Goal: Task Accomplishment & Management: Complete application form

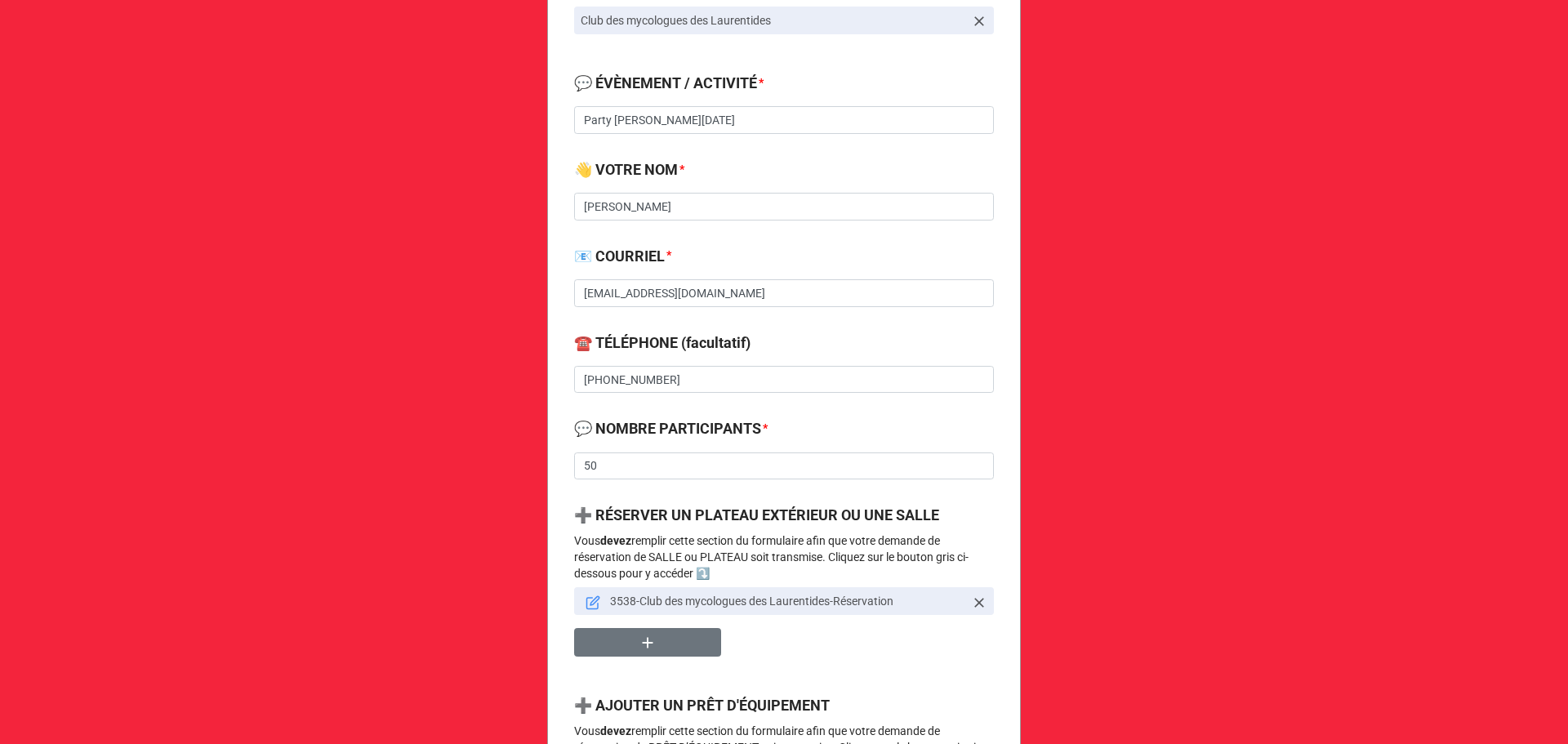
scroll to position [435, 0]
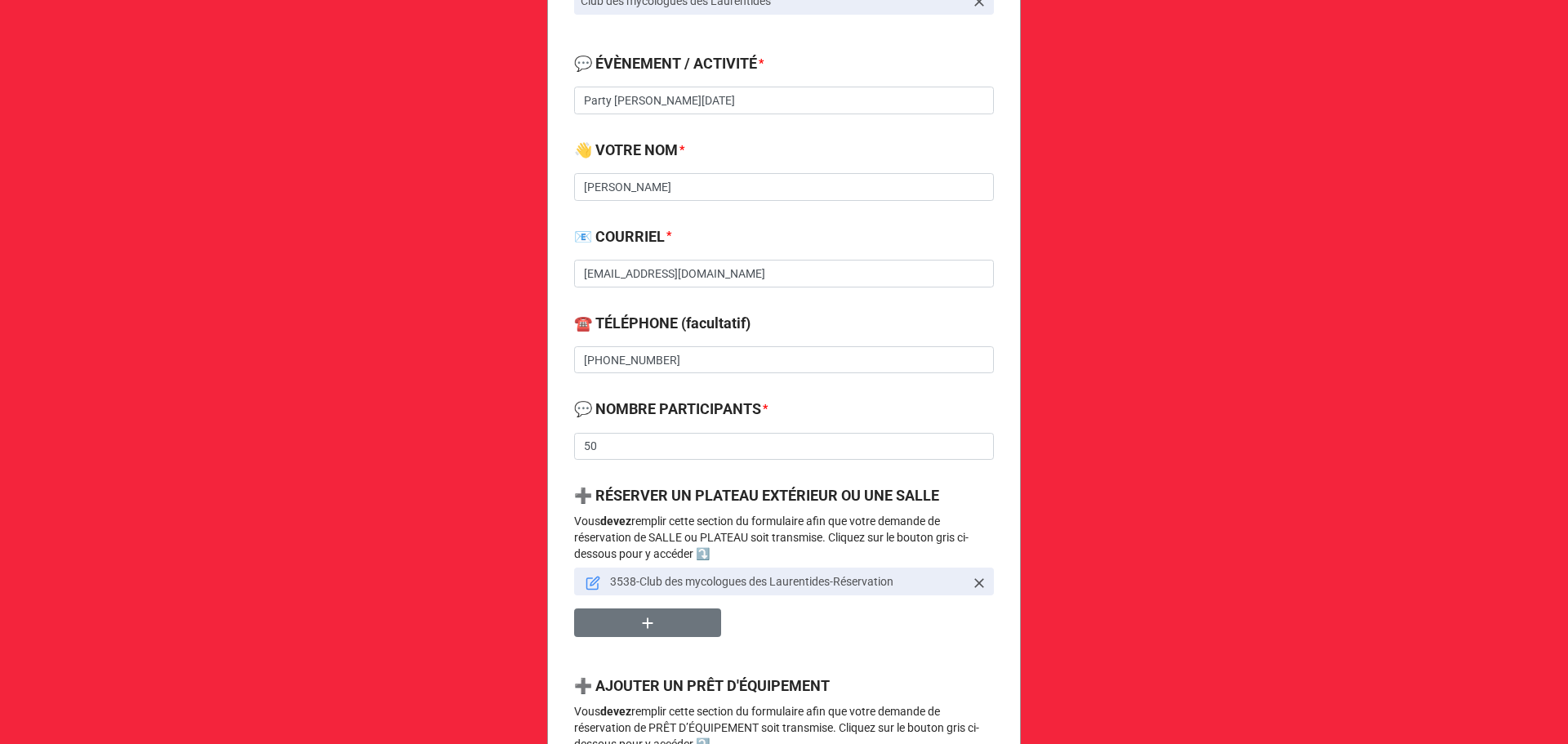
click at [591, 577] on icon at bounding box center [592, 582] width 14 height 14
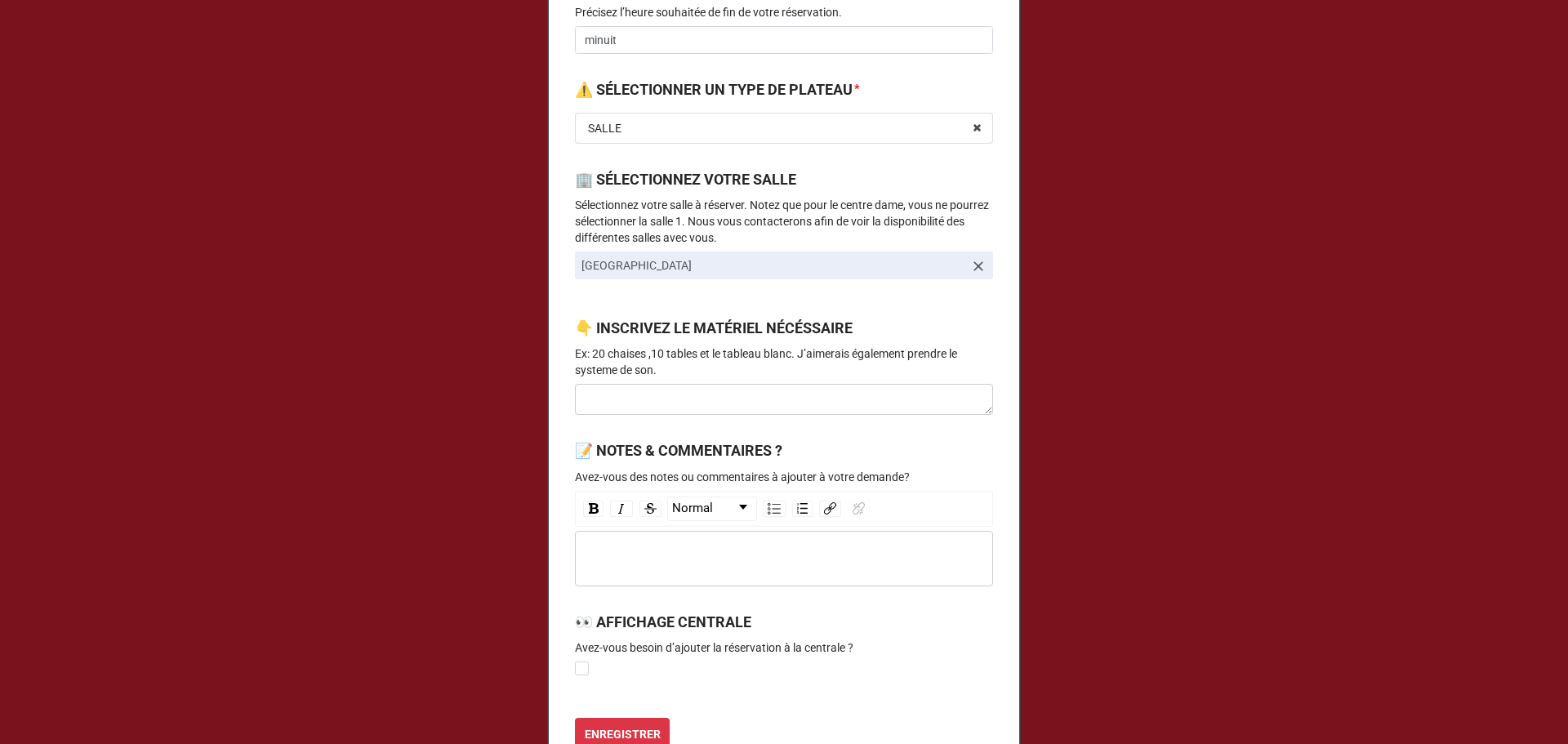
scroll to position [653, 0]
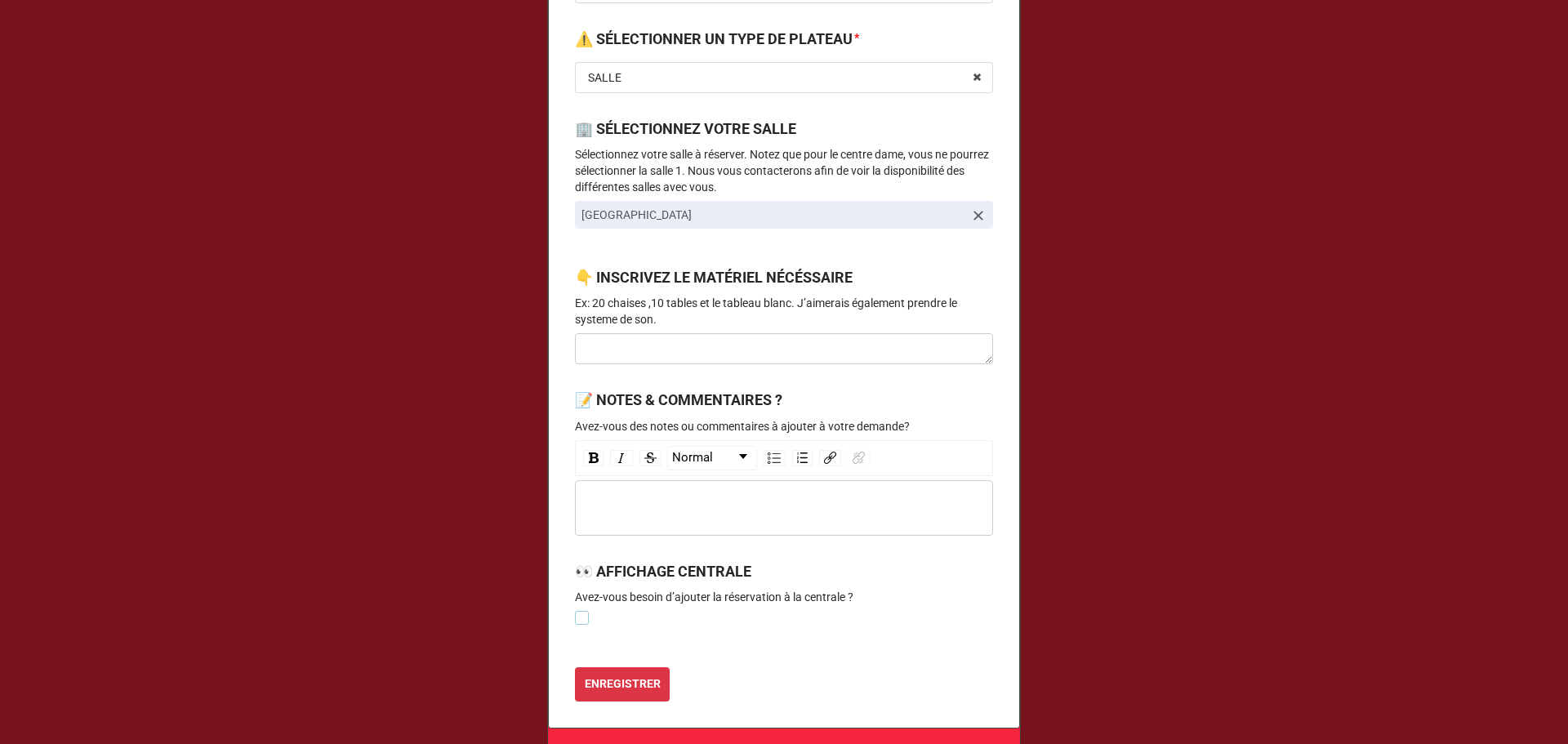
click at [580, 611] on label at bounding box center [581, 611] width 14 height 0
checkbox input "true"
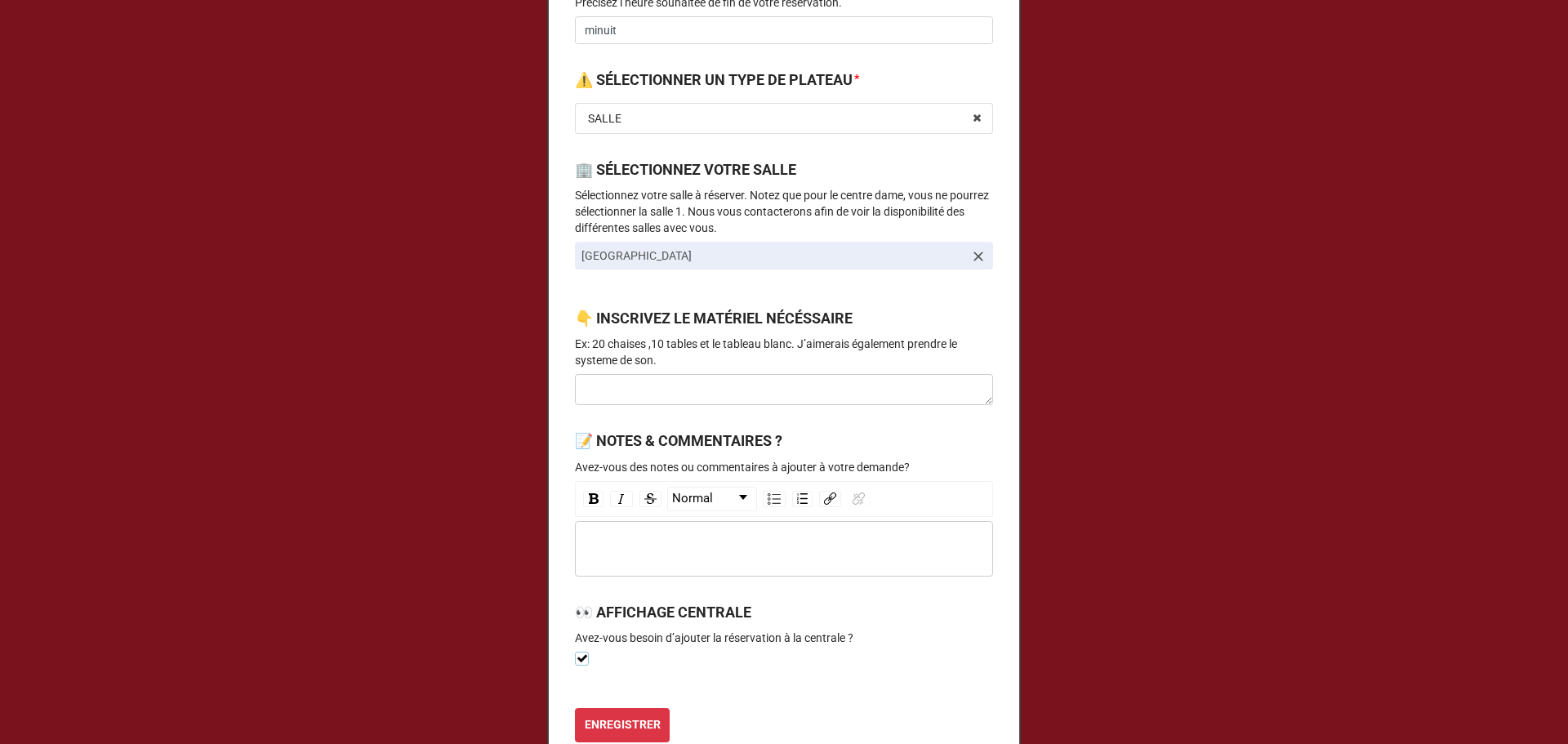
scroll to position [766, 0]
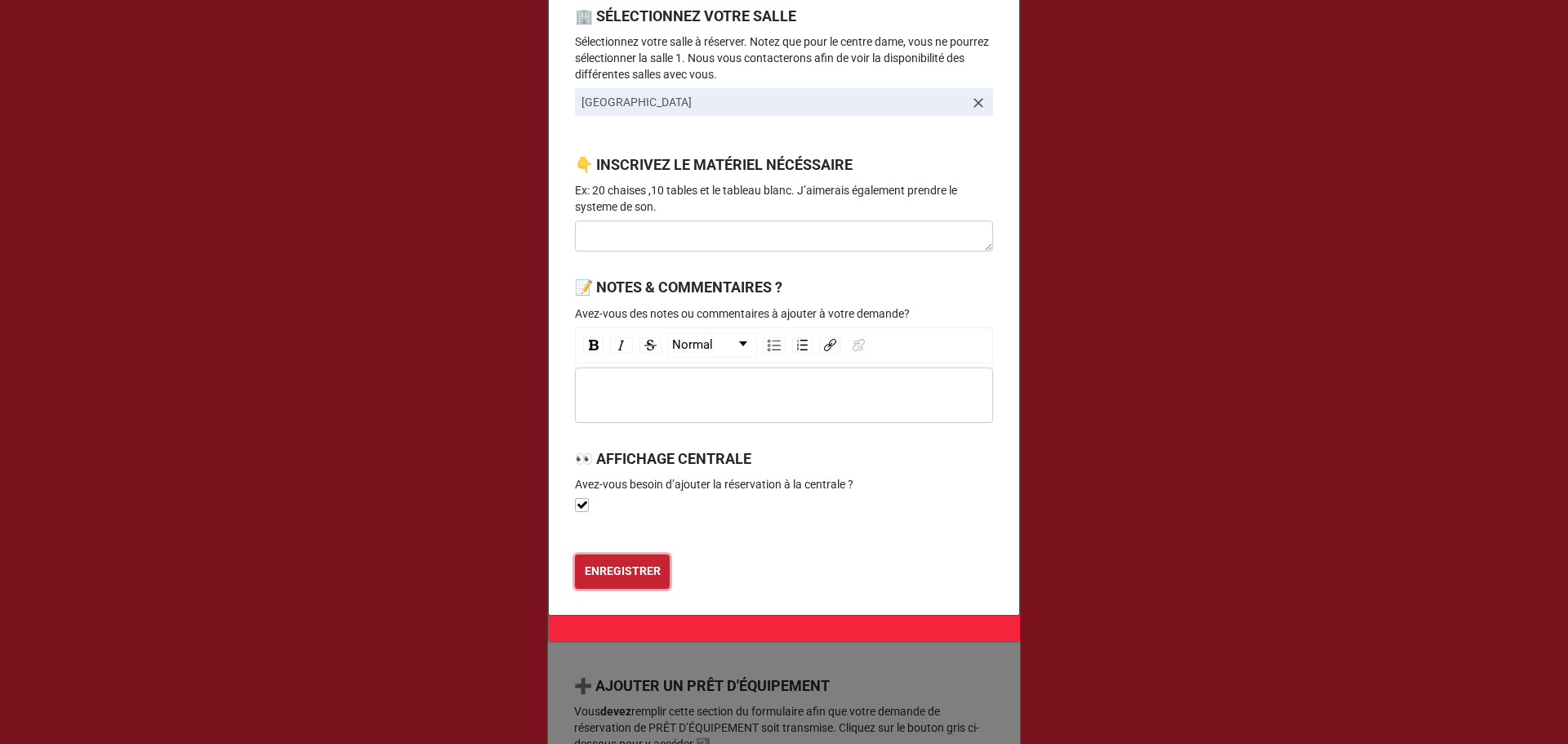
click at [619, 566] on b "ENREGISTRER" at bounding box center [623, 571] width 76 height 17
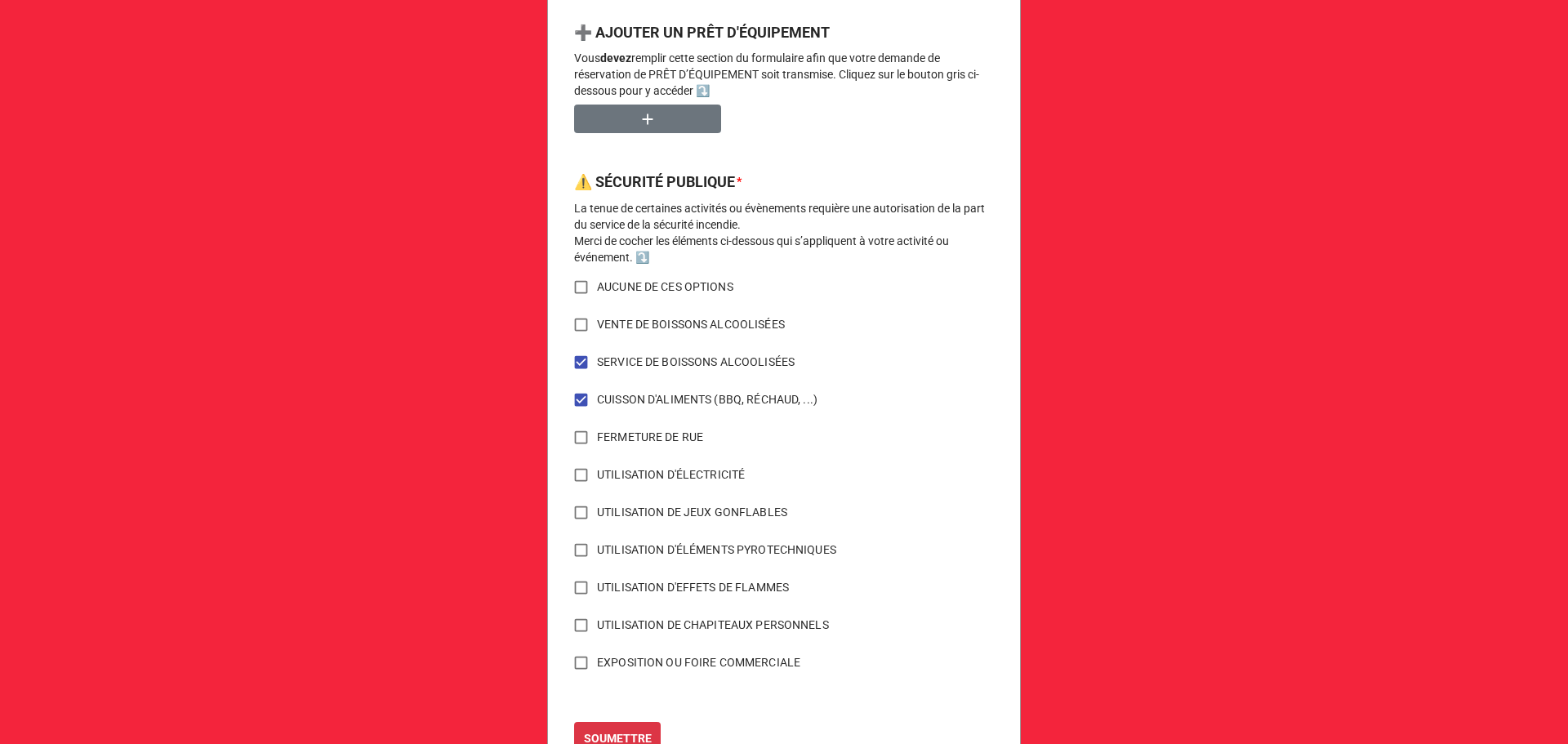
scroll to position [1156, 0]
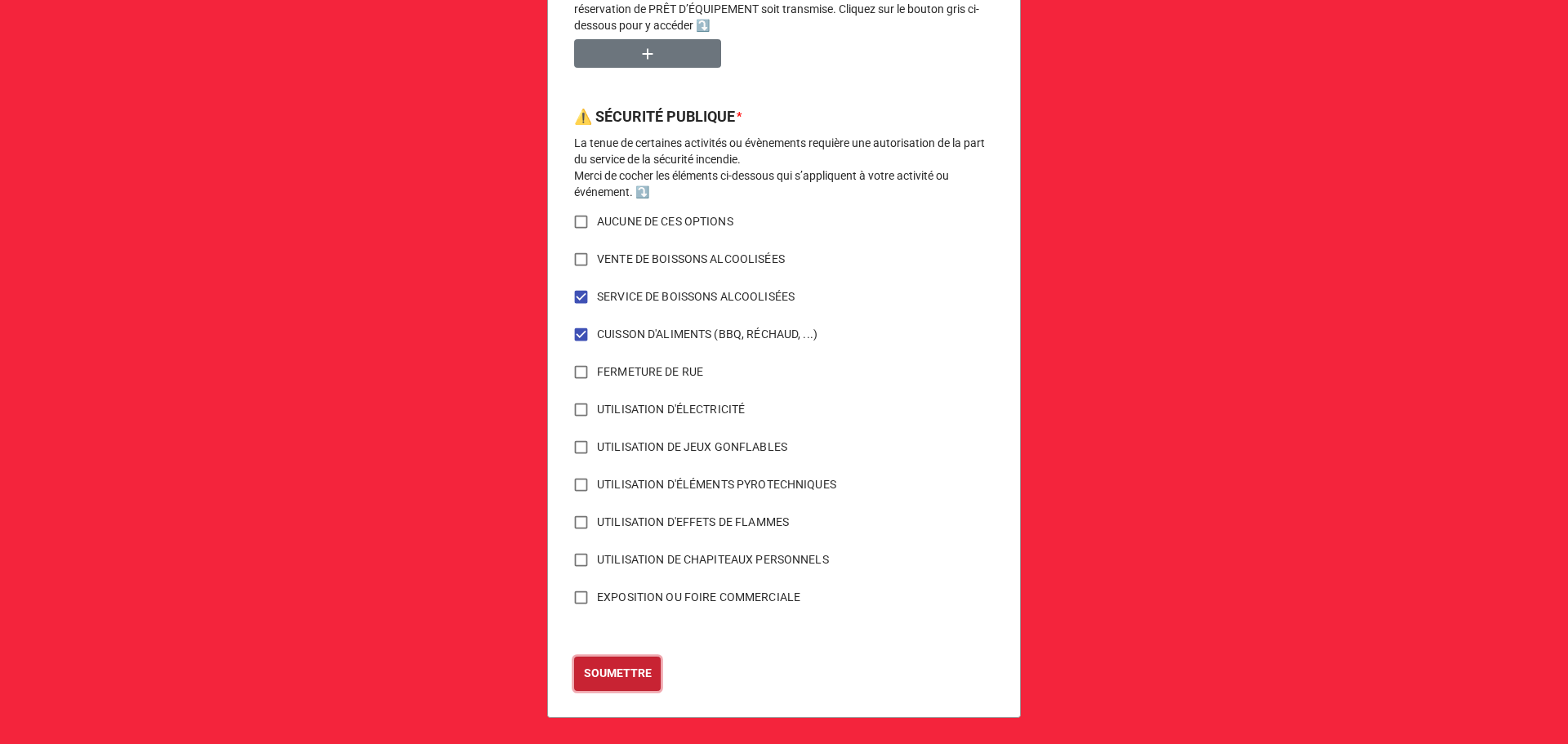
click at [619, 669] on b "SOUMETTRE" at bounding box center [618, 674] width 68 height 17
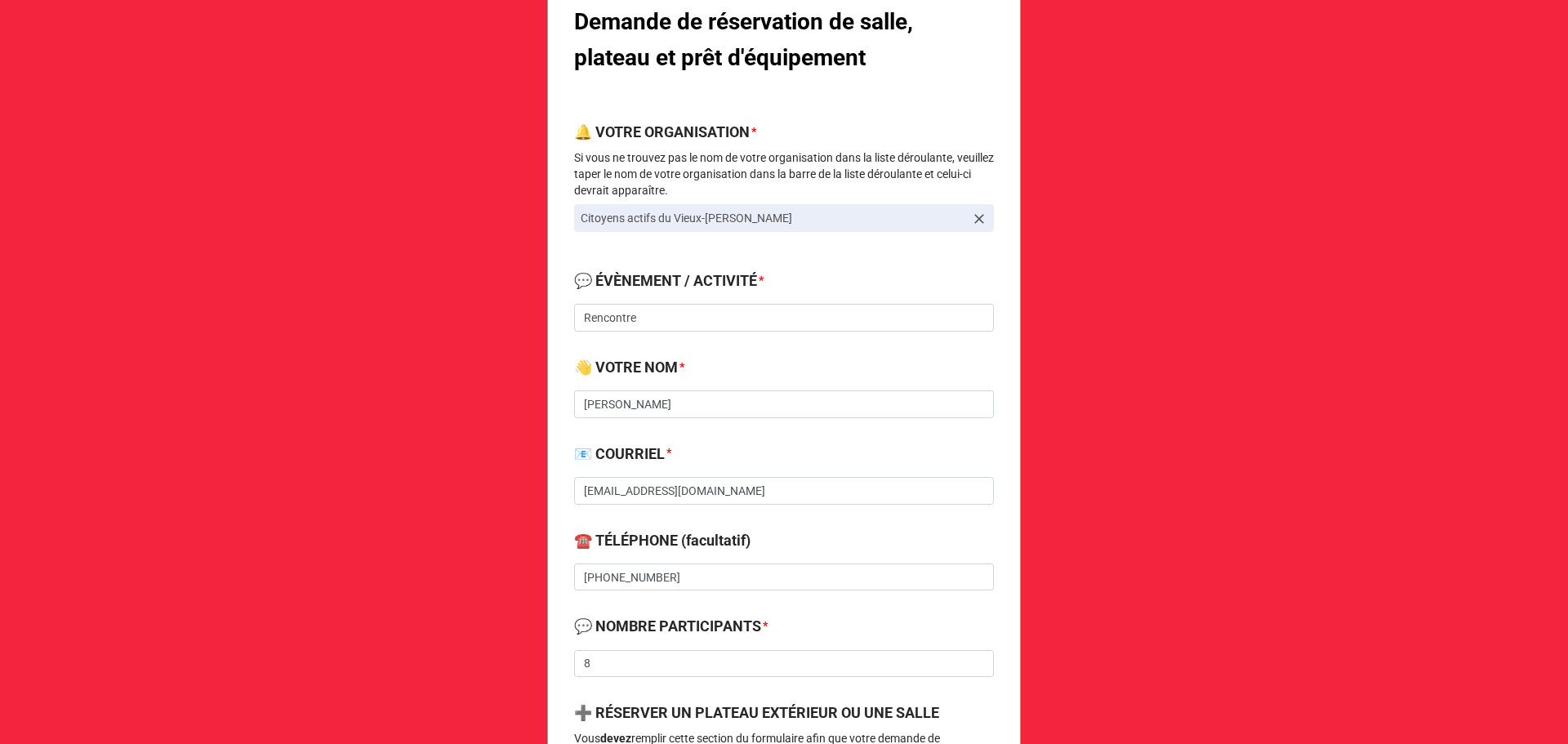
scroll to position [435, 0]
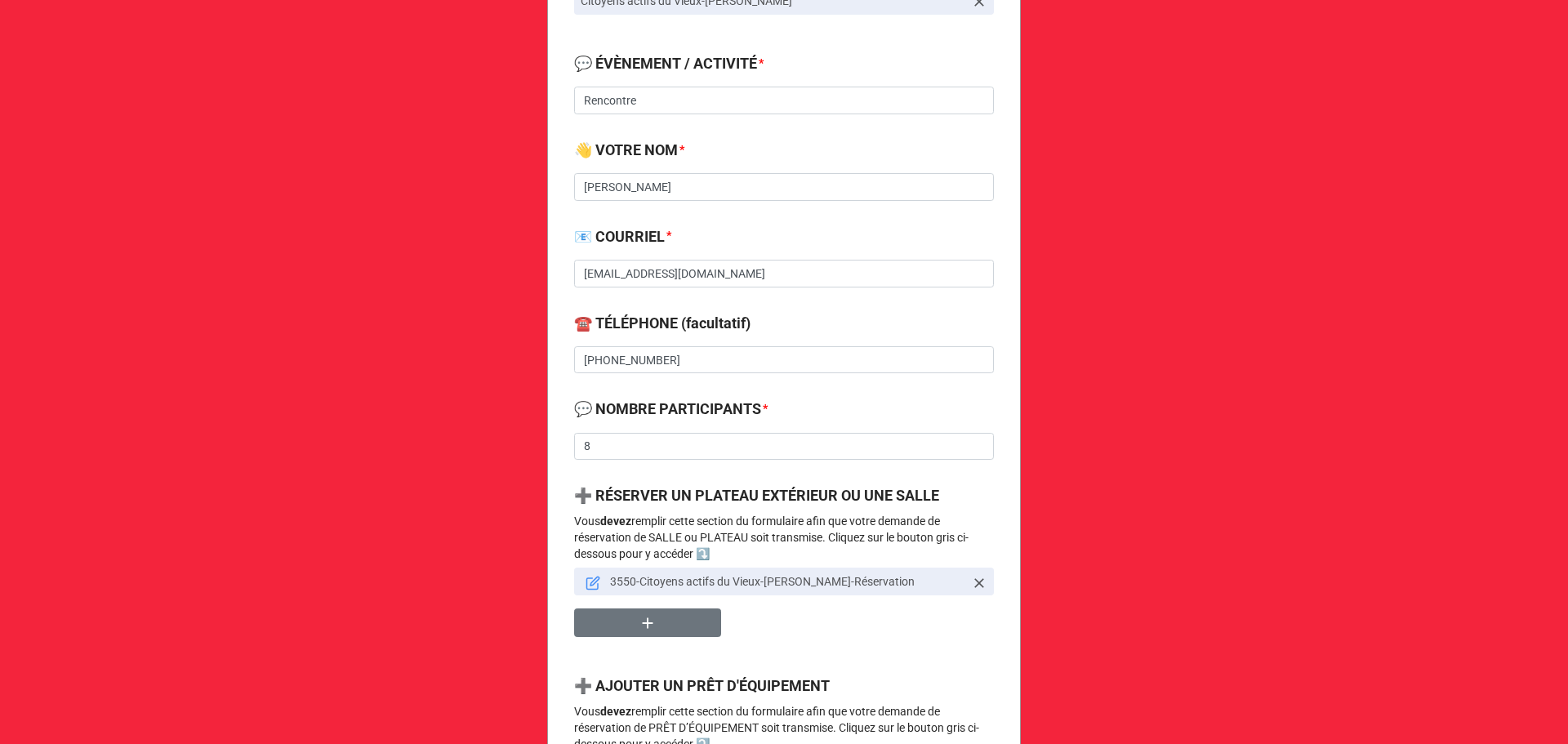
click at [591, 581] on icon at bounding box center [595, 581] width 9 height 9
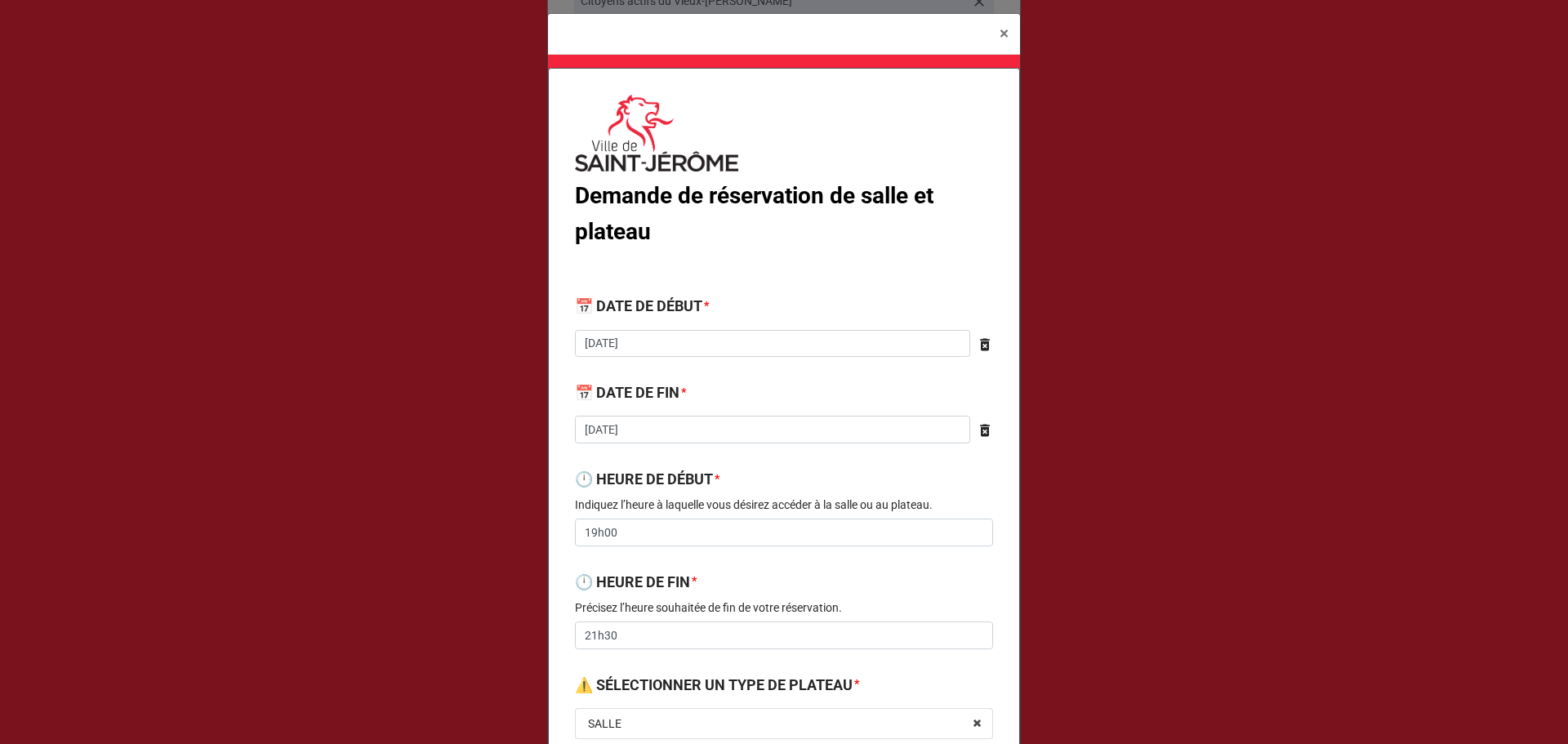
scroll to position [0, 0]
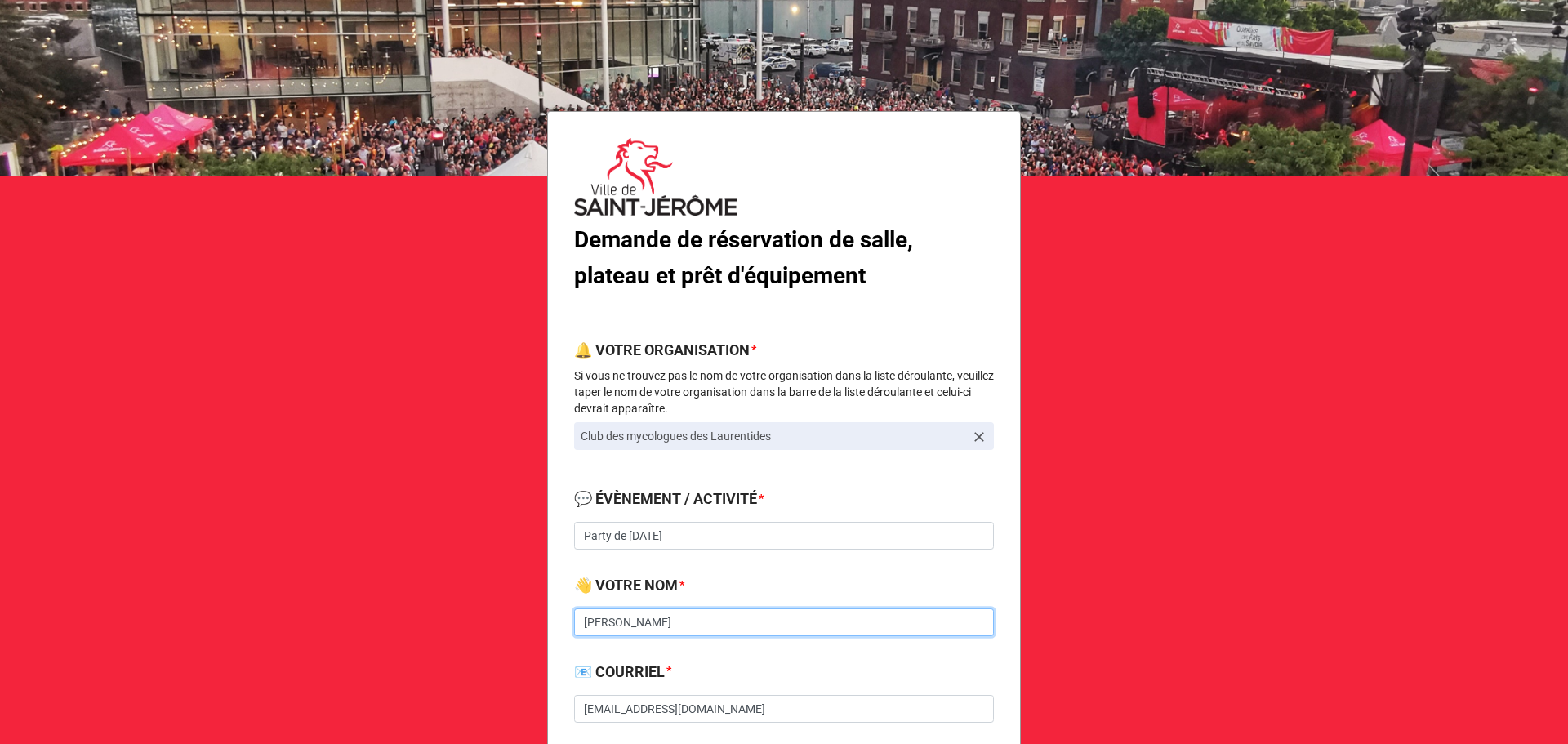
drag, startPoint x: 707, startPoint y: 620, endPoint x: 567, endPoint y: 626, distance: 140.1
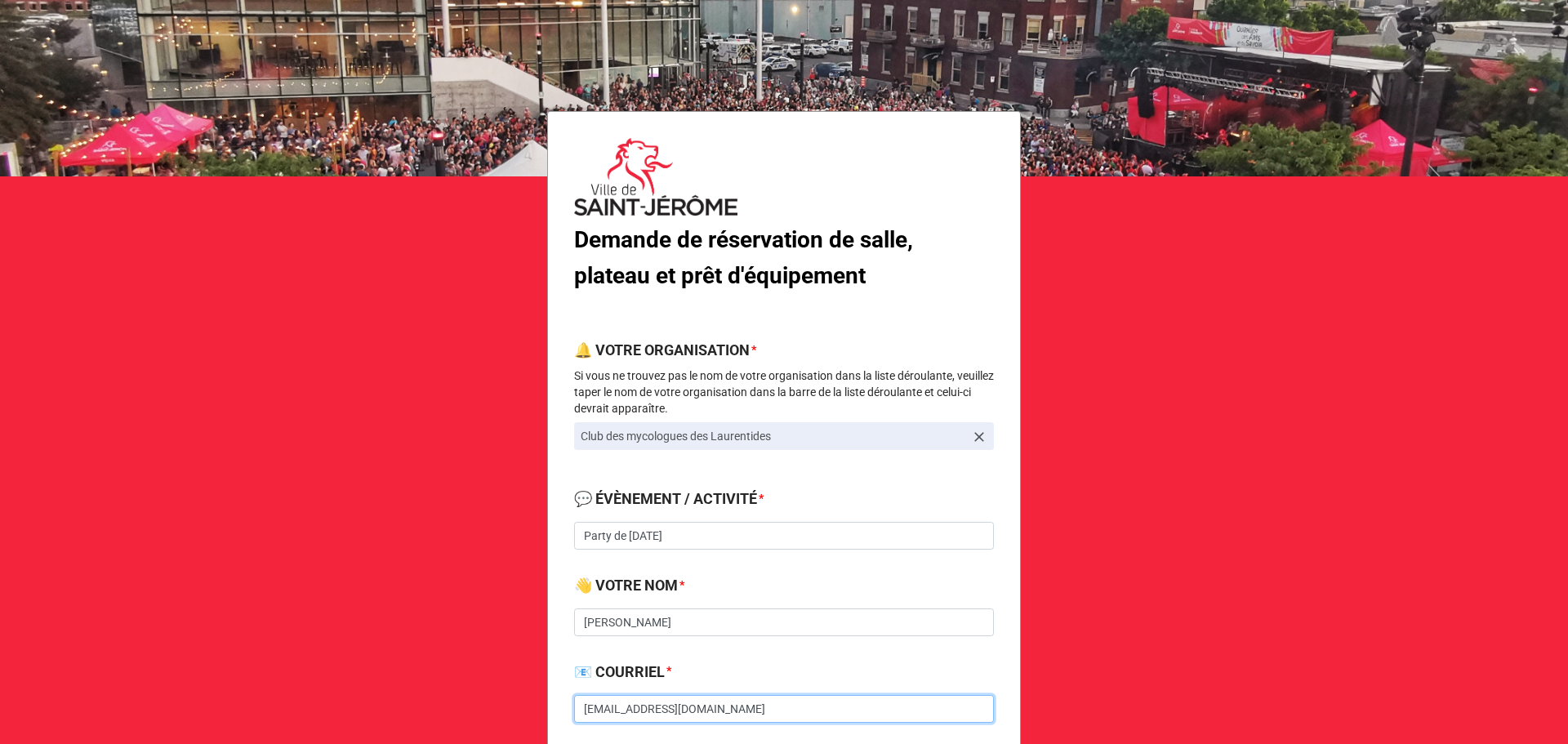
drag, startPoint x: 721, startPoint y: 706, endPoint x: 484, endPoint y: 703, distance: 237.0
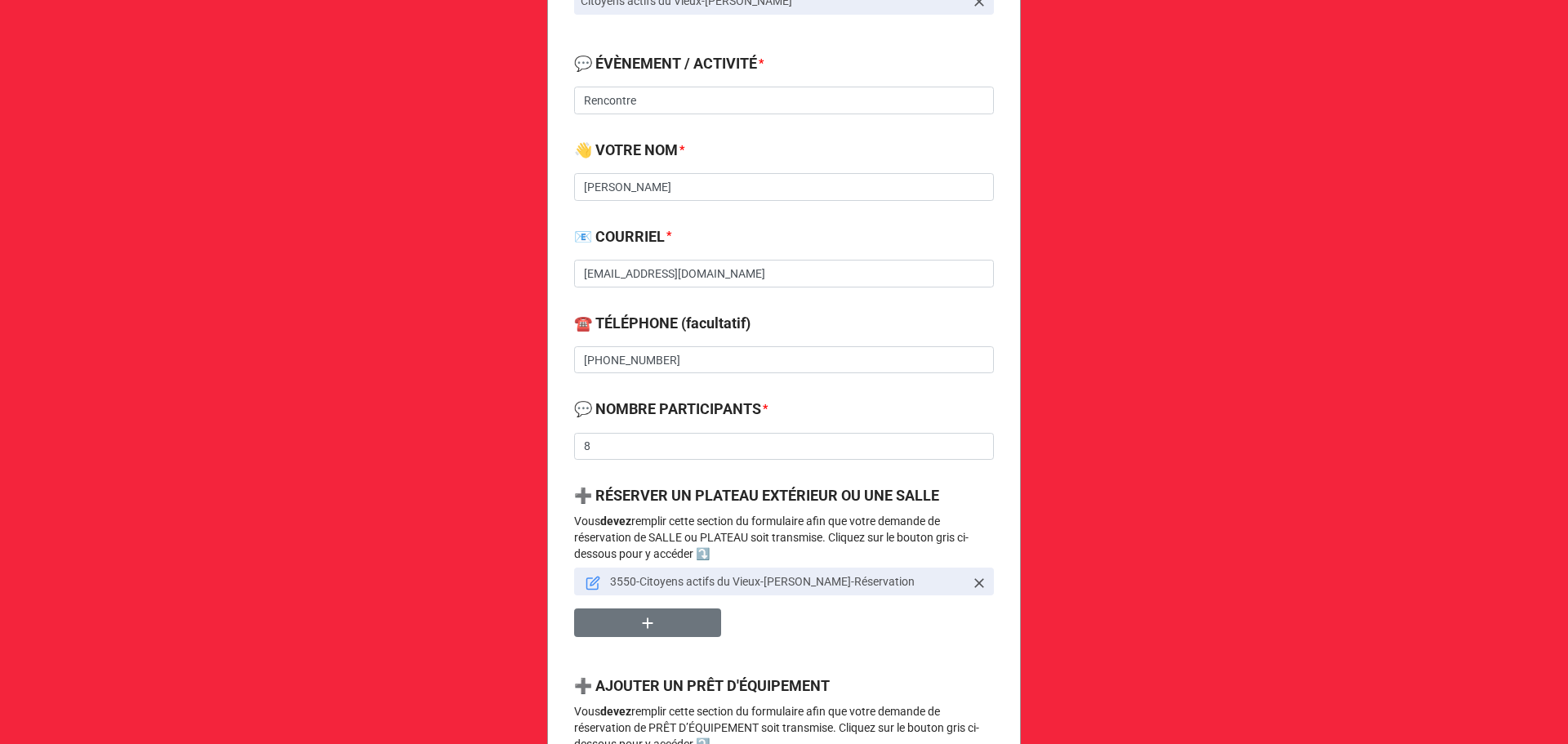
scroll to position [653, 0]
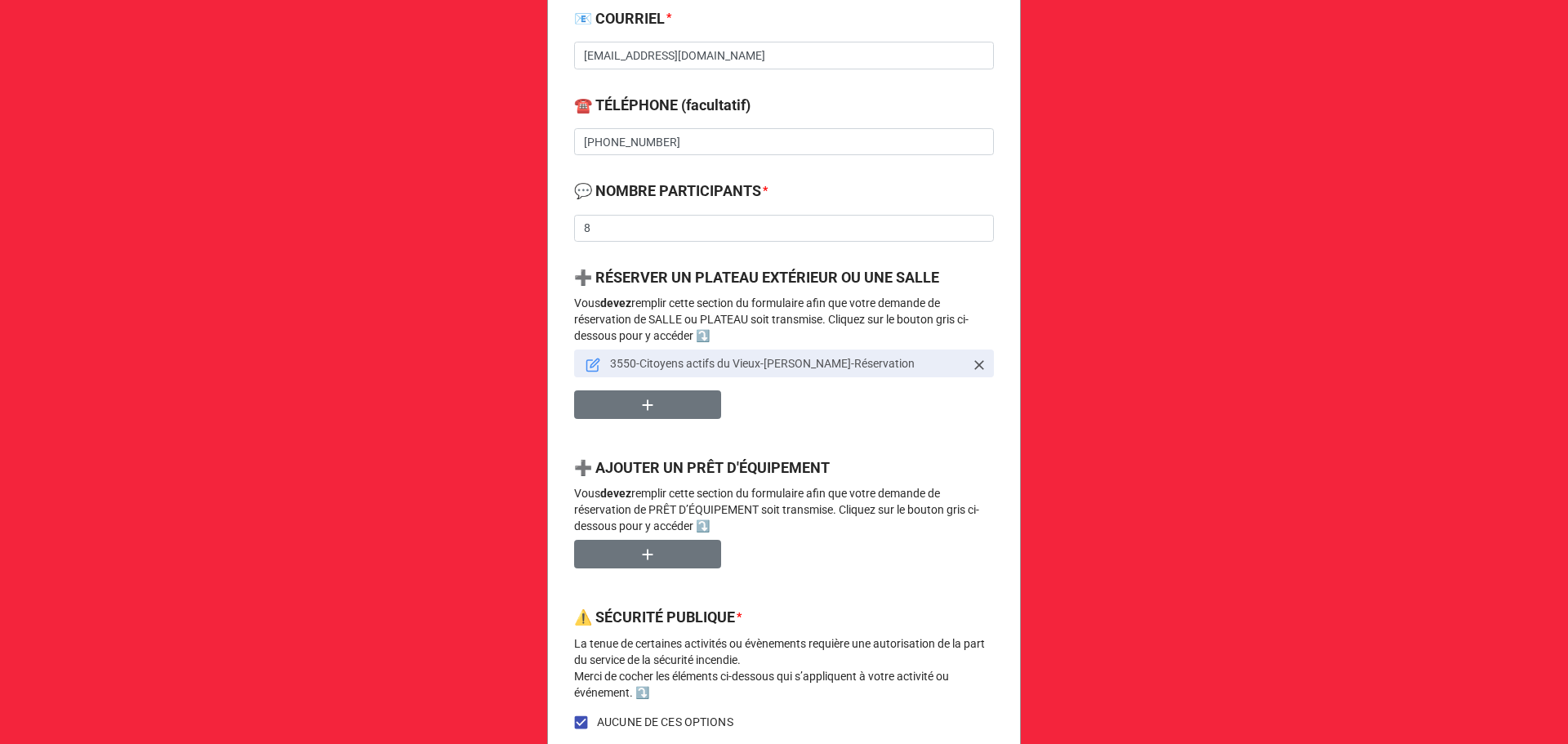
click at [587, 363] on icon at bounding box center [592, 365] width 14 height 14
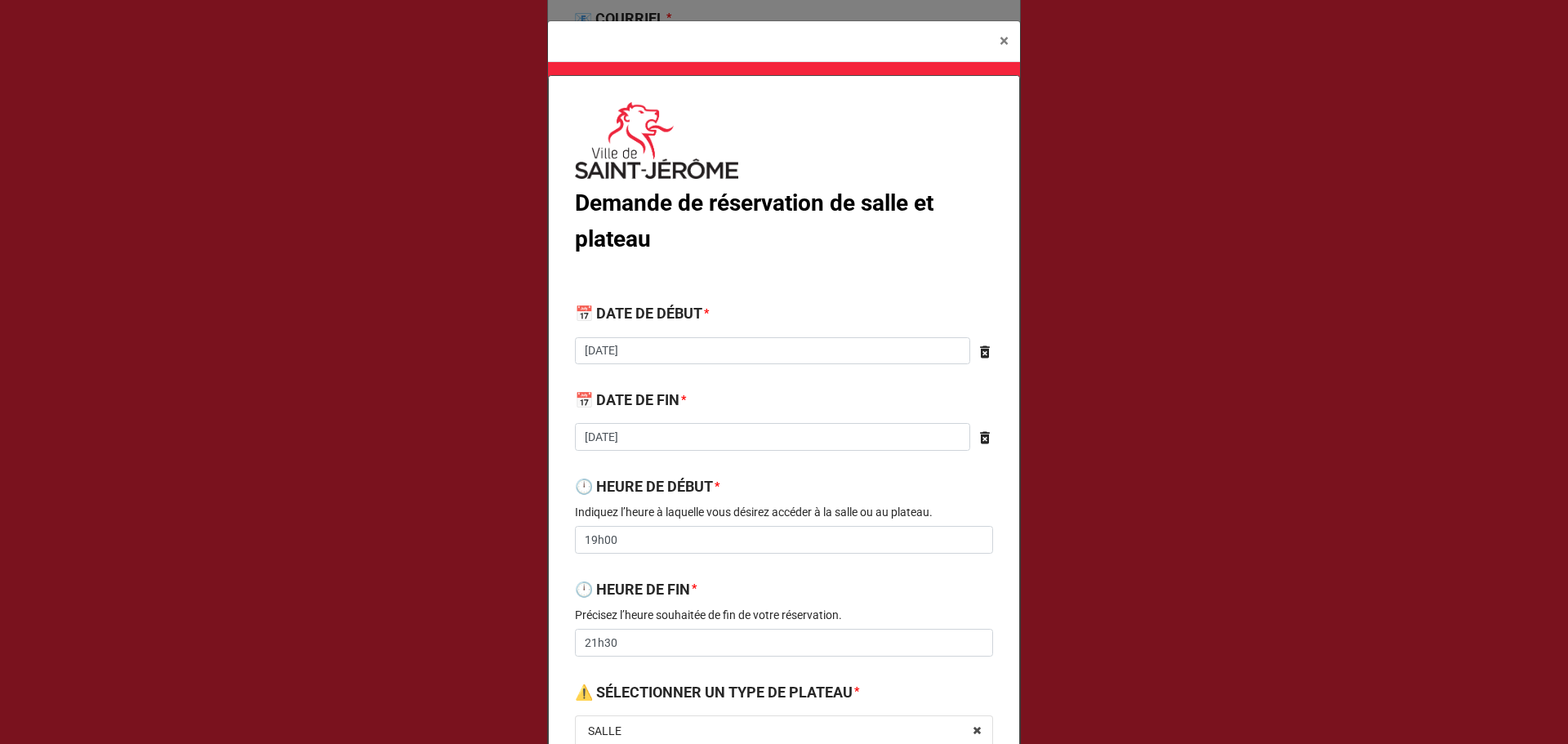
scroll to position [435, 0]
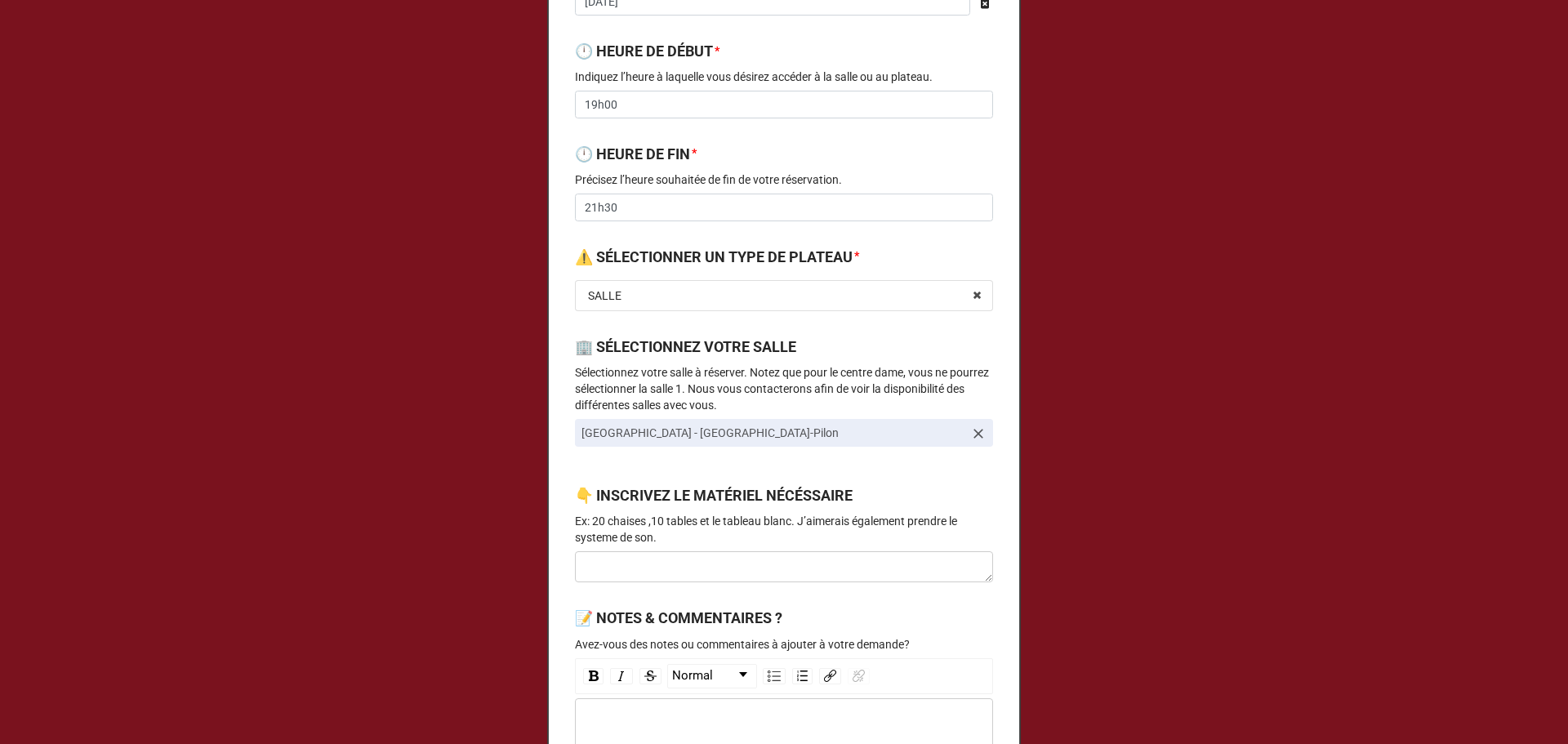
click at [782, 352] on label "🏢 SÉLECTIONNEZ VOTRE SALLE" at bounding box center [685, 347] width 222 height 23
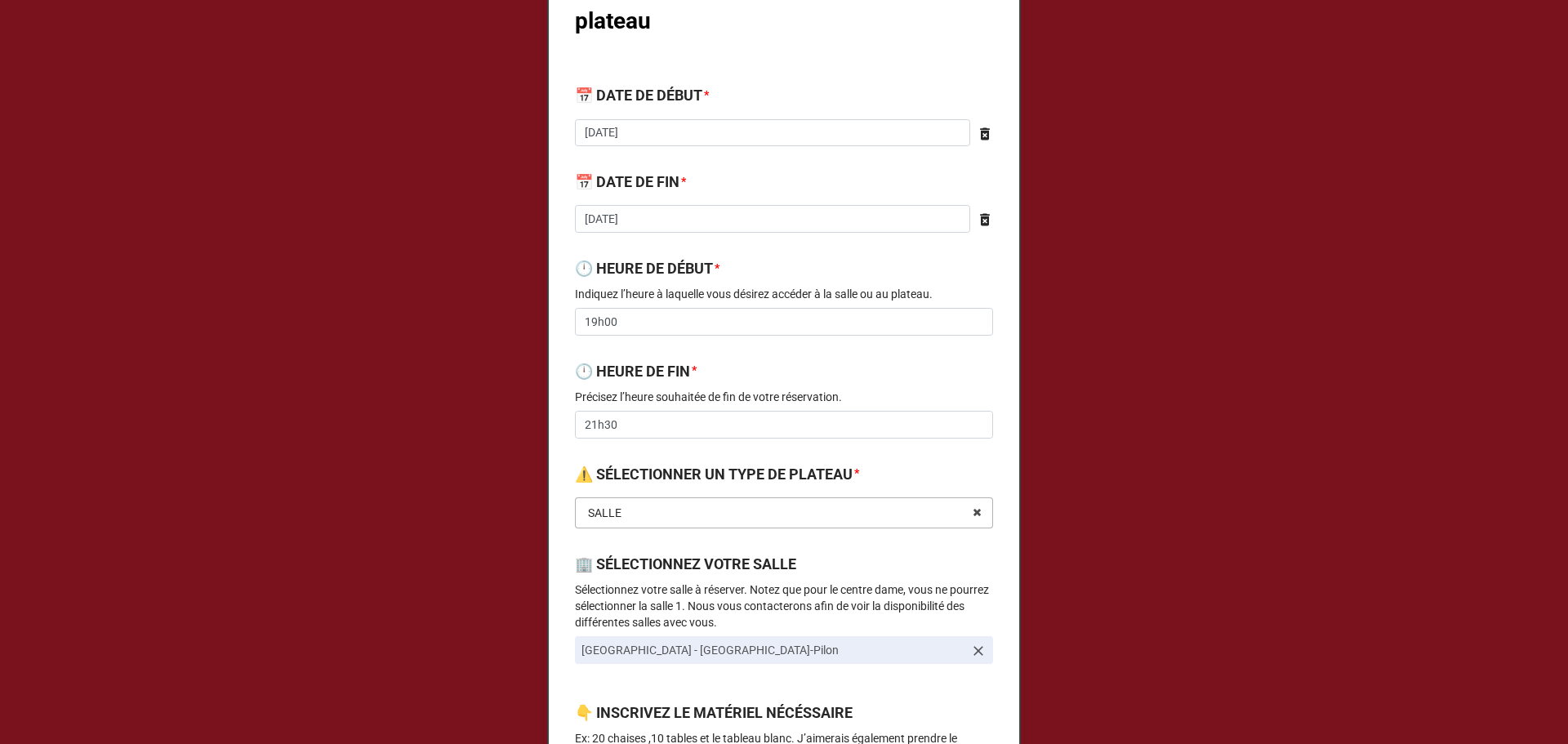
click at [722, 526] on input "text" at bounding box center [784, 513] width 416 height 30
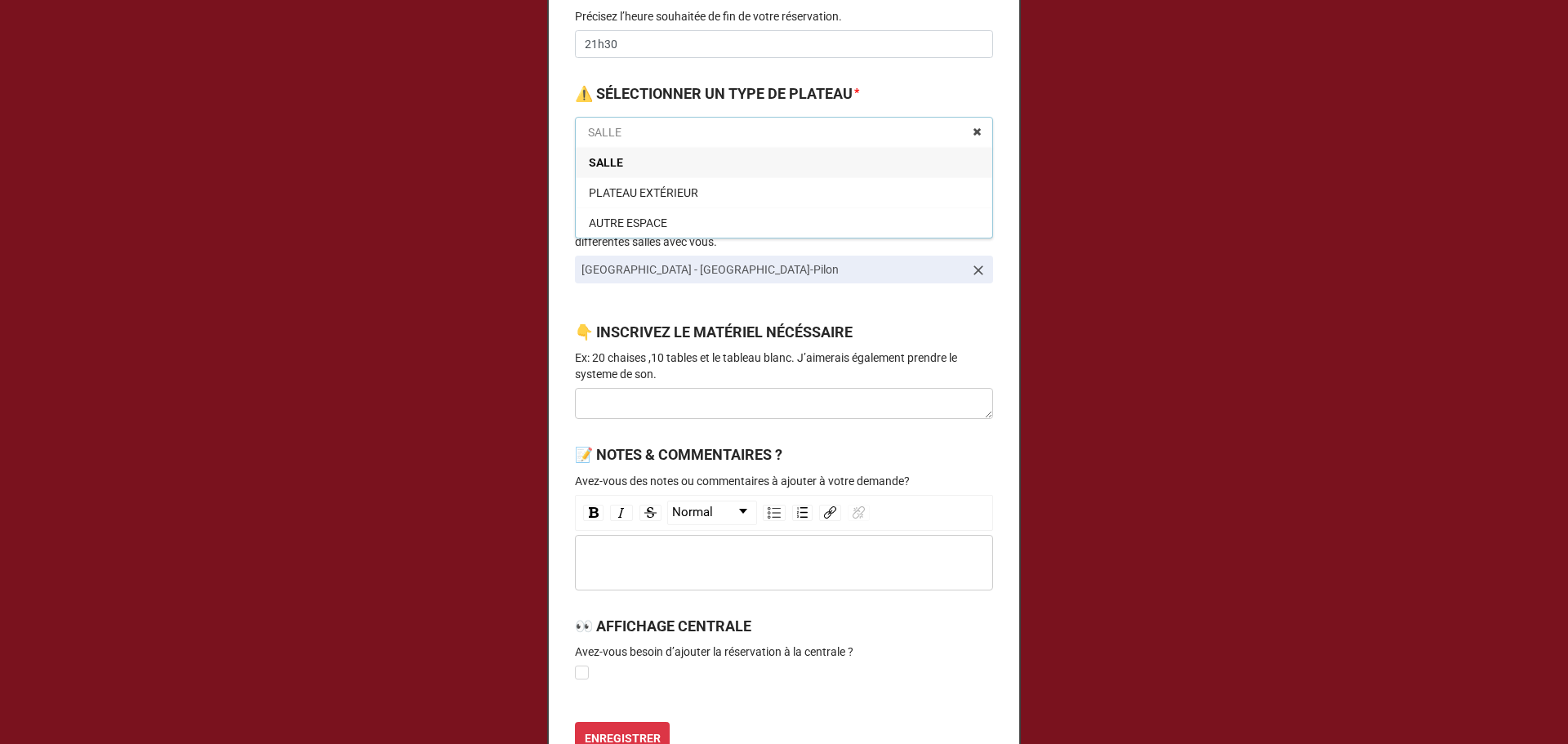
scroll to position [653, 0]
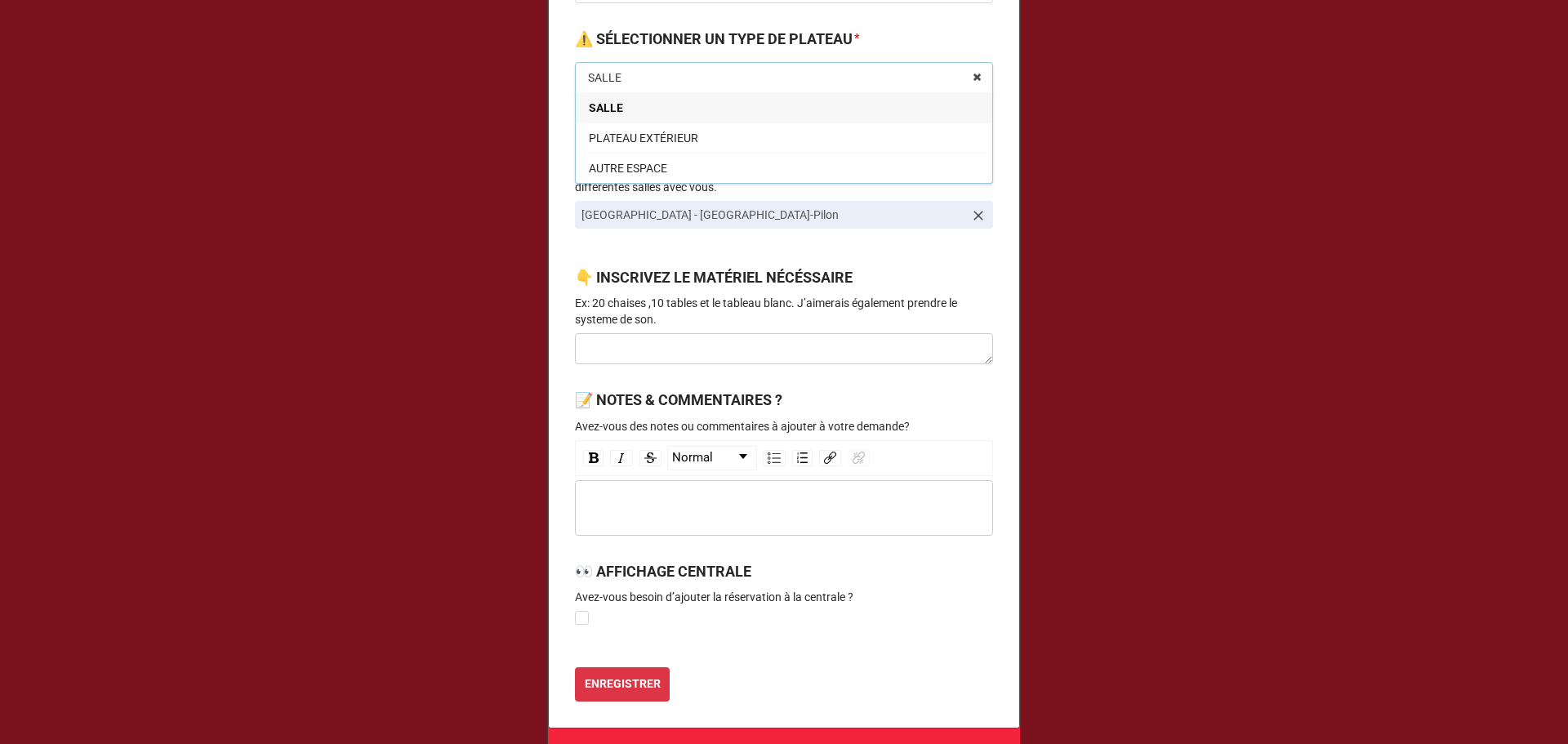
click at [629, 300] on p "Ex: 20 chaises ,10 tables et le tableau blanc. J’aimerais également prendre le …" at bounding box center [784, 311] width 418 height 33
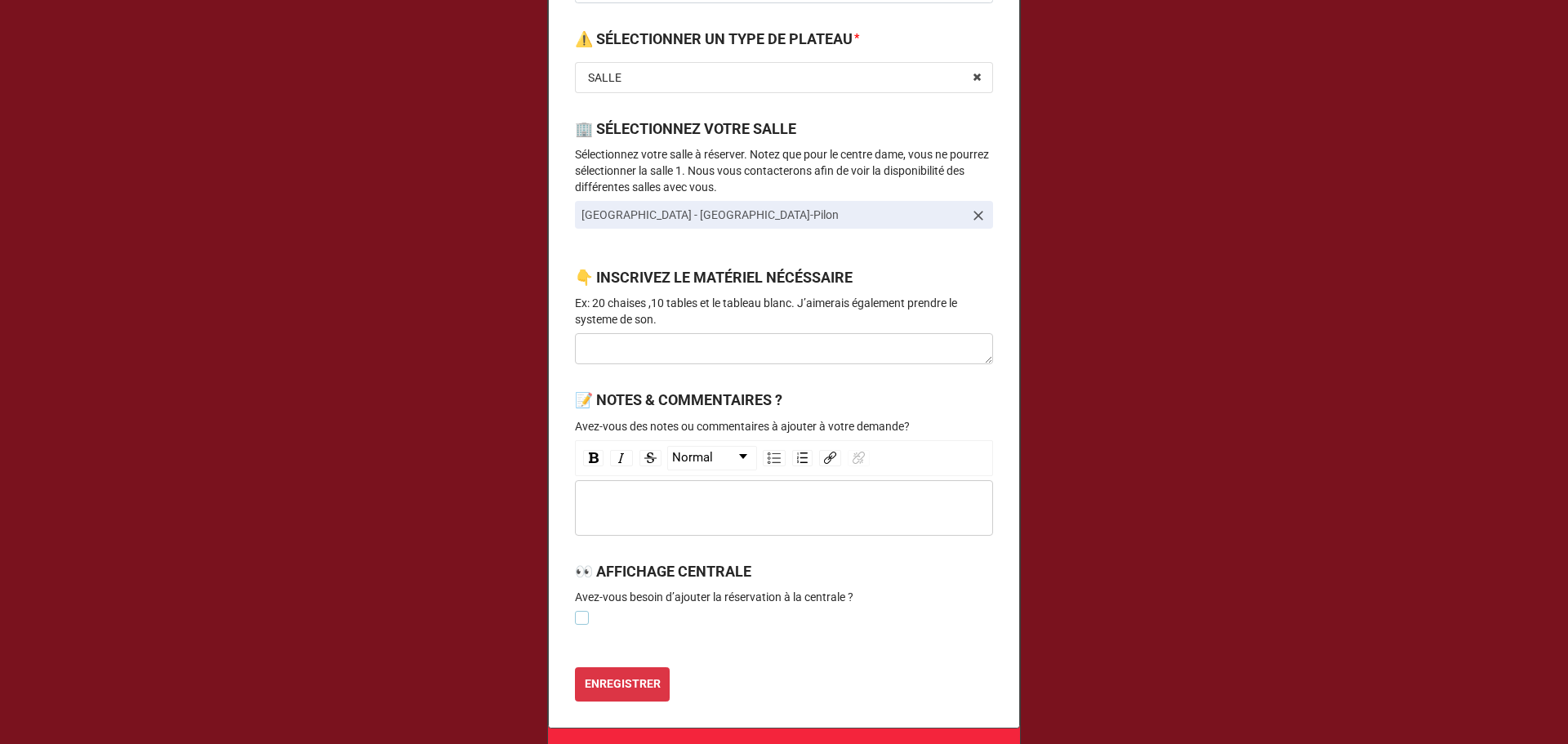
click at [576, 611] on label at bounding box center [581, 611] width 14 height 0
checkbox input "true"
click at [611, 675] on b "ENREGISTRER" at bounding box center [623, 684] width 76 height 17
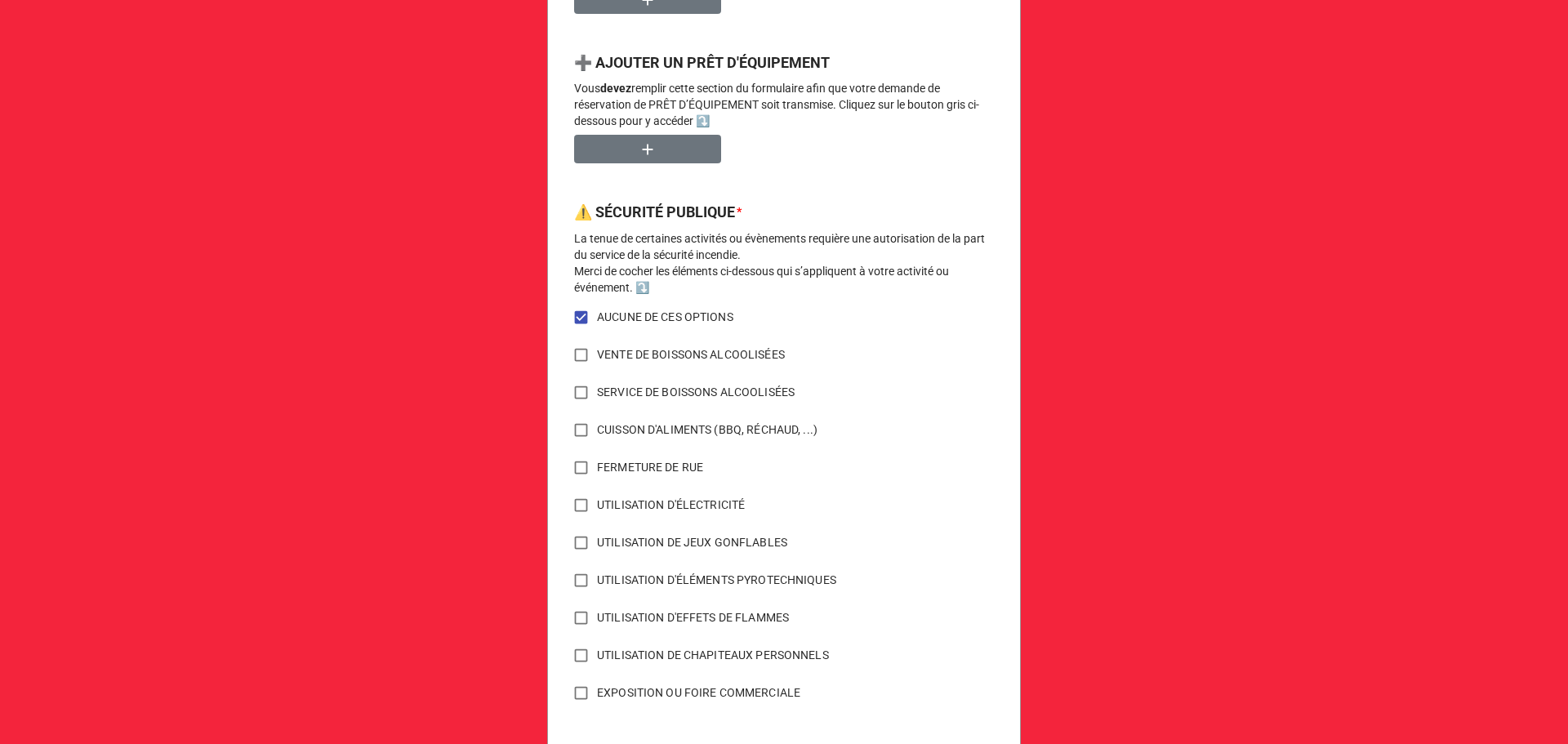
scroll to position [1156, 0]
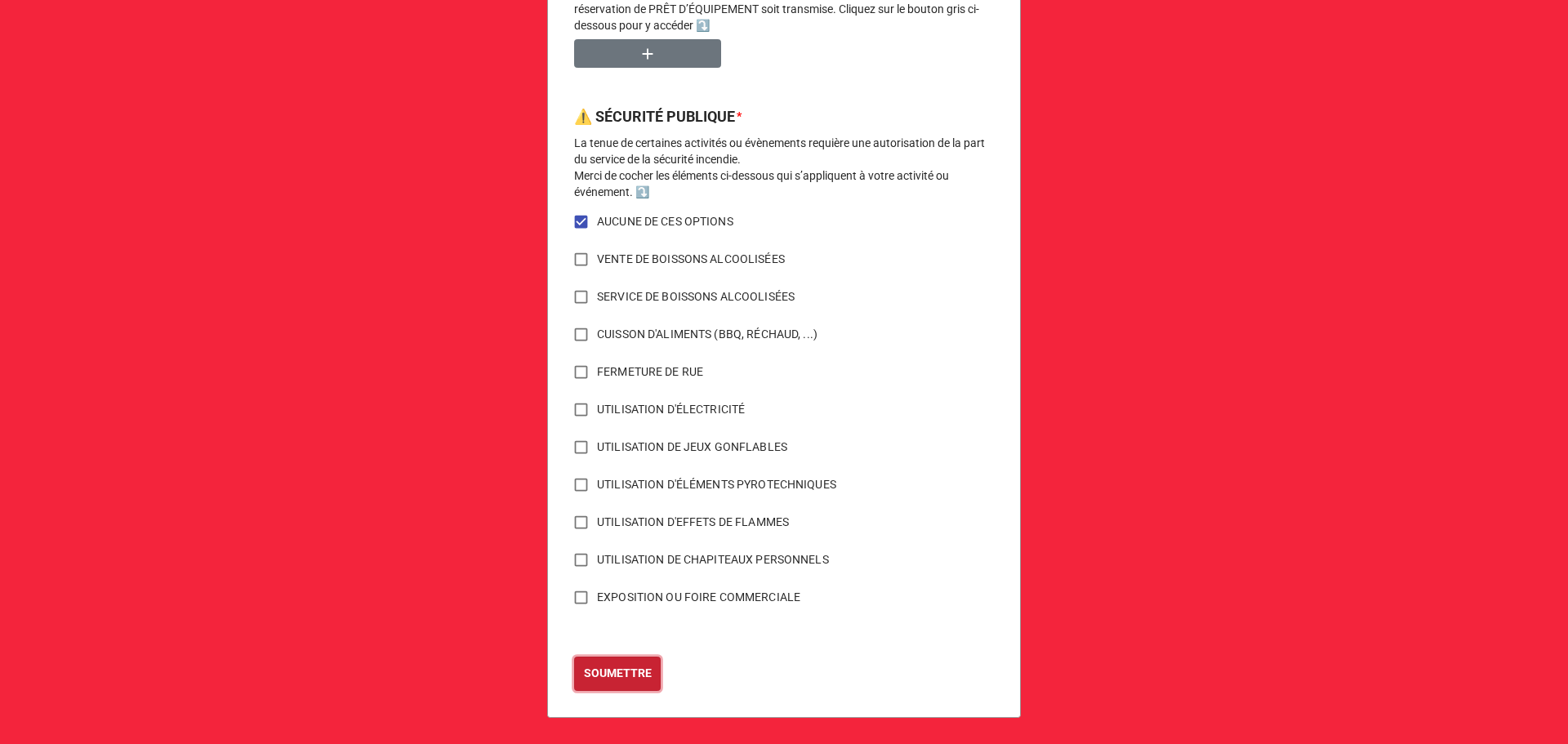
click at [617, 675] on b "SOUMETTRE" at bounding box center [618, 674] width 68 height 17
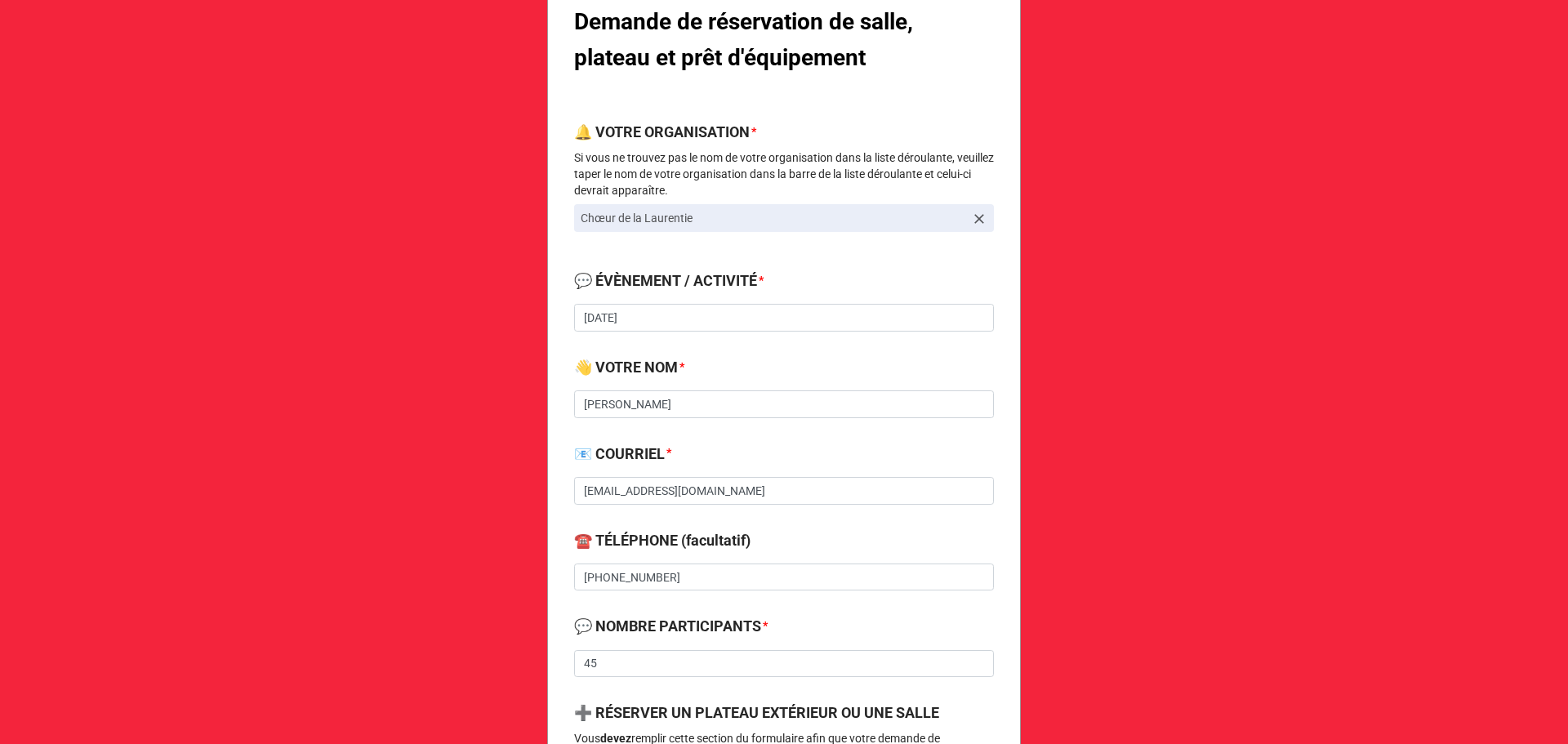
scroll to position [653, 0]
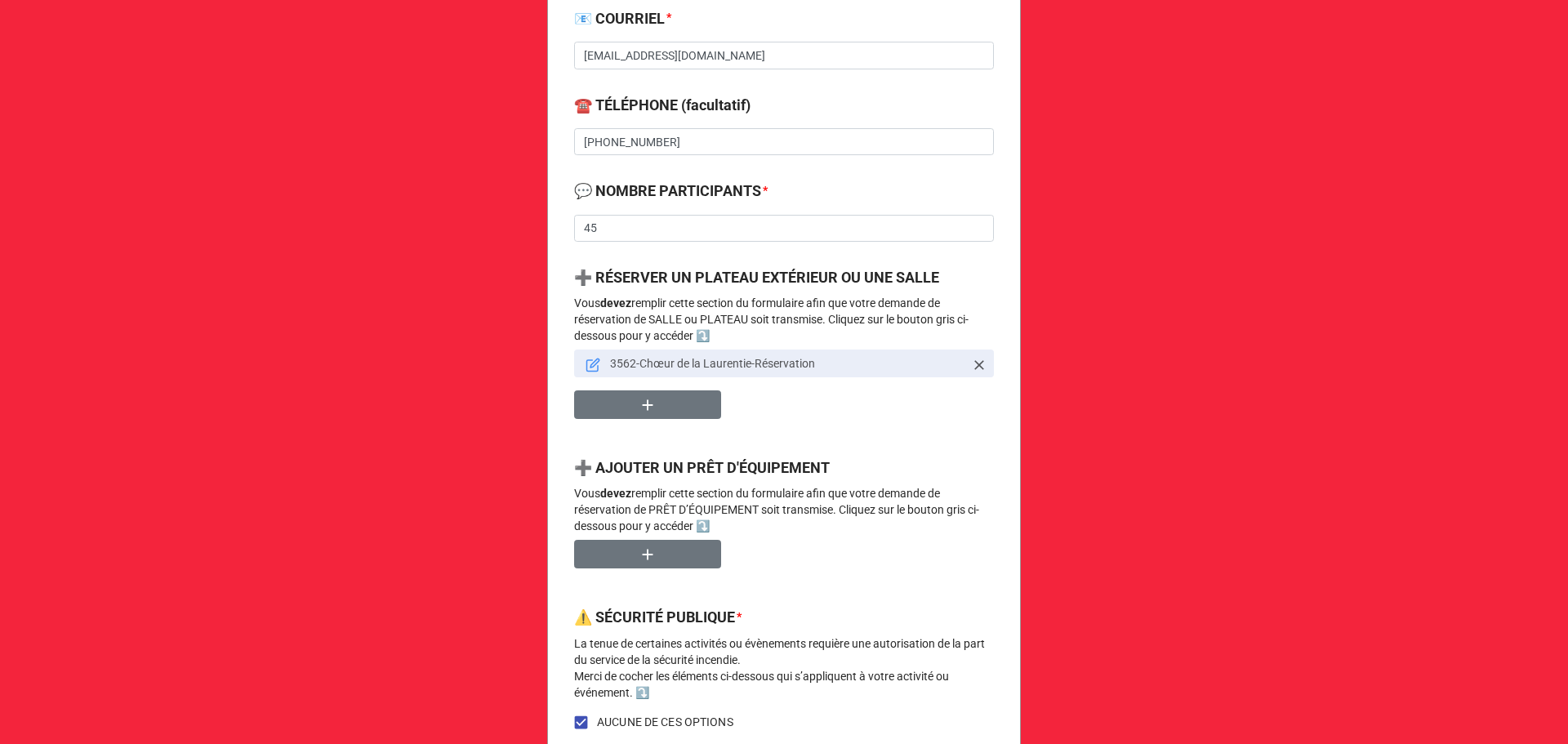
click at [592, 368] on icon at bounding box center [592, 365] width 14 height 14
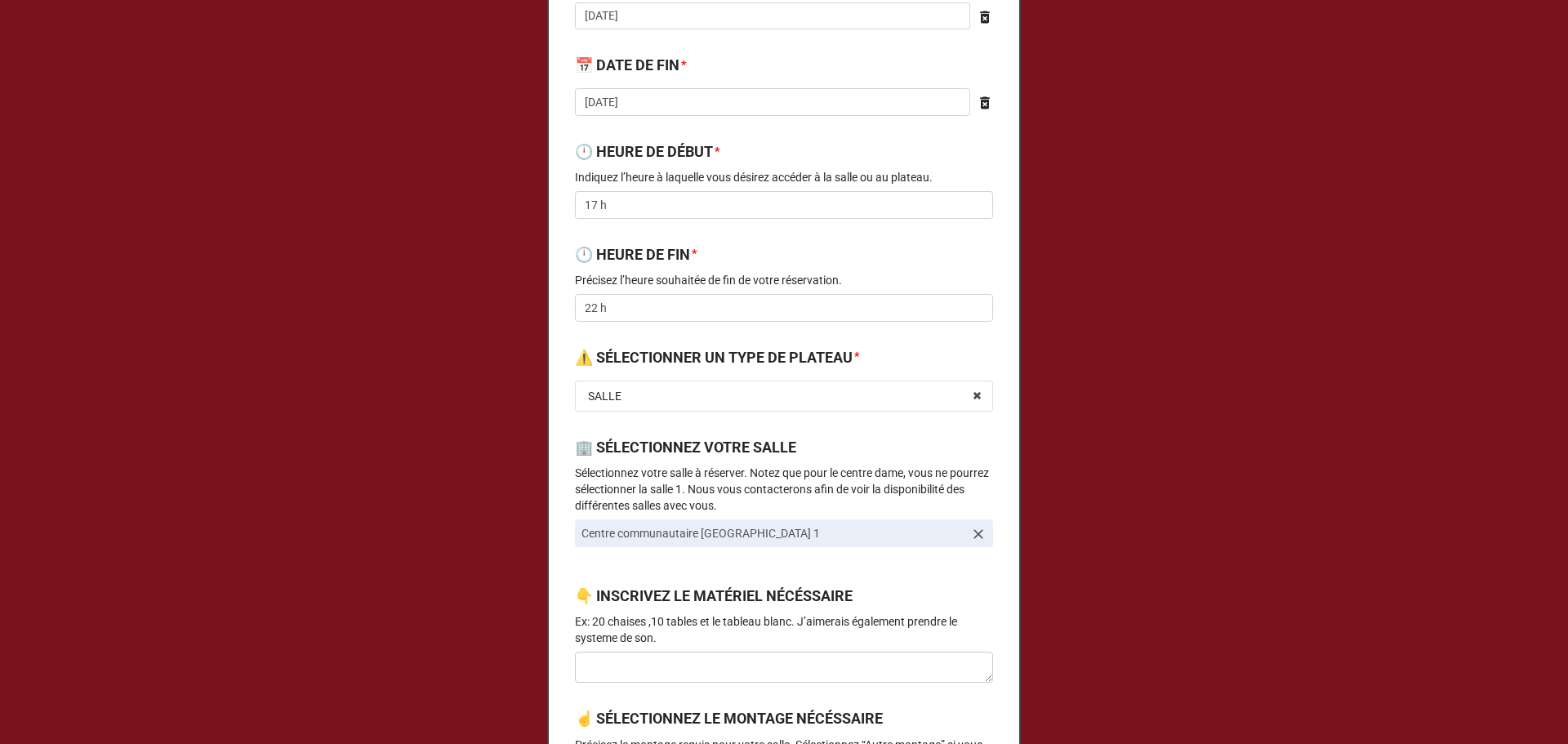
scroll to position [47, 0]
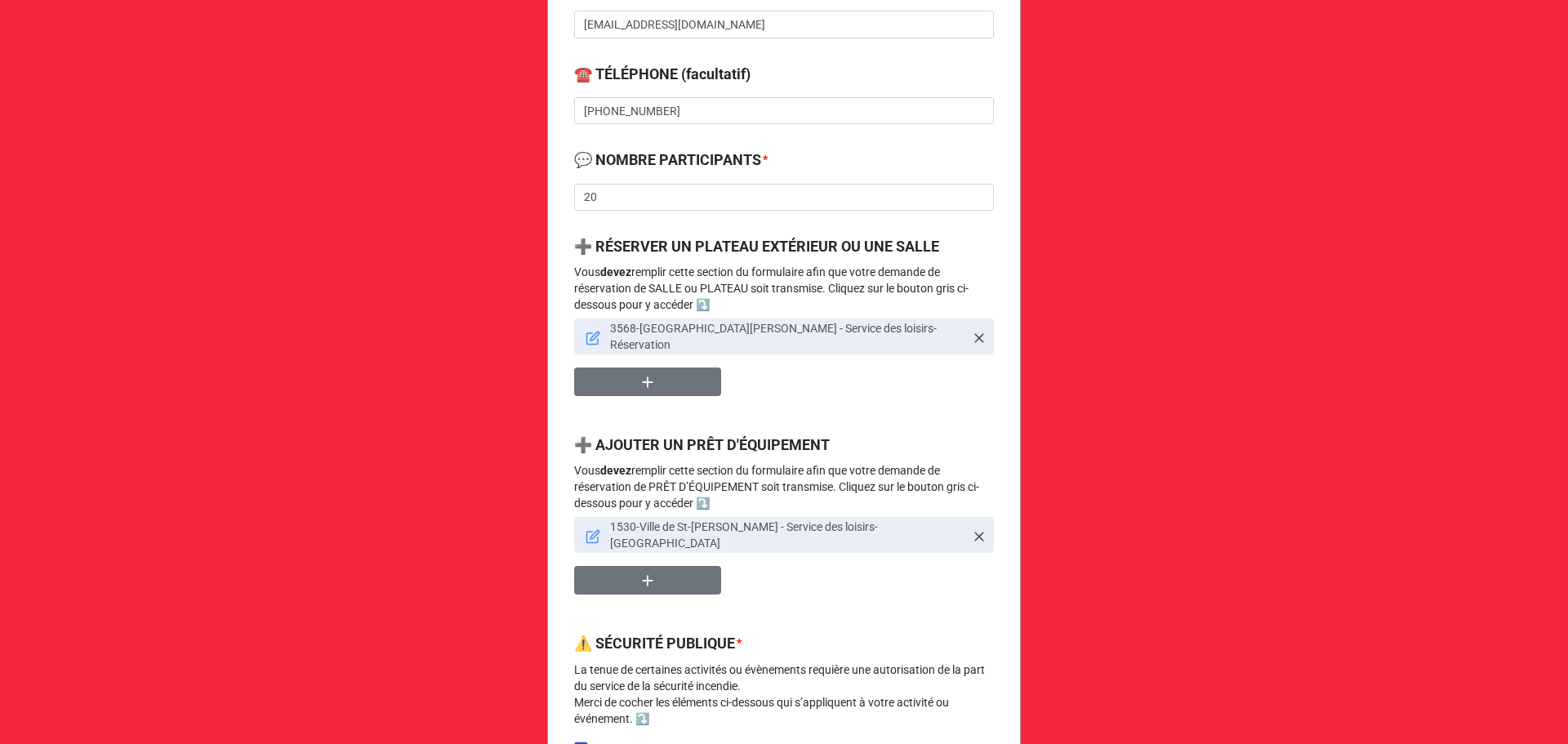
scroll to position [653, 0]
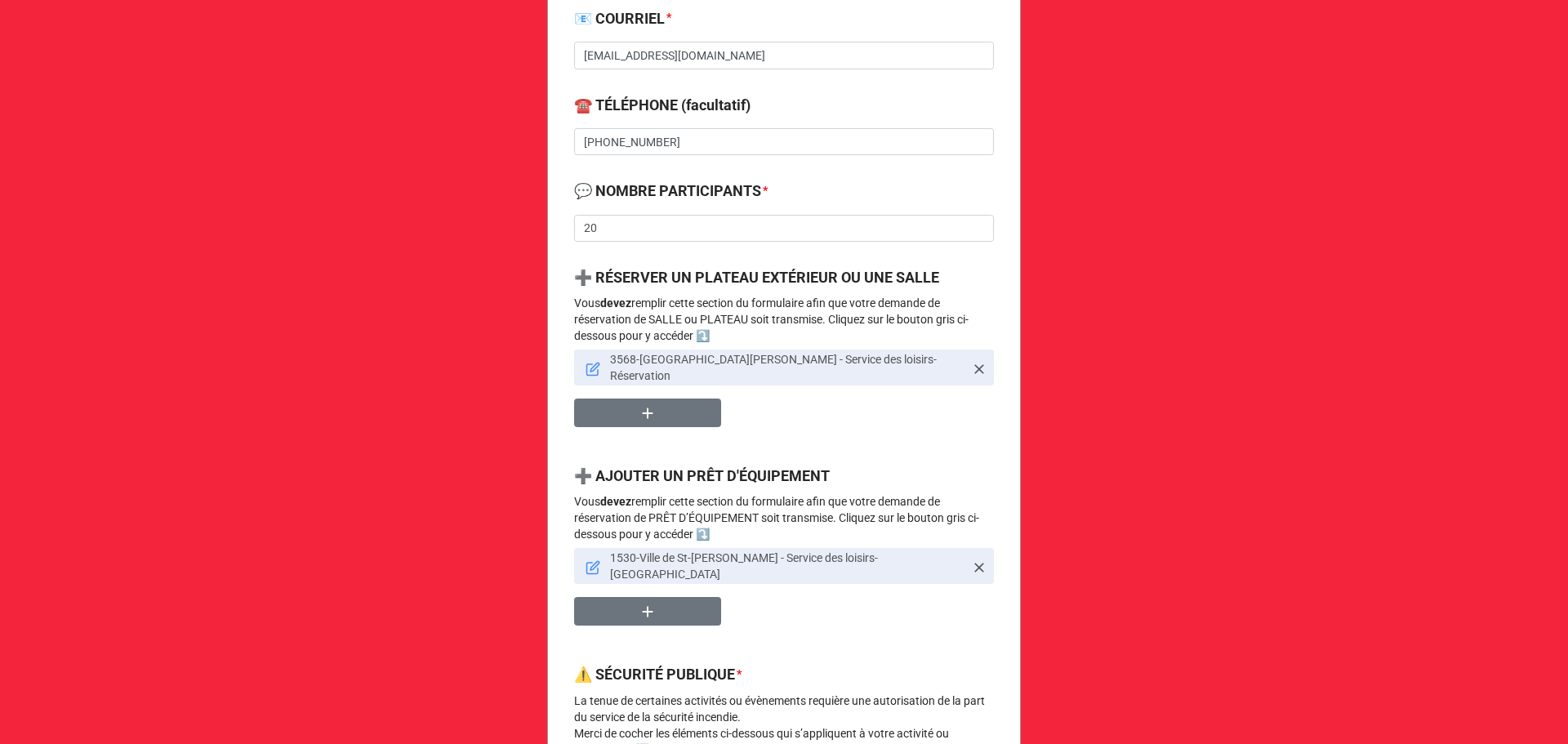
click at [587, 362] on icon at bounding box center [592, 369] width 14 height 14
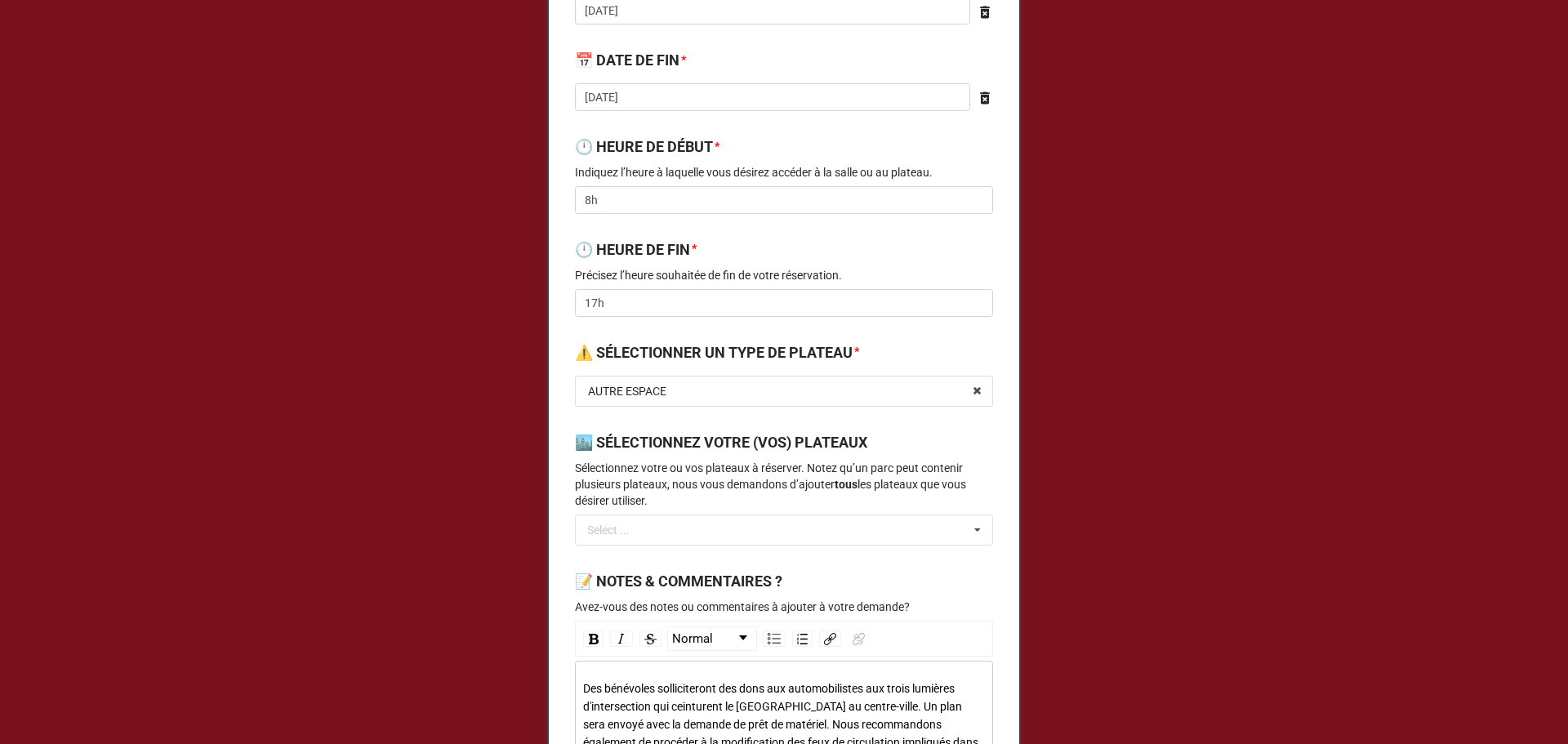
scroll to position [0, 0]
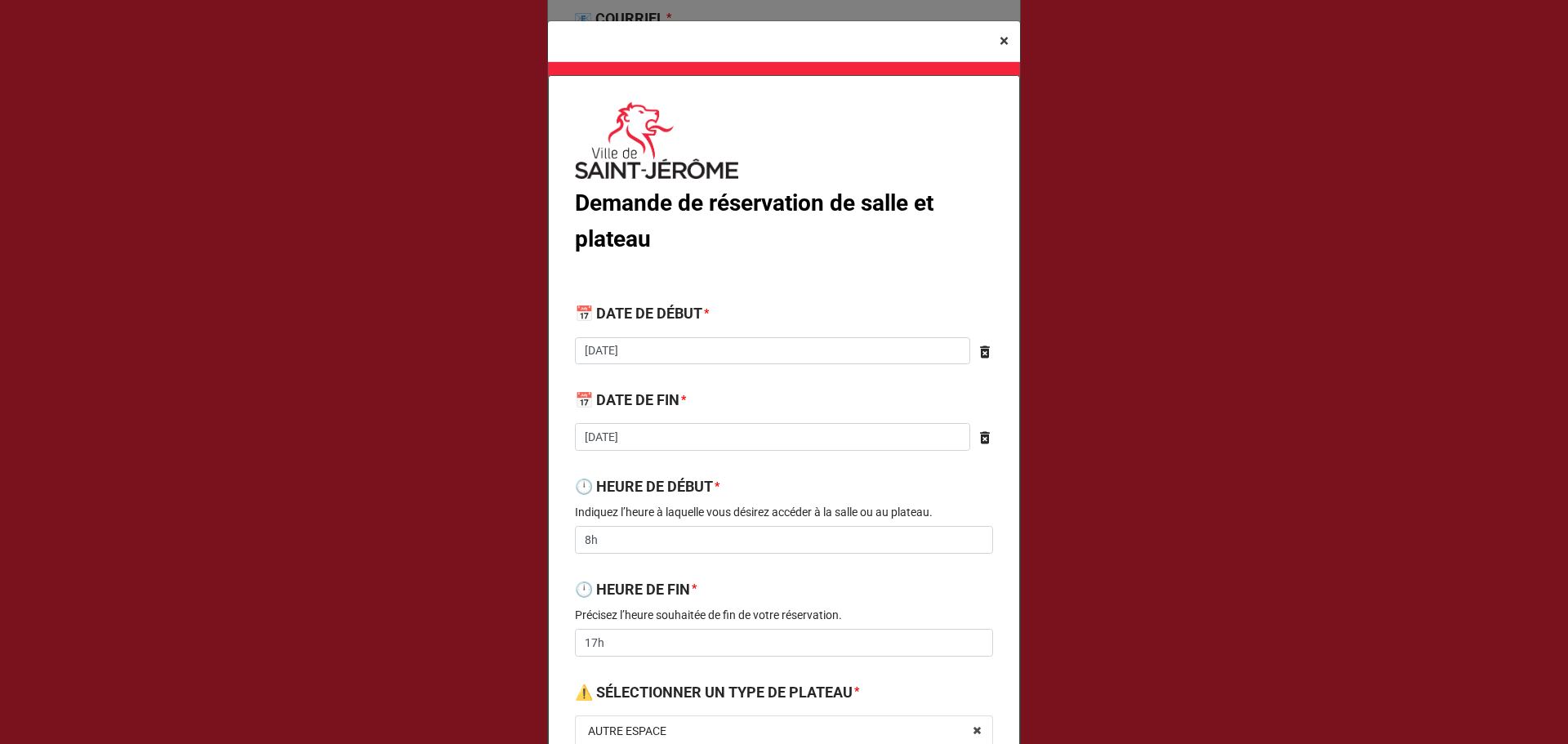
click at [1001, 40] on span "×" at bounding box center [1004, 41] width 9 height 19
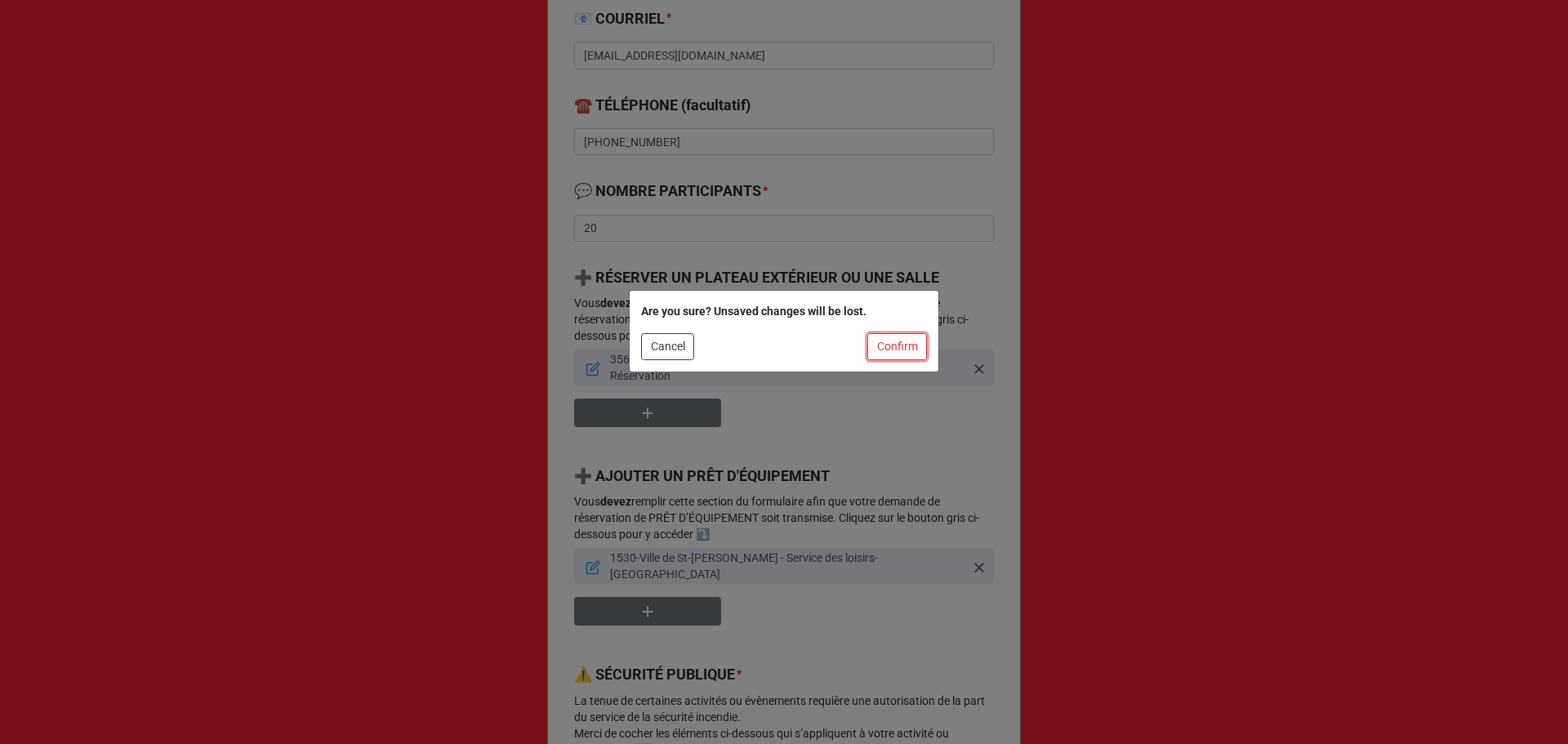
click at [900, 356] on button "Confirm" at bounding box center [897, 347] width 59 height 28
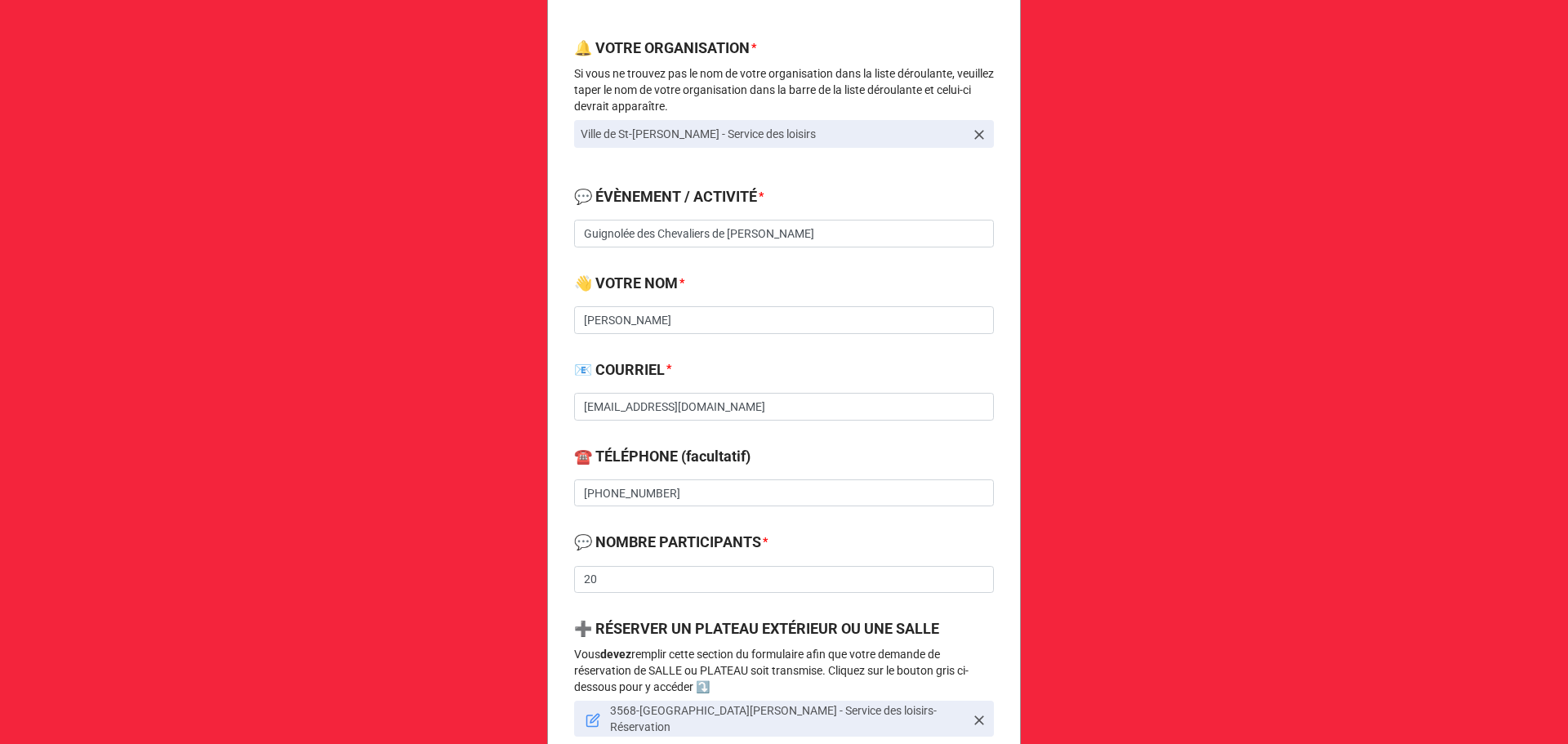
scroll to position [107, 0]
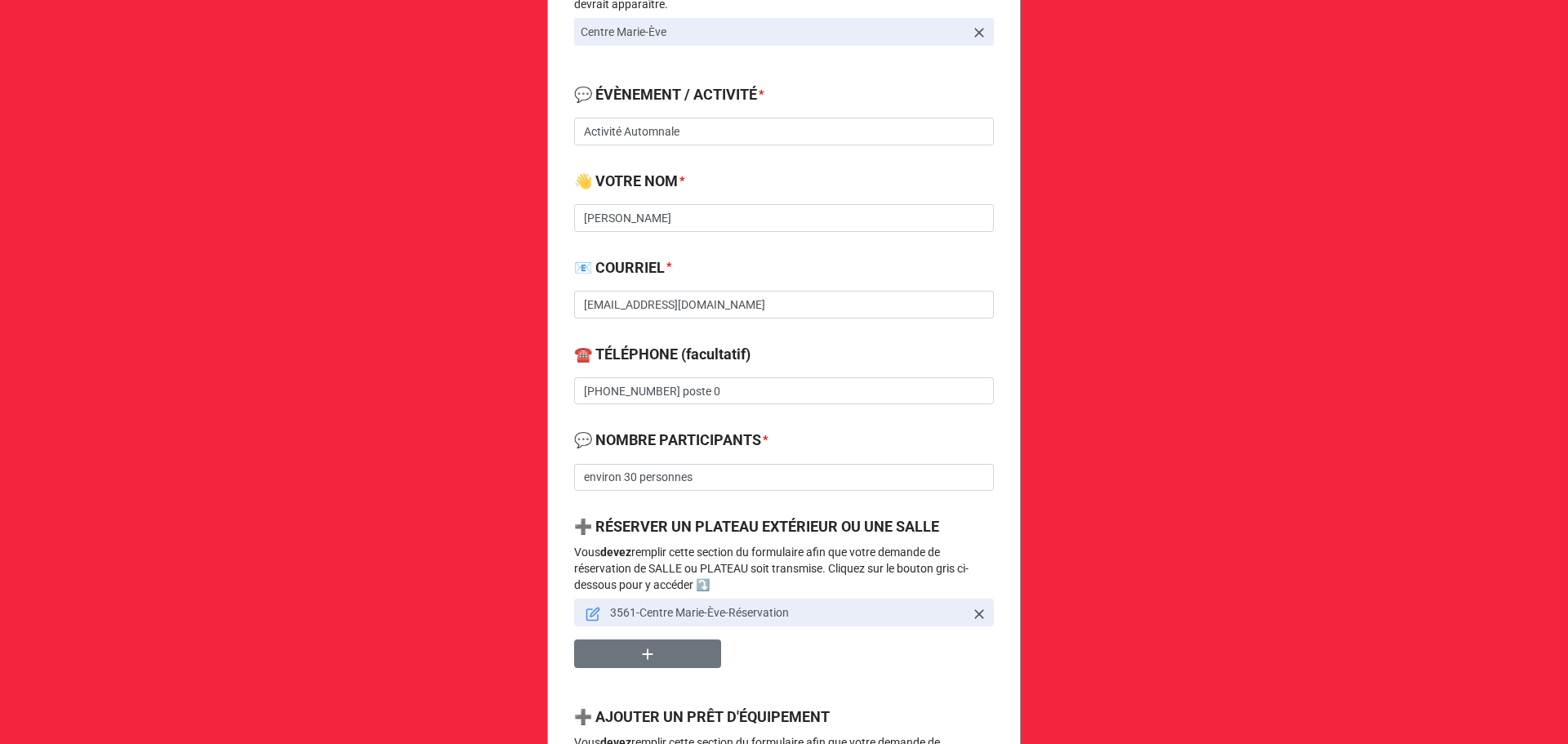
scroll to position [435, 0]
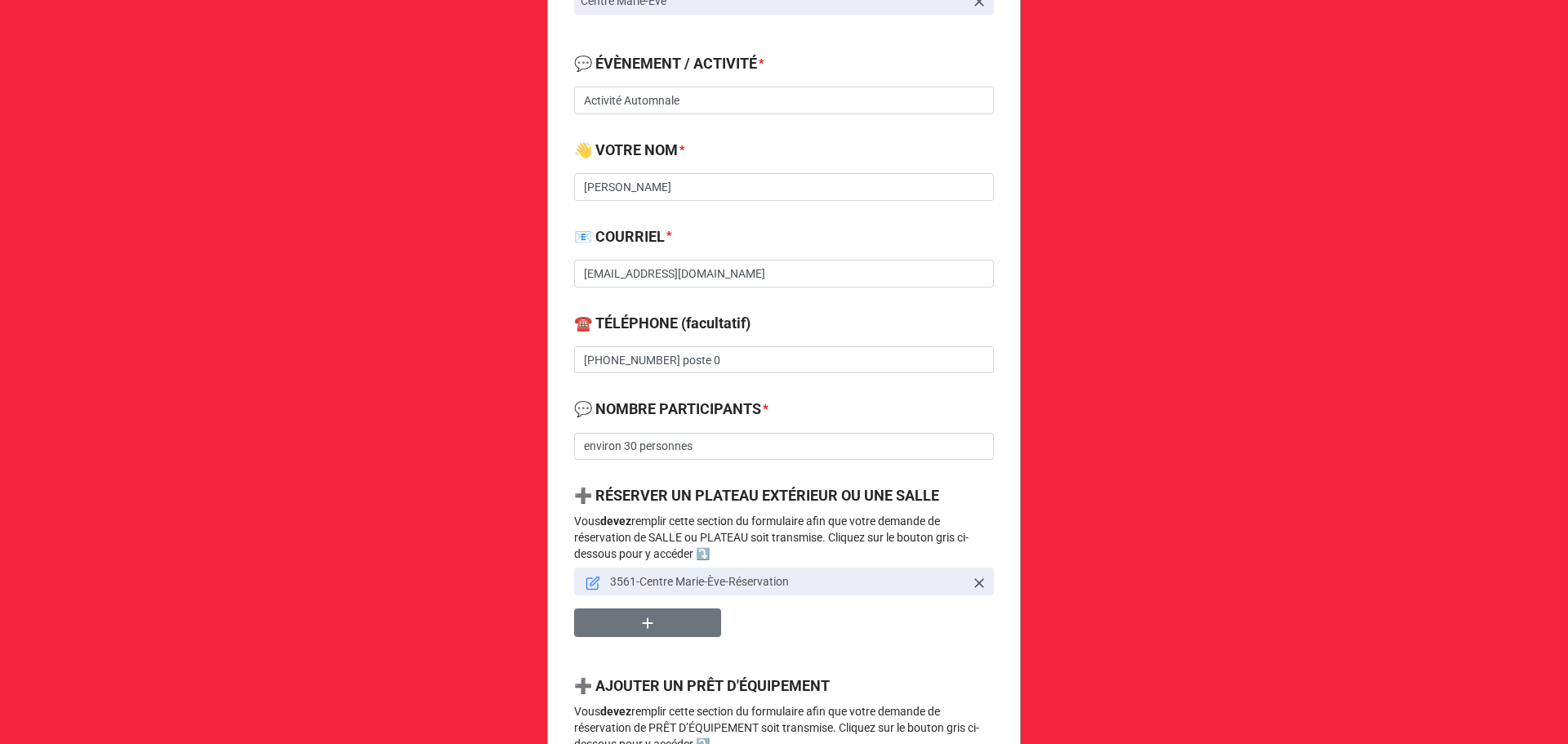
click at [587, 579] on icon at bounding box center [593, 584] width 12 height 12
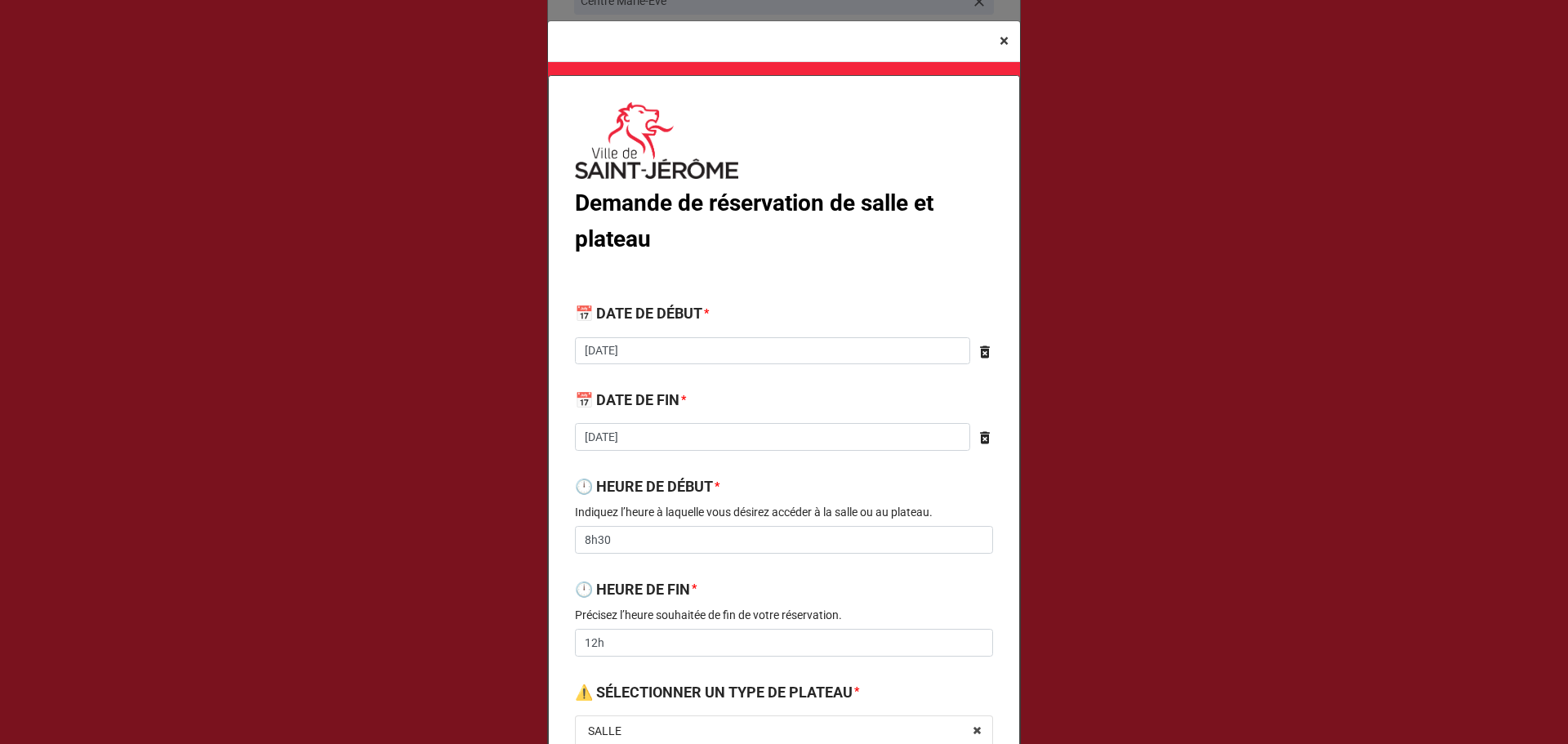
click at [999, 41] on span "×" at bounding box center [1004, 41] width 9 height 19
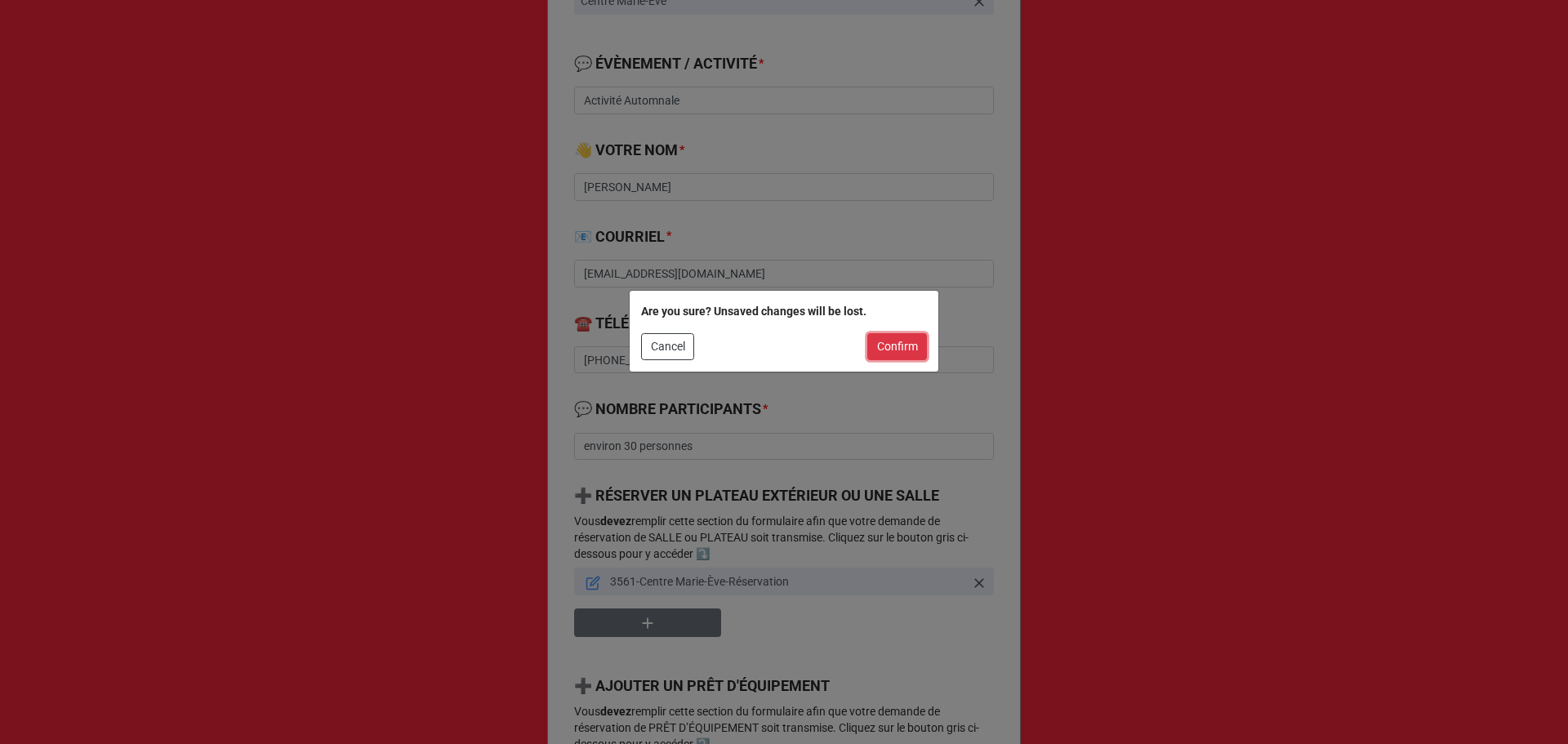
click at [892, 339] on button "Confirm" at bounding box center [897, 347] width 59 height 28
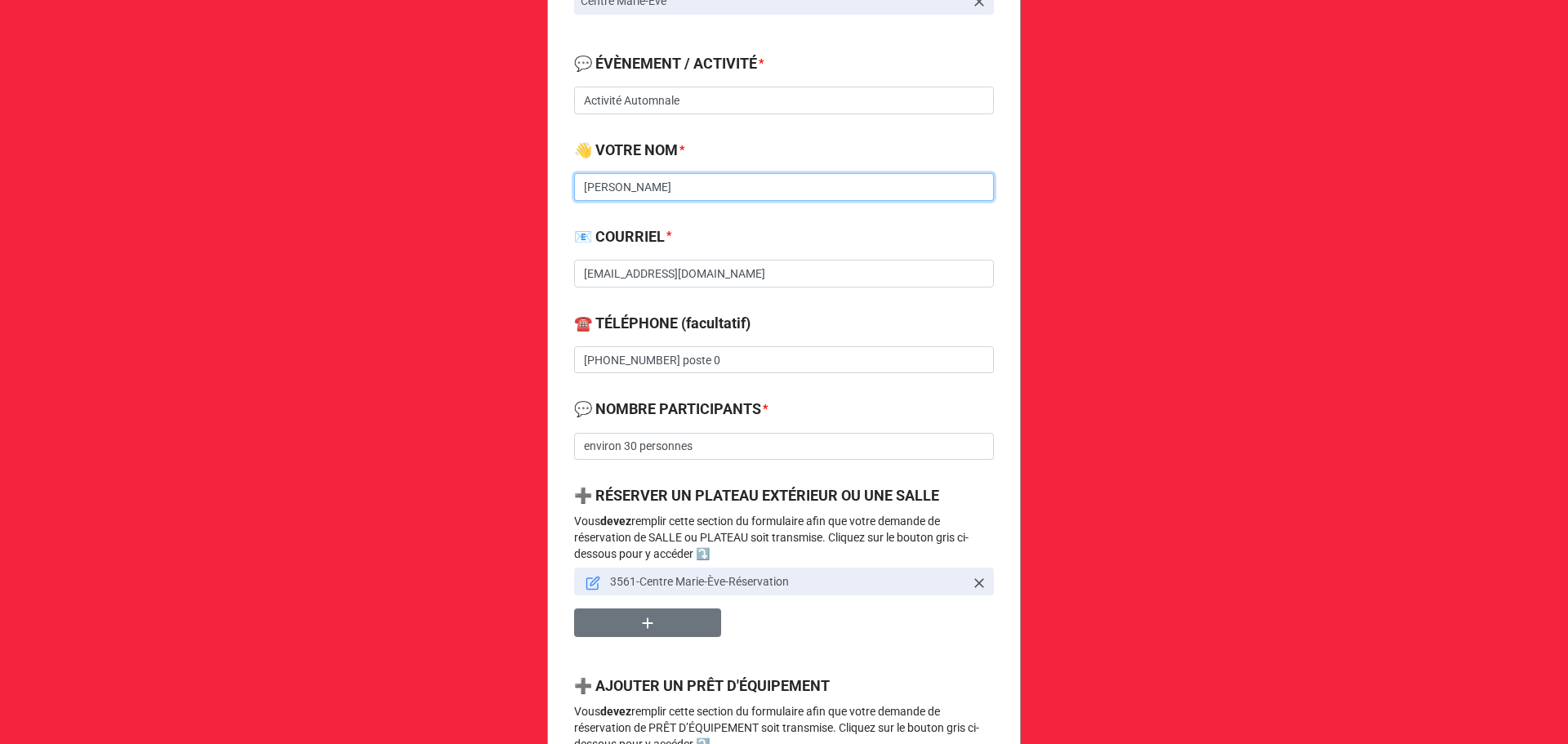
drag, startPoint x: 611, startPoint y: 190, endPoint x: 561, endPoint y: 193, distance: 50.1
click at [561, 193] on div "Demande de réservation de salle, plateau et prêt d'équipement 🔔 VOTRE ORGANISAT…" at bounding box center [784, 556] width 474 height 1761
click at [722, 176] on input "Èvika Beaudry-Paré" at bounding box center [784, 187] width 420 height 28
drag, startPoint x: 707, startPoint y: 190, endPoint x: 552, endPoint y: 175, distance: 155.7
click at [552, 175] on div "Demande de réservation de salle, plateau et prêt d'équipement 🔔 VOTRE ORGANISAT…" at bounding box center [784, 556] width 474 height 1761
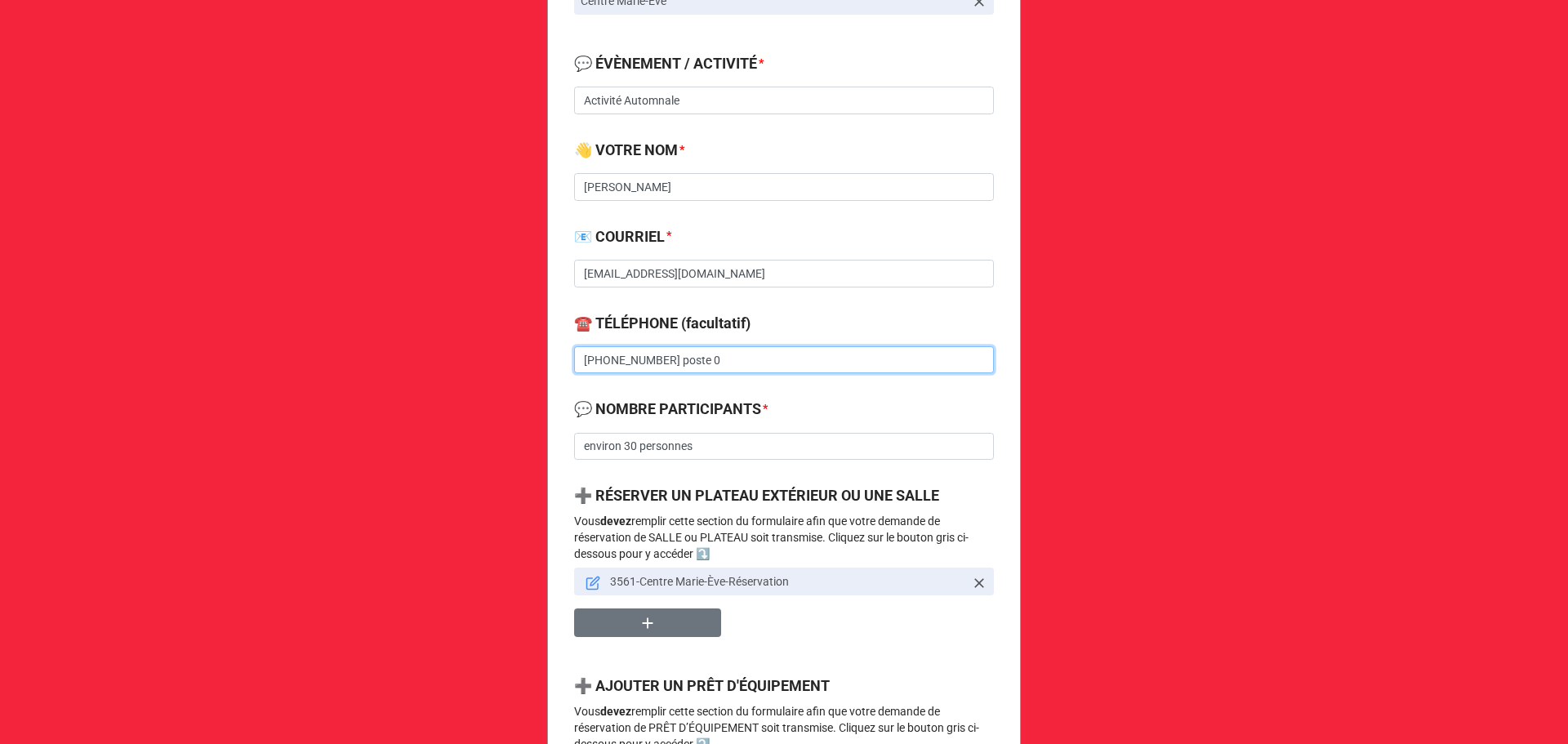
click at [649, 366] on input "450-327-5569 poste 0" at bounding box center [784, 360] width 420 height 28
click at [586, 574] on link at bounding box center [592, 581] width 14 height 18
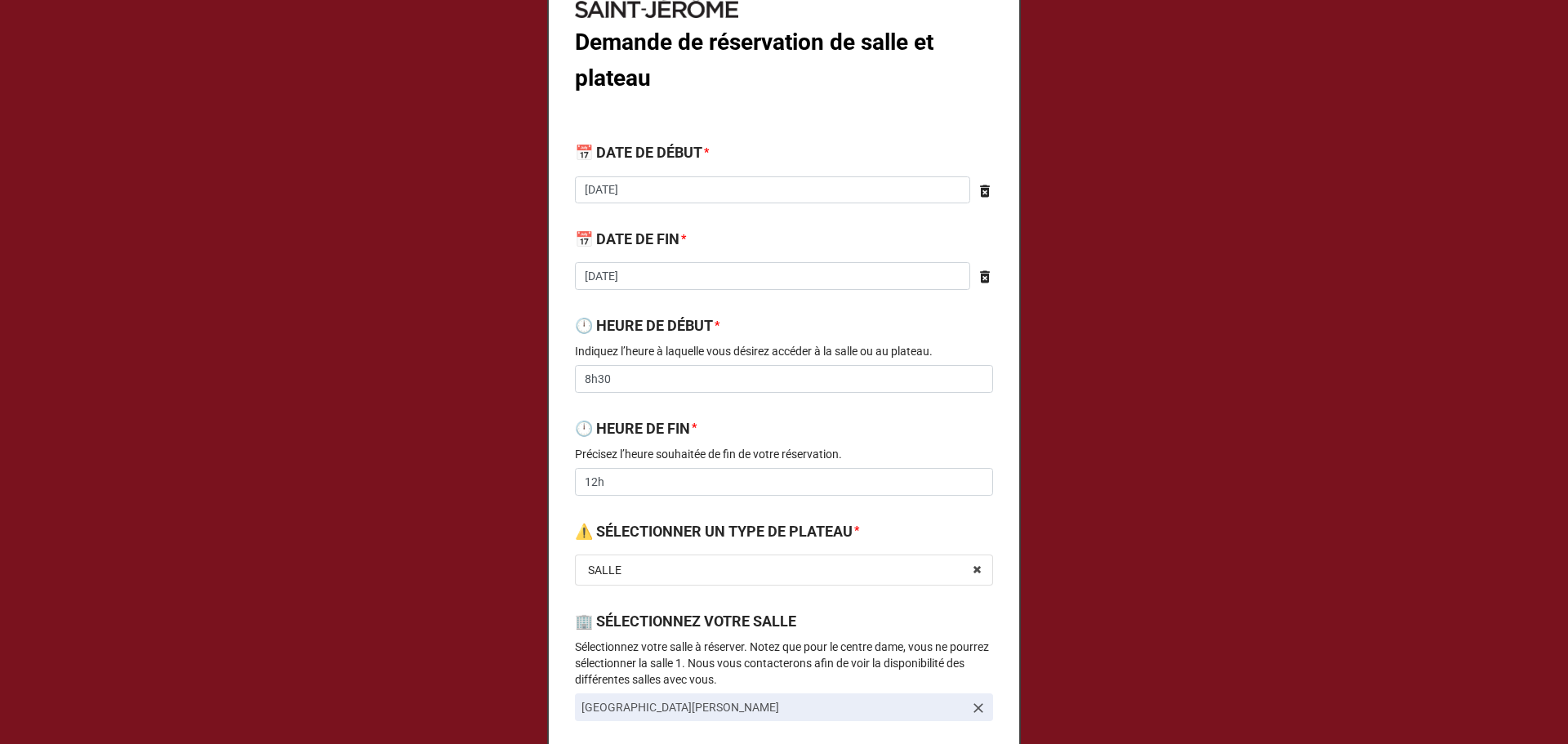
scroll to position [218, 0]
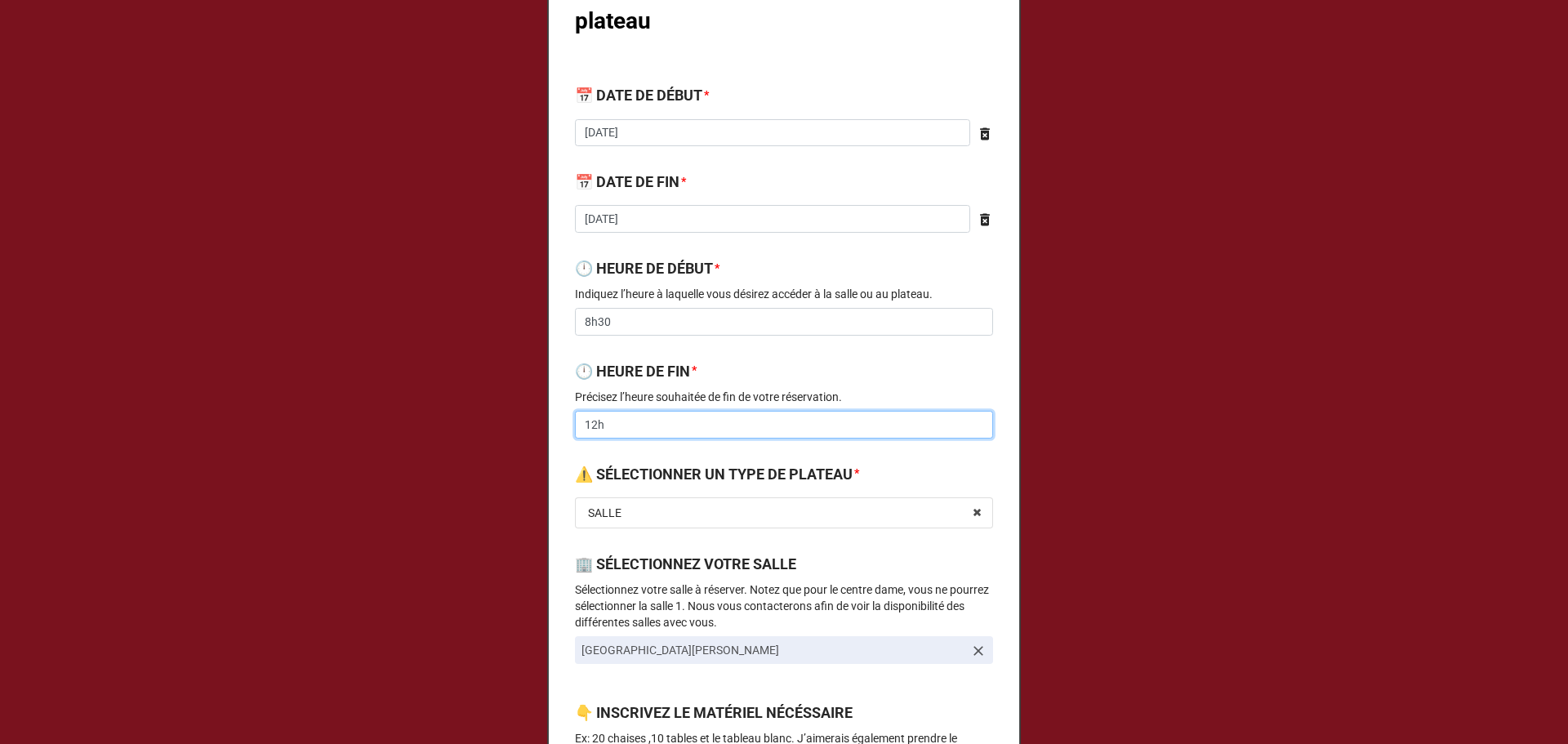
click at [648, 419] on input "12h" at bounding box center [784, 424] width 418 height 28
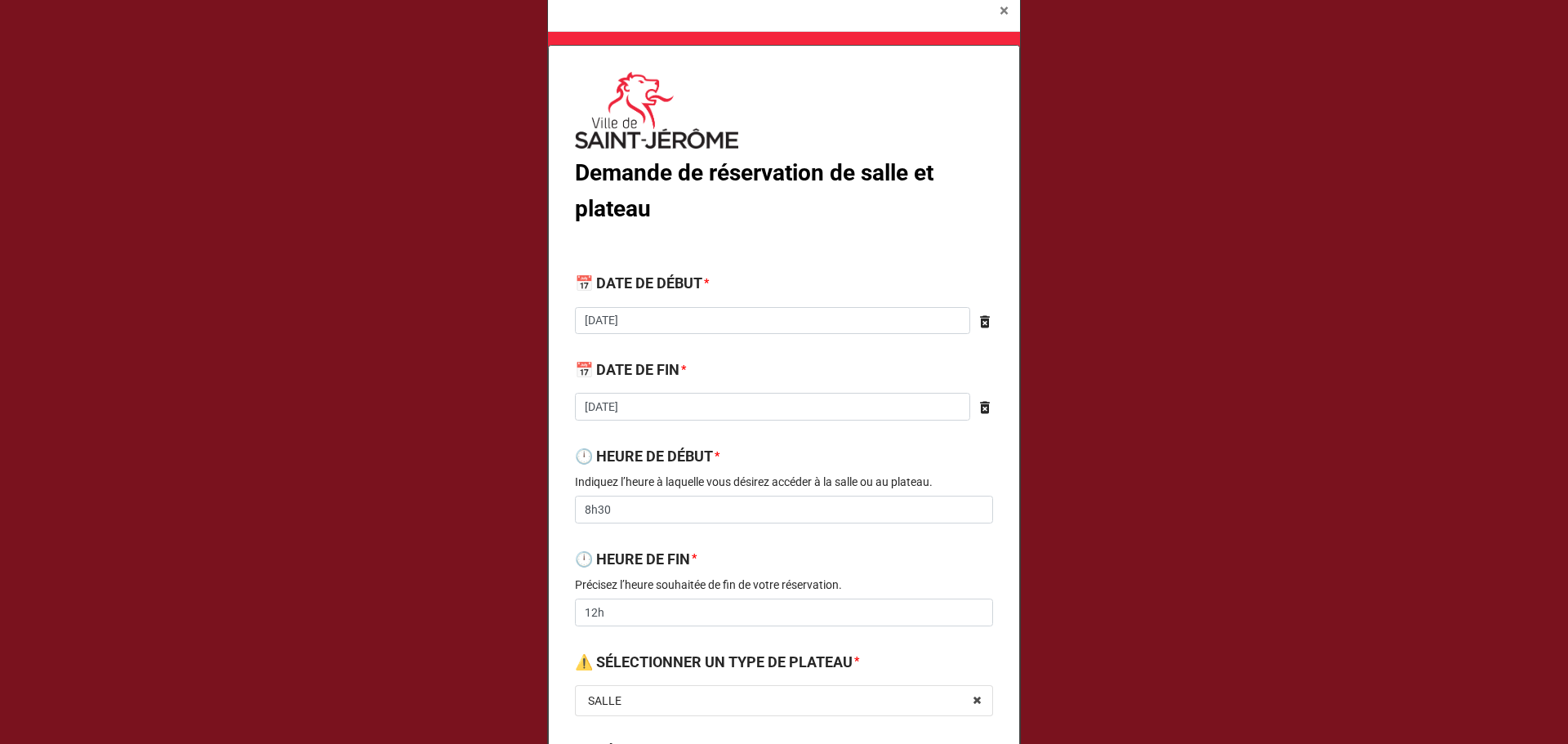
scroll to position [0, 0]
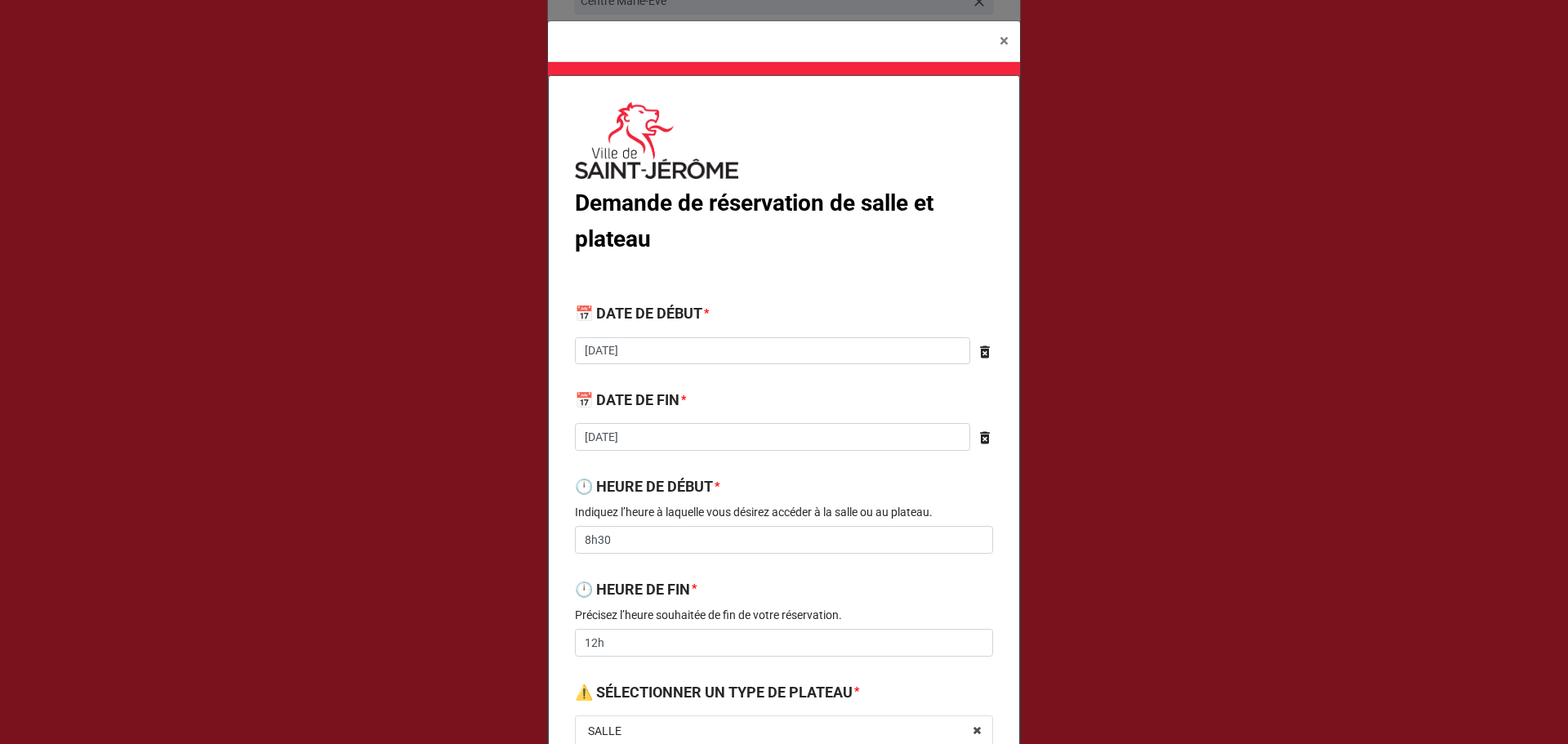
click at [674, 488] on label "🕛 HEURE DE DÉBUT" at bounding box center [643, 487] width 138 height 23
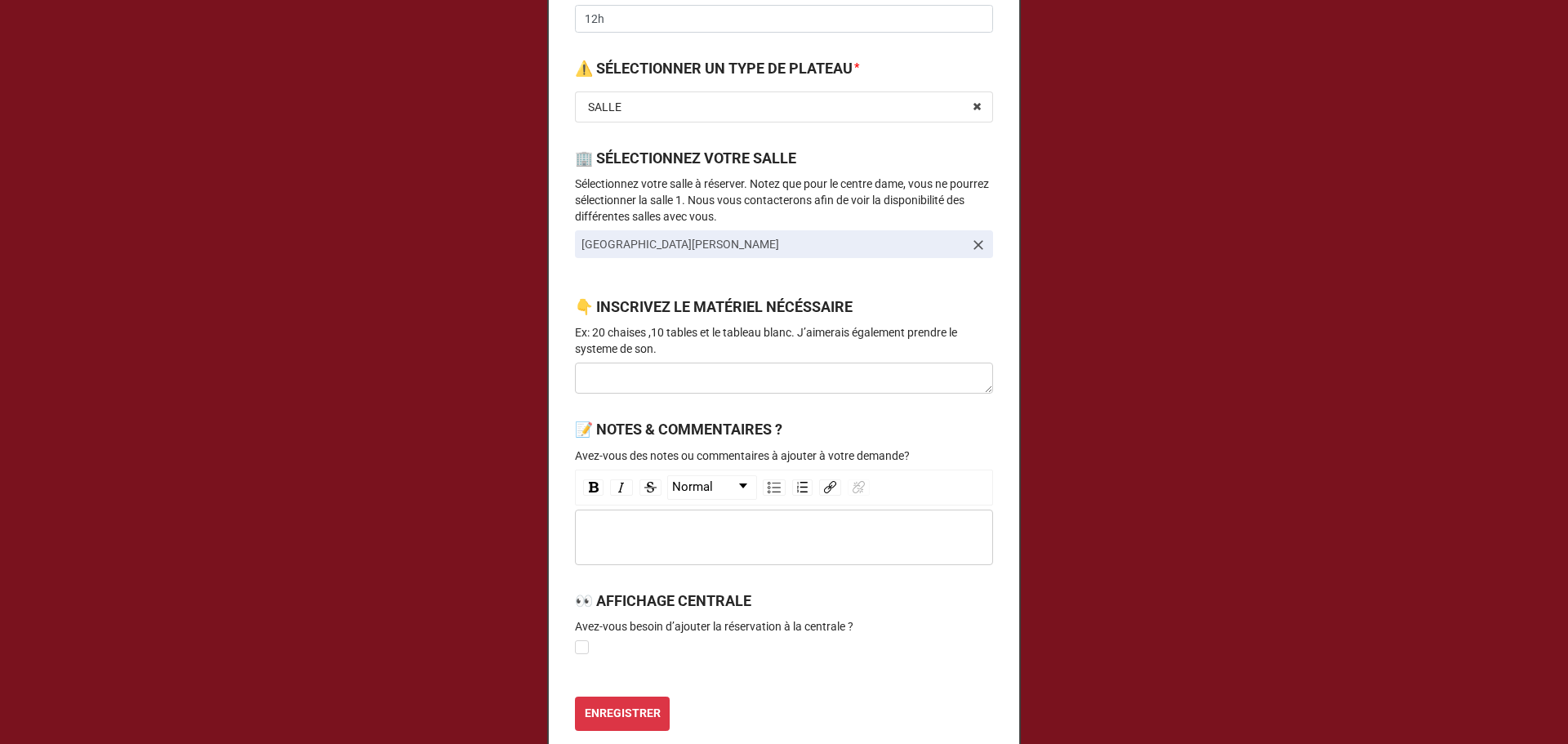
scroll to position [766, 0]
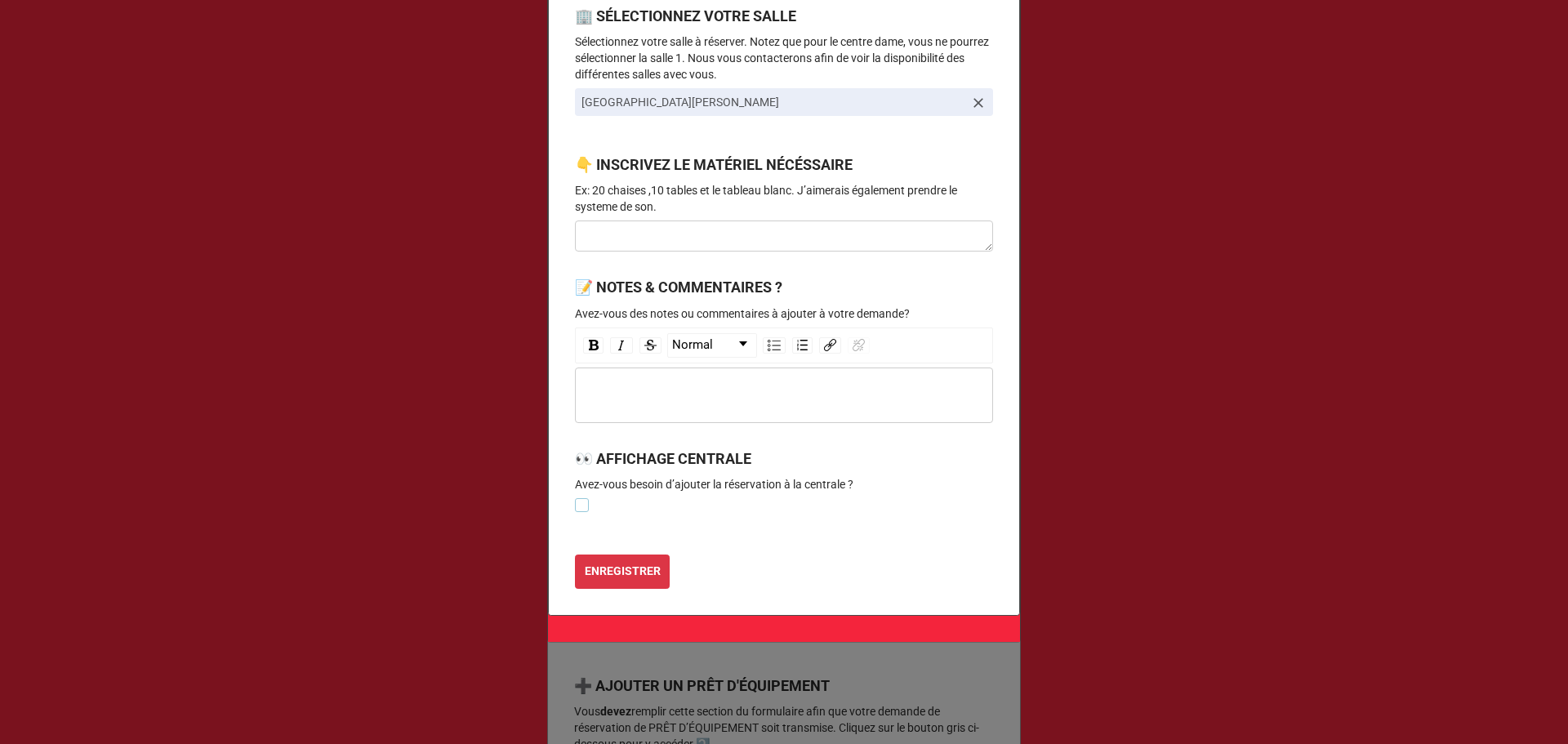
click at [580, 499] on label at bounding box center [581, 499] width 14 height 0
checkbox input "true"
click at [610, 587] on button "ENREGISTRER" at bounding box center [622, 571] width 95 height 35
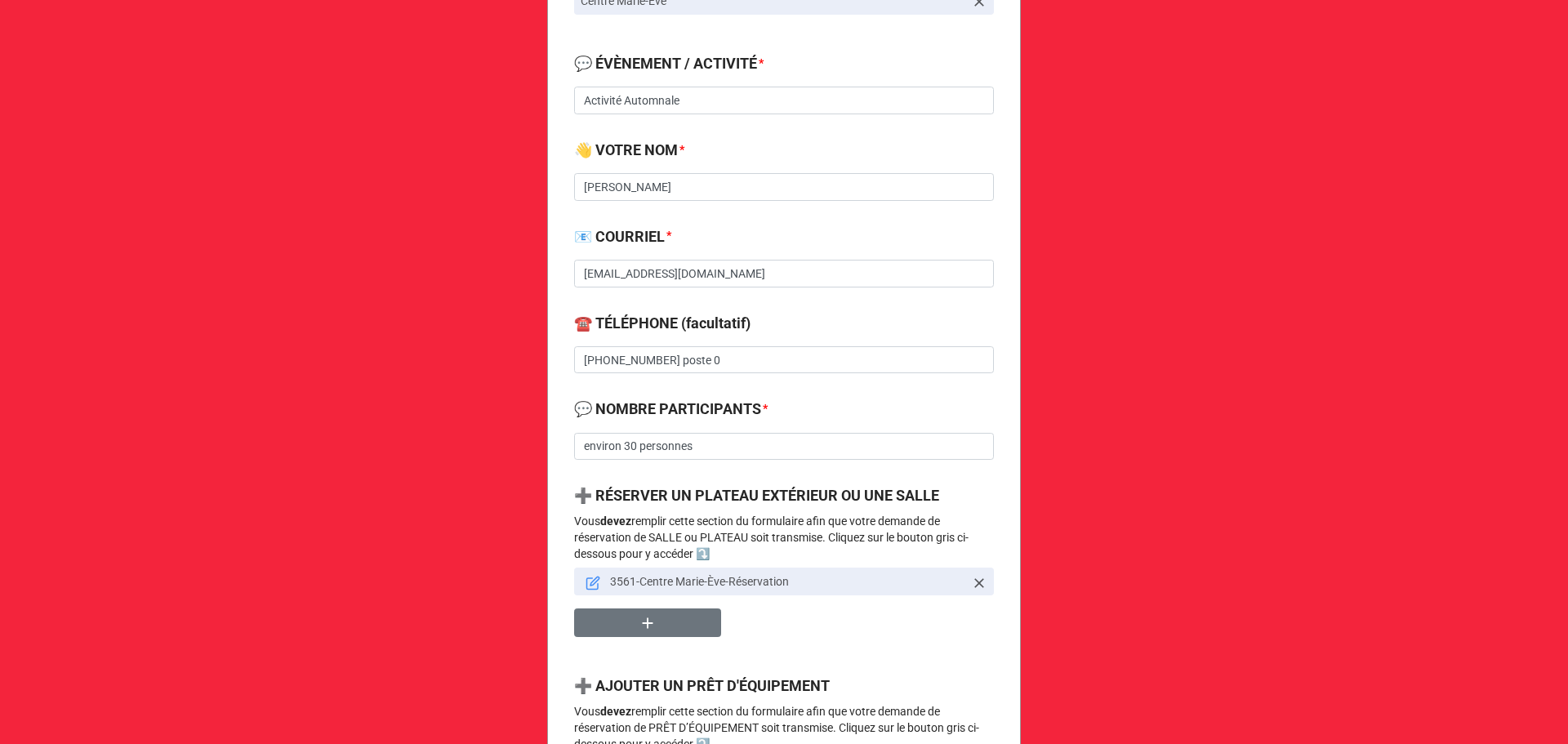
scroll to position [218, 0]
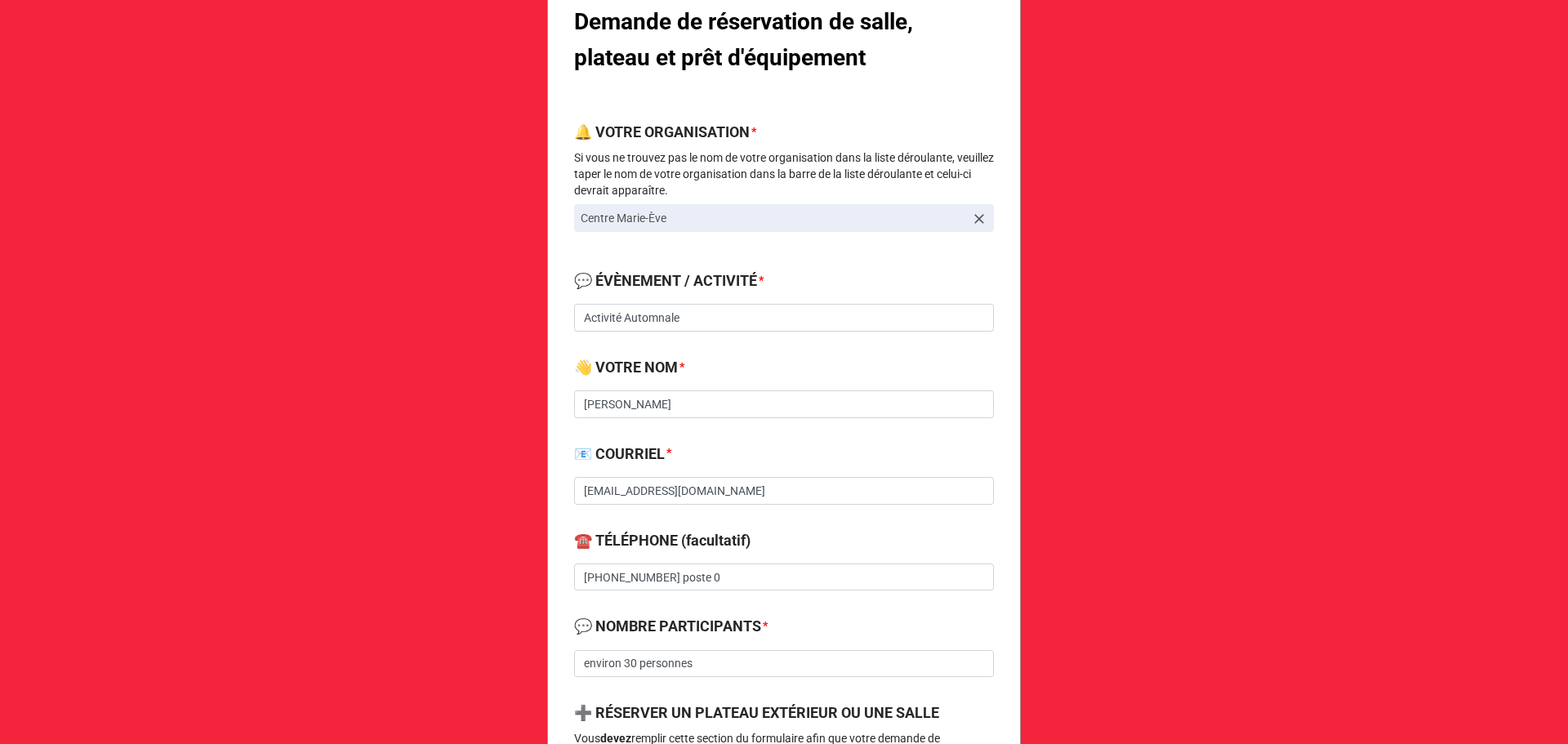
click at [712, 457] on b "📧 COURRIEL *" at bounding box center [784, 457] width 420 height 29
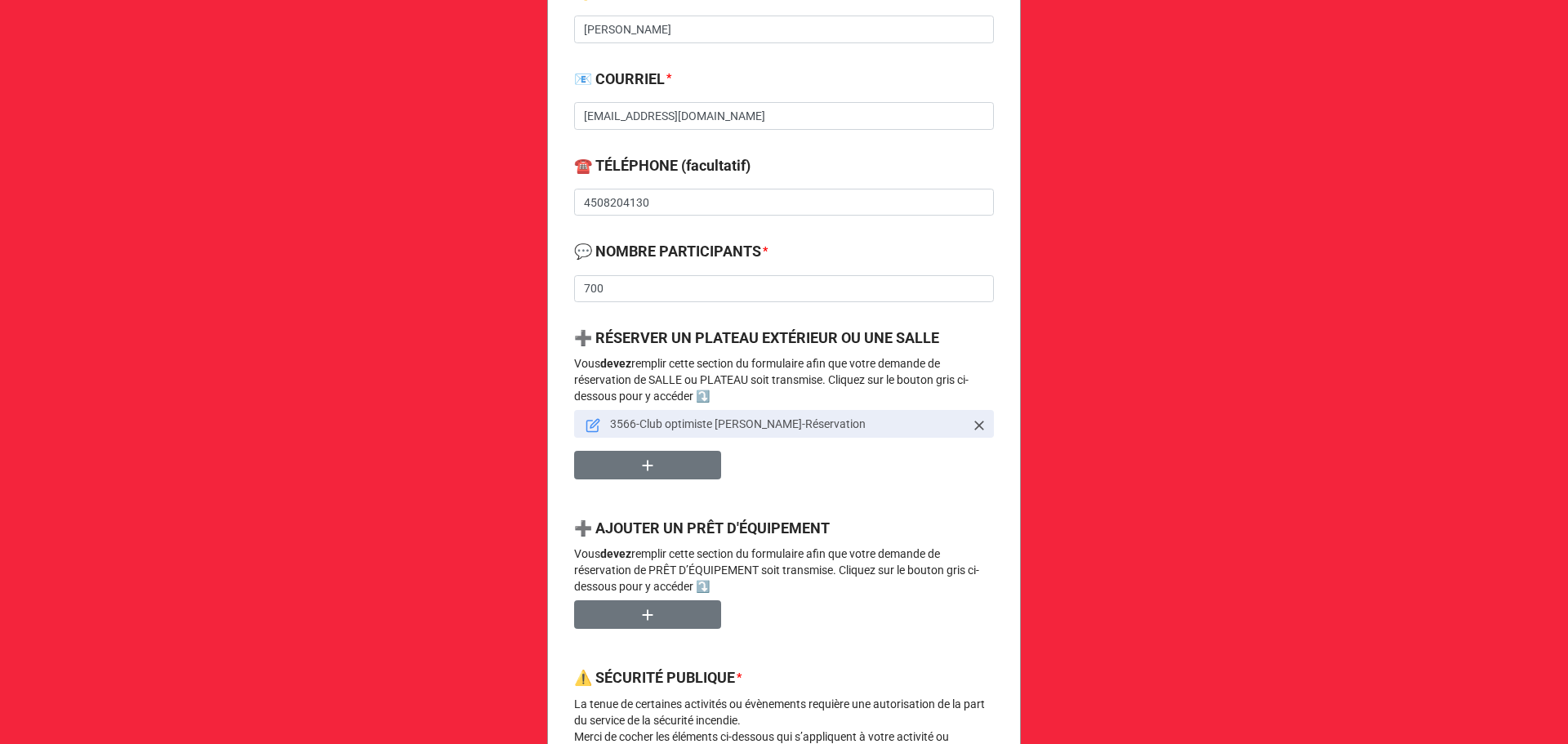
scroll to position [653, 0]
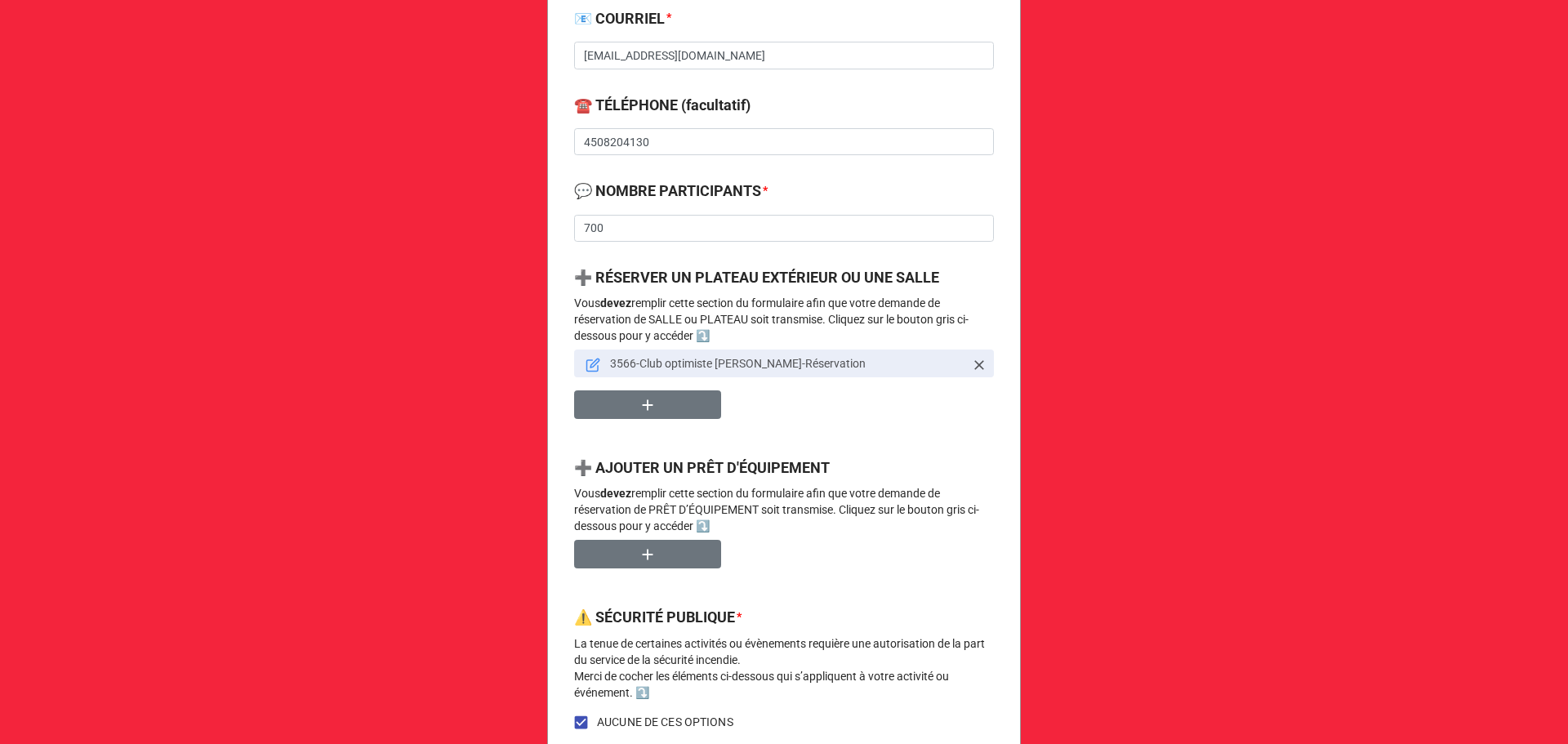
click at [589, 364] on icon at bounding box center [592, 365] width 14 height 14
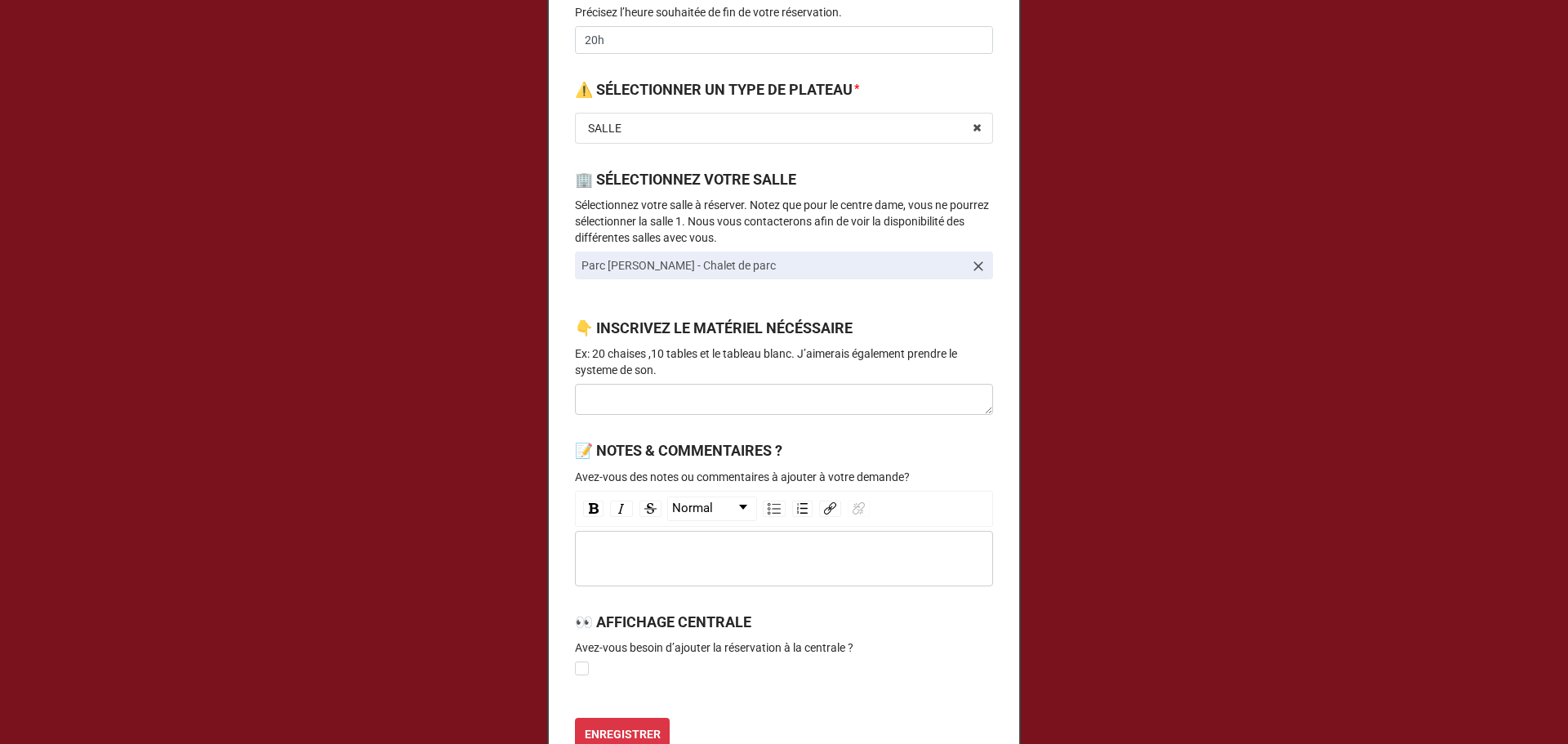
scroll to position [766, 0]
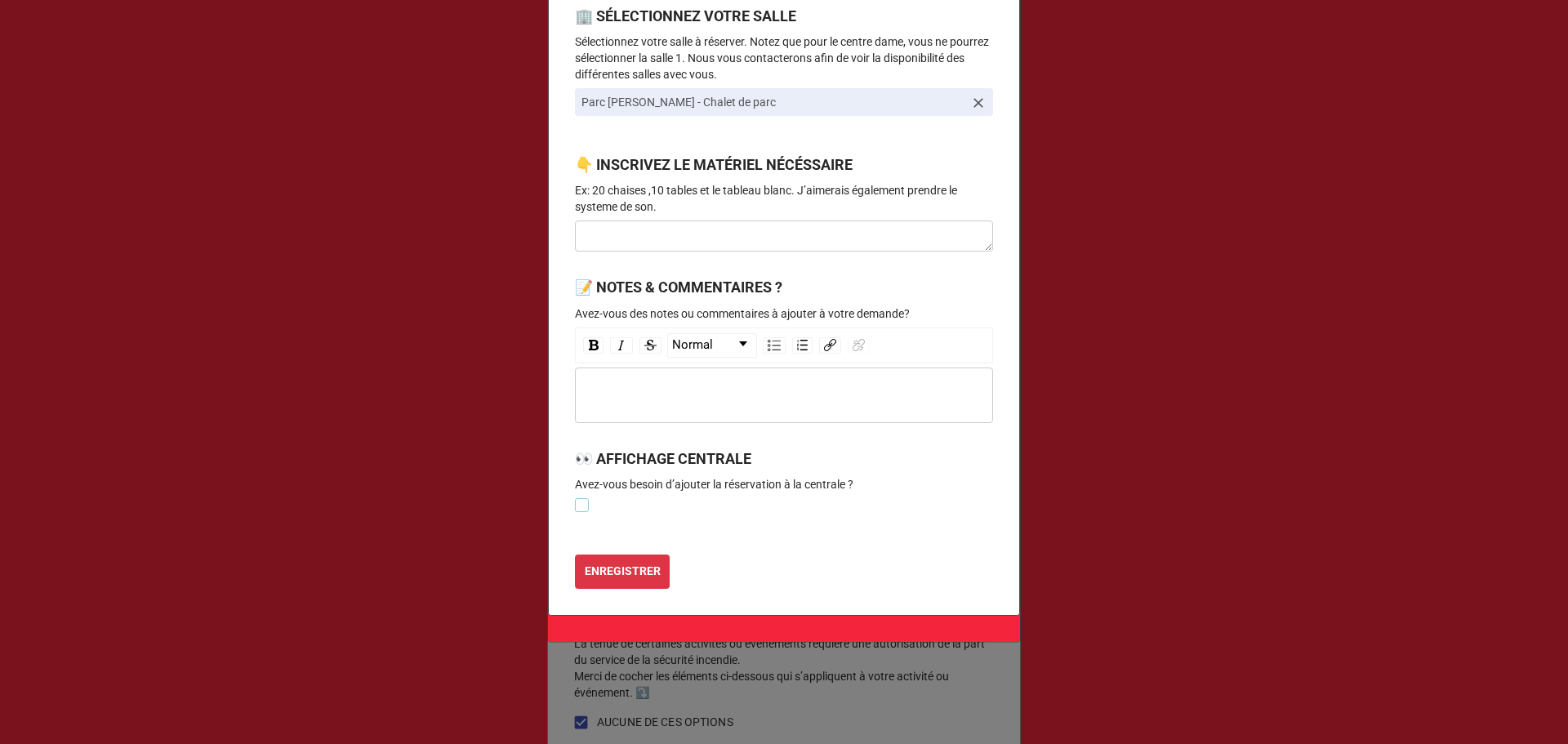
click at [575, 499] on label at bounding box center [581, 499] width 14 height 0
checkbox input "true"
click at [644, 573] on b "ENREGISTRER" at bounding box center [623, 571] width 76 height 17
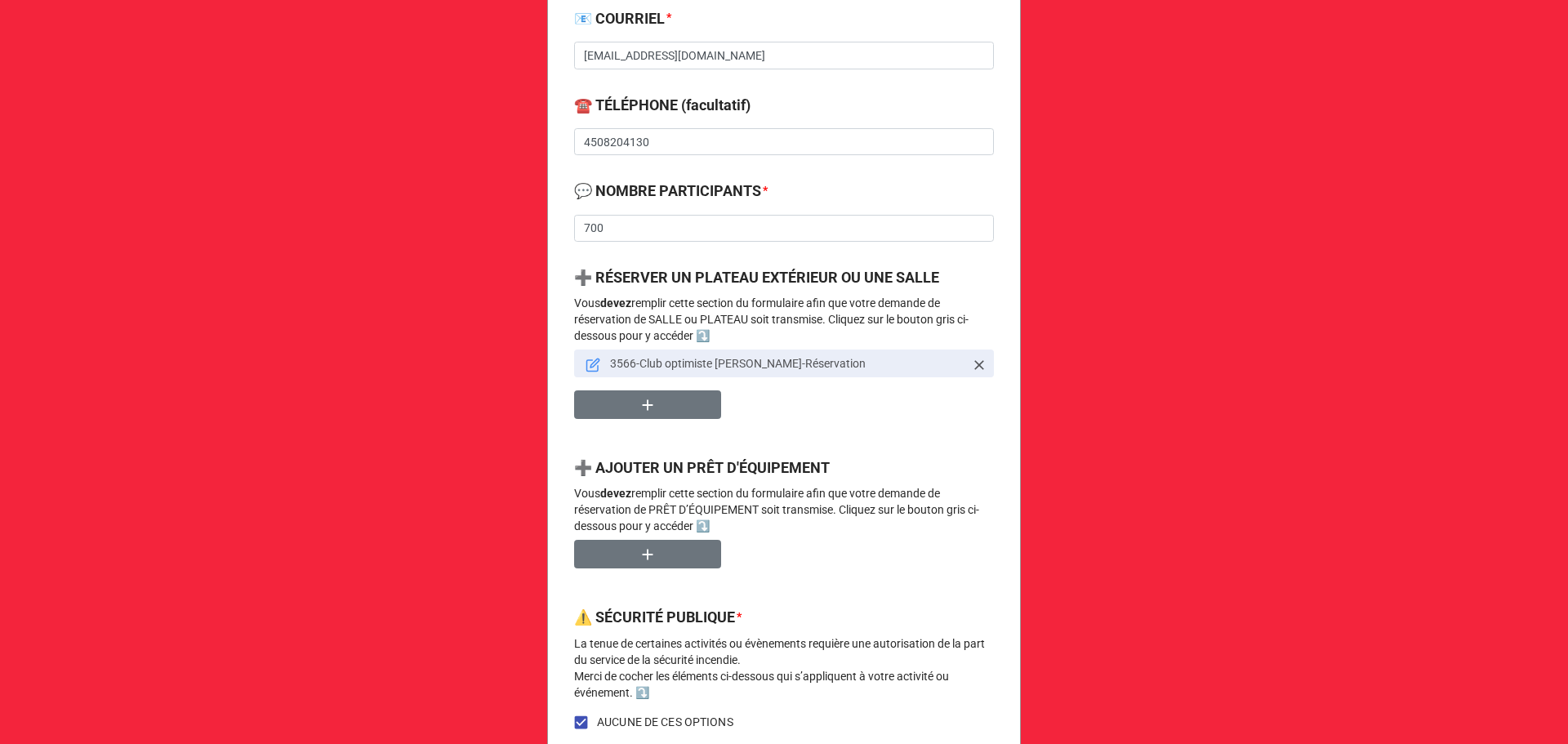
scroll to position [872, 0]
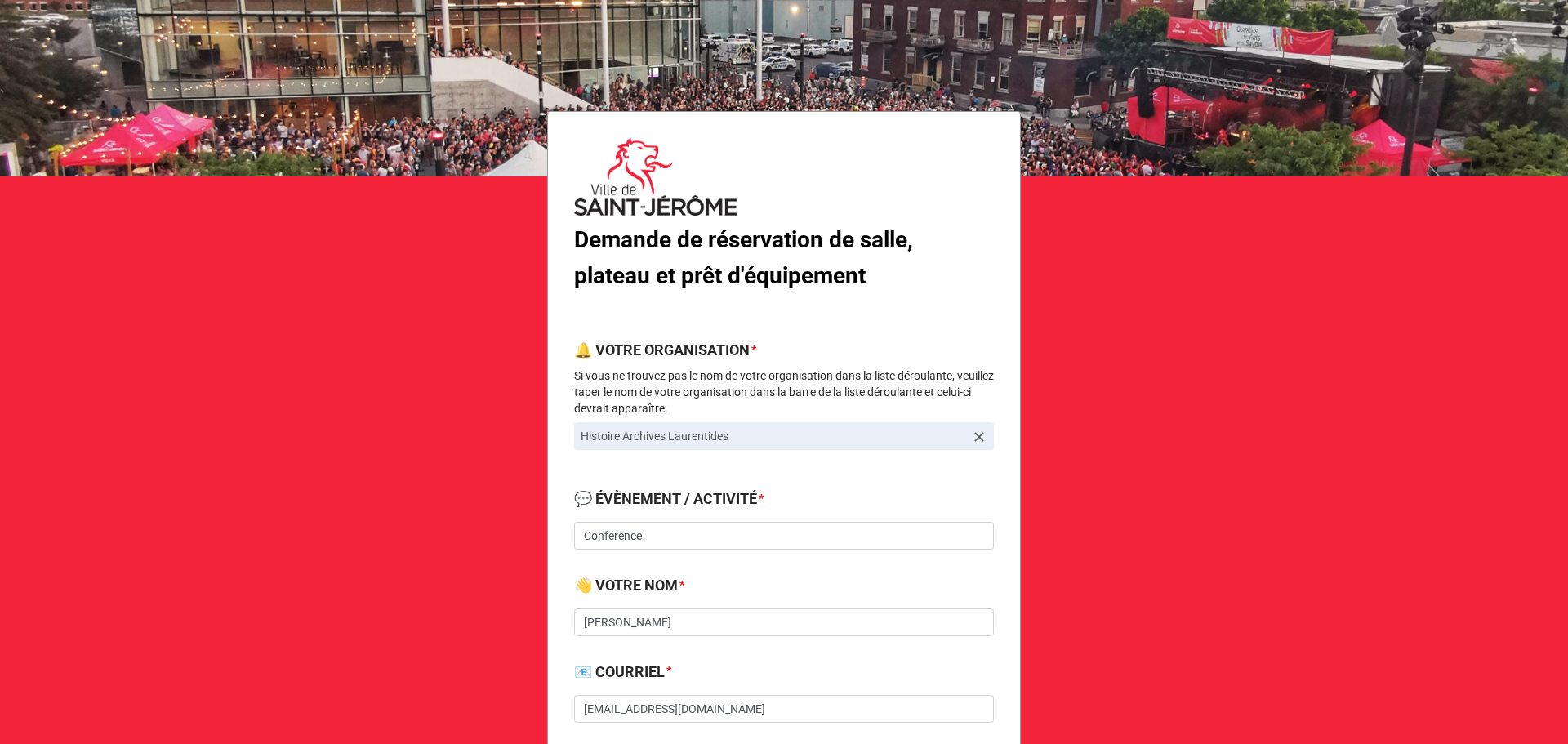
click at [761, 386] on p "Si vous ne trouvez pas le nom de votre organisation dans la liste déroulante, v…" at bounding box center [784, 392] width 420 height 49
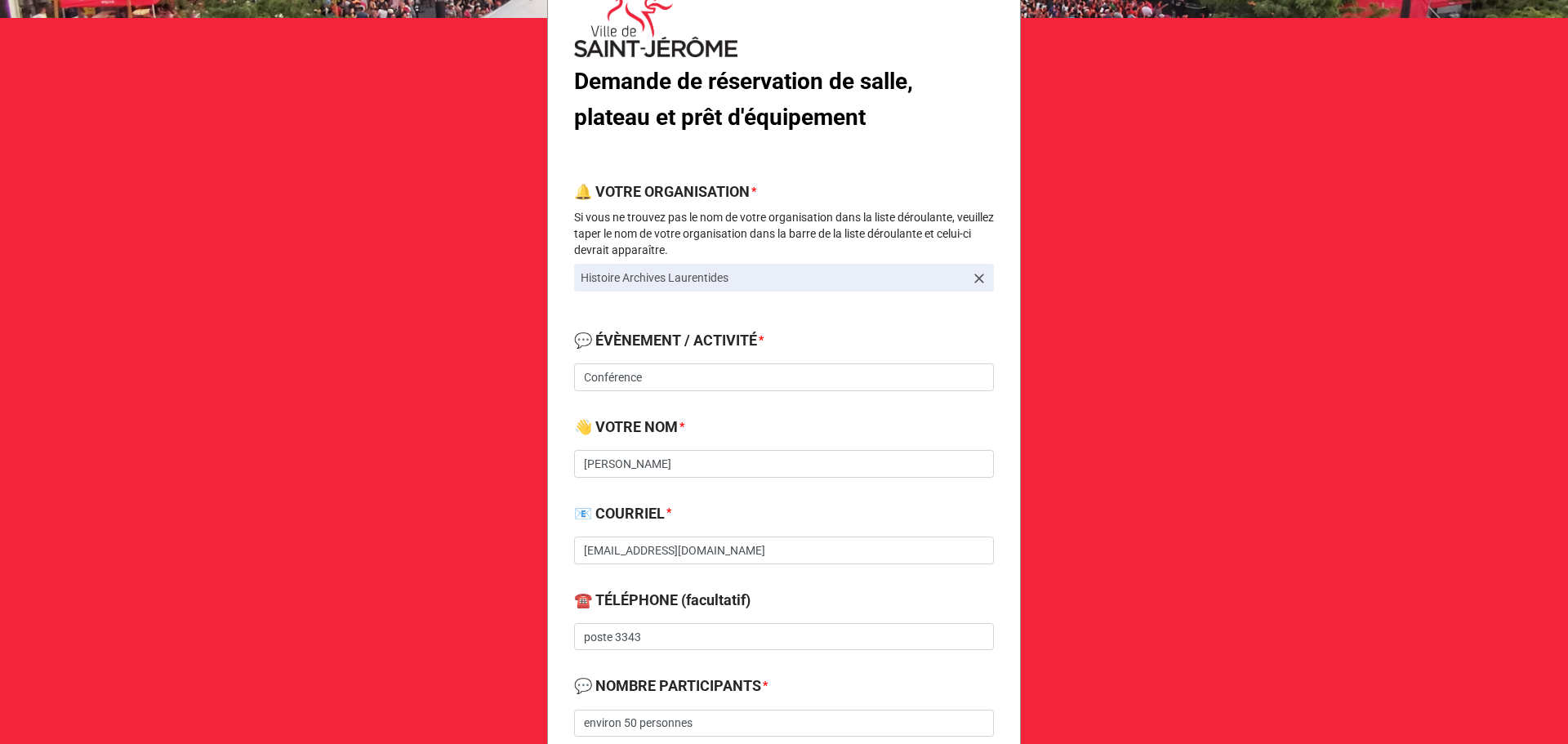
scroll to position [218, 0]
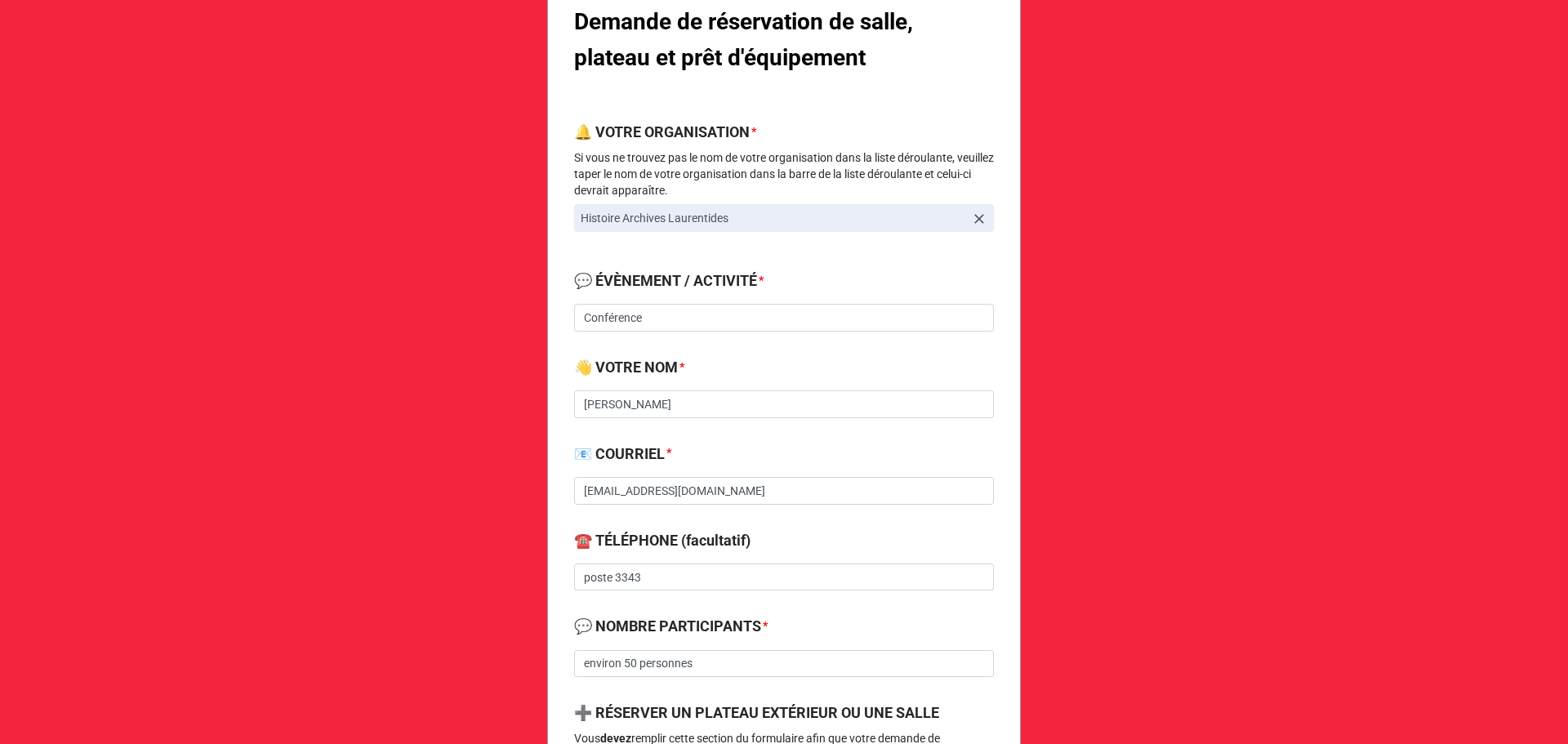
click at [781, 386] on div "👋 VOTRE NOM *" at bounding box center [784, 373] width 420 height 35
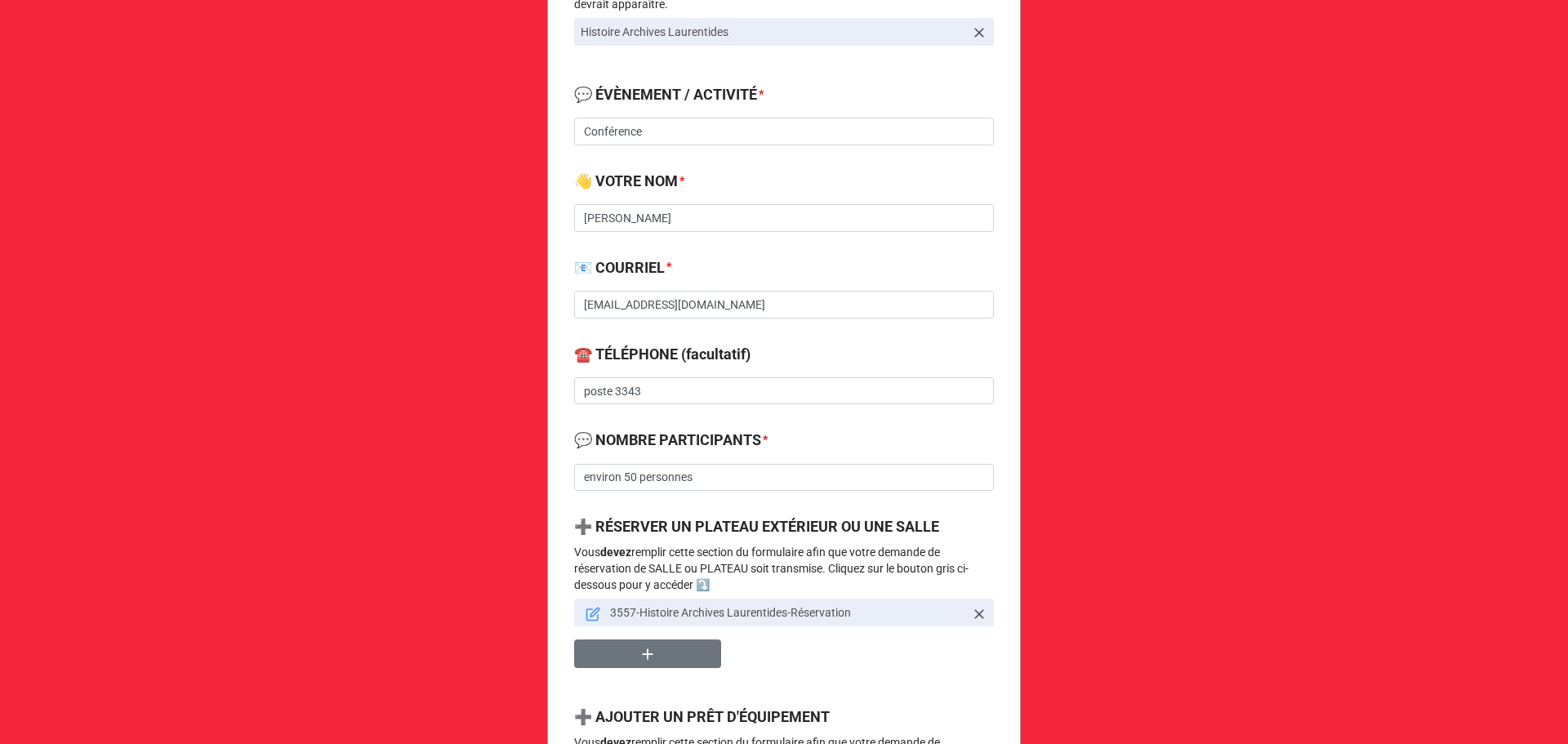
scroll to position [435, 0]
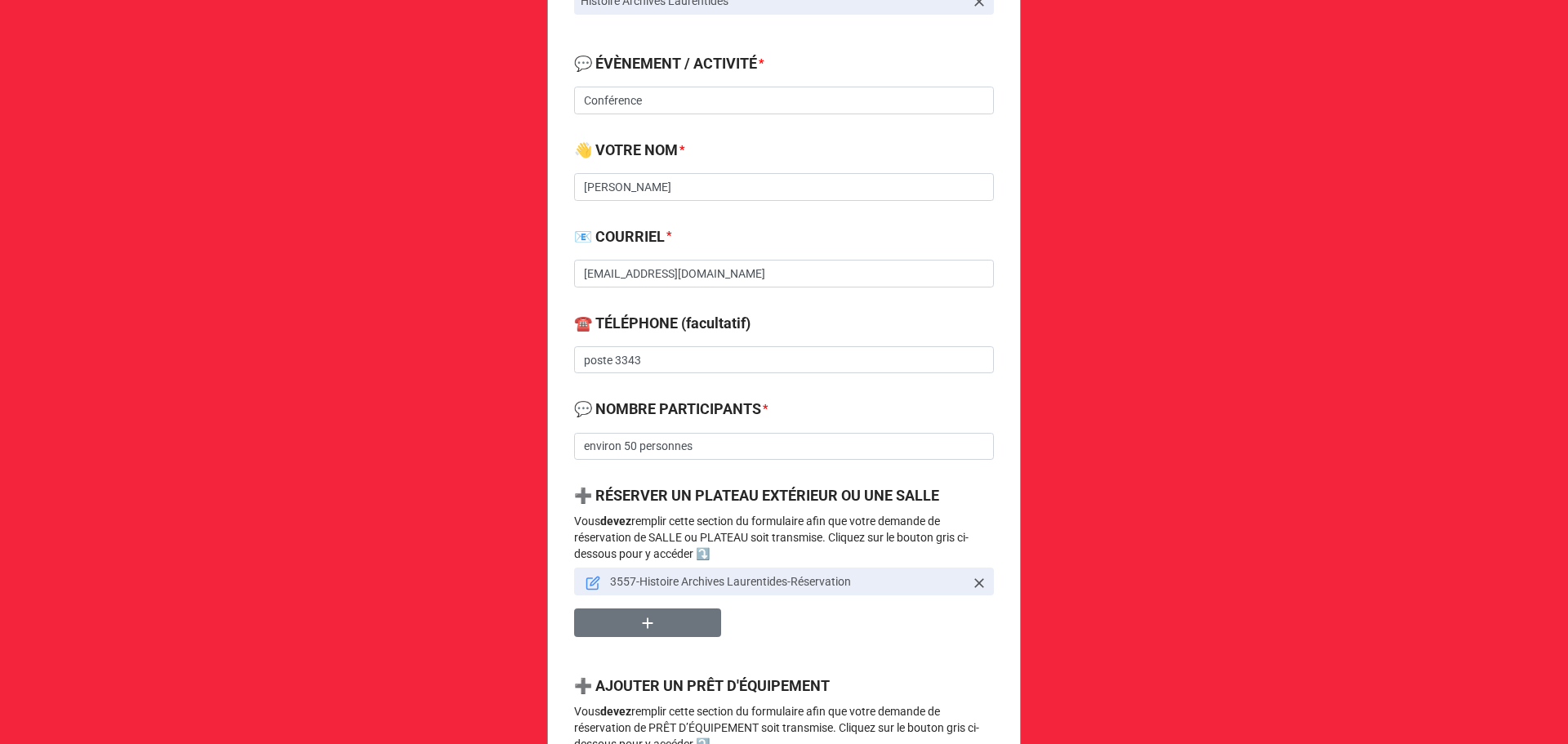
click at [587, 583] on icon at bounding box center [593, 584] width 12 height 12
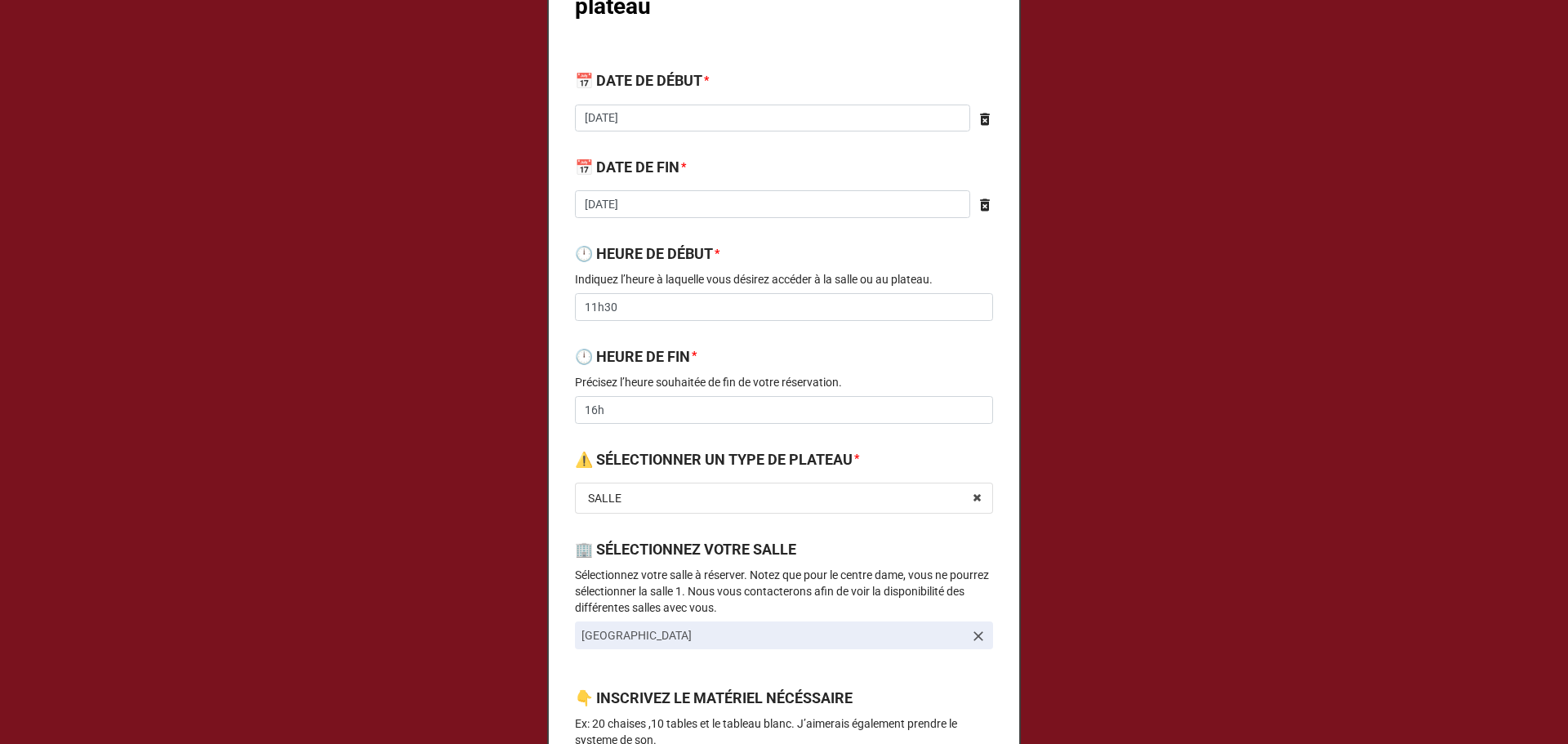
scroll to position [0, 0]
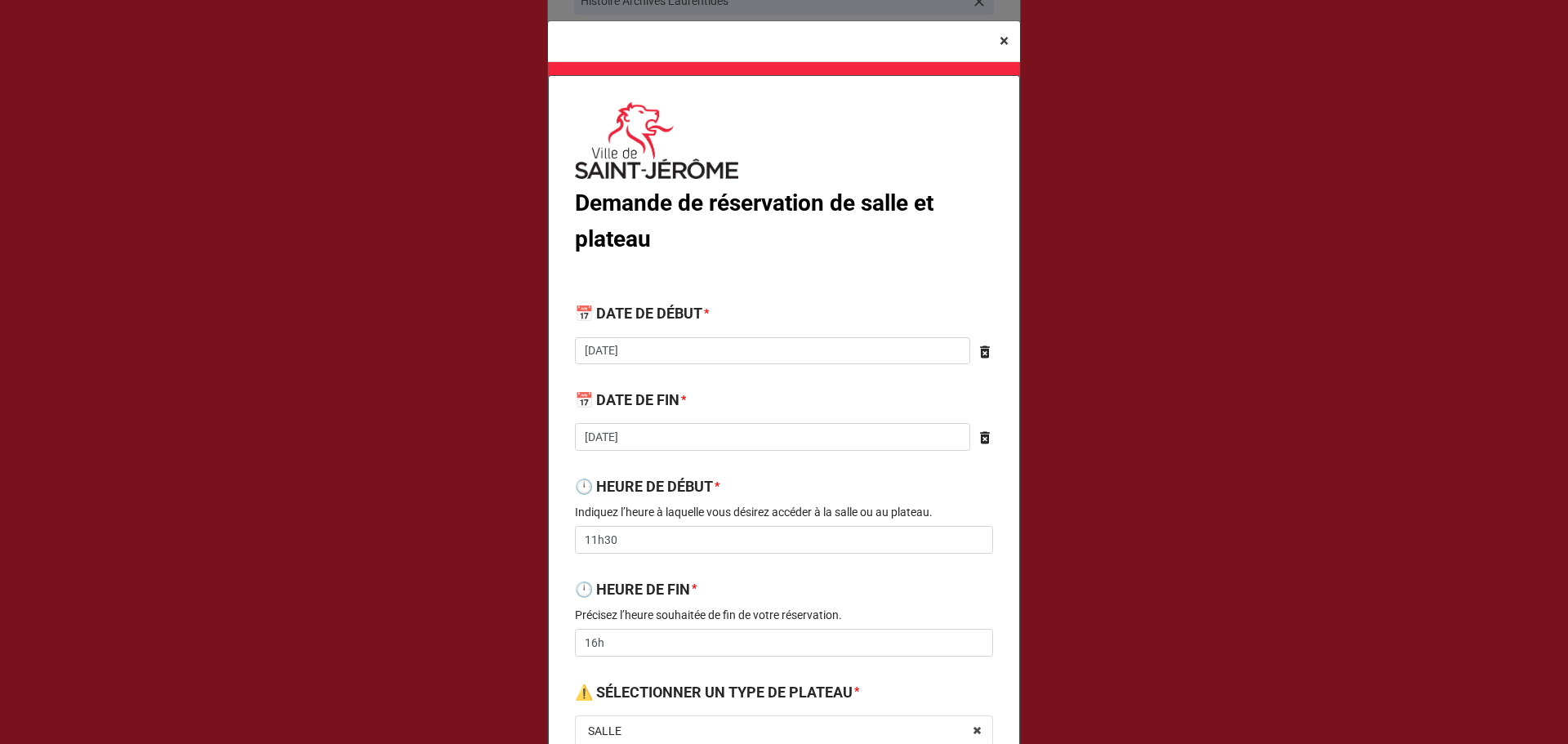
click at [1001, 50] on span "×" at bounding box center [1004, 41] width 9 height 19
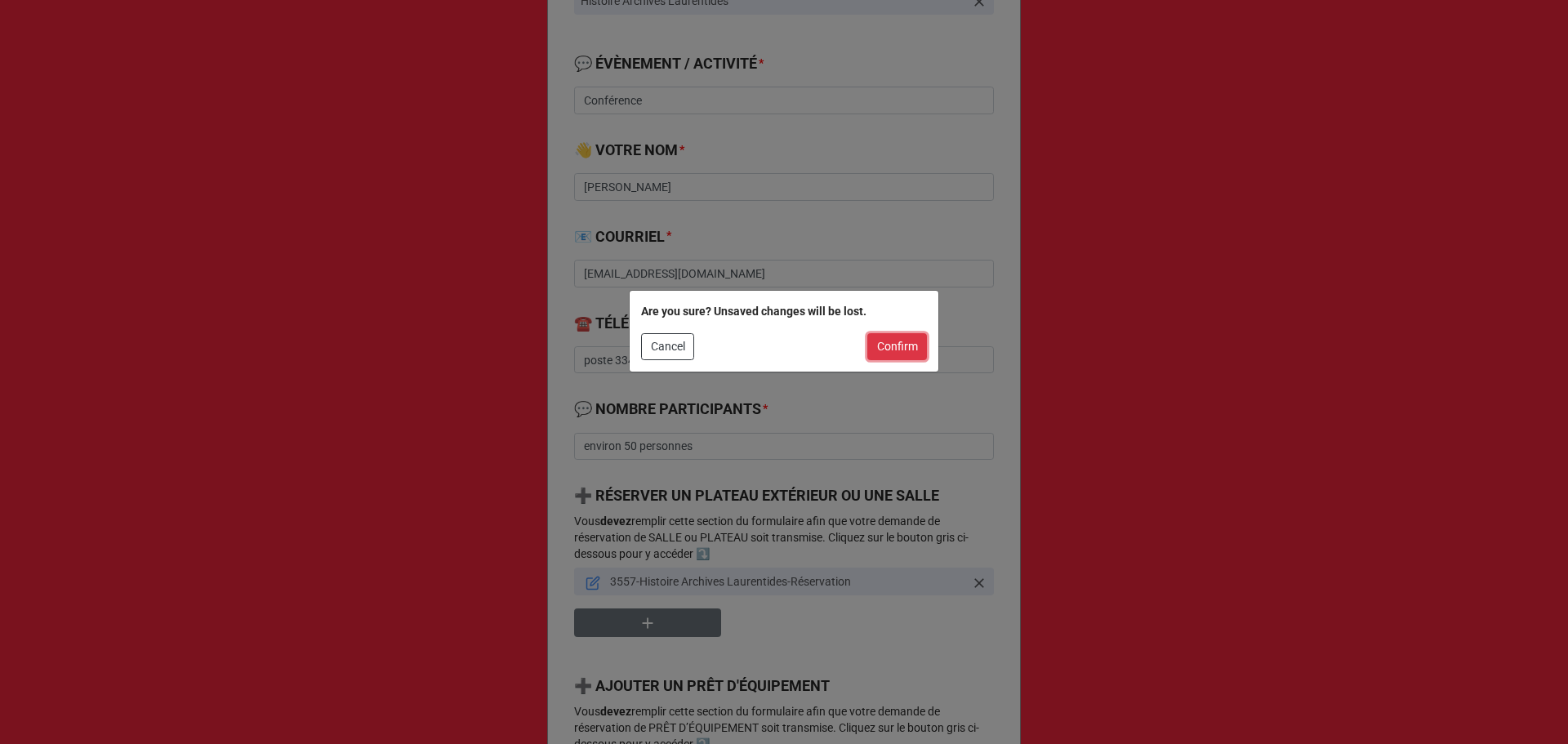
click at [900, 346] on button "Confirm" at bounding box center [897, 347] width 59 height 28
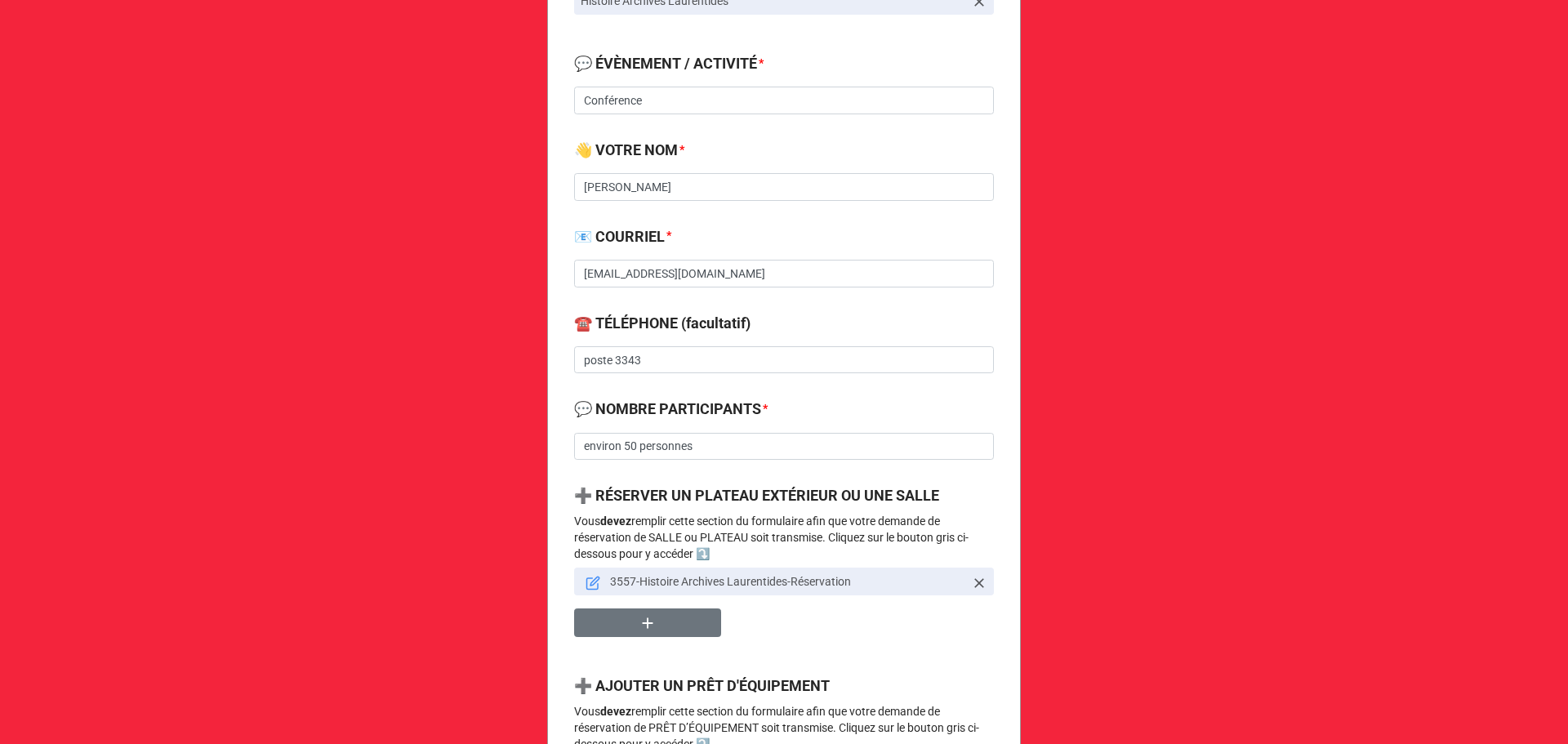
click at [587, 587] on icon at bounding box center [593, 584] width 12 height 12
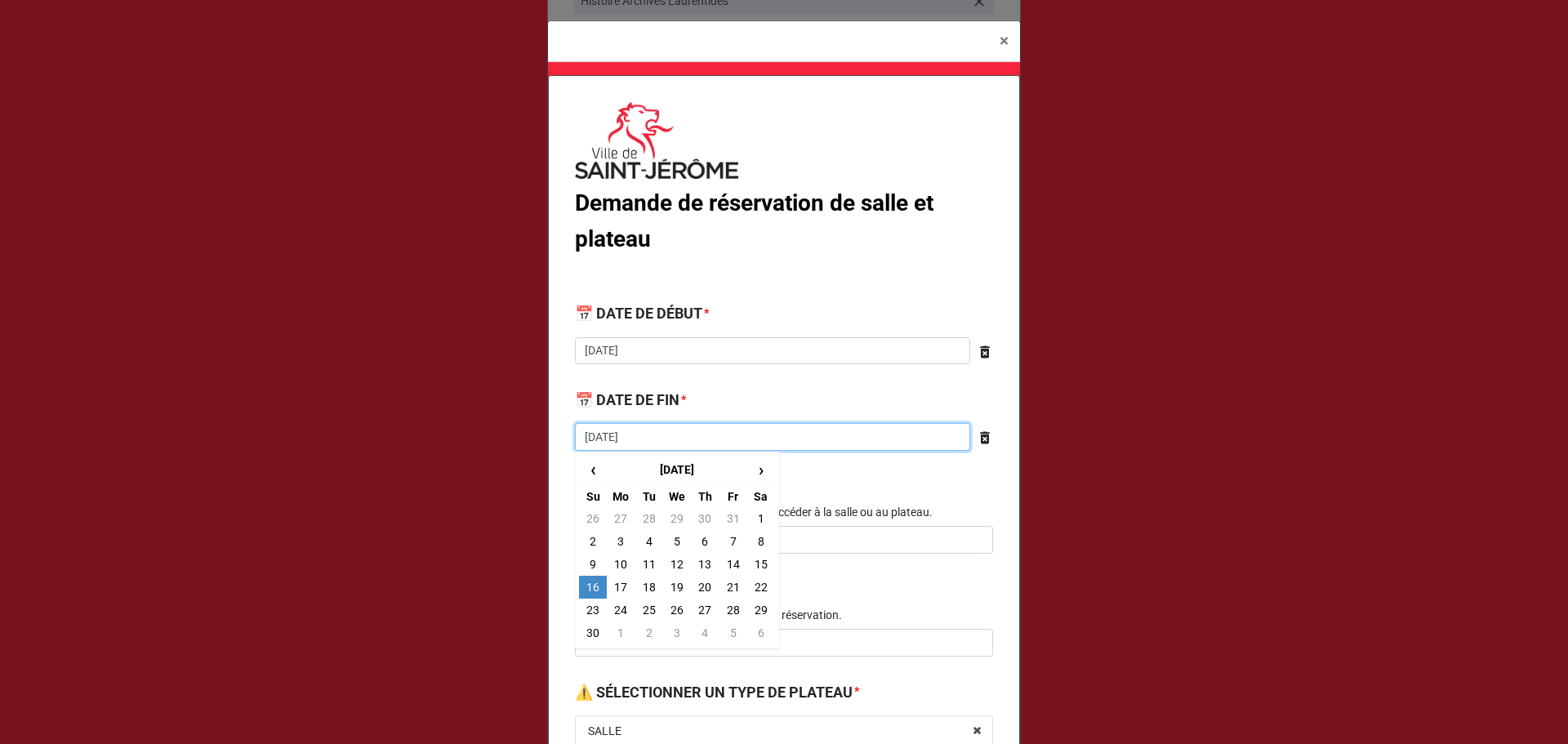
click at [672, 443] on input "2025-11-16" at bounding box center [772, 437] width 395 height 28
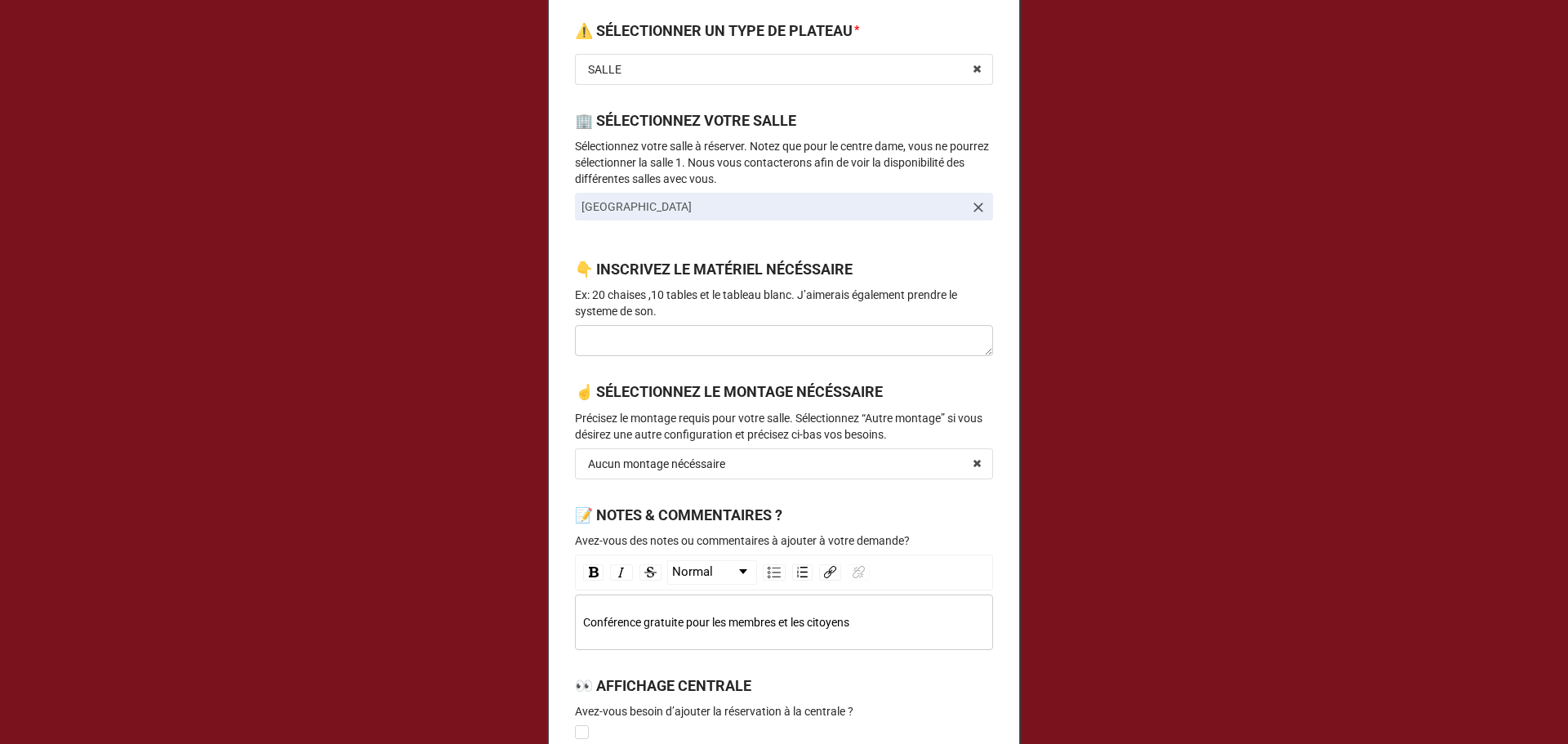
scroll to position [872, 0]
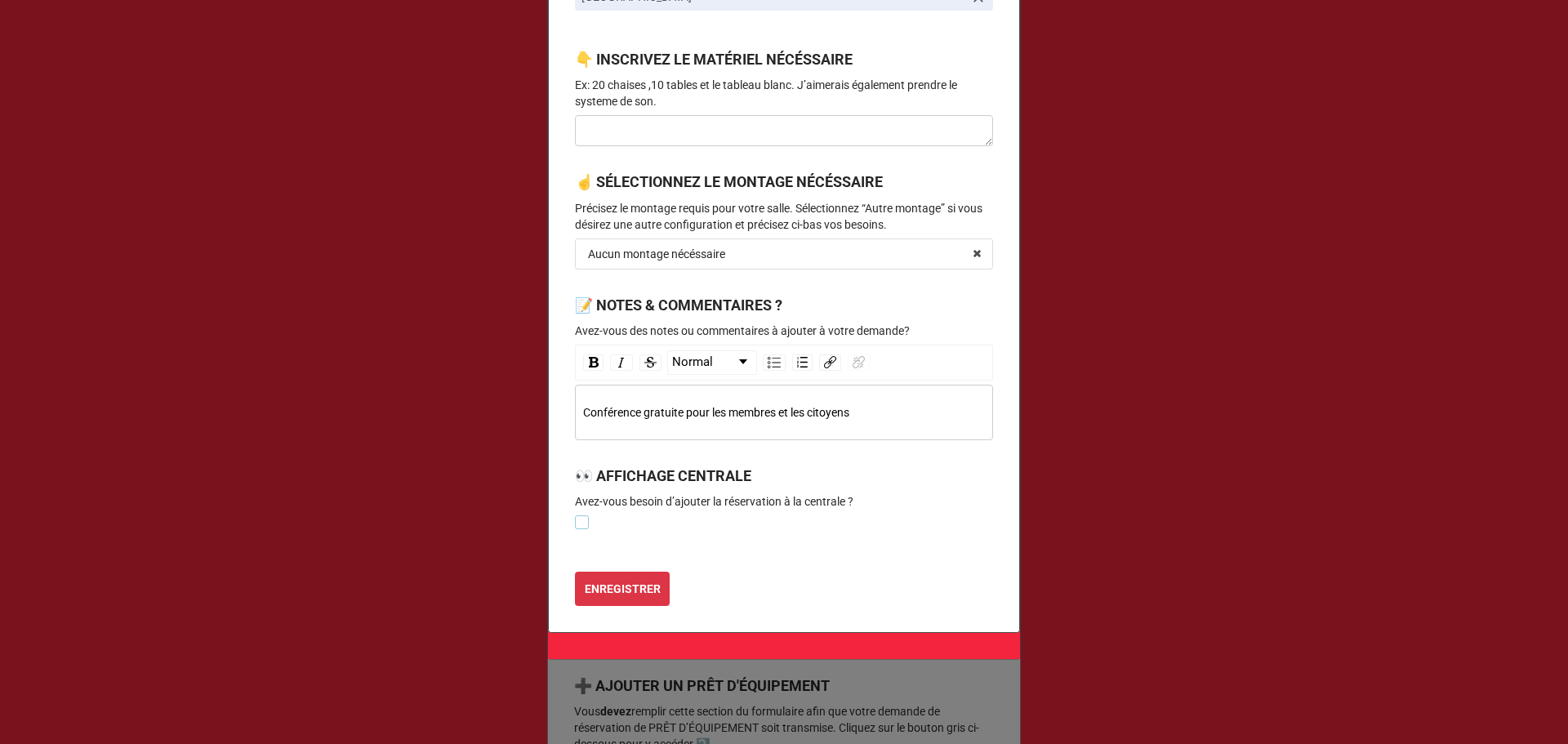
click at [575, 515] on label at bounding box center [581, 515] width 14 height 0
checkbox input "true"
click at [629, 581] on b "ENREGISTRER" at bounding box center [623, 589] width 76 height 17
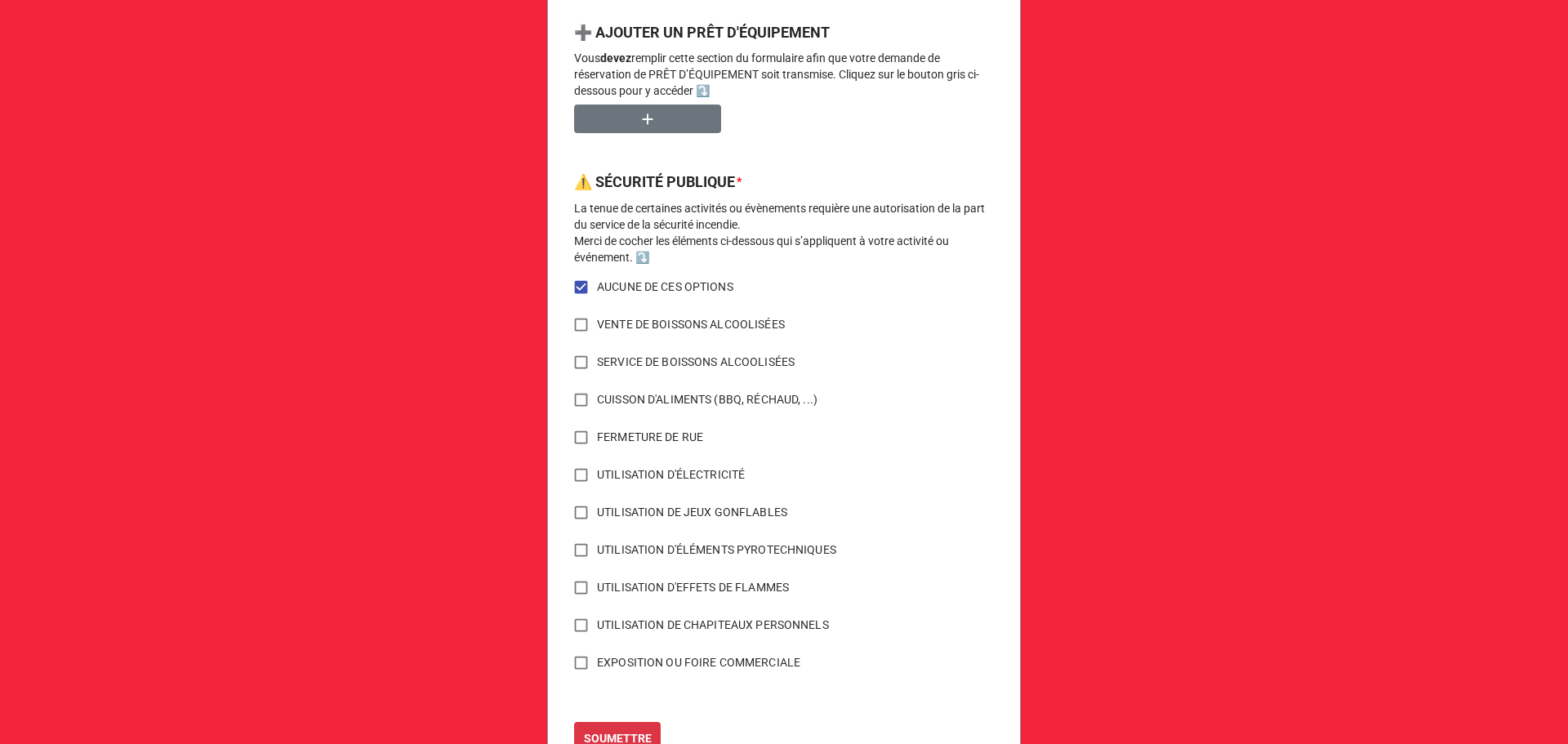
scroll to position [1156, 0]
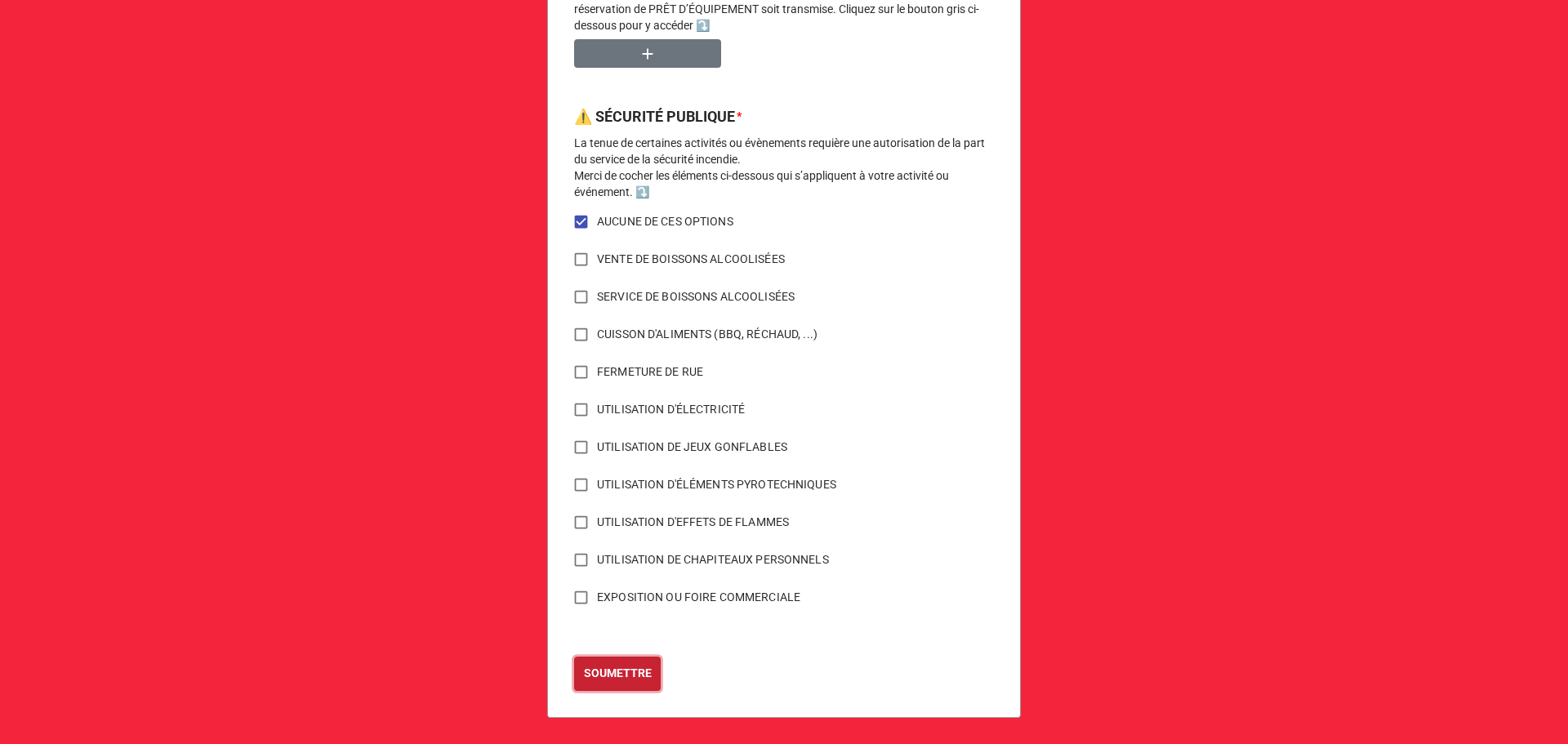
click at [627, 675] on b "SOUMETTRE" at bounding box center [618, 674] width 68 height 17
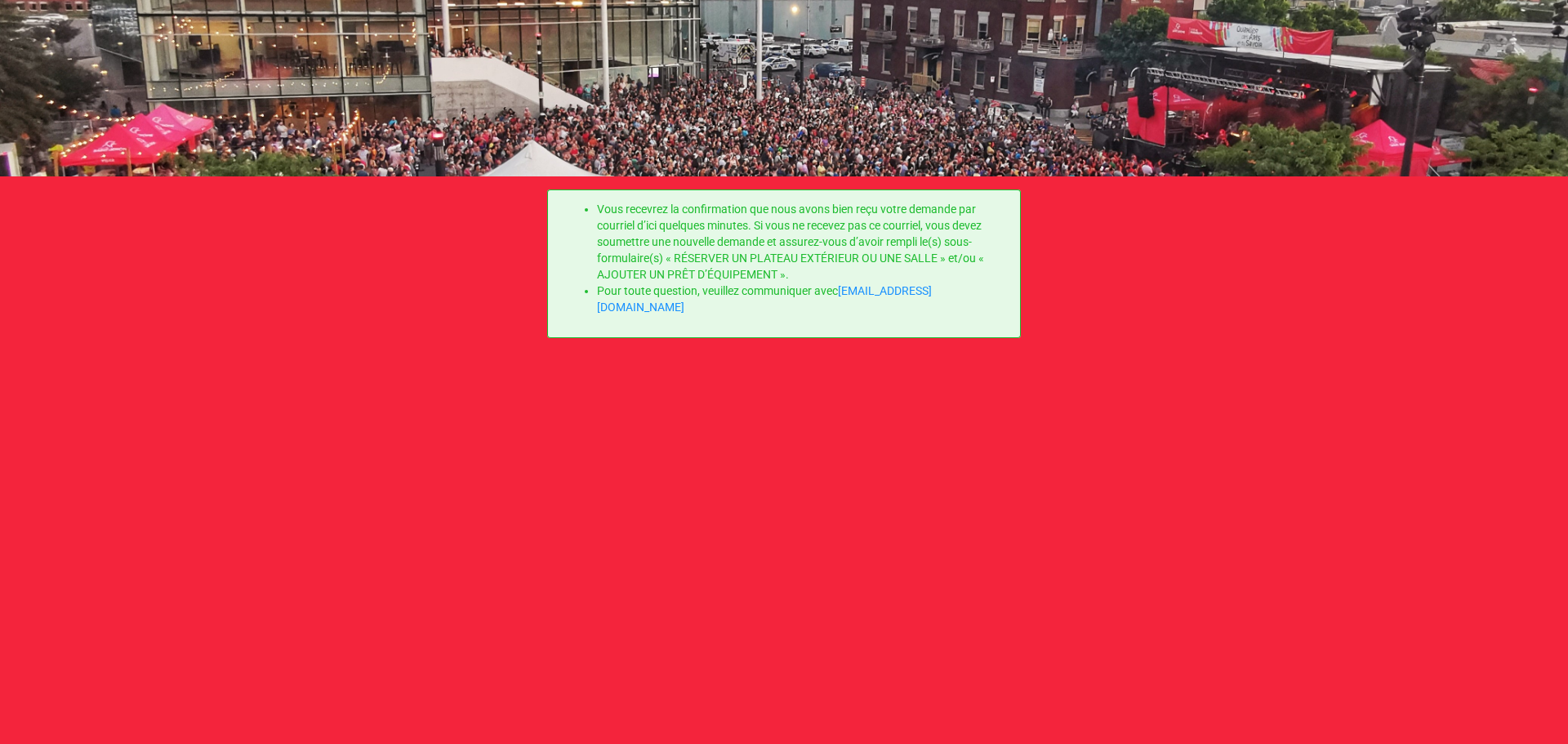
scroll to position [0, 0]
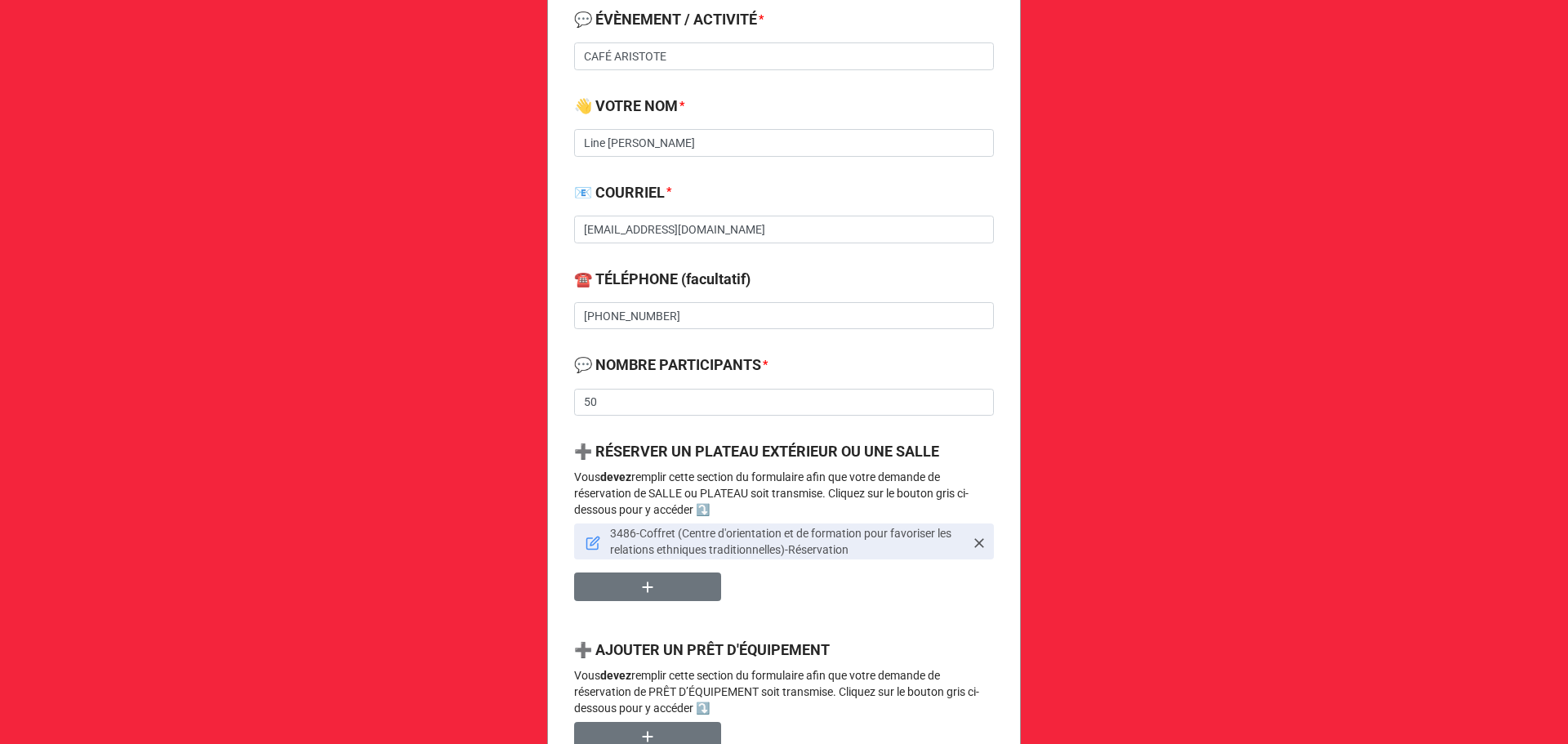
scroll to position [435, 0]
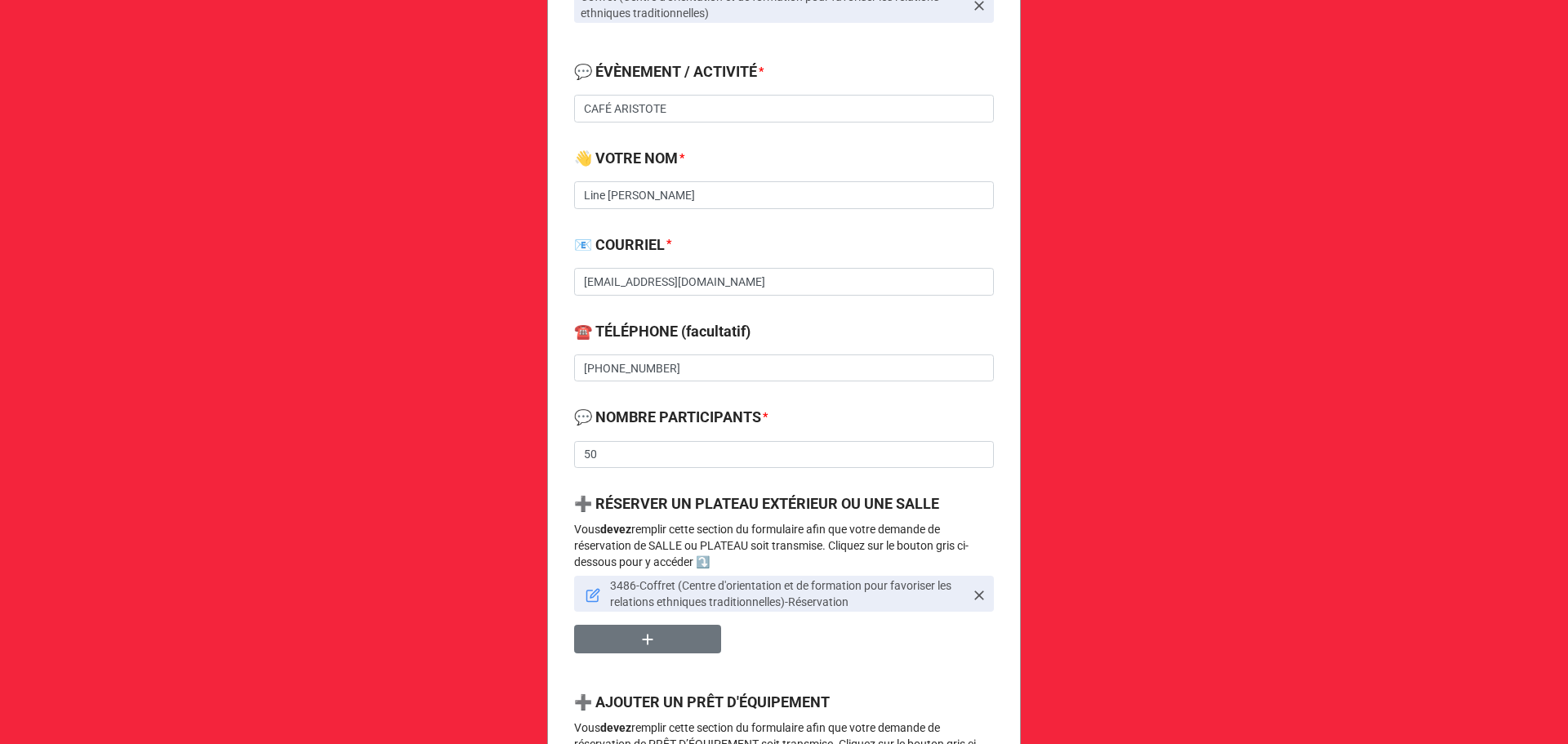
click at [591, 597] on icon at bounding box center [595, 593] width 9 height 9
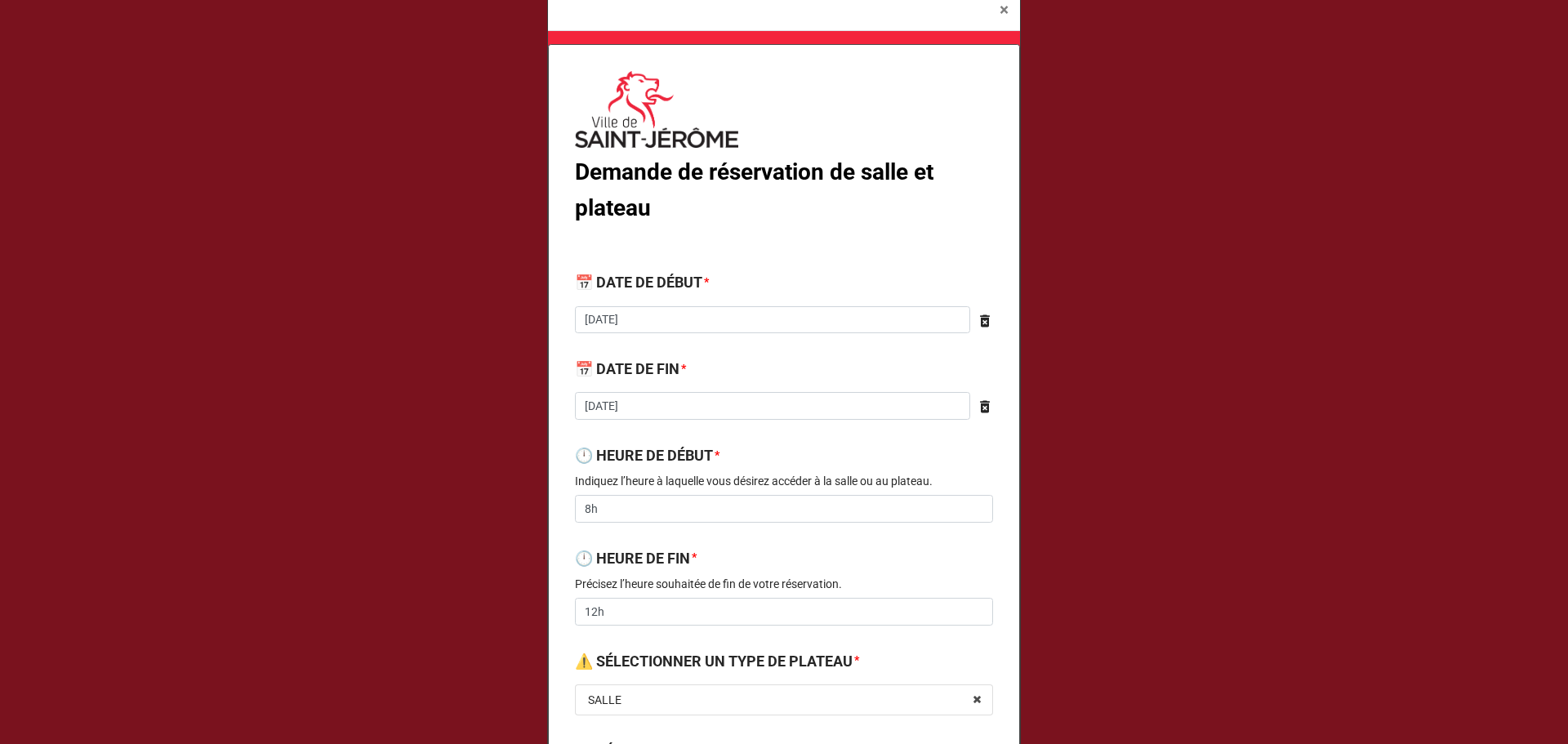
scroll to position [0, 0]
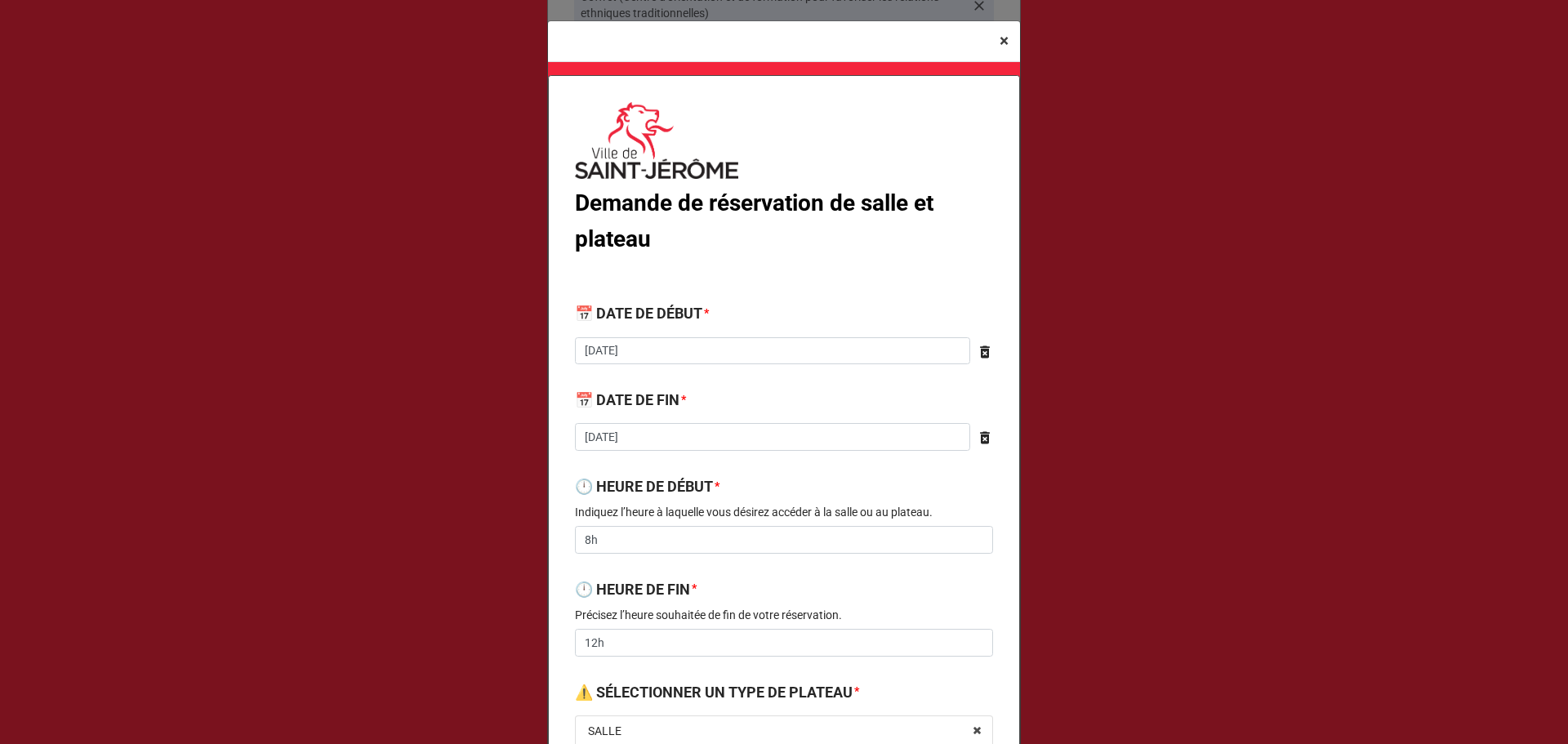
click at [988, 37] on button "× Close" at bounding box center [1004, 41] width 32 height 40
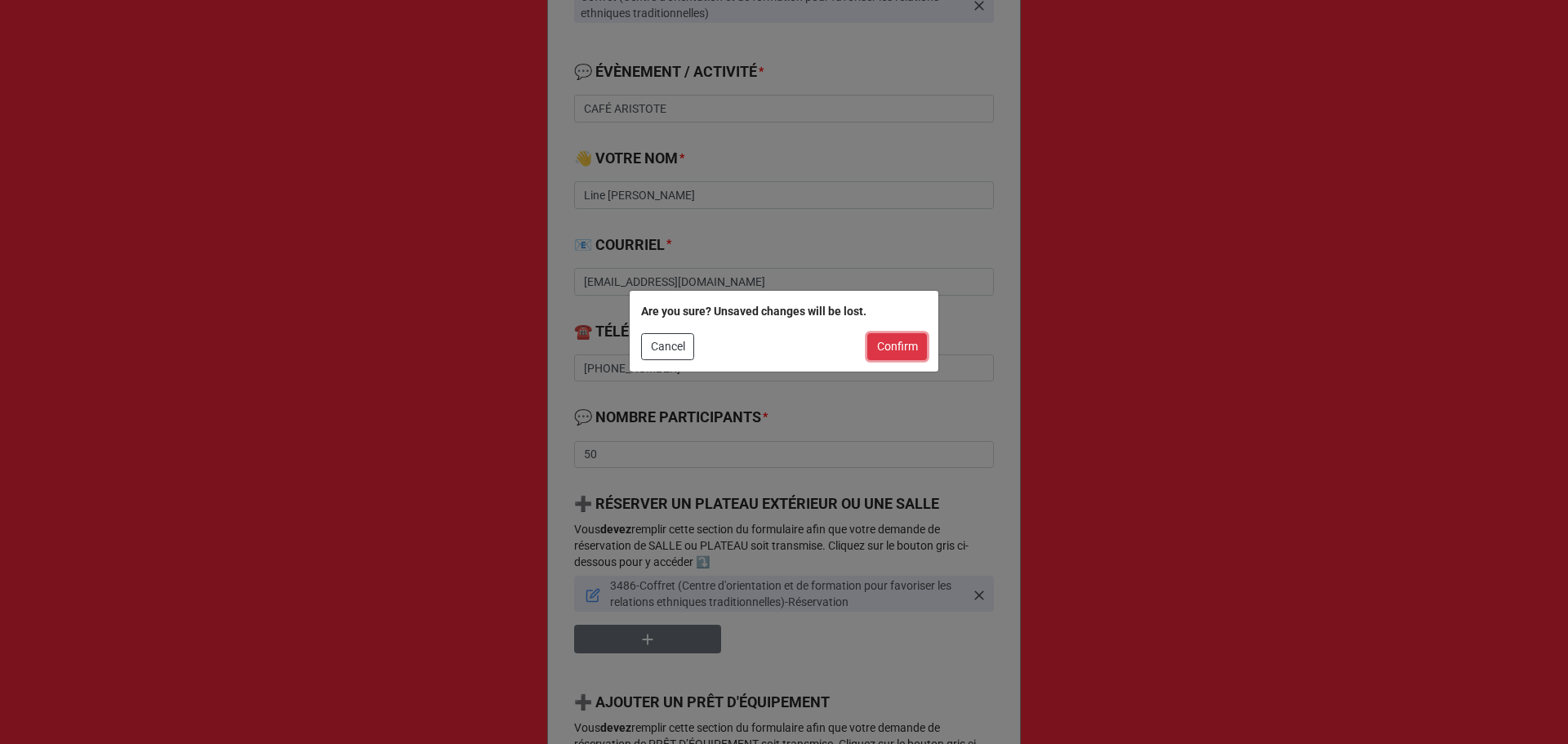
click at [905, 353] on button "Confirm" at bounding box center [897, 347] width 59 height 28
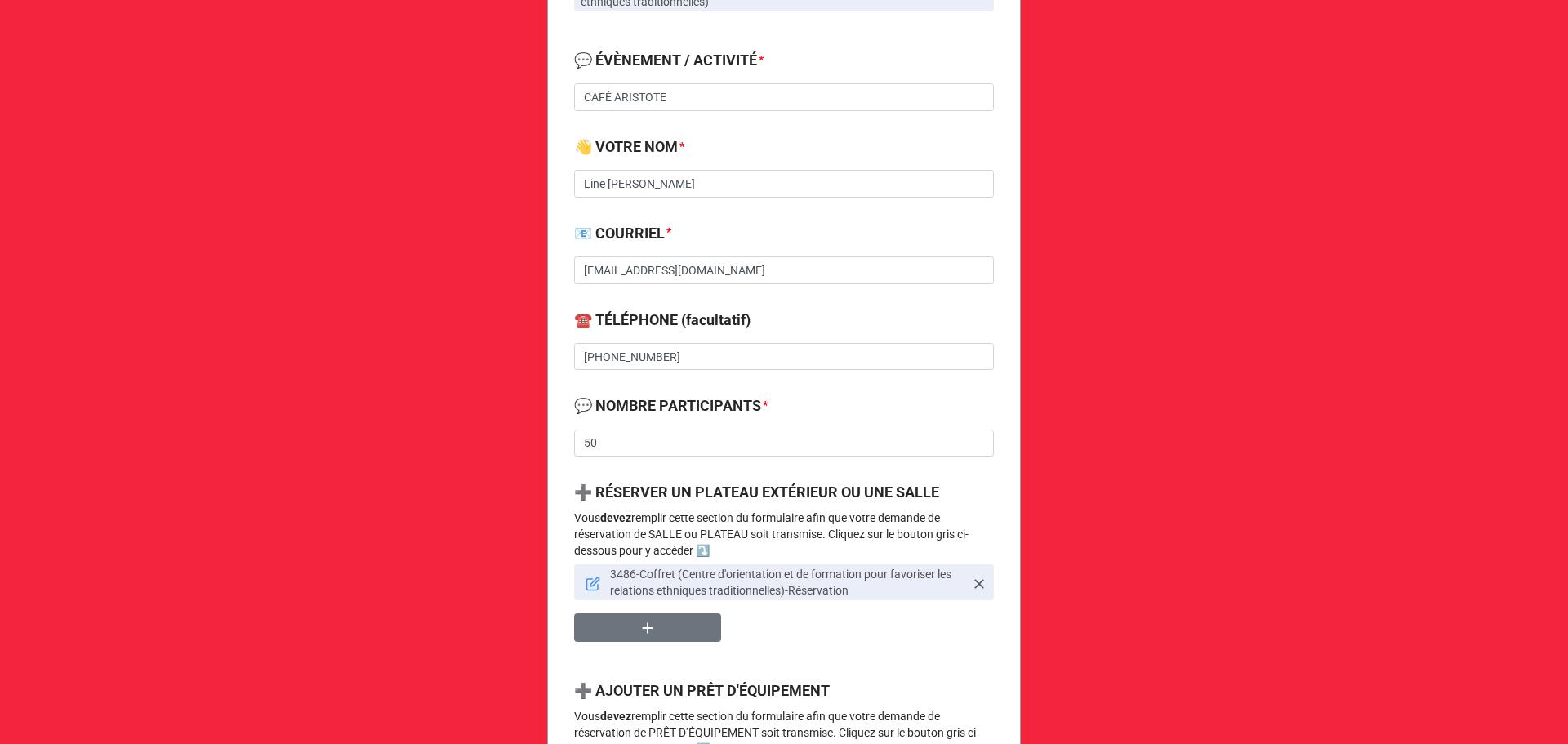
scroll to position [435, 0]
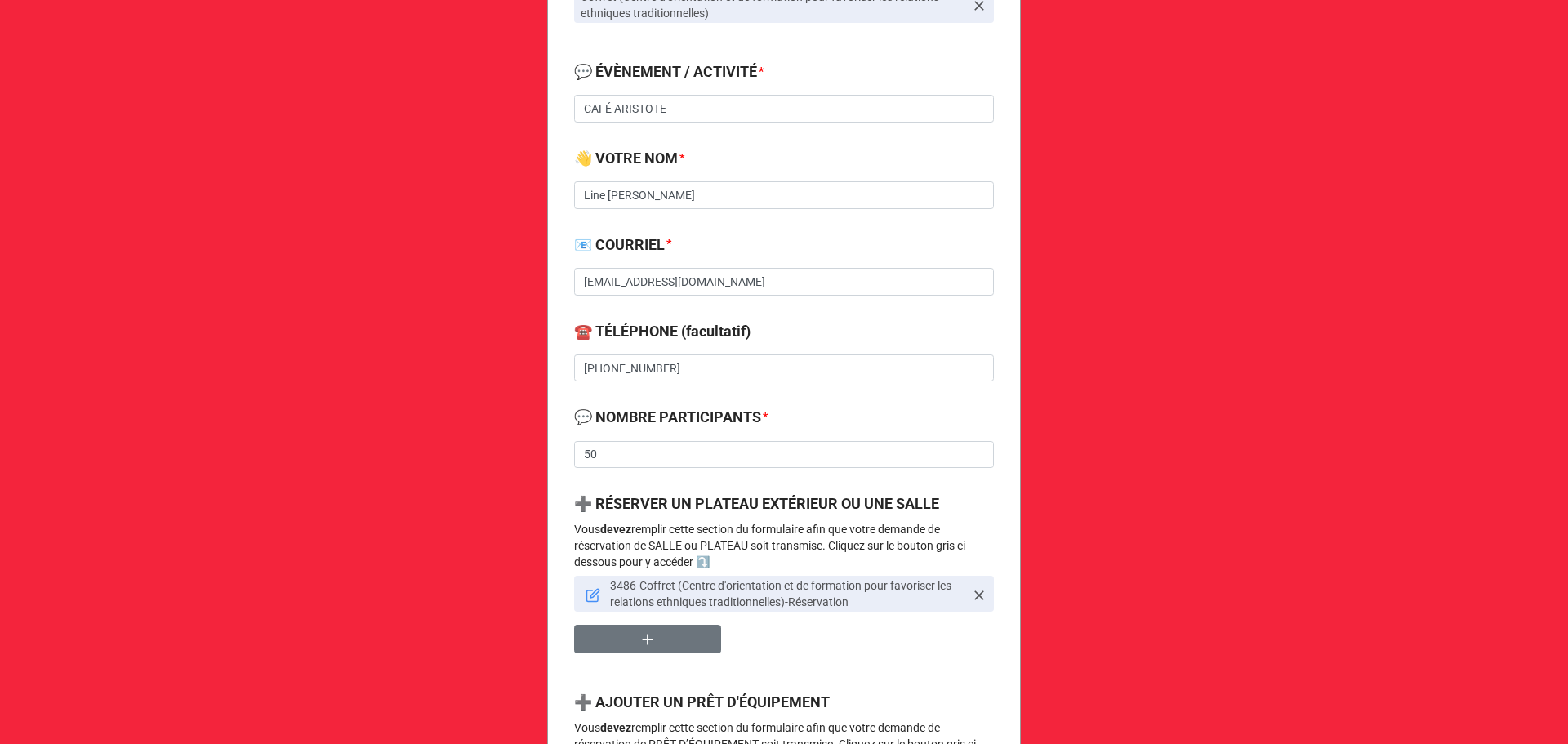
click at [597, 597] on link "3486-Coffret (Centre d'orientation et de formation pour favoriser les relations…" at bounding box center [784, 593] width 420 height 36
click at [586, 597] on icon at bounding box center [592, 595] width 14 height 14
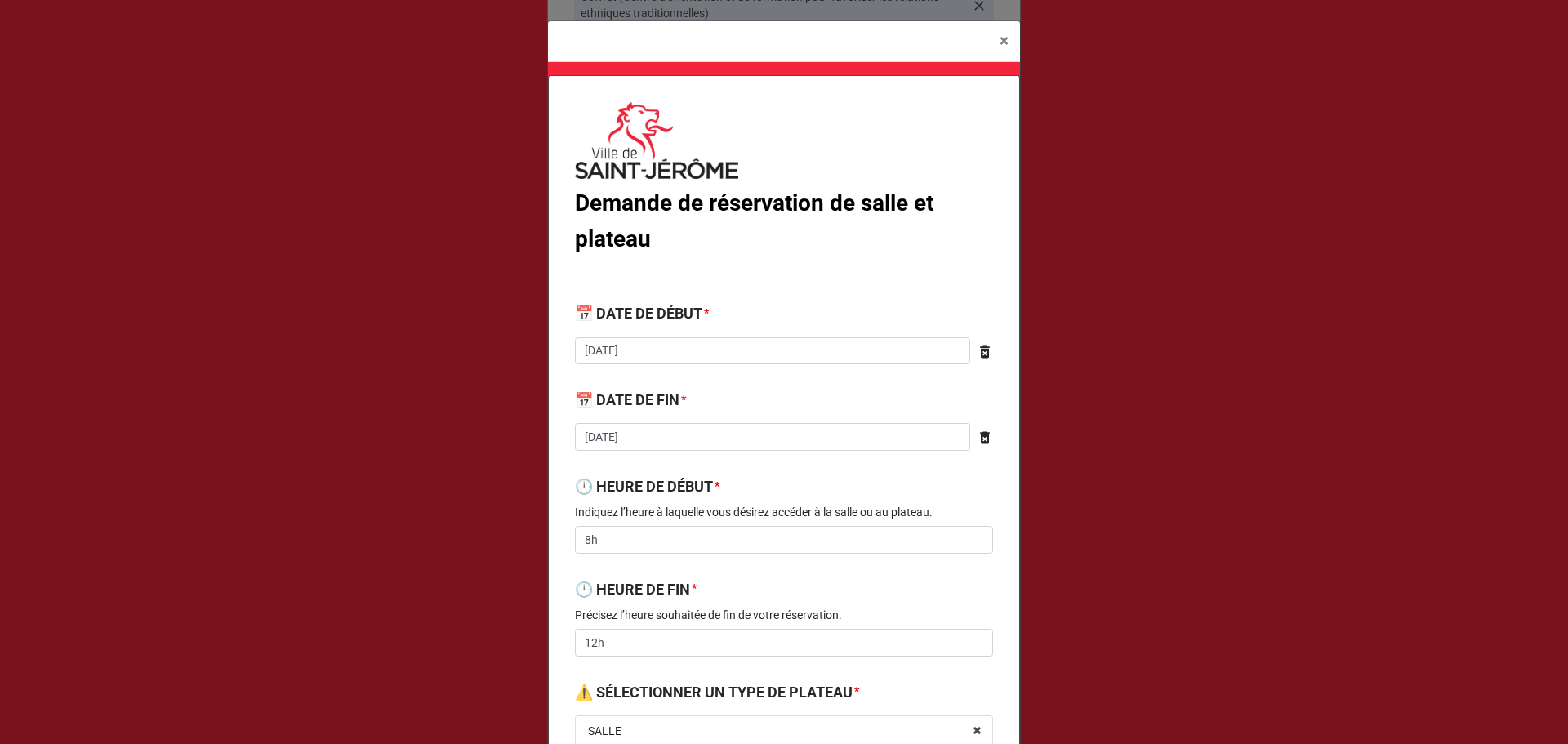
scroll to position [218, 0]
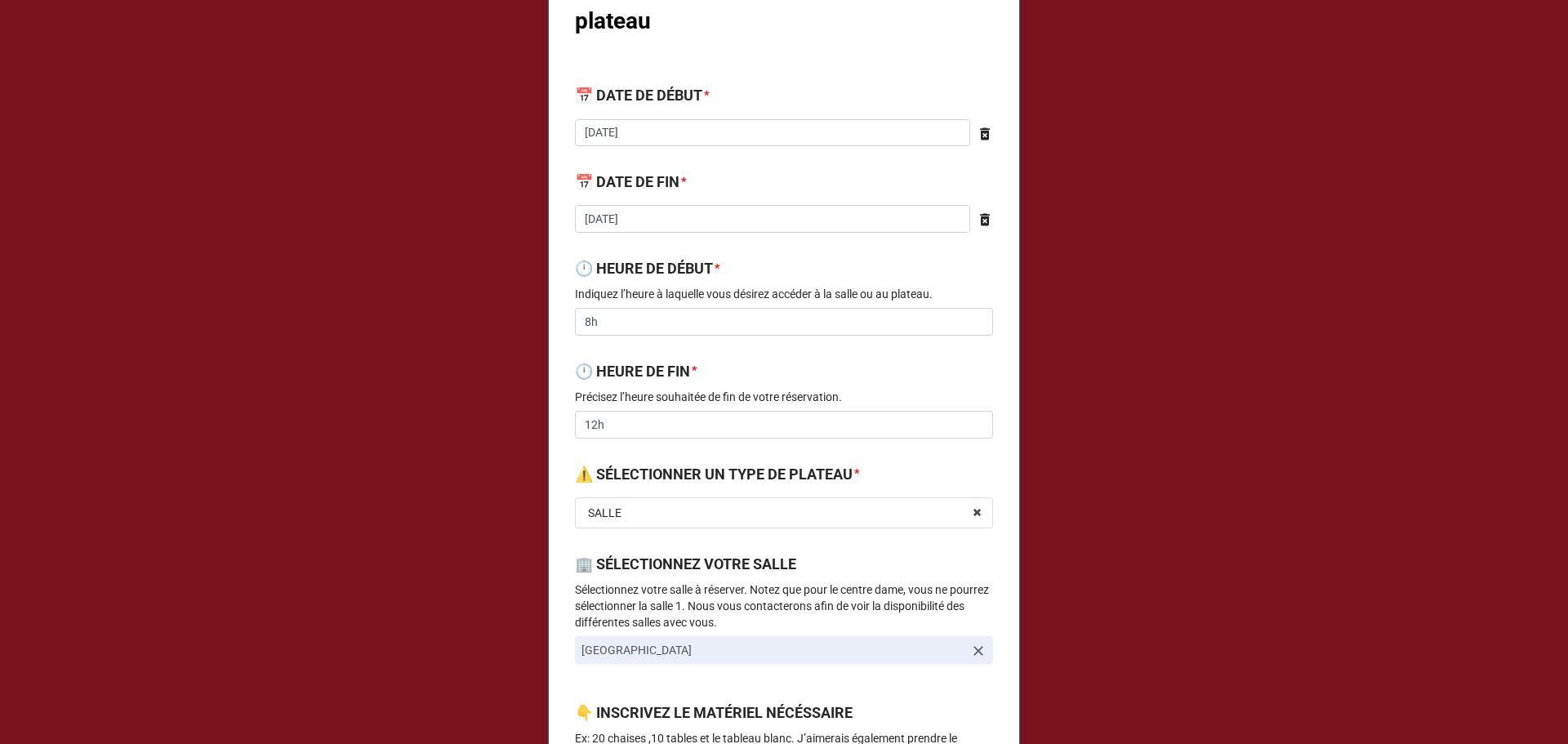
click at [719, 355] on div "Demande de réservation de salle et plateau 📅 DATE DE DÉBUT * 2025-11-21 ‹ Novem…" at bounding box center [784, 572] width 472 height 1430
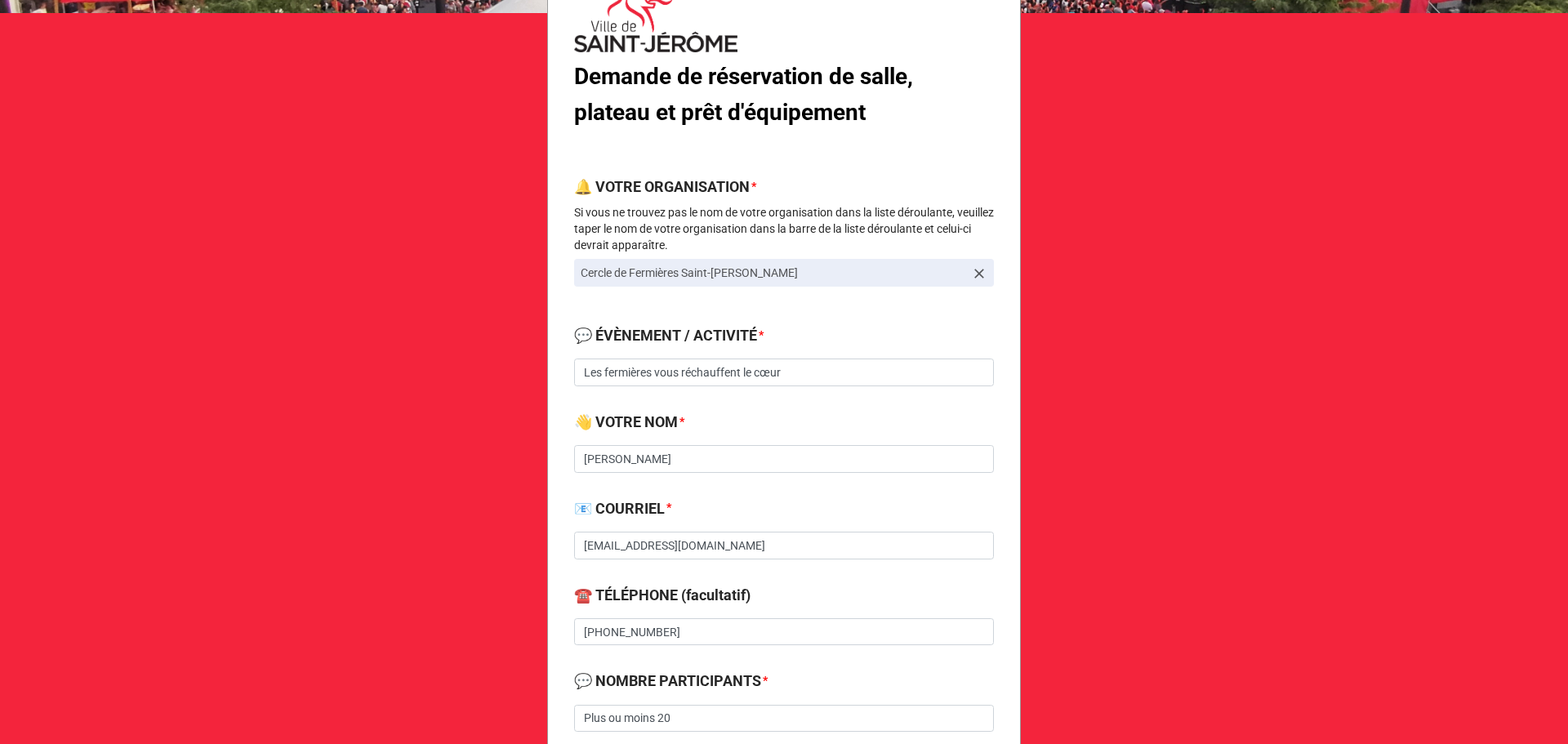
scroll to position [218, 0]
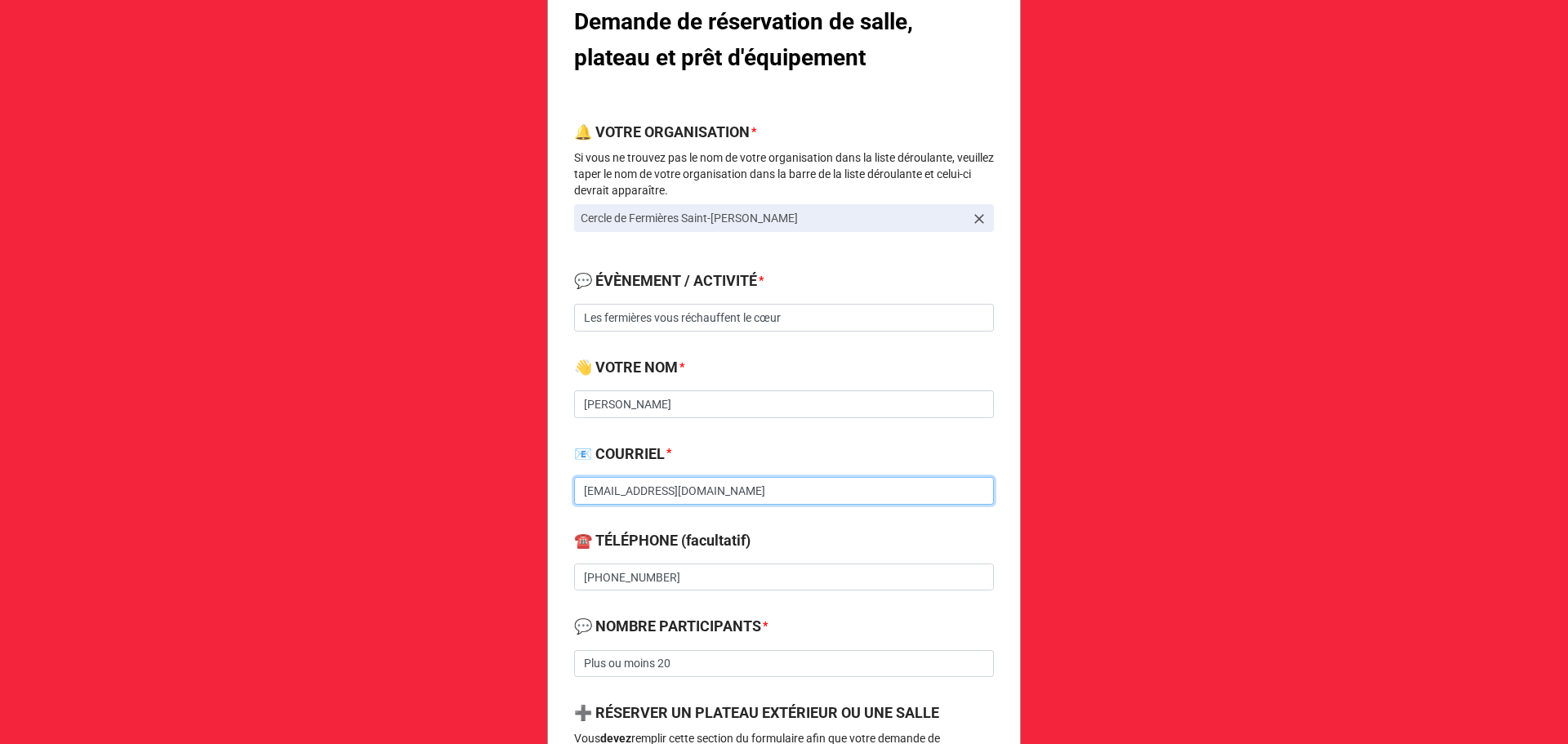
click at [672, 490] on input "[EMAIL_ADDRESS][DOMAIN_NAME]" at bounding box center [784, 491] width 420 height 28
click at [663, 493] on input "[EMAIL_ADDRESS][DOMAIN_NAME]" at bounding box center [784, 491] width 420 height 28
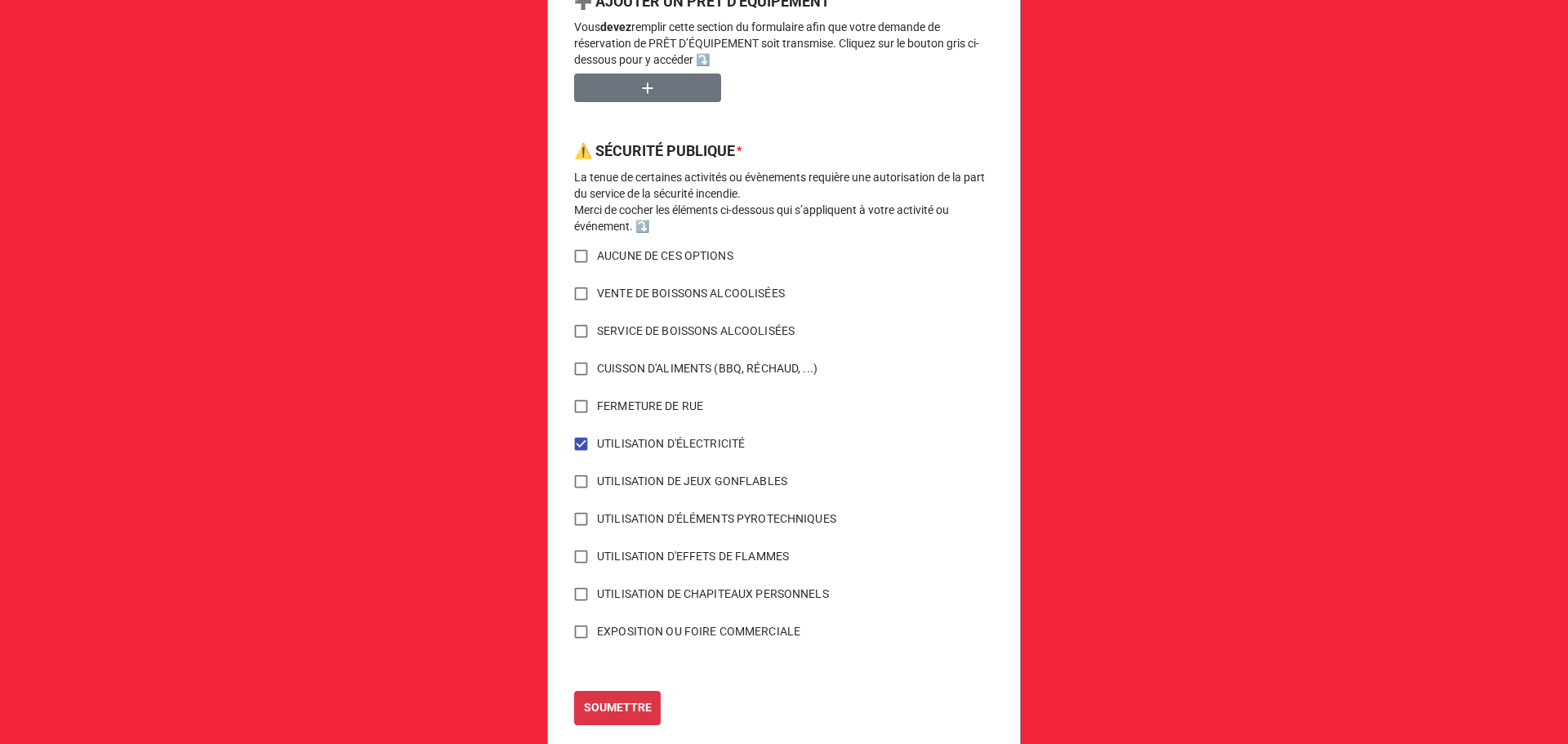
scroll to position [1156, 0]
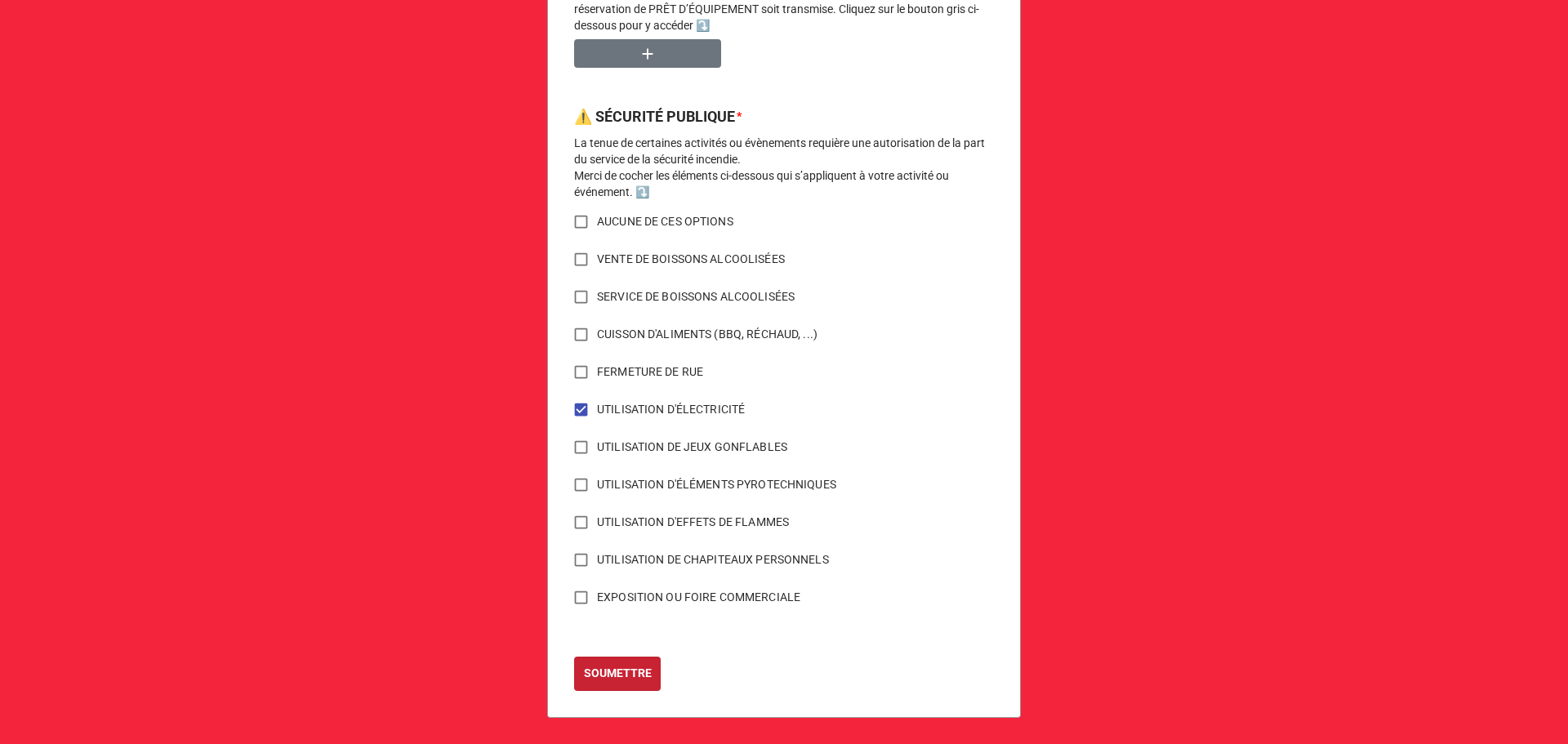
type input "[EMAIL_ADDRESS][DOMAIN_NAME]"
click at [630, 678] on b "SOUMETTRE" at bounding box center [618, 674] width 68 height 17
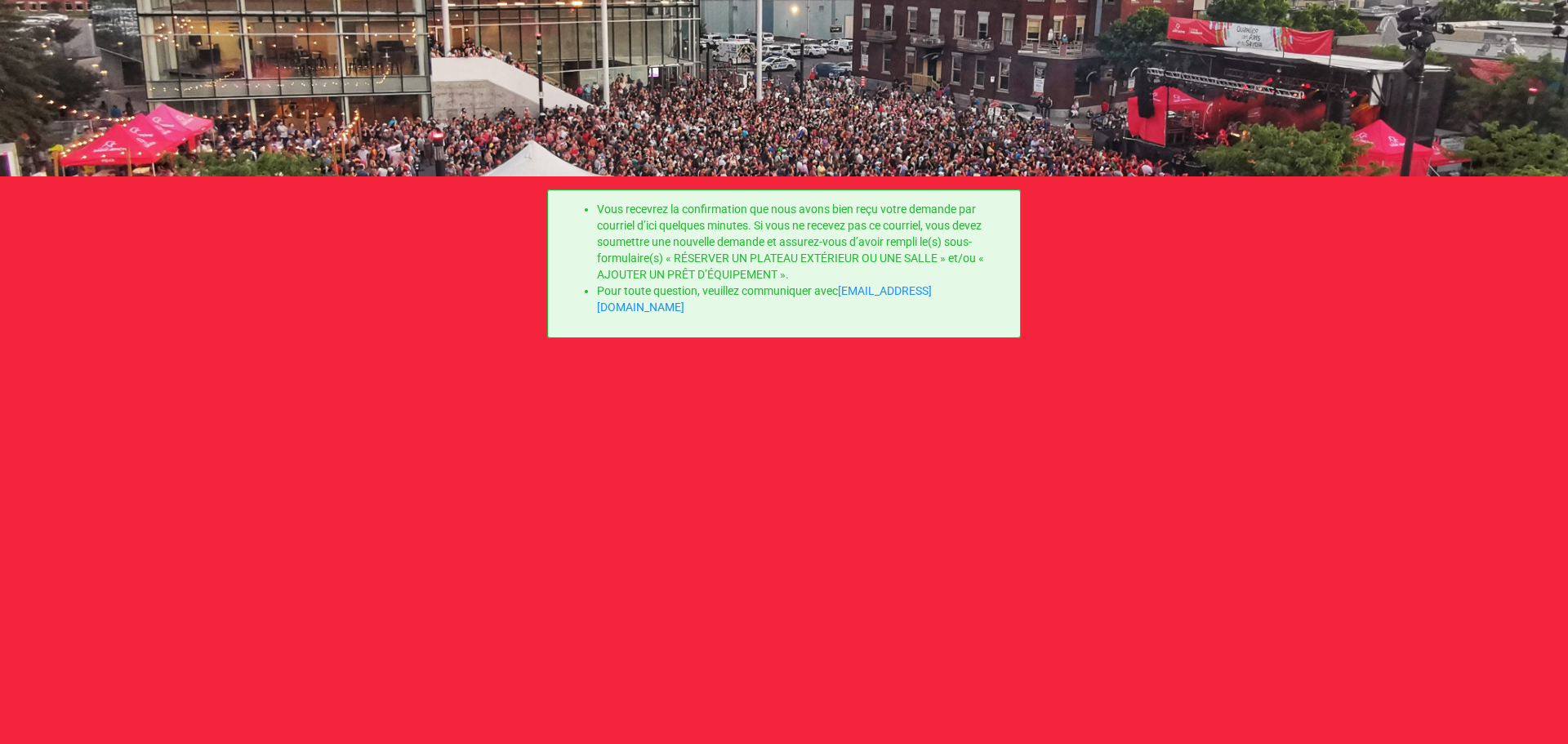
scroll to position [0, 0]
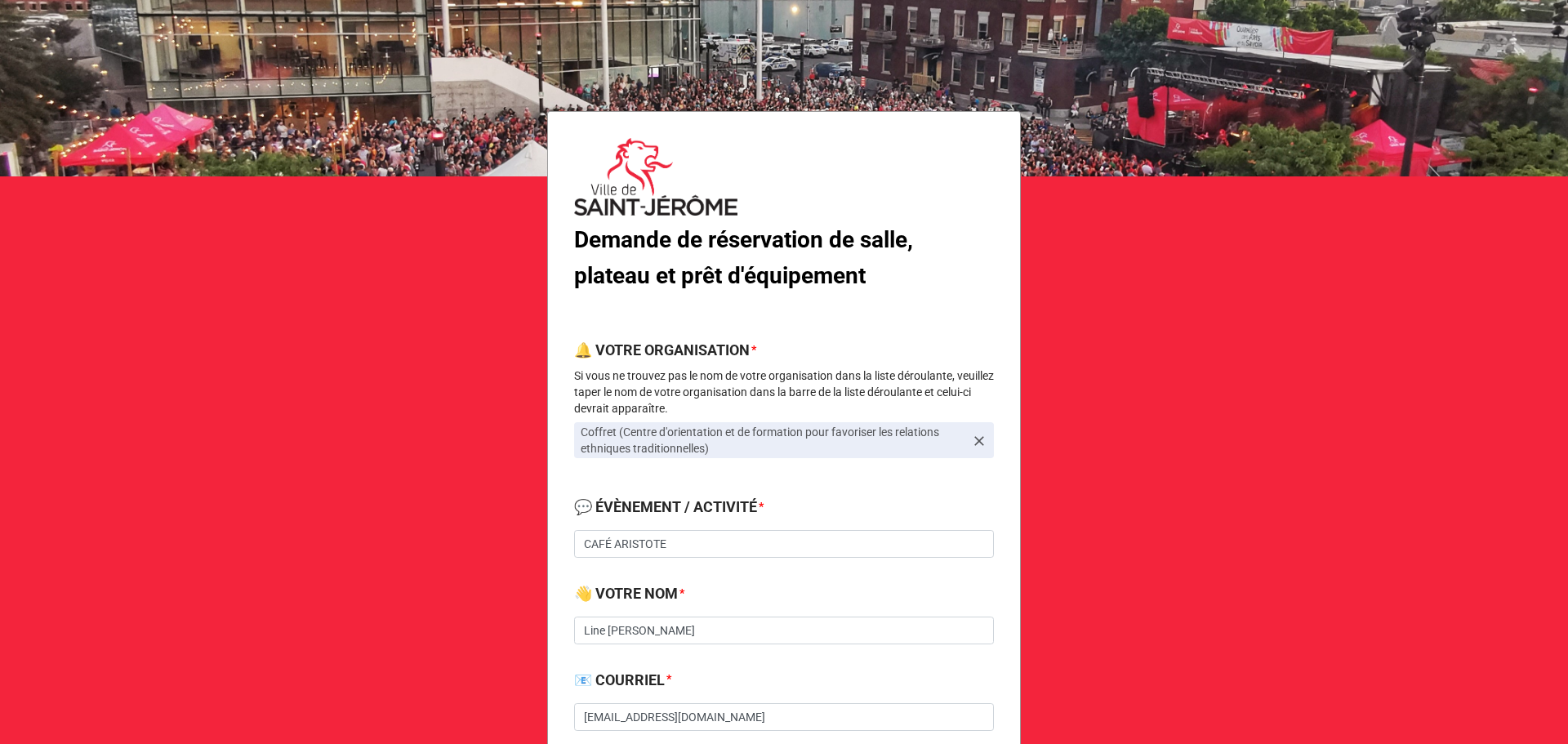
click at [574, 460] on div "Coffret (Centre d'orientation et de formation pour favoriser les relations ethn…" at bounding box center [784, 447] width 420 height 49
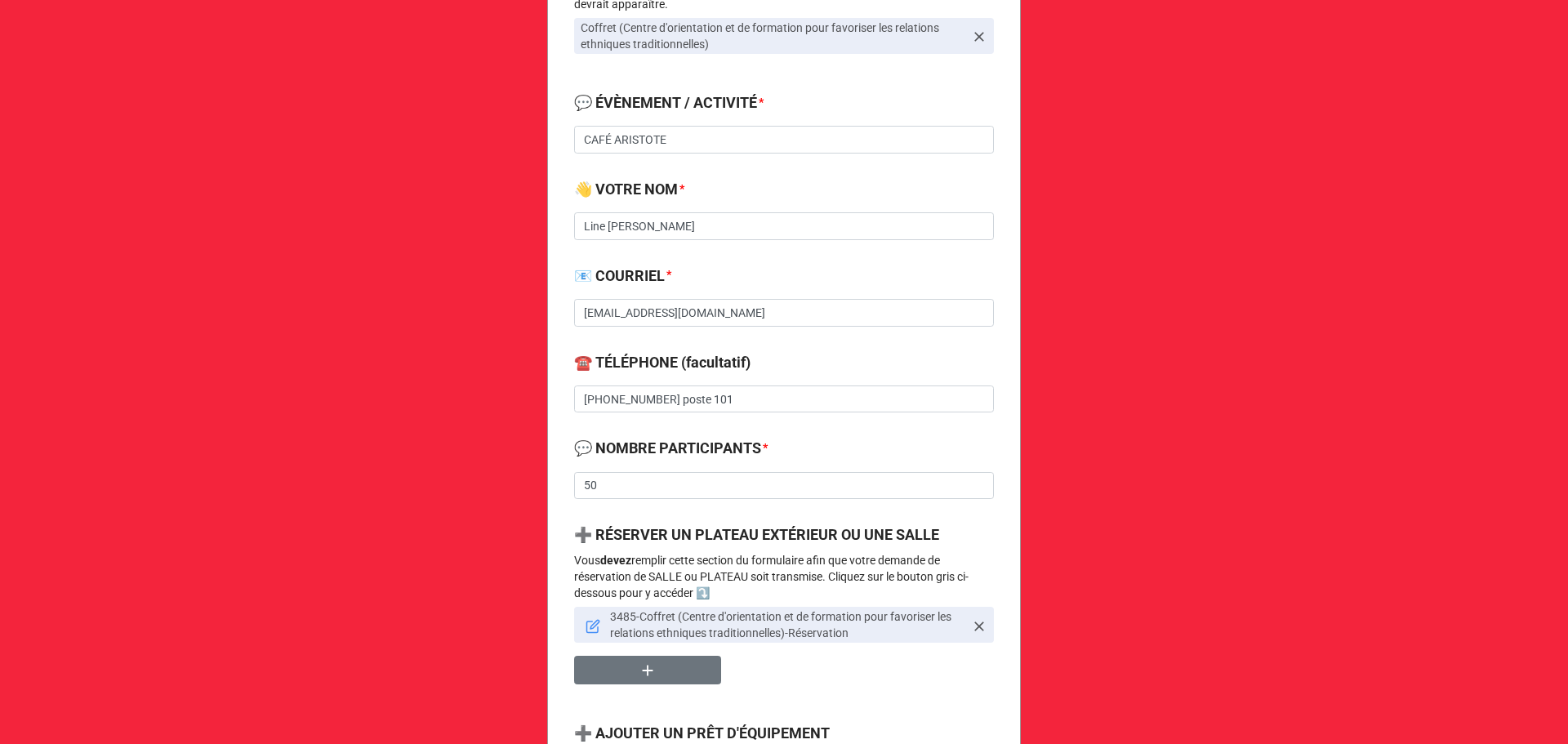
scroll to position [435, 0]
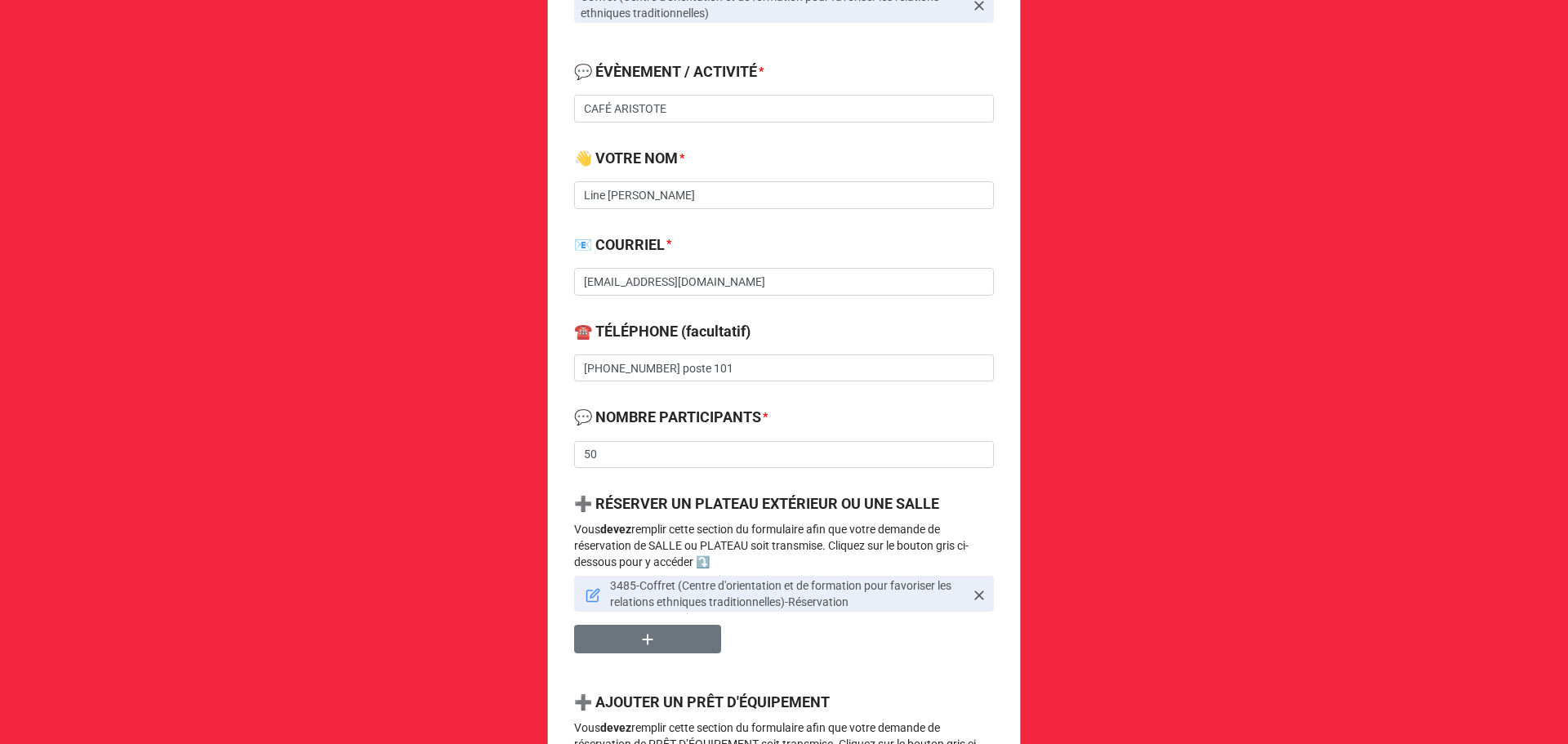
click at [594, 599] on icon at bounding box center [593, 597] width 12 height 12
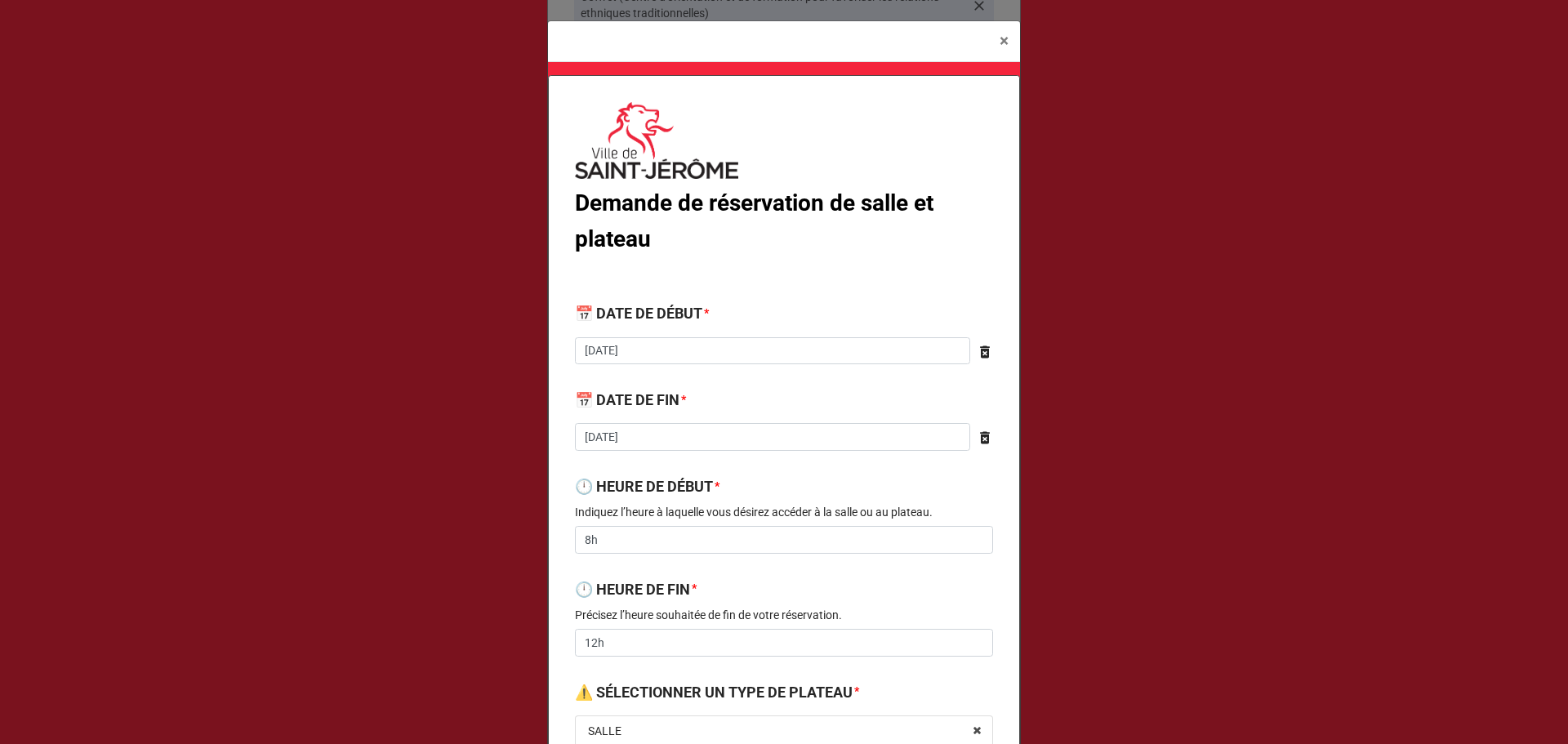
click at [624, 405] on label "📅 DATE DE FIN" at bounding box center [627, 400] width 105 height 23
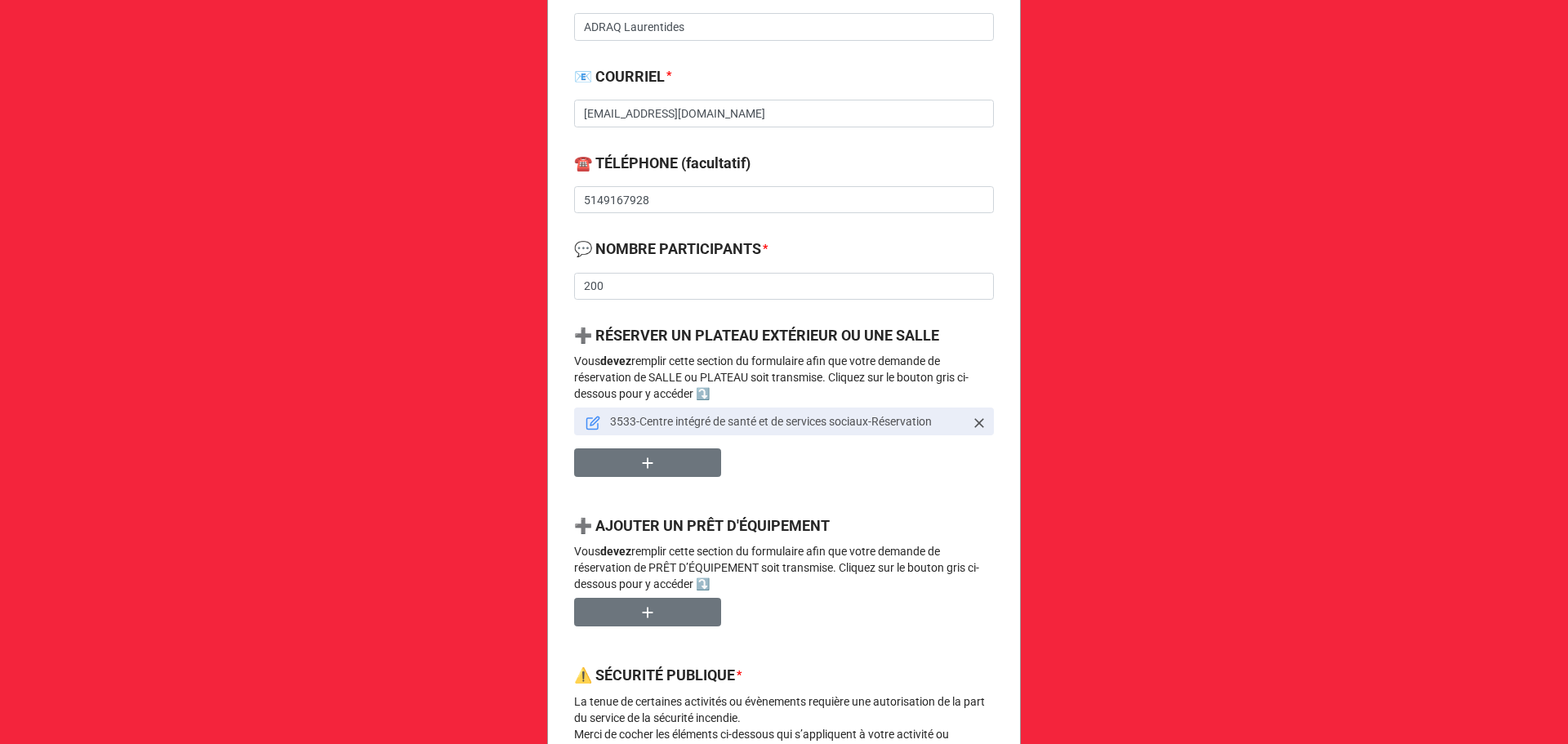
scroll to position [653, 0]
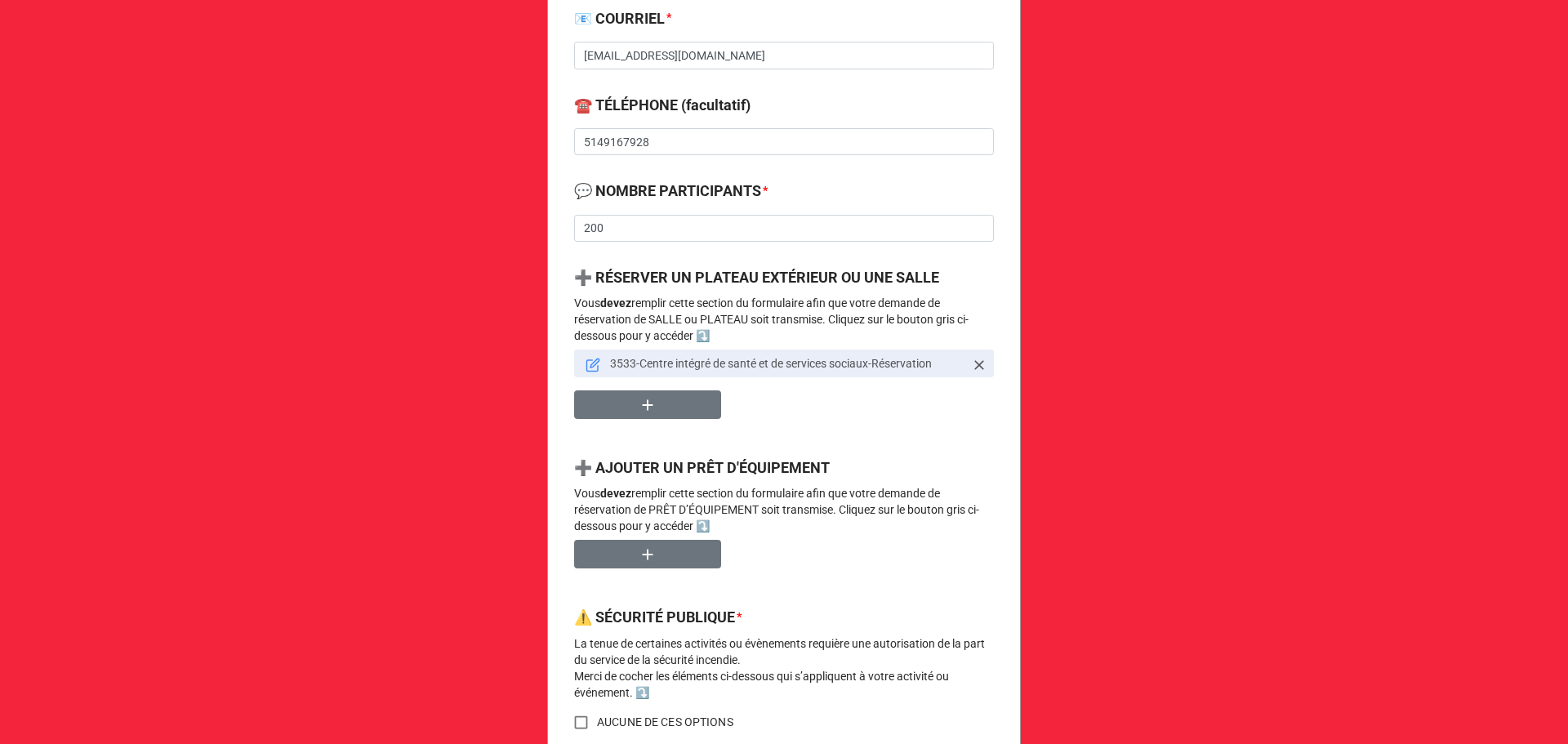
click at [590, 370] on icon at bounding box center [592, 365] width 14 height 14
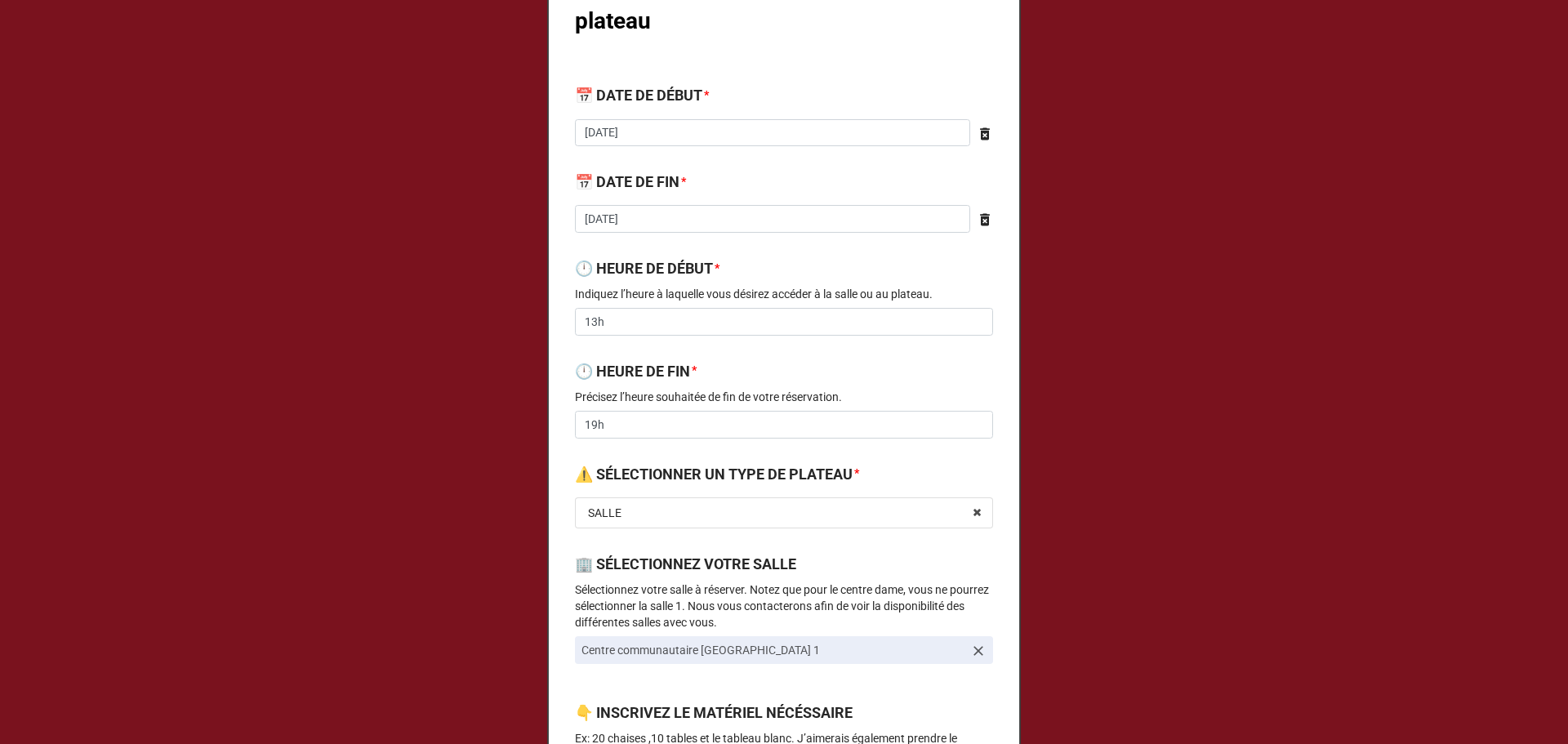
scroll to position [0, 0]
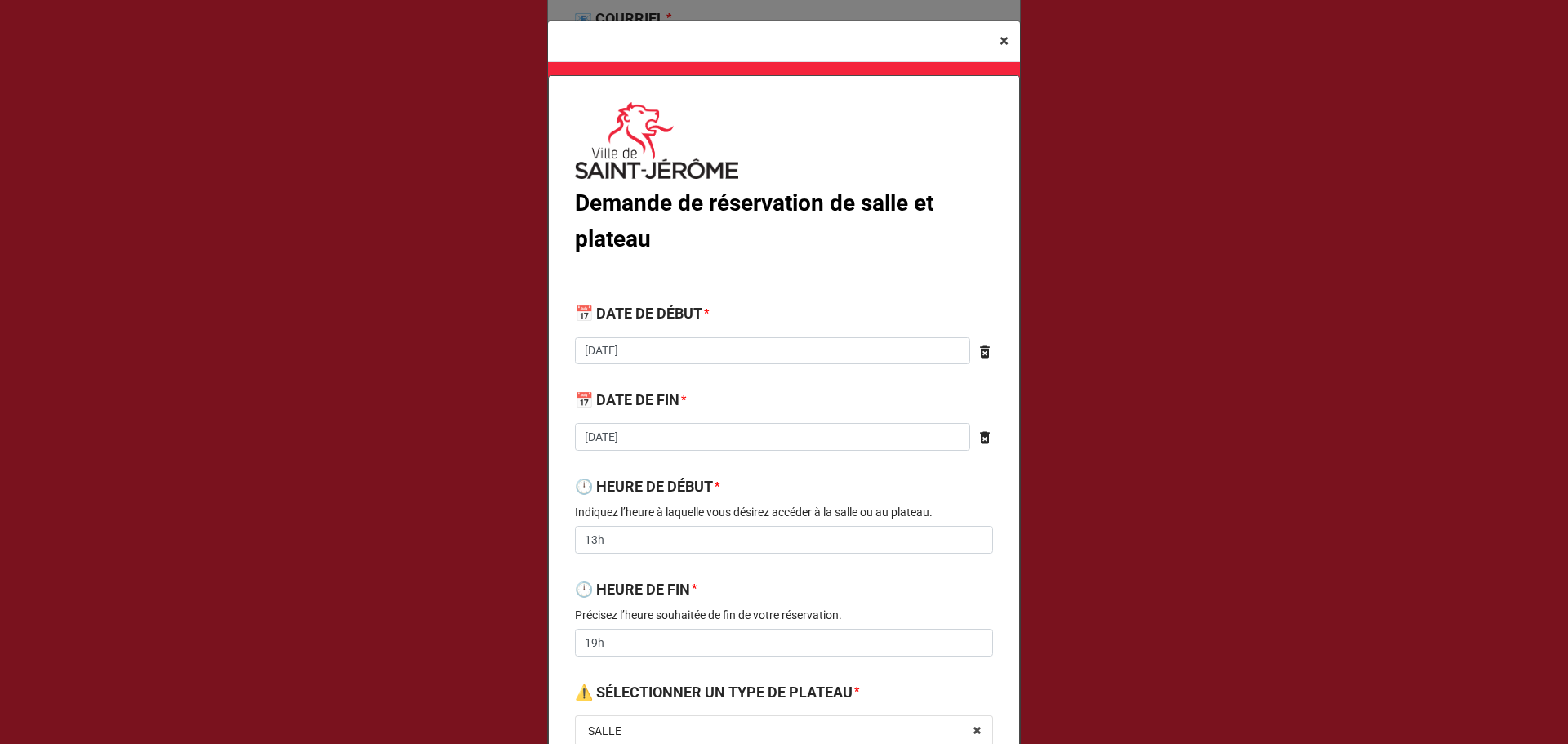
click at [999, 45] on span "×" at bounding box center [1004, 41] width 9 height 19
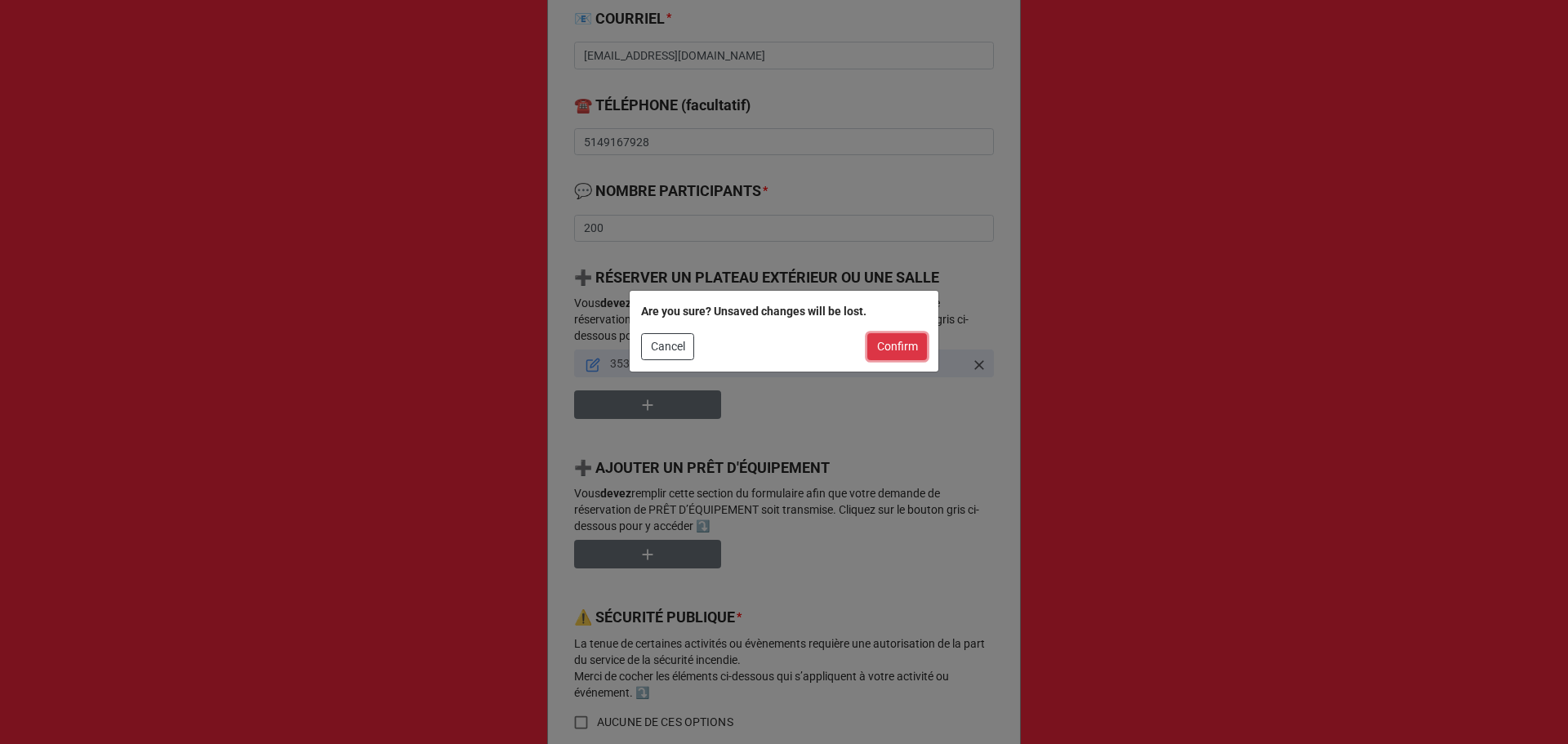
click at [881, 355] on button "Confirm" at bounding box center [897, 347] width 59 height 28
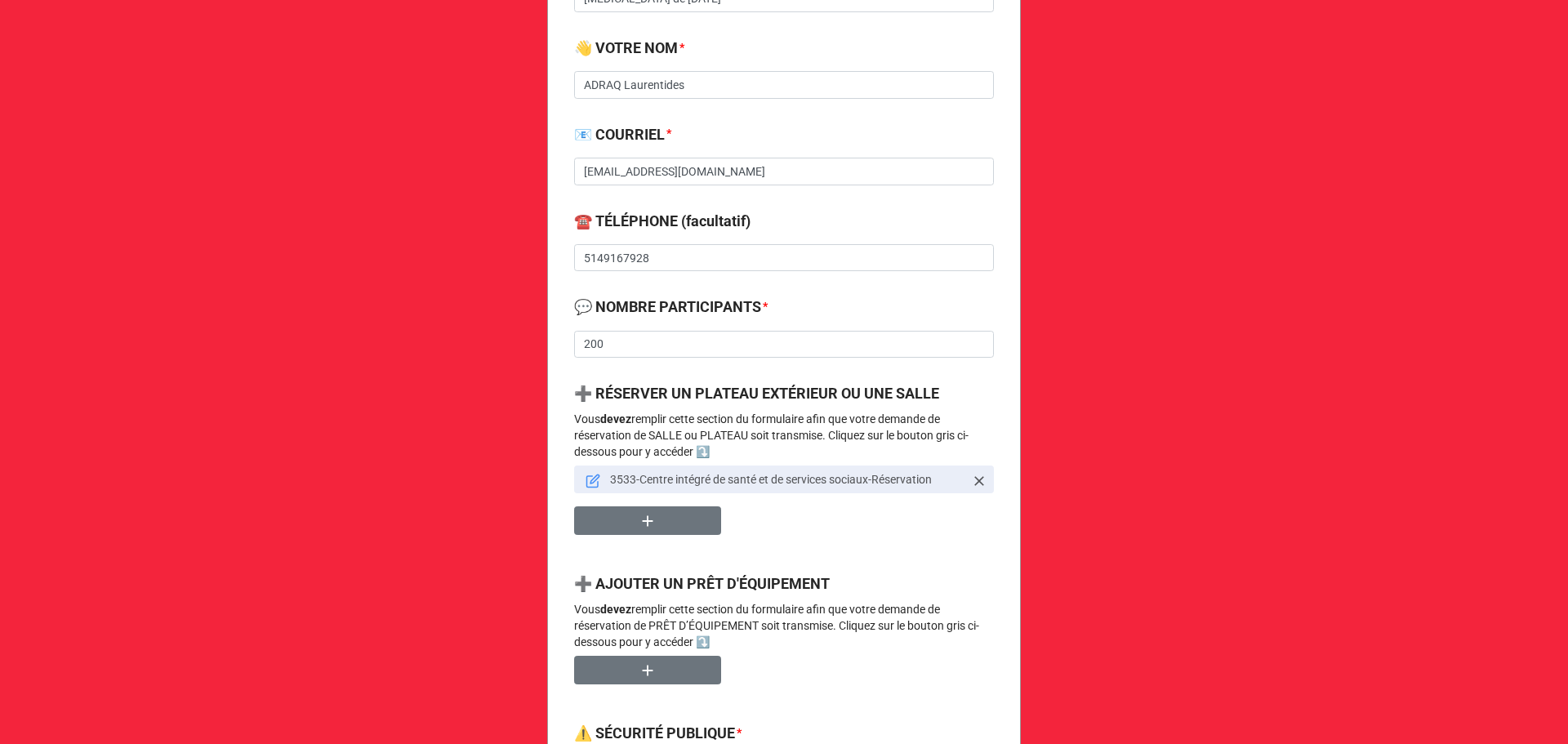
scroll to position [218, 0]
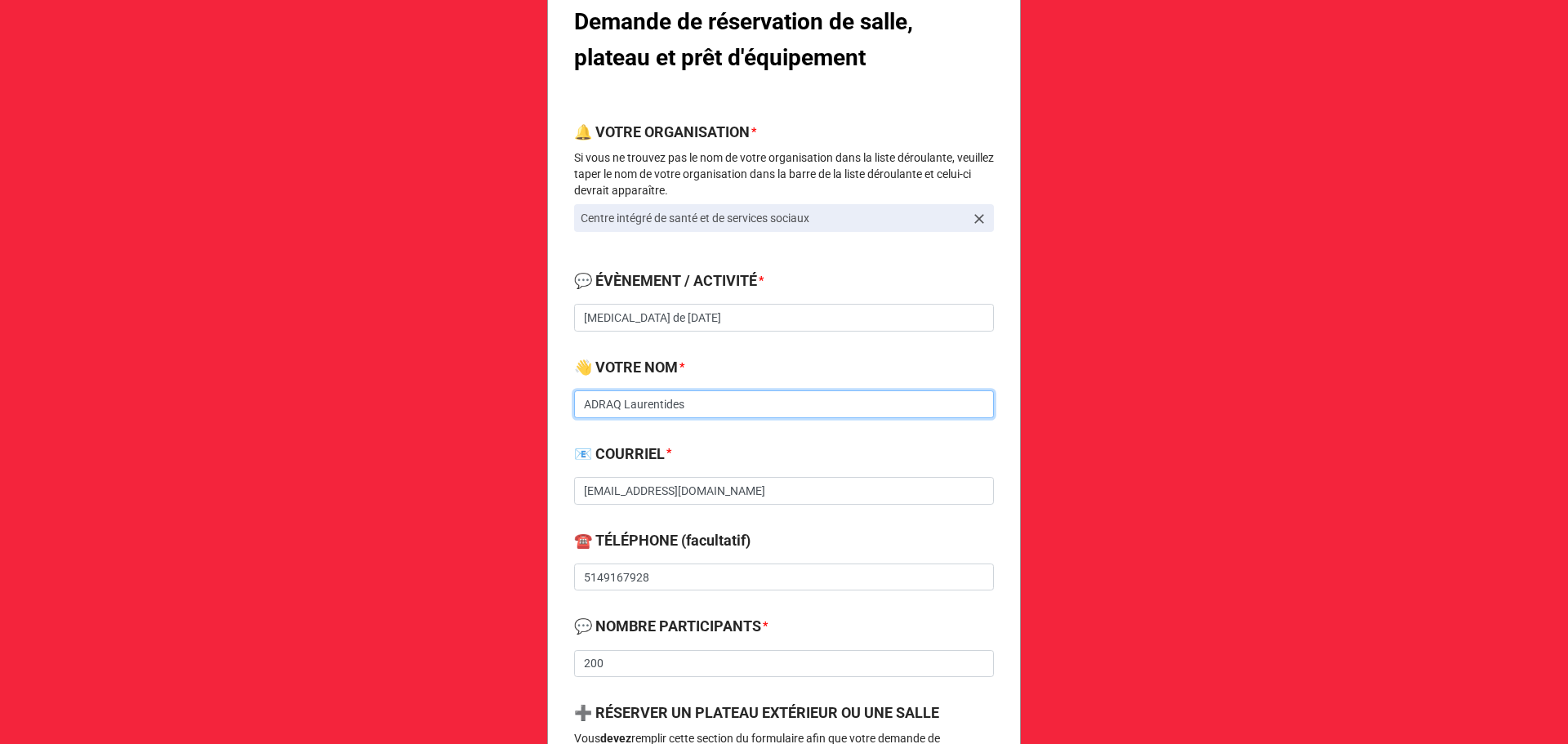
drag, startPoint x: 693, startPoint y: 404, endPoint x: 550, endPoint y: 406, distance: 143.0
click at [744, 449] on b "📧 COURRIEL *" at bounding box center [784, 457] width 420 height 29
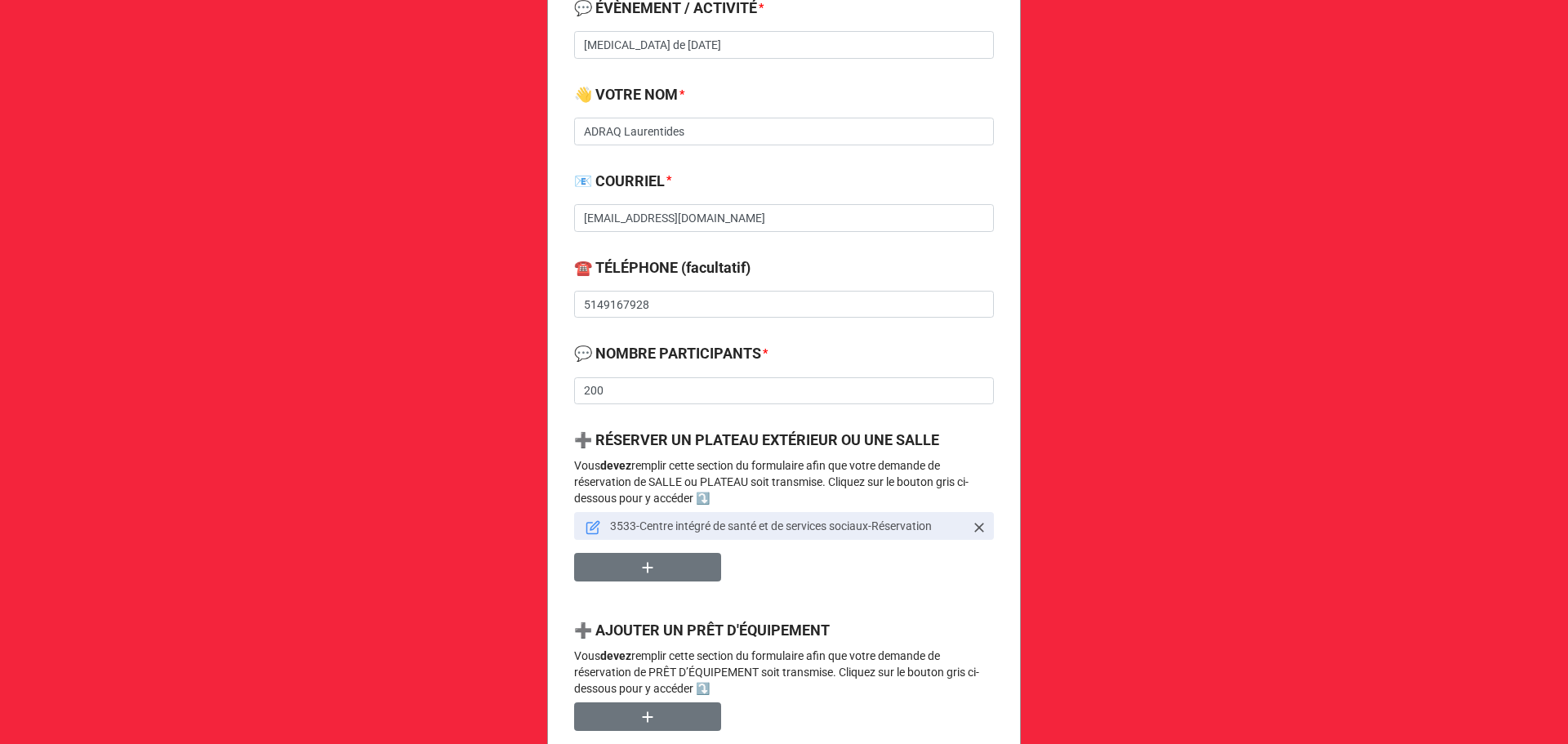
scroll to position [653, 0]
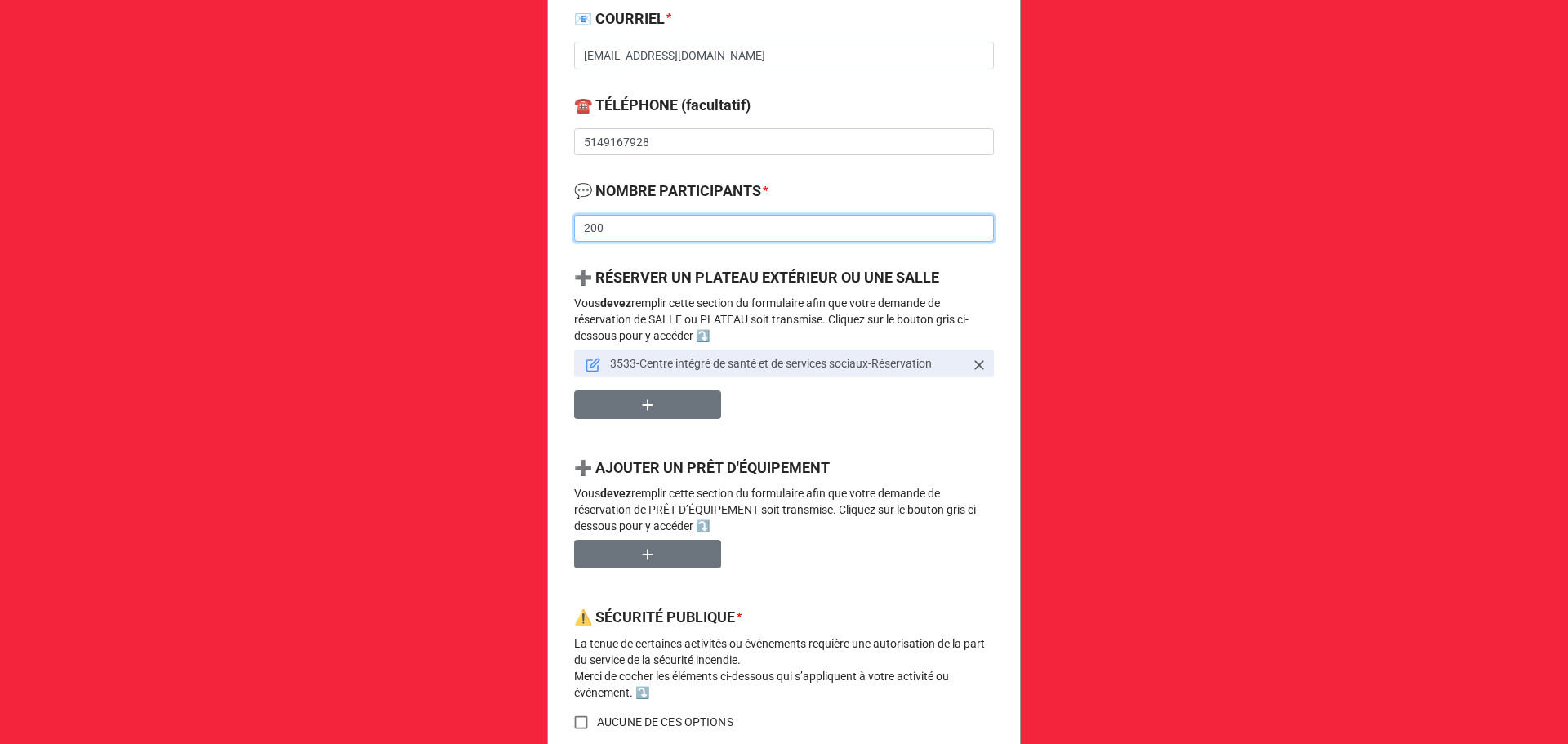
click at [784, 223] on input "200" at bounding box center [784, 229] width 420 height 28
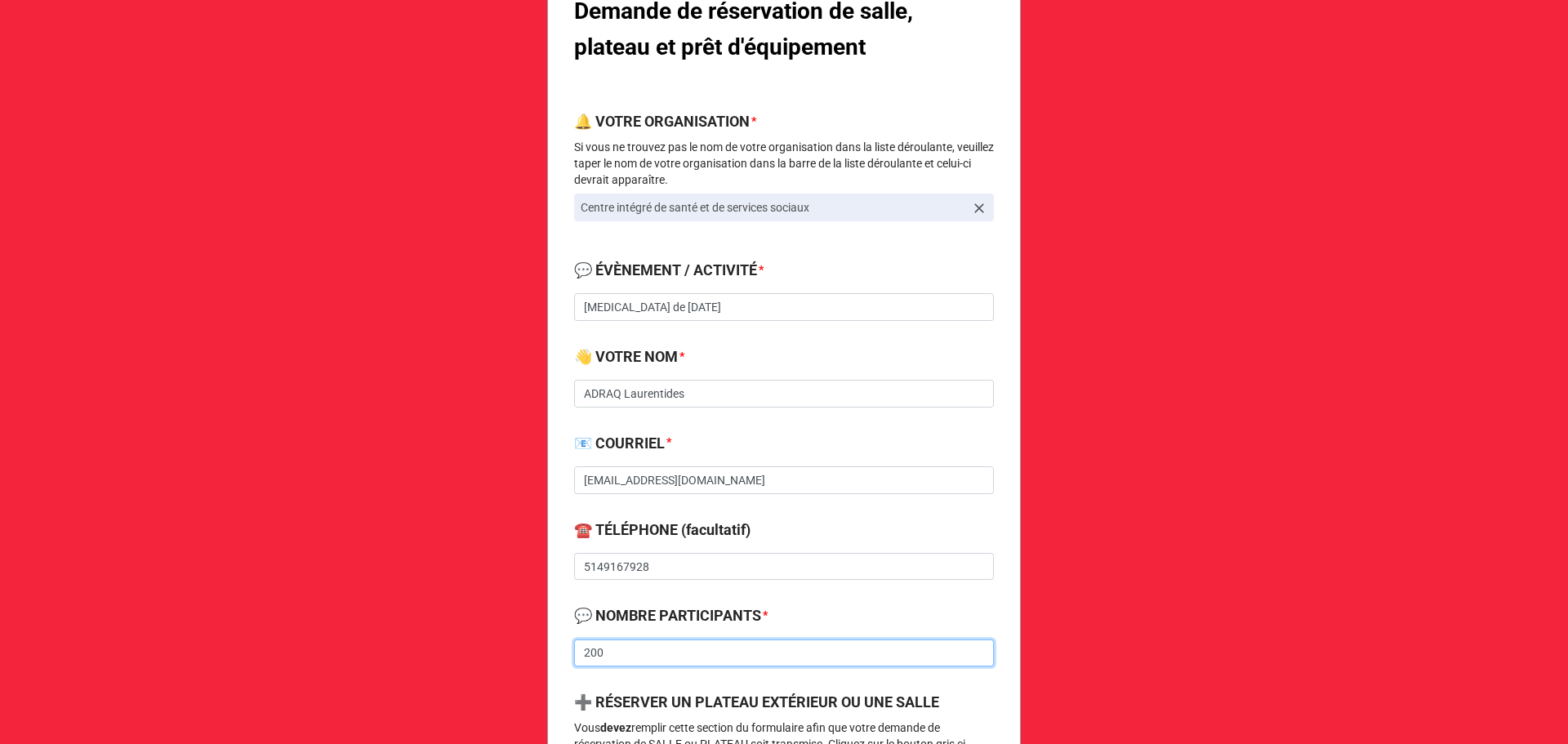
scroll to position [218, 0]
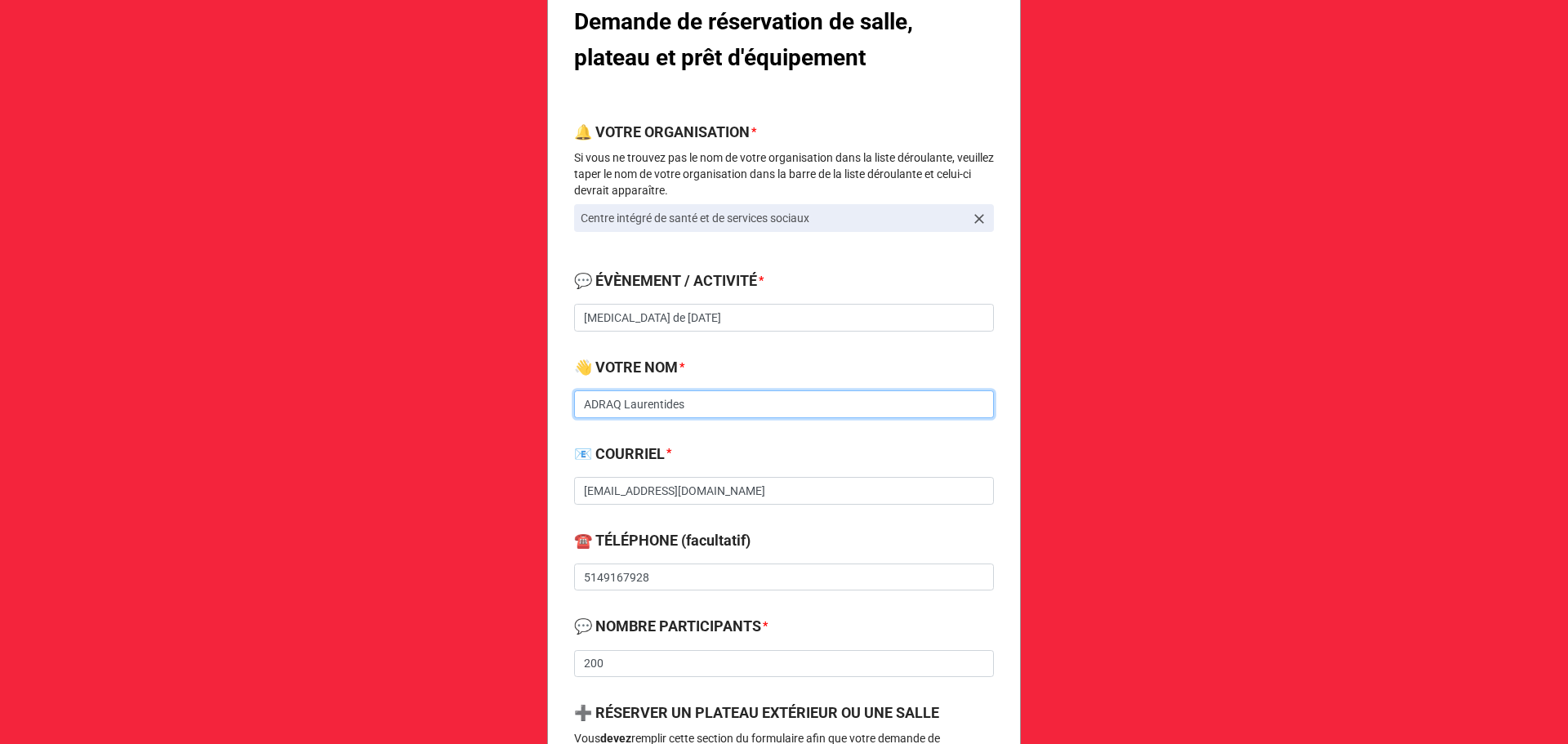
drag, startPoint x: 693, startPoint y: 411, endPoint x: 668, endPoint y: 406, distance: 25.5
click at [668, 406] on input "ADRAQ Laurentides" at bounding box center [784, 404] width 420 height 28
click at [602, 405] on input "esADRAQ Laurentid" at bounding box center [784, 404] width 420 height 28
type input "ADRAQ Laurentides"
click at [709, 416] on input "ADRAQ Laurentides" at bounding box center [784, 404] width 420 height 28
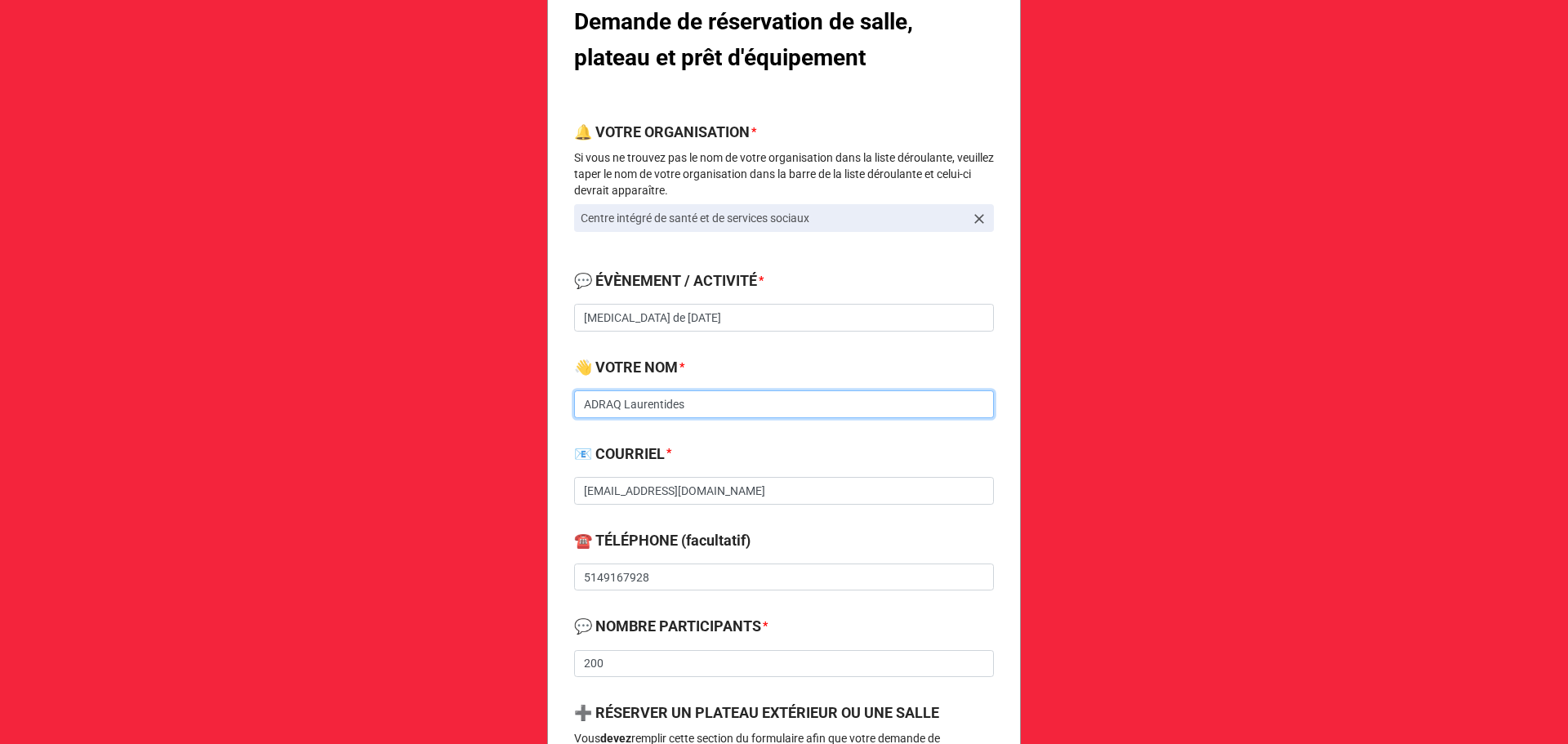
drag, startPoint x: 687, startPoint y: 408, endPoint x: 568, endPoint y: 409, distance: 119.0
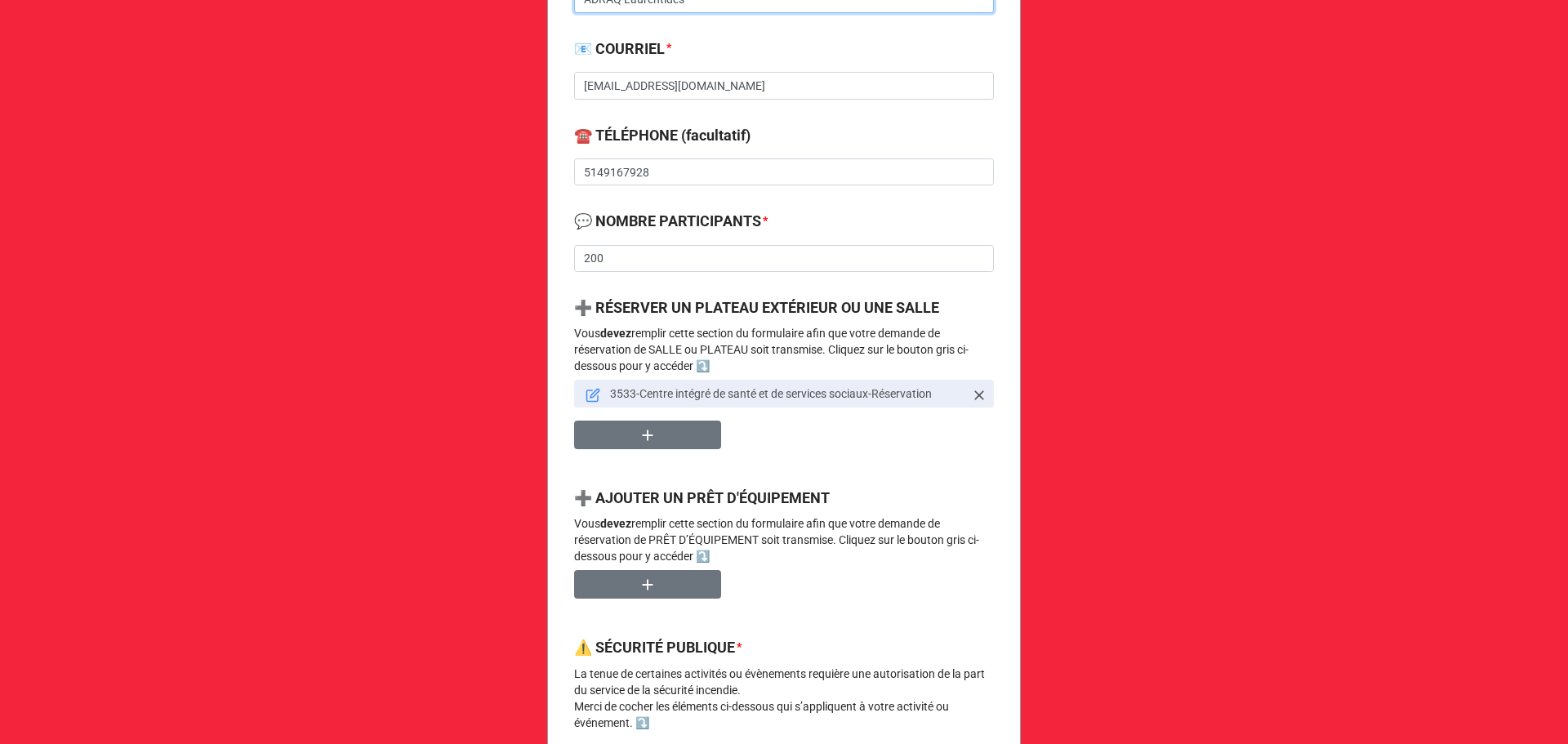
scroll to position [653, 0]
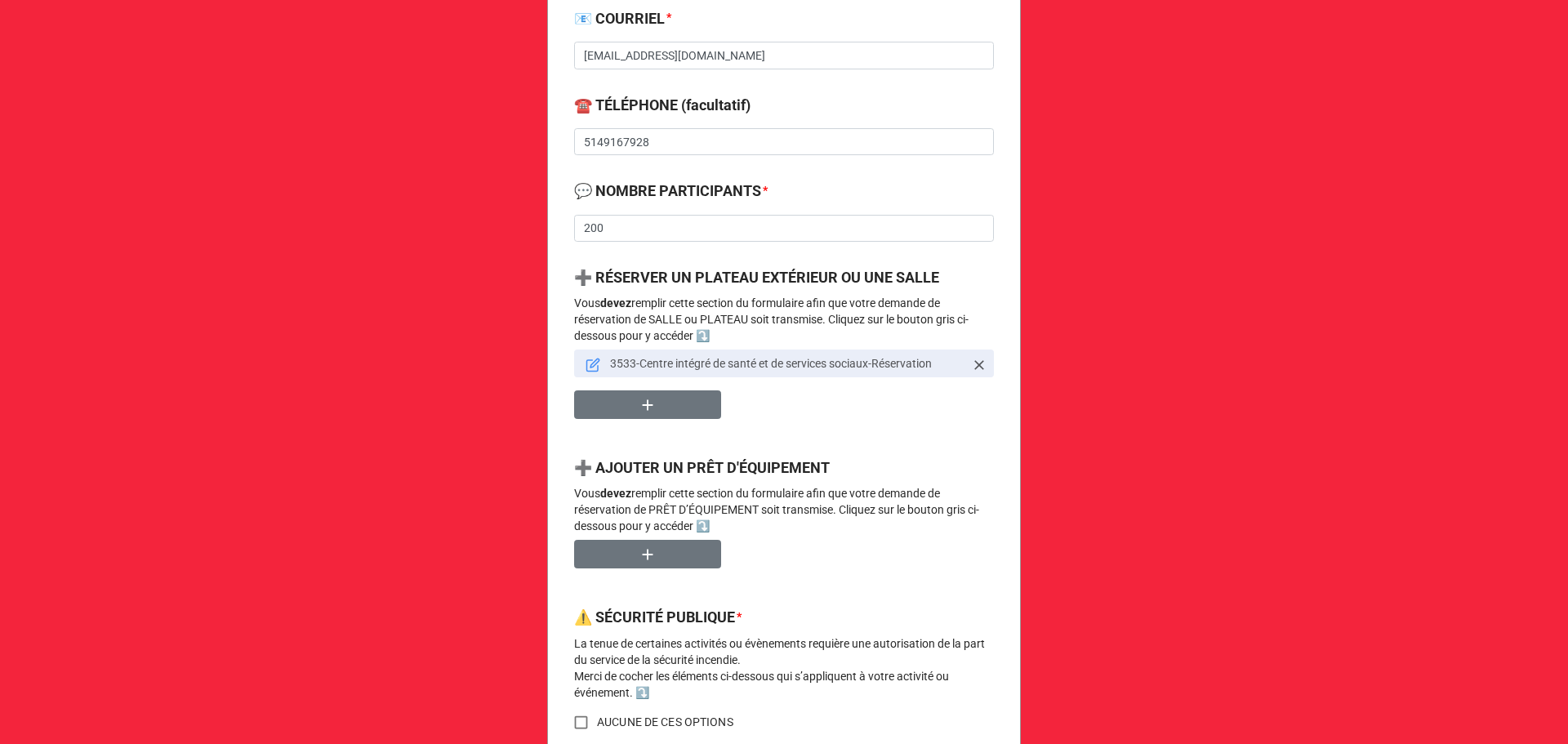
click at [588, 369] on icon at bounding box center [592, 365] width 14 height 14
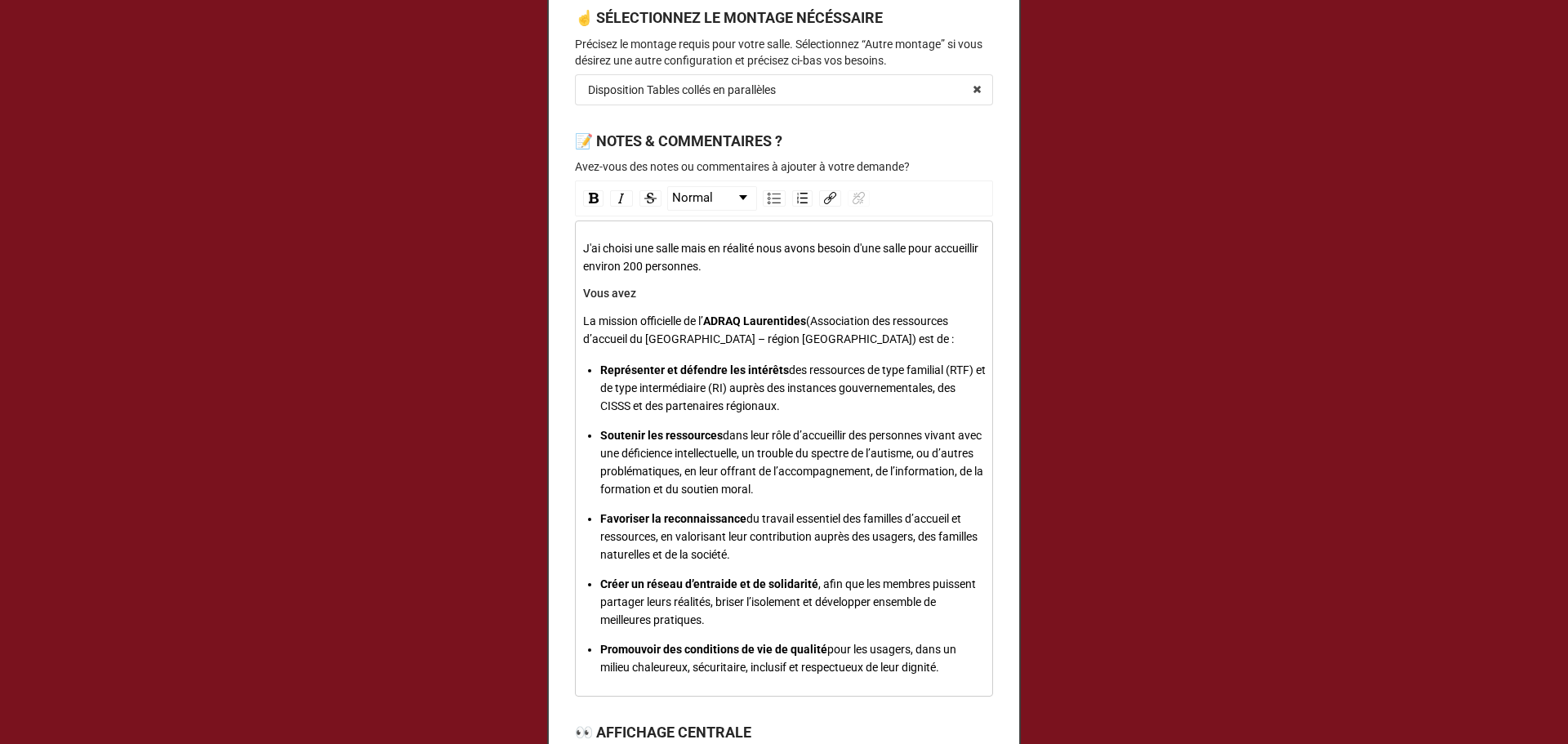
scroll to position [1088, 0]
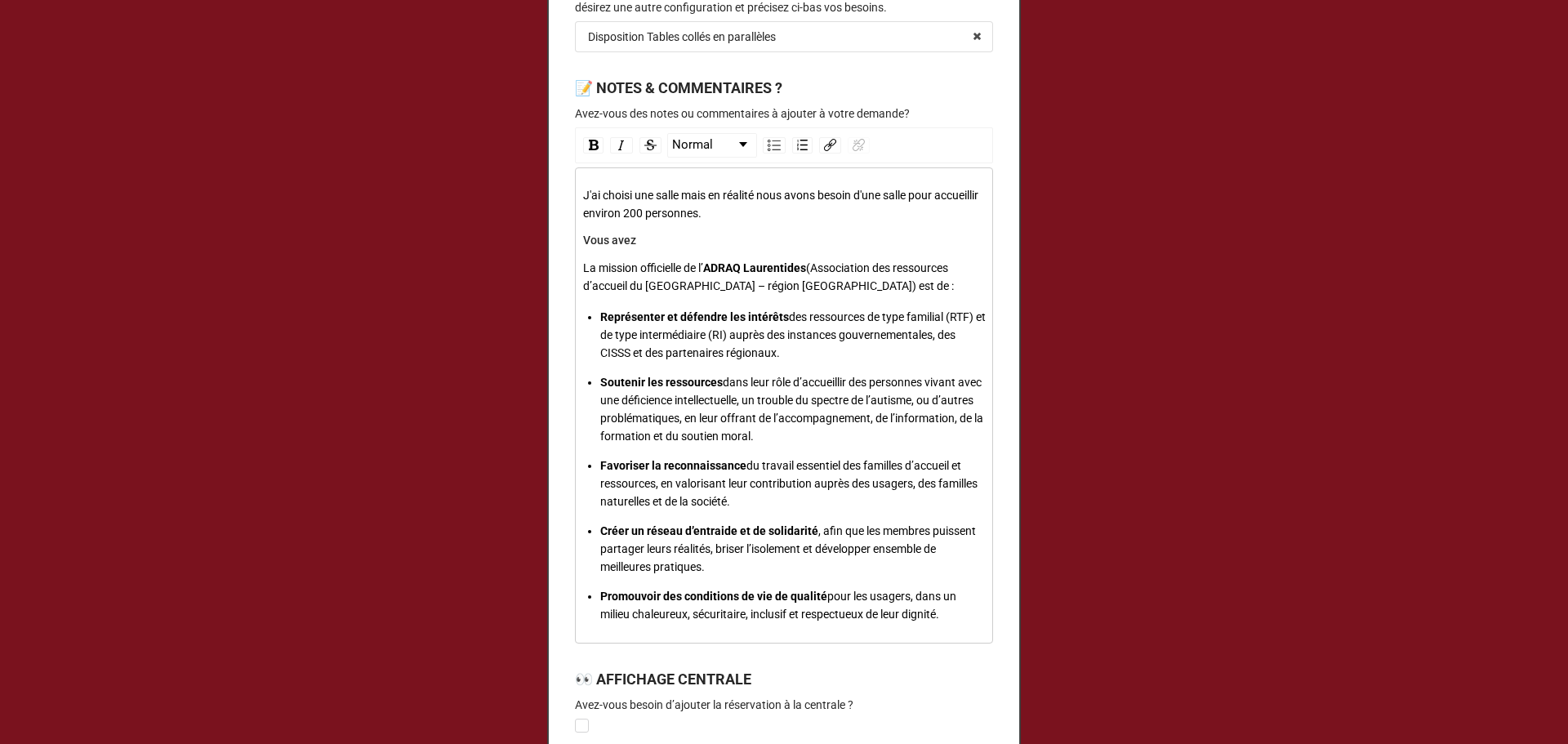
click at [754, 245] on div "Vous avez" at bounding box center [784, 240] width 403 height 14
drag, startPoint x: 787, startPoint y: 284, endPoint x: 814, endPoint y: 267, distance: 31.9
click at [814, 267] on span "(Association des ressources d’accueil du [GEOGRAPHIC_DATA] – région [GEOGRAPHIC…" at bounding box center [768, 277] width 371 height 31
copy span "Association des ressources d’accueil du Québec – région Laurentides"
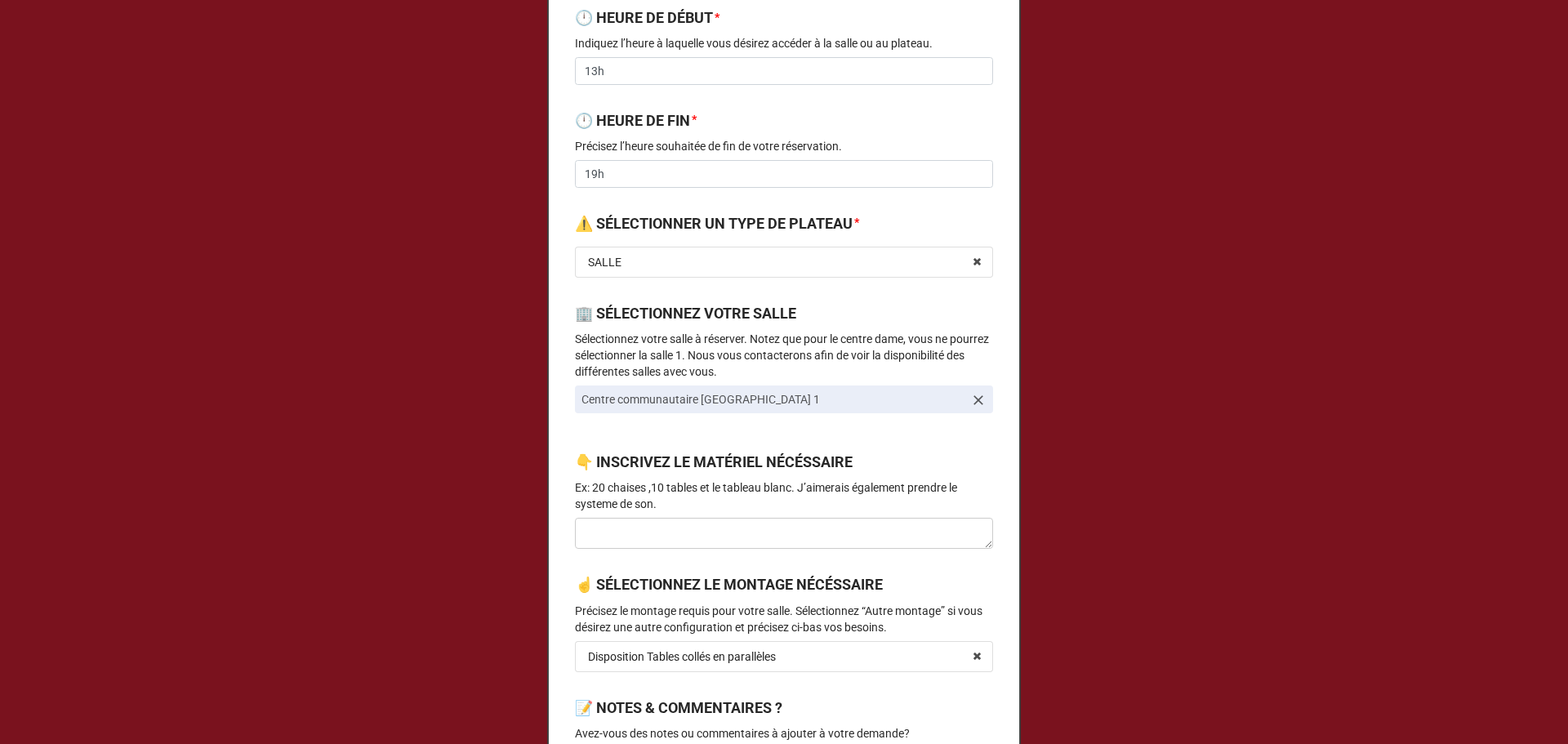
scroll to position [653, 0]
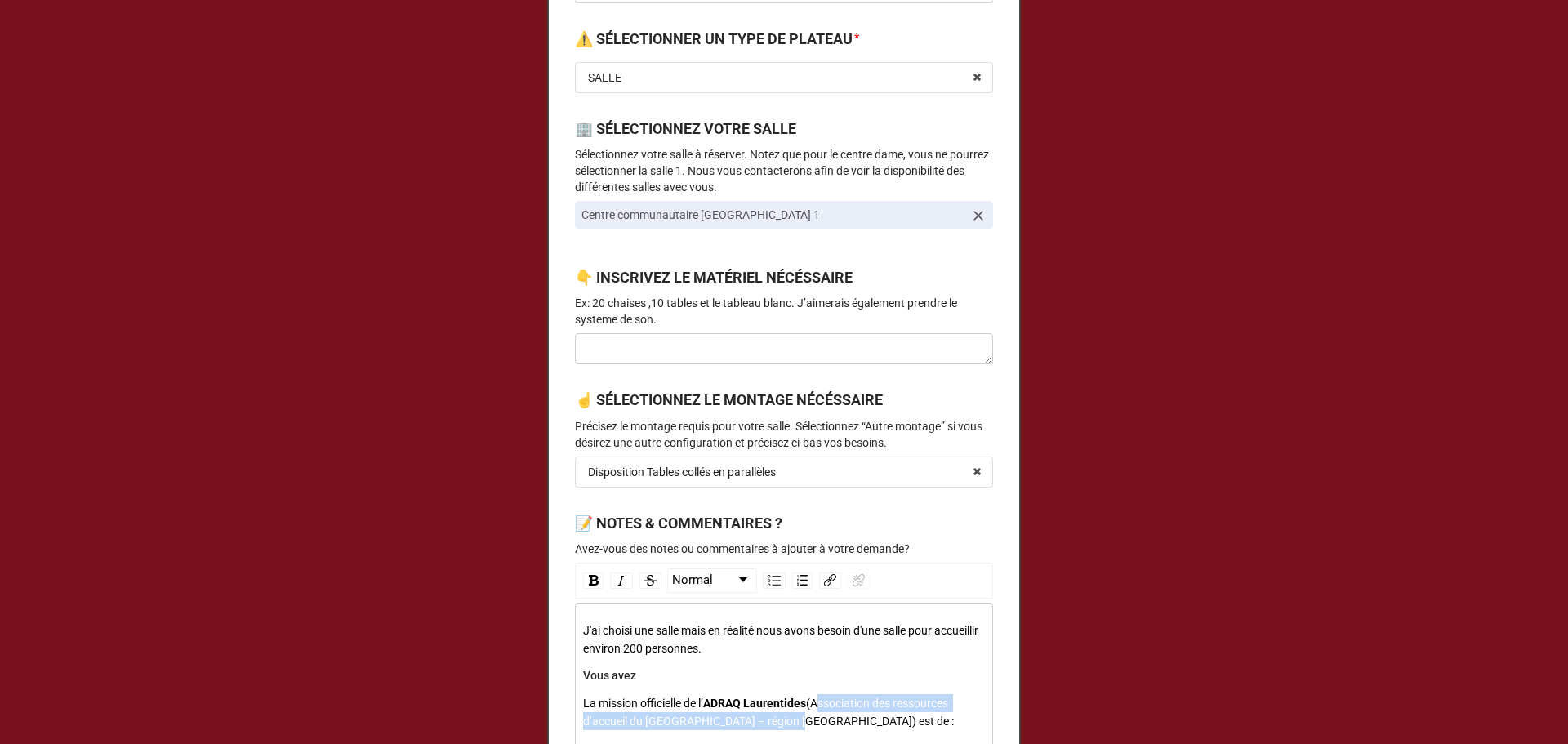
click at [821, 286] on label "👇 INSCRIVEZ LE MATÉRIEL NÉCÉSSAIRE" at bounding box center [713, 278] width 278 height 23
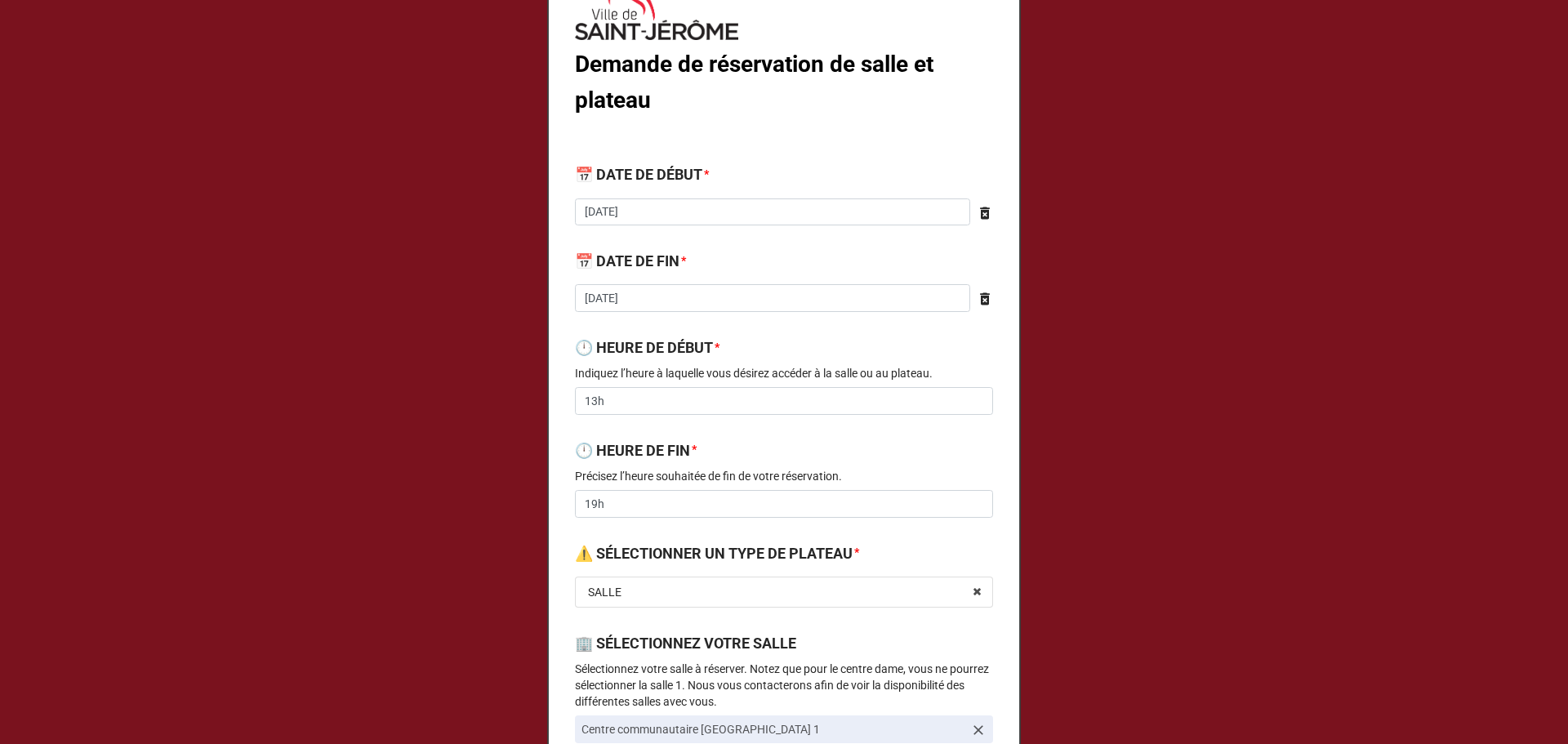
scroll to position [0, 0]
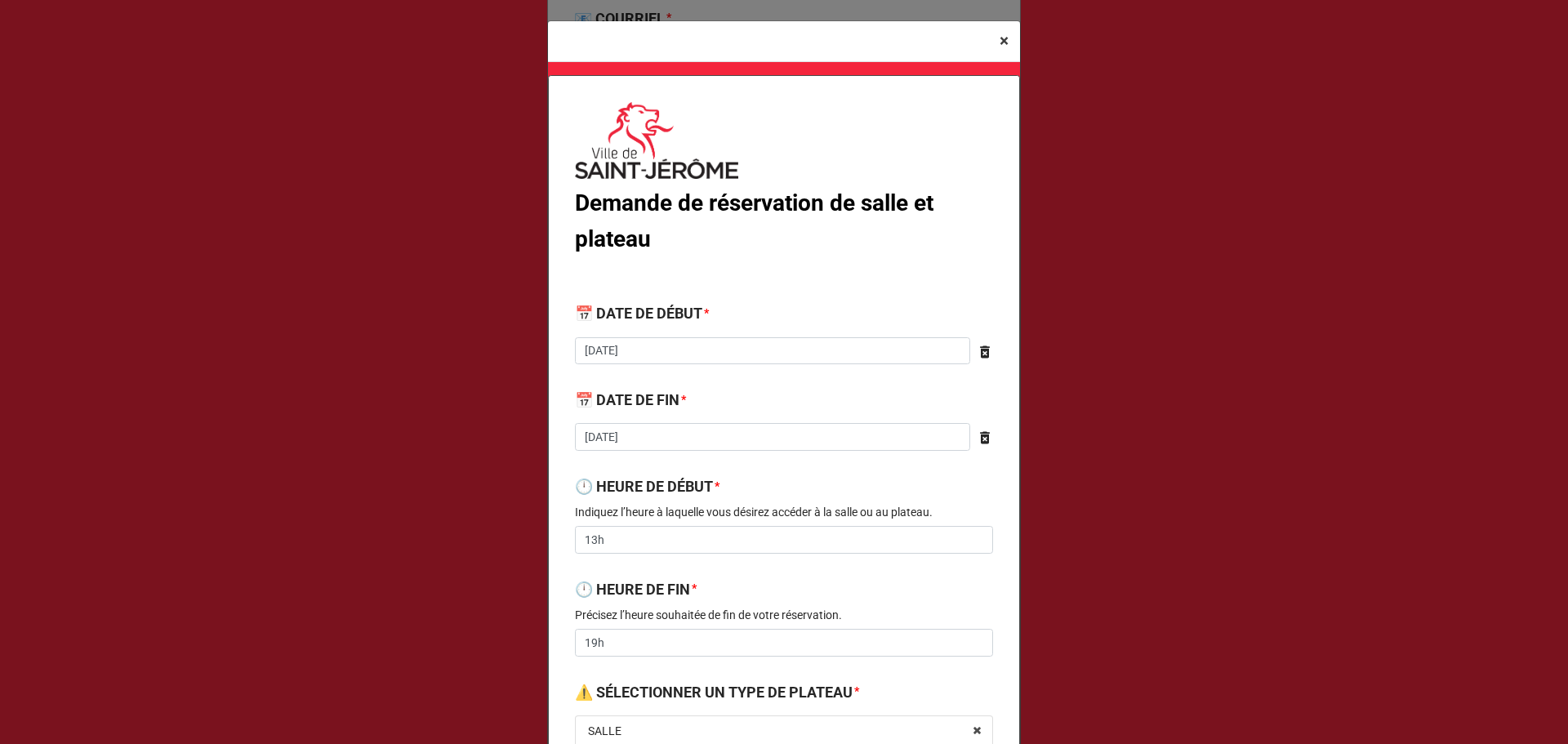
click at [999, 43] on span "×" at bounding box center [1004, 41] width 9 height 19
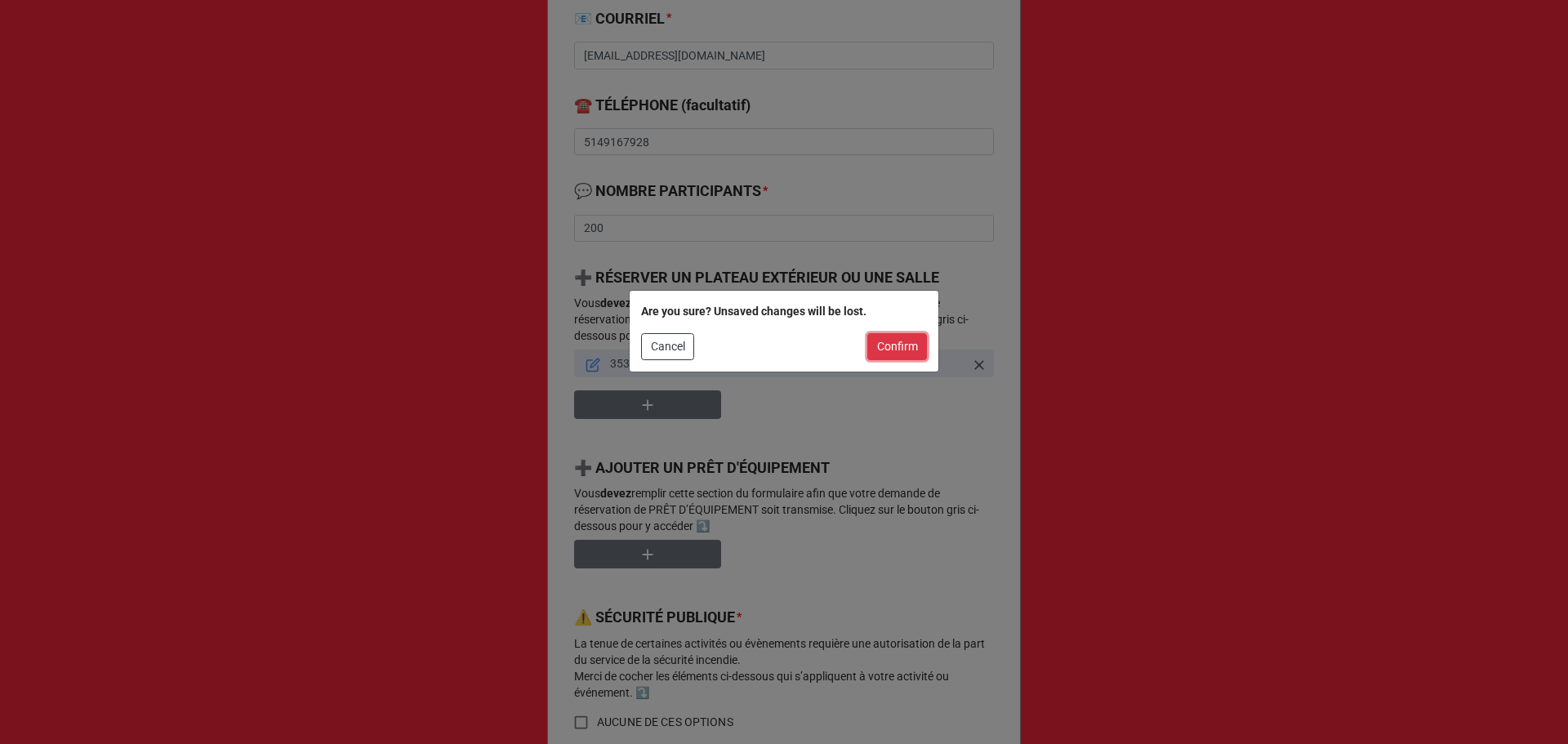
click at [911, 339] on button "Confirm" at bounding box center [897, 347] width 59 height 28
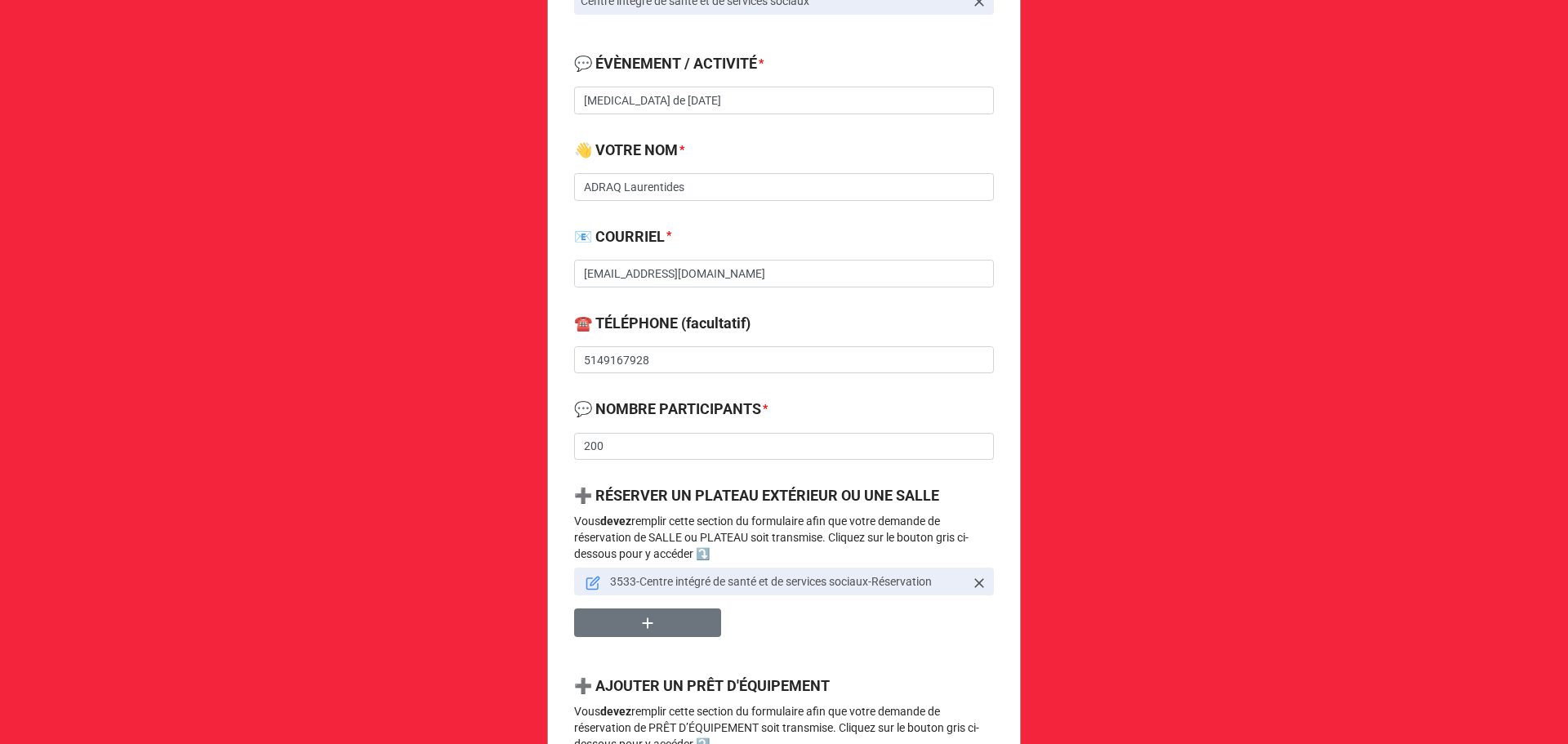
scroll to position [218, 0]
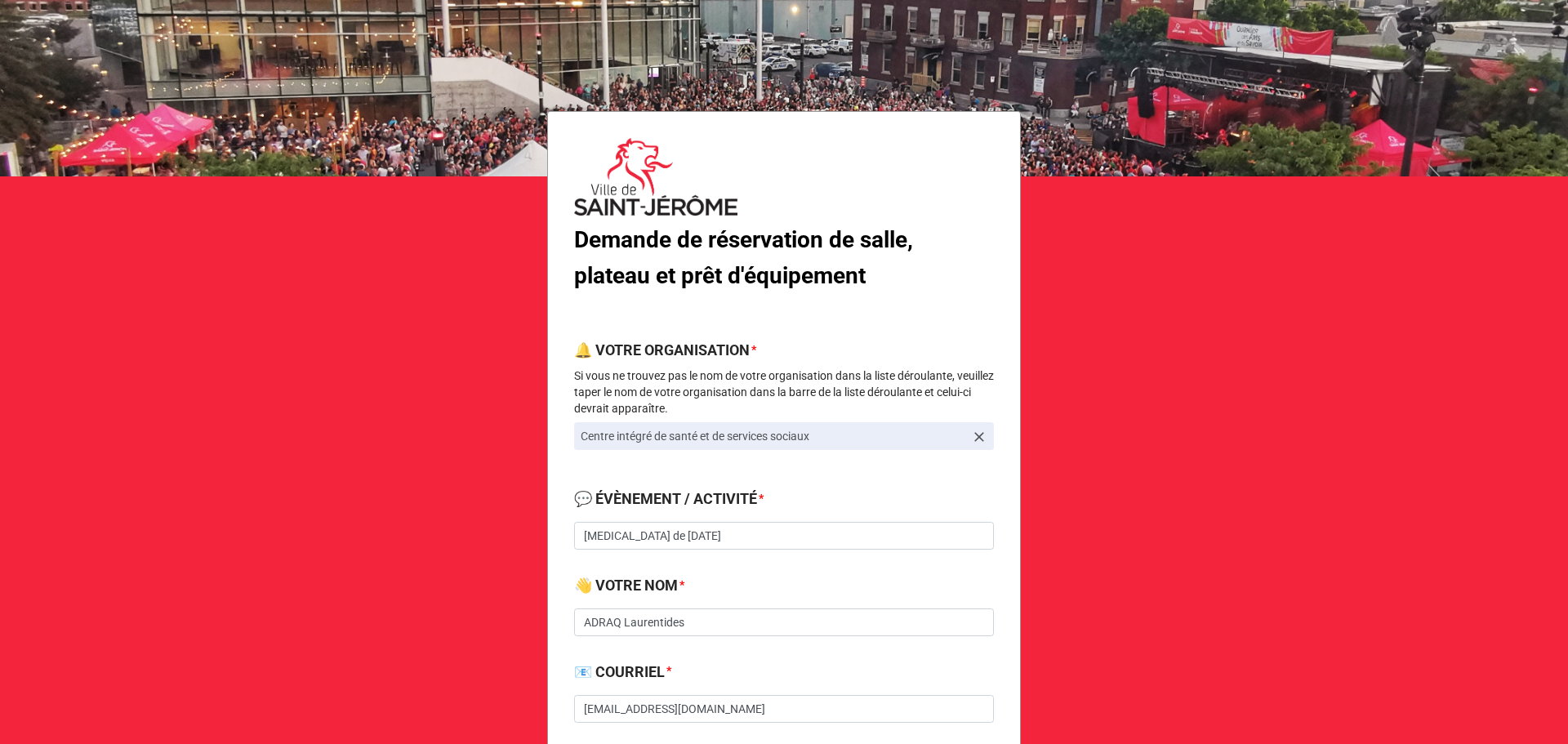
scroll to position [435, 0]
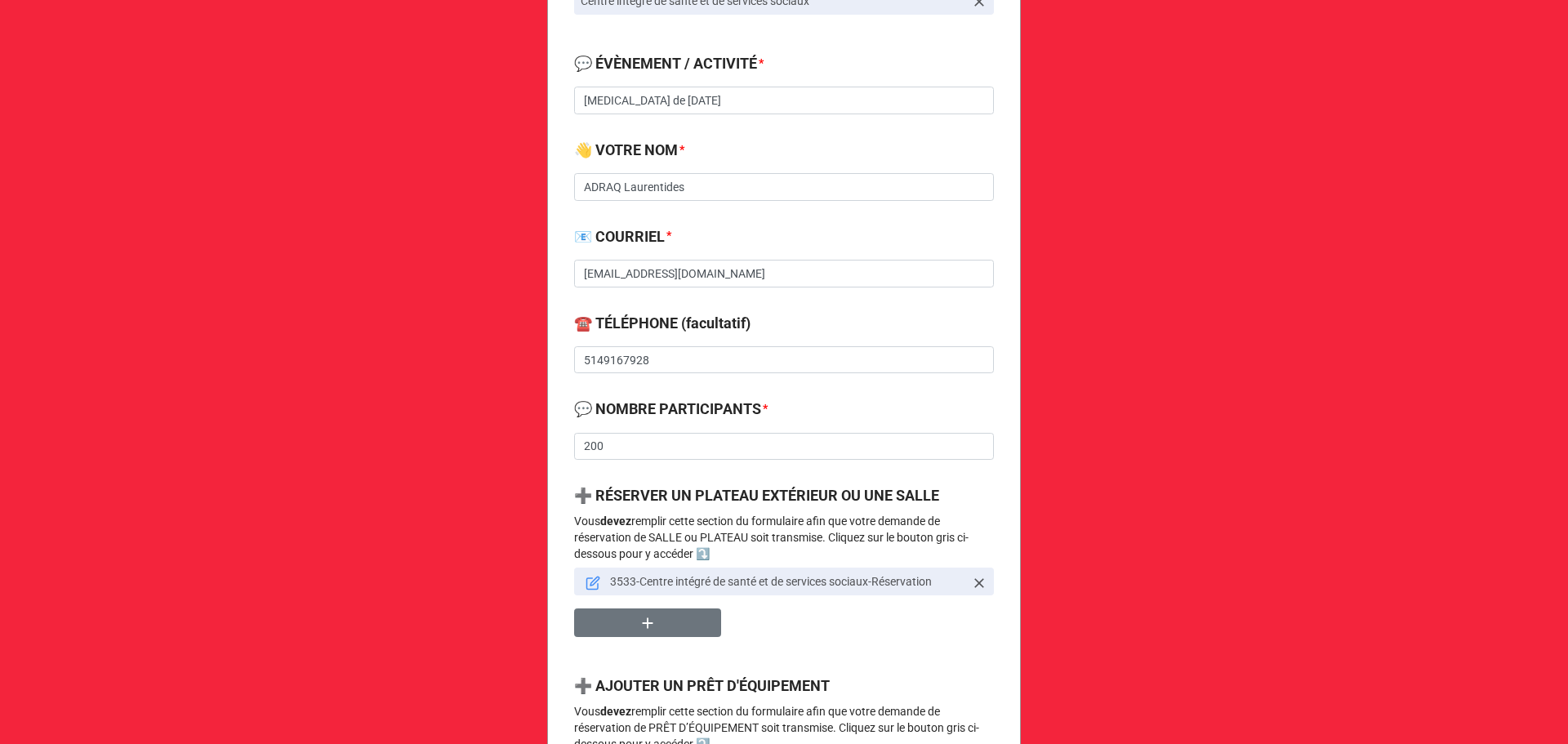
click at [586, 583] on icon at bounding box center [592, 582] width 14 height 14
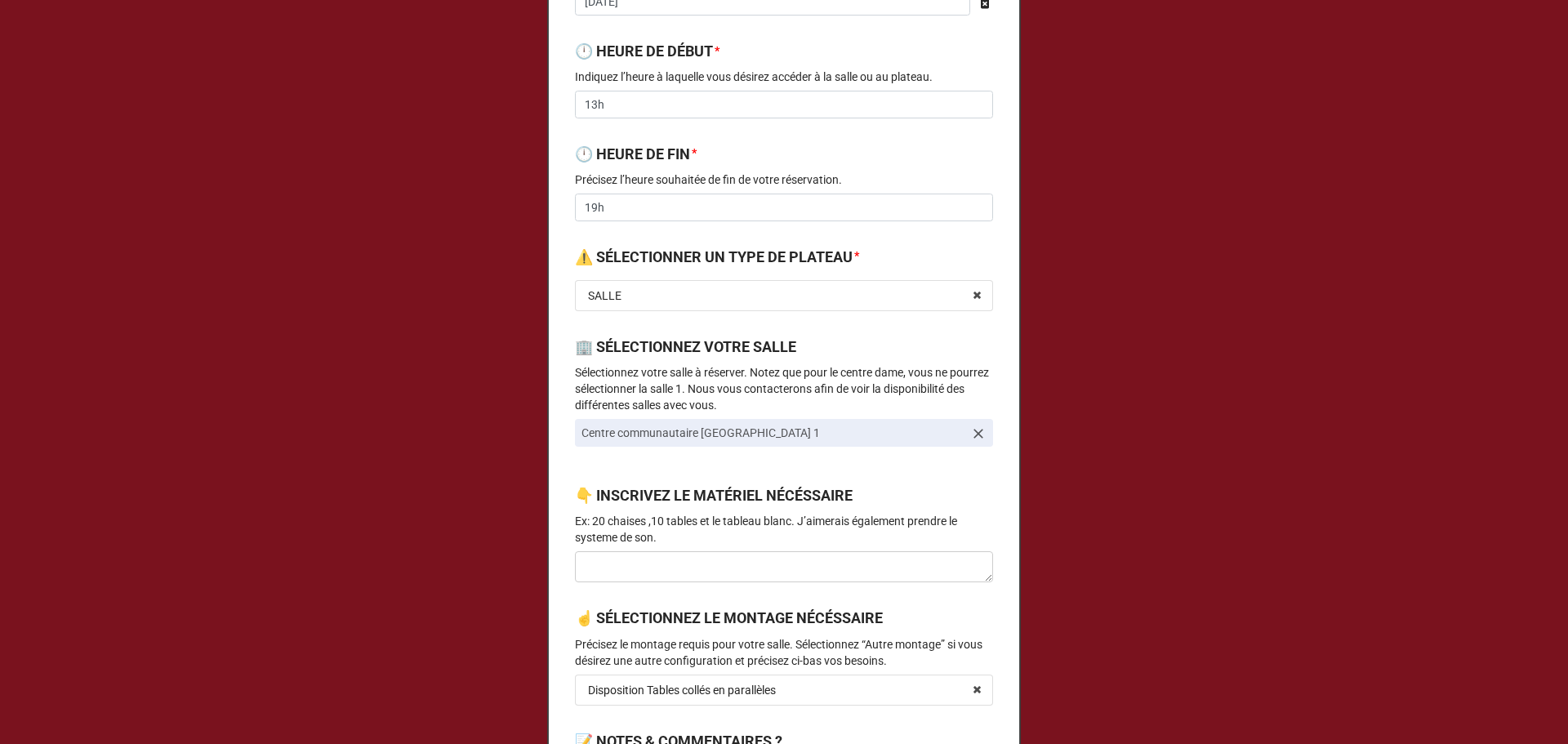
click at [779, 501] on label "👇 INSCRIVEZ LE MATÉRIEL NÉCÉSSAIRE" at bounding box center [713, 495] width 278 height 23
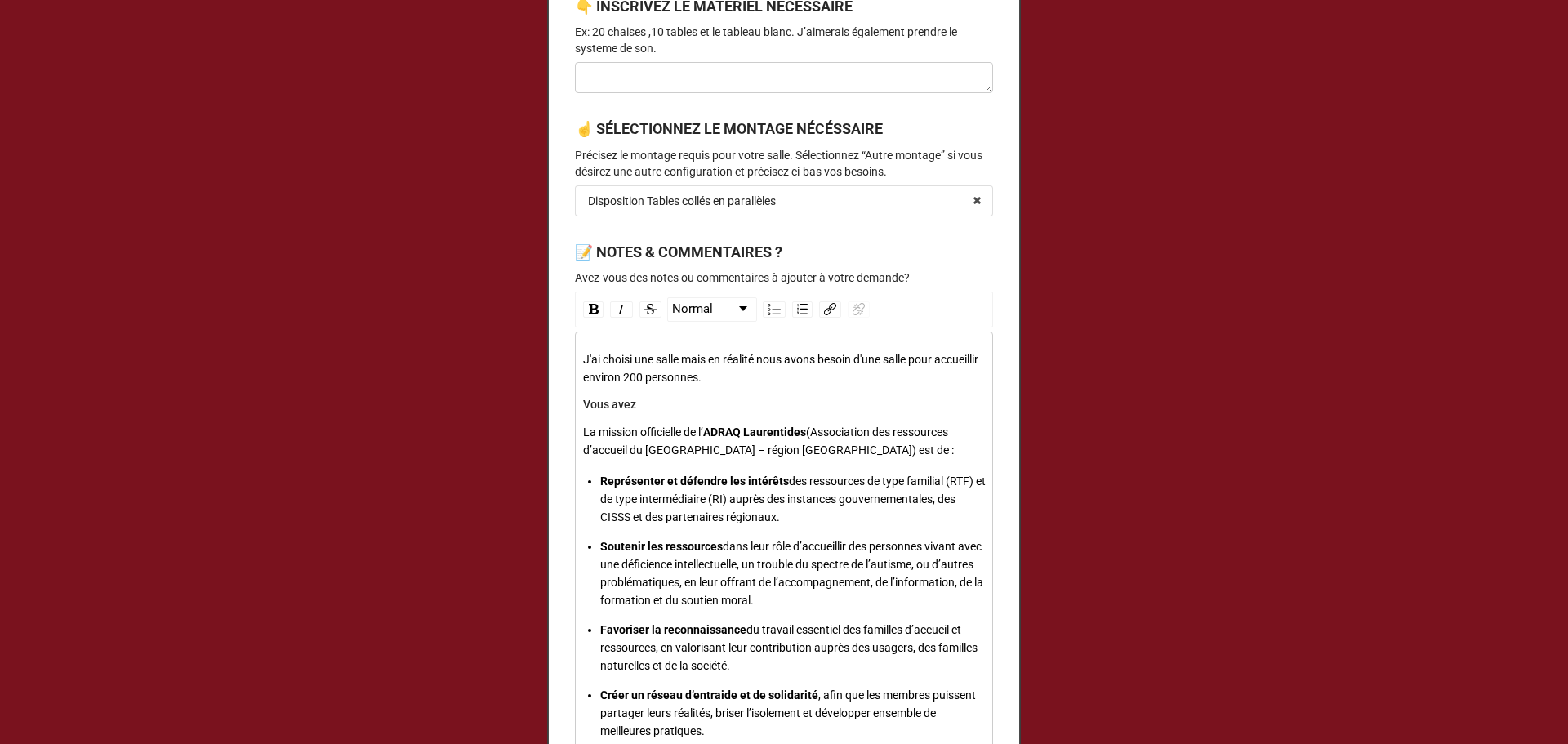
scroll to position [872, 0]
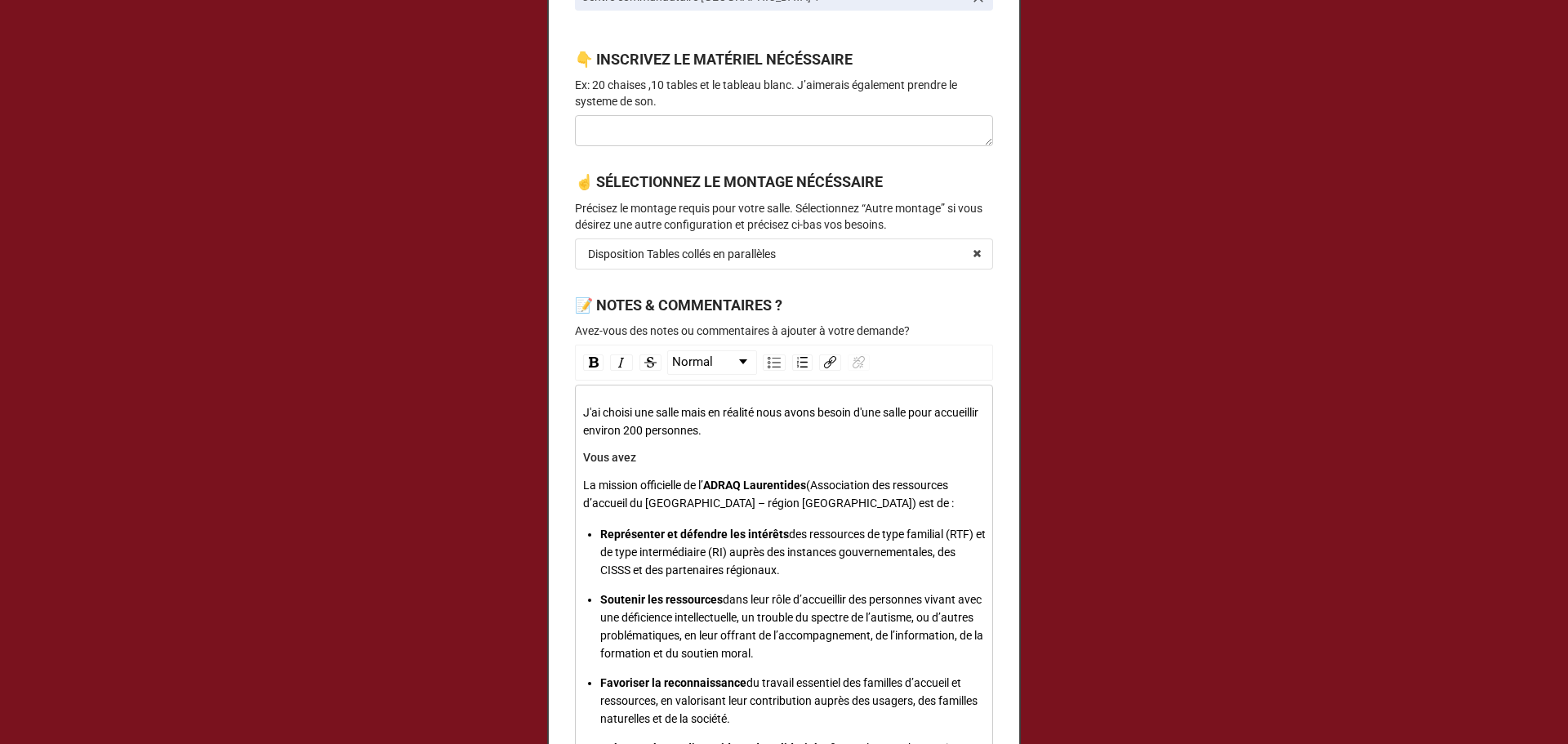
click at [729, 467] on div "J'ai choisi une salle mais en réalité nous avons besoin d'une salle pour accuei…" at bounding box center [784, 622] width 403 height 437
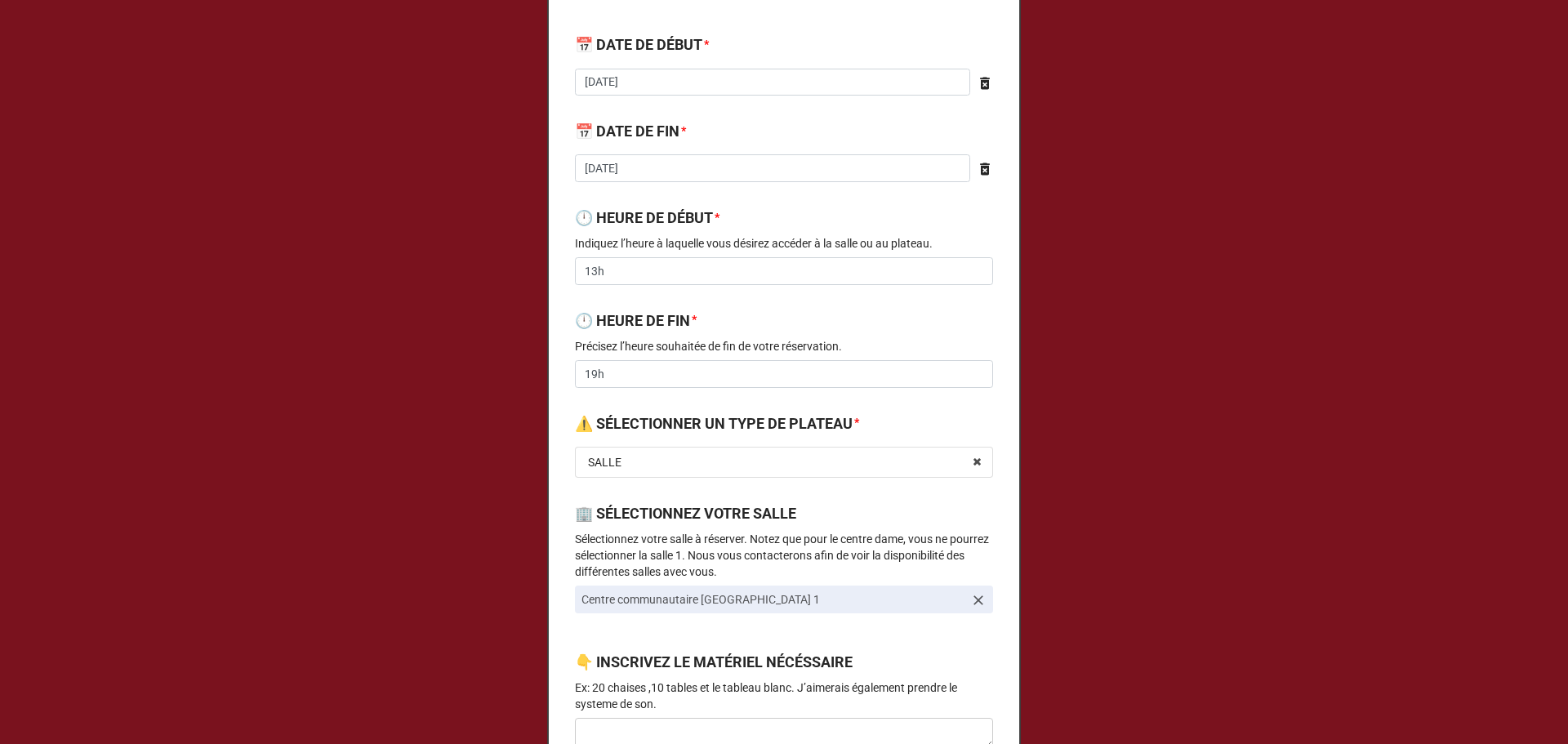
scroll to position [218, 0]
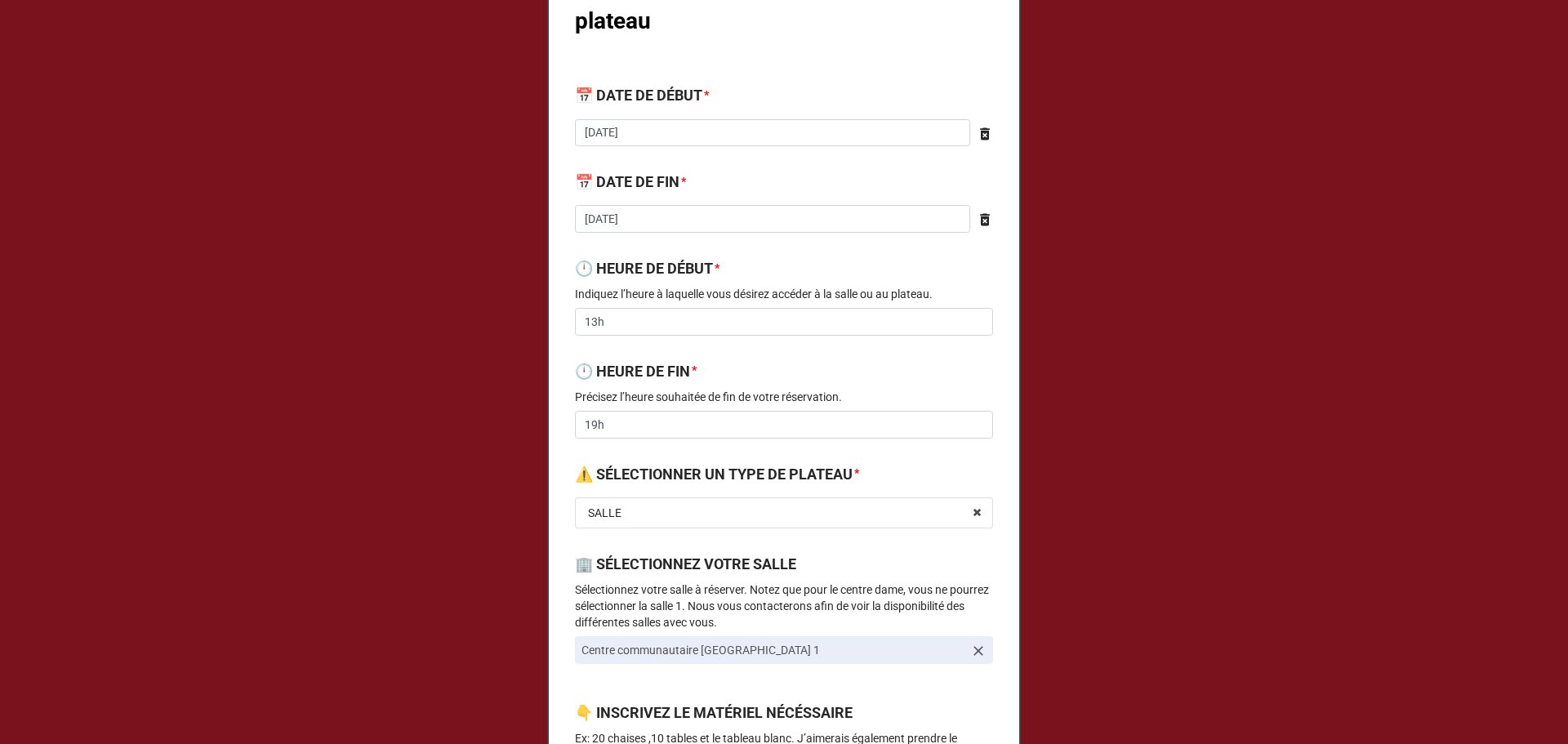
click at [697, 283] on b "🕛 HEURE DE DÉBUT *" at bounding box center [784, 272] width 418 height 29
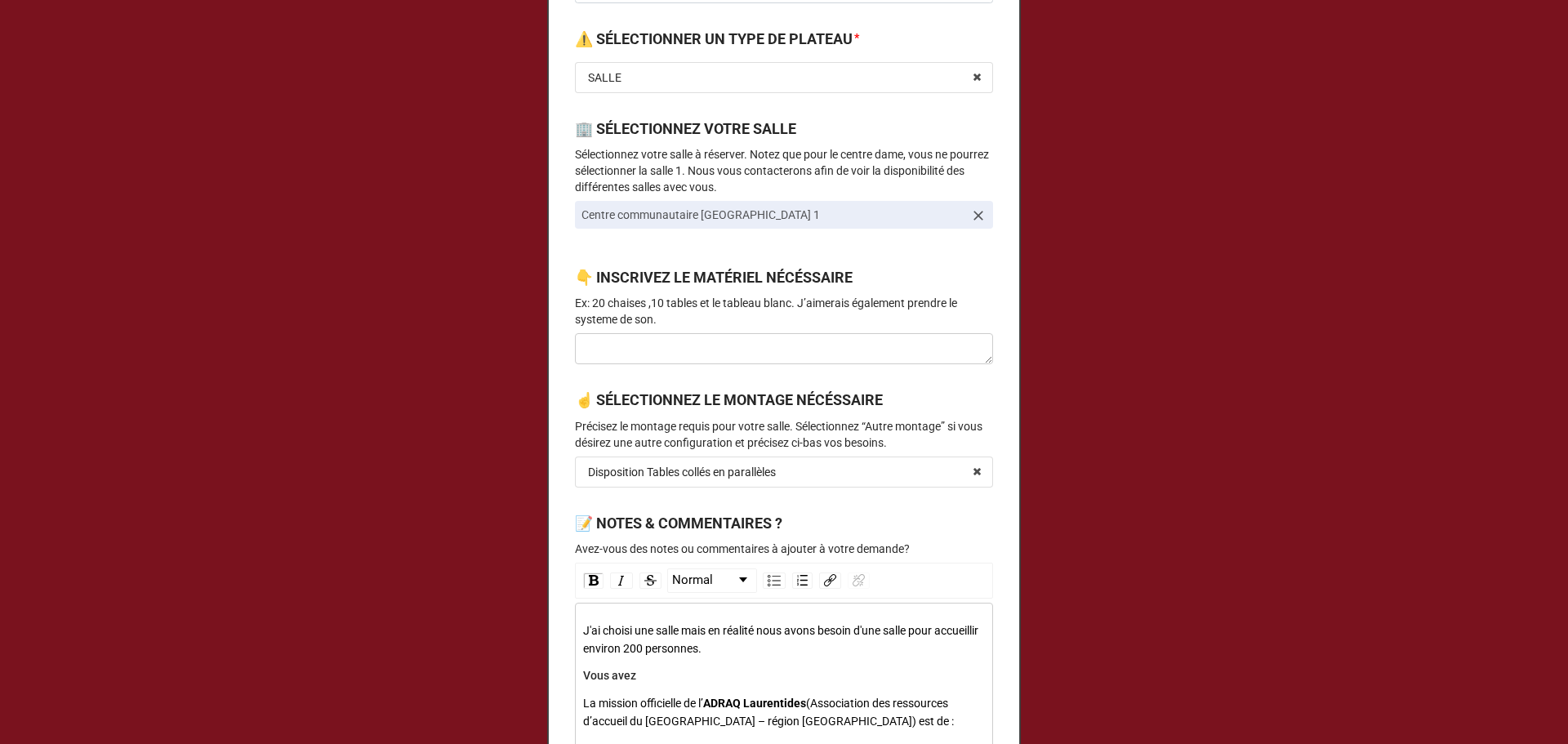
scroll to position [0, 0]
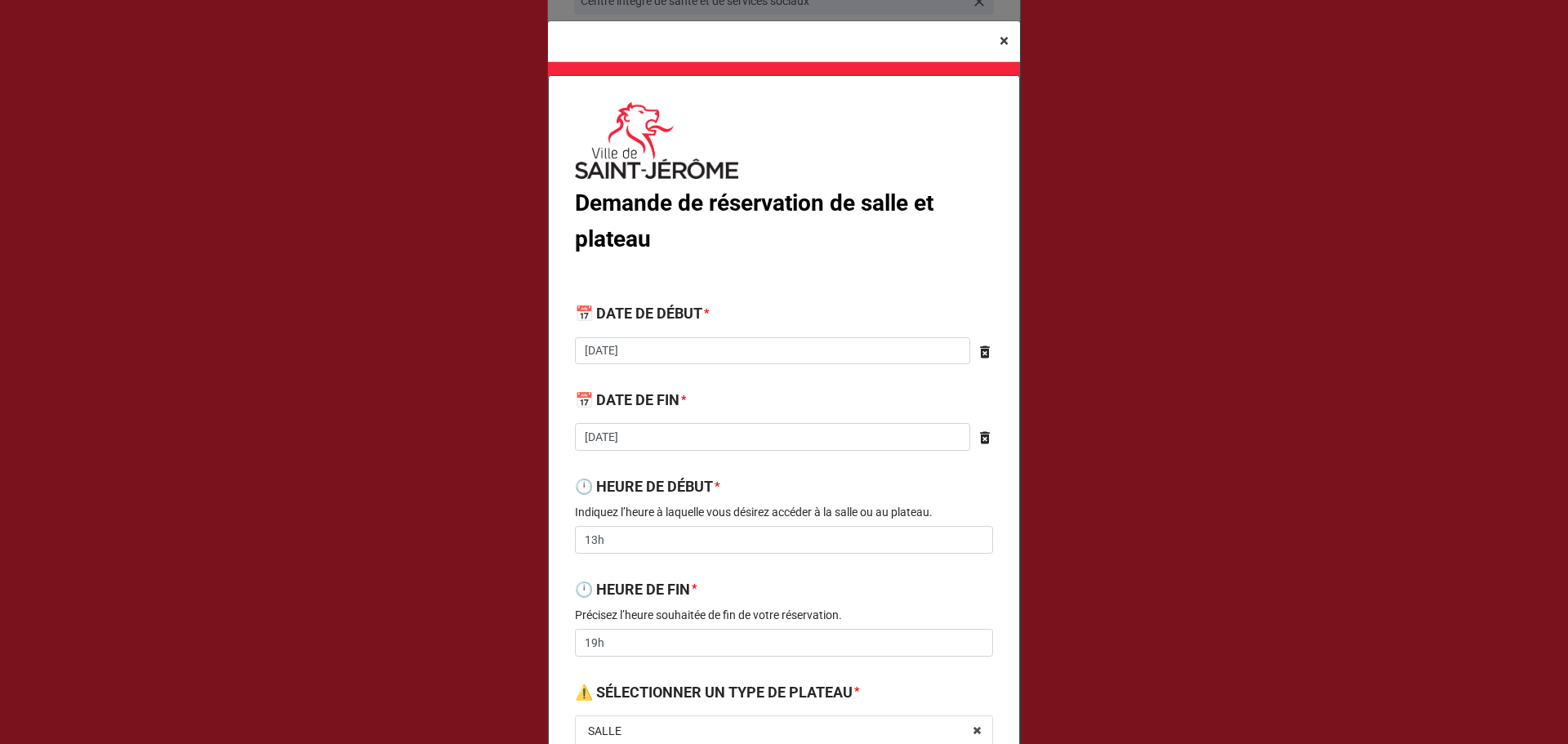
click at [999, 39] on span "×" at bounding box center [1004, 41] width 9 height 19
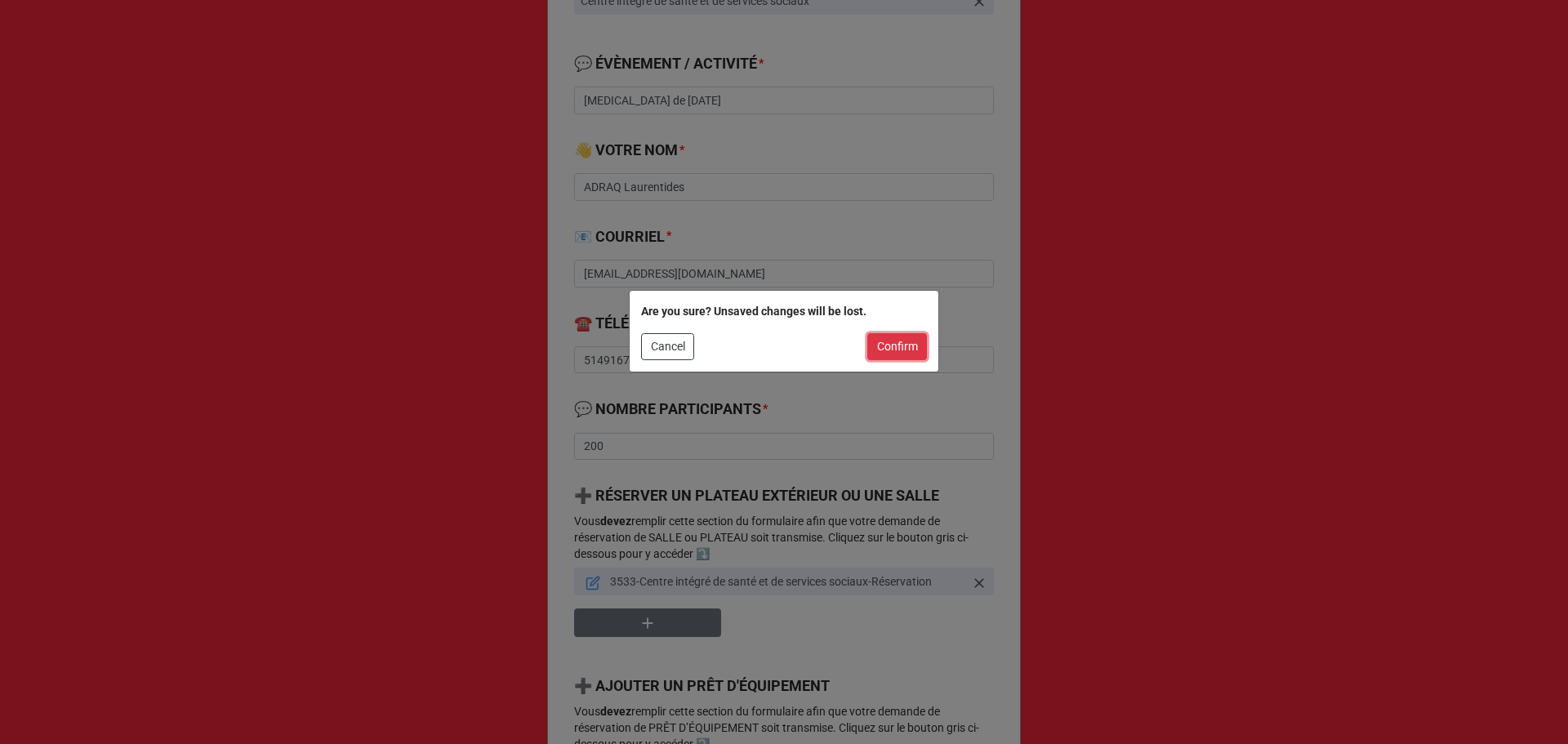
click at [900, 359] on button "Confirm" at bounding box center [897, 347] width 59 height 28
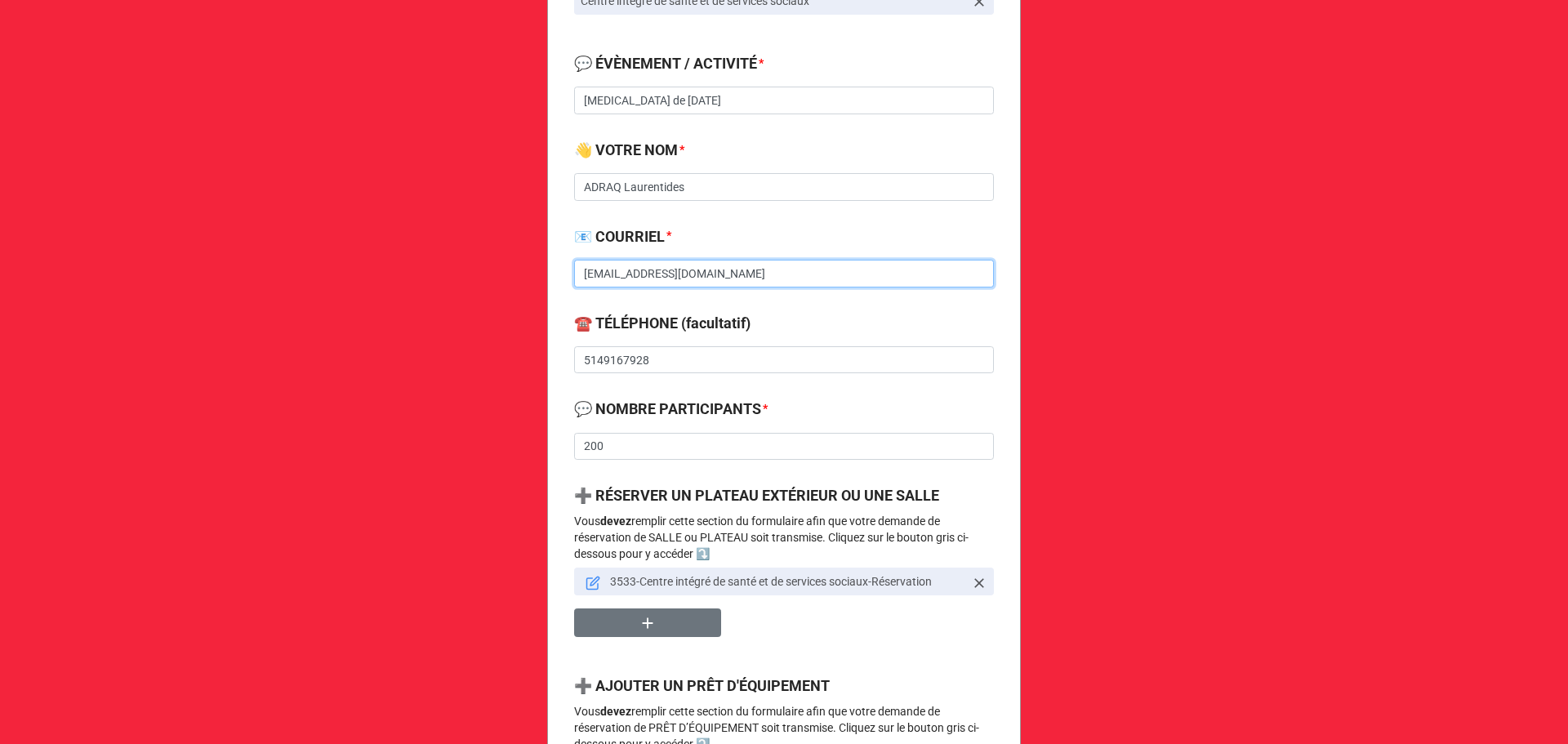
drag, startPoint x: 773, startPoint y: 273, endPoint x: 517, endPoint y: 282, distance: 256.2
click at [517, 282] on div "Demande de réservation de salle, plateau et prêt d'équipement 🔔 VOTRE ORGANISAT…" at bounding box center [784, 514] width 1568 height 1899
click at [656, 386] on div "Demande de réservation de salle, plateau et prêt d'équipement 🔔 VOTRE ORGANISAT…" at bounding box center [784, 556] width 474 height 1761
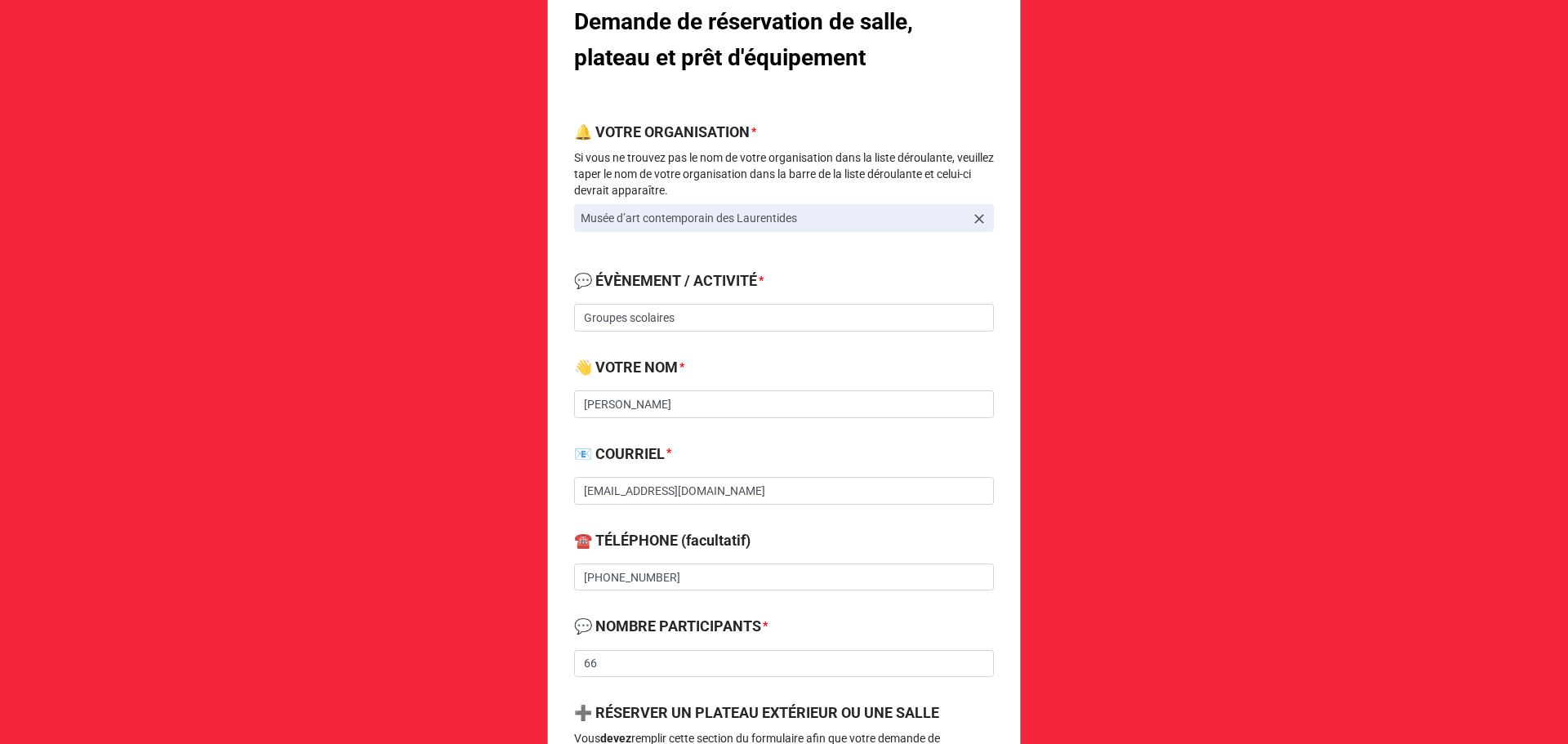
scroll to position [435, 0]
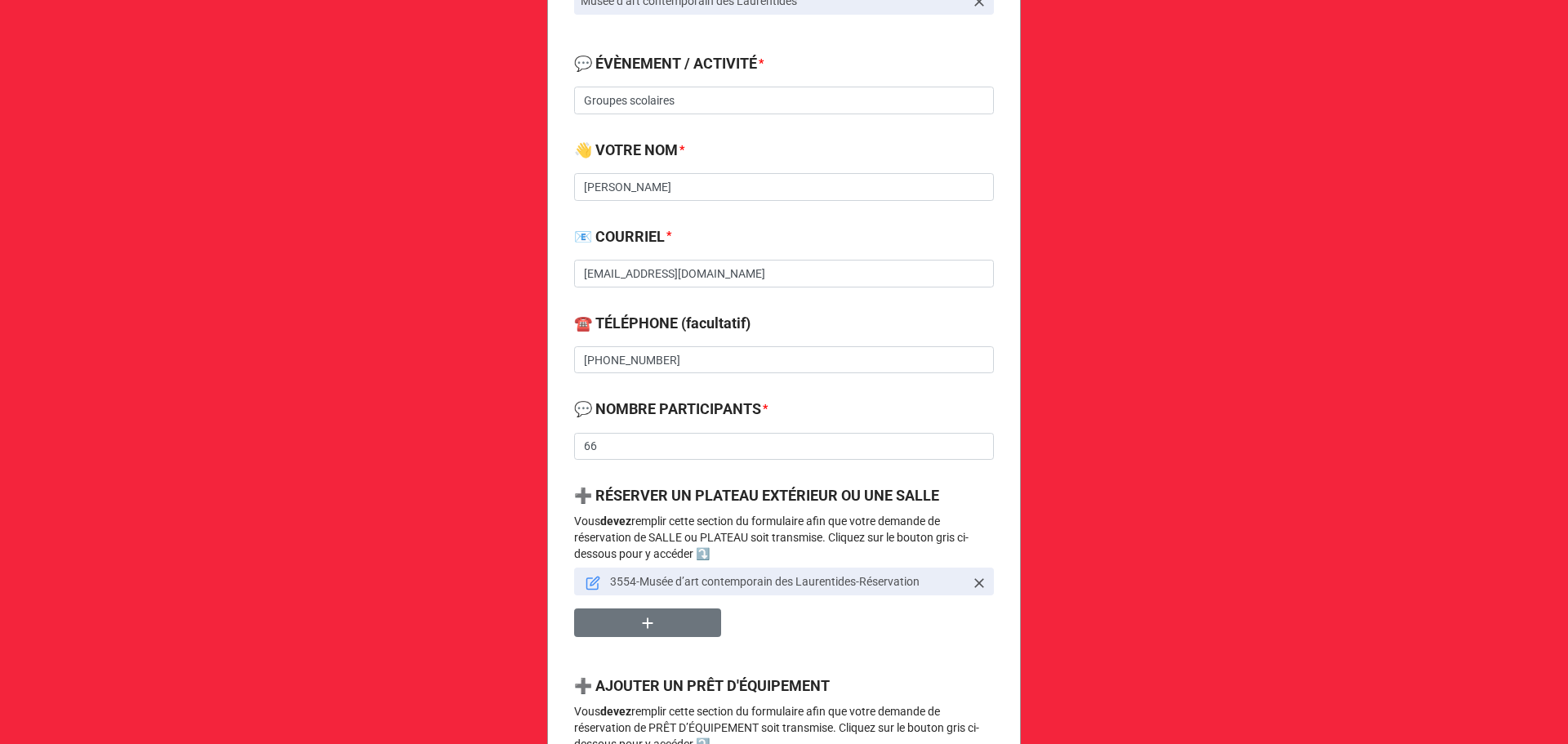
click at [587, 578] on icon at bounding box center [593, 584] width 12 height 12
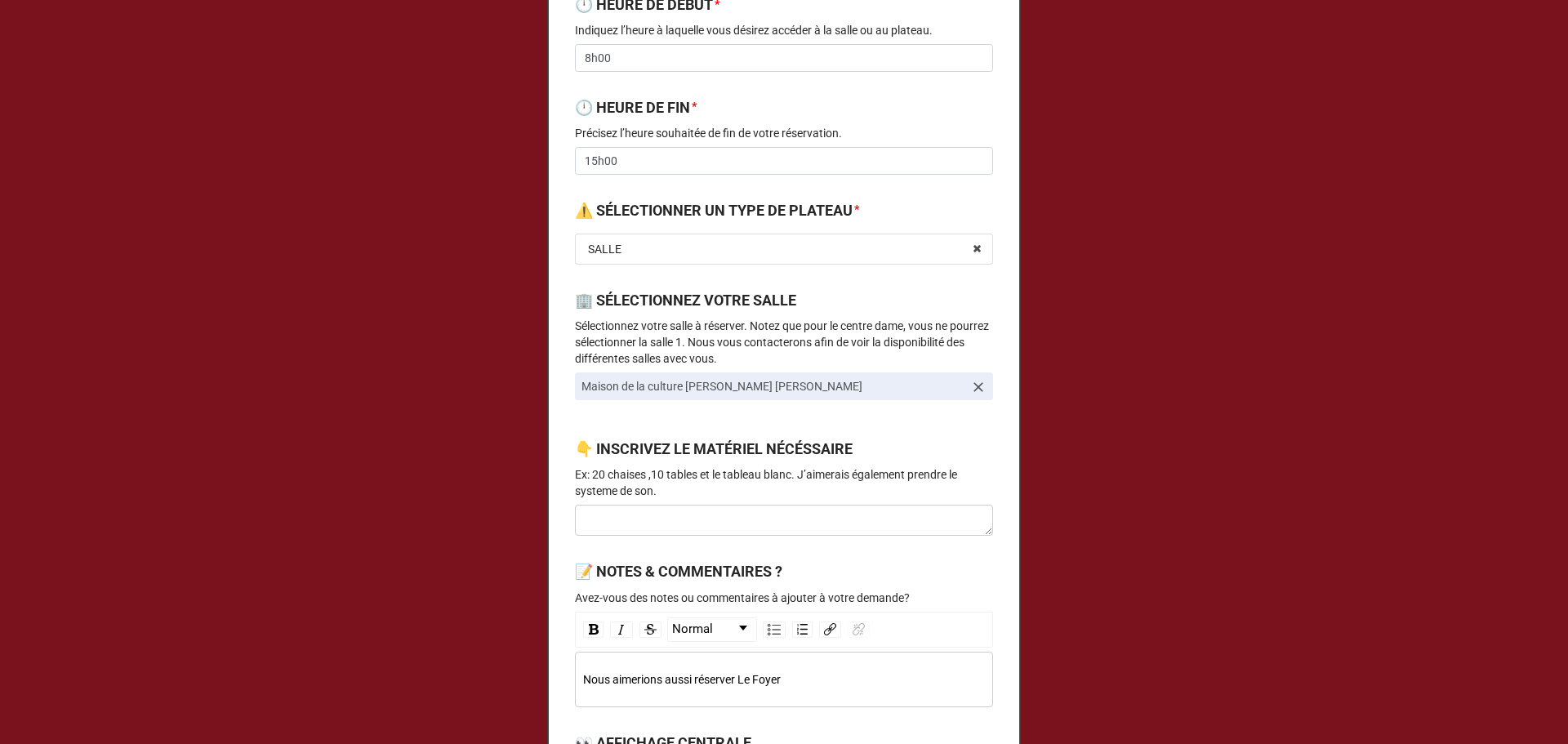
scroll to position [218, 0]
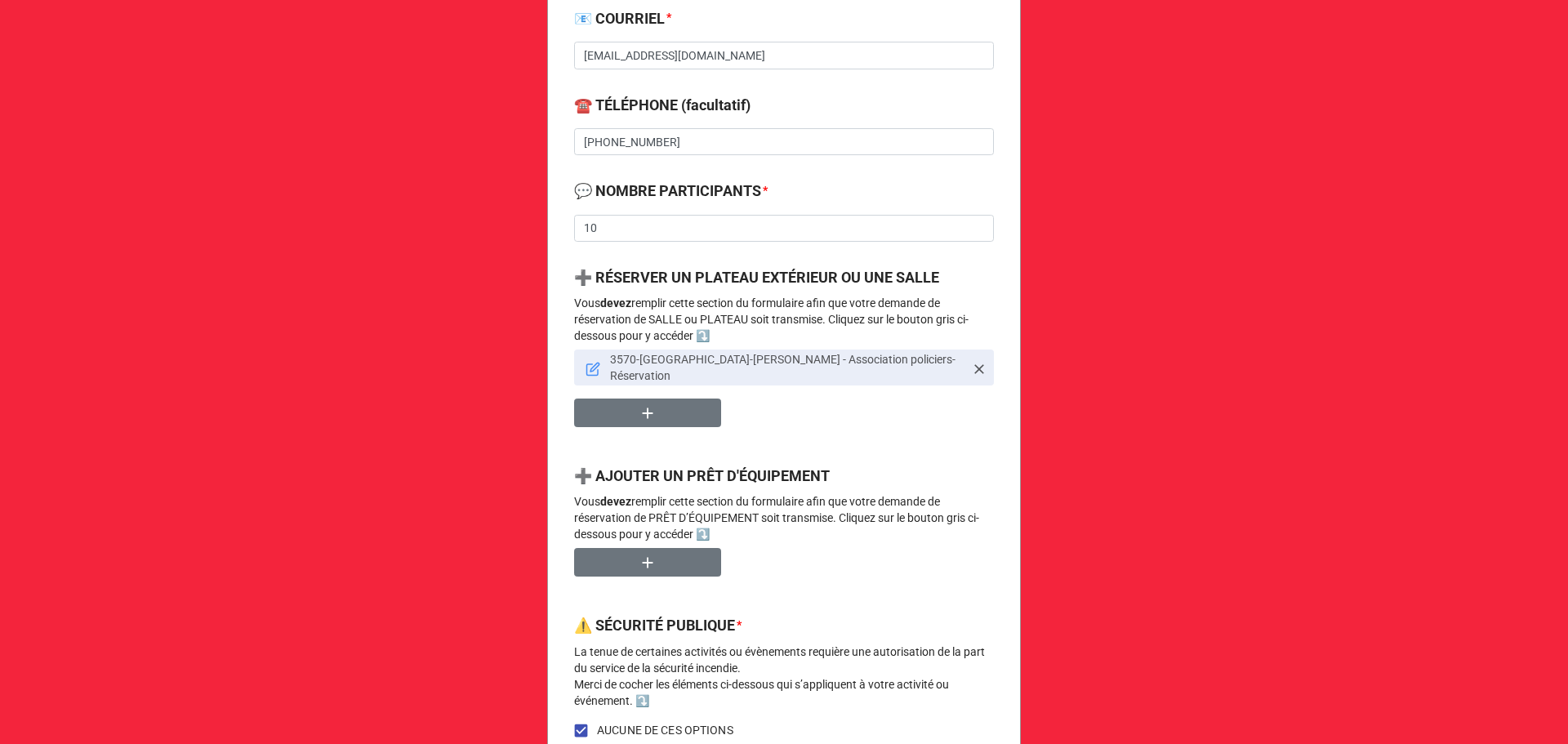
scroll to position [872, 0]
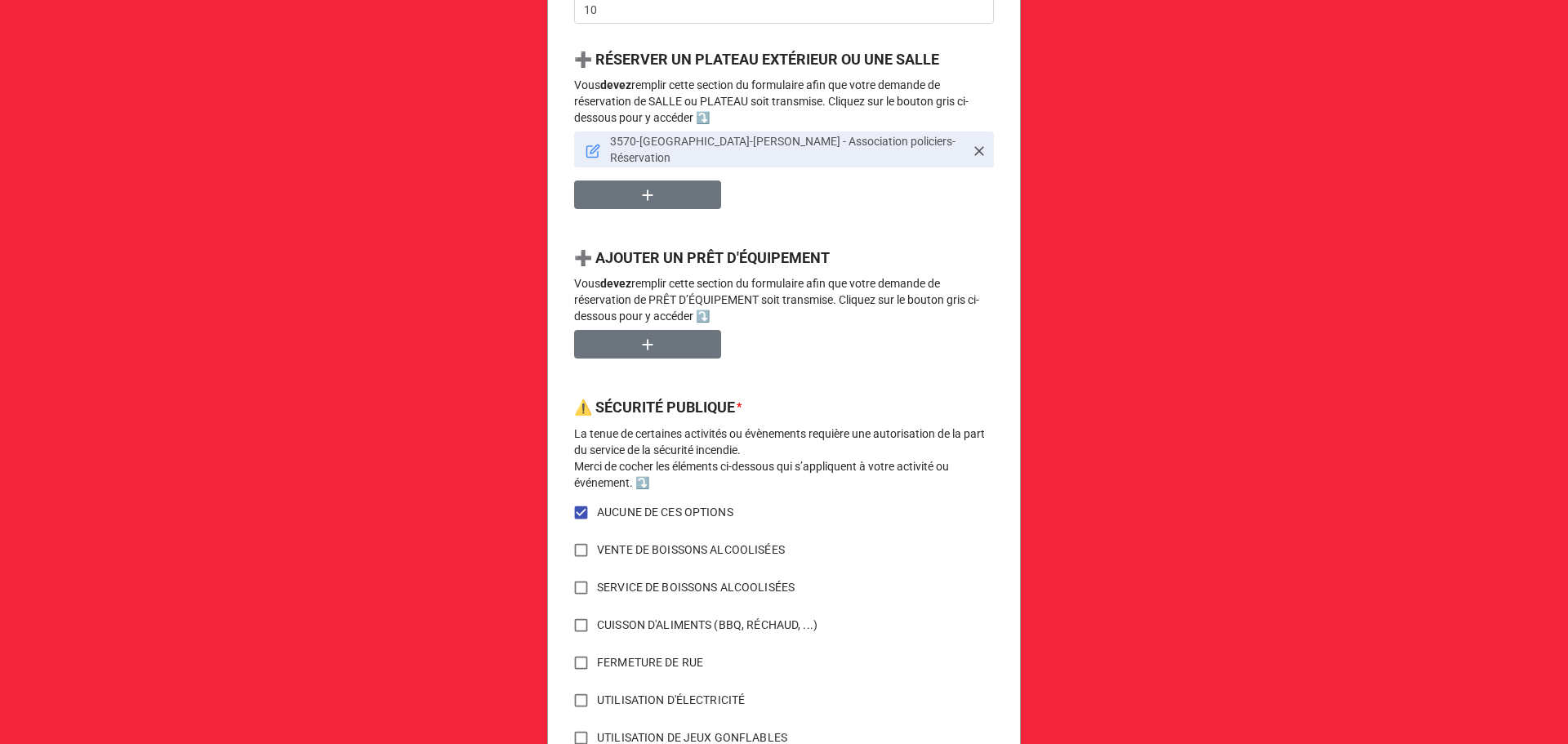
click at [586, 144] on icon at bounding box center [592, 151] width 14 height 14
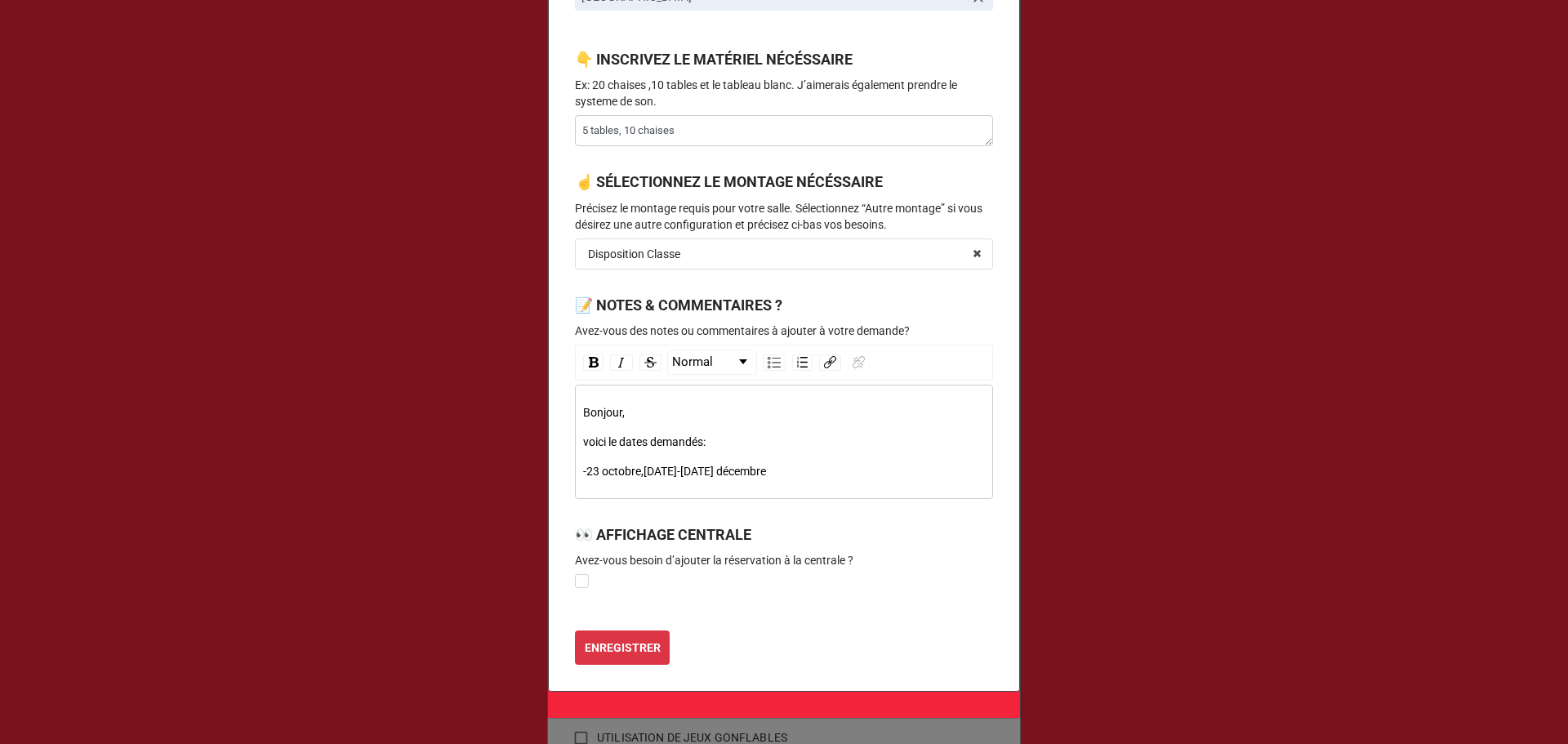
click at [644, 477] on span "-23 octobre,[DATE]-[DATE] décembre" at bounding box center [674, 471] width 183 height 13
click at [640, 478] on span "-23 octobre,[DATE]-[DATE] décembre" at bounding box center [674, 471] width 183 height 13
click at [643, 475] on span "-23 octobre,[DATE]-[DATE] décembre" at bounding box center [674, 471] width 183 height 13
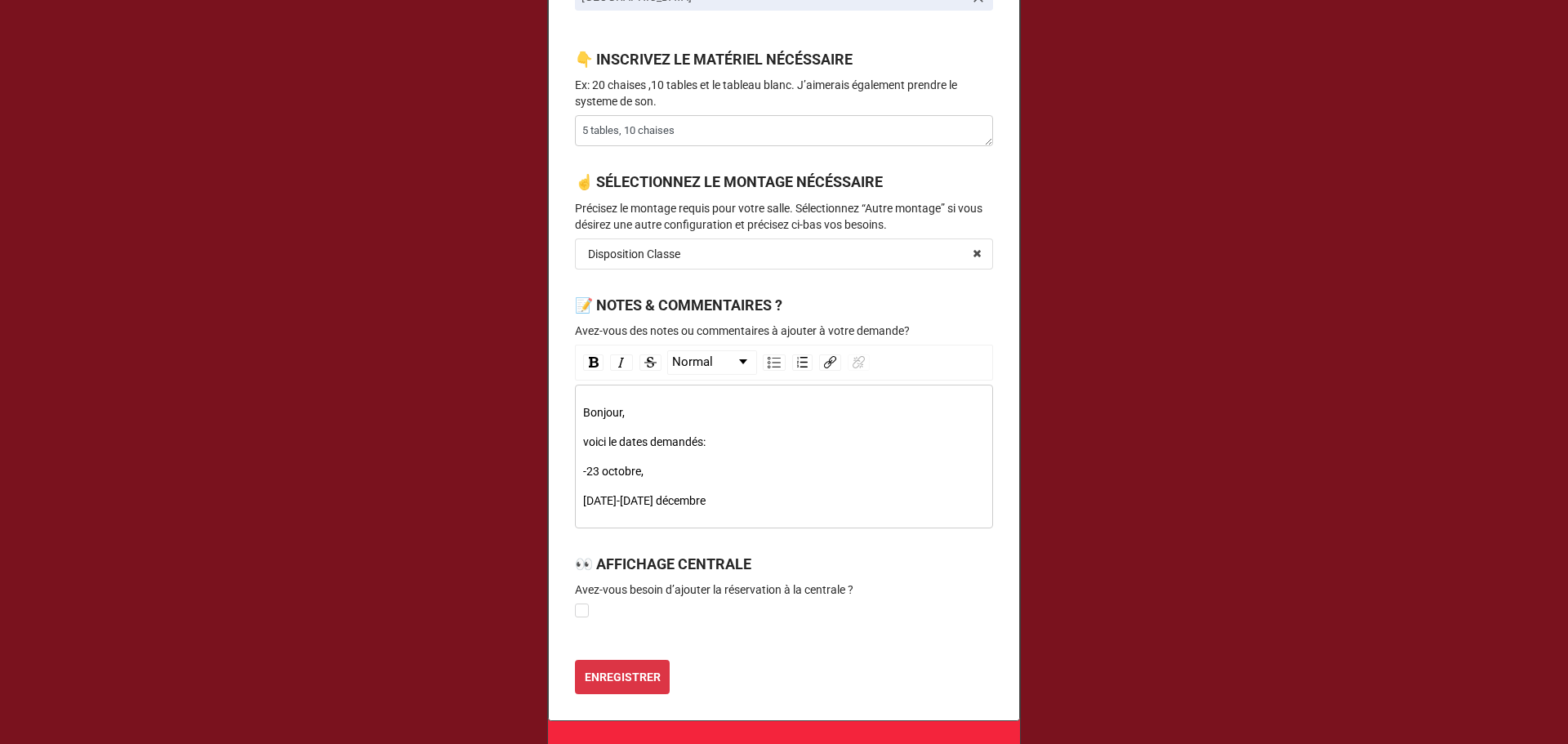
click at [598, 505] on span "[DATE]-[DATE] décembre" at bounding box center [644, 500] width 123 height 13
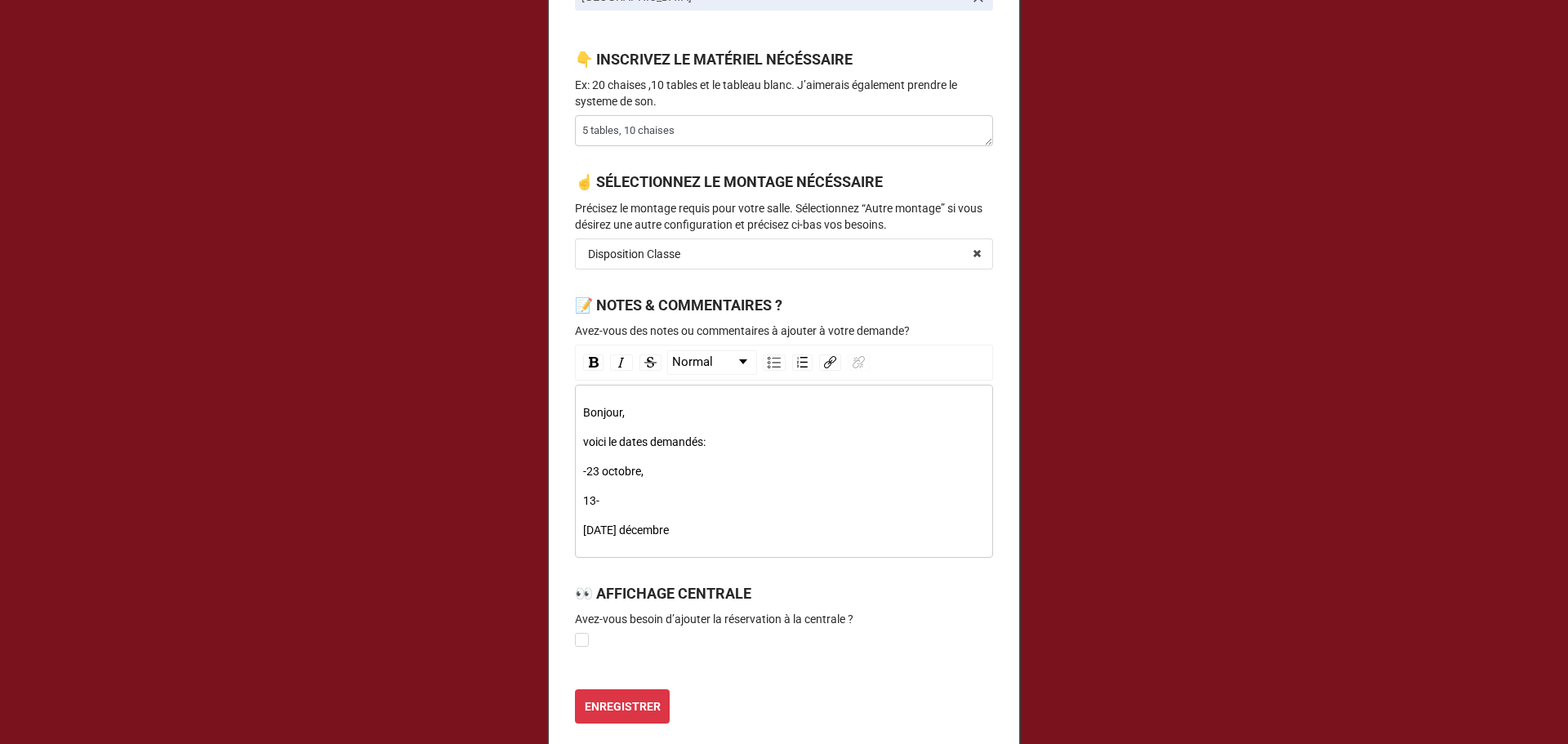
click at [650, 532] on span "[DATE] décembre" at bounding box center [625, 530] width 85 height 13
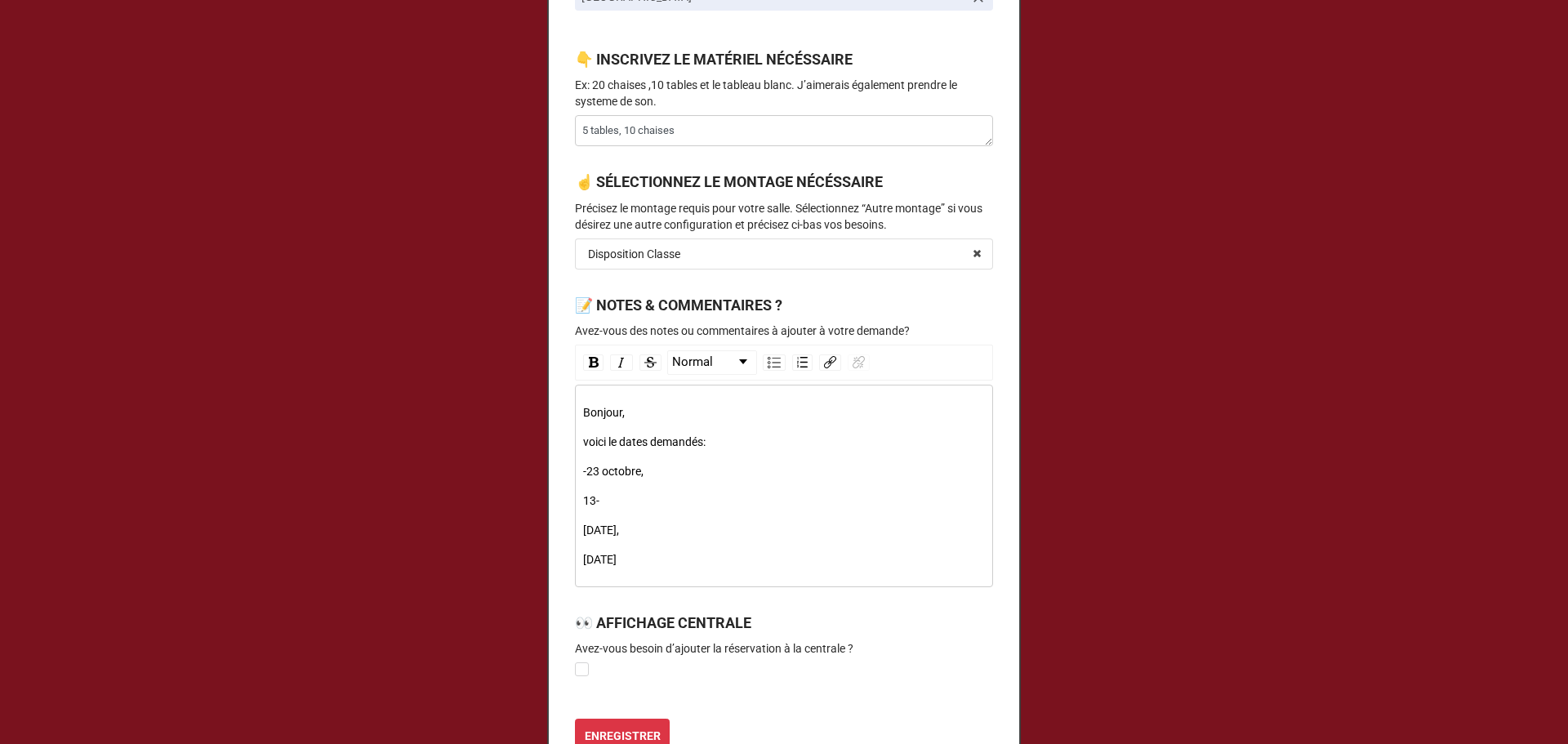
click at [606, 501] on div "13-" at bounding box center [784, 500] width 403 height 18
type textarea "x"
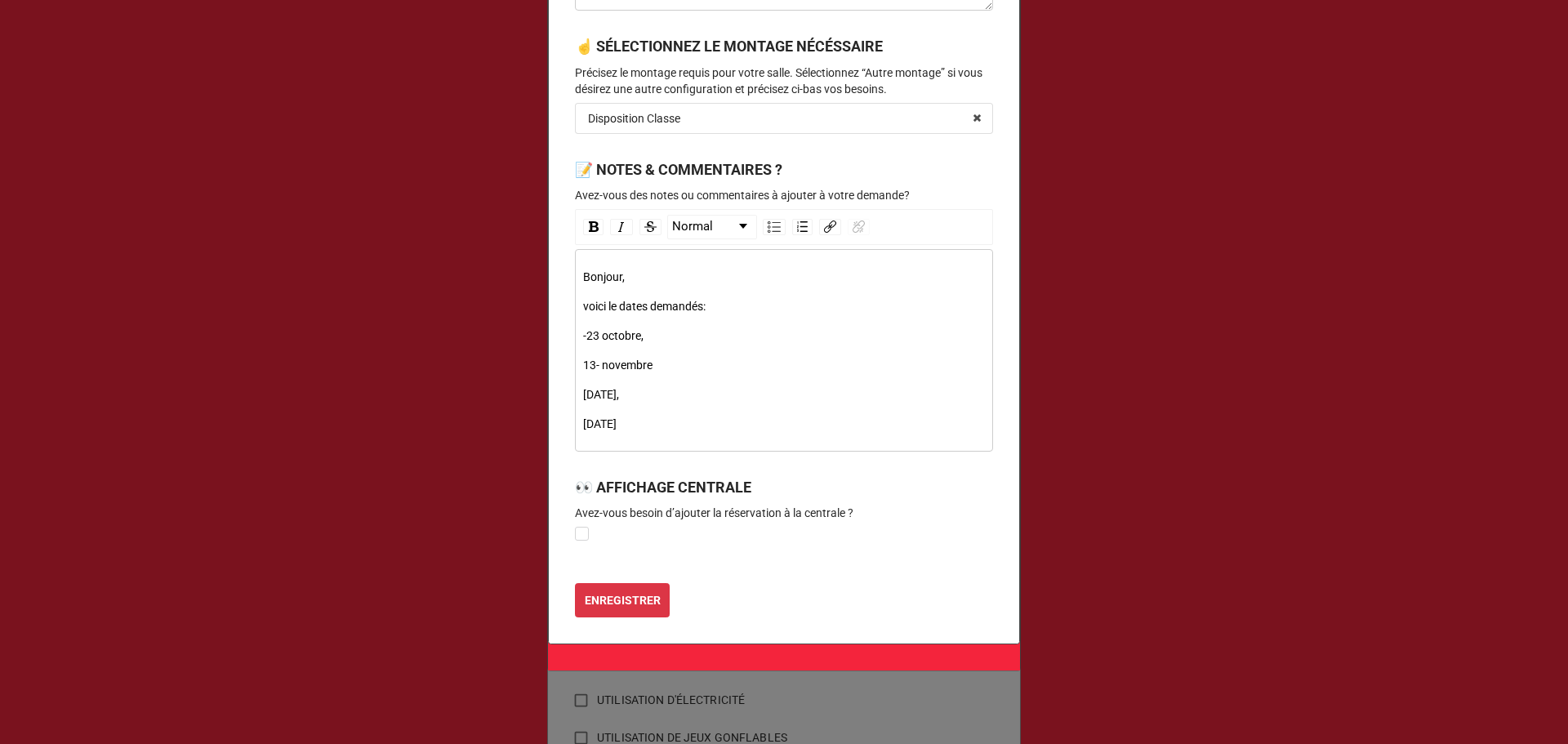
scroll to position [1037, 0]
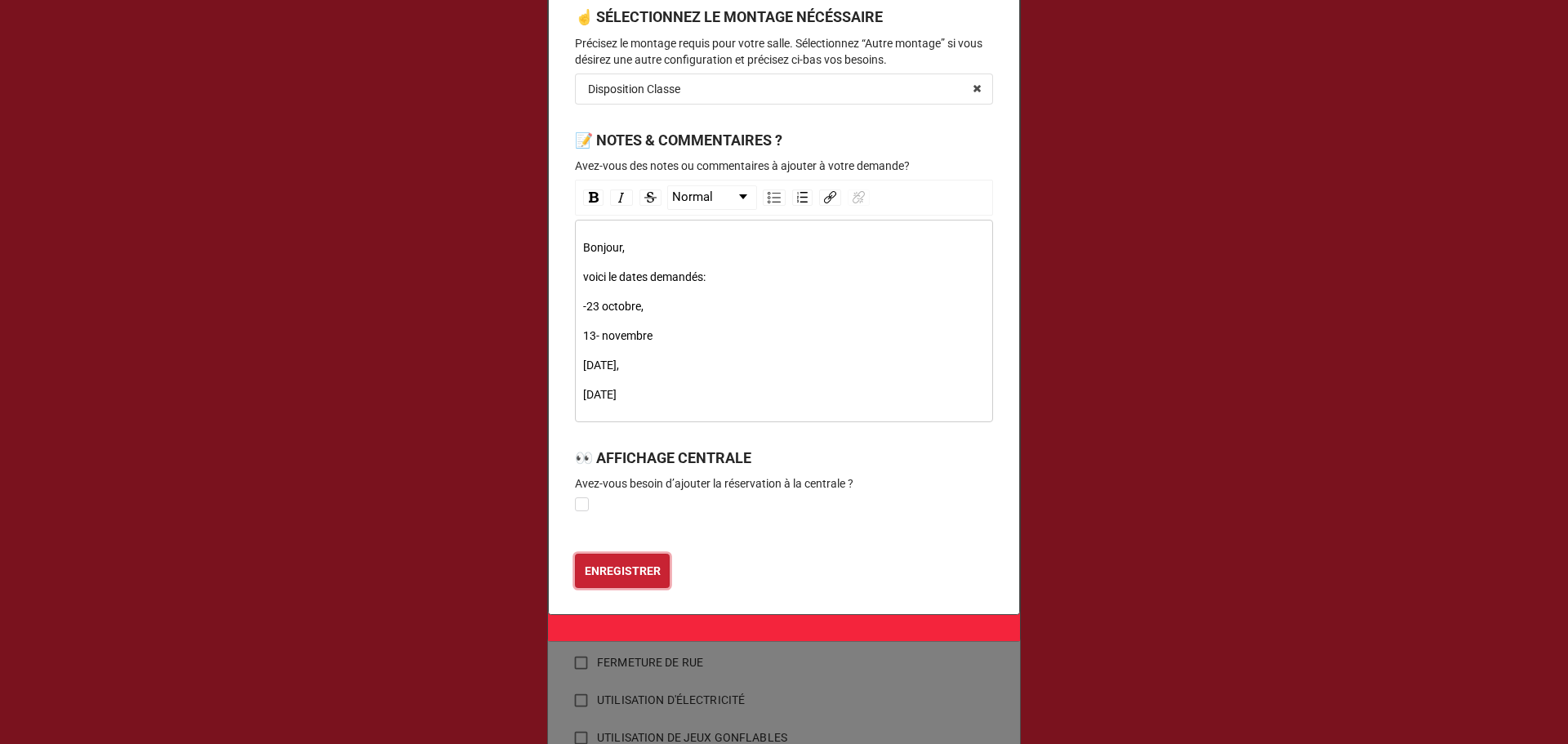
click at [615, 577] on b "ENREGISTRER" at bounding box center [623, 571] width 76 height 17
type textarea "x"
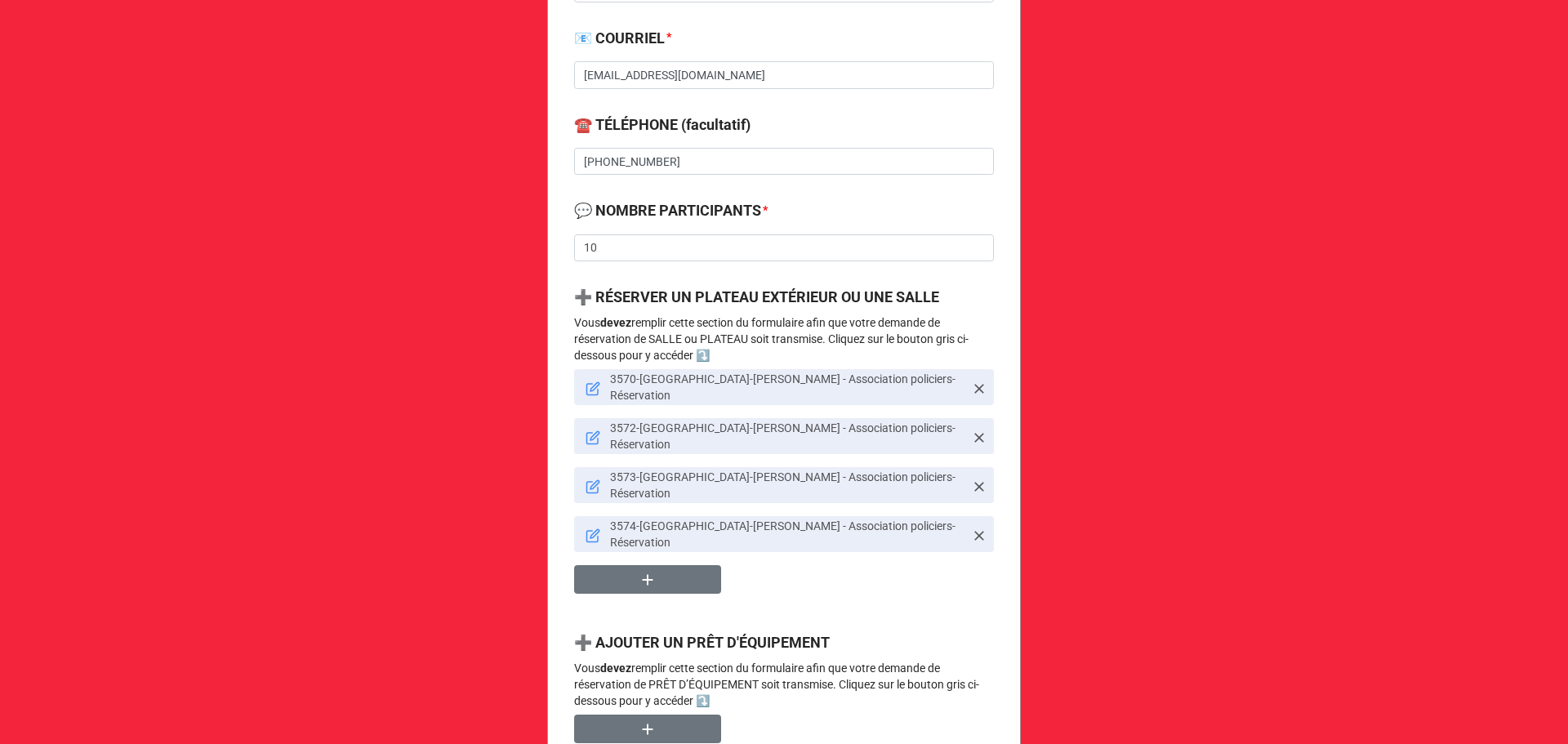
scroll to position [653, 0]
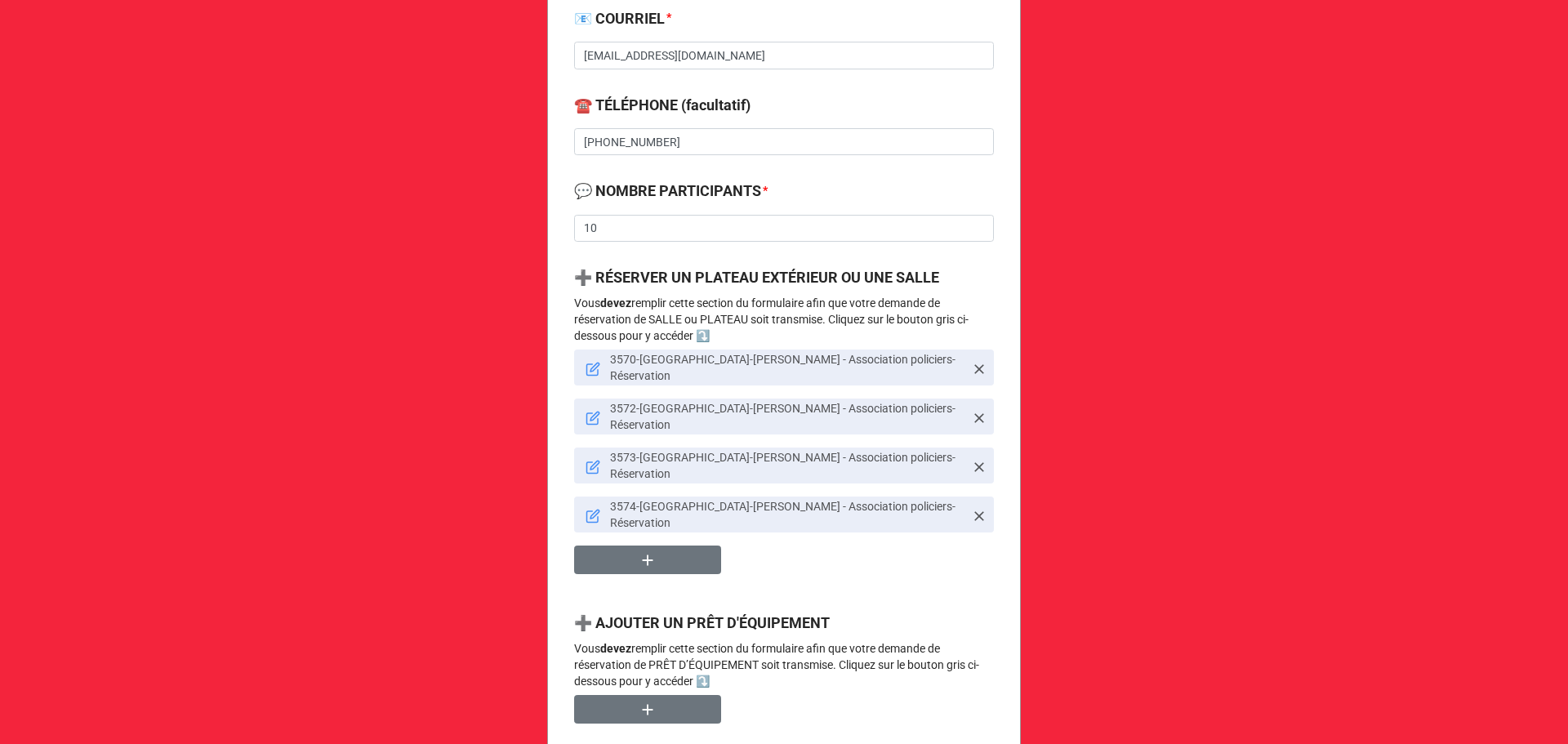
click at [586, 362] on icon at bounding box center [592, 369] width 14 height 14
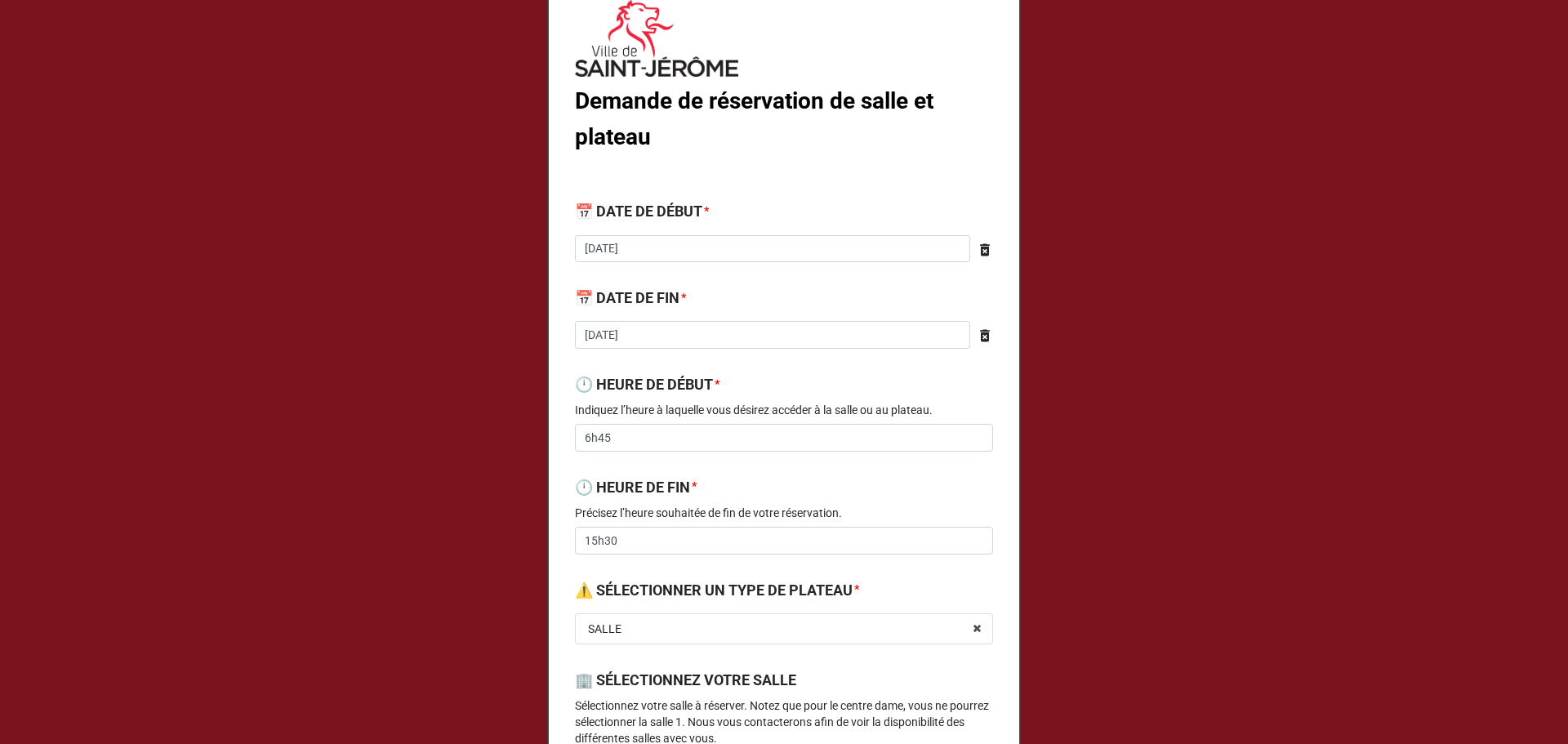
scroll to position [0, 0]
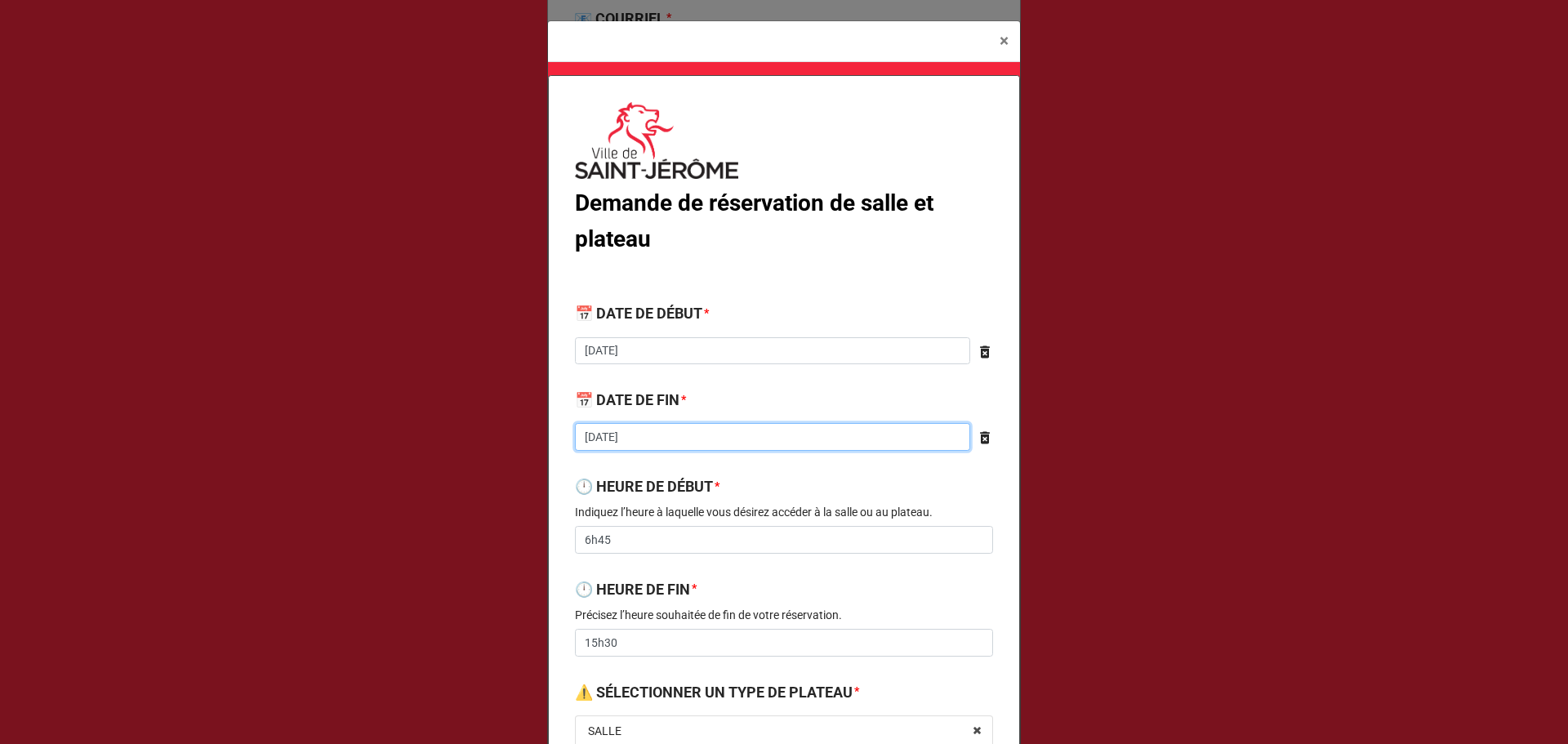
click at [635, 441] on input "2025-12-18" at bounding box center [772, 437] width 395 height 28
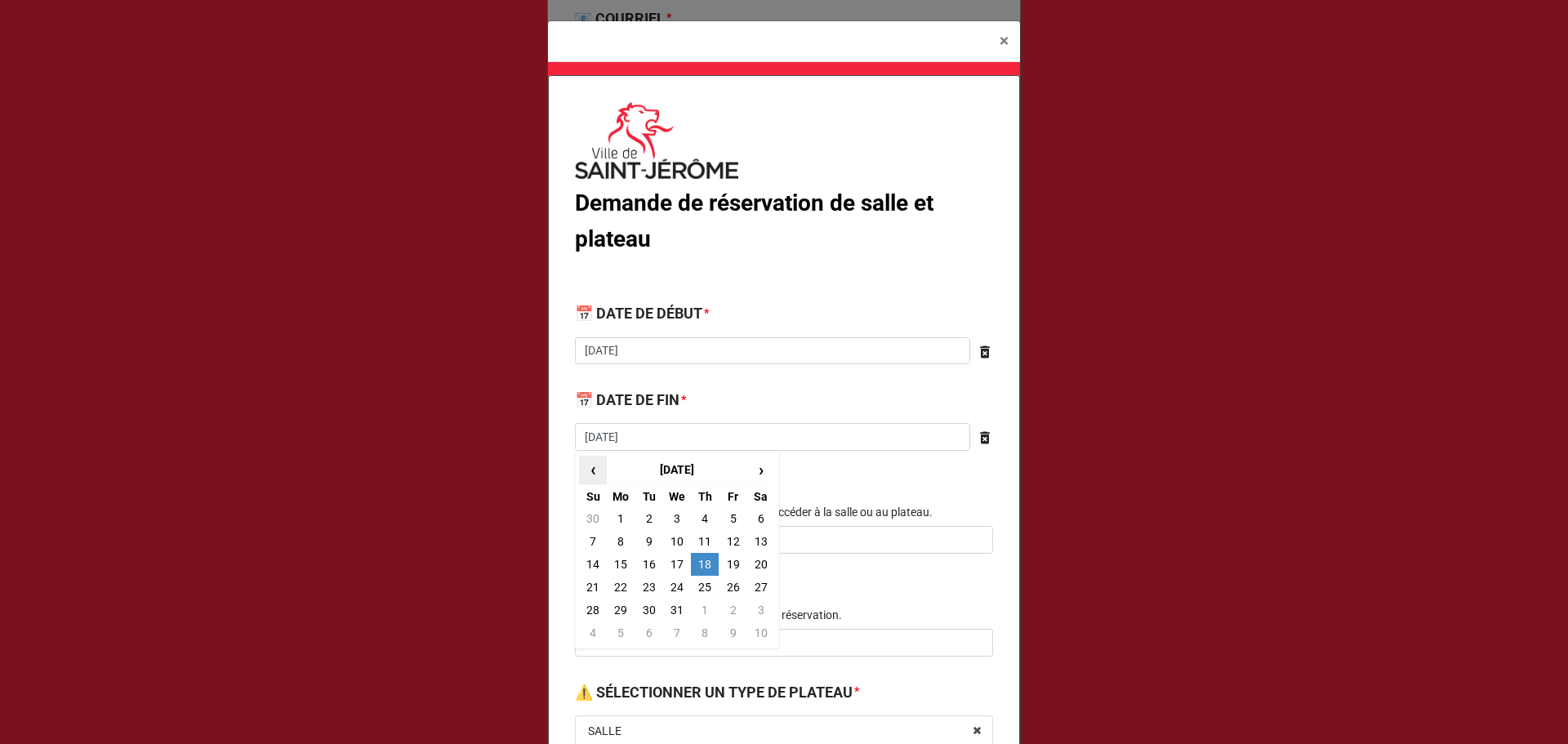
click at [589, 464] on span "‹" at bounding box center [592, 470] width 26 height 27
click at [589, 465] on span "‹" at bounding box center [592, 470] width 26 height 27
click at [704, 590] on td "23" at bounding box center [704, 587] width 28 height 23
type textarea "x"
type input "2025-10-23"
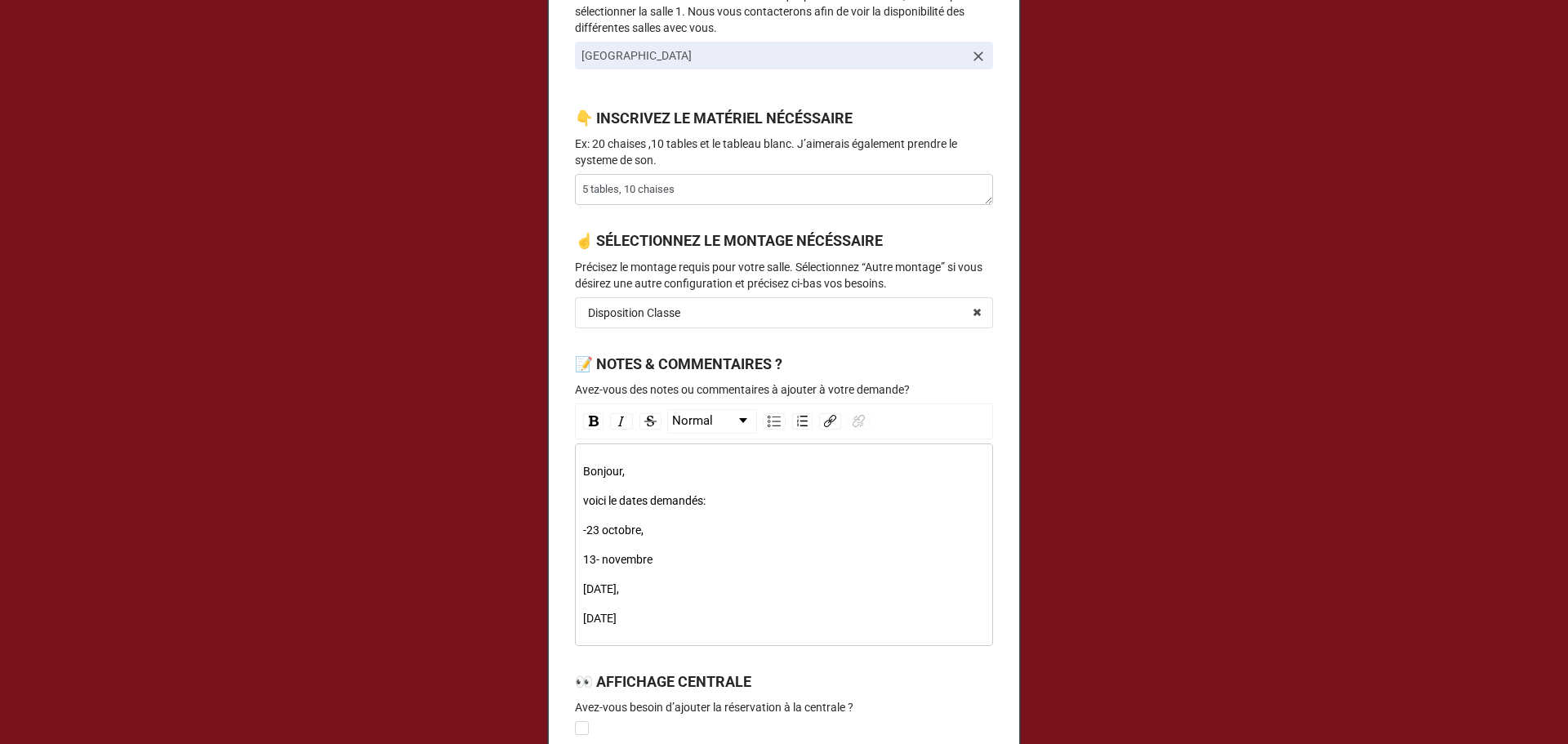
scroll to position [872, 0]
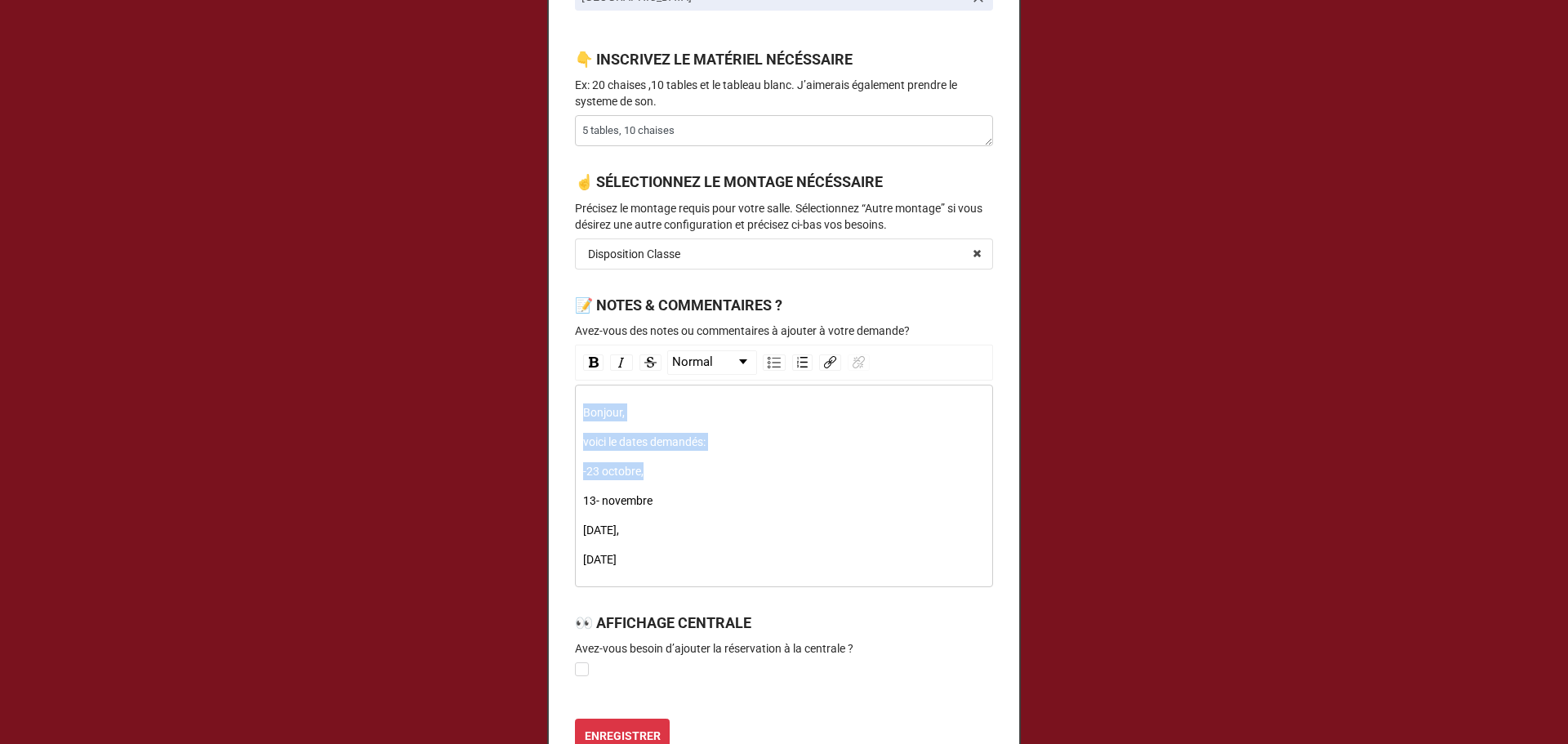
drag, startPoint x: 639, startPoint y: 480, endPoint x: 557, endPoint y: 417, distance: 103.4
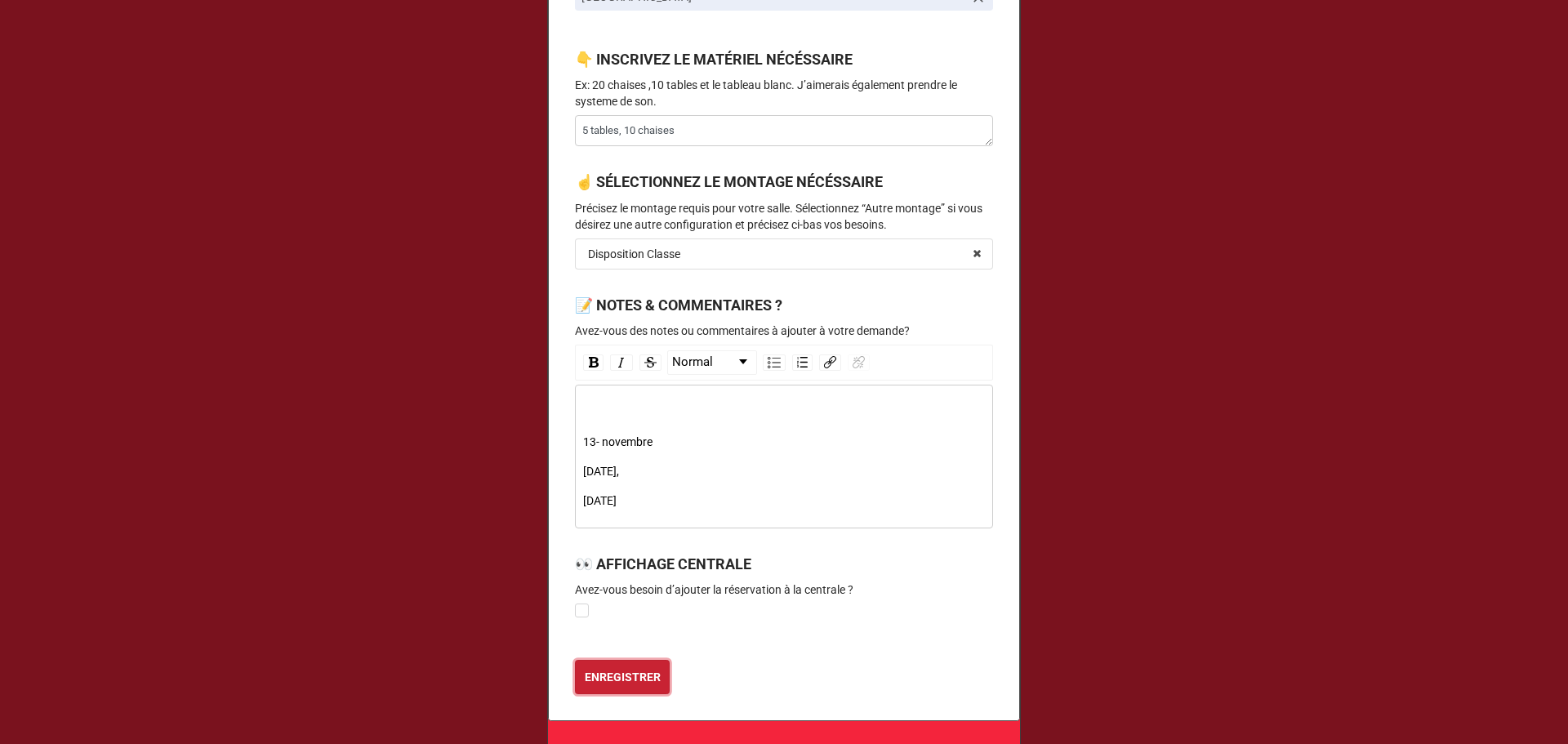
click at [621, 677] on b "ENREGISTRER" at bounding box center [623, 677] width 76 height 17
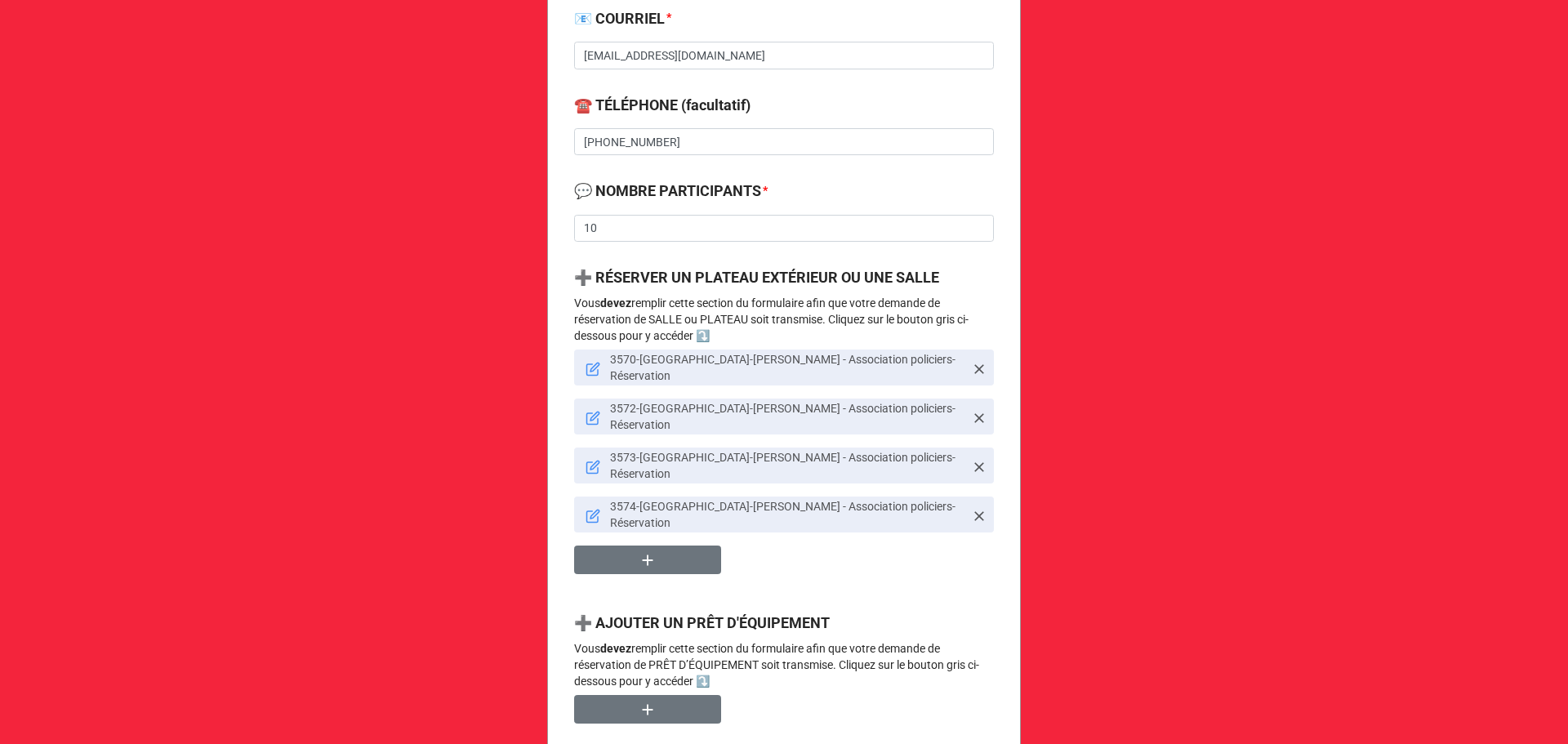
click at [591, 411] on icon at bounding box center [592, 417] width 14 height 14
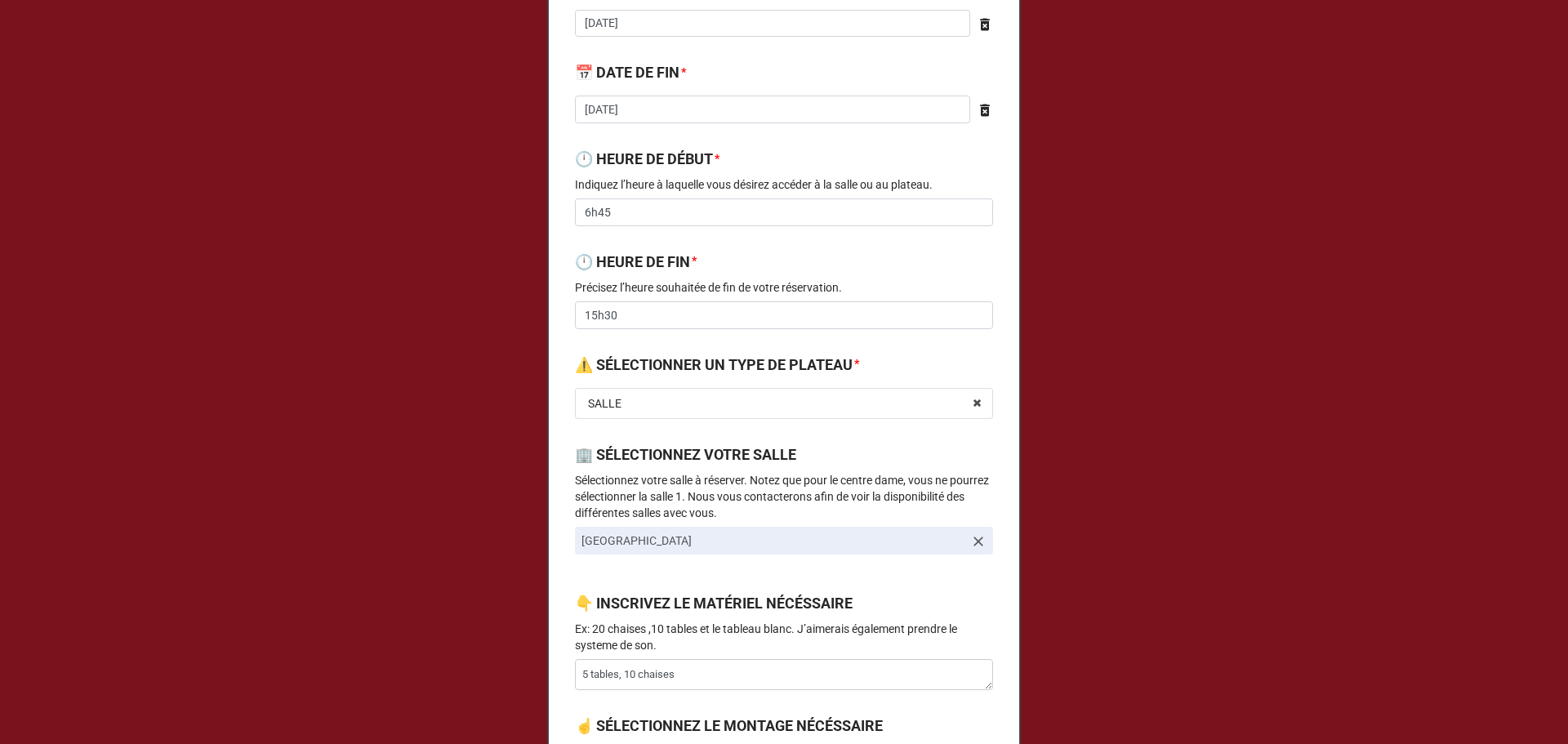
scroll to position [0, 0]
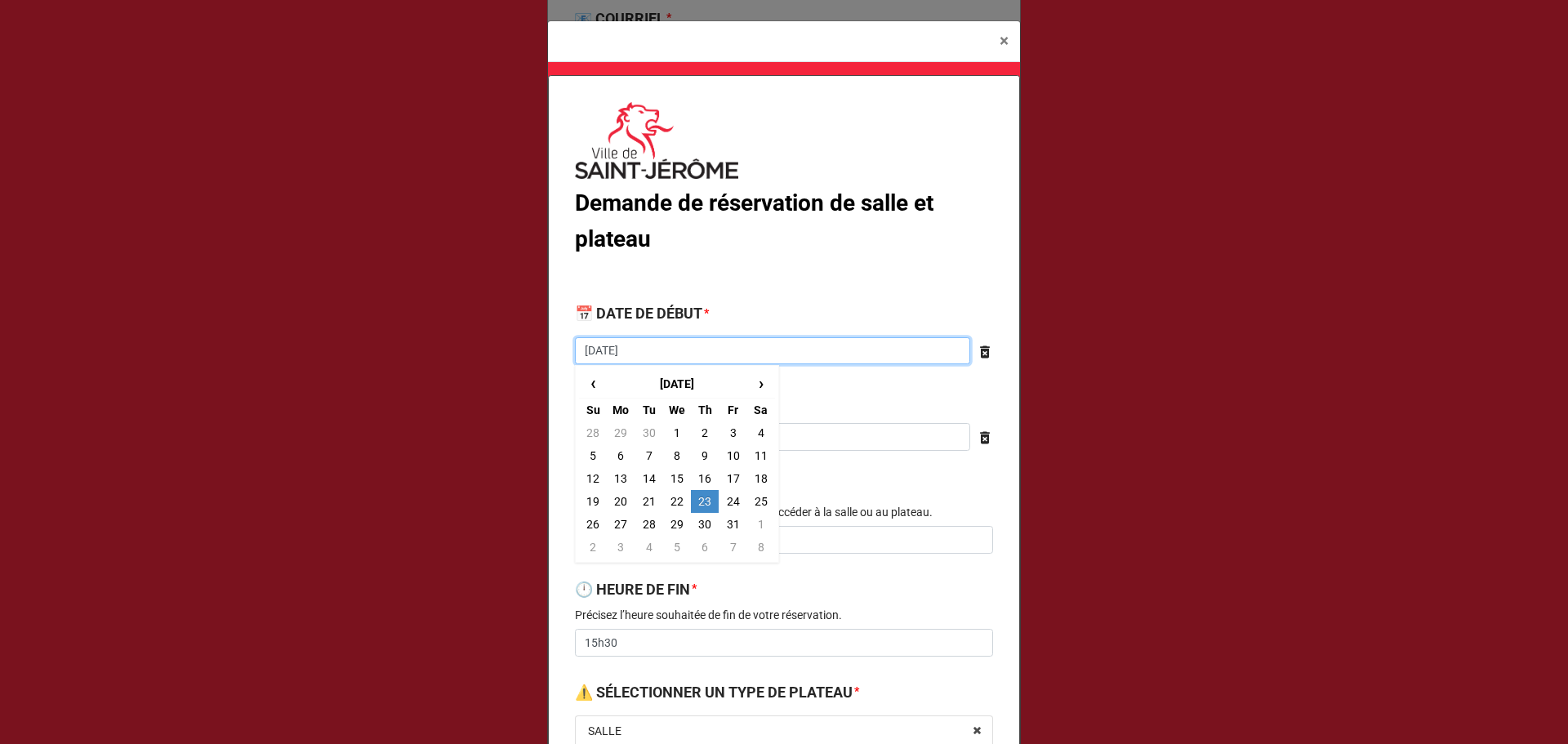
click at [588, 346] on input "2025-10-23" at bounding box center [772, 351] width 395 height 28
click at [756, 382] on span "›" at bounding box center [761, 383] width 26 height 27
click at [701, 480] on td "13" at bounding box center [704, 478] width 28 height 23
type textarea "x"
type input "2025-11-13"
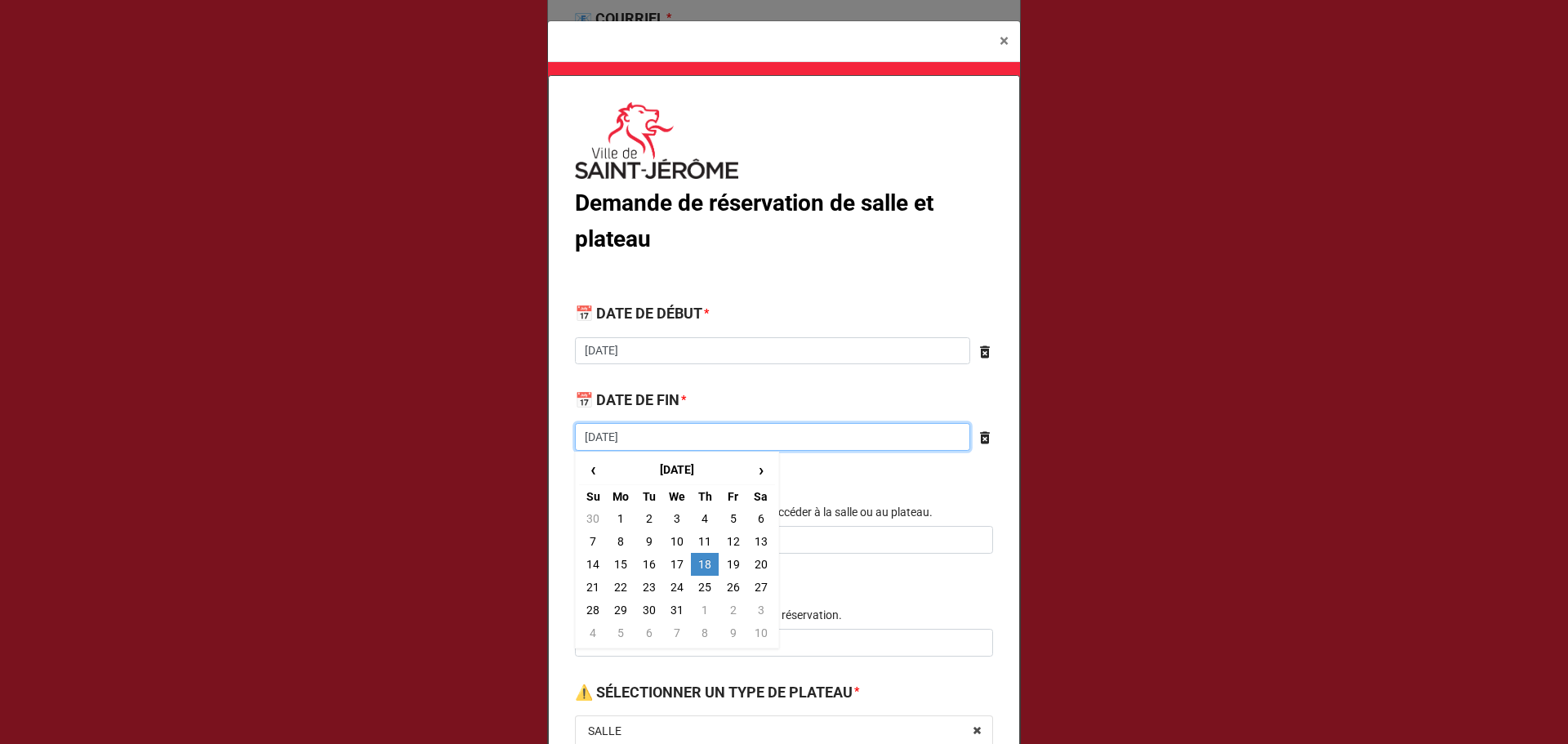
click at [643, 444] on input "2025-12-18" at bounding box center [772, 437] width 395 height 28
click at [756, 477] on span "›" at bounding box center [761, 470] width 26 height 27
click at [586, 479] on span "‹" at bounding box center [592, 470] width 26 height 27
click at [701, 562] on td "13" at bounding box center [704, 564] width 28 height 23
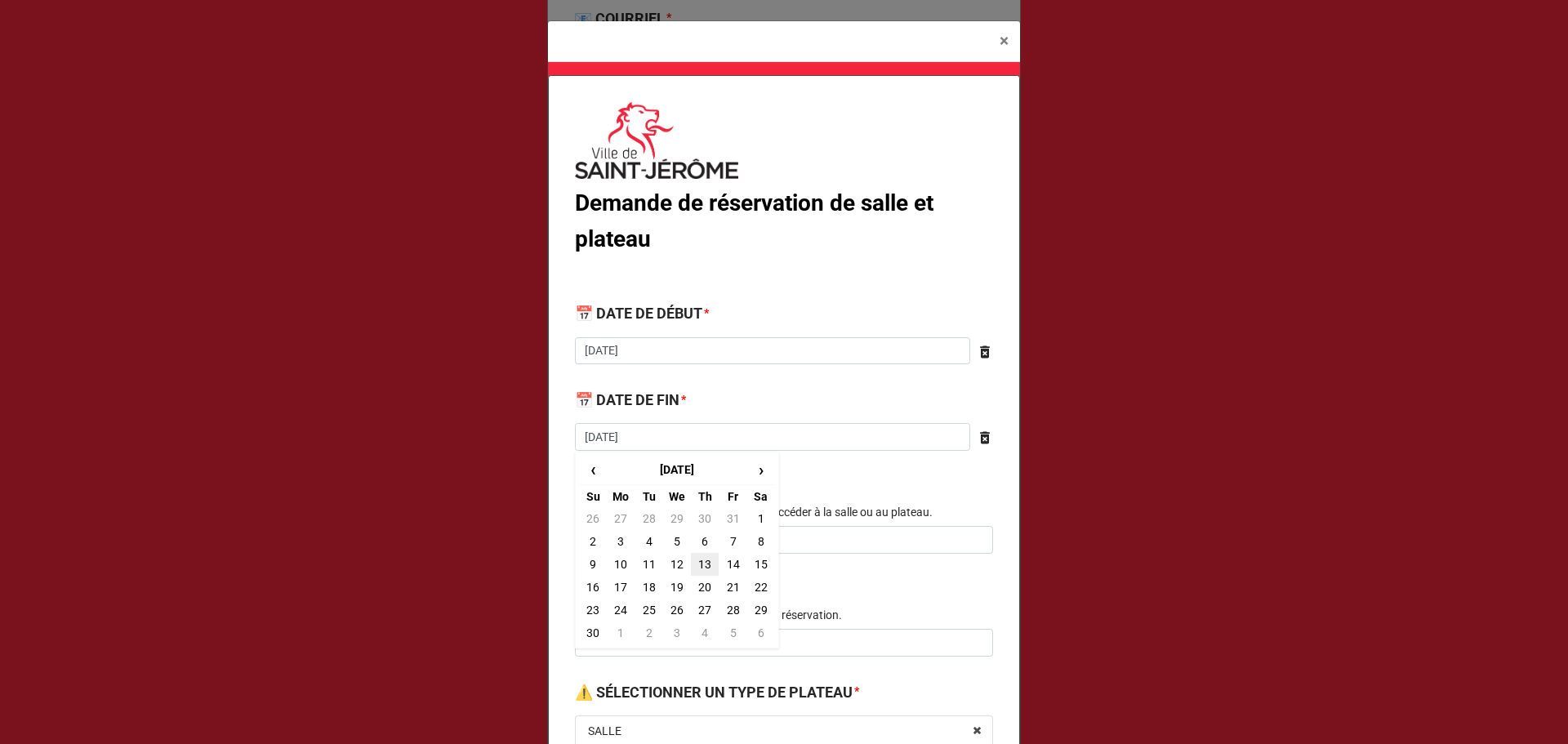
type textarea "x"
type input "2025-11-13"
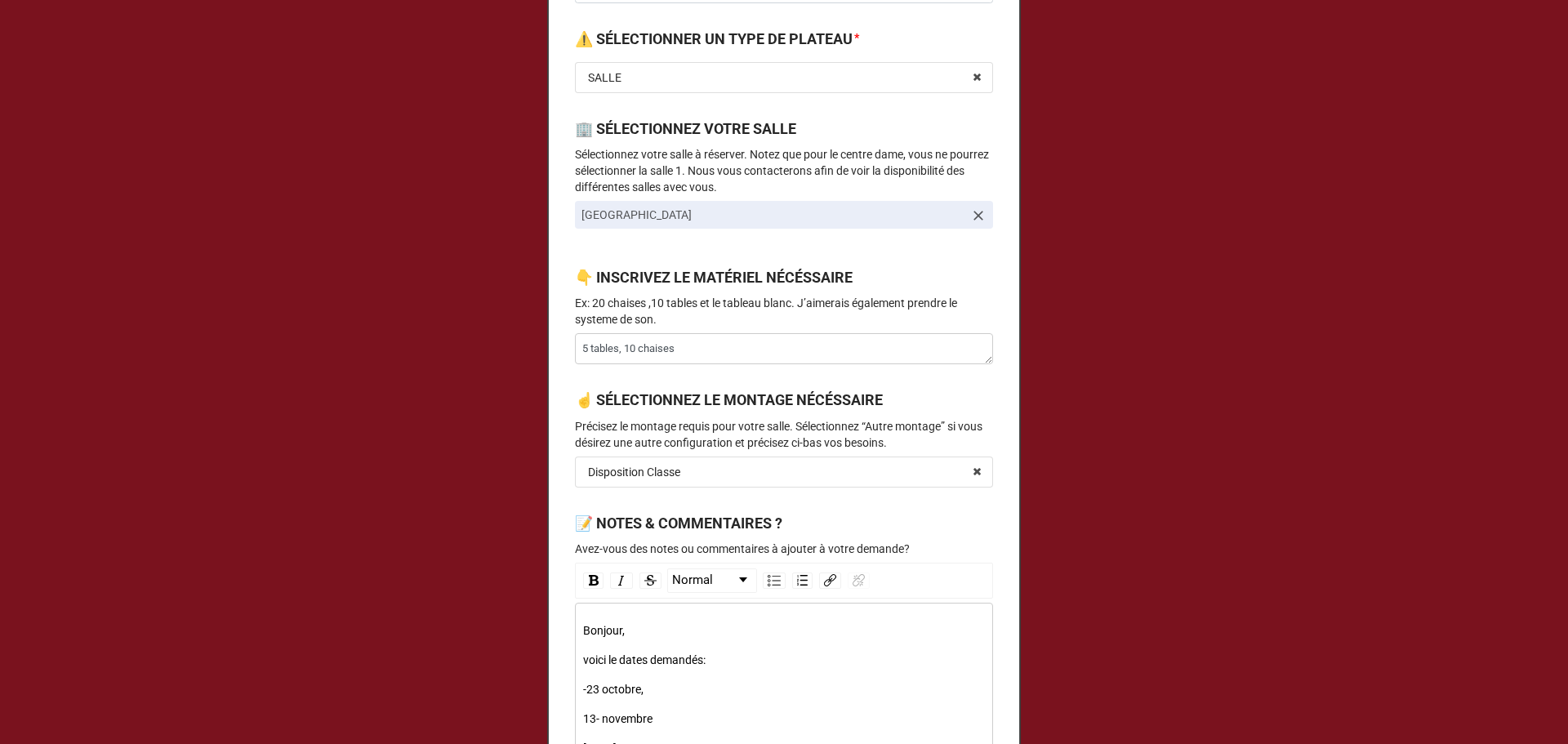
scroll to position [872, 0]
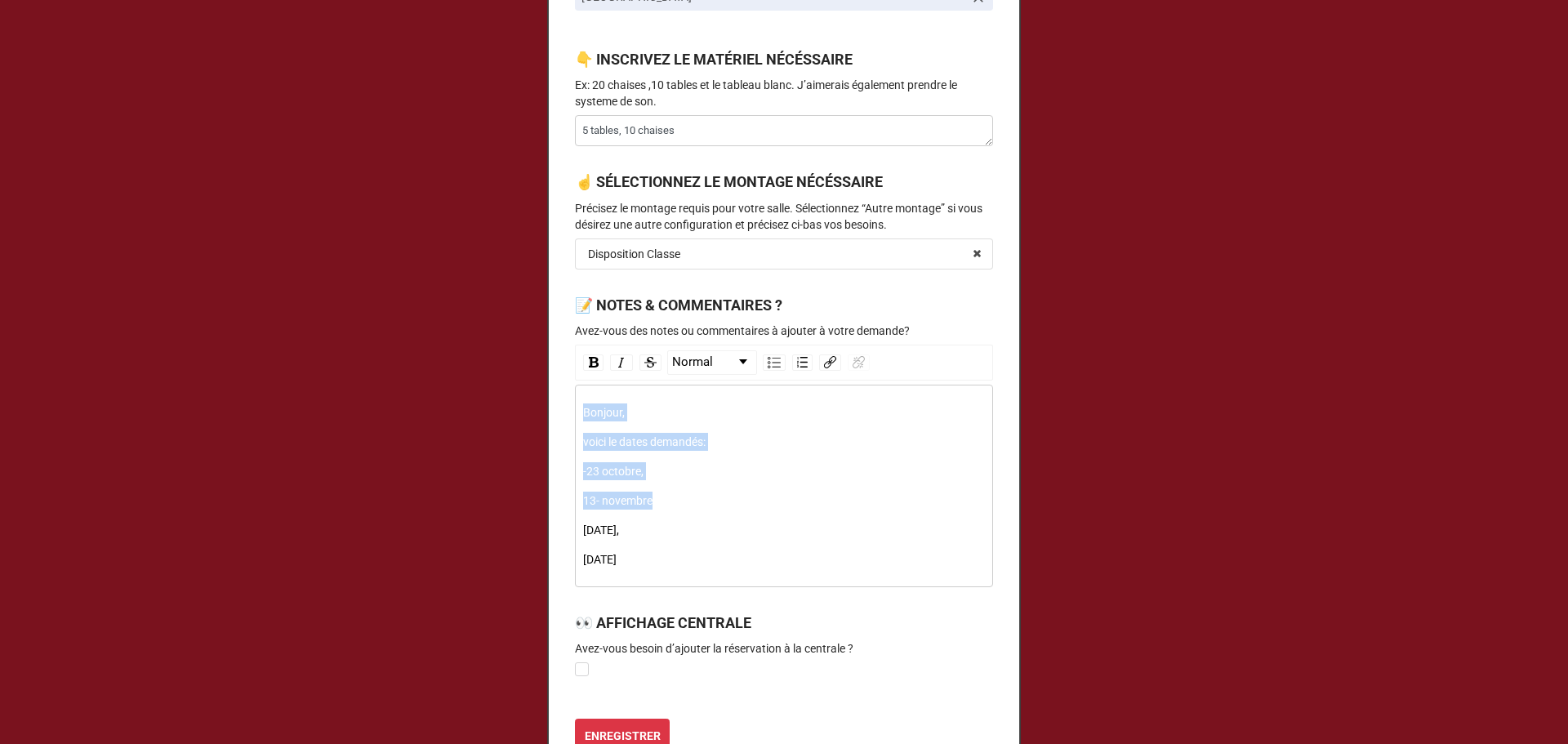
drag, startPoint x: 668, startPoint y: 500, endPoint x: 564, endPoint y: 410, distance: 137.5
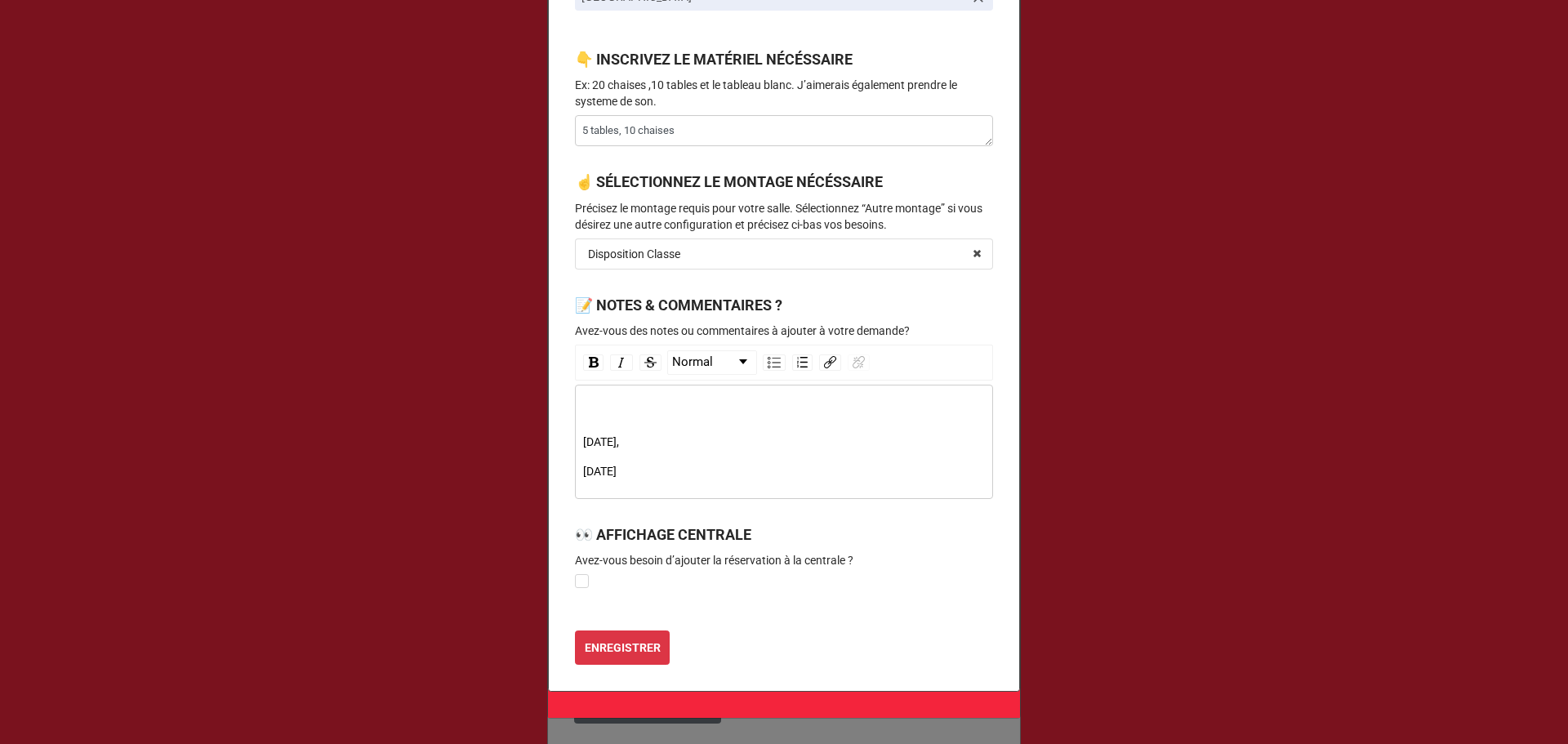
click at [609, 649] on b "ENREGISTRER" at bounding box center [623, 648] width 76 height 17
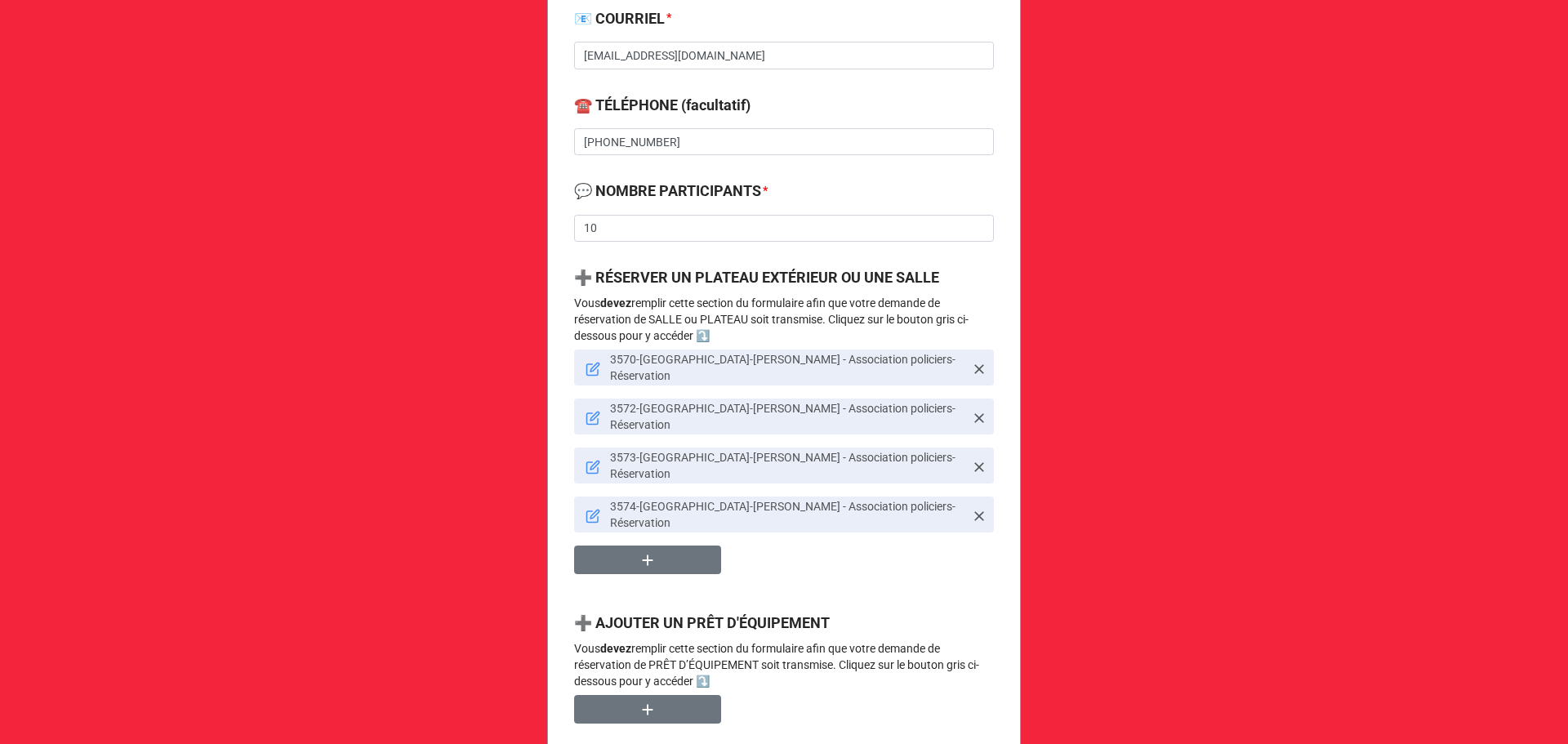
click at [587, 363] on icon at bounding box center [592, 369] width 14 height 14
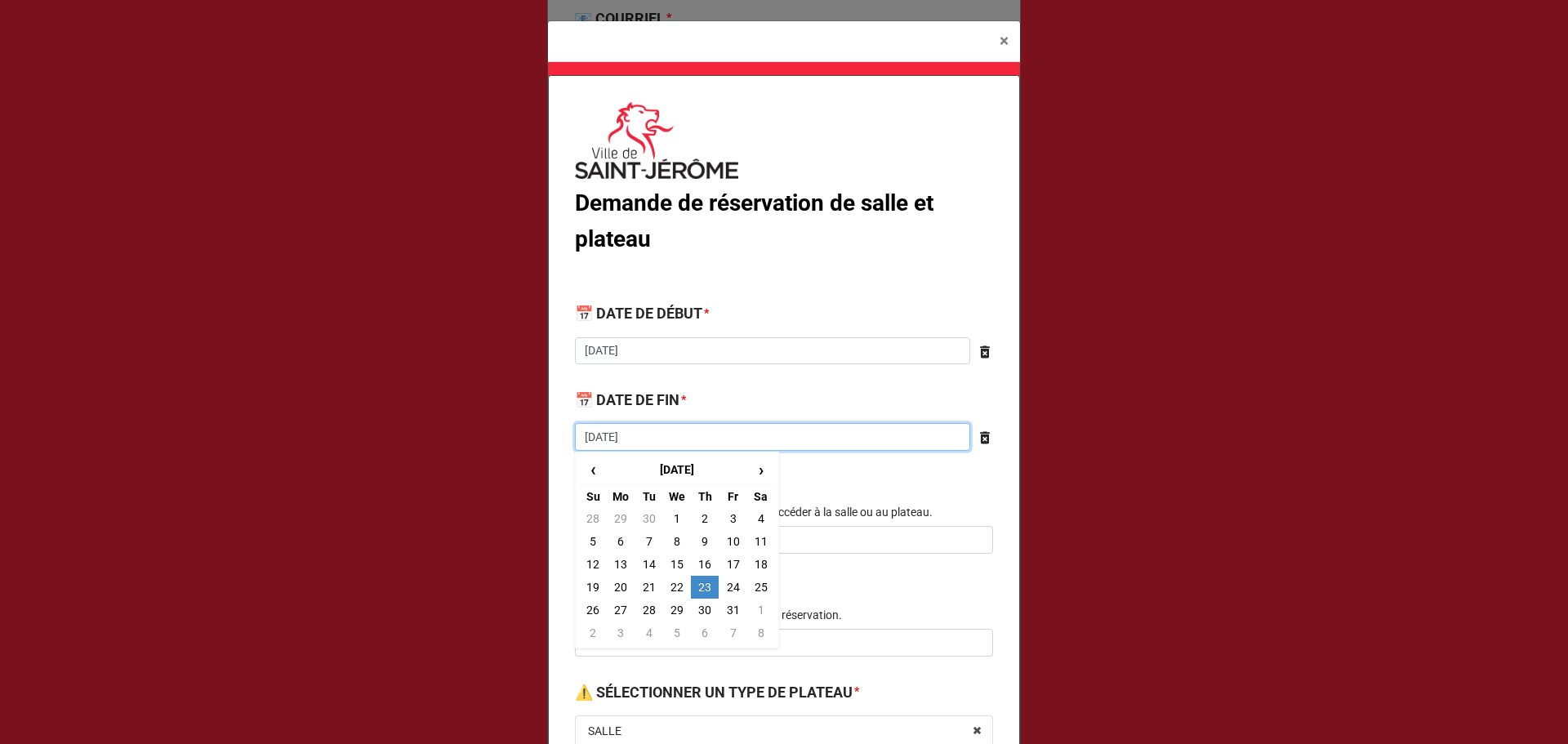
click at [668, 438] on input "2025-10-23" at bounding box center [772, 437] width 395 height 28
click at [707, 393] on b "📅 DATE DE FIN *" at bounding box center [784, 403] width 418 height 29
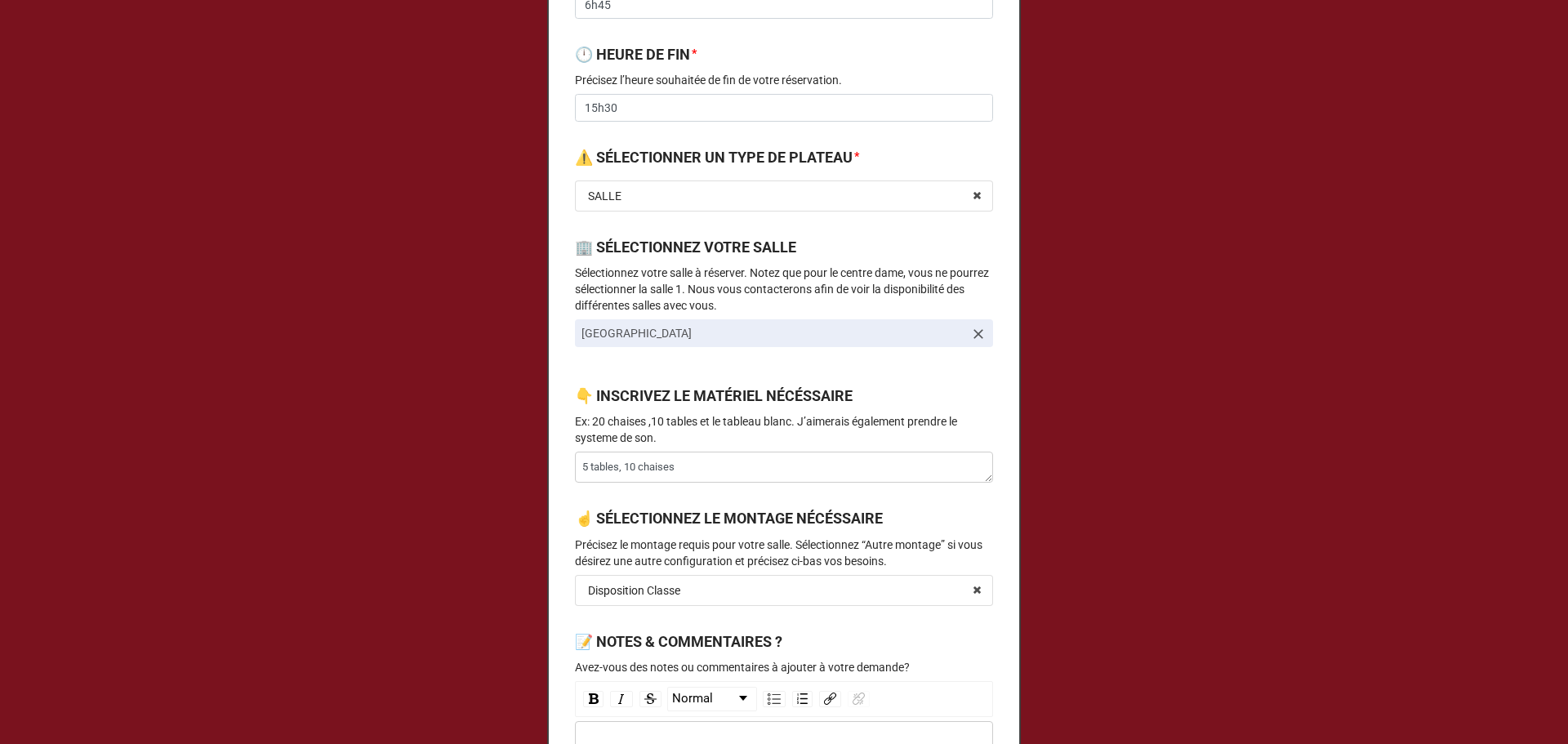
scroll to position [948, 0]
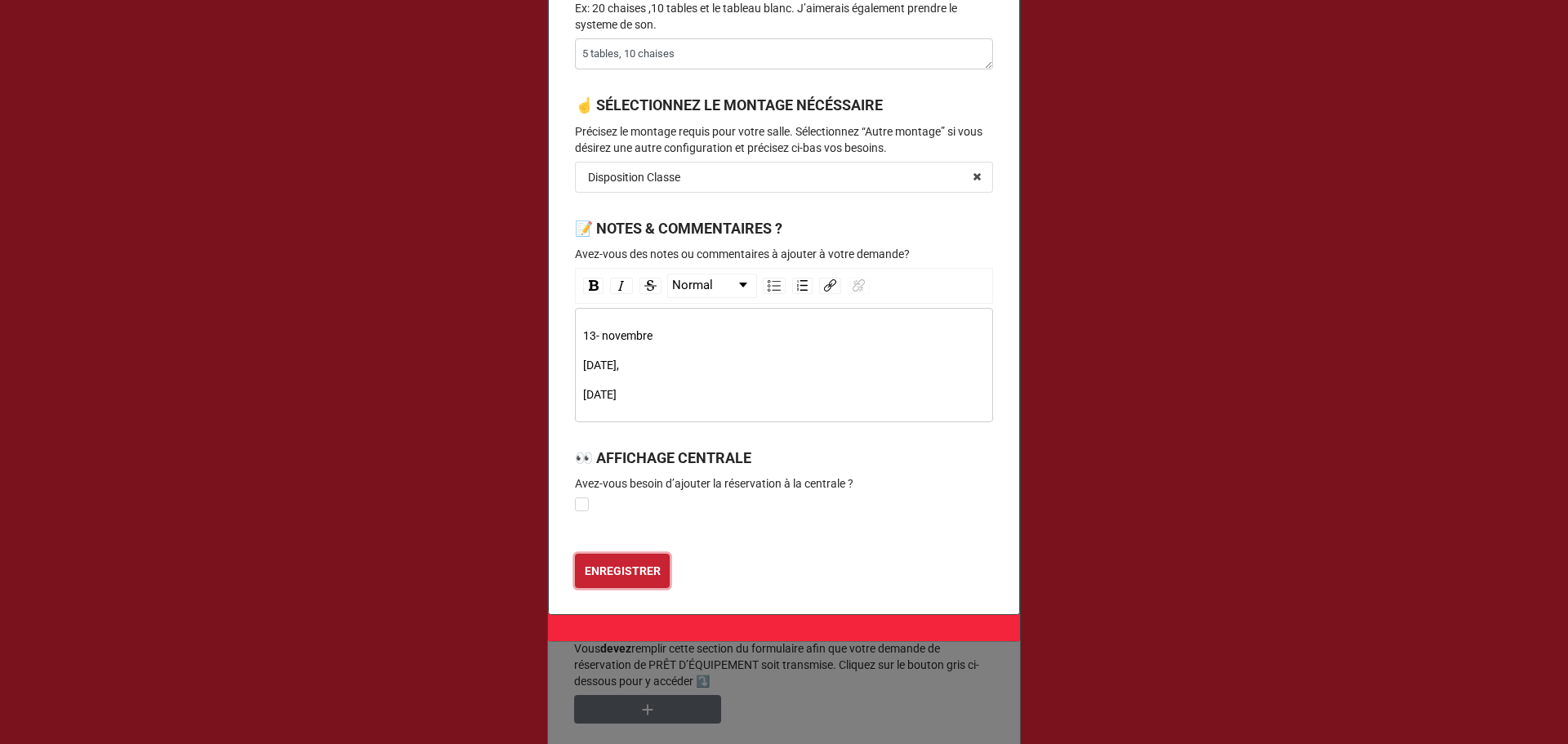
click at [609, 587] on button "ENREGISTRER" at bounding box center [622, 570] width 95 height 35
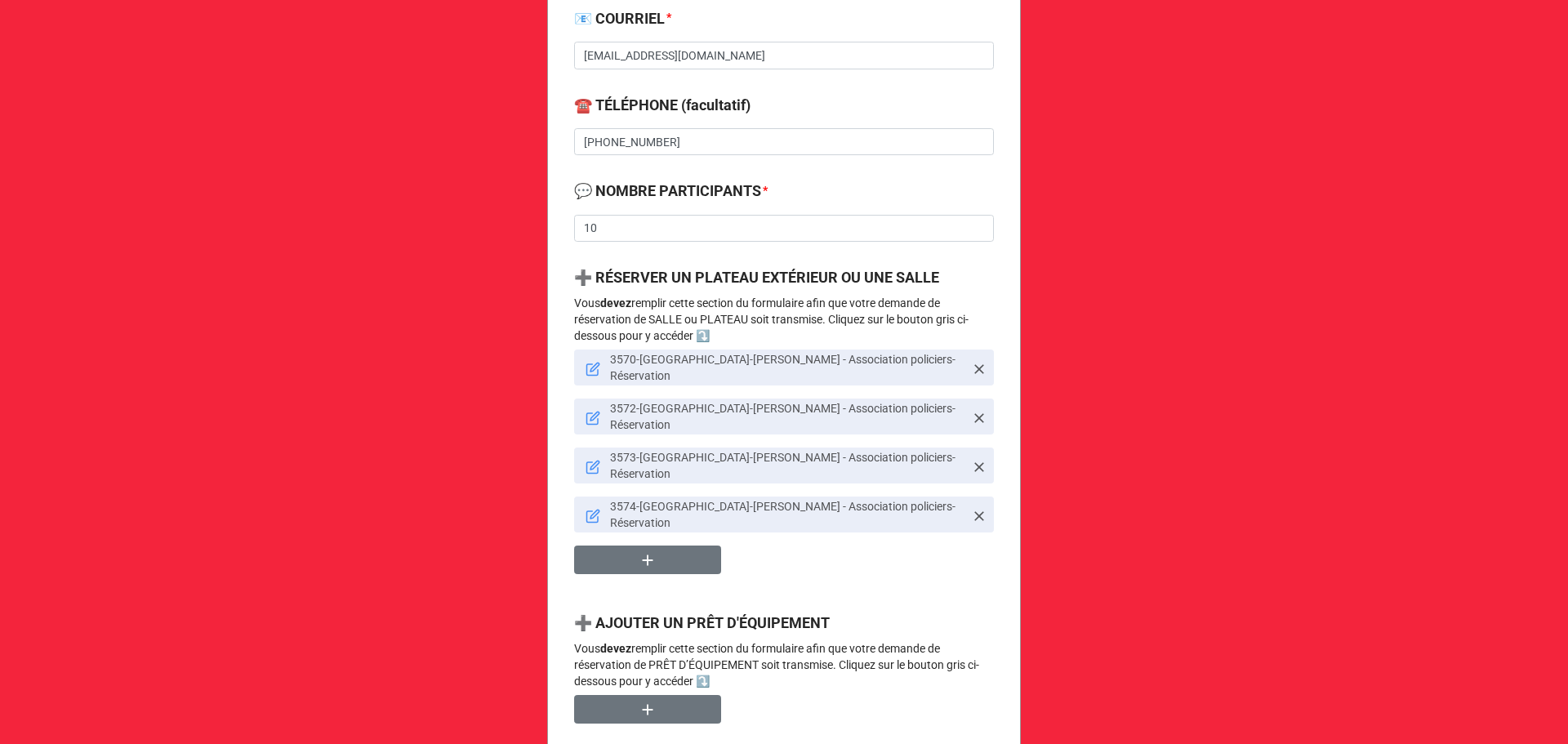
click at [587, 462] on icon at bounding box center [593, 468] width 12 height 12
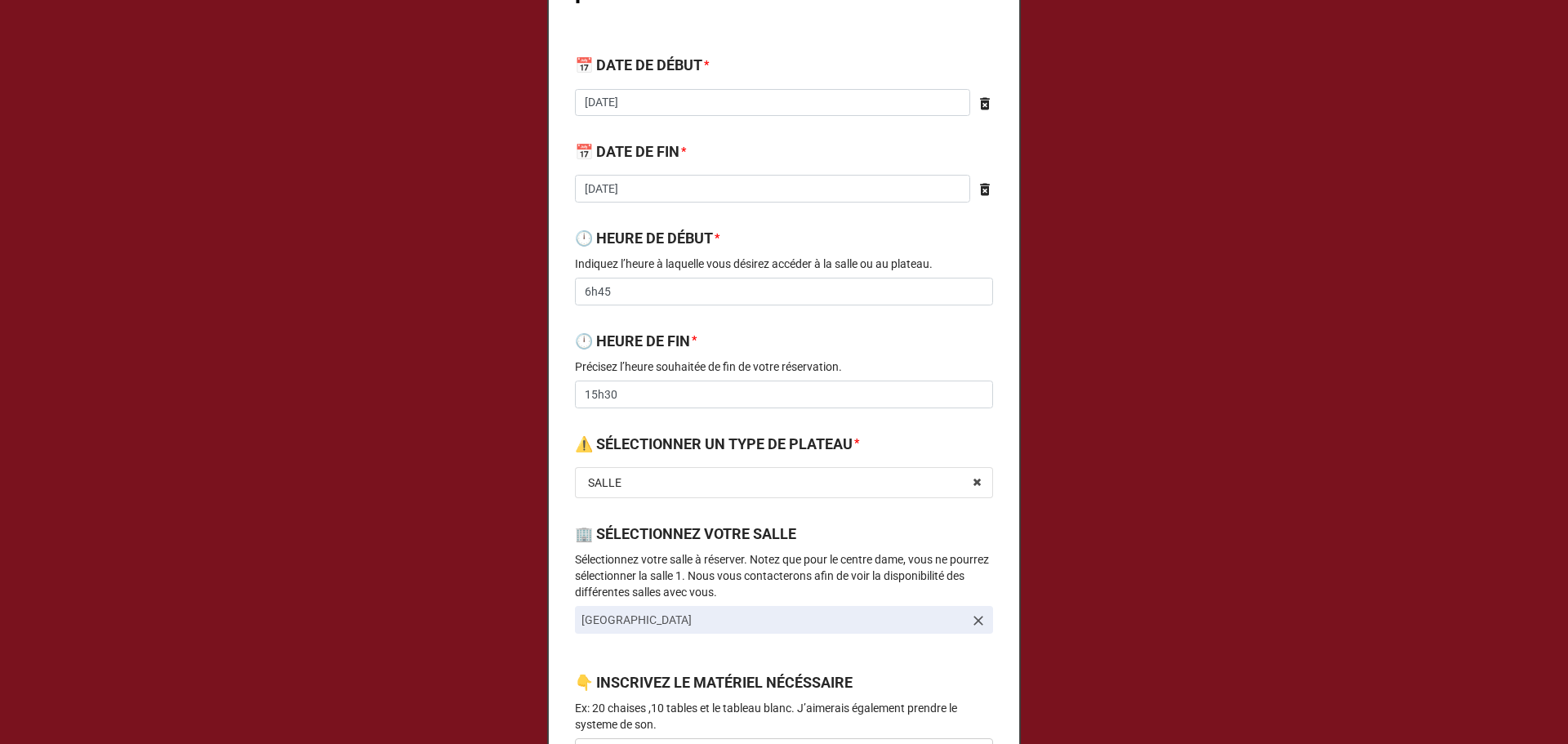
scroll to position [0, 0]
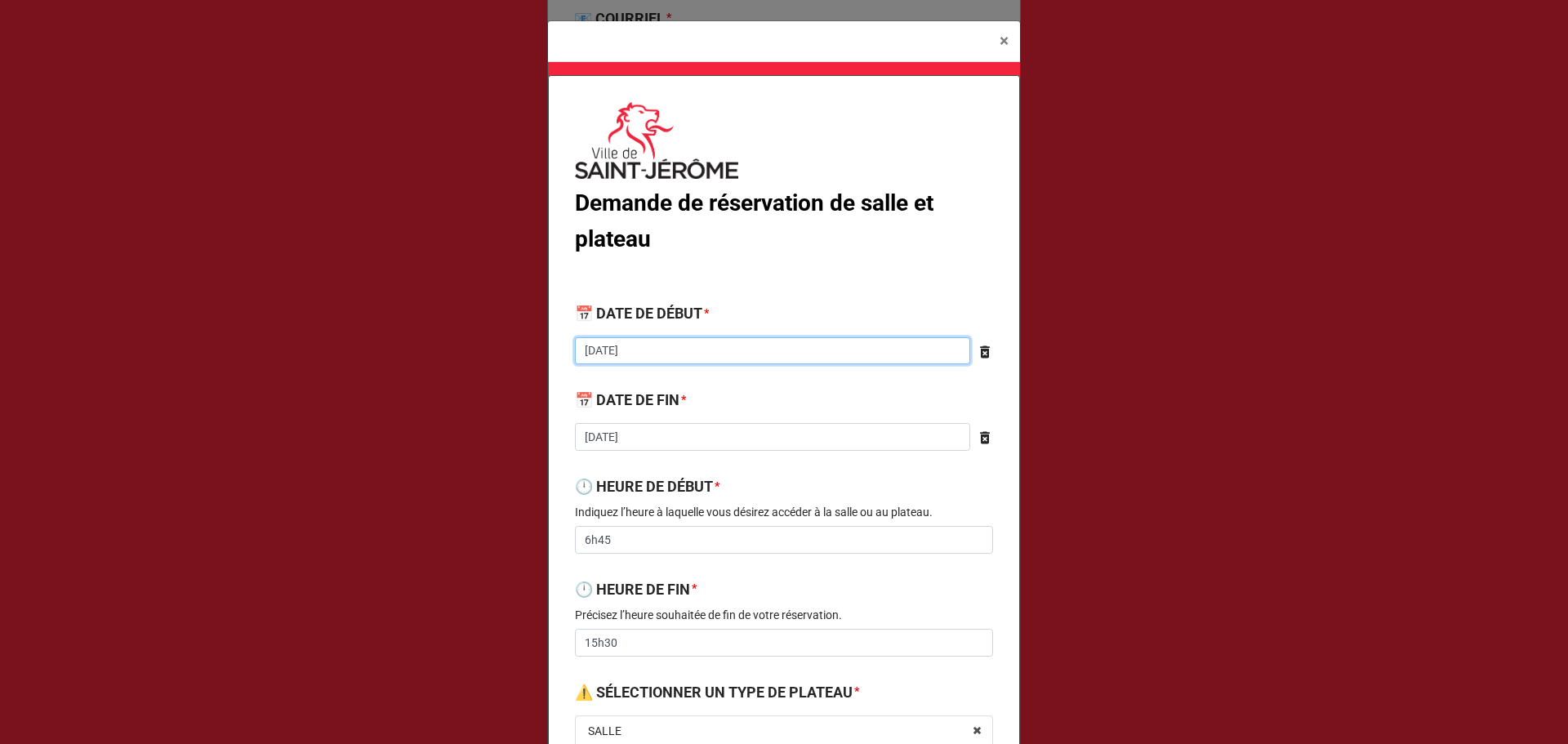
click at [642, 349] on input "2025-10-23" at bounding box center [772, 351] width 395 height 28
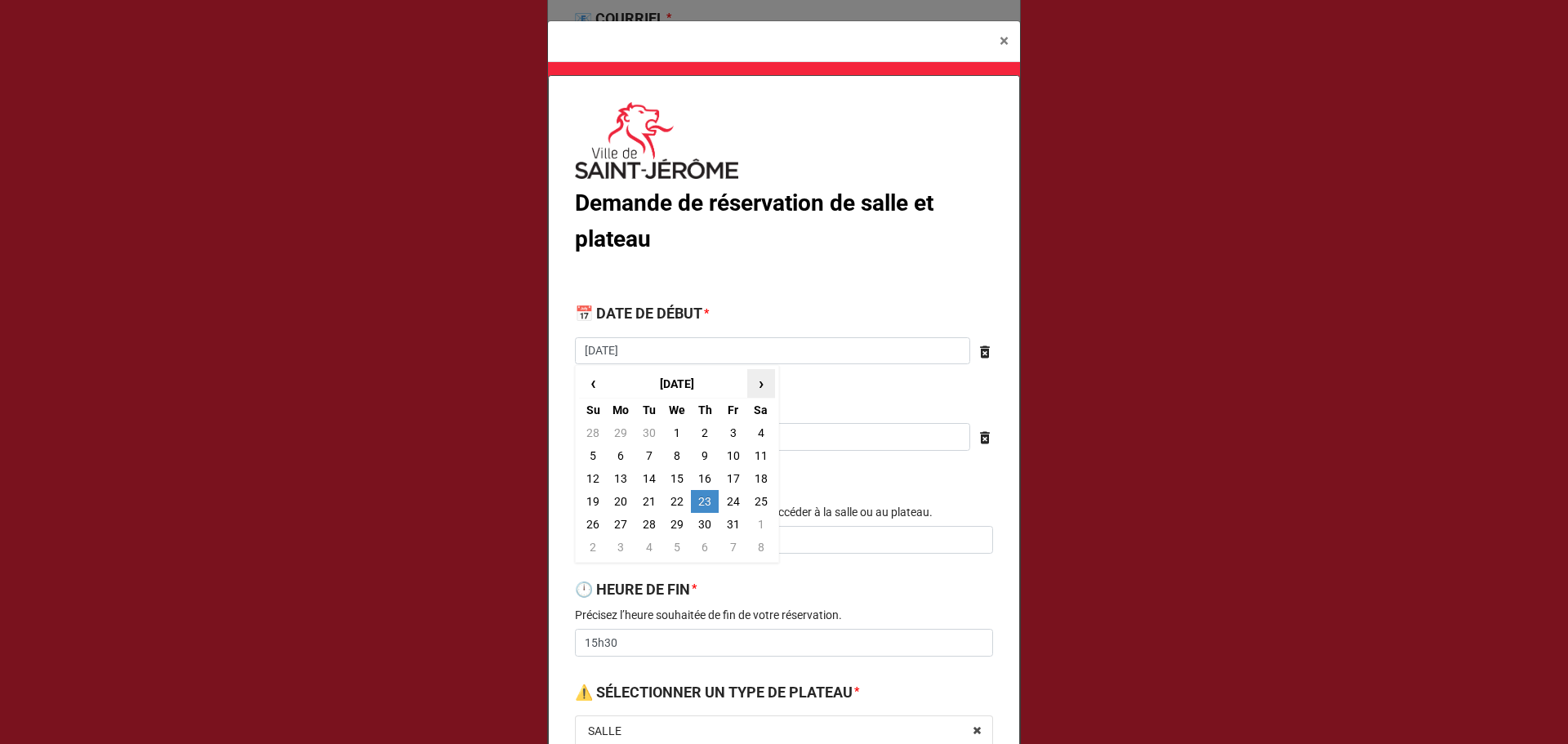
click at [764, 383] on span "›" at bounding box center [761, 383] width 26 height 27
click at [705, 499] on td "20" at bounding box center [704, 501] width 28 height 23
type textarea "x"
type input "2025-11-20"
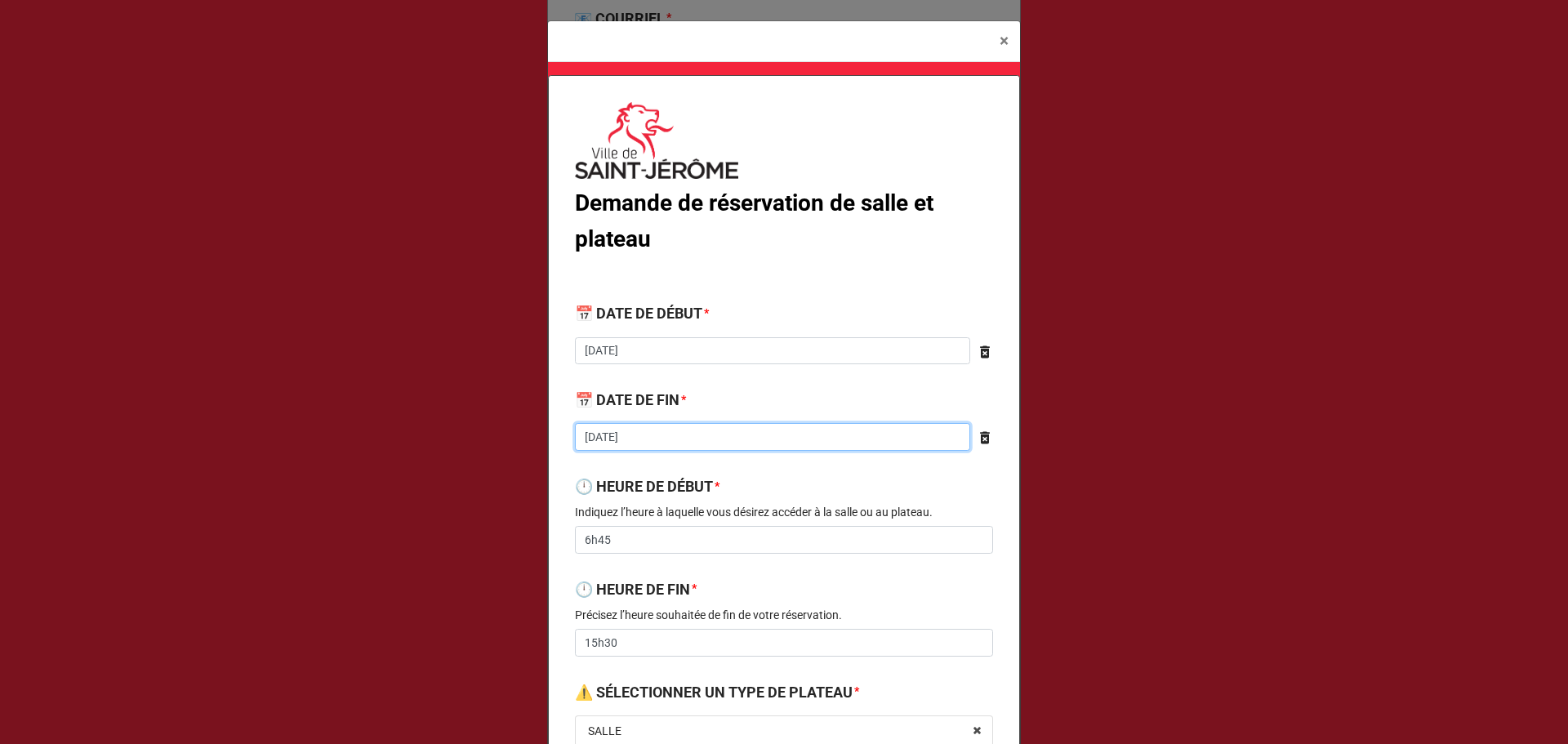
click at [615, 437] on input "2025-12-18" at bounding box center [772, 437] width 395 height 28
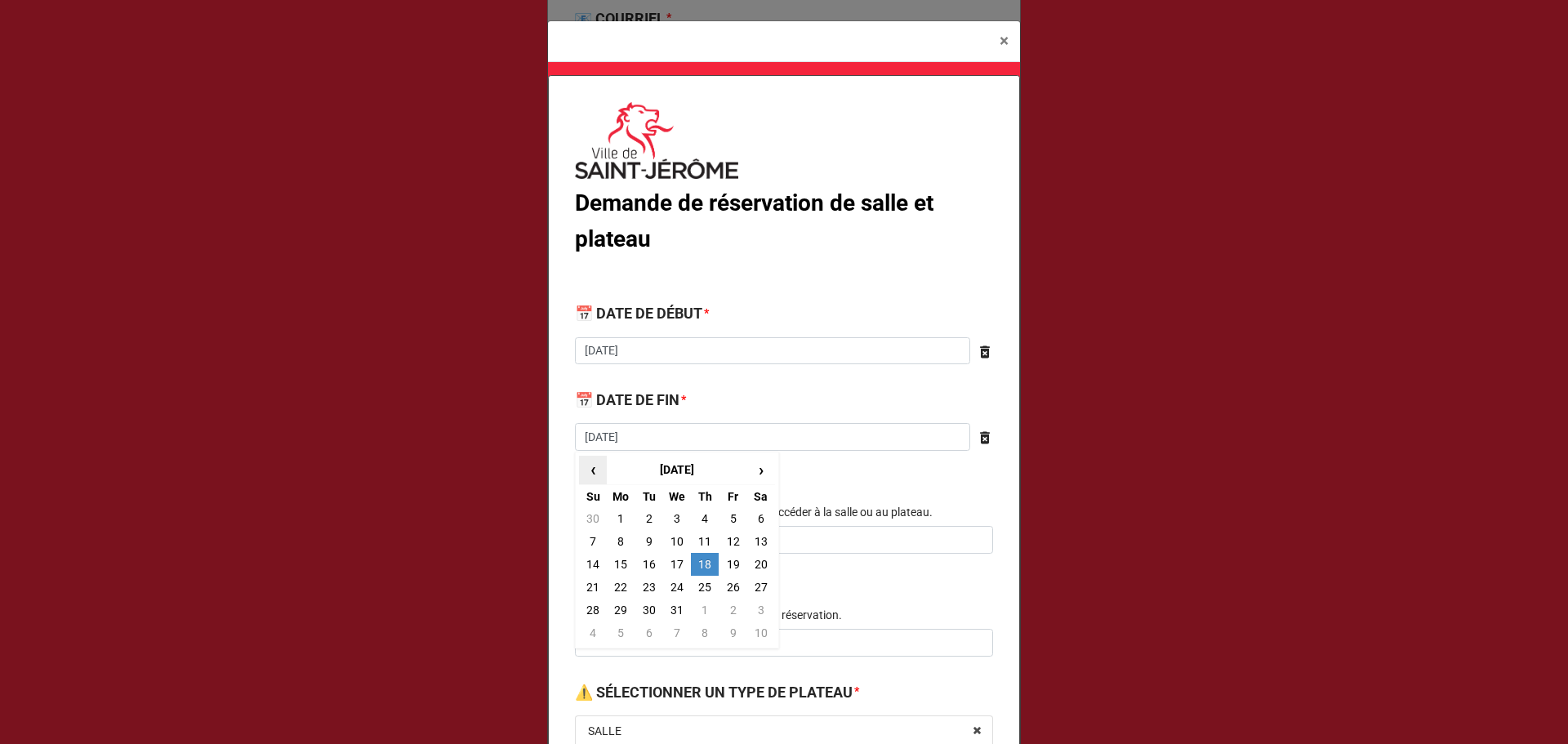
click at [580, 473] on span "‹" at bounding box center [592, 470] width 26 height 27
click at [700, 590] on td "20" at bounding box center [704, 587] width 28 height 23
type textarea "x"
type input "2025-11-20"
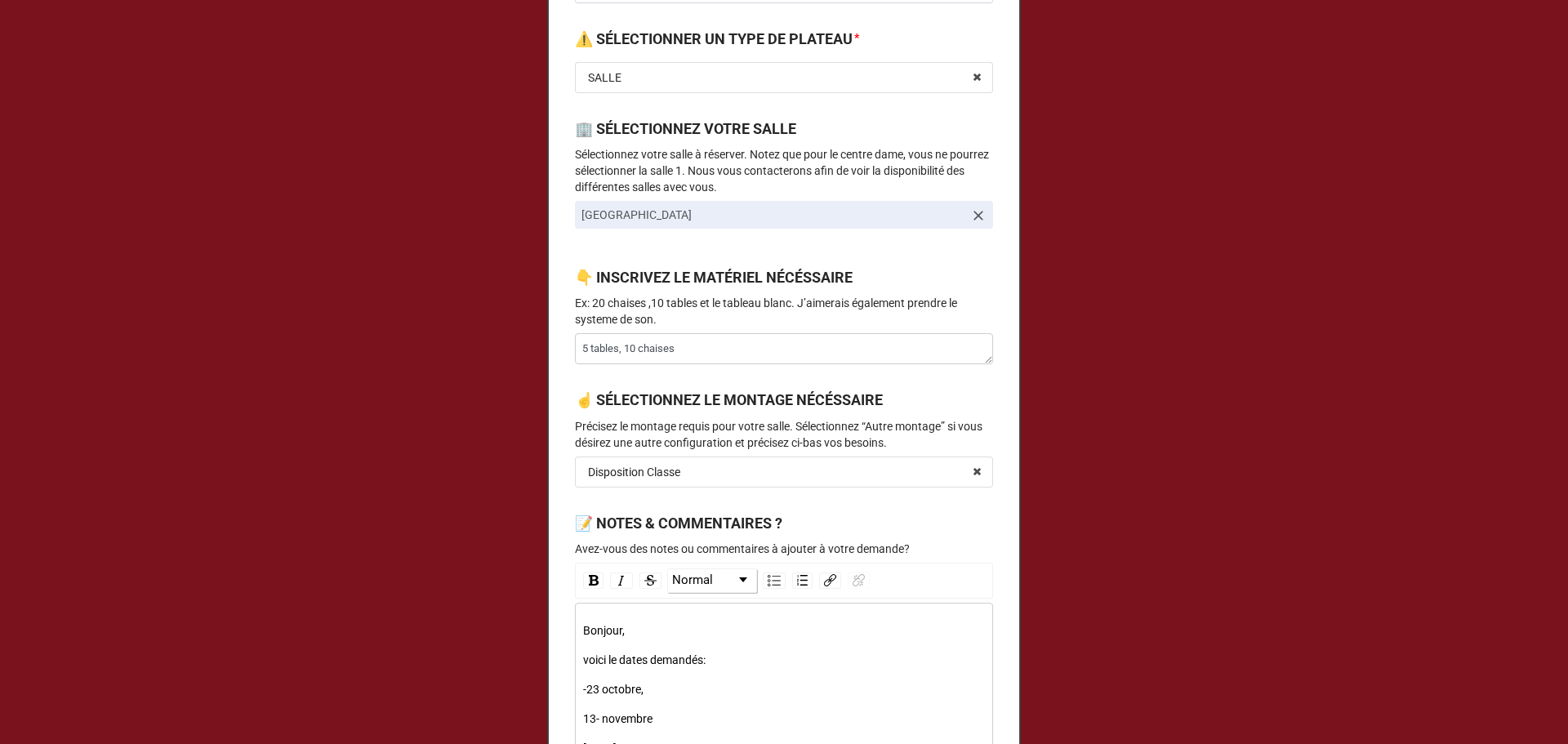
scroll to position [872, 0]
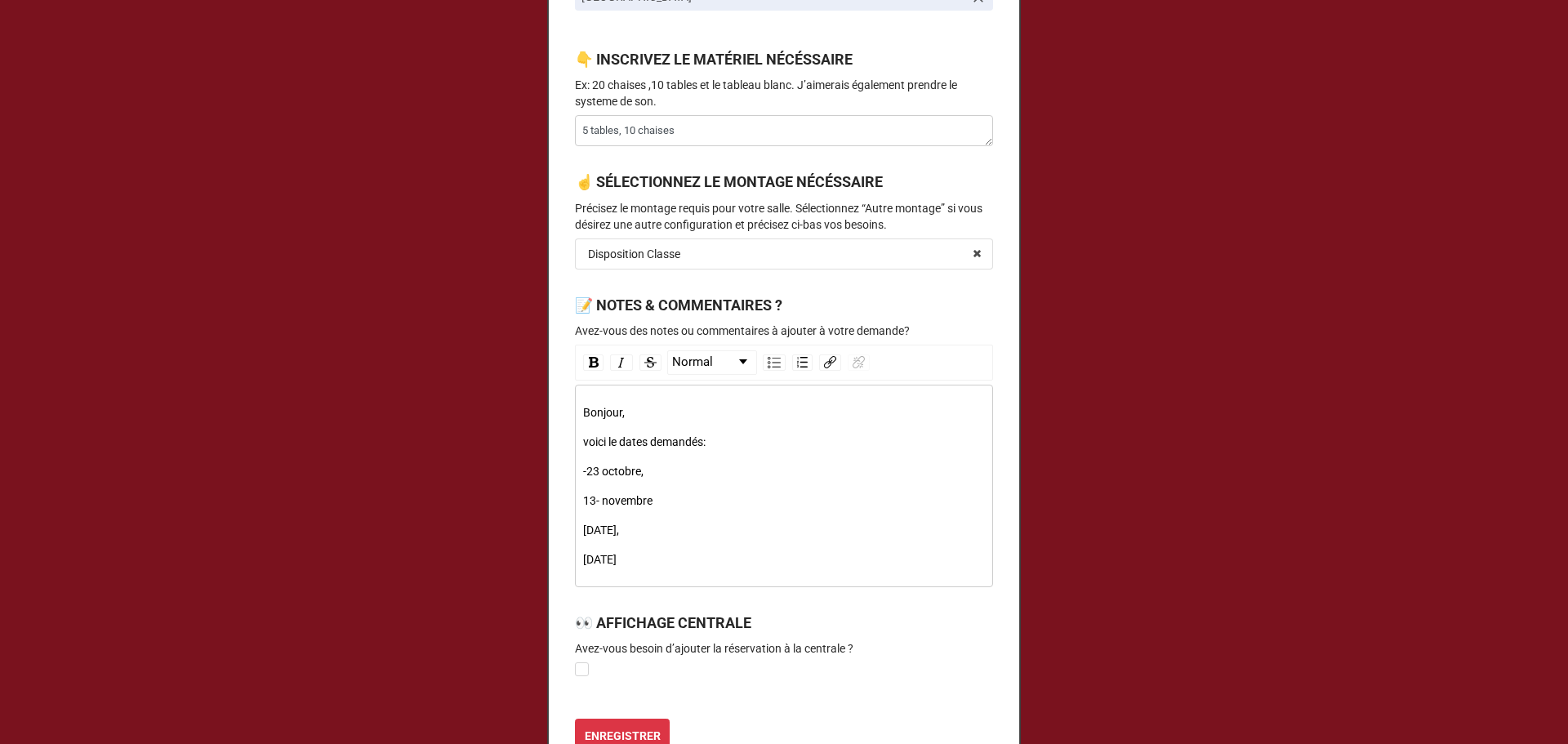
drag, startPoint x: 670, startPoint y: 567, endPoint x: 528, endPoint y: 386, distance: 230.1
click at [528, 386] on div "× Close Demande de réservation de salle et plateau 📅 DATE DE DÉBUT * 2025-11-20…" at bounding box center [784, 372] width 1568 height 744
drag, startPoint x: 656, startPoint y: 552, endPoint x: 558, endPoint y: 397, distance: 183.4
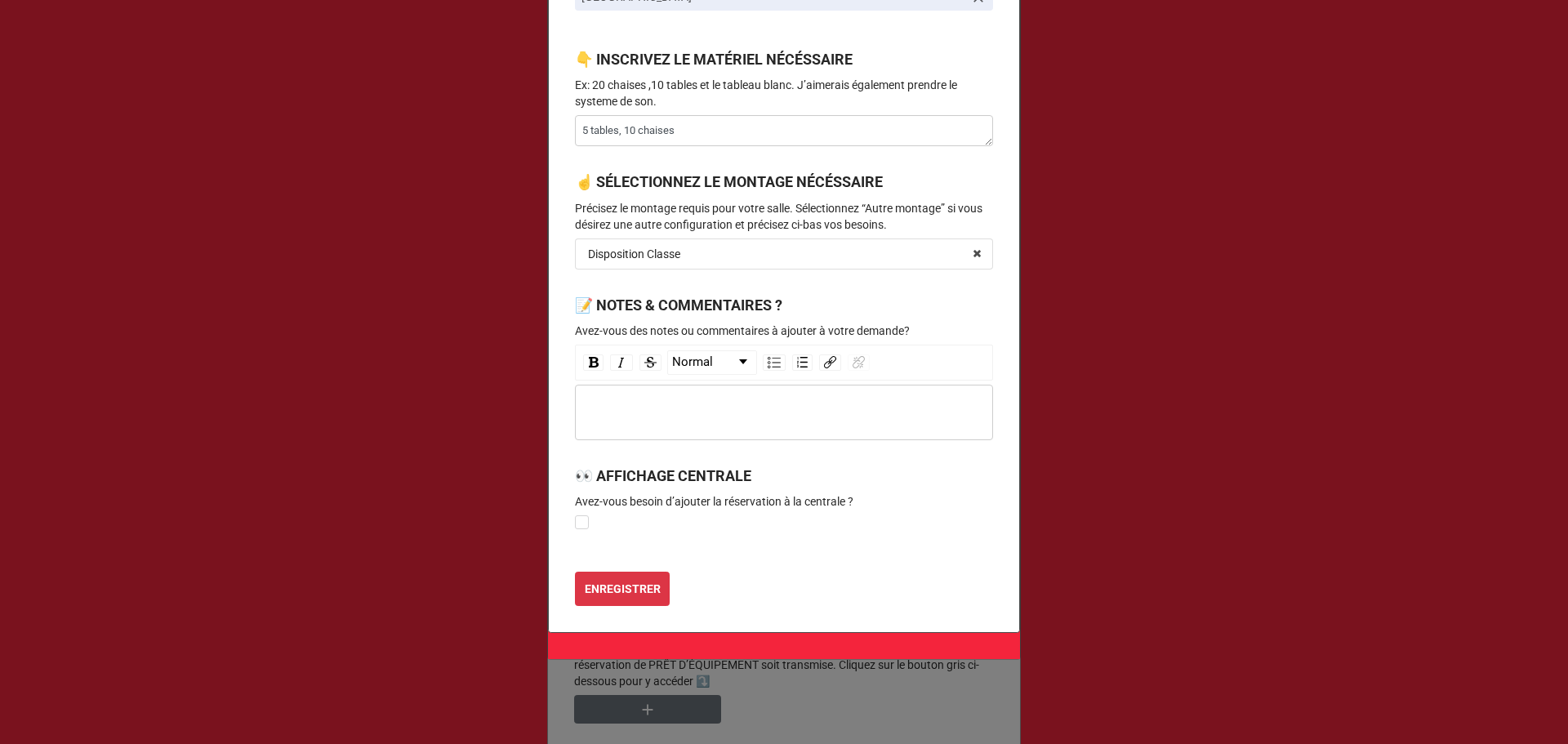
type textarea "x"
click at [619, 597] on b "ENREGISTRER" at bounding box center [623, 589] width 76 height 17
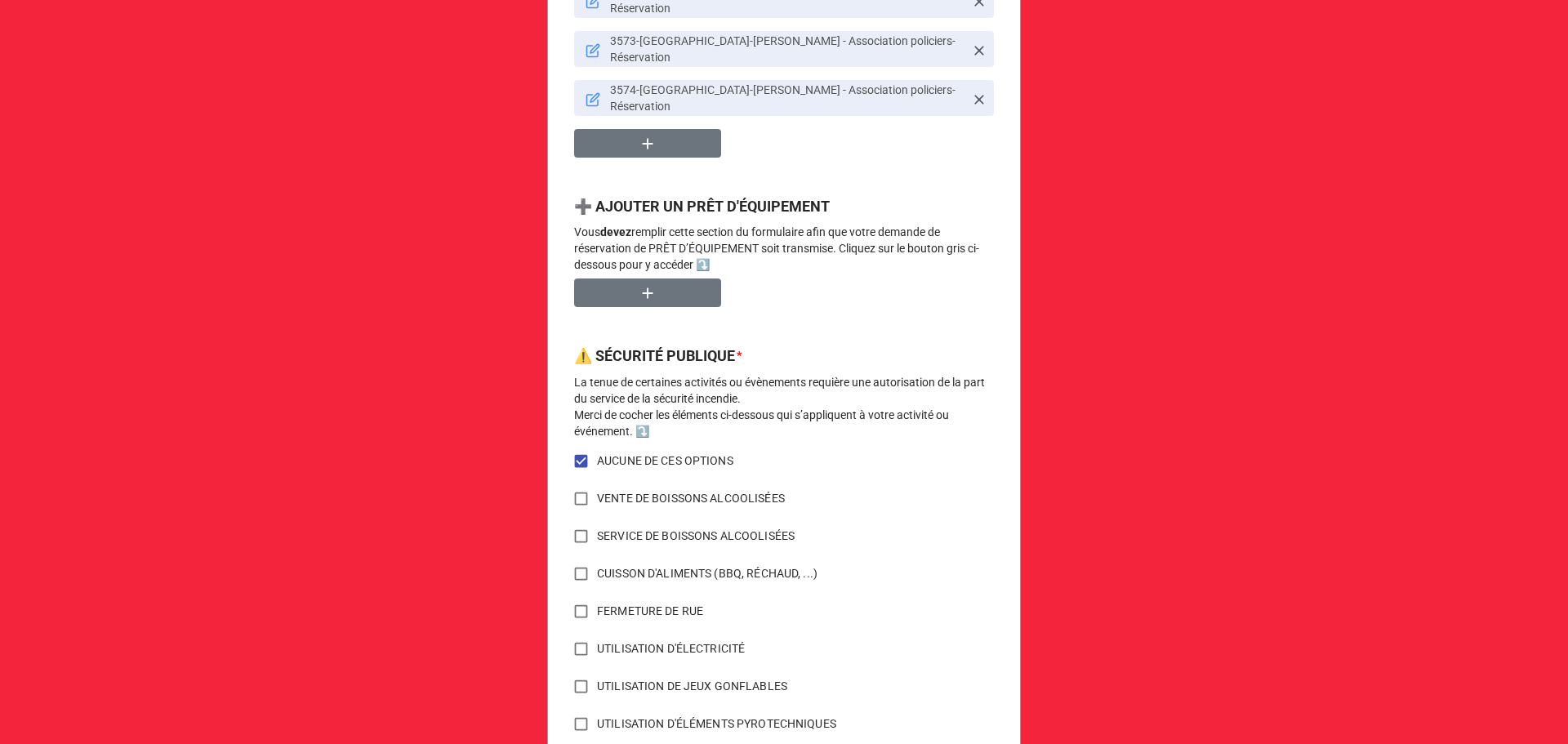
scroll to position [1278, 0]
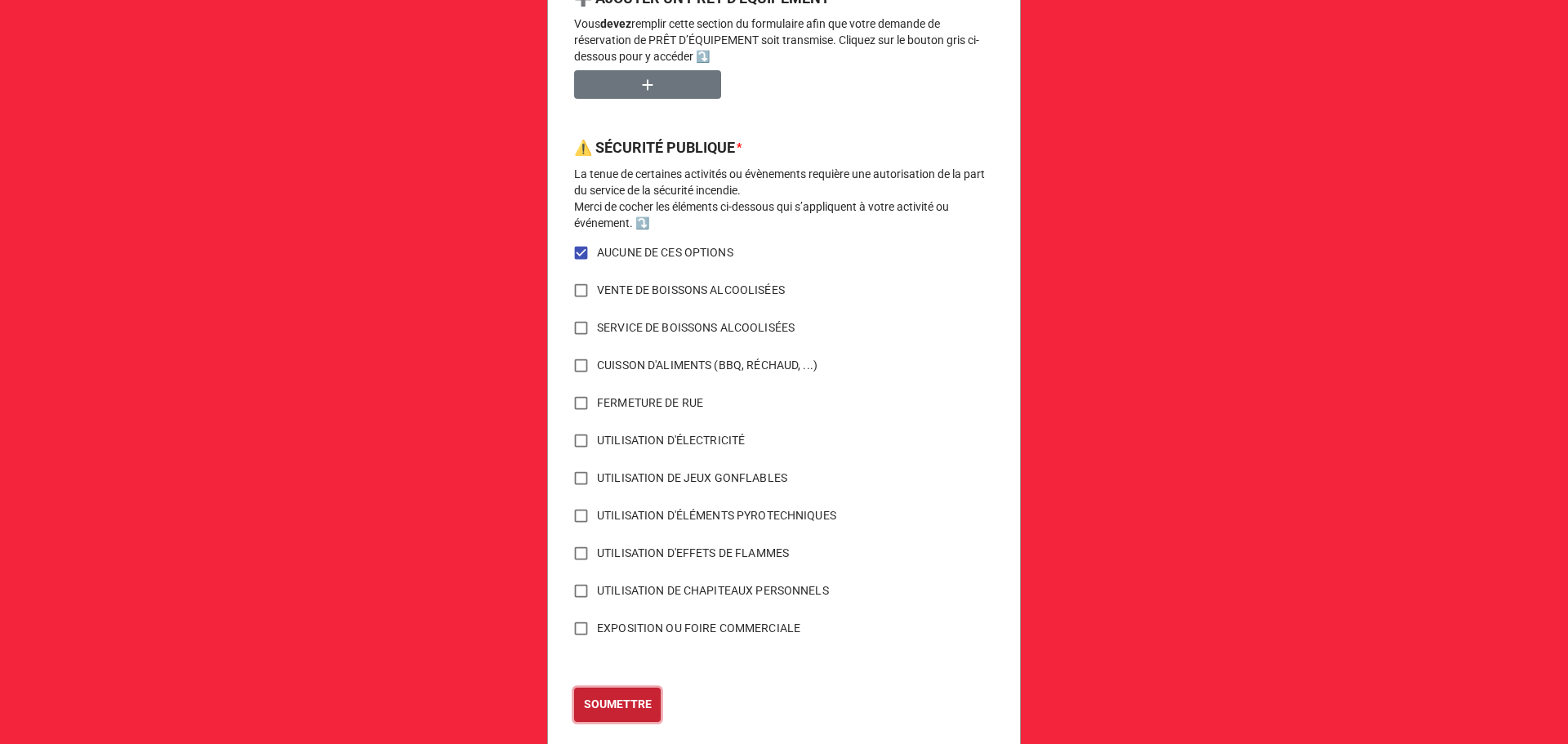
click at [619, 696] on b "SOUMETTRE" at bounding box center [618, 704] width 68 height 17
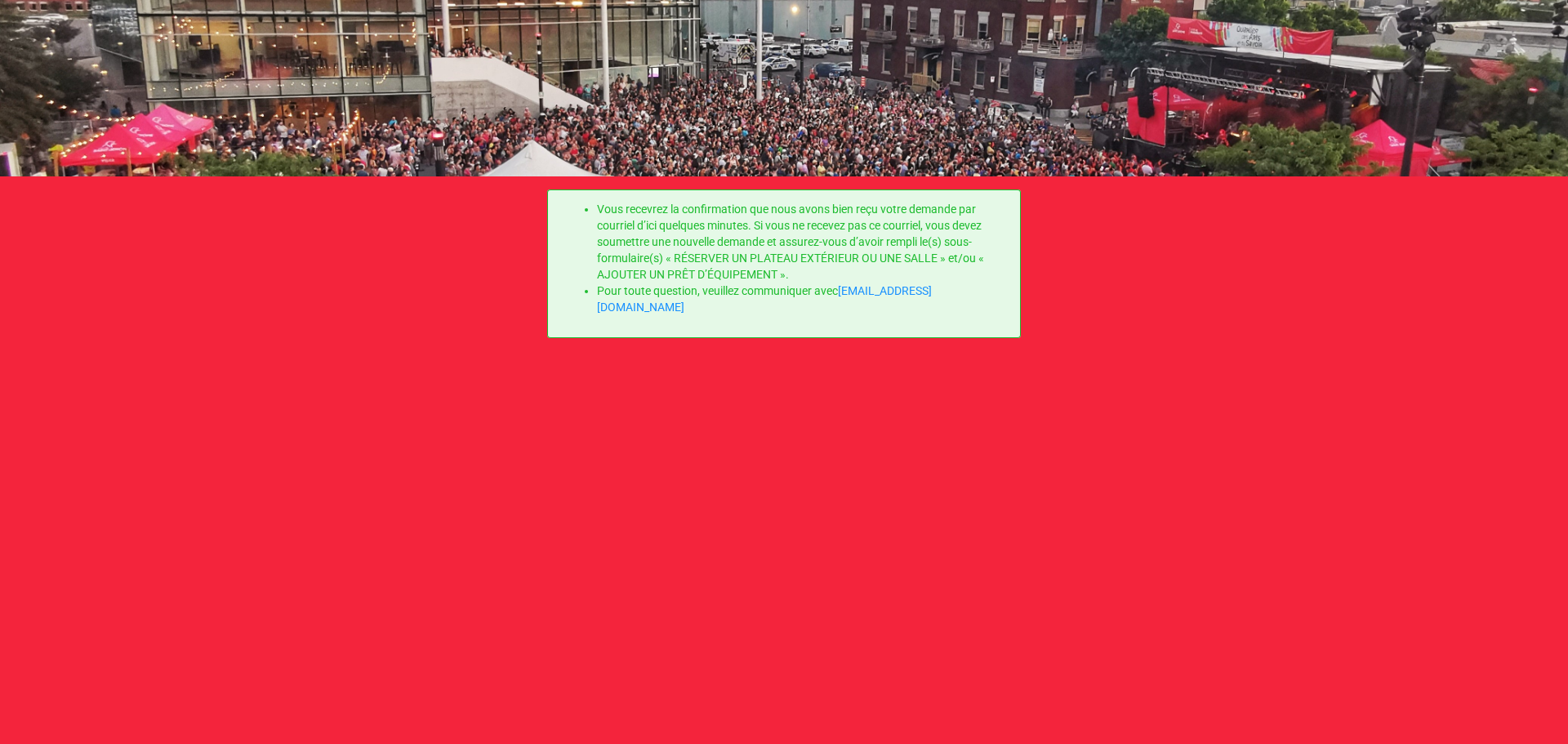
scroll to position [0, 0]
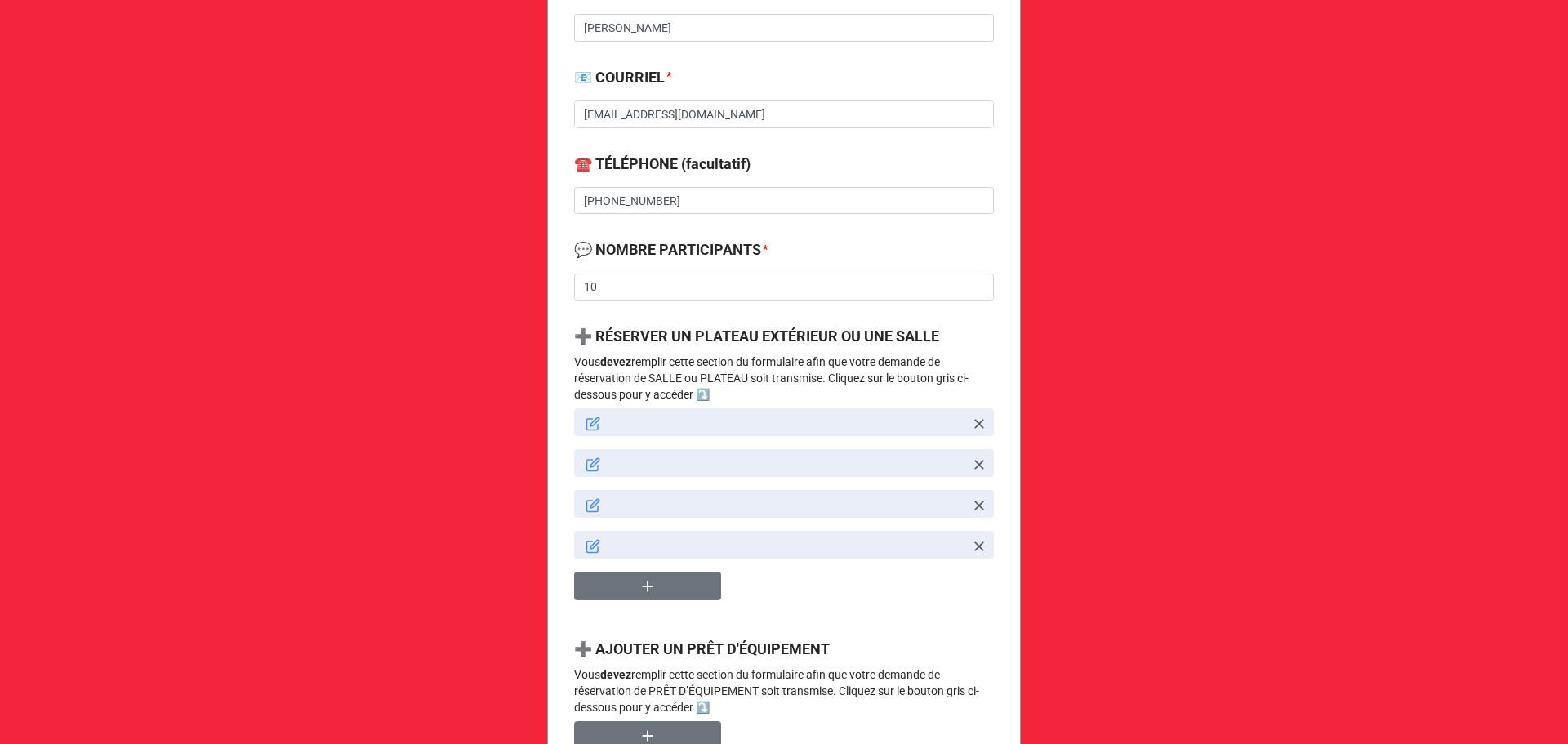
scroll to position [653, 0]
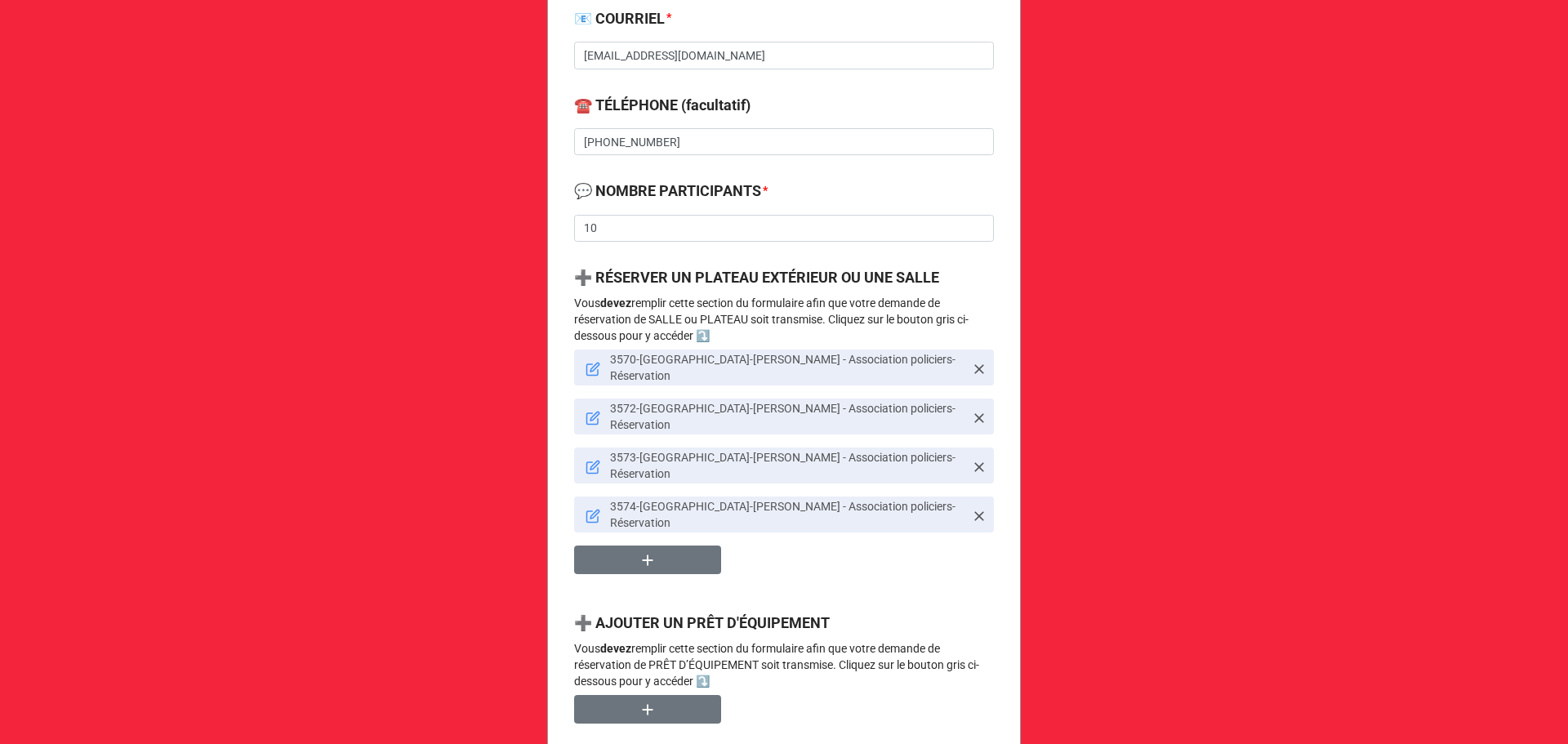
click at [591, 363] on icon at bounding box center [592, 369] width 14 height 14
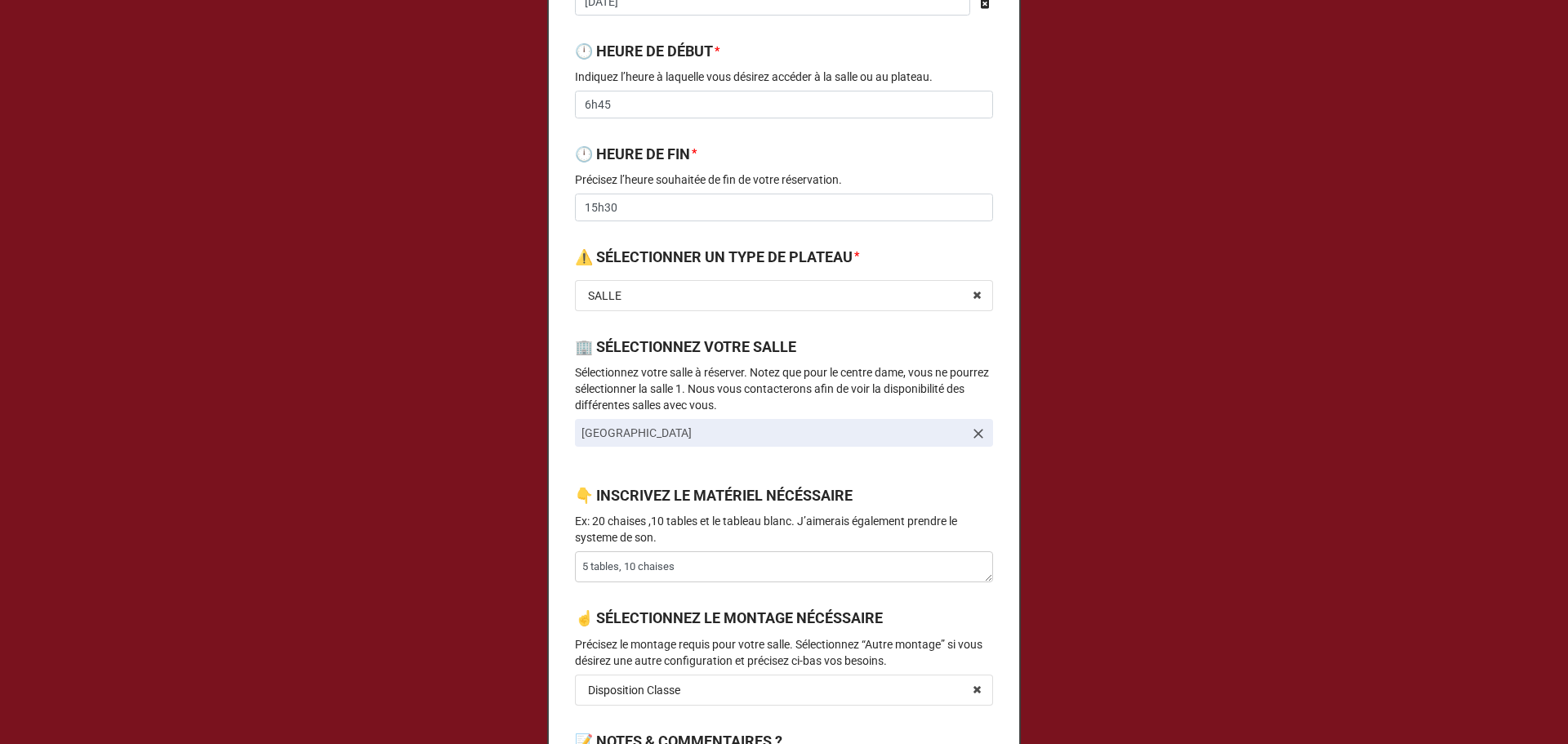
scroll to position [872, 0]
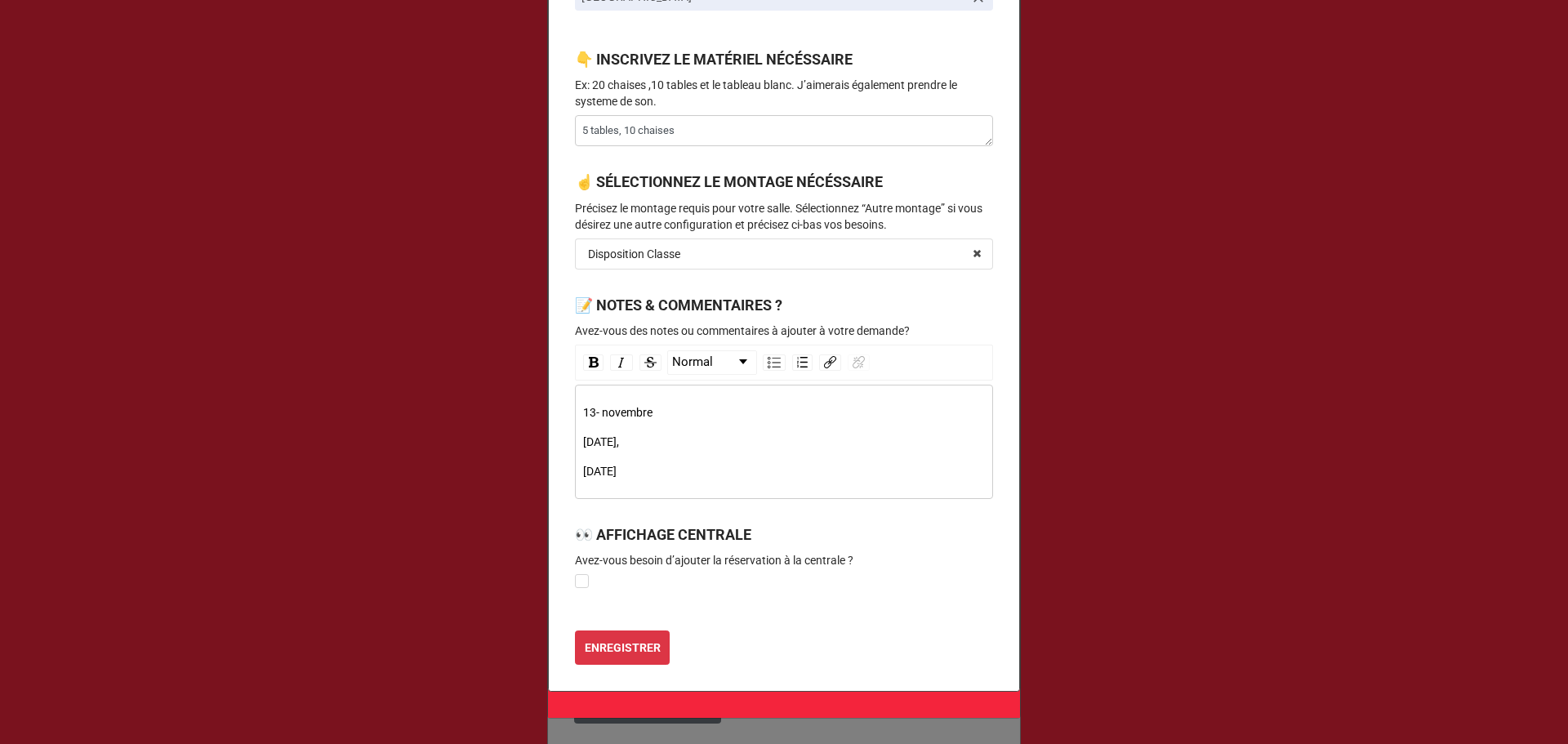
drag, startPoint x: 663, startPoint y: 464, endPoint x: 550, endPoint y: 372, distance: 145.7
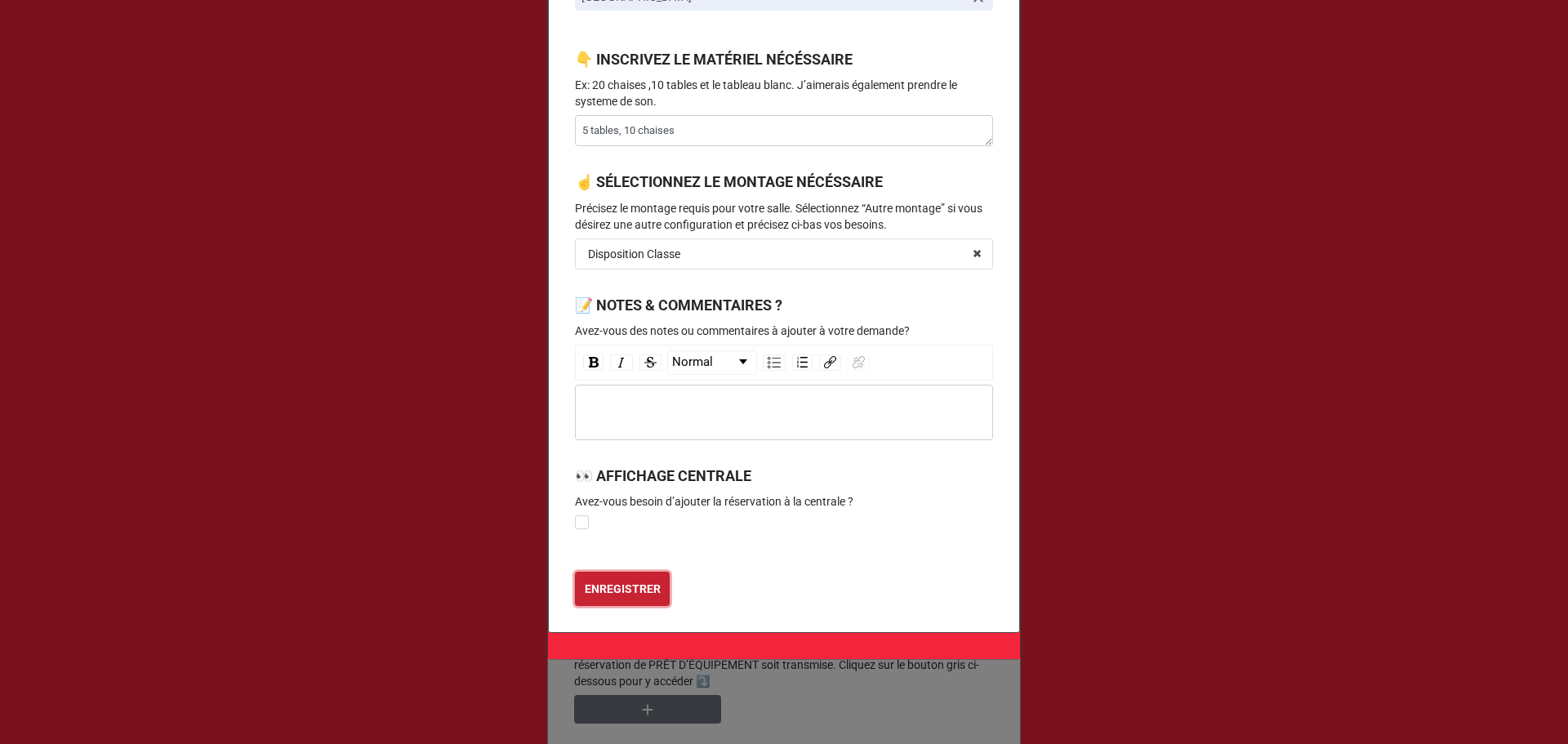
click at [649, 573] on button "ENREGISTRER" at bounding box center [622, 589] width 95 height 35
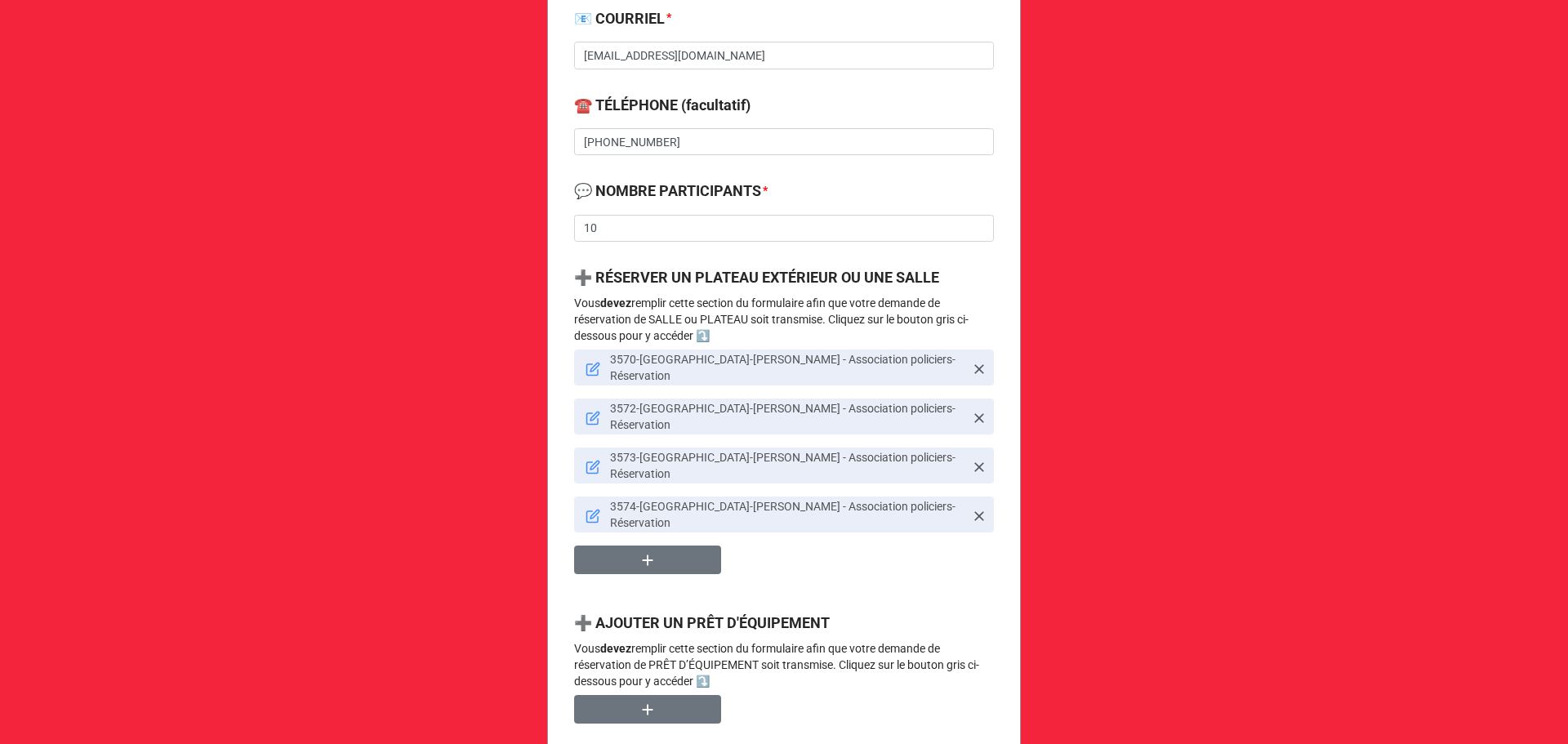
click at [592, 411] on icon at bounding box center [592, 417] width 14 height 14
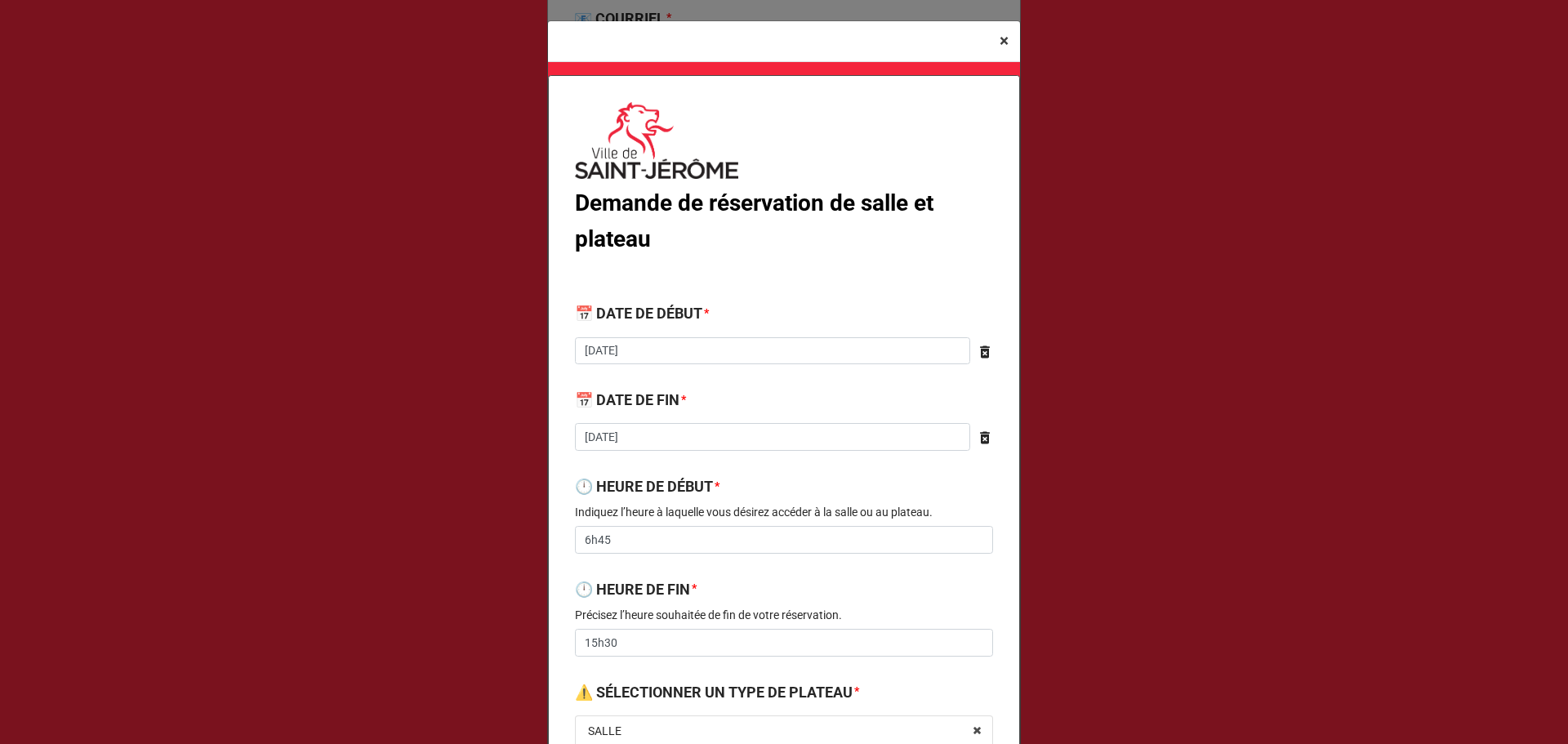
click at [1008, 41] on button "× Close" at bounding box center [1004, 41] width 32 height 40
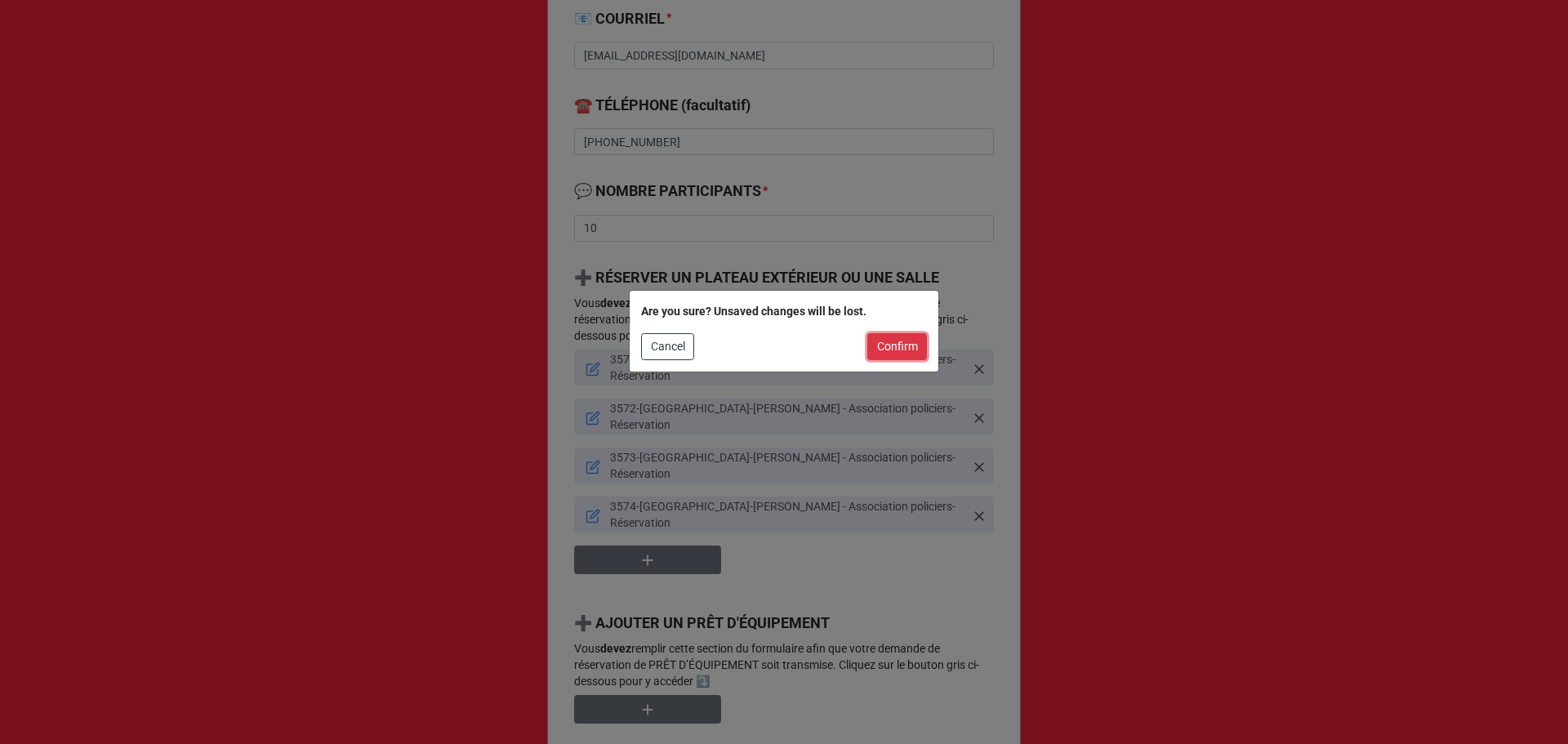
click at [922, 334] on button "Confirm" at bounding box center [897, 347] width 59 height 28
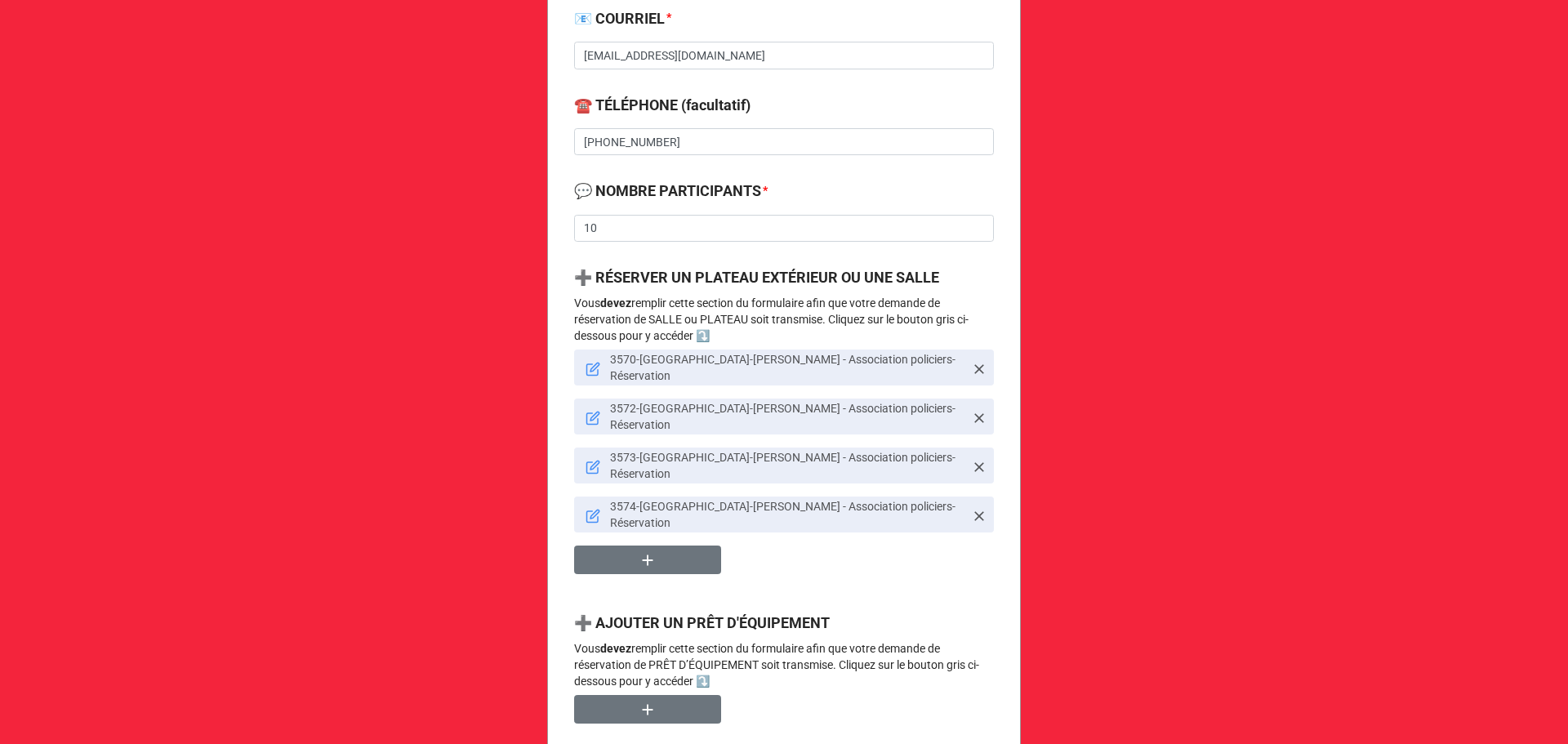
click at [587, 462] on icon at bounding box center [593, 468] width 12 height 12
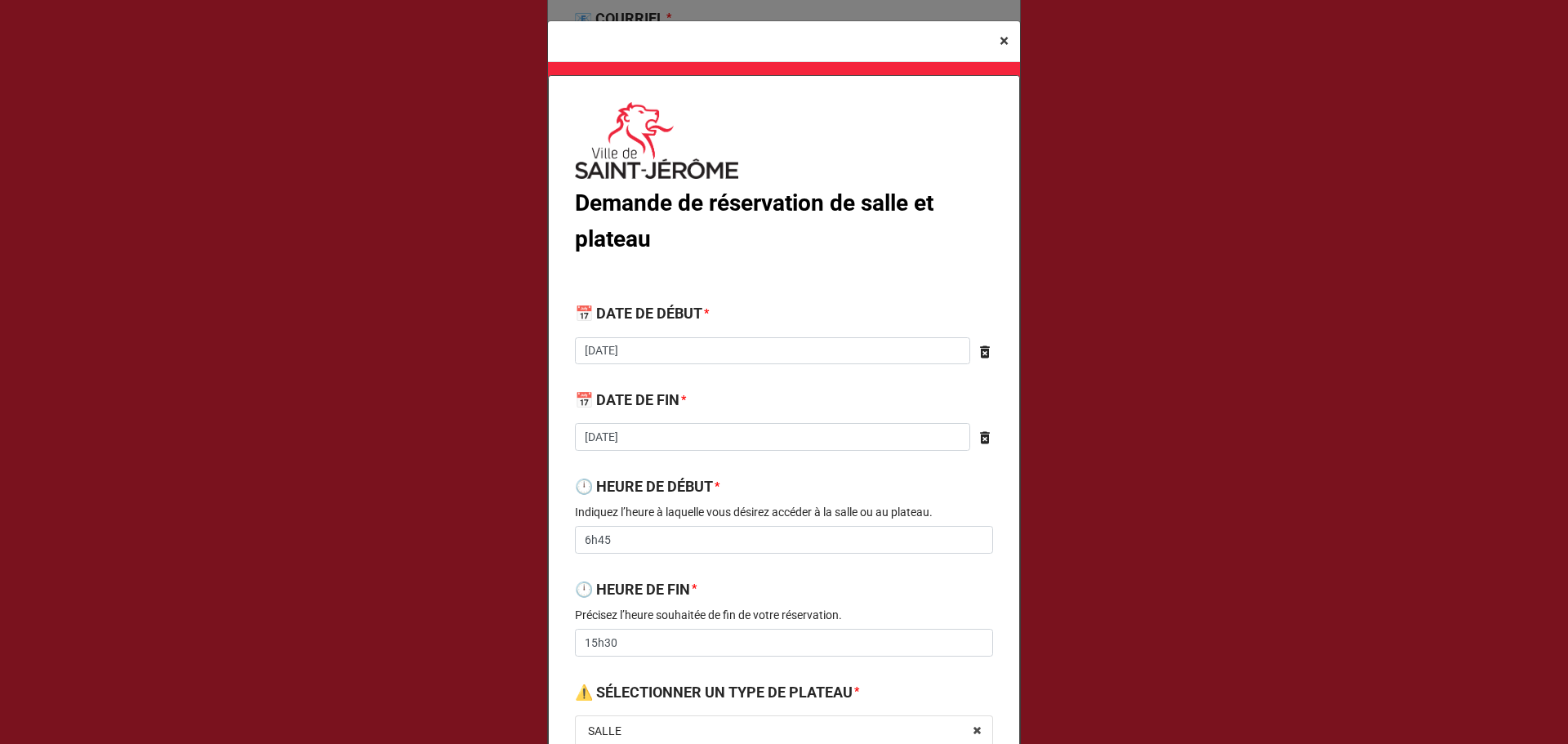
click at [1002, 42] on span "×" at bounding box center [1004, 41] width 9 height 19
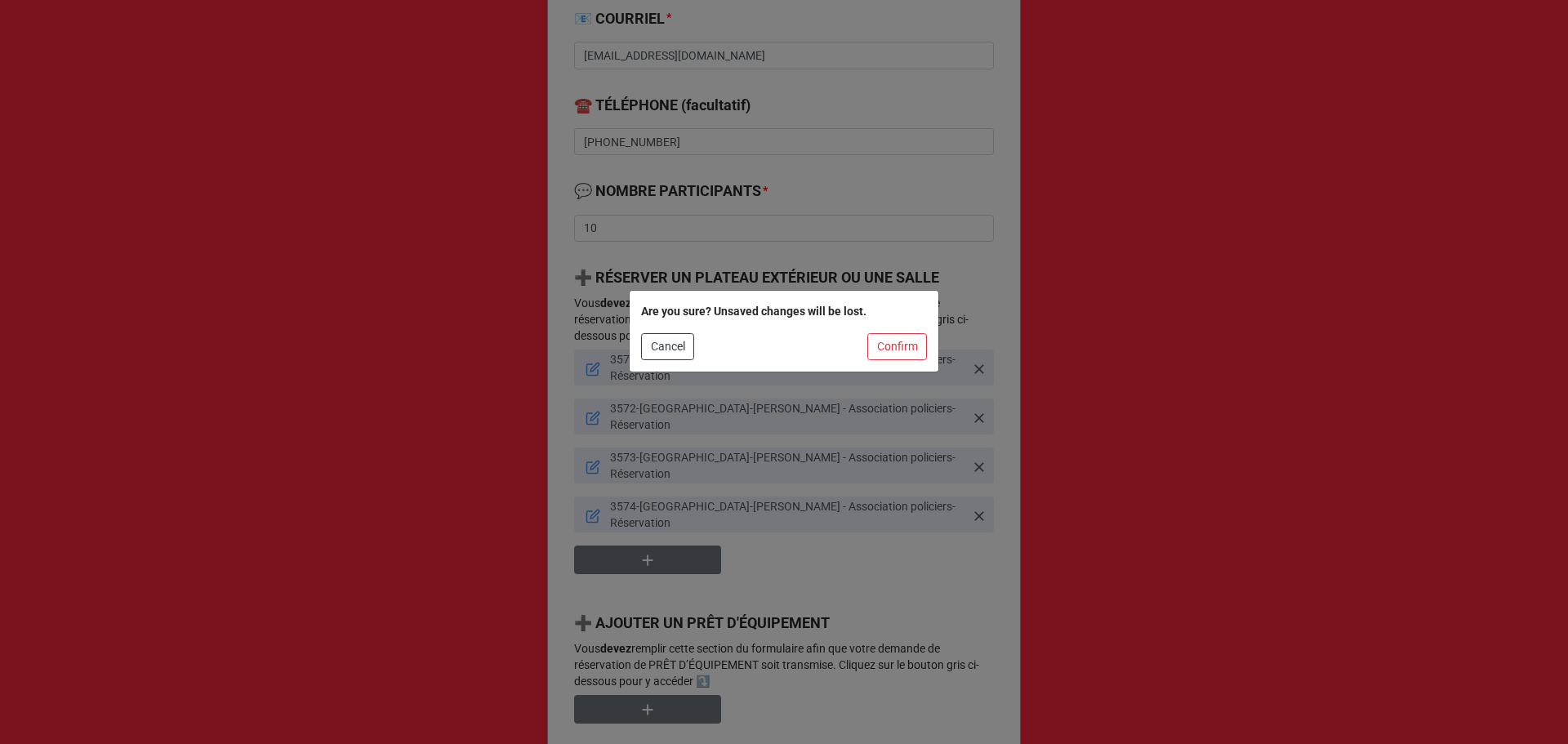
click at [958, 361] on div "Are you sure? Unsaved changes will be lost. Cancel Confirm" at bounding box center [784, 372] width 1568 height 744
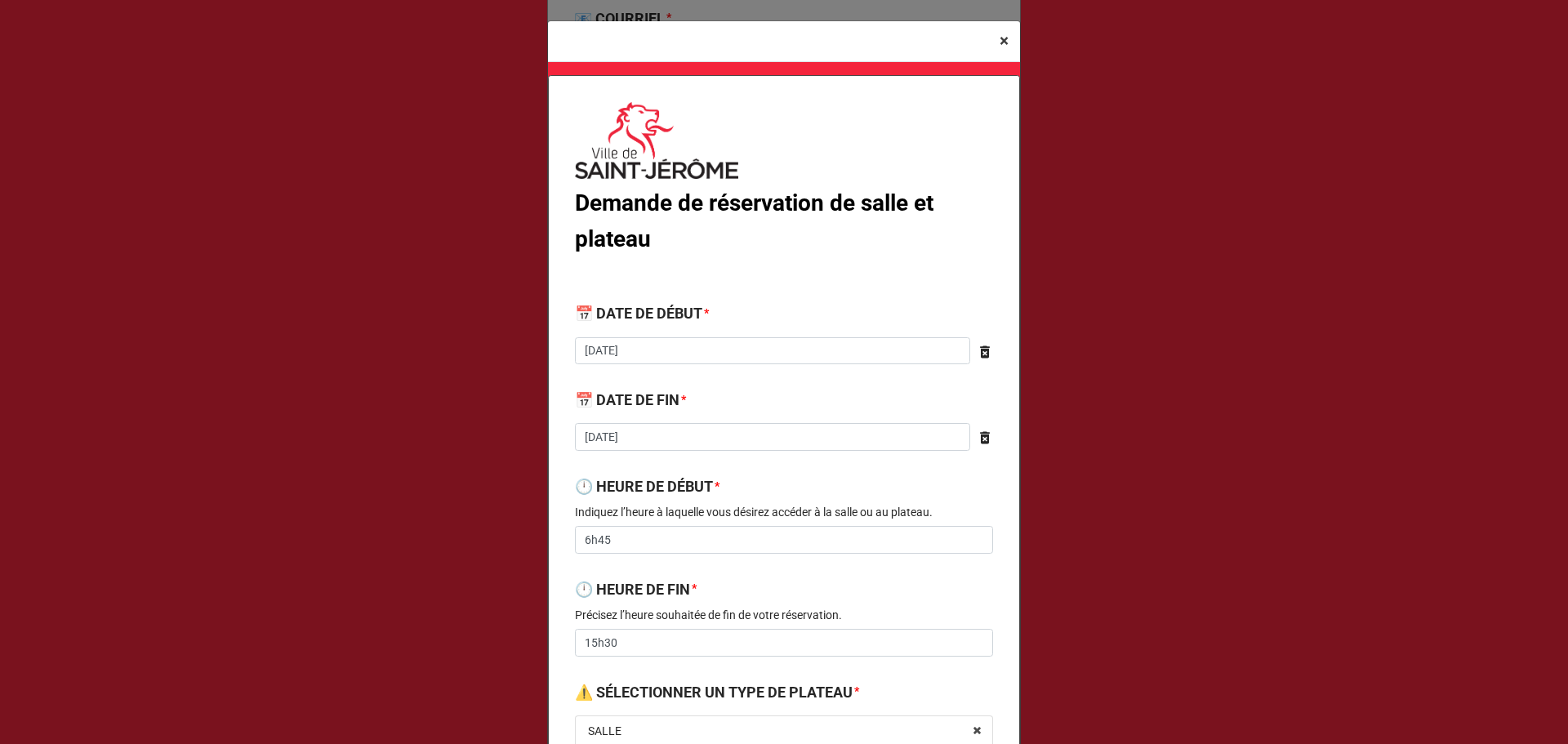
click at [1001, 47] on span "×" at bounding box center [1004, 41] width 9 height 19
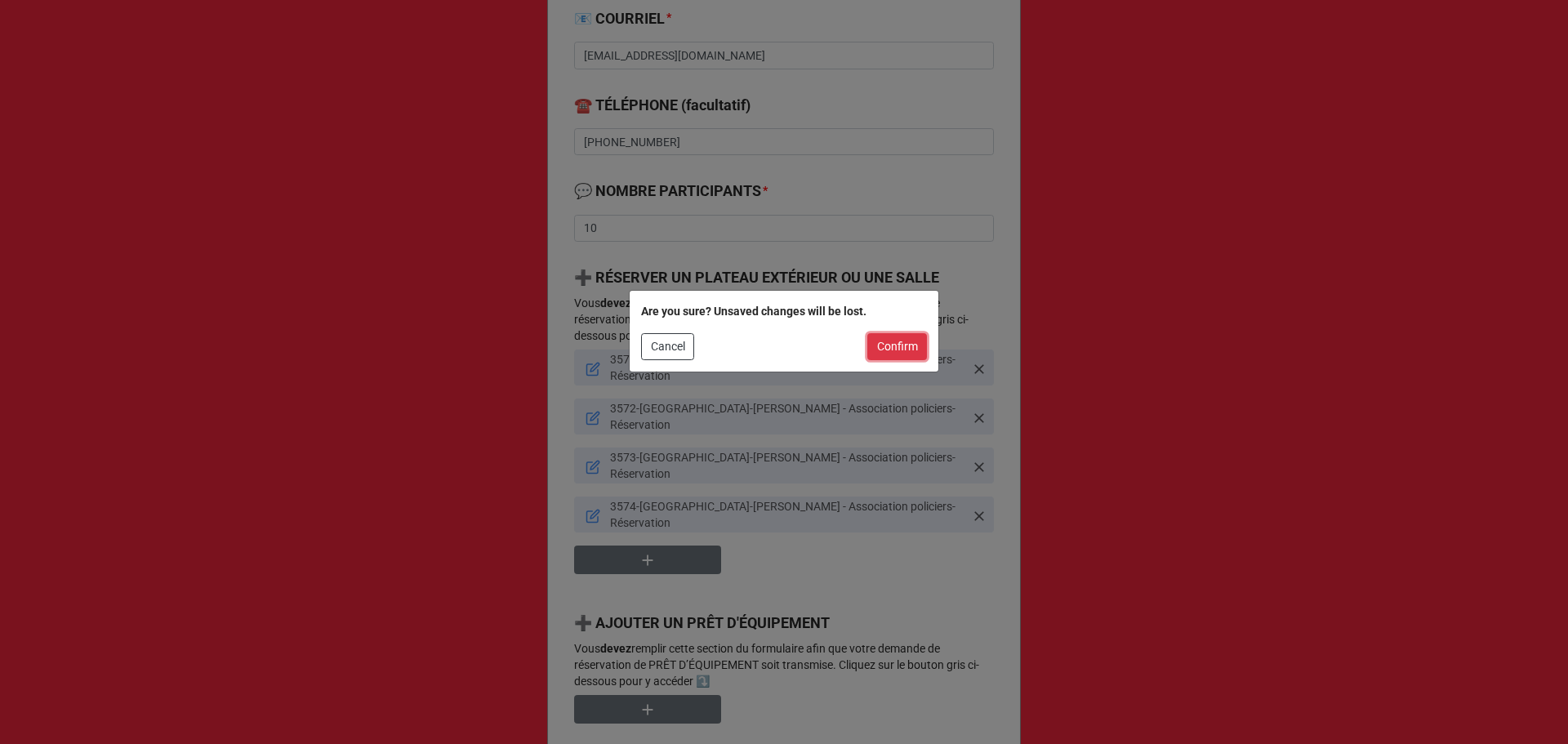
click at [885, 347] on button "Confirm" at bounding box center [897, 347] width 59 height 28
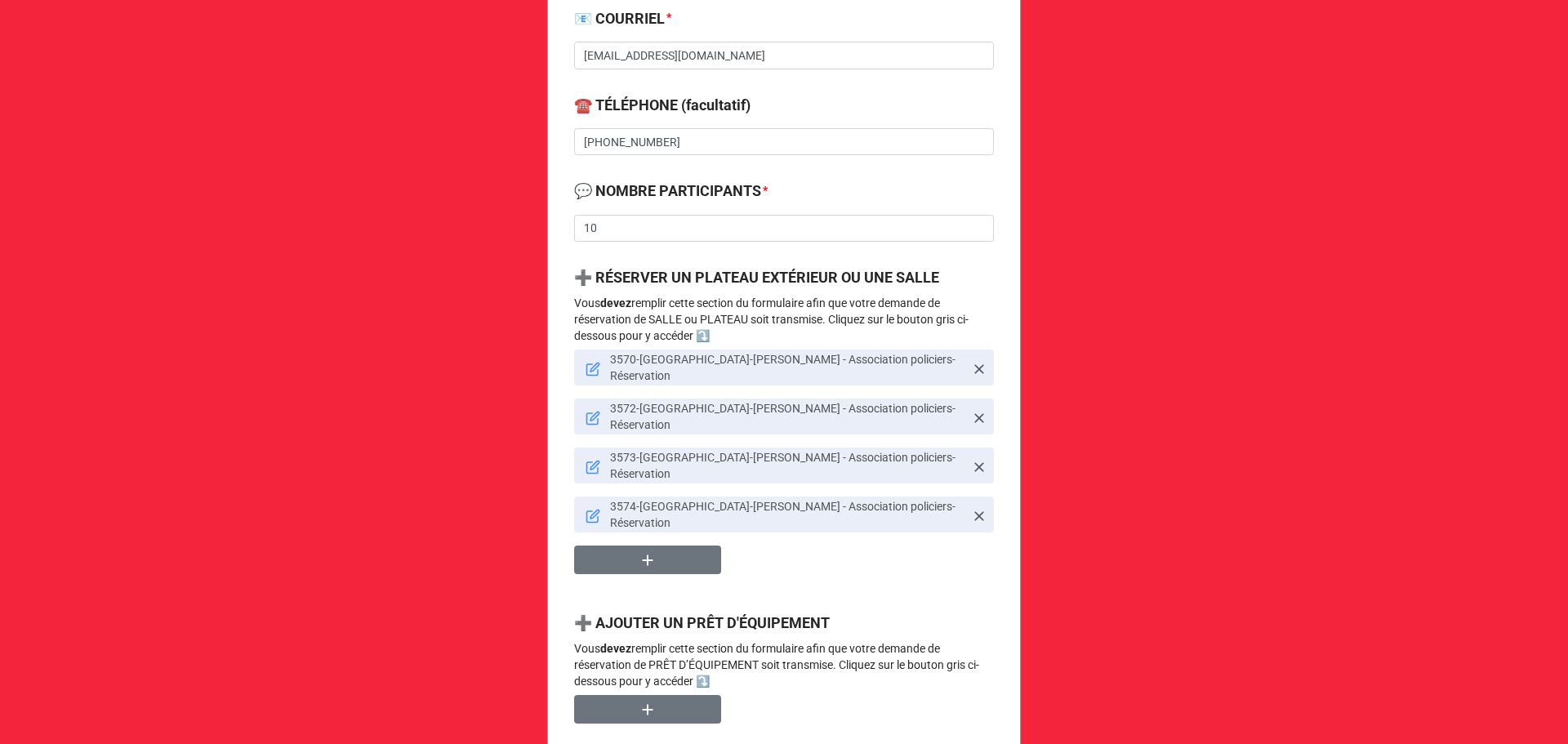
click at [575, 497] on link "3574-[GEOGRAPHIC_DATA]-[PERSON_NAME] - Association policiers-Réservation" at bounding box center [784, 515] width 420 height 36
click at [586, 509] on icon at bounding box center [592, 515] width 14 height 14
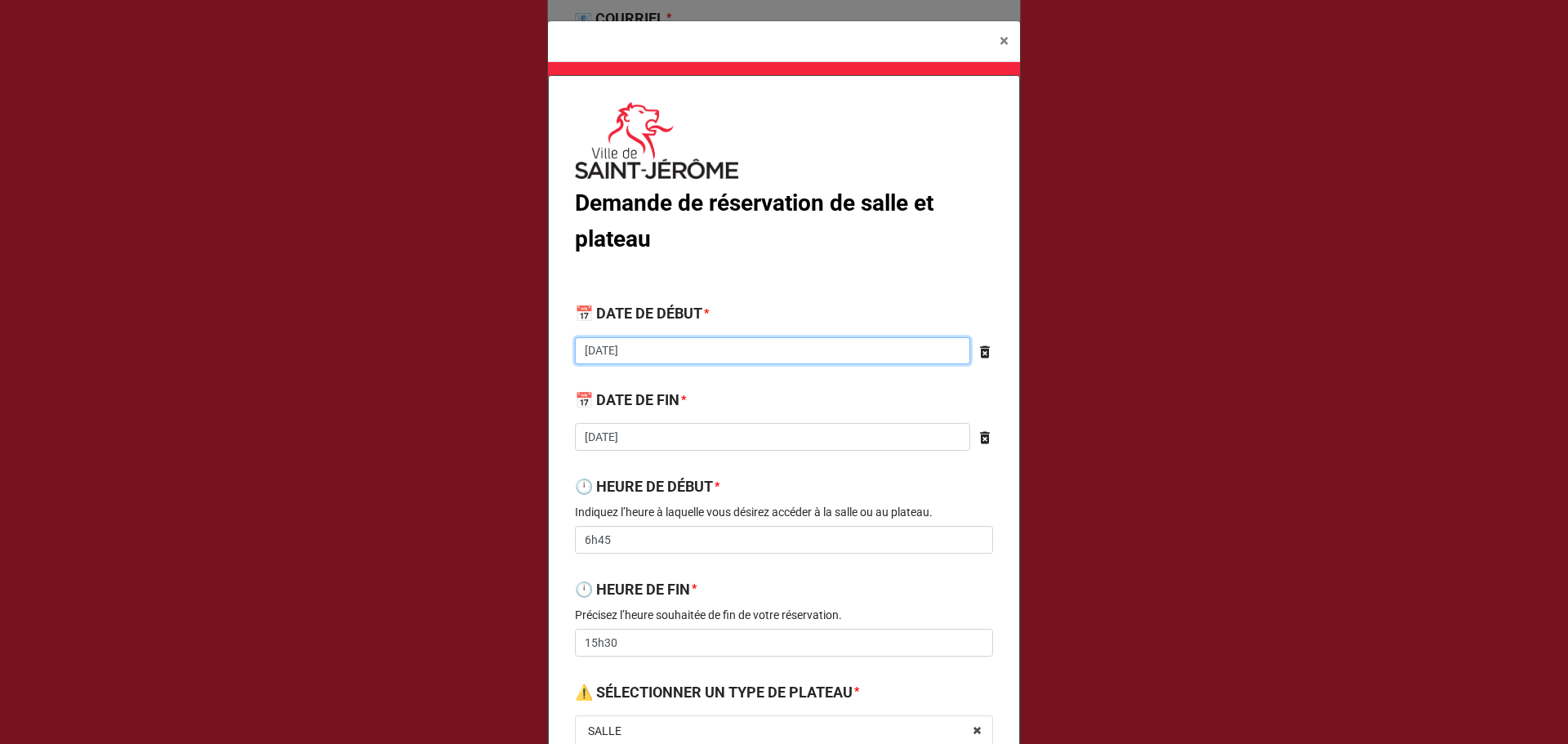
click at [641, 359] on input "[DATE]" at bounding box center [772, 351] width 395 height 28
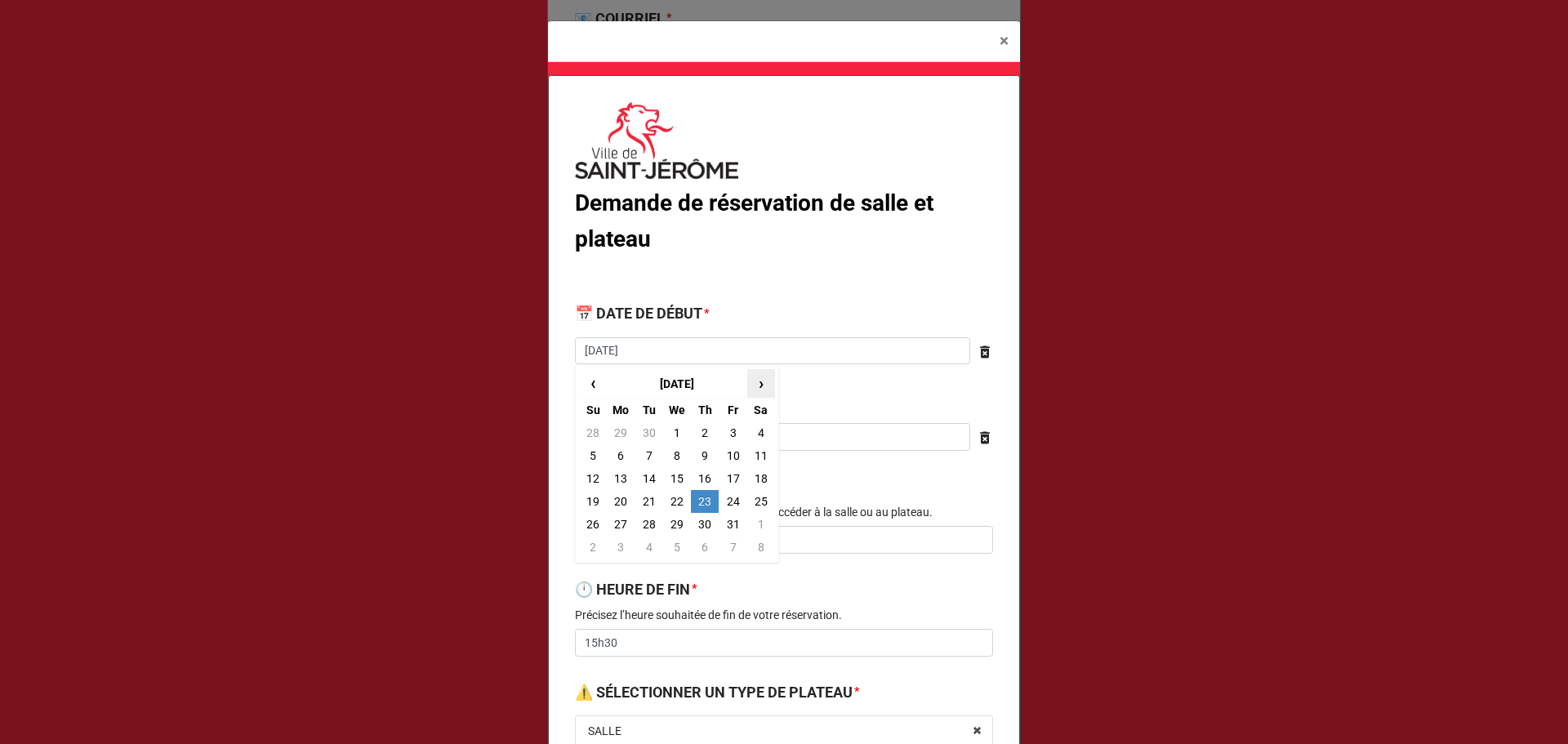
click at [756, 372] on span "›" at bounding box center [761, 383] width 26 height 27
click at [758, 386] on span "›" at bounding box center [761, 383] width 26 height 27
click at [706, 481] on td "18" at bounding box center [704, 478] width 28 height 23
type textarea "x"
type input "[DATE]"
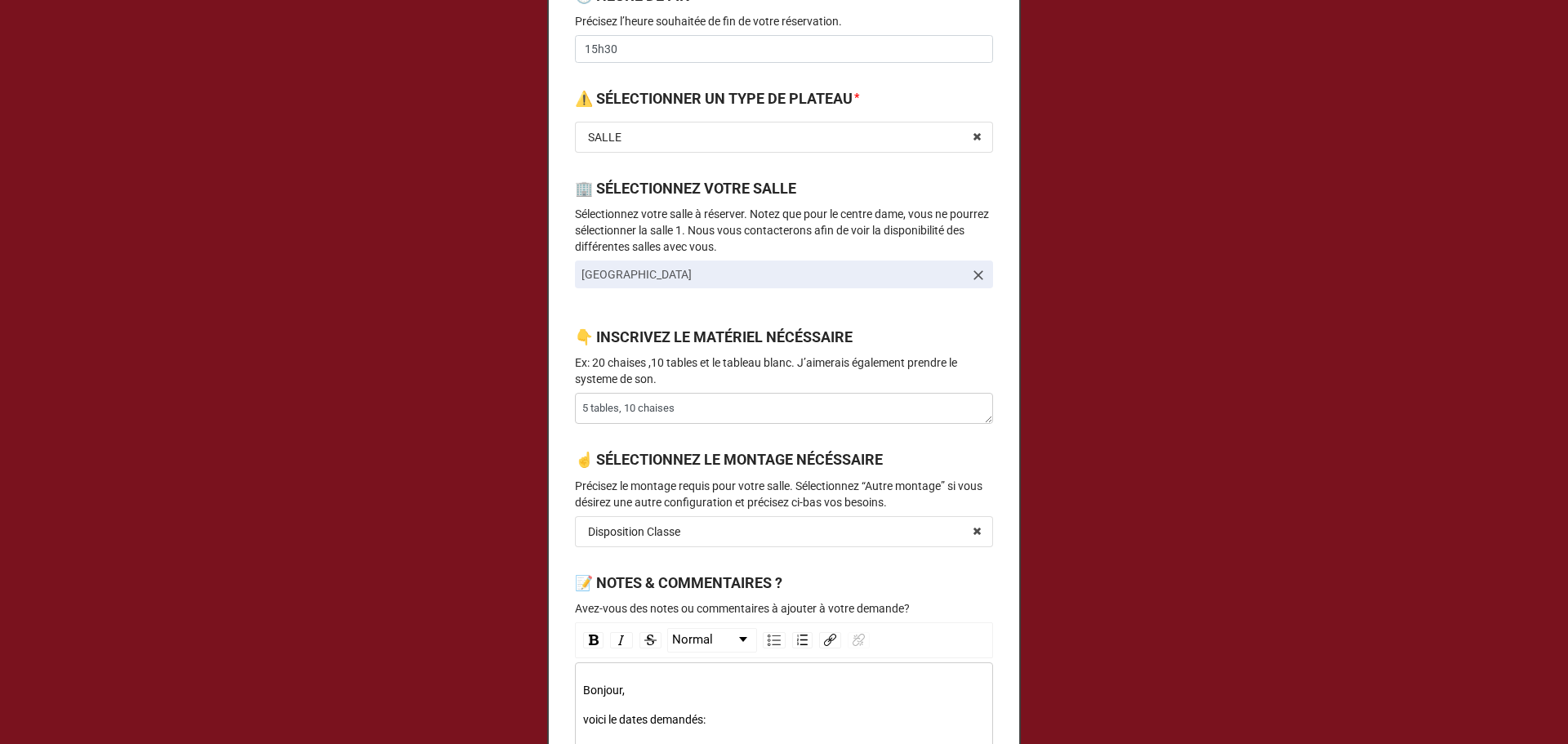
scroll to position [653, 0]
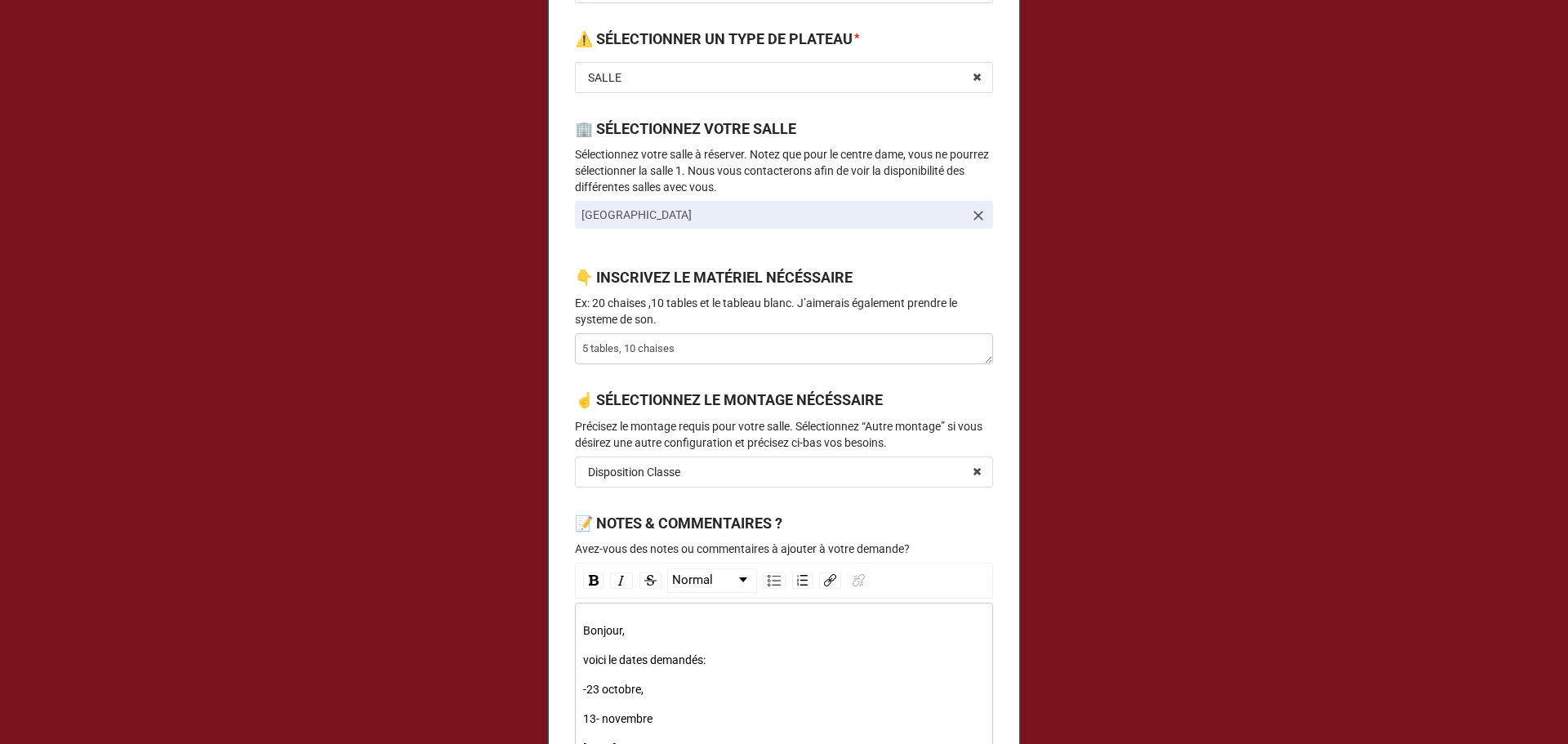
click at [828, 318] on p "Ex: 20 chaises ,10 tables et le tableau blanc. J’aimerais également prendre le …" at bounding box center [784, 311] width 418 height 33
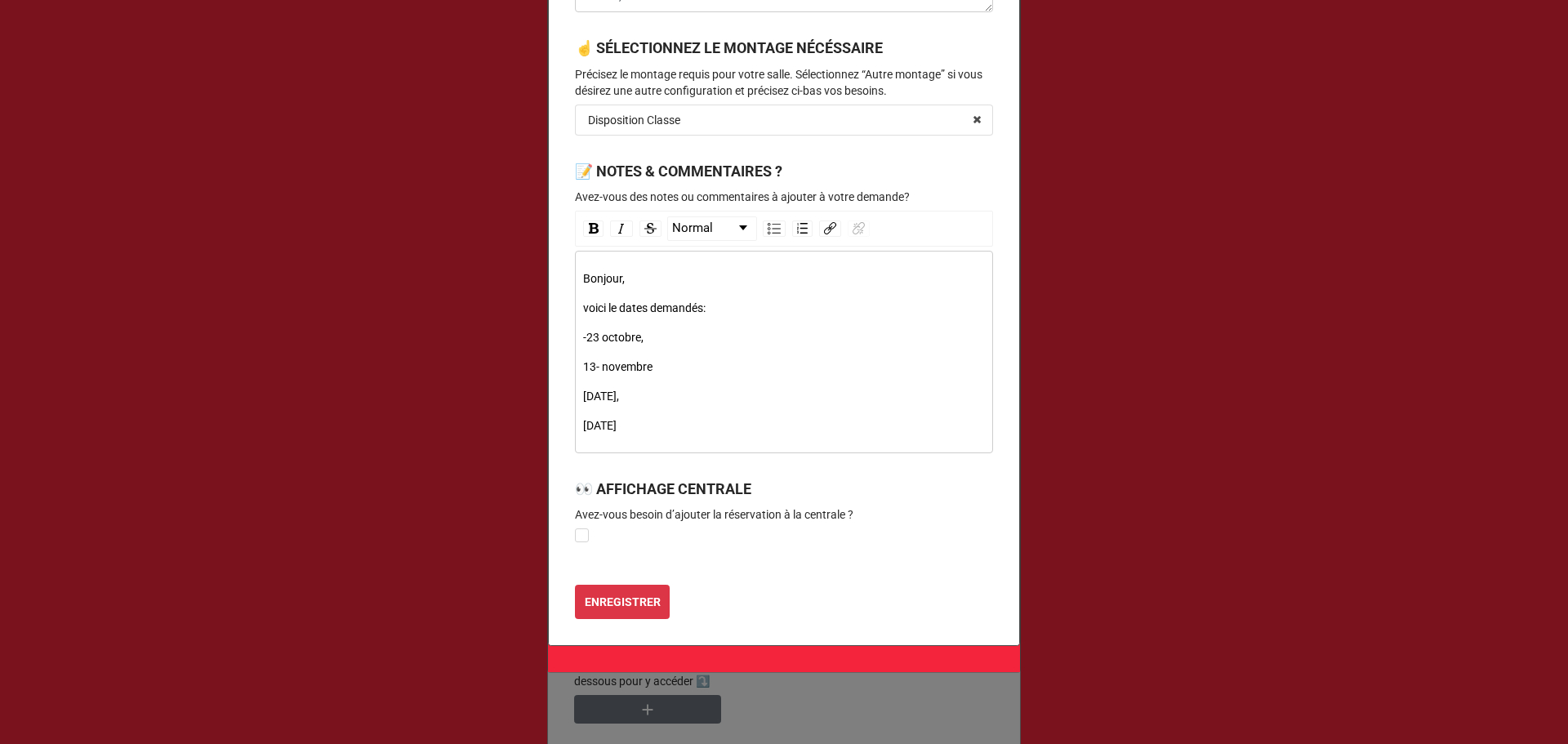
scroll to position [1037, 0]
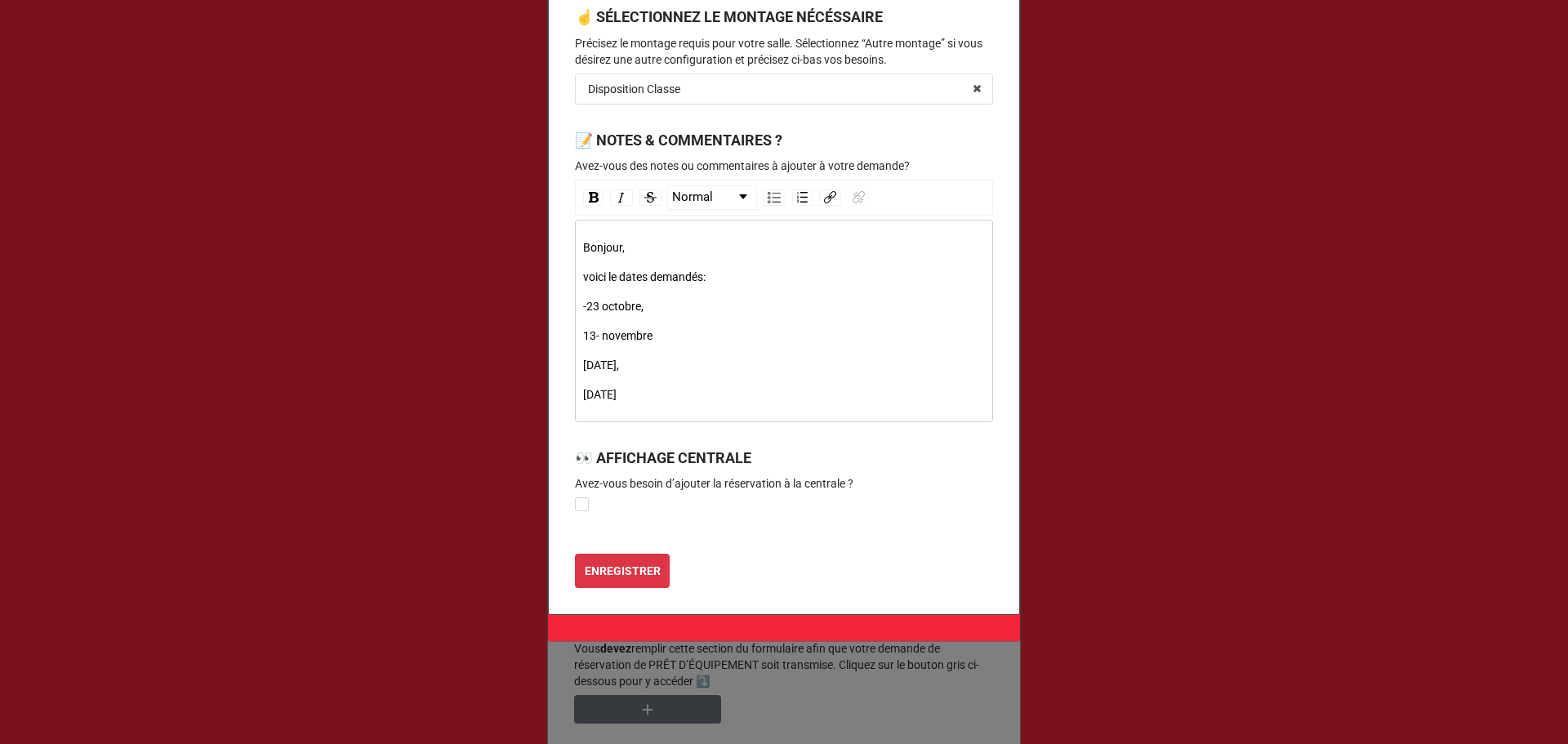
drag, startPoint x: 665, startPoint y: 392, endPoint x: 570, endPoint y: 211, distance: 204.4
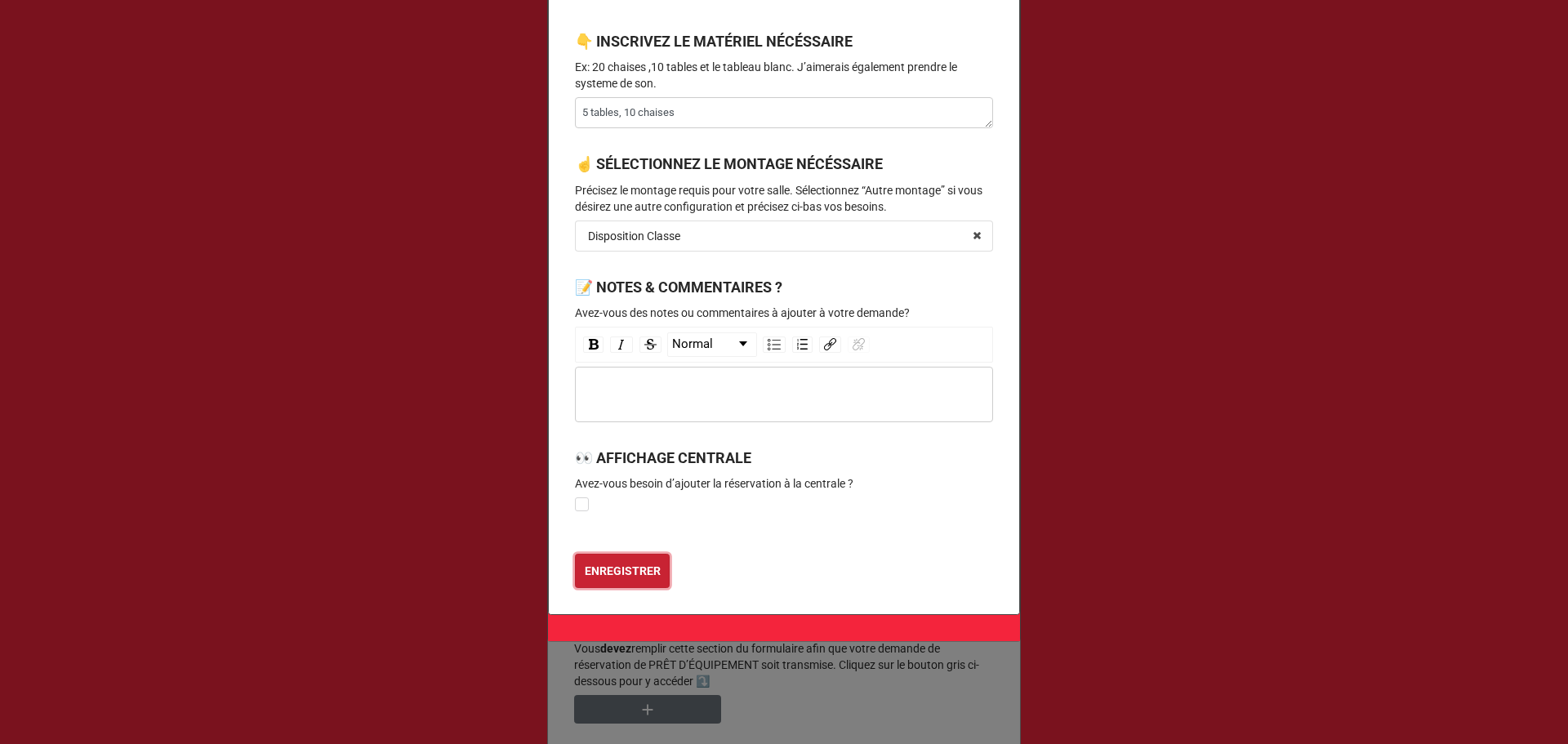
type textarea "x"
click at [606, 559] on button "ENREGISTRER" at bounding box center [622, 570] width 95 height 35
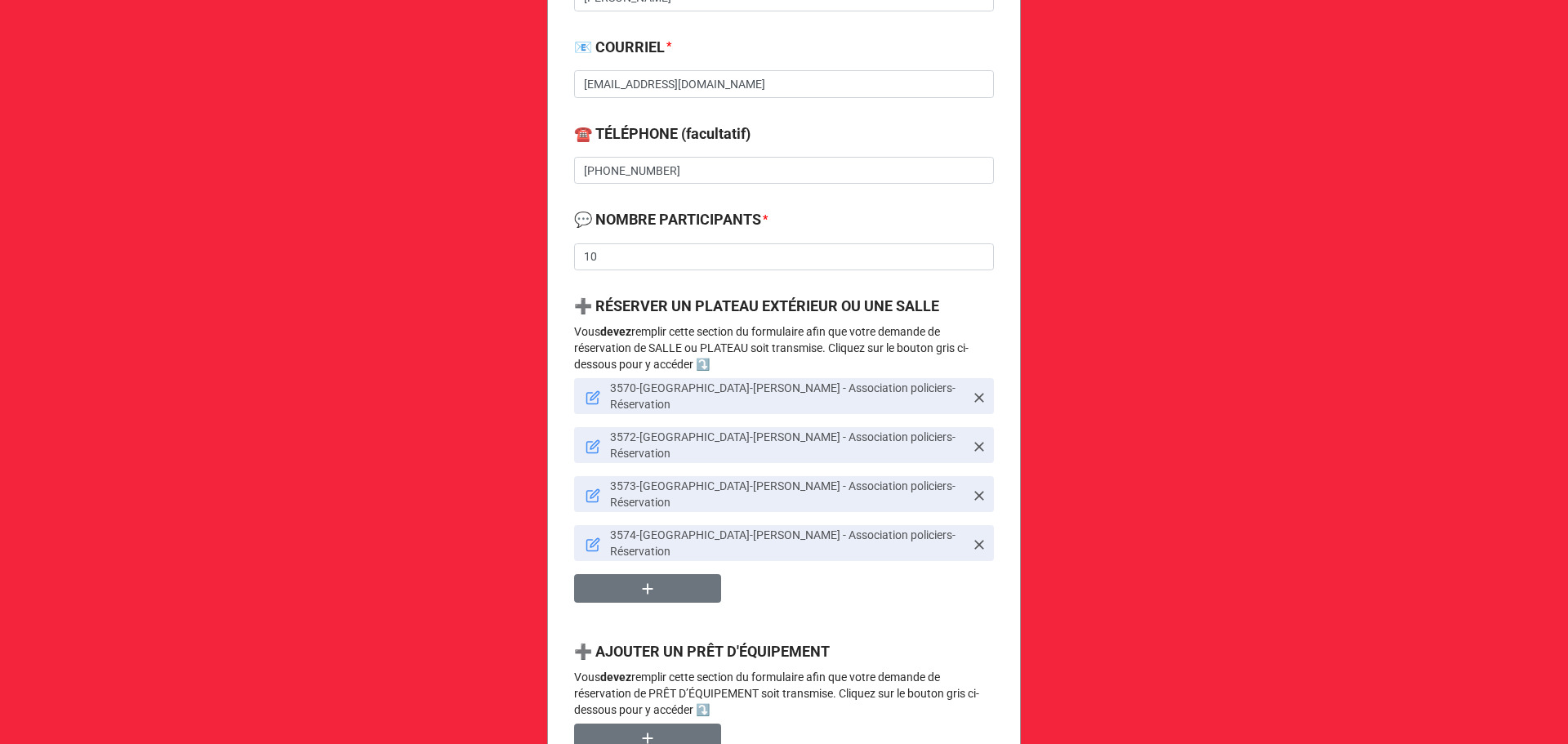
scroll to position [0, 0]
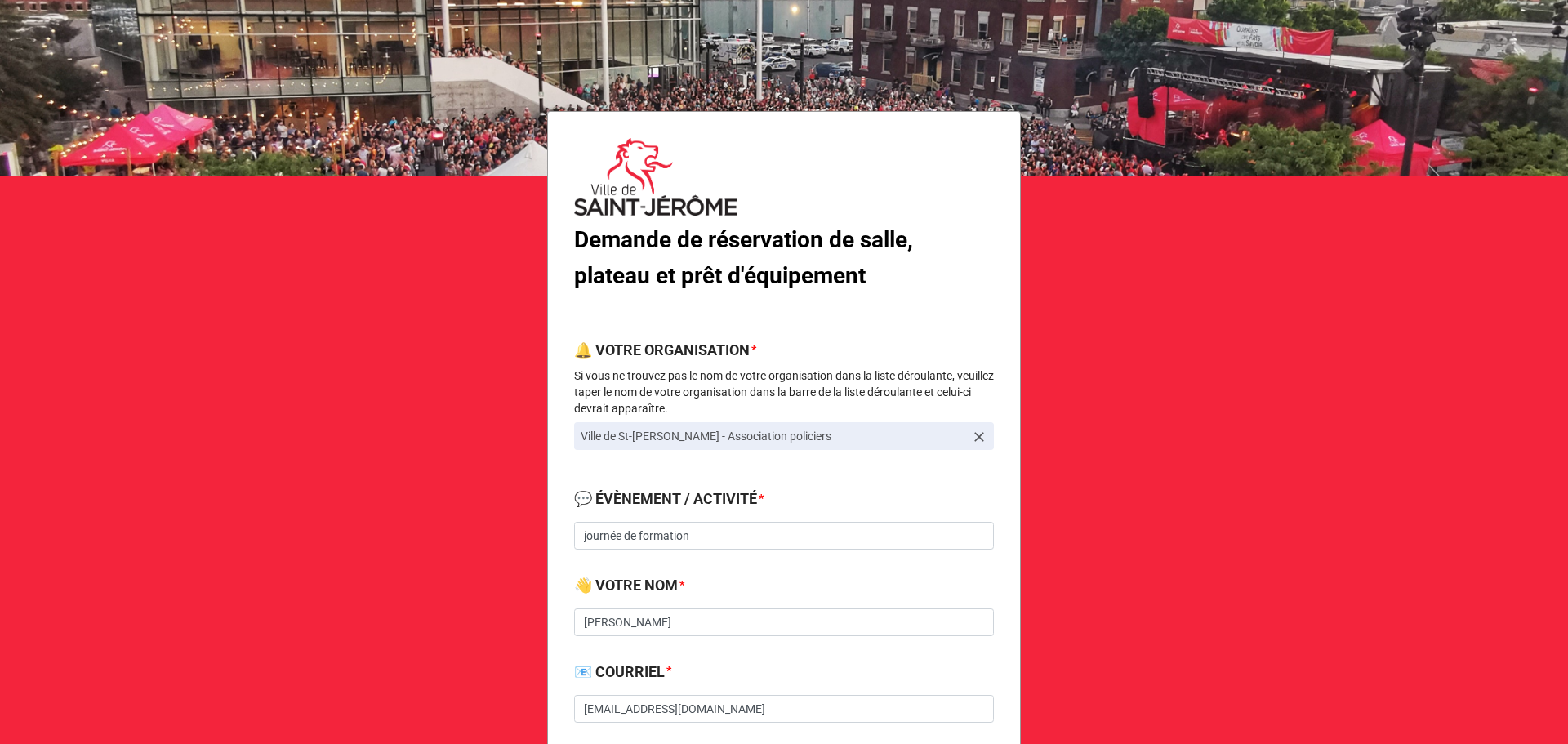
click at [974, 439] on icon at bounding box center [979, 438] width 10 height 10
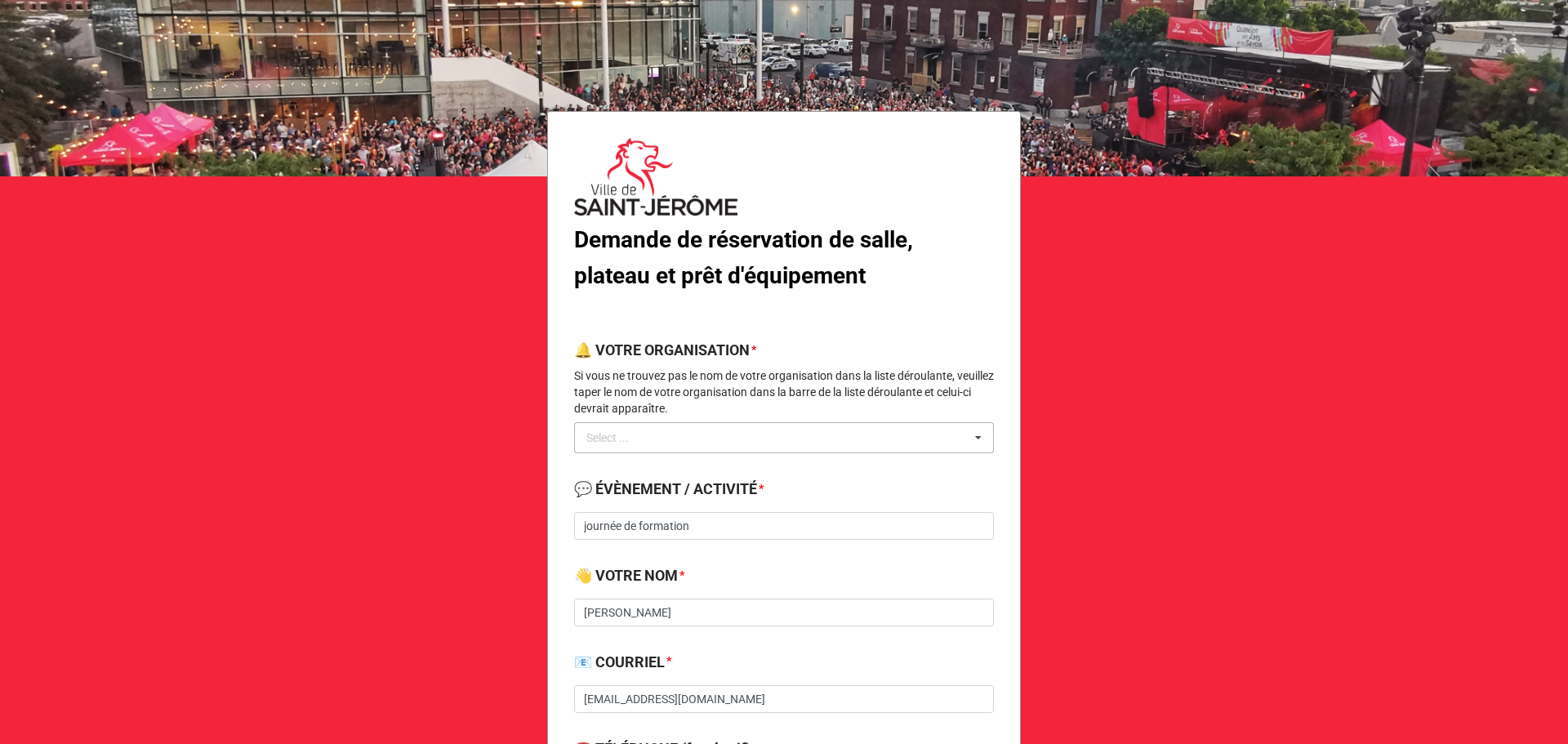
click at [676, 440] on div "Select ... No results found." at bounding box center [784, 438] width 420 height 31
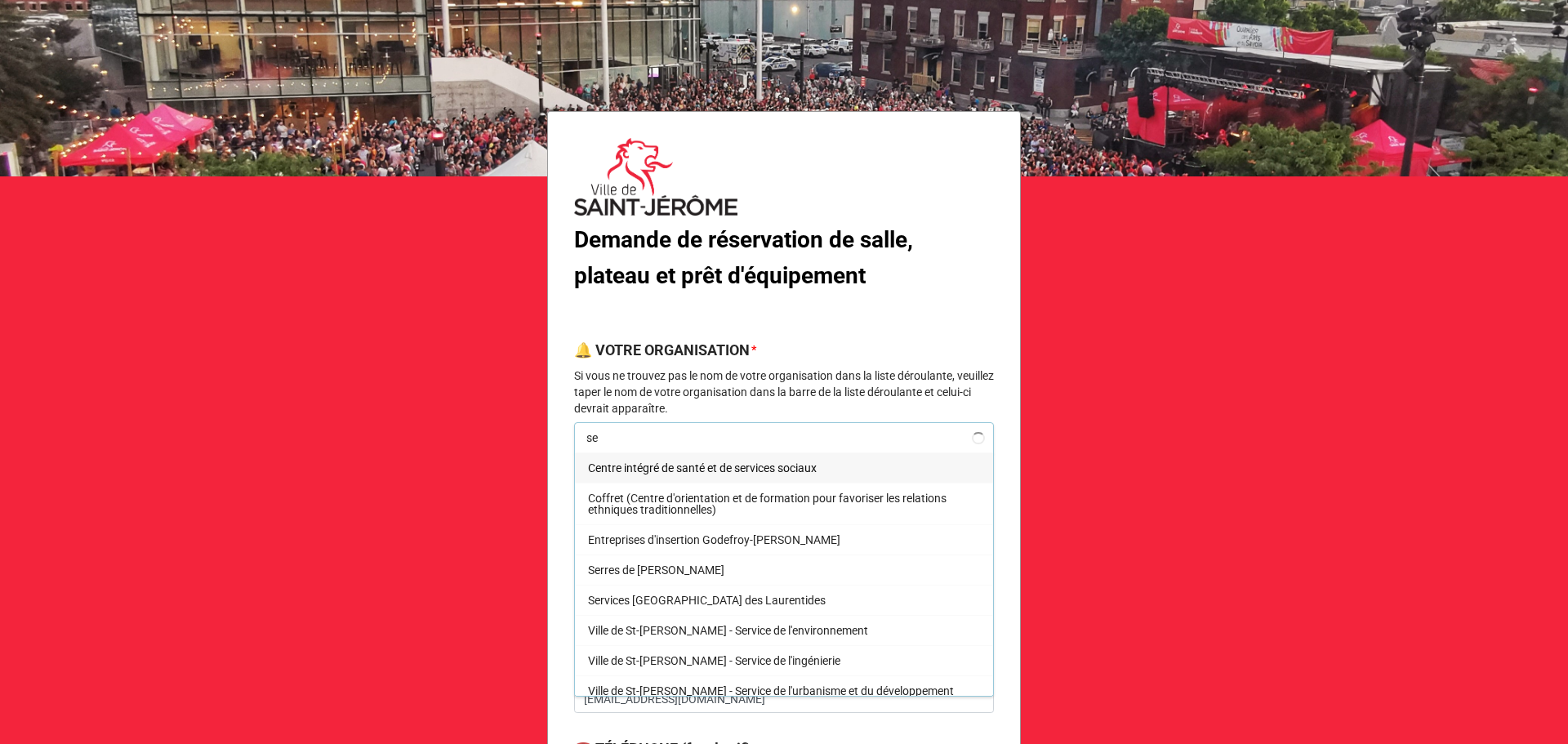
type input "s"
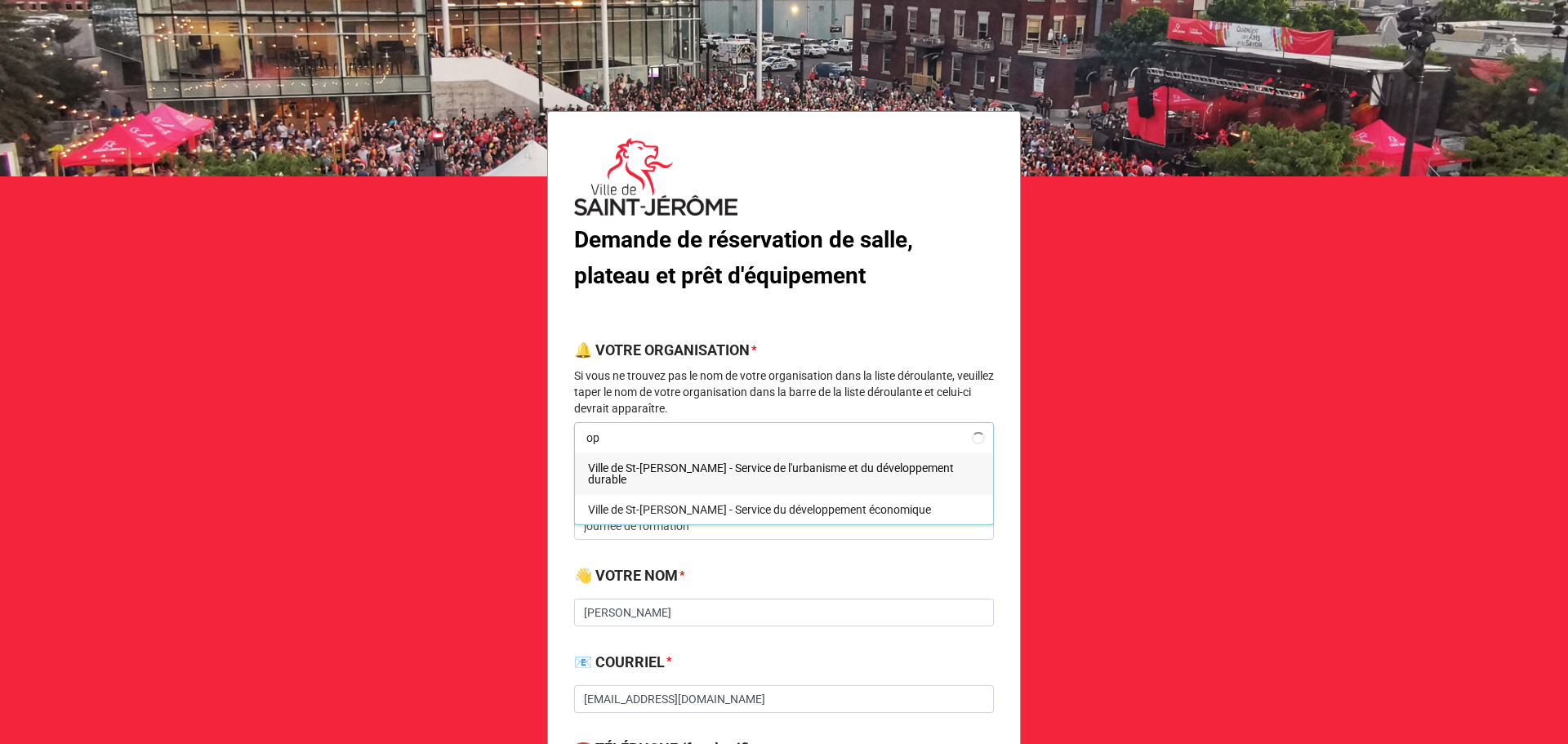
type input "o"
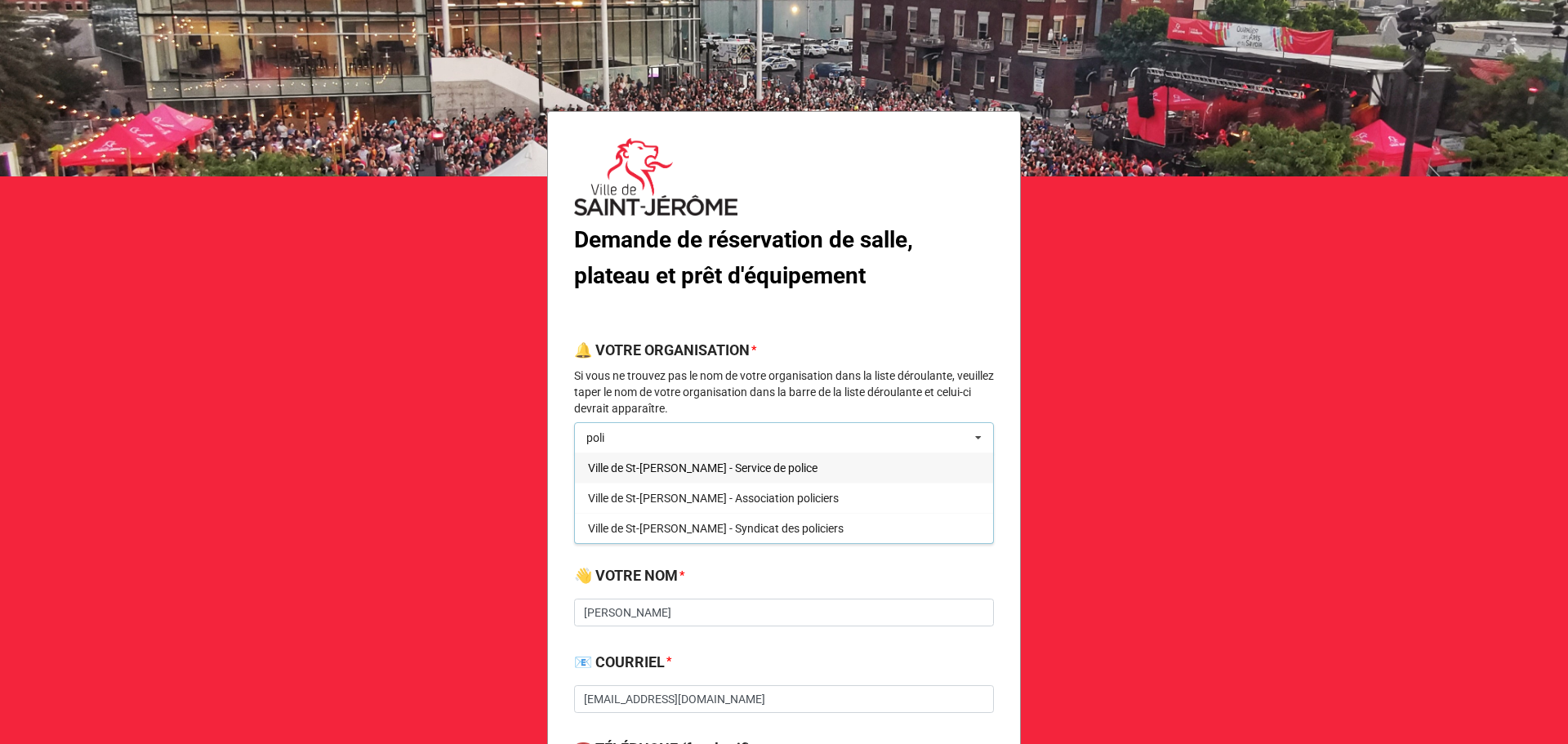
type input "poli"
click at [806, 466] on div "Ville de St-[PERSON_NAME] - Service de police" at bounding box center [784, 468] width 418 height 30
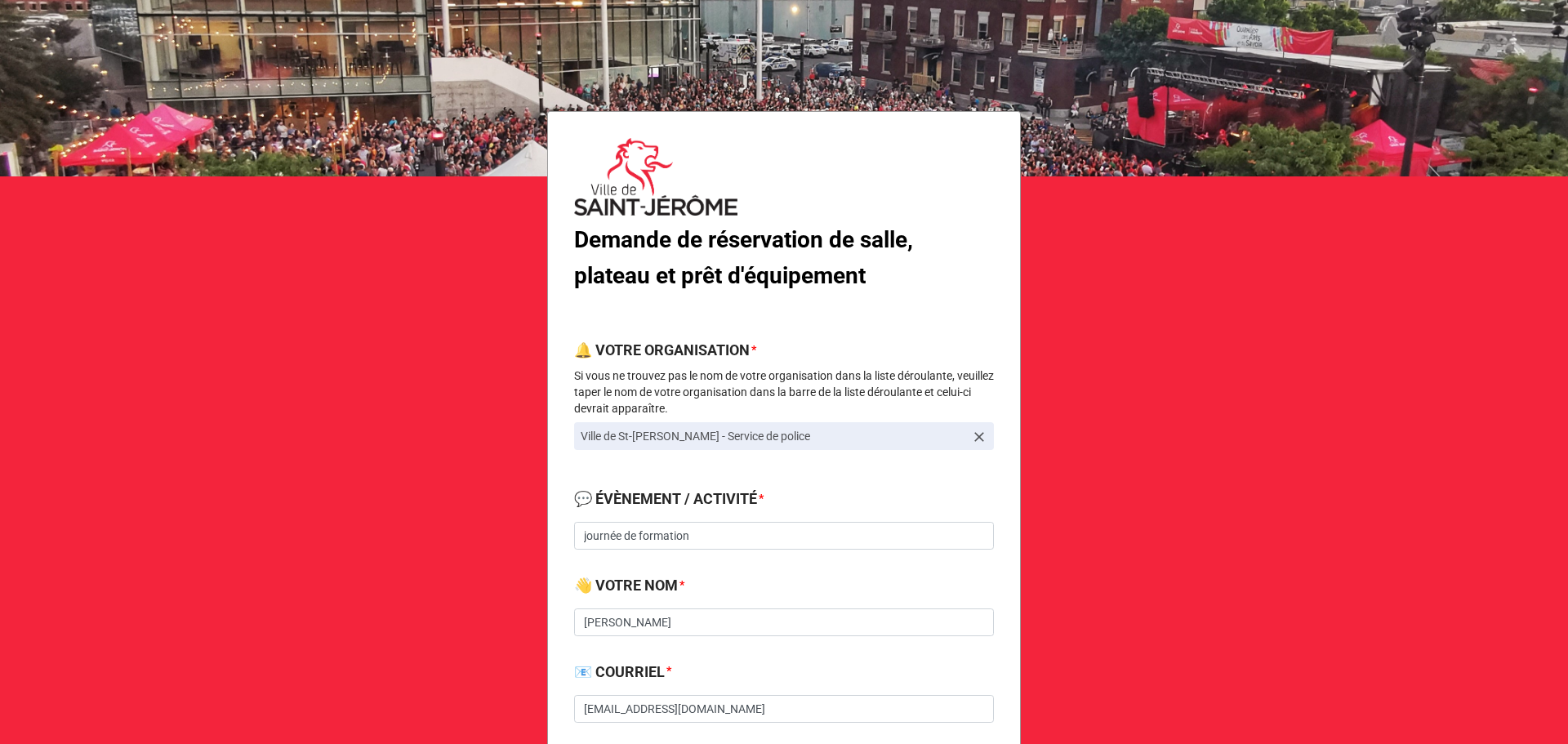
click at [975, 441] on icon at bounding box center [978, 437] width 16 height 16
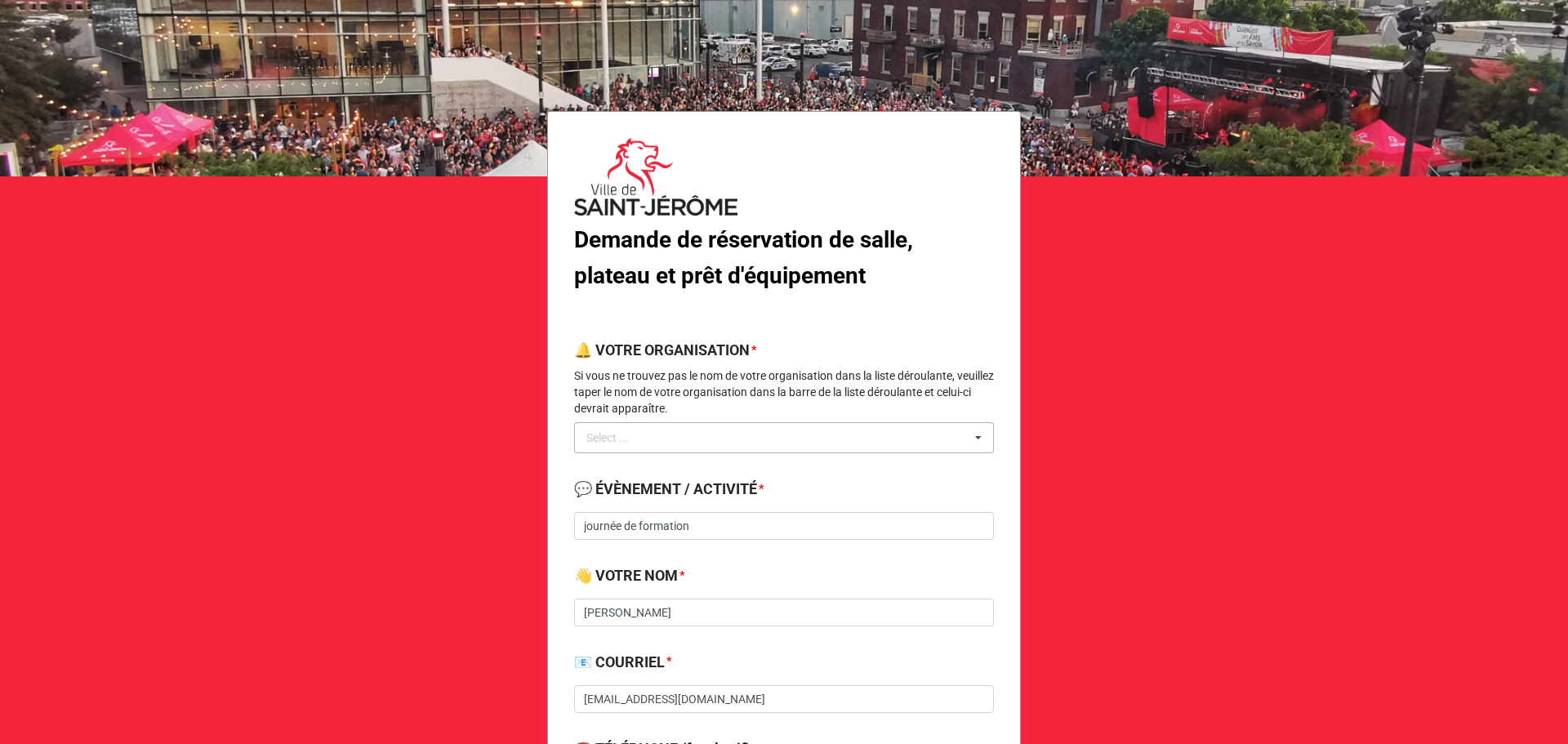
click at [853, 425] on div "Select ... Centre intégré de santé et de services sociaux Coffret (Centre d'ori…" at bounding box center [784, 438] width 420 height 31
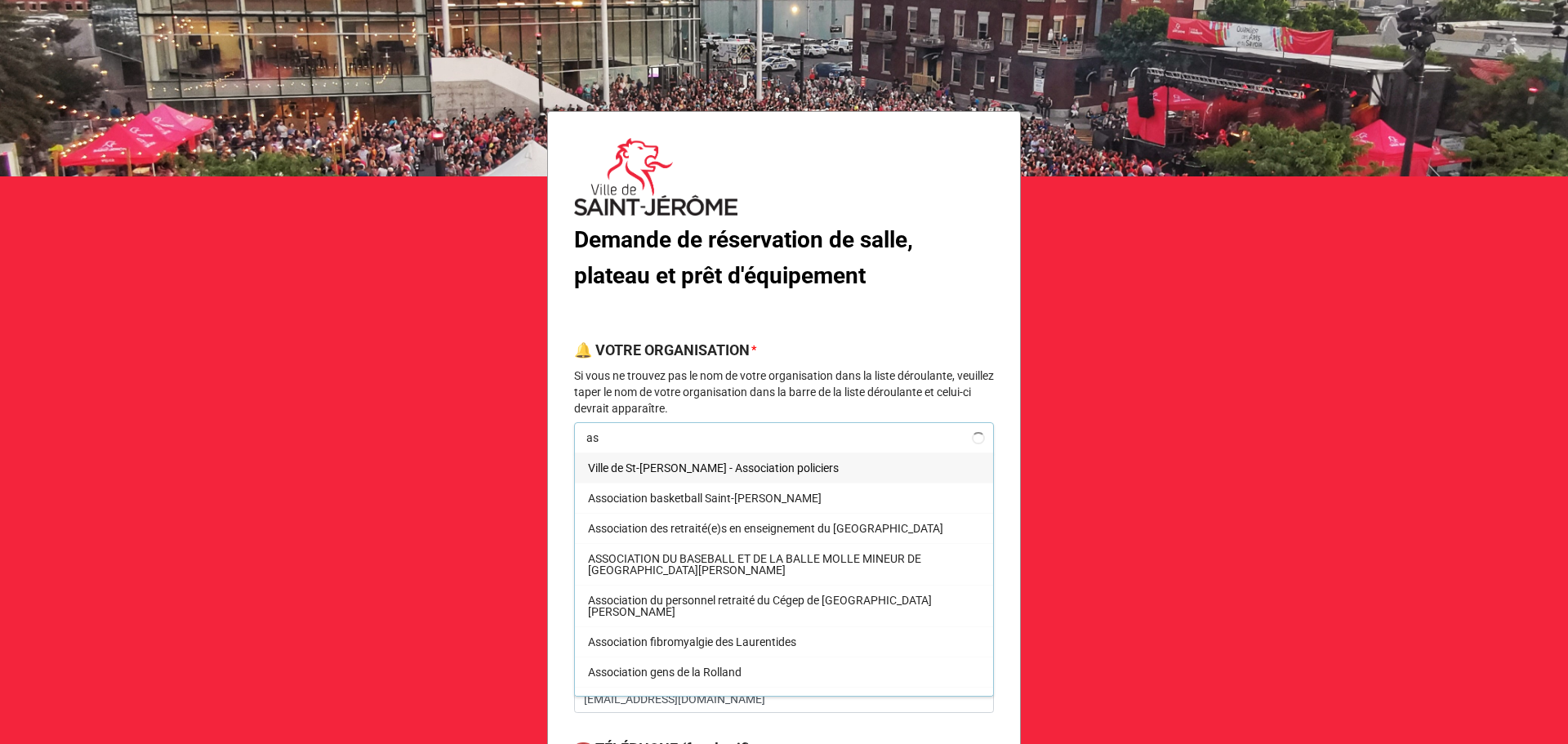
type input "a"
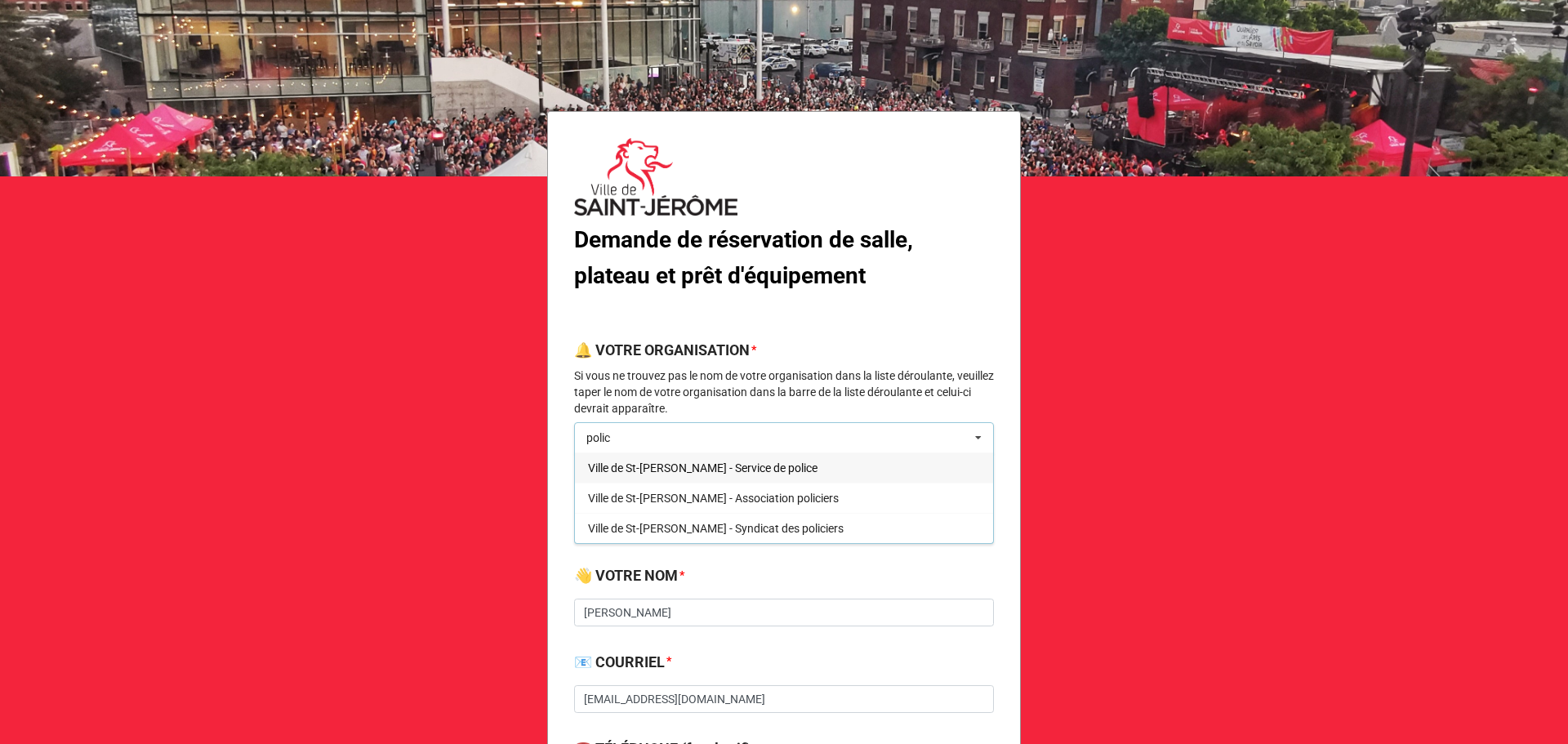
type input "polic"
click at [677, 284] on b "Demande de réservation de salle, plateau et prêt d'équipement" at bounding box center [743, 257] width 339 height 63
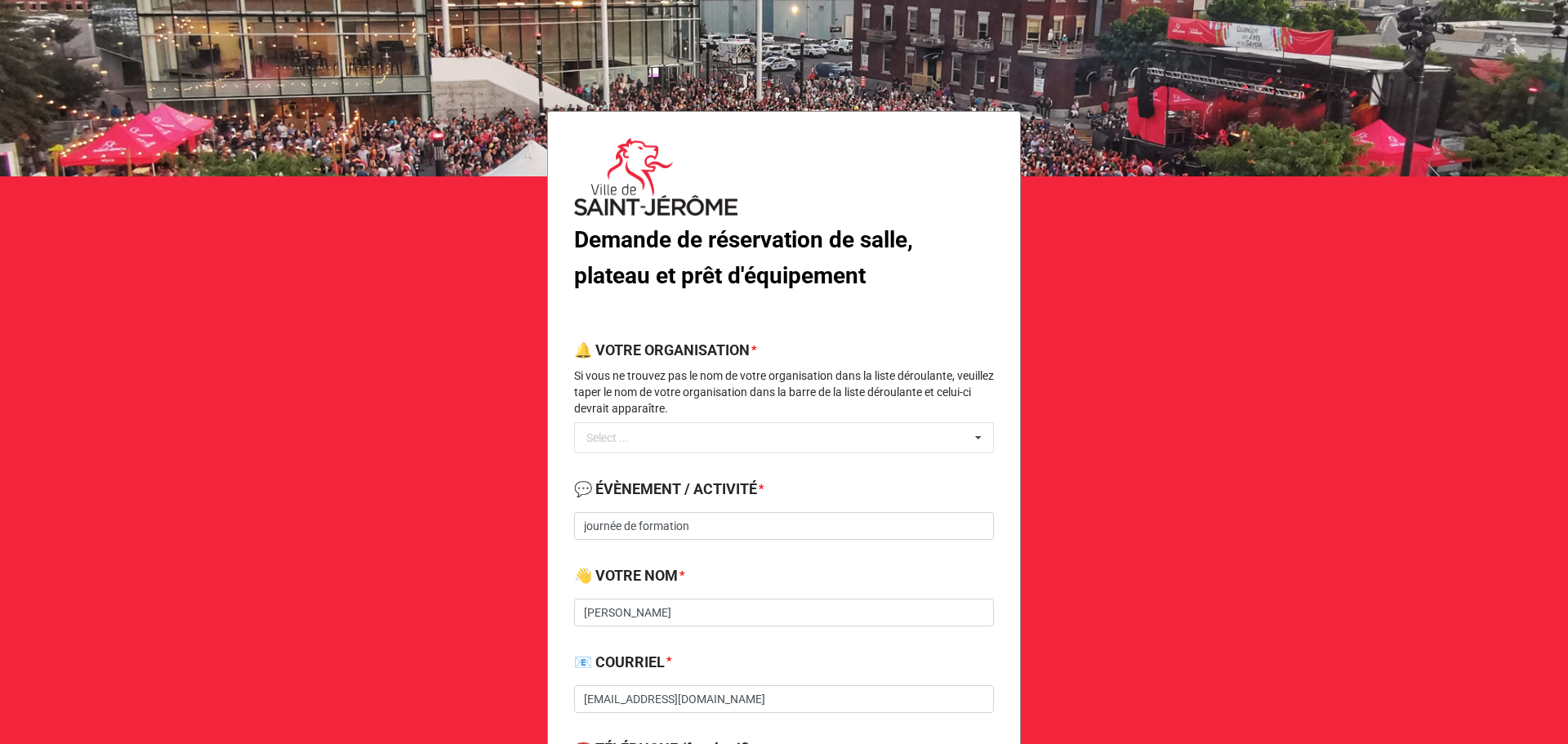
click at [722, 372] on p "Si vous ne trouvez pas le nom de votre organisation dans la liste déroulante, v…" at bounding box center [784, 392] width 420 height 49
click at [743, 444] on div "polic Select ... Centre intégré de santé et de services sociaux Coffret (Centre…" at bounding box center [784, 438] width 420 height 31
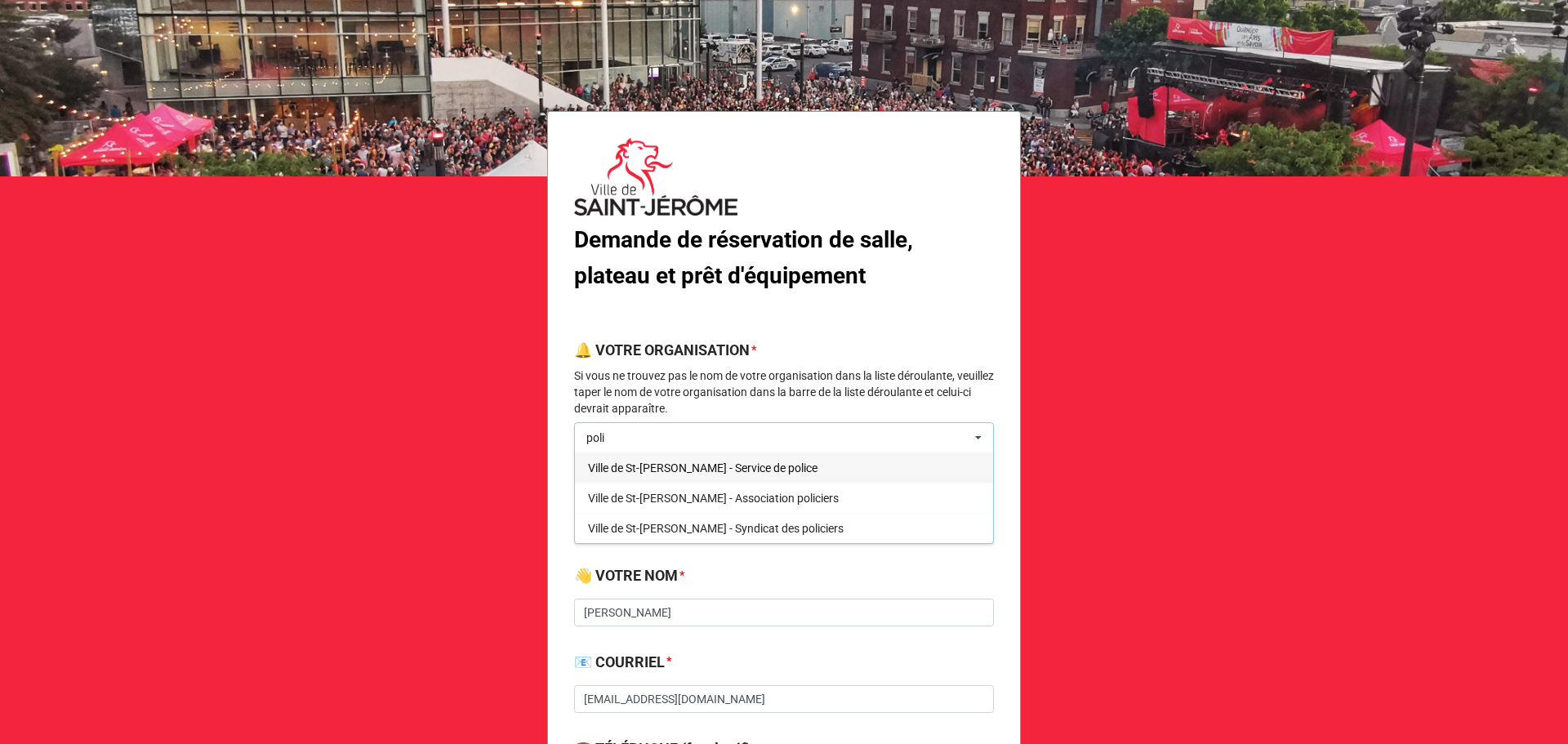
type input "poli"
click at [754, 480] on div "Ville de St-[PERSON_NAME] - Service de police" at bounding box center [784, 468] width 418 height 30
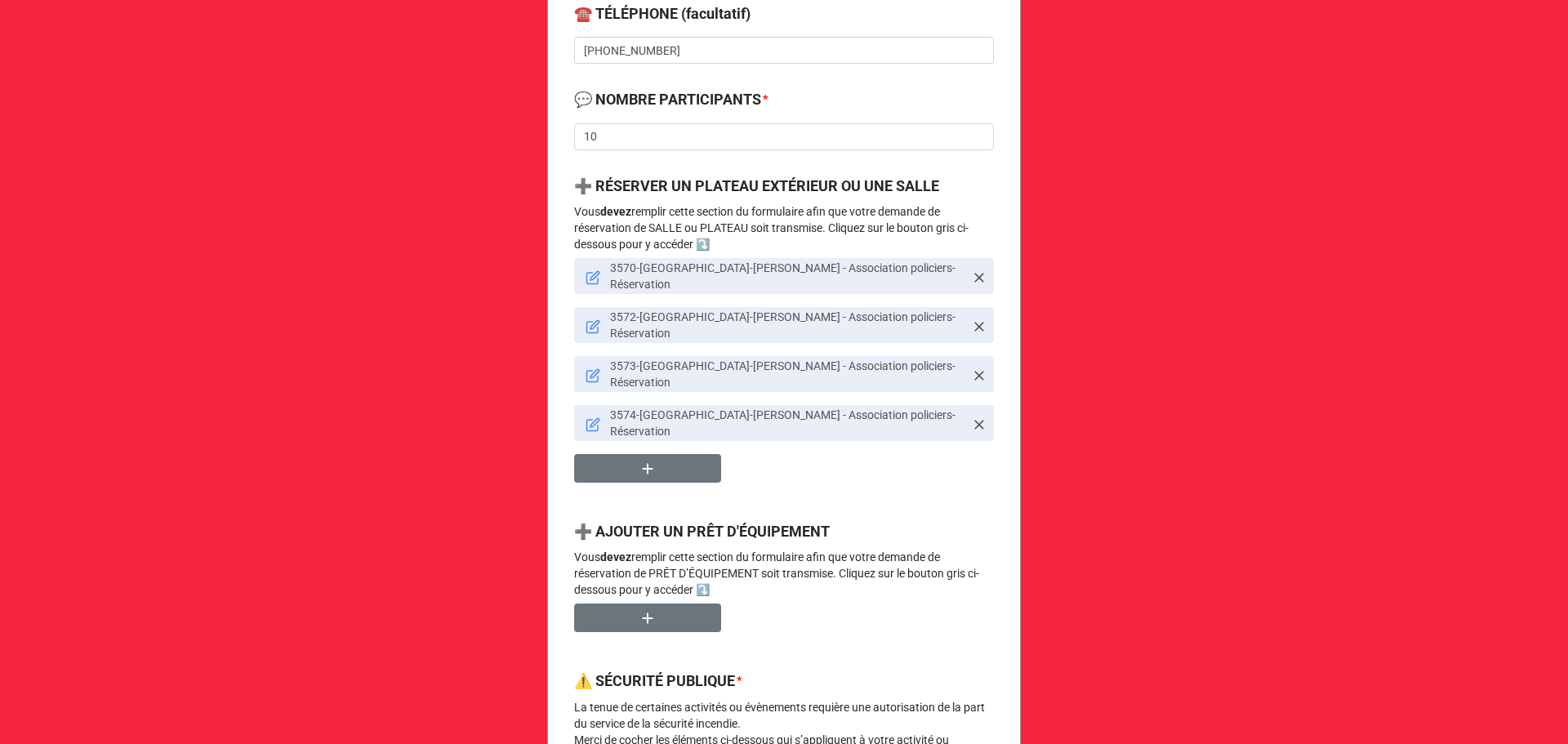
scroll to position [190, 0]
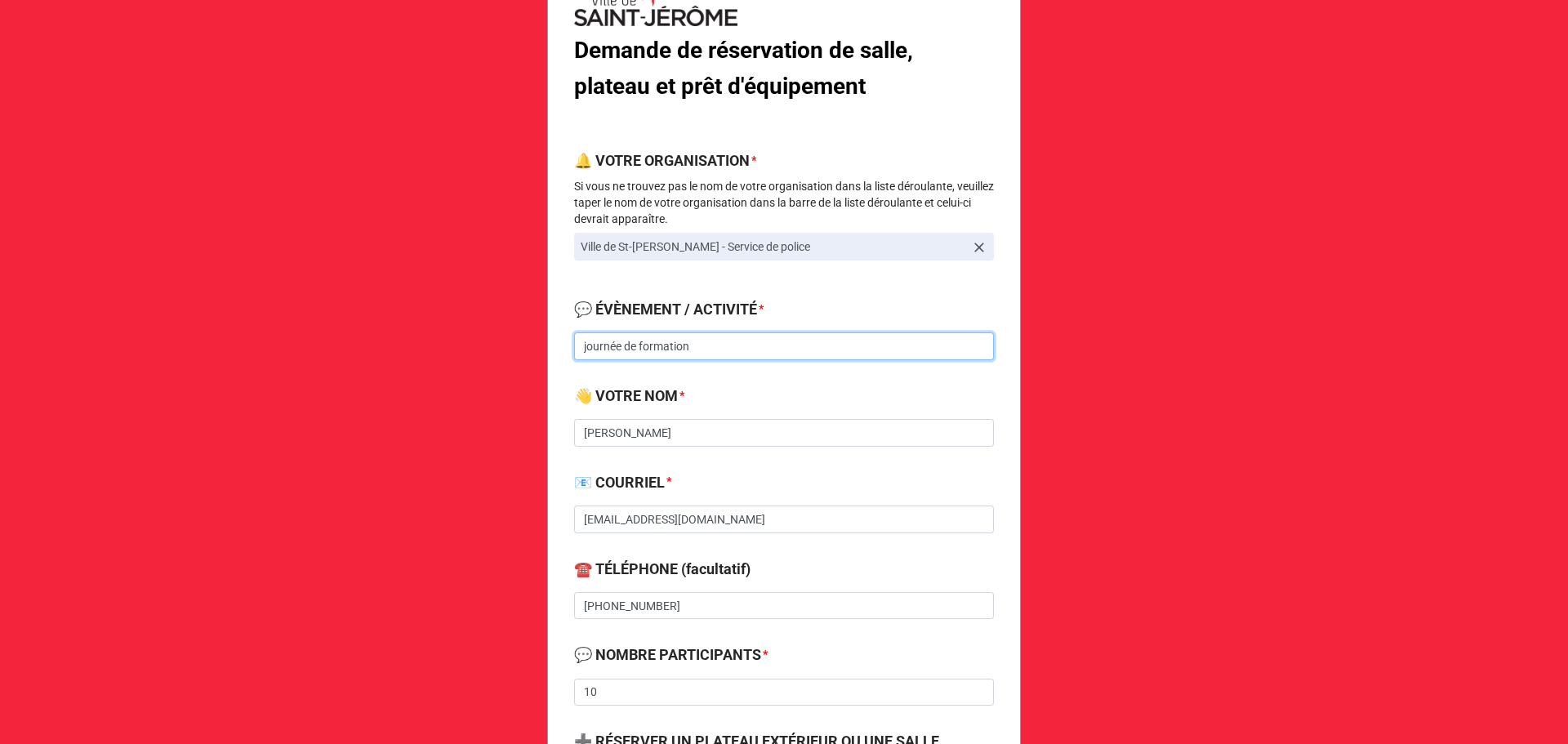
drag, startPoint x: 722, startPoint y: 350, endPoint x: 491, endPoint y: 344, distance: 231.1
paste input "formation policière sur la conduite avec les capacités affaiblies"
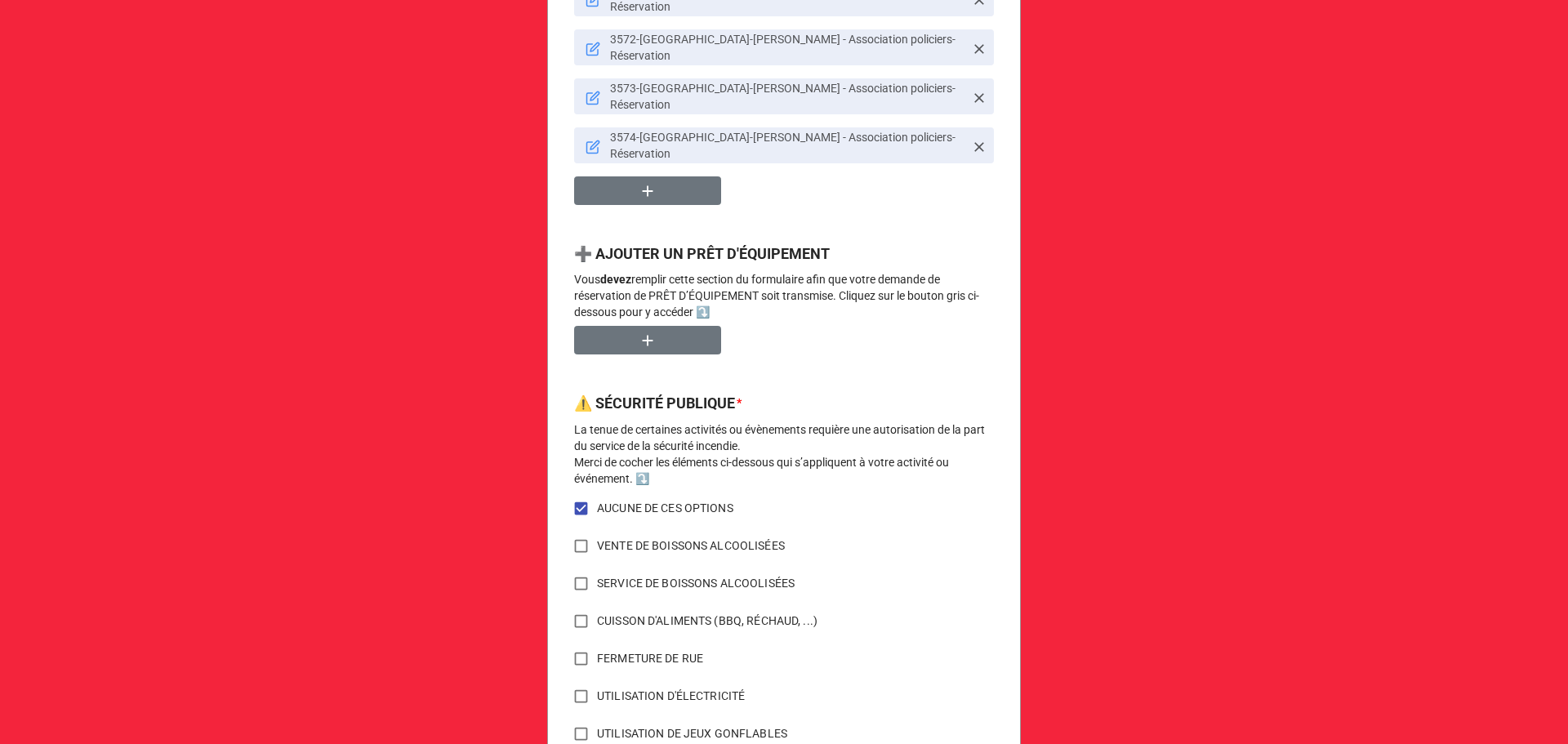
scroll to position [1278, 0]
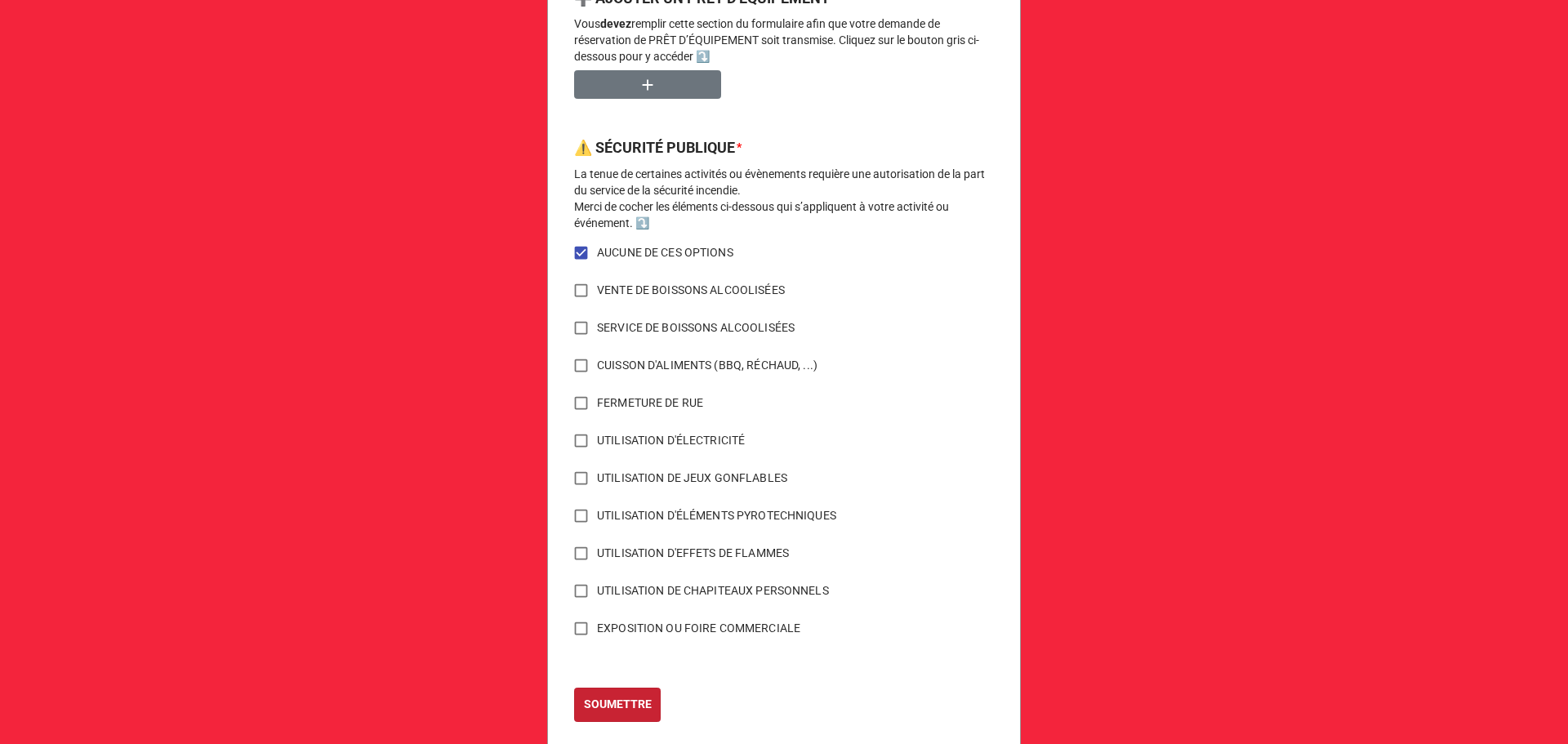
type input "formation policière sur la conduite avec les capacités affaiblies"
click at [609, 688] on button "SOUMETTRE" at bounding box center [617, 705] width 86 height 35
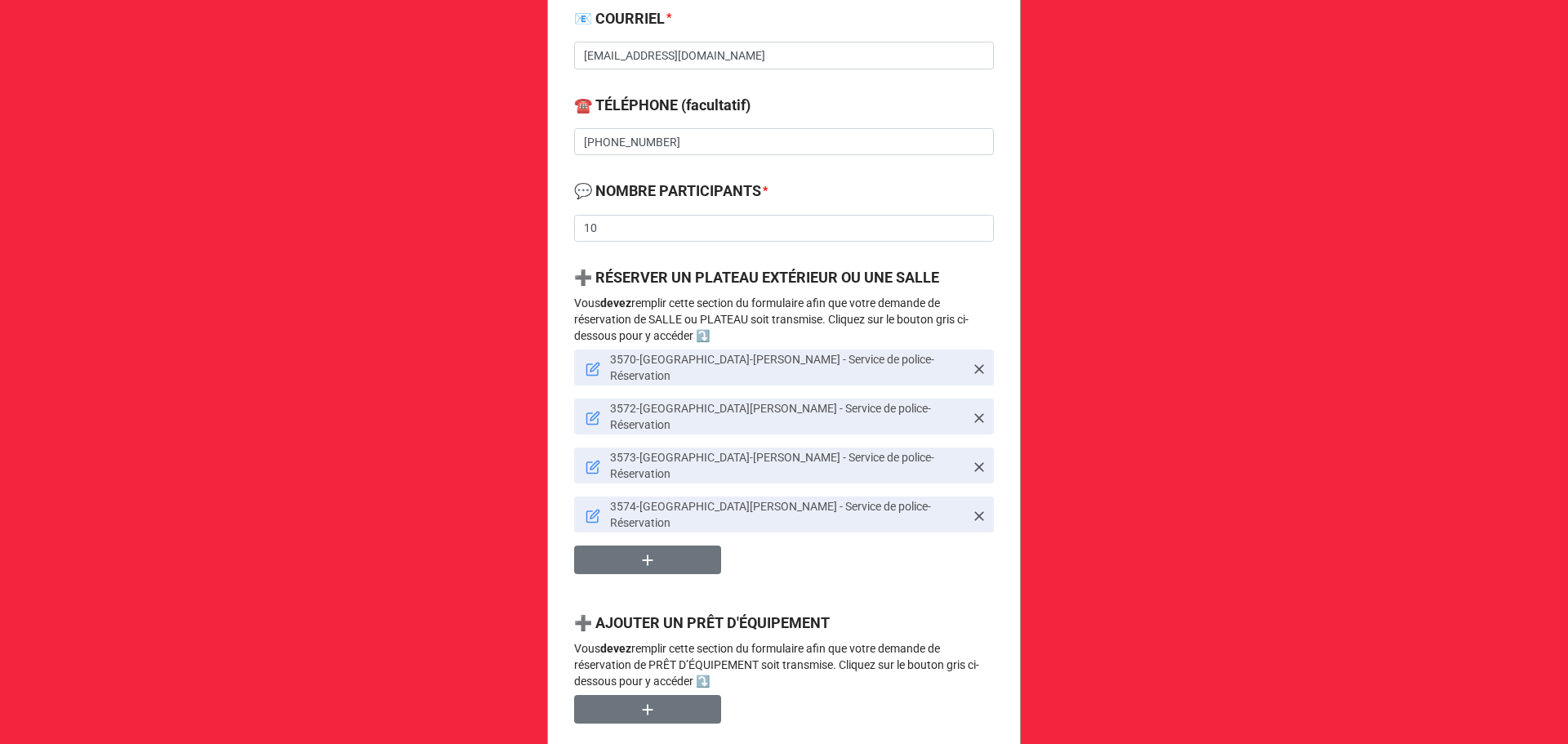
scroll to position [218, 0]
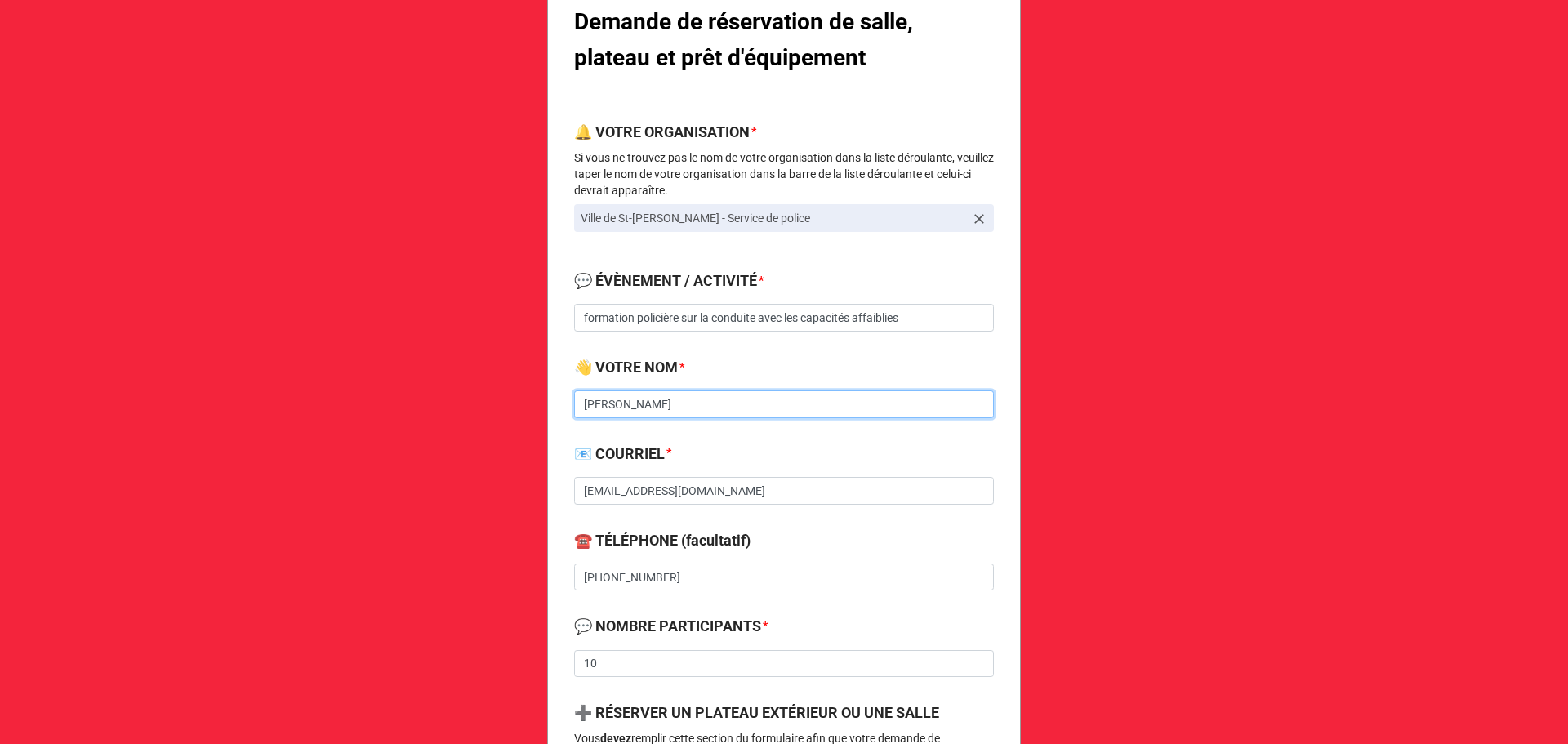
drag, startPoint x: 657, startPoint y: 403, endPoint x: 551, endPoint y: 394, distance: 106.4
drag, startPoint x: 711, startPoint y: 316, endPoint x: 503, endPoint y: 306, distance: 208.2
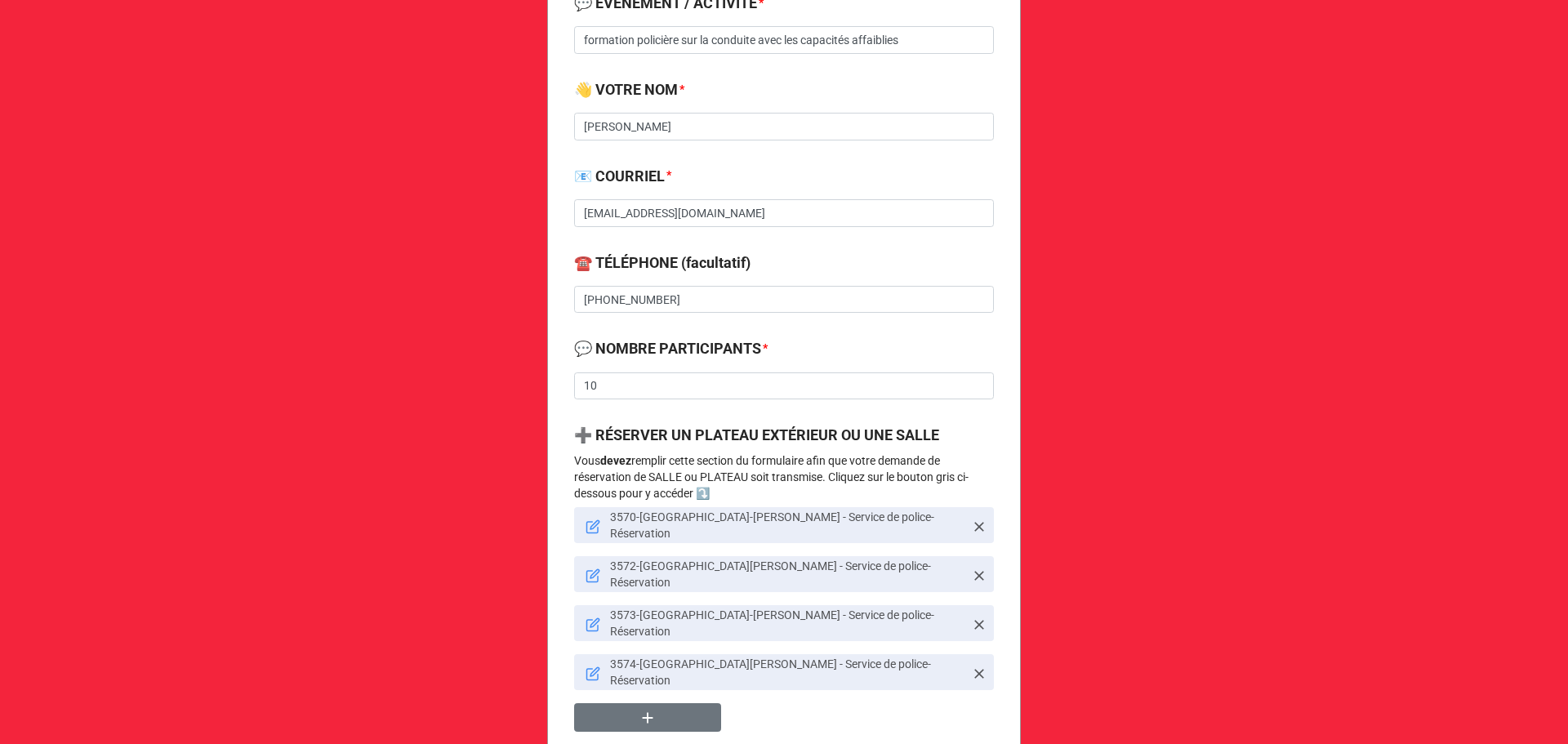
scroll to position [653, 0]
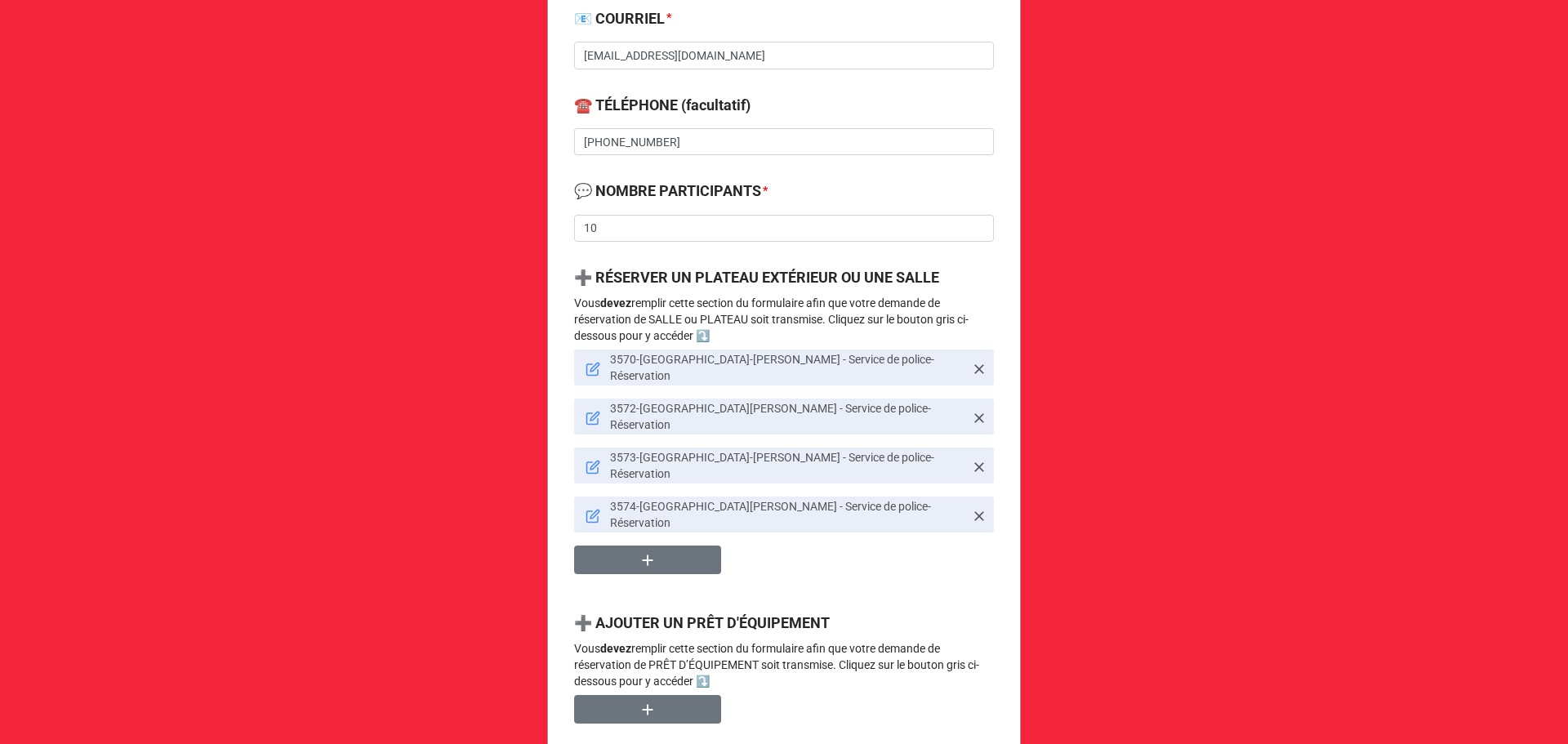
click at [587, 363] on icon at bounding box center [592, 369] width 14 height 14
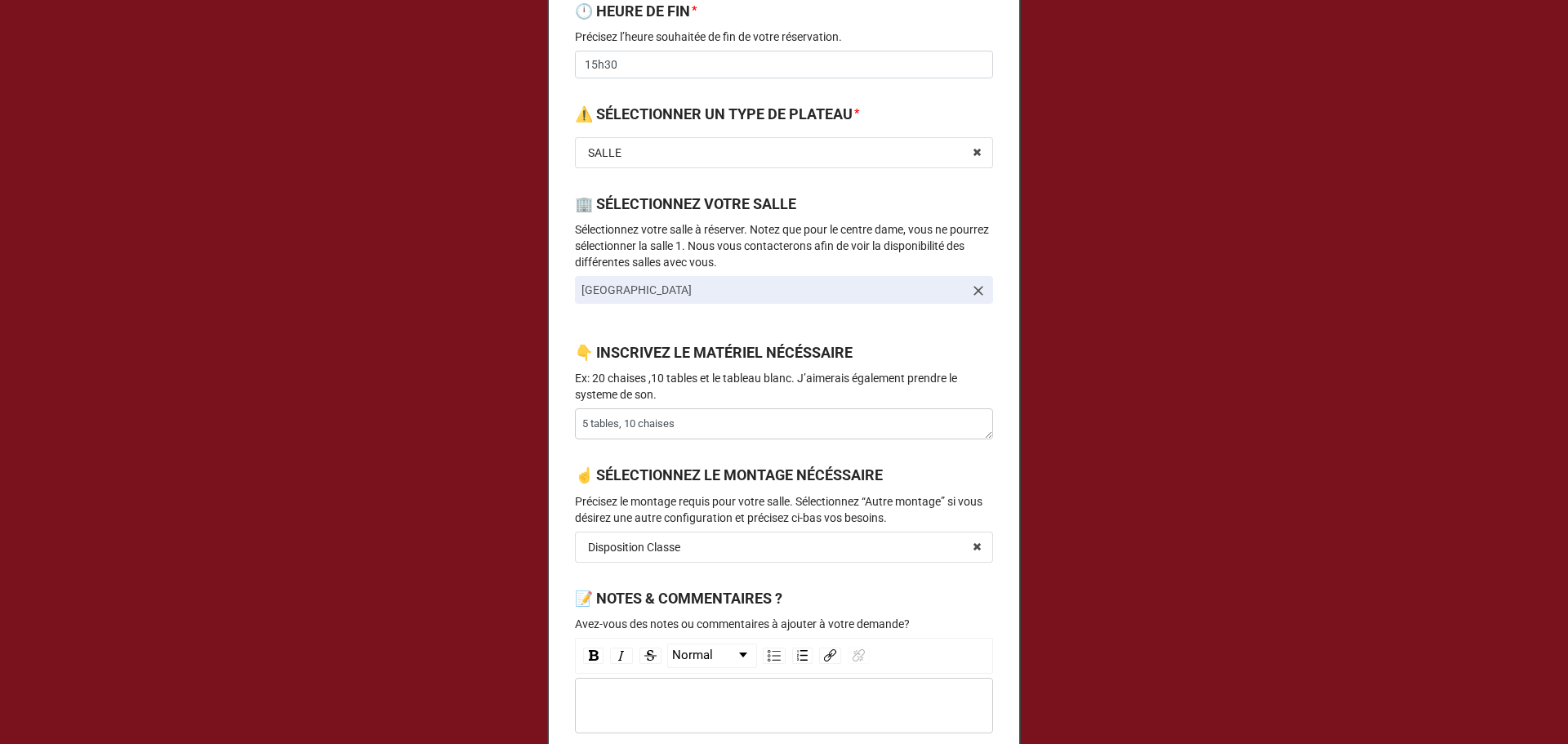
scroll to position [548, 0]
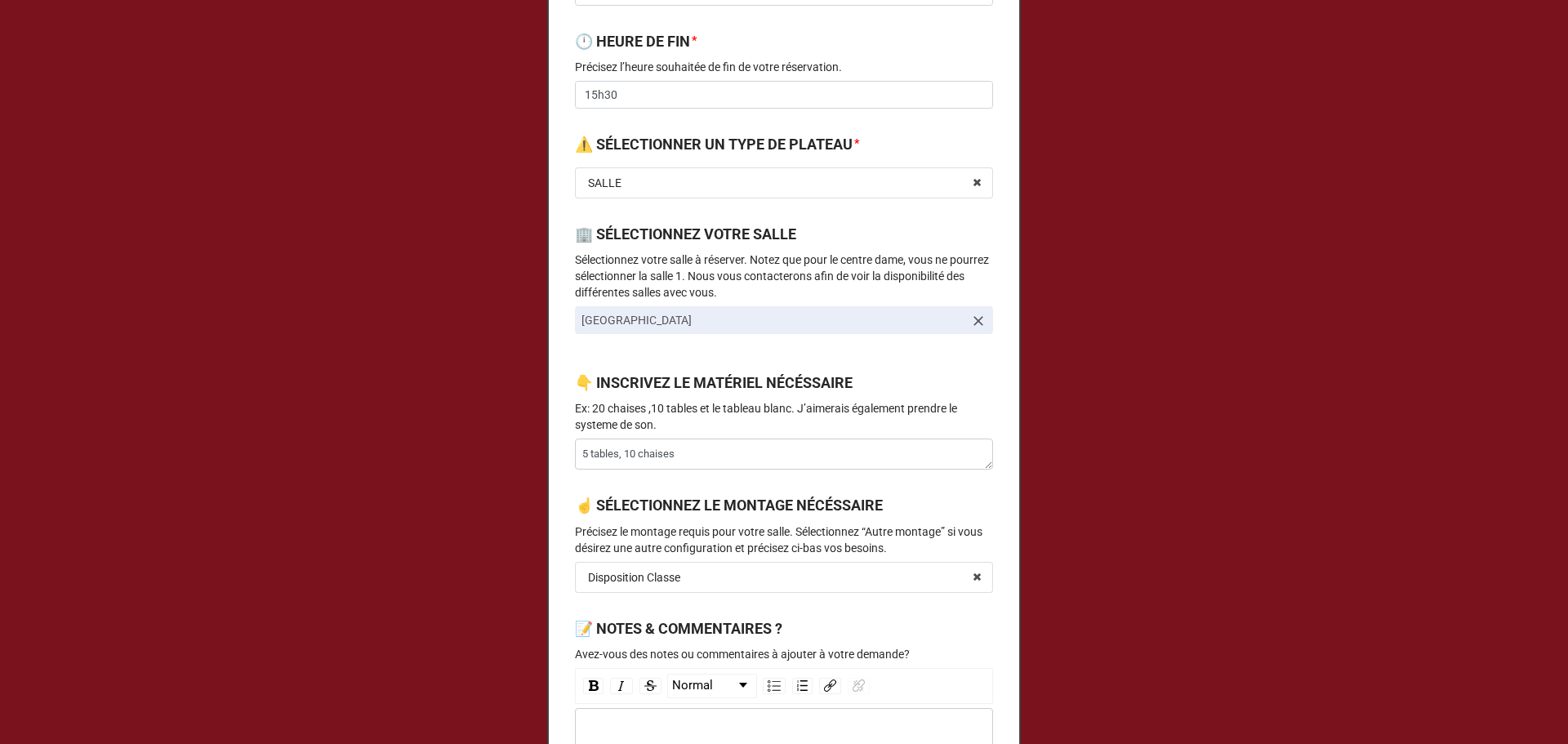
click at [782, 387] on label "👇 INSCRIVEZ LE MATÉRIEL NÉCÉSSAIRE" at bounding box center [713, 383] width 278 height 23
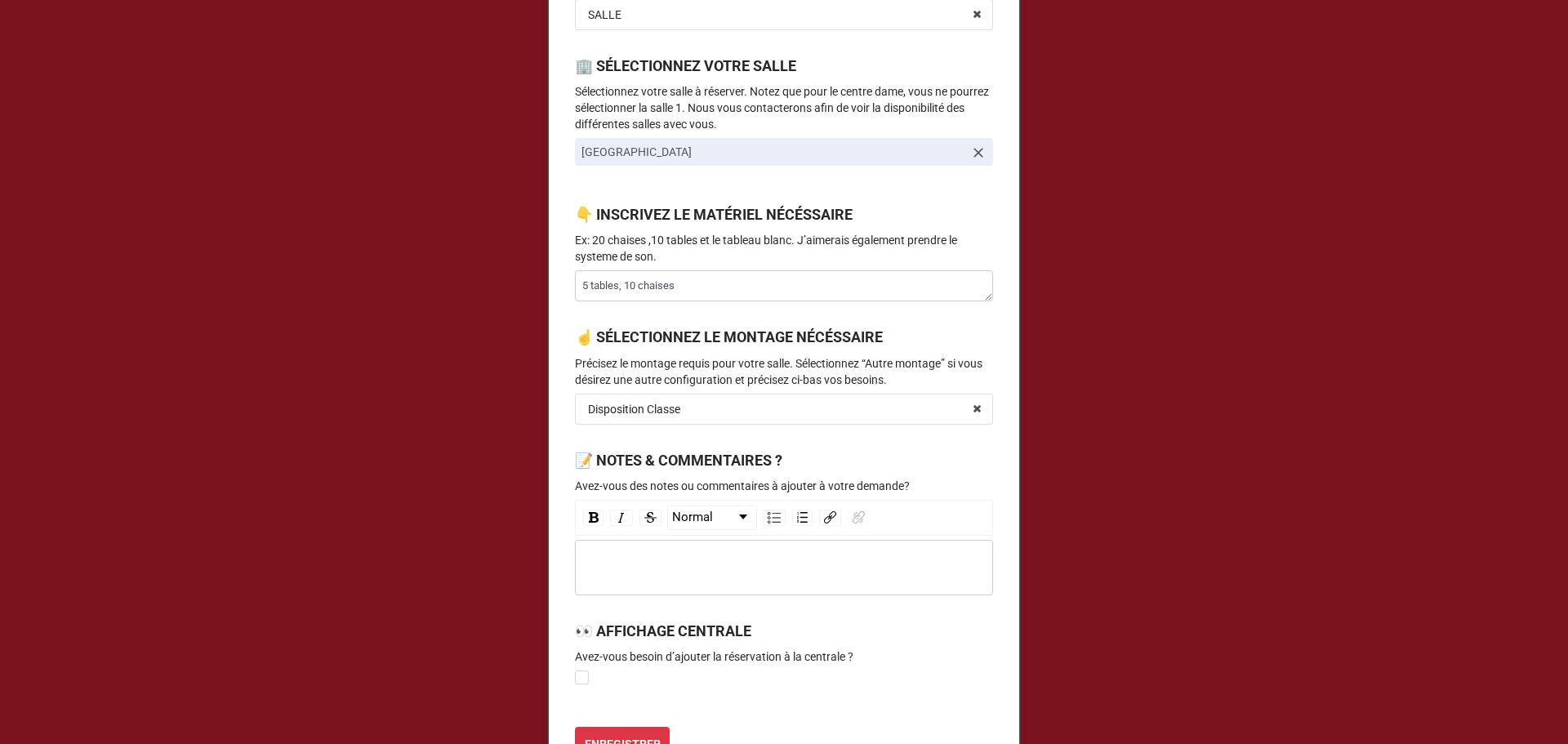
scroll to position [766, 0]
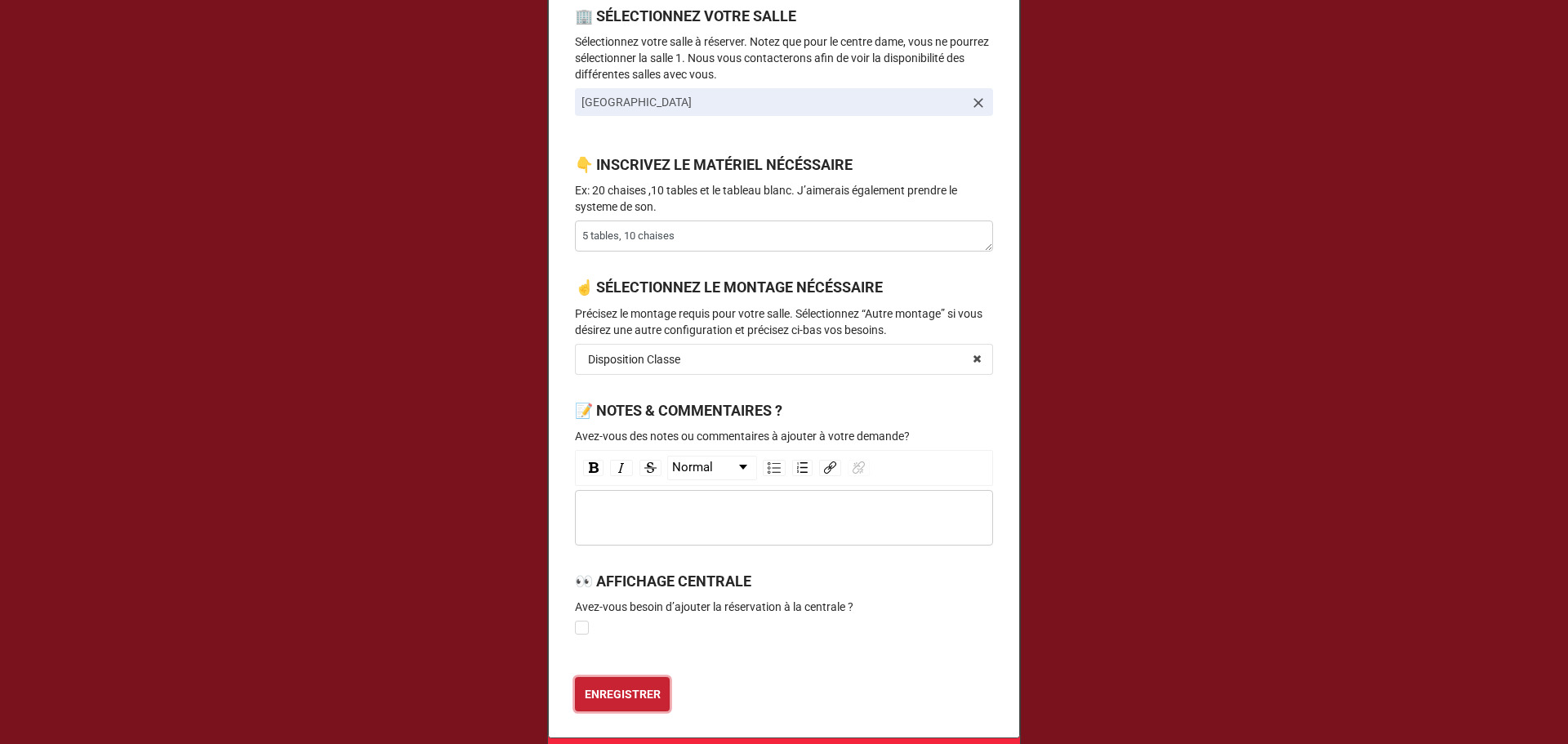
click at [630, 687] on b "ENREGISTRER" at bounding box center [623, 695] width 76 height 17
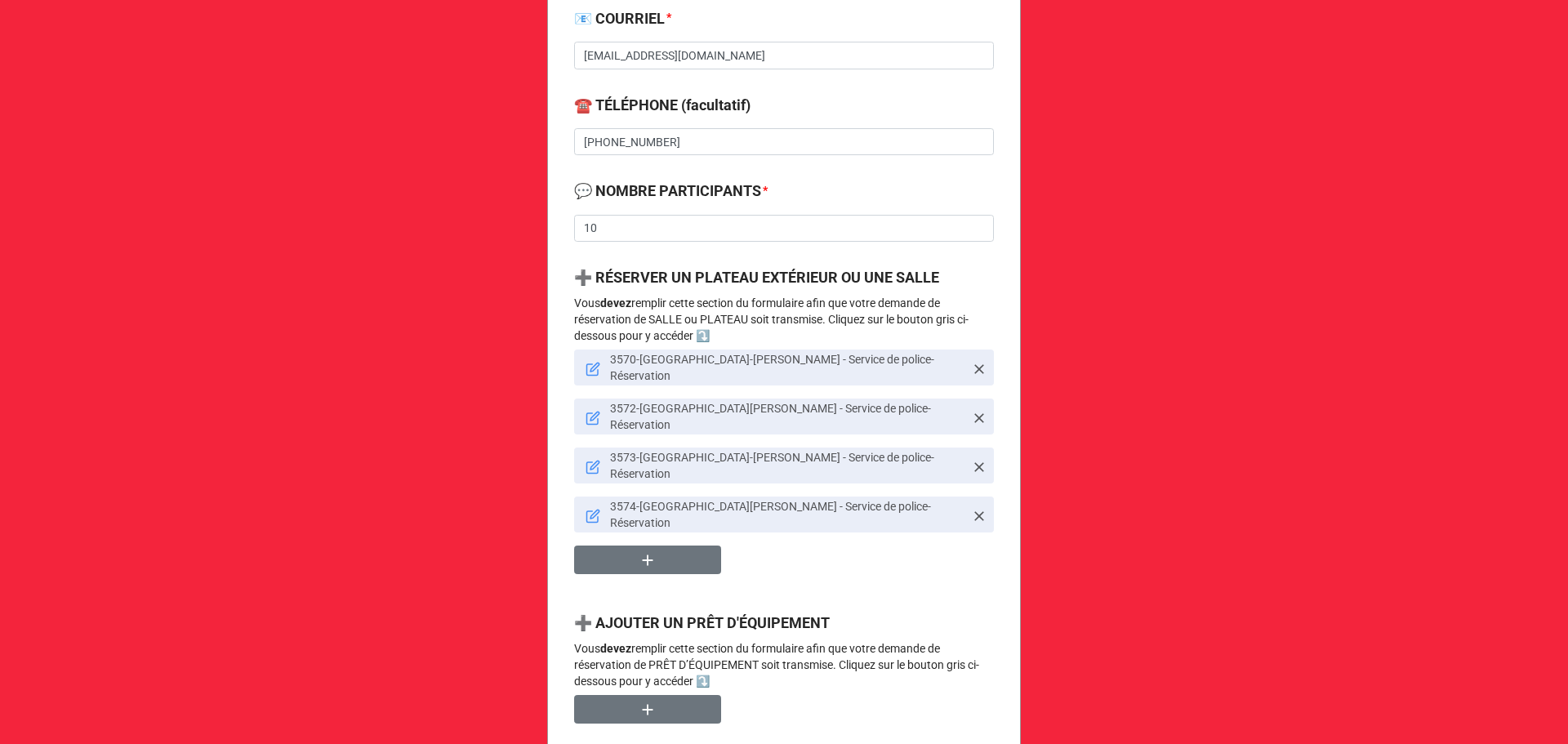
click at [592, 411] on icon at bounding box center [595, 416] width 9 height 9
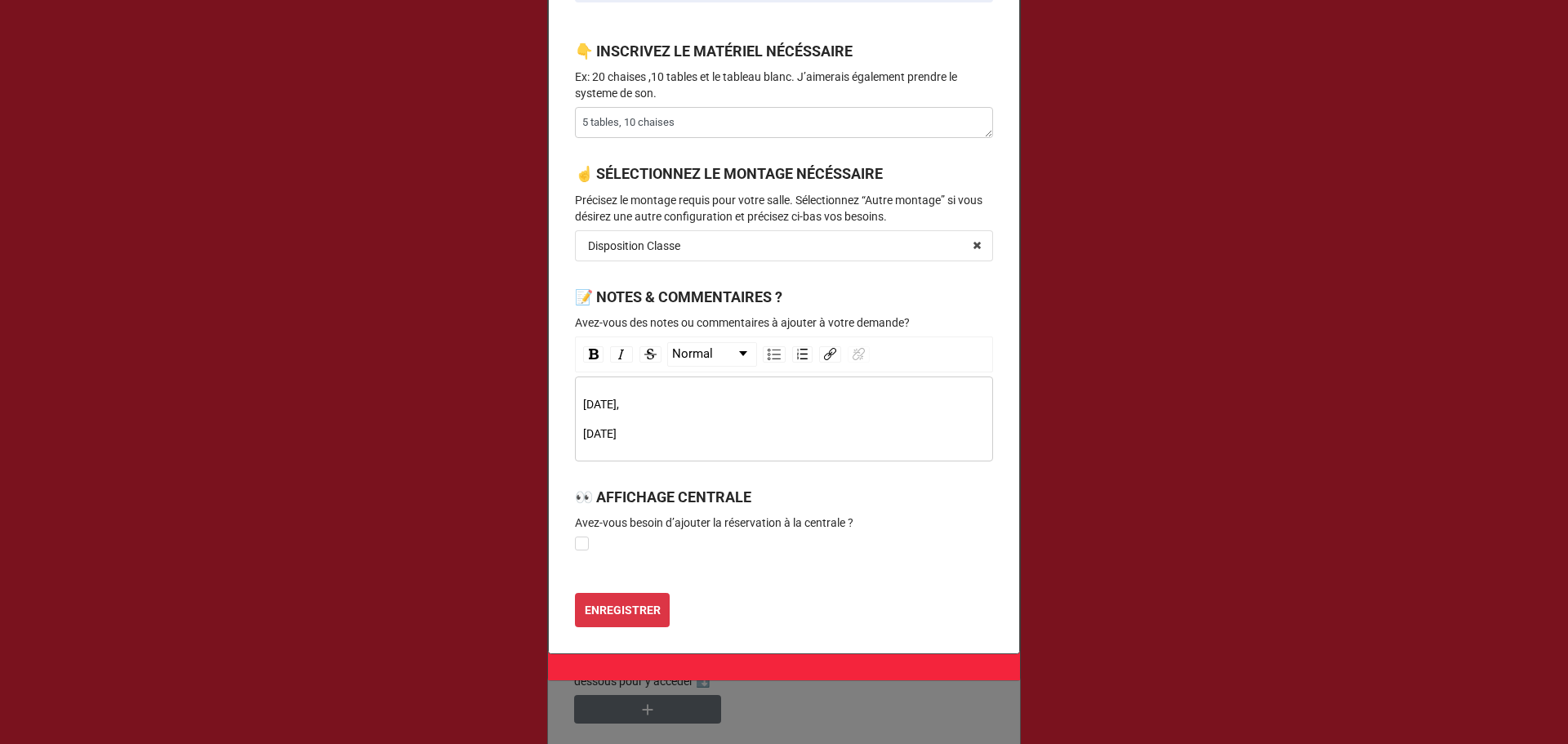
scroll to position [919, 0]
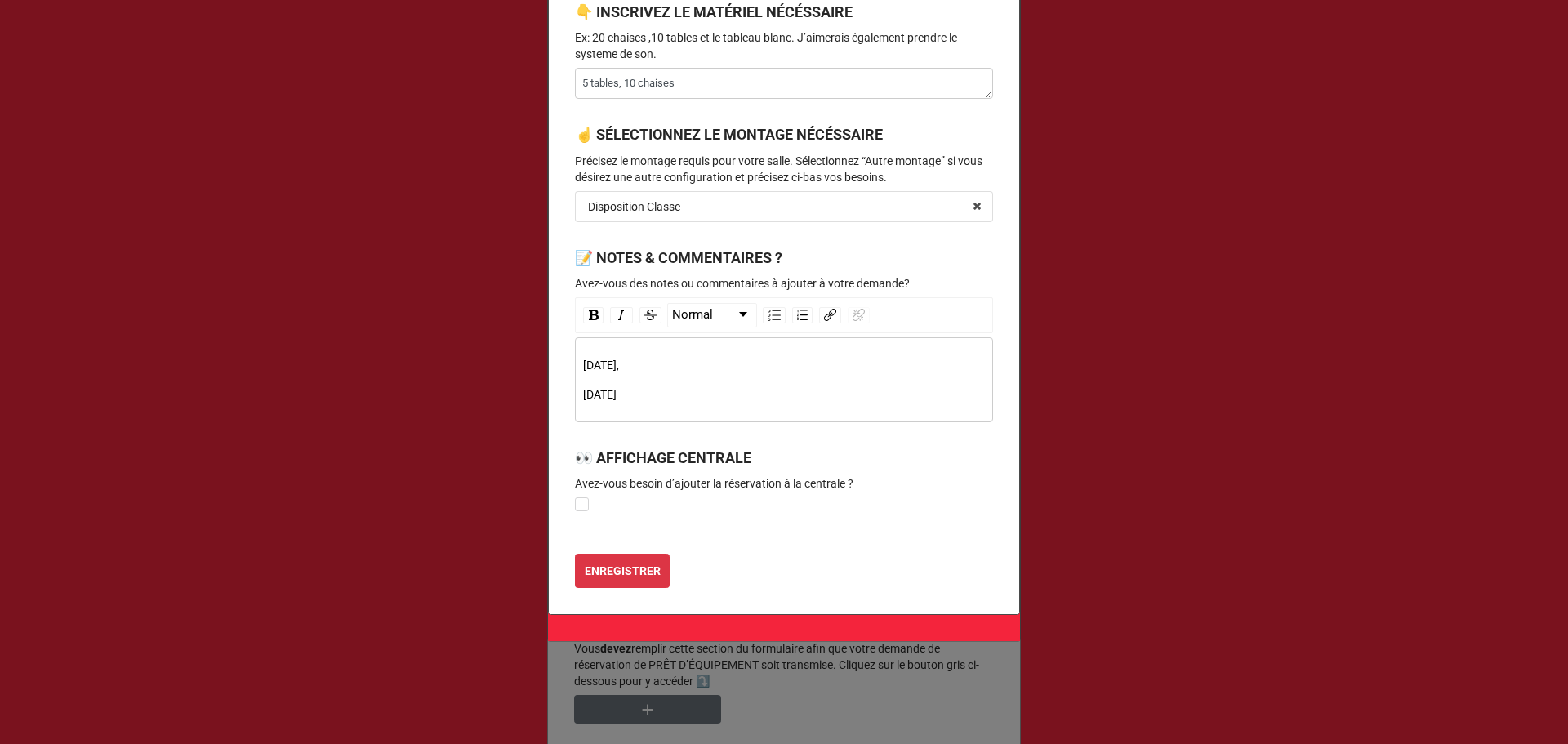
drag, startPoint x: 657, startPoint y: 400, endPoint x: 557, endPoint y: 363, distance: 106.6
click at [632, 576] on b "ENREGISTRER" at bounding box center [623, 571] width 76 height 17
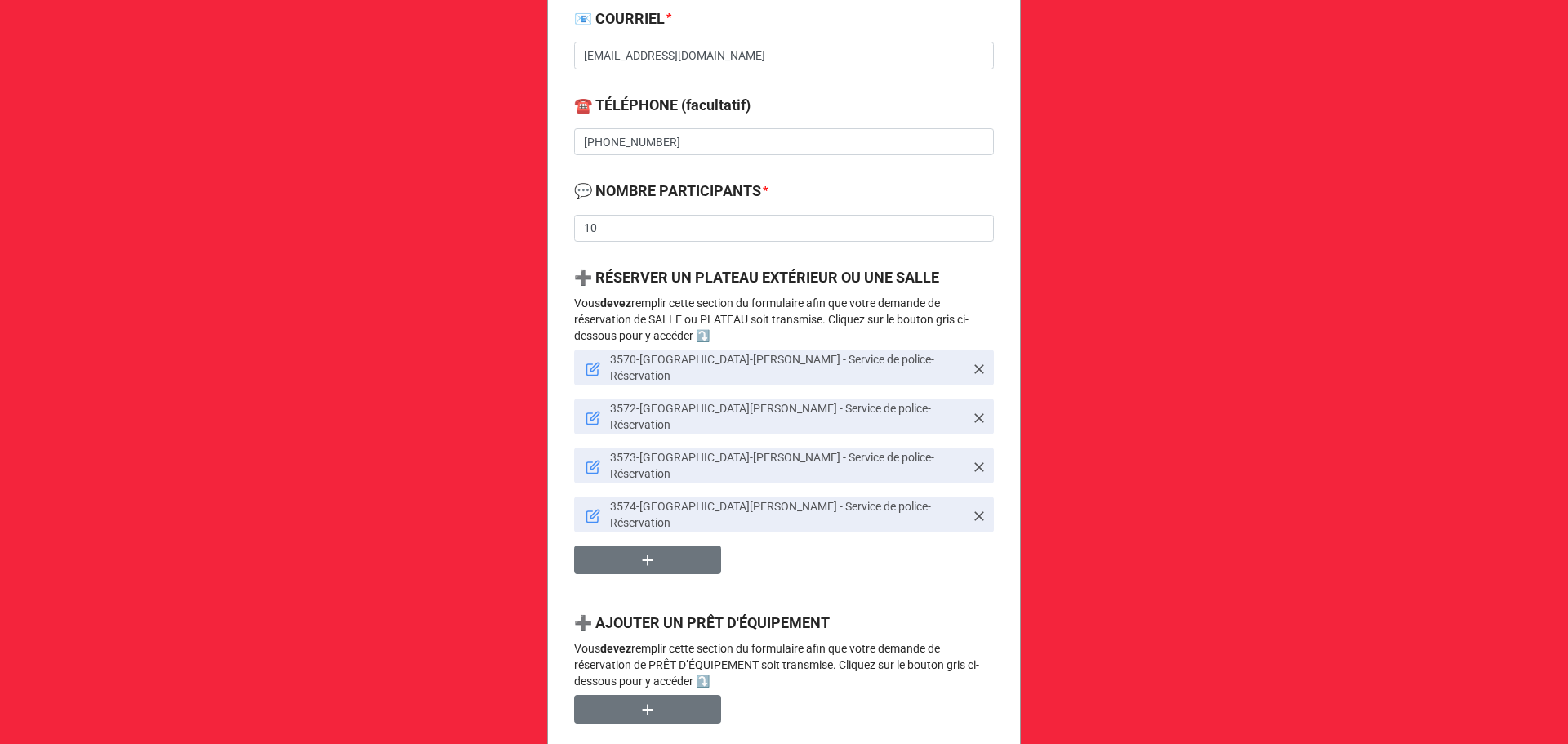
click at [580, 448] on link "3573-[GEOGRAPHIC_DATA]-[PERSON_NAME] - Service de police-Réservation" at bounding box center [784, 466] width 420 height 36
click at [587, 462] on icon at bounding box center [593, 468] width 12 height 12
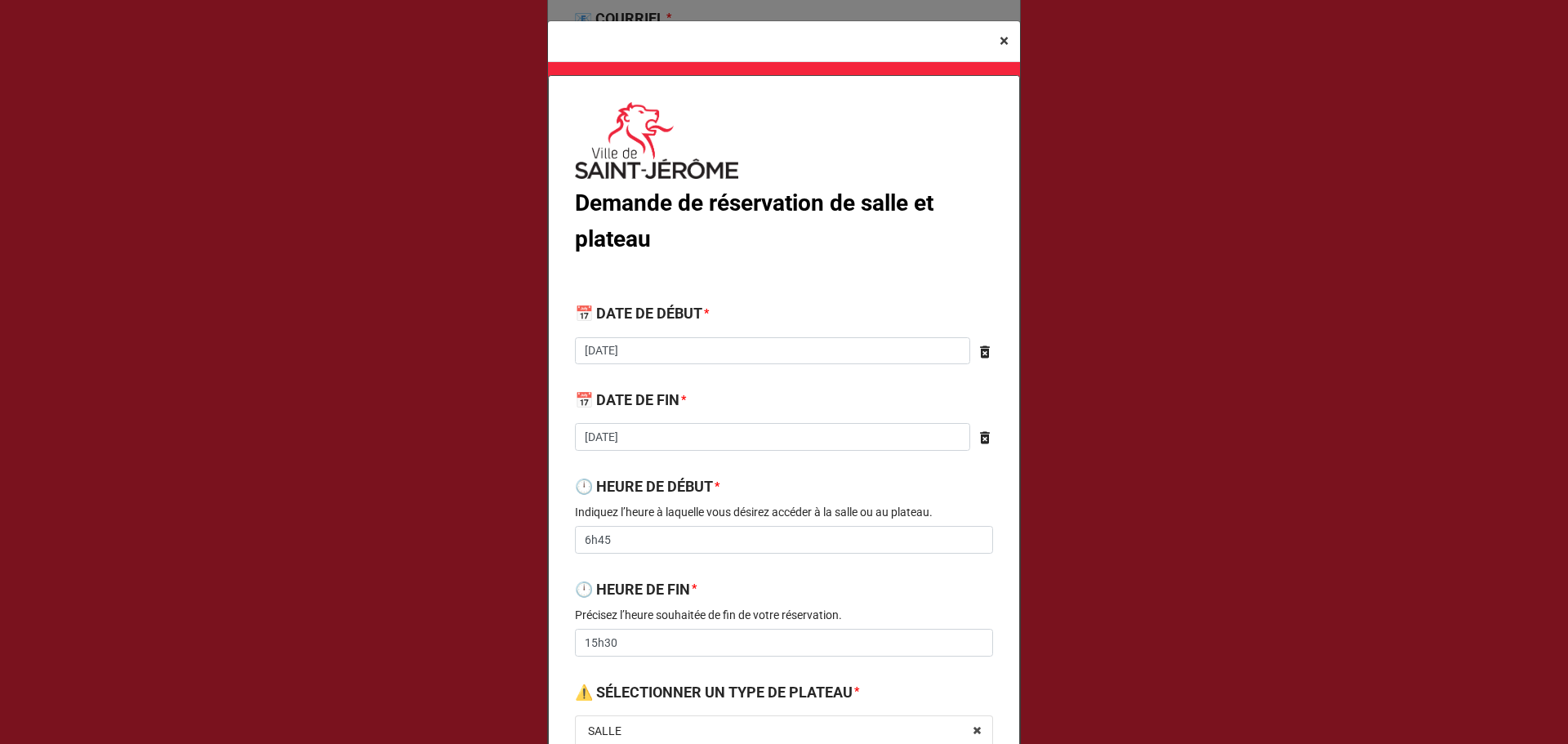
click at [999, 41] on span "×" at bounding box center [1004, 41] width 9 height 19
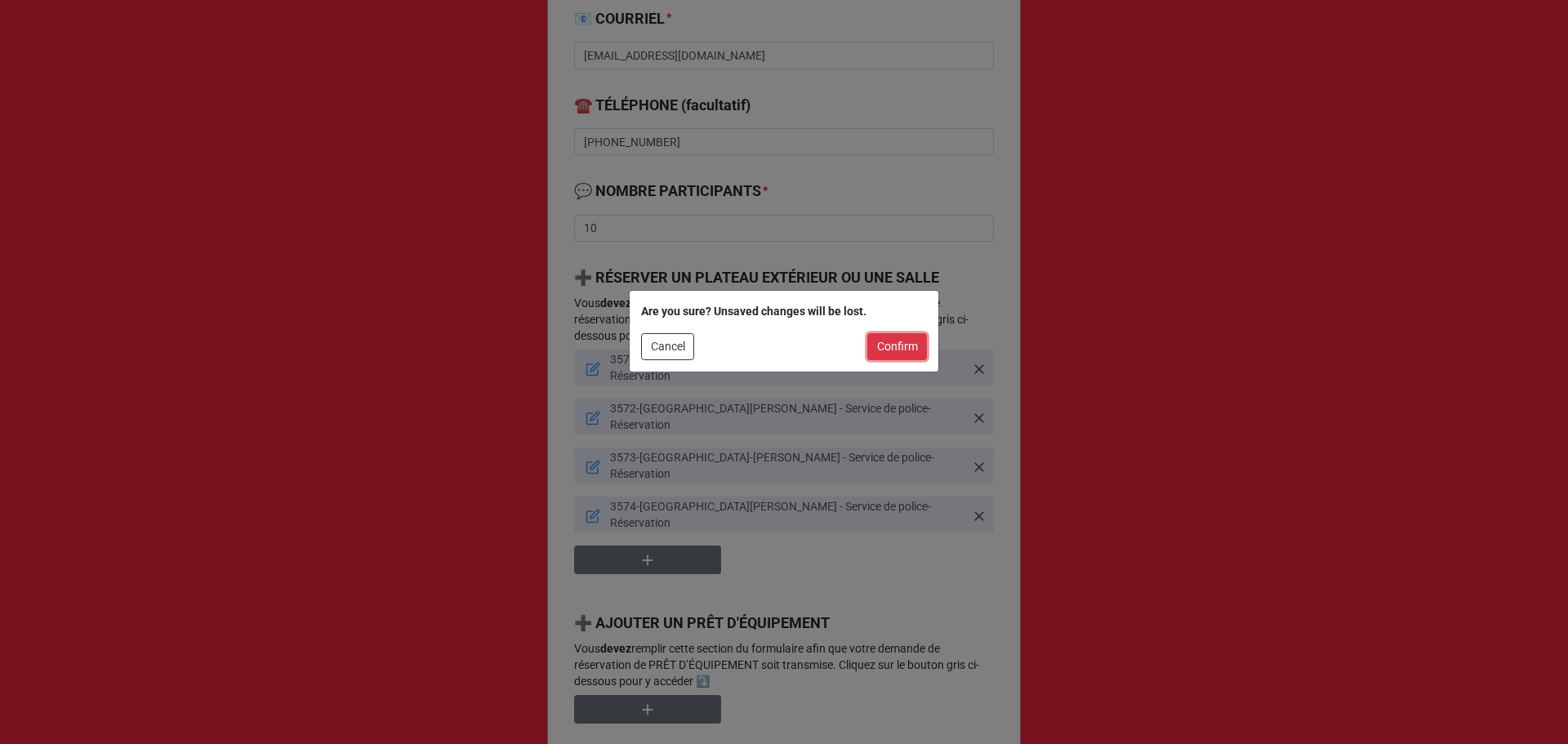
click at [903, 338] on button "Confirm" at bounding box center [897, 347] width 59 height 28
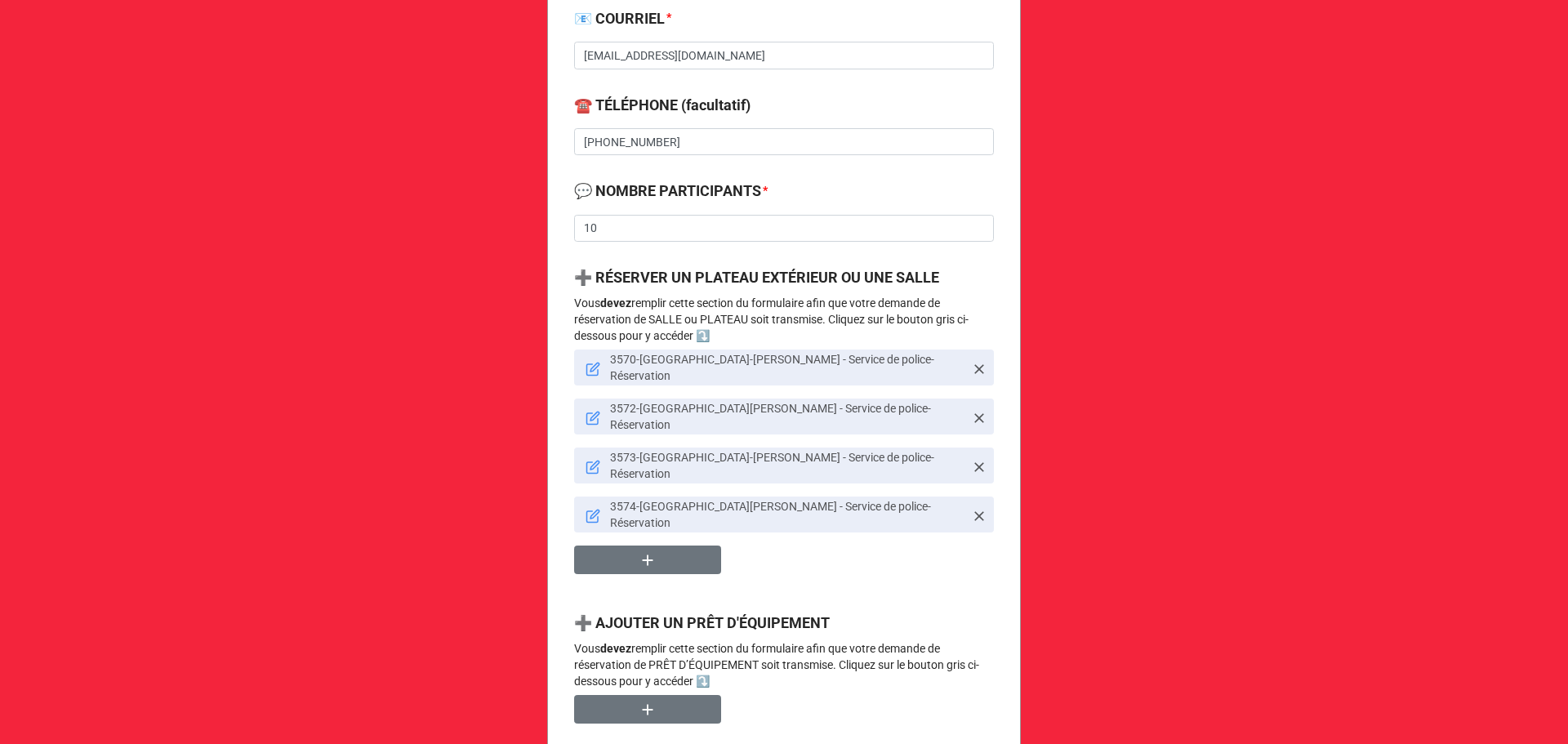
click at [594, 411] on icon at bounding box center [592, 417] width 14 height 14
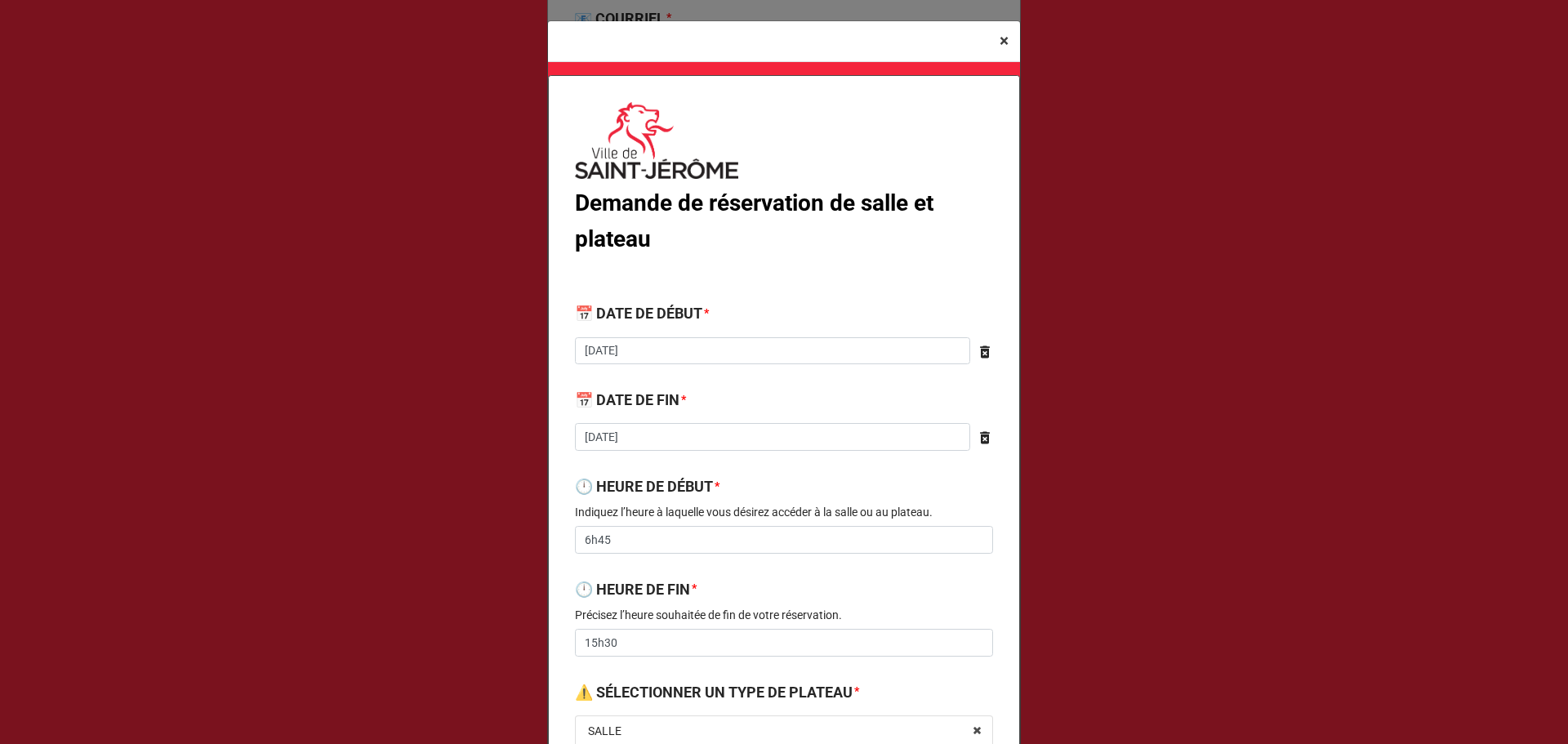
click at [1001, 39] on span "×" at bounding box center [1004, 41] width 9 height 19
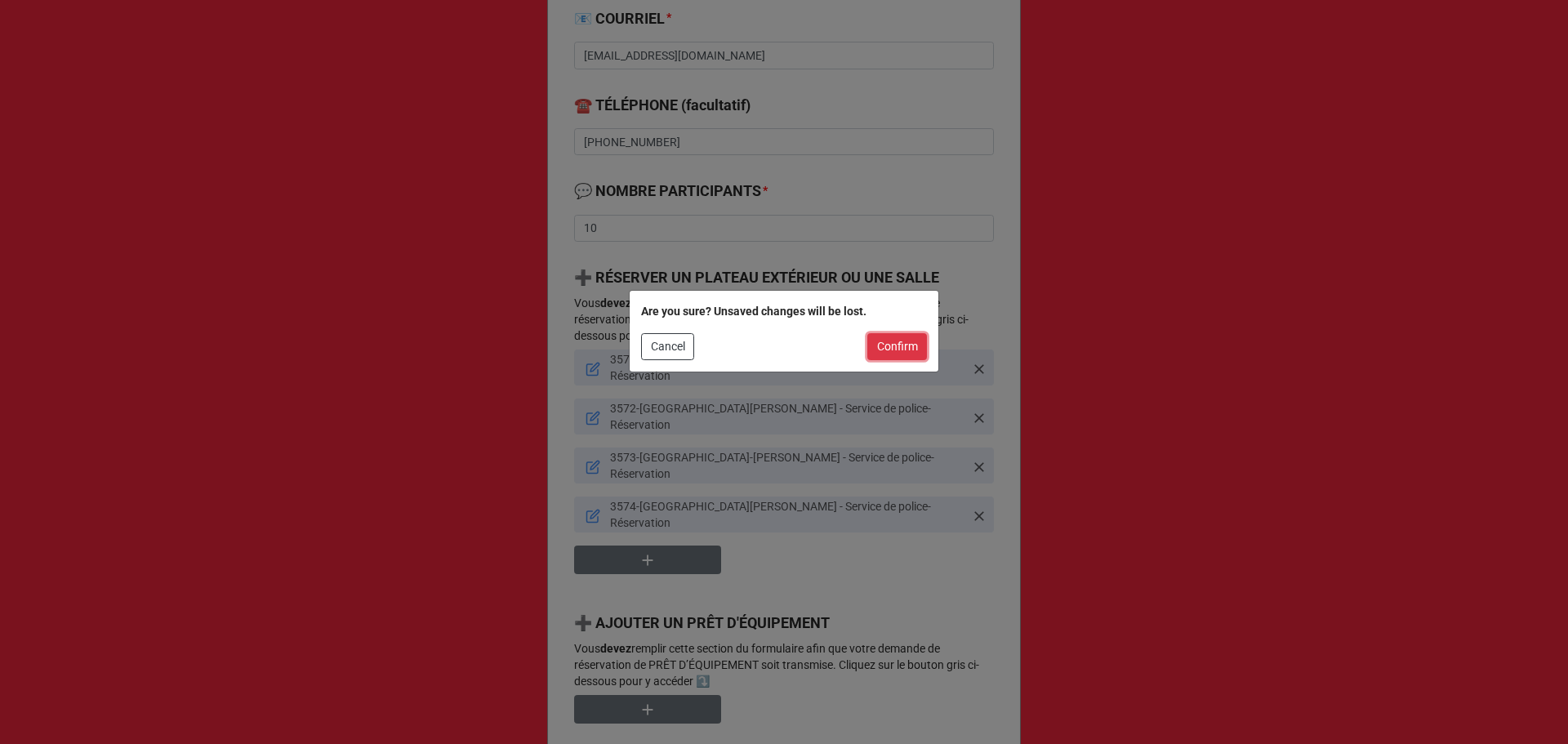
click at [891, 344] on button "Confirm" at bounding box center [897, 347] width 59 height 28
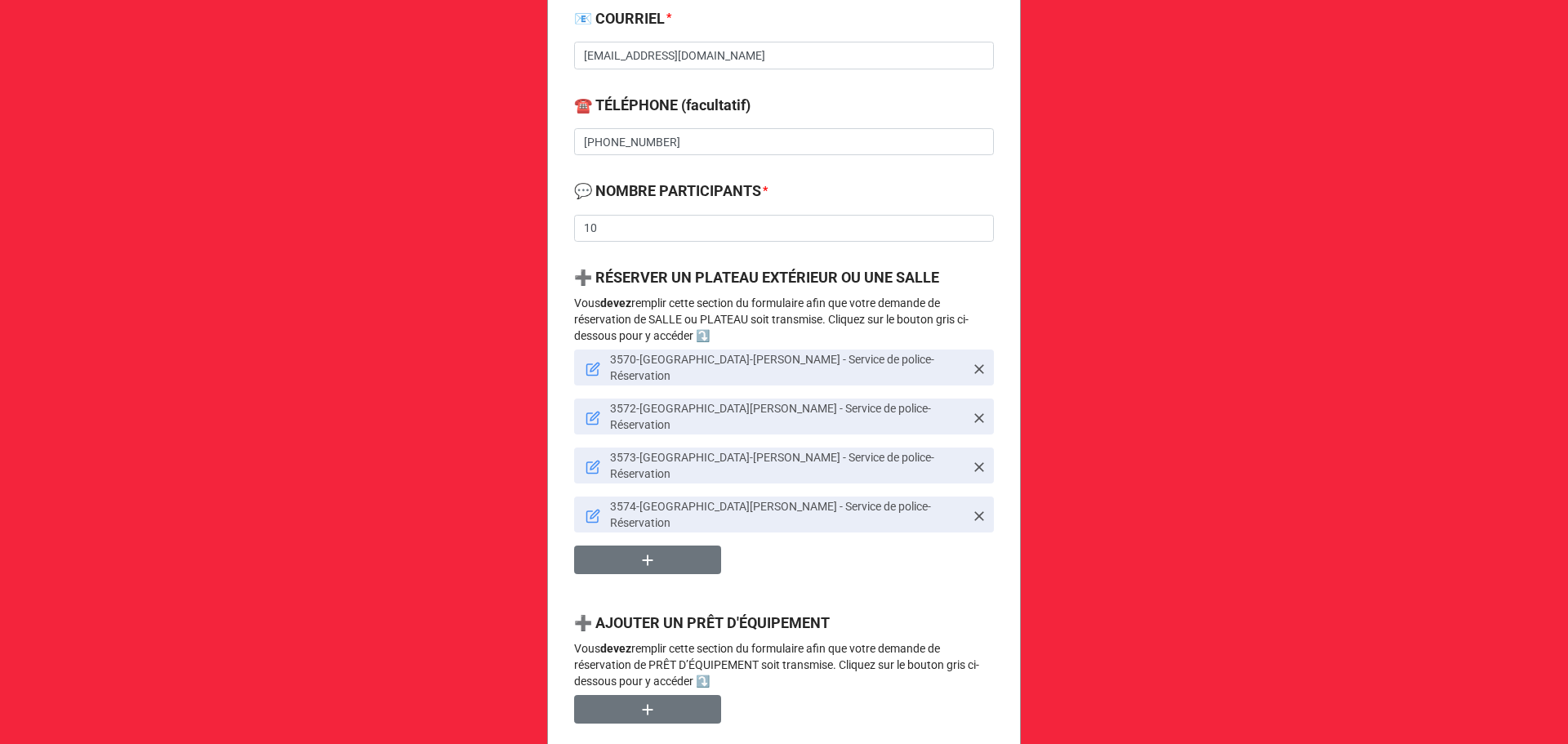
click at [587, 462] on icon at bounding box center [593, 468] width 12 height 12
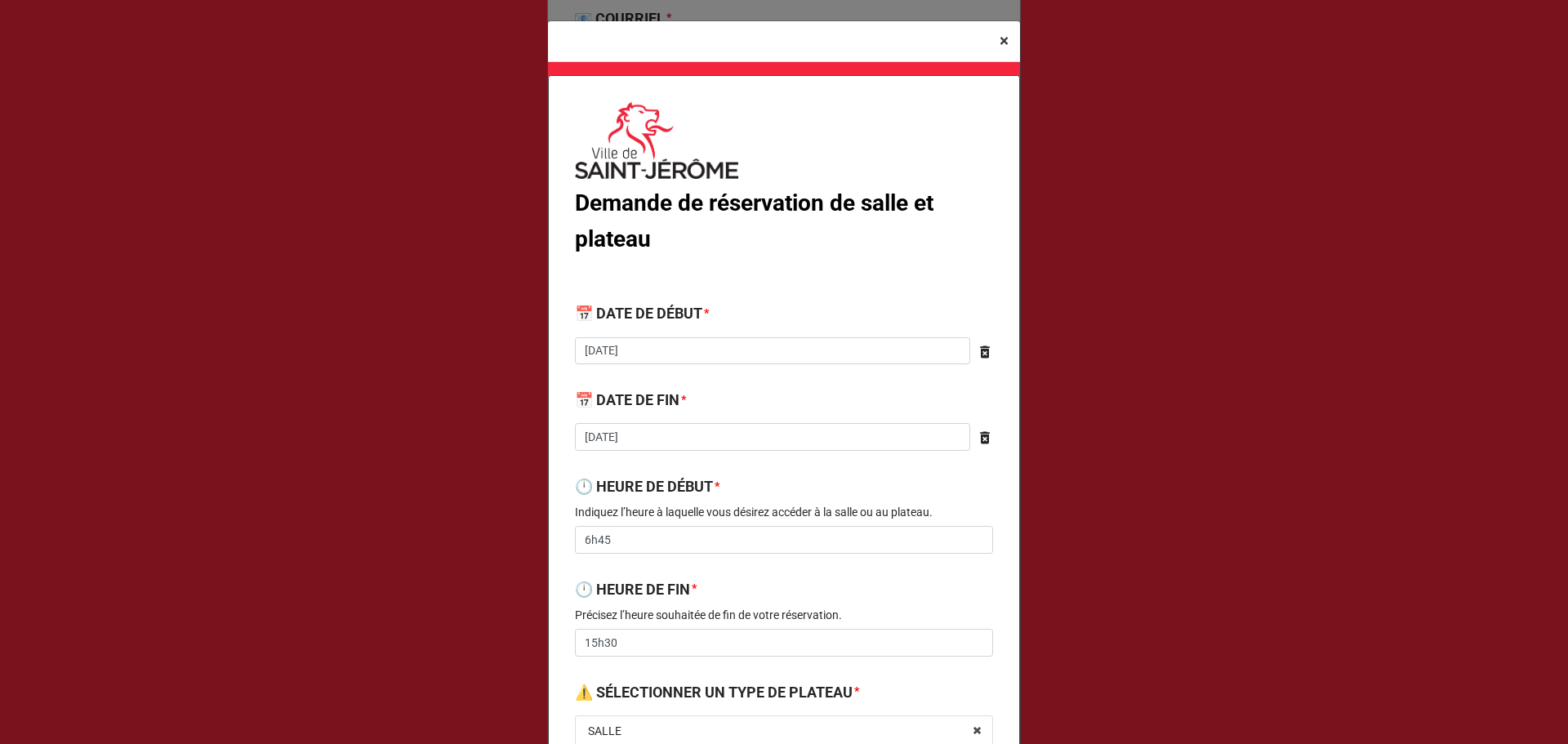
click at [1003, 34] on span "×" at bounding box center [1004, 41] width 9 height 19
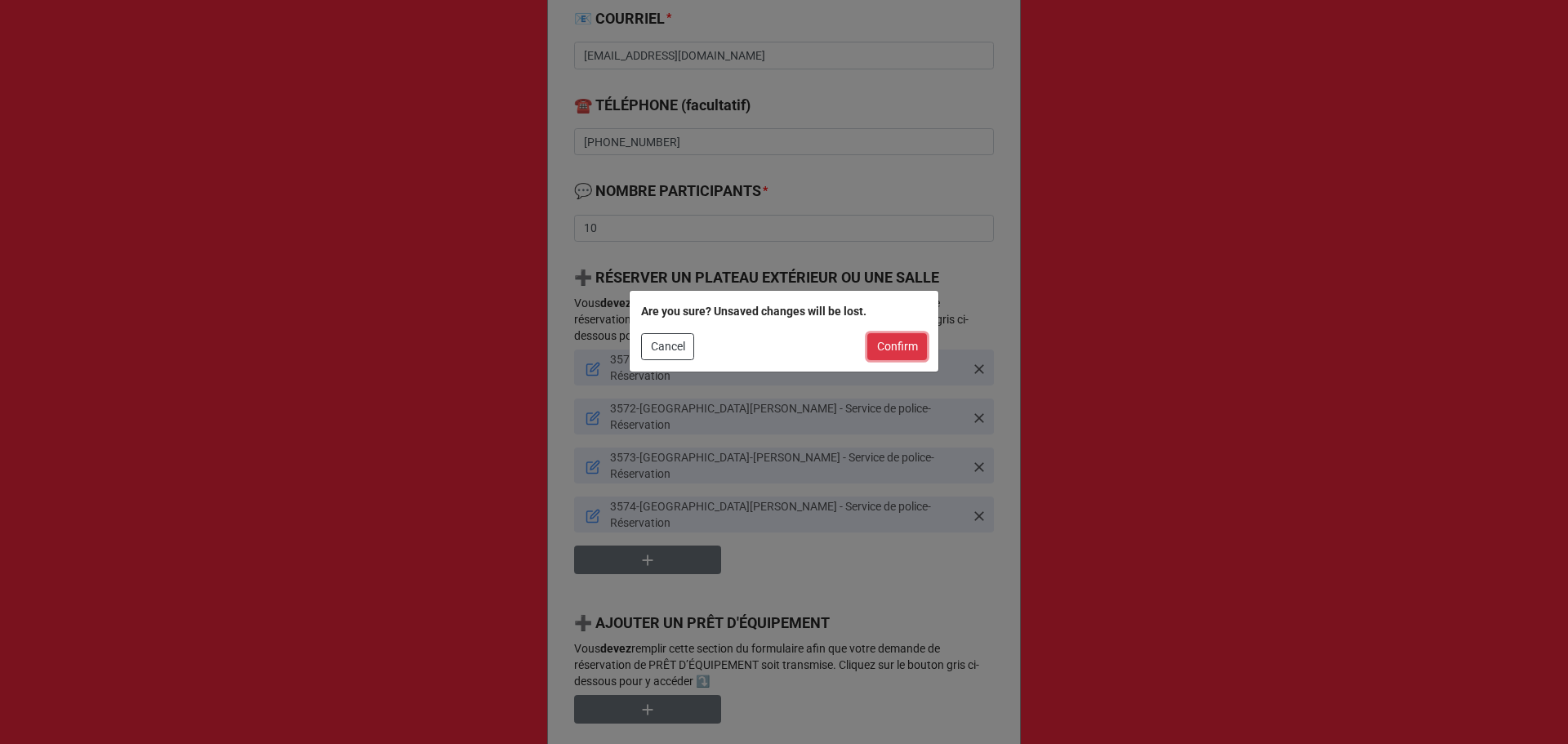
click at [915, 347] on button "Confirm" at bounding box center [897, 347] width 59 height 28
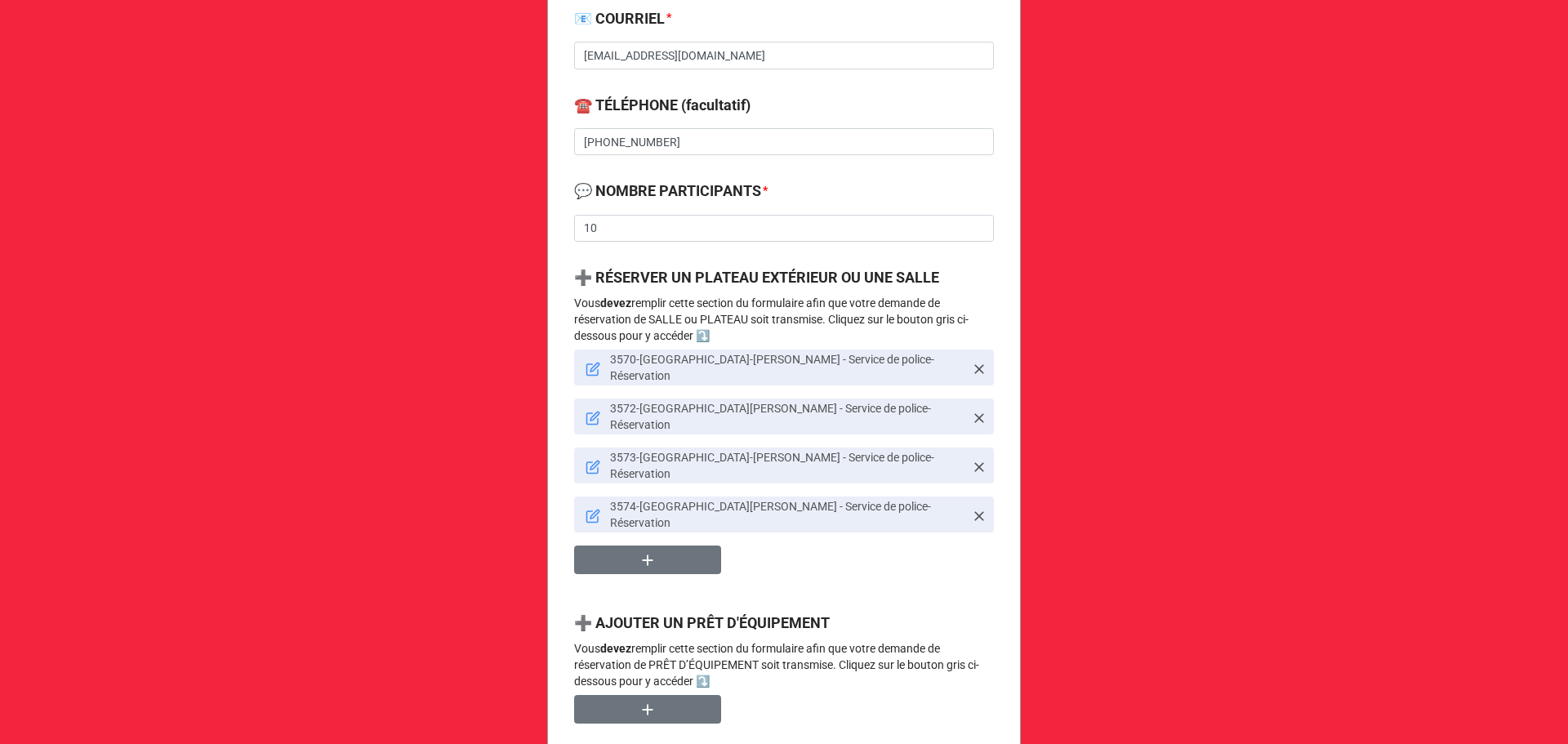
click at [590, 509] on icon at bounding box center [592, 515] width 14 height 14
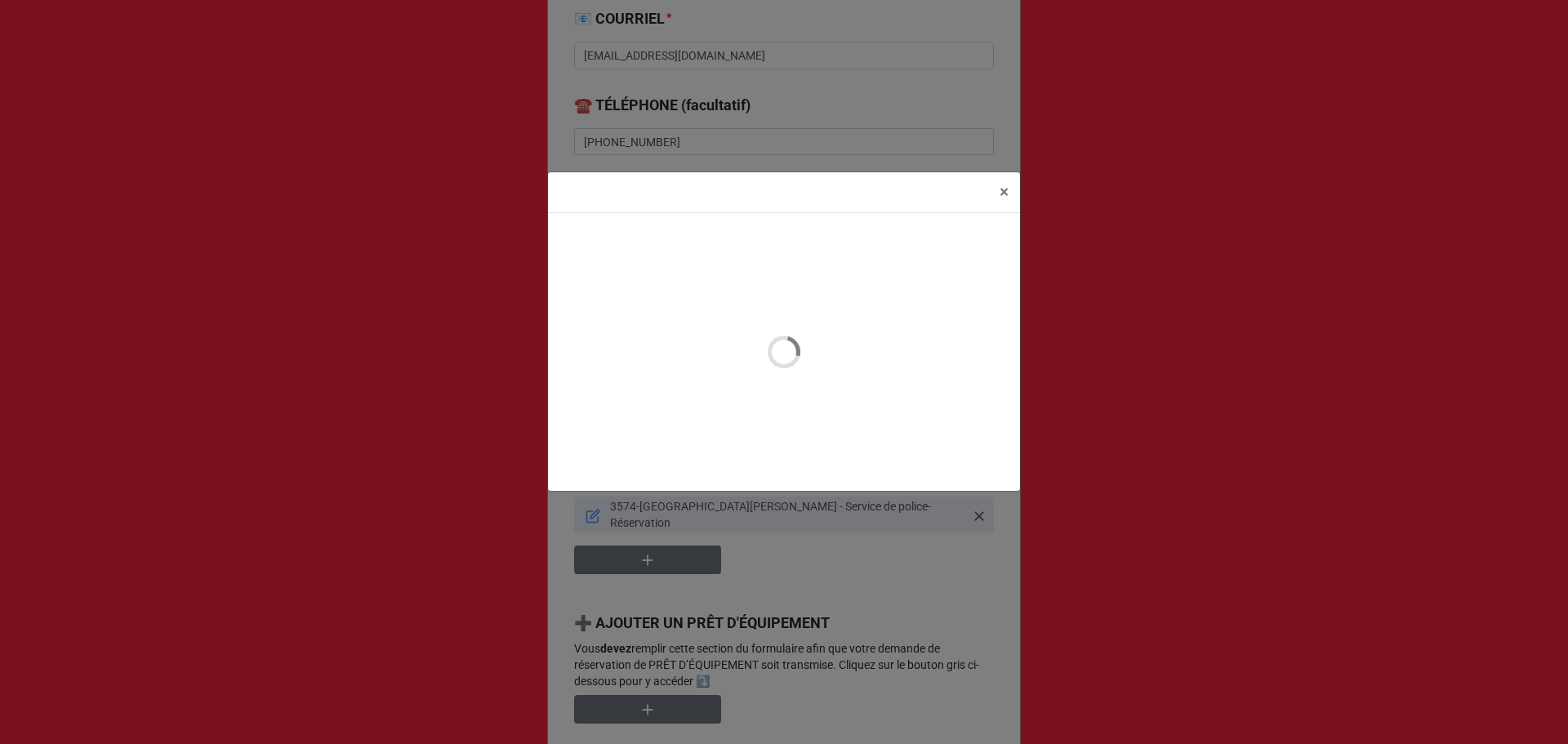
type textarea "x"
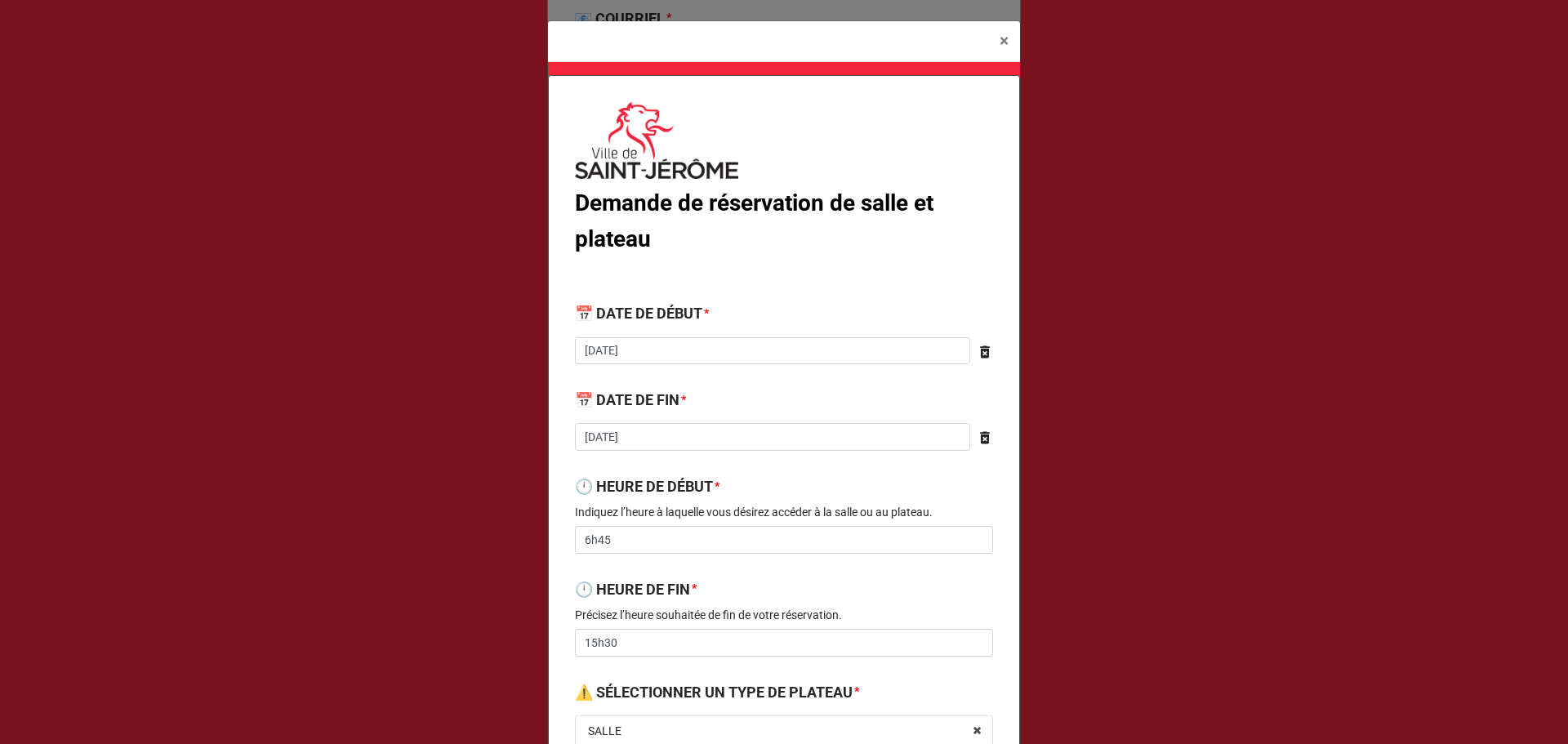
scroll to position [872, 0]
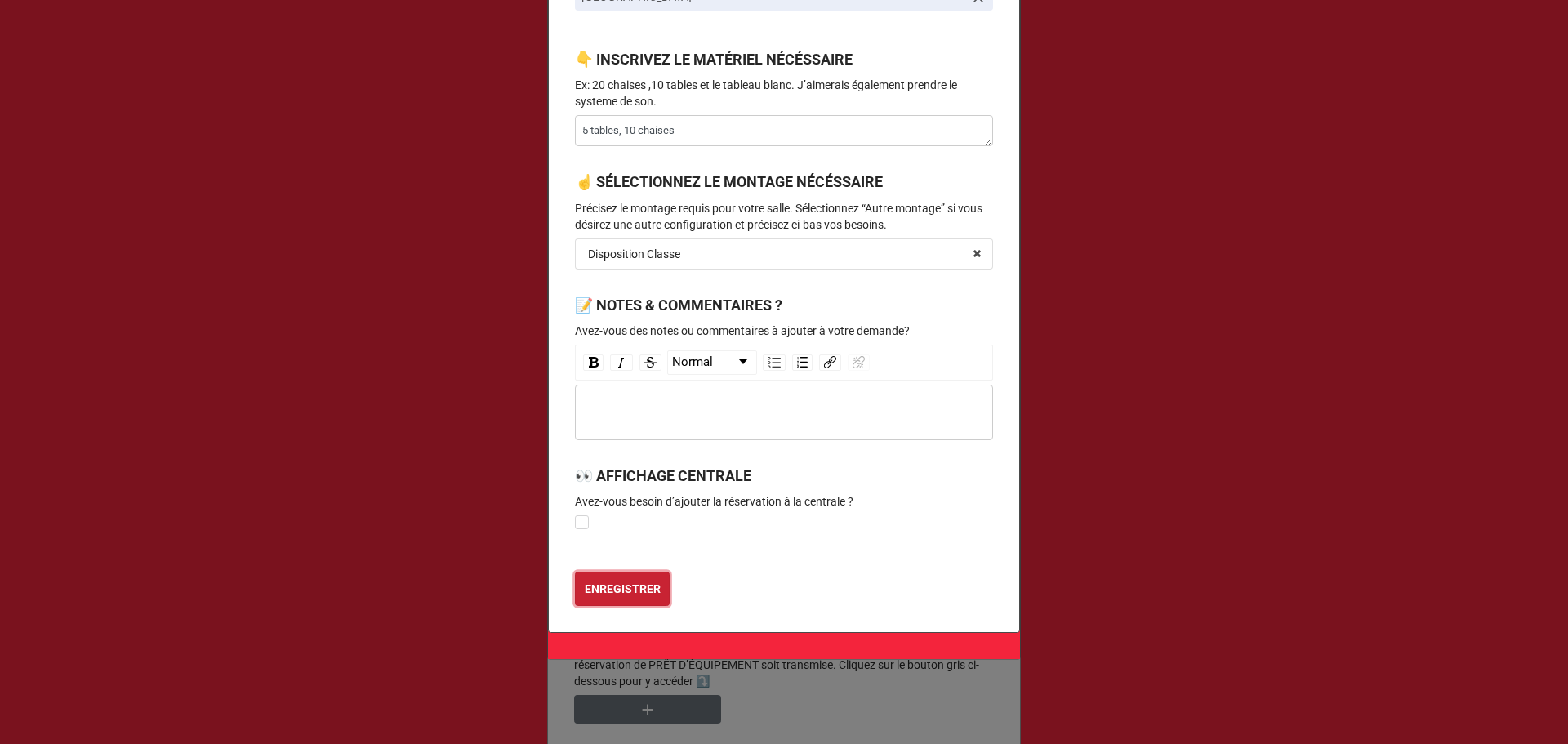
click at [641, 593] on b "ENREGISTRER" at bounding box center [623, 589] width 76 height 17
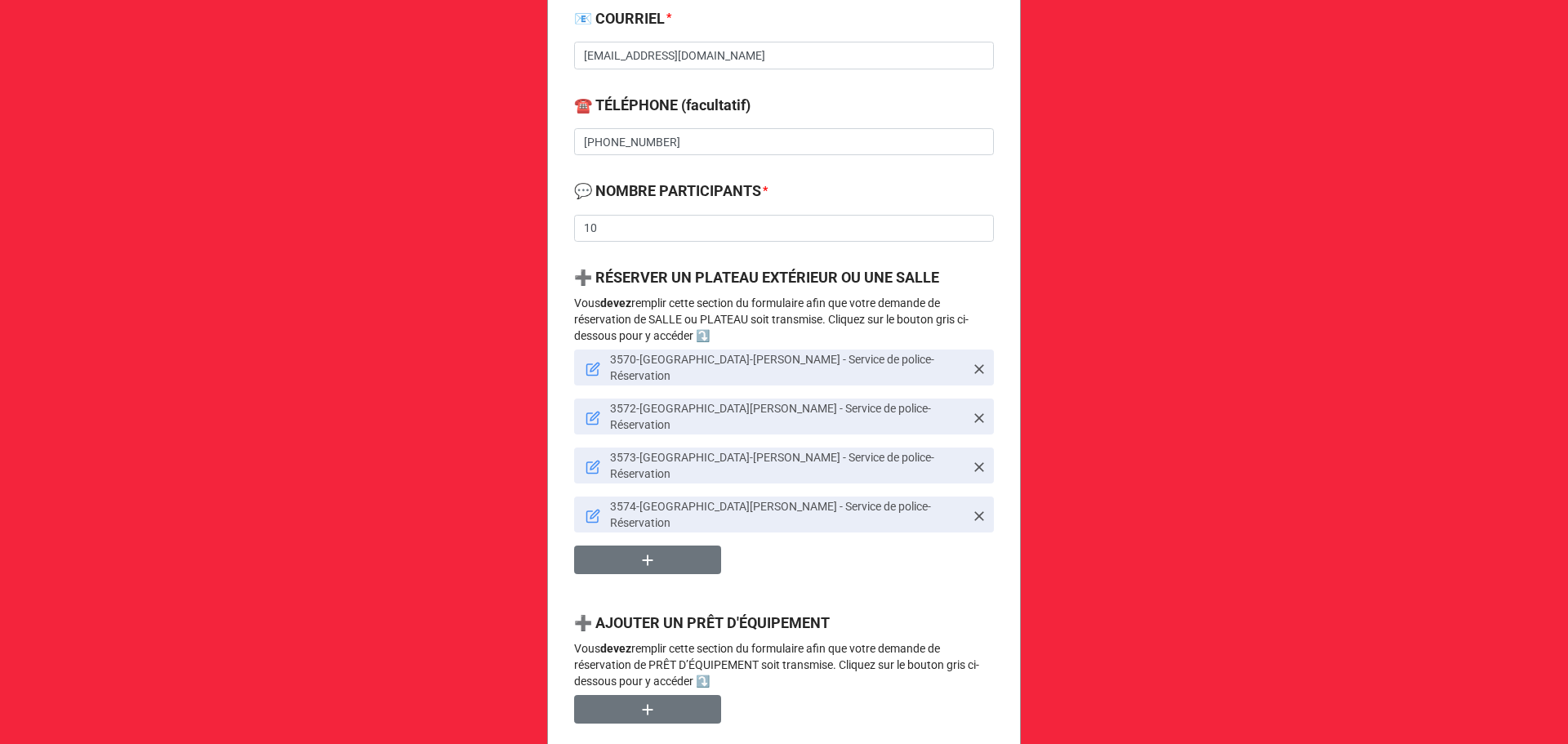
scroll to position [1278, 0]
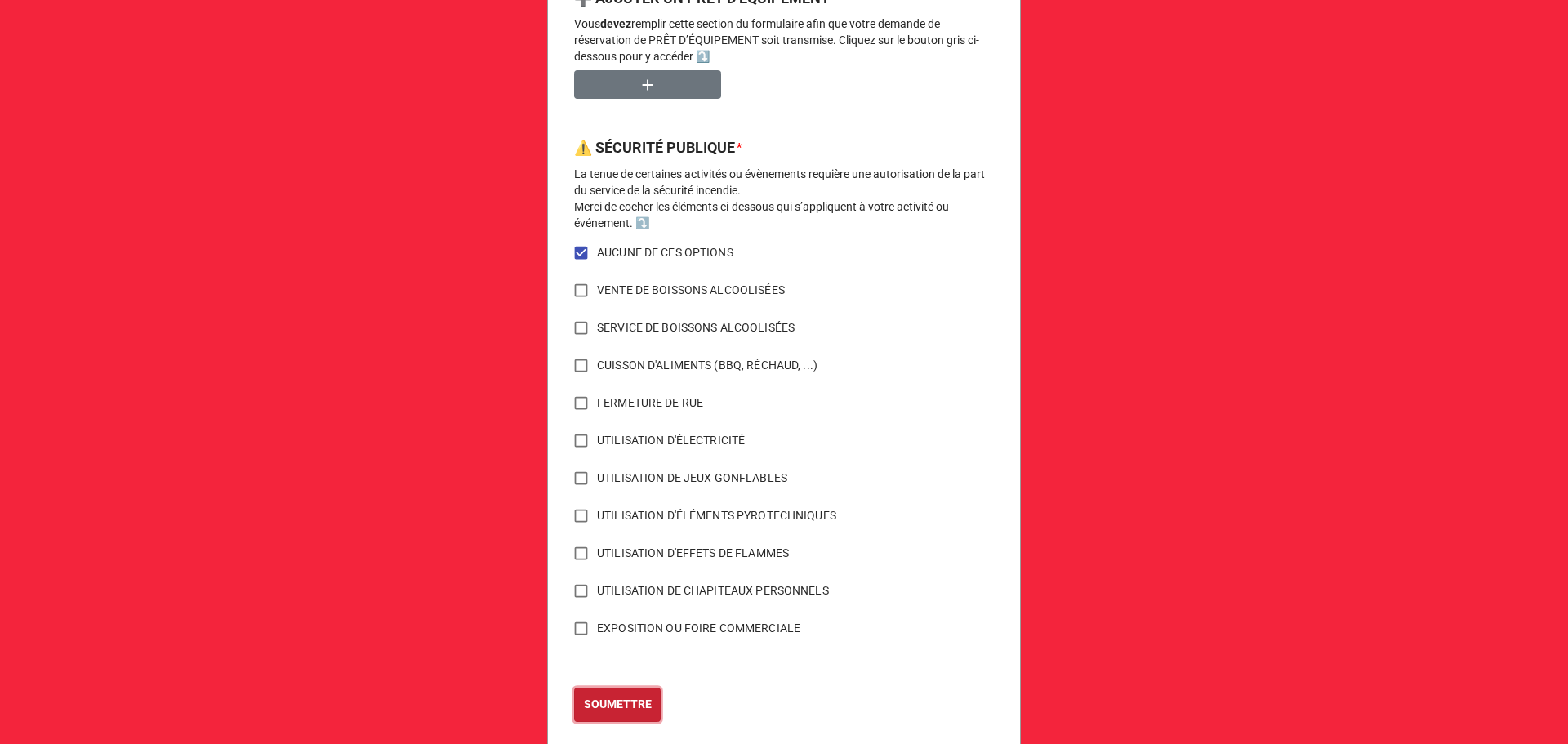
click at [611, 696] on b "SOUMETTRE" at bounding box center [618, 704] width 68 height 17
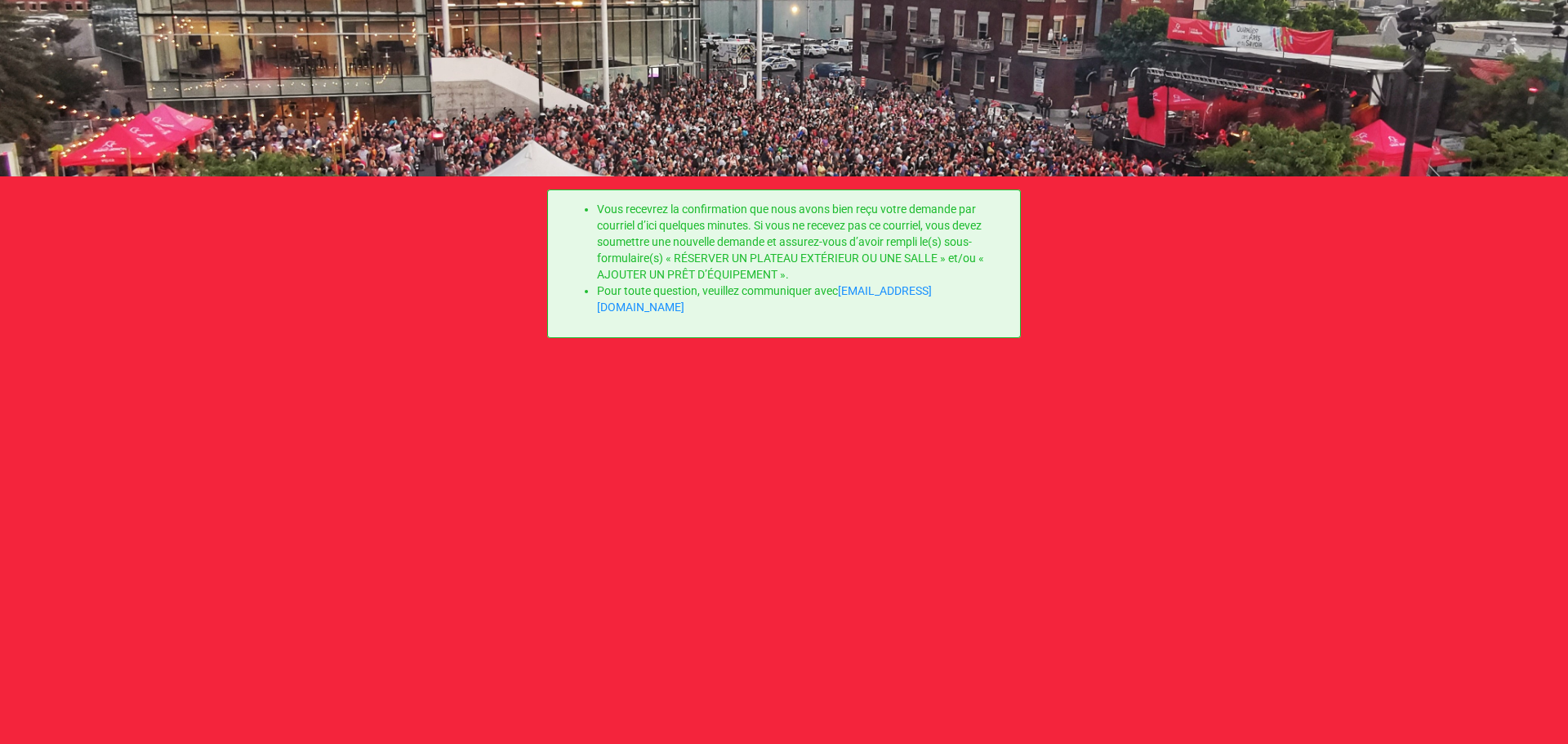
scroll to position [0, 0]
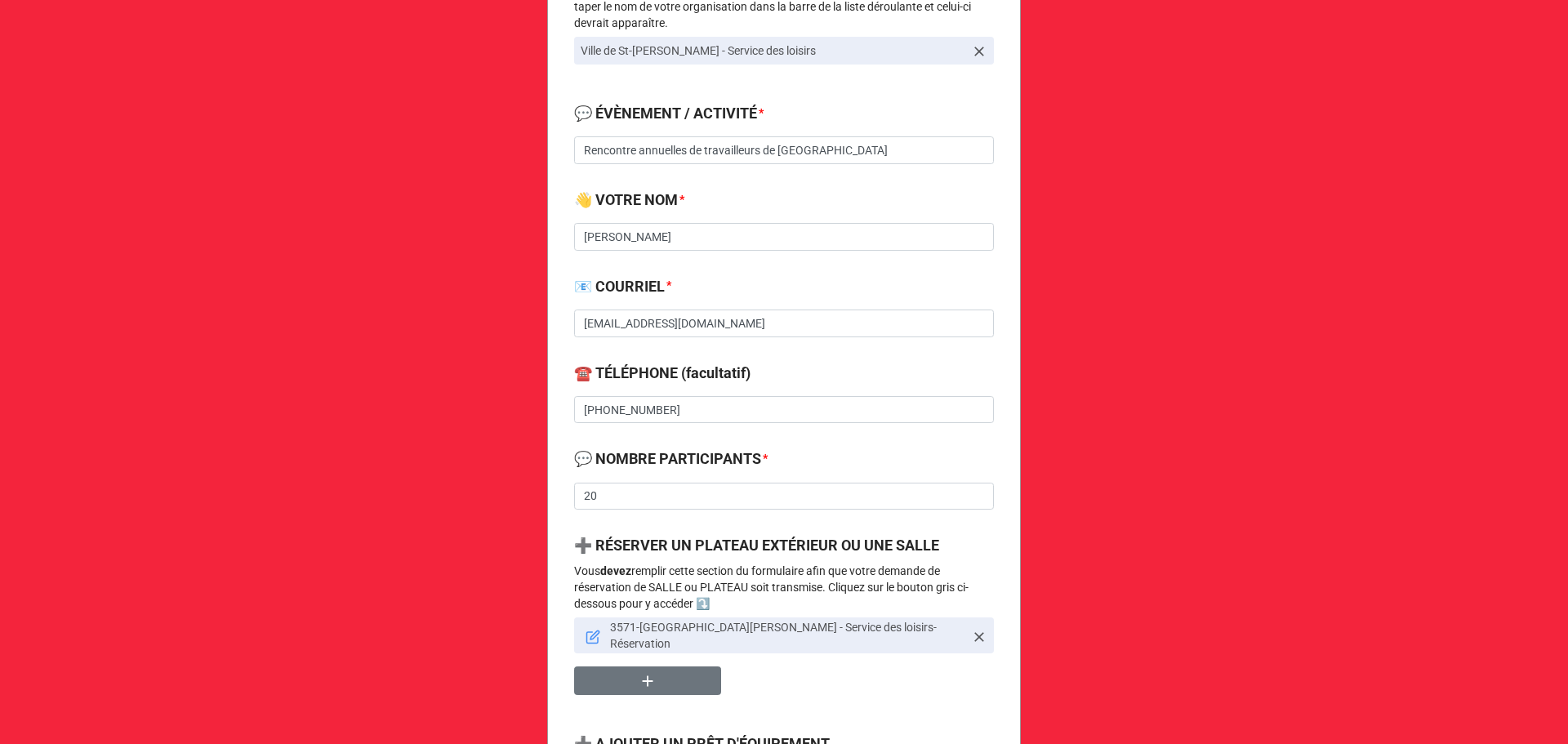
scroll to position [435, 0]
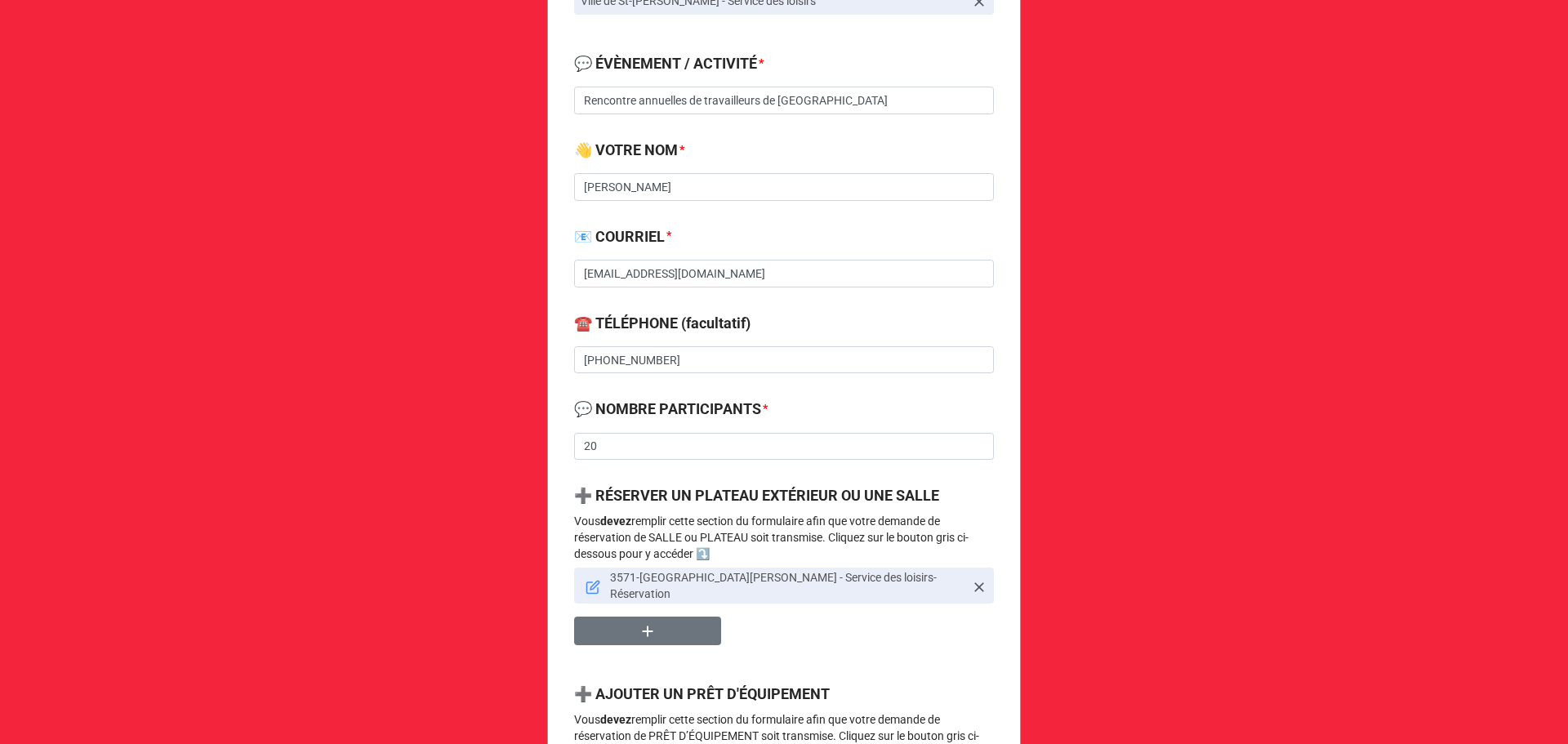
click at [587, 582] on icon at bounding box center [593, 588] width 12 height 12
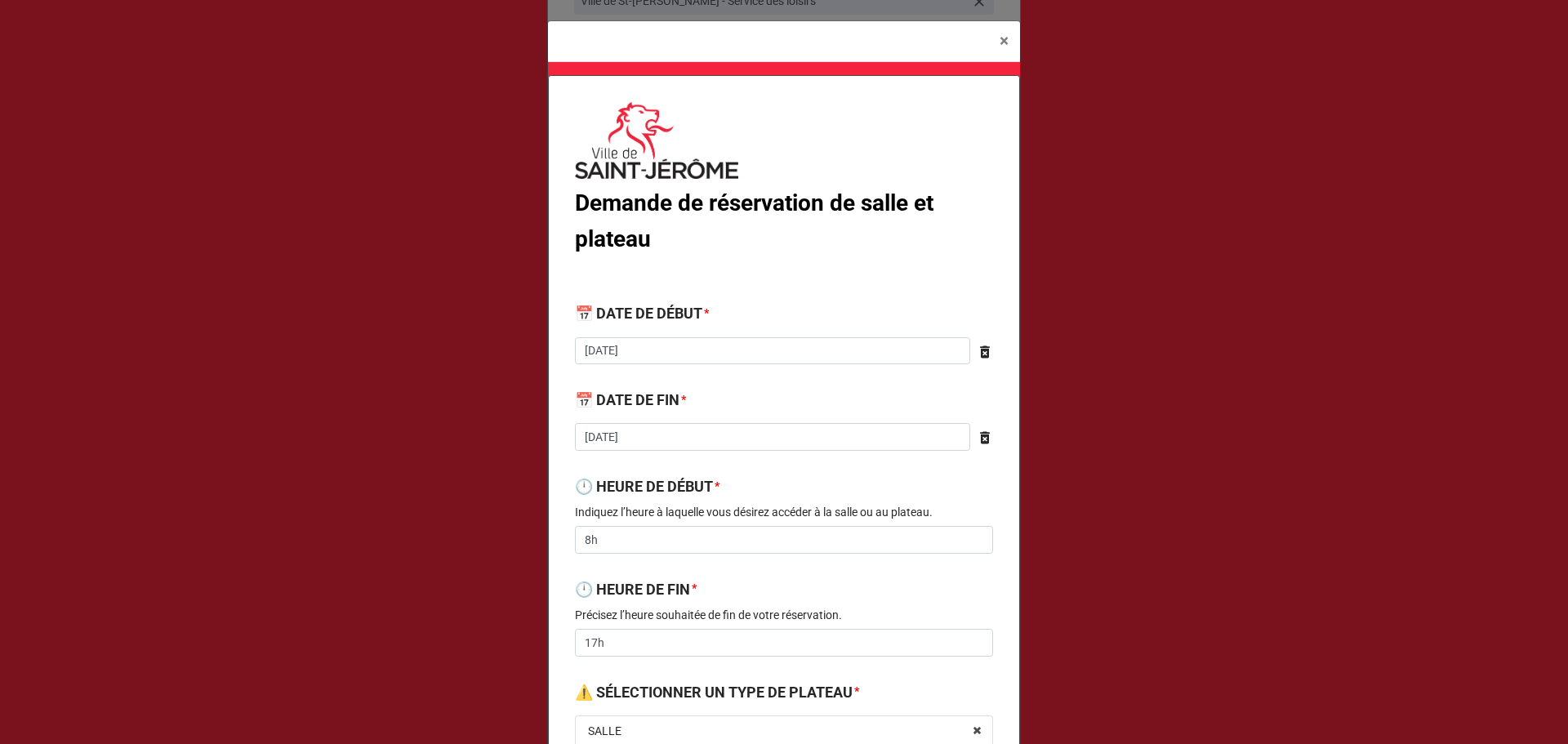
type textarea "x"
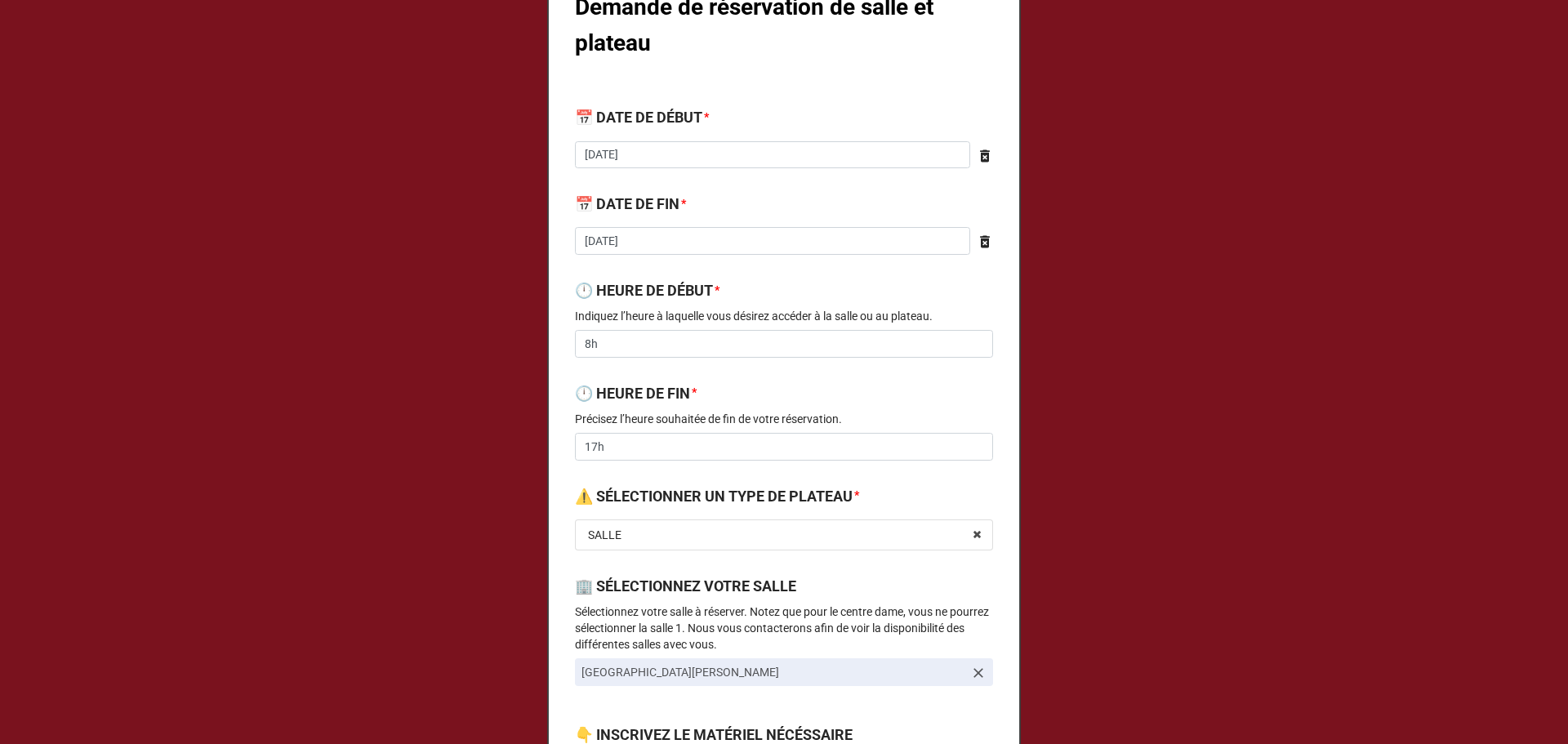
scroll to position [0, 0]
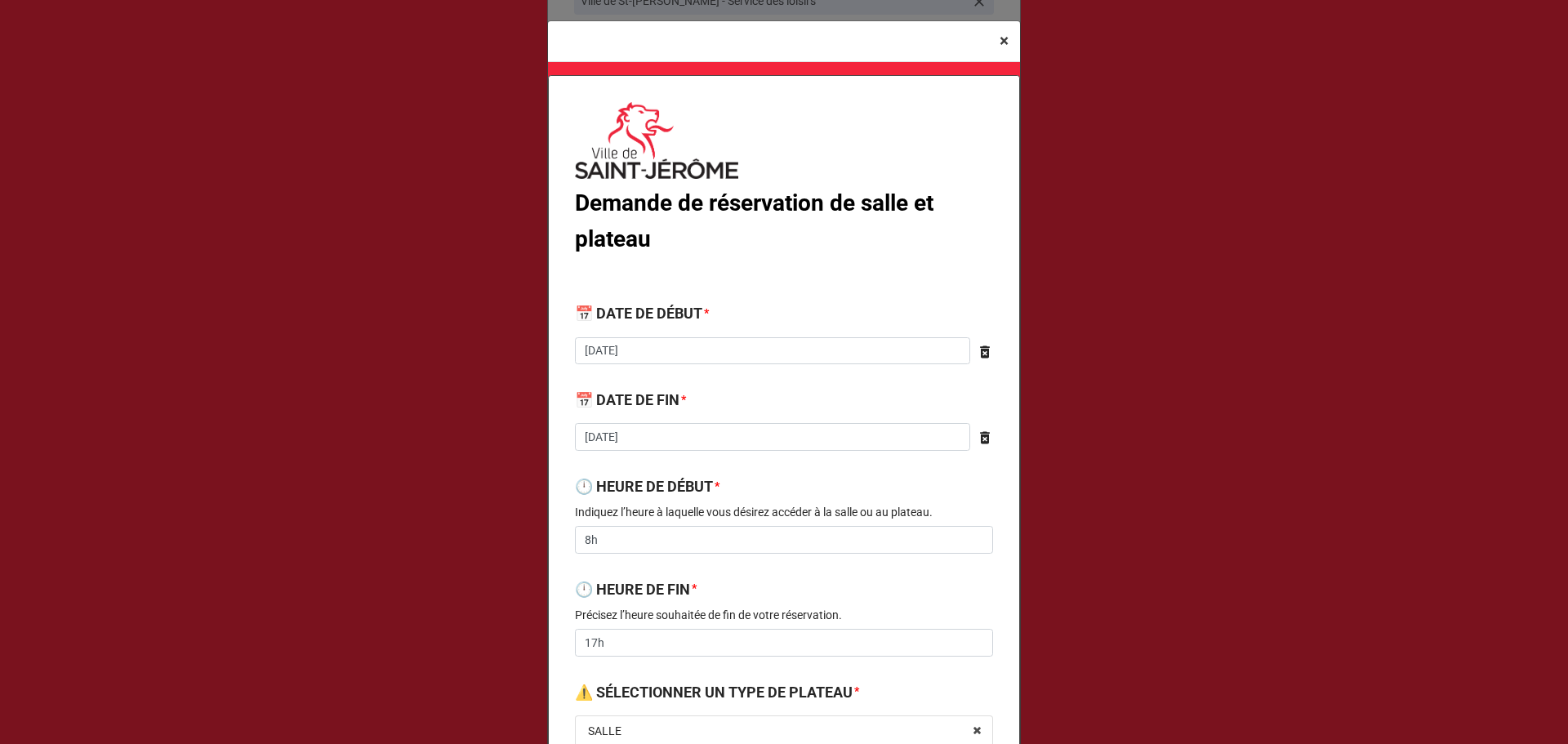
click at [1004, 38] on span "×" at bounding box center [1004, 41] width 9 height 19
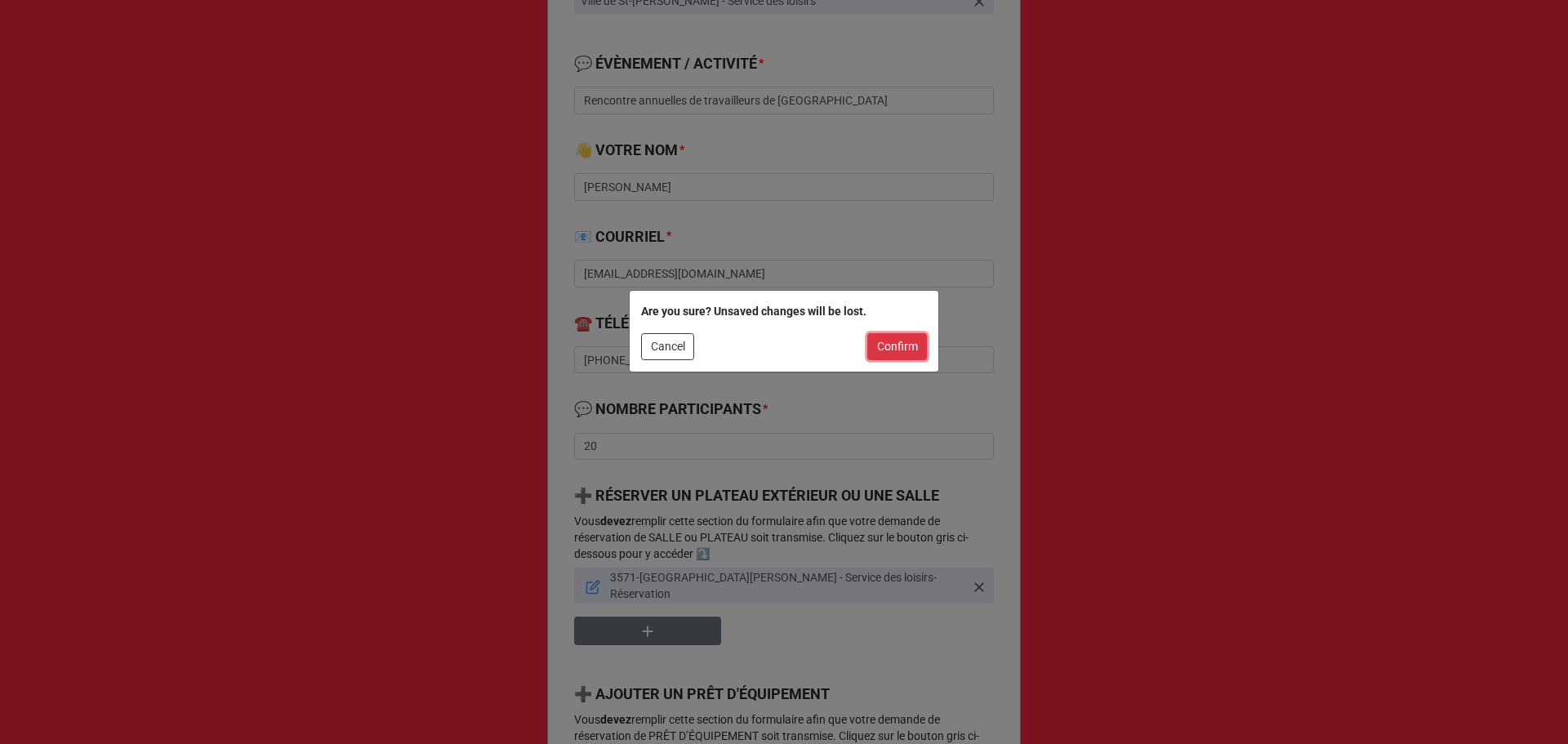
click at [905, 351] on button "Confirm" at bounding box center [897, 347] width 59 height 28
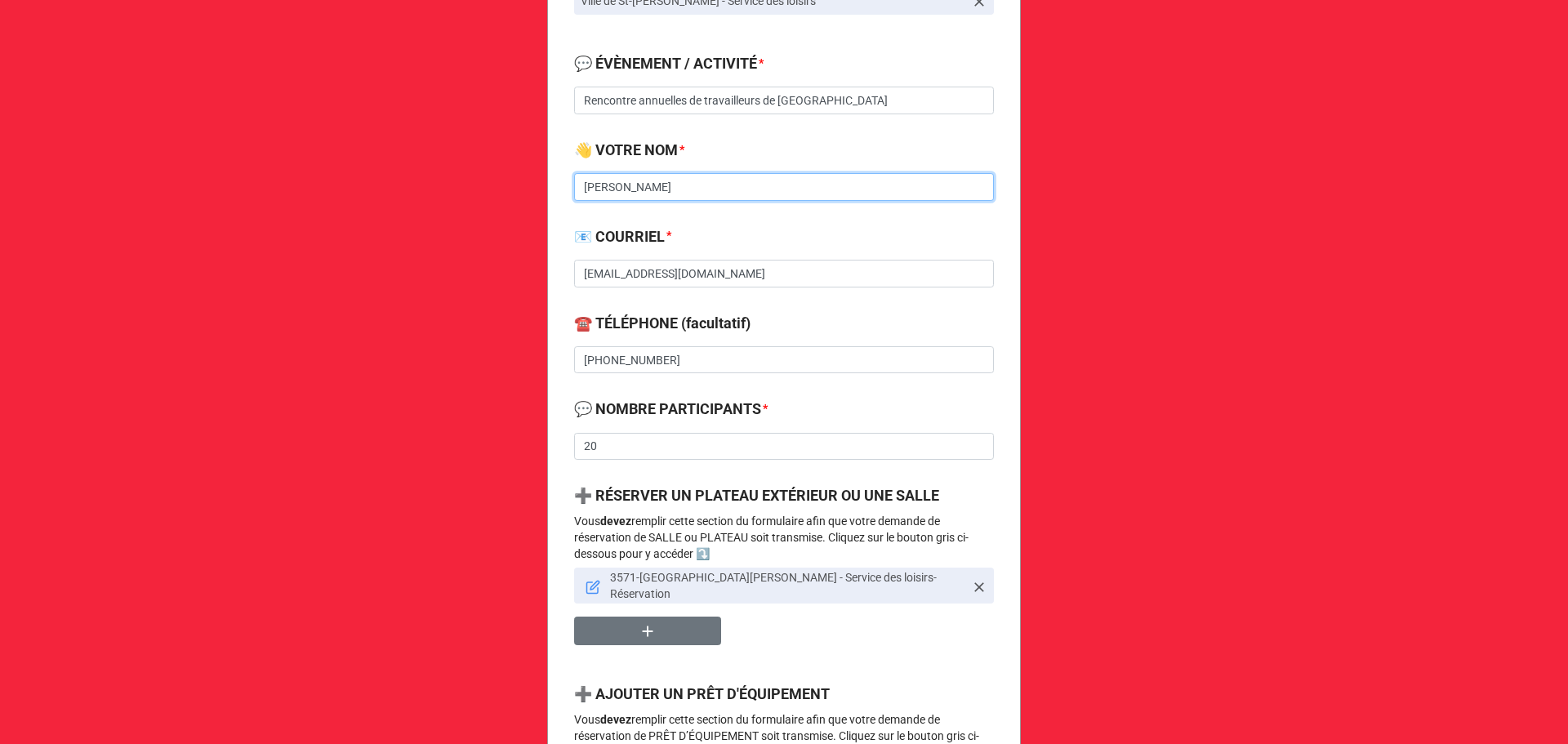
click at [704, 180] on input "[PERSON_NAME]" at bounding box center [784, 187] width 420 height 28
type input "Alain Trépanier / Jean Létourneau pour"
click at [591, 576] on link at bounding box center [592, 585] width 14 height 18
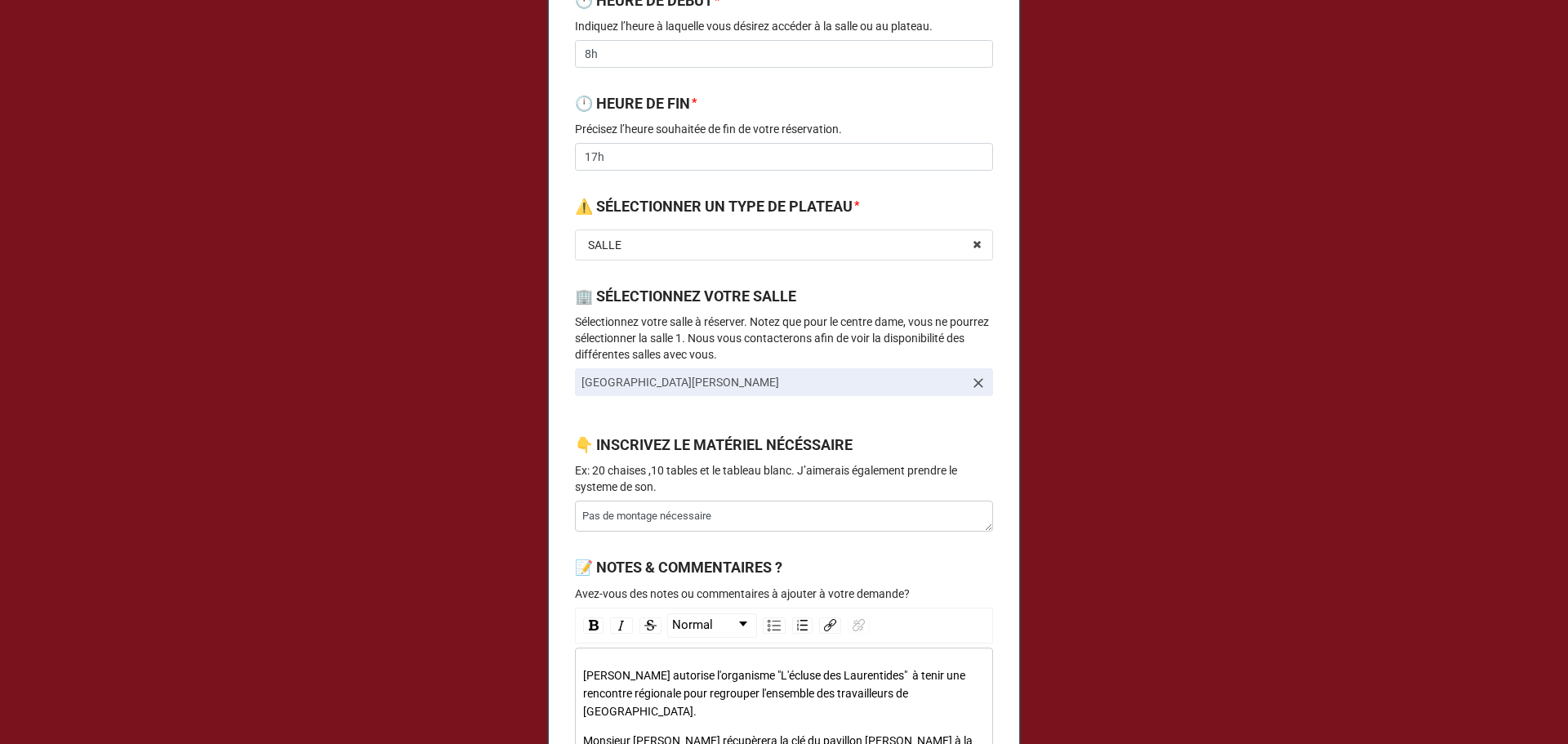
scroll to position [850, 0]
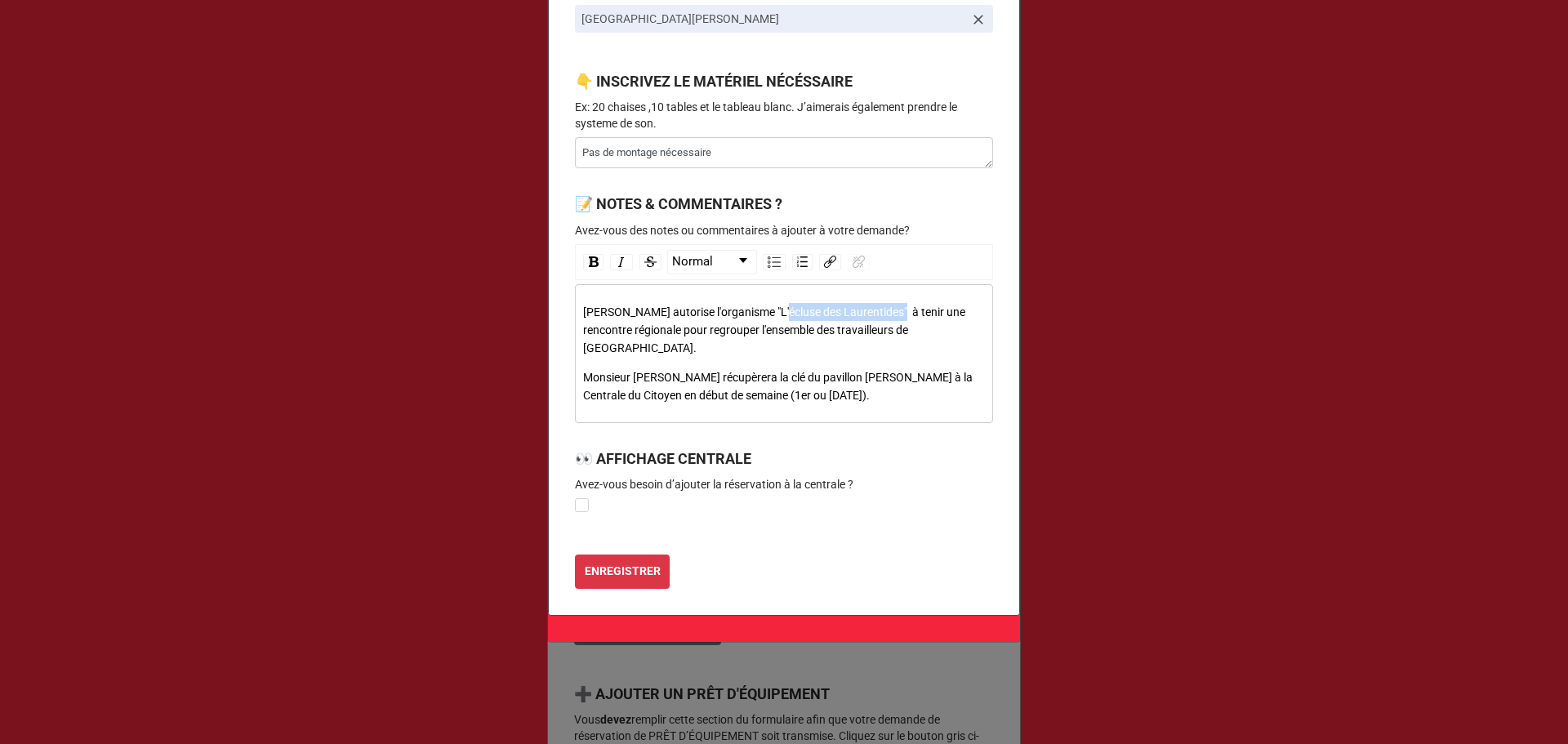
drag, startPoint x: 884, startPoint y: 311, endPoint x: 769, endPoint y: 314, distance: 115.0
click at [769, 314] on span "Alain Tréapnier autorise l'organisme "L'écluse des Laurentides" à tenir une ren…" at bounding box center [775, 330] width 385 height 49
copy span "L'écluse des Laurentide"
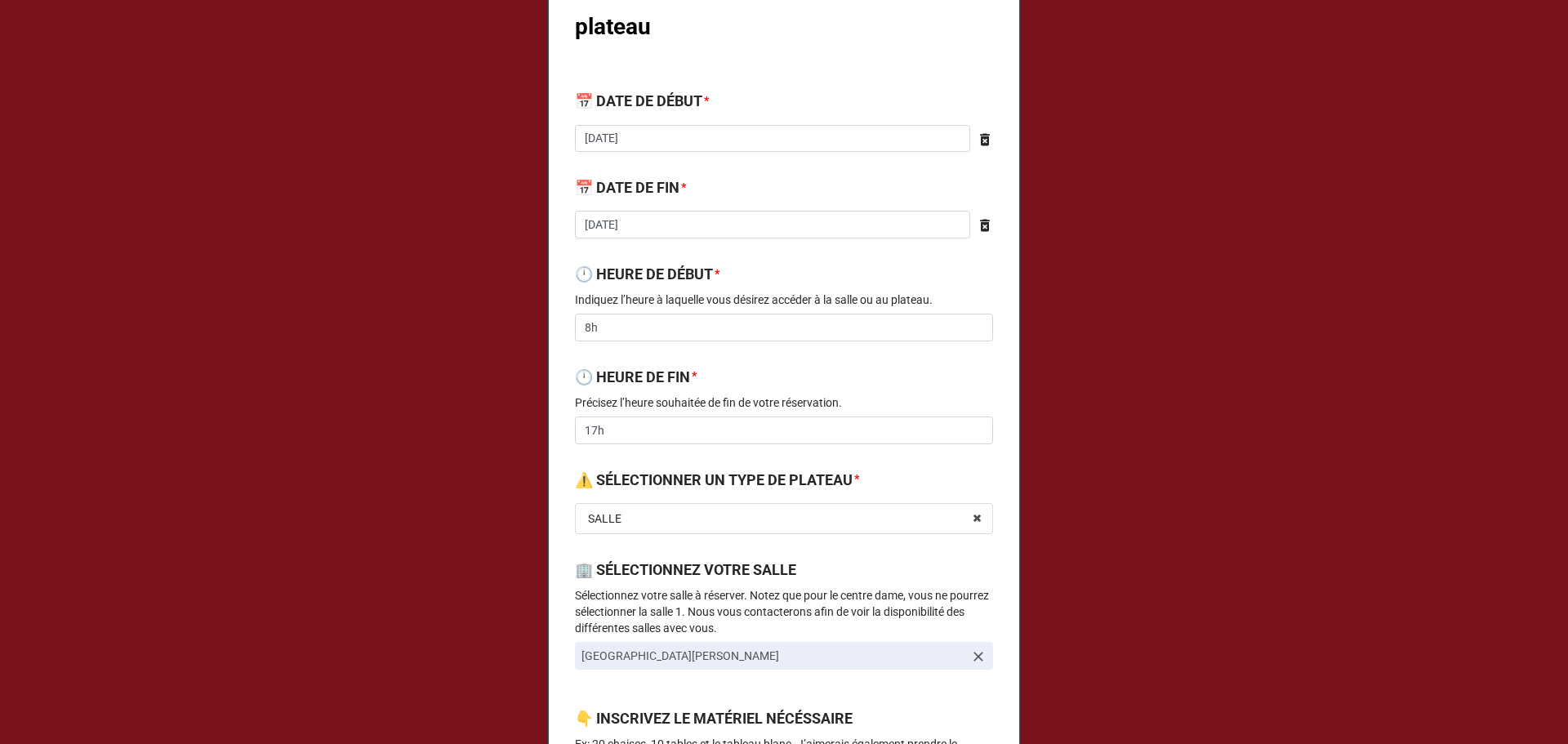
scroll to position [0, 0]
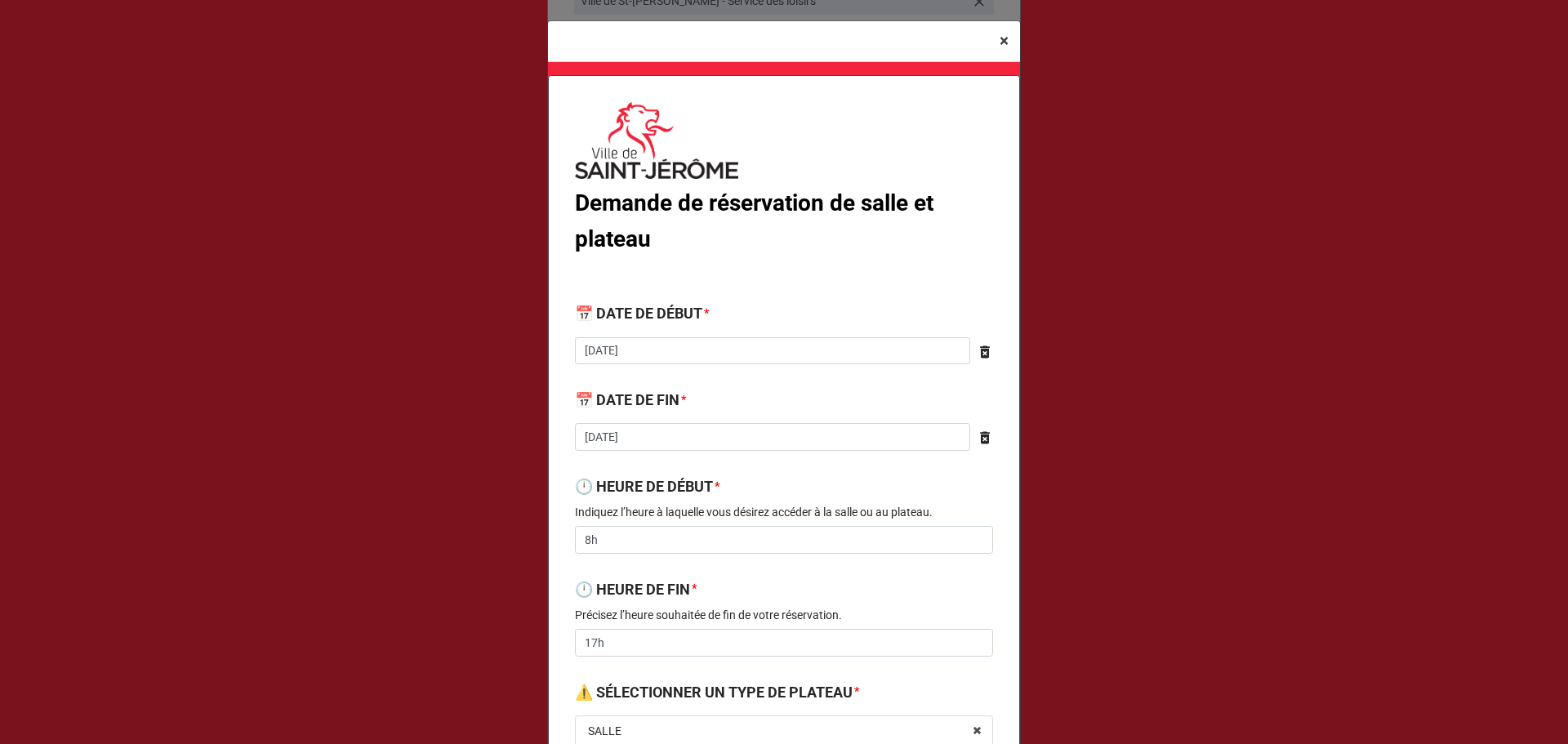
type textarea "x"
click at [995, 52] on button "× Close" at bounding box center [1004, 41] width 32 height 40
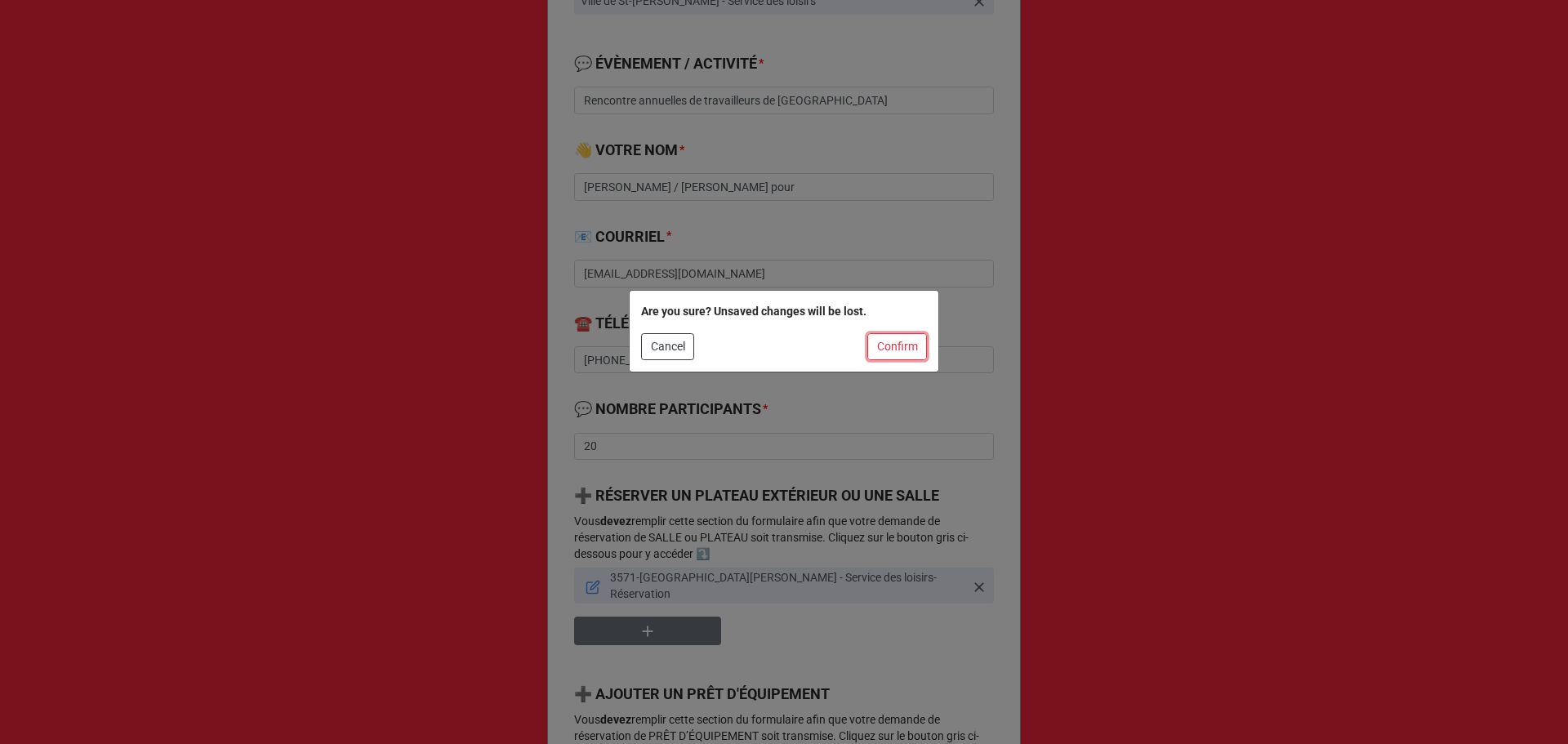
click at [889, 360] on button "Confirm" at bounding box center [897, 347] width 59 height 28
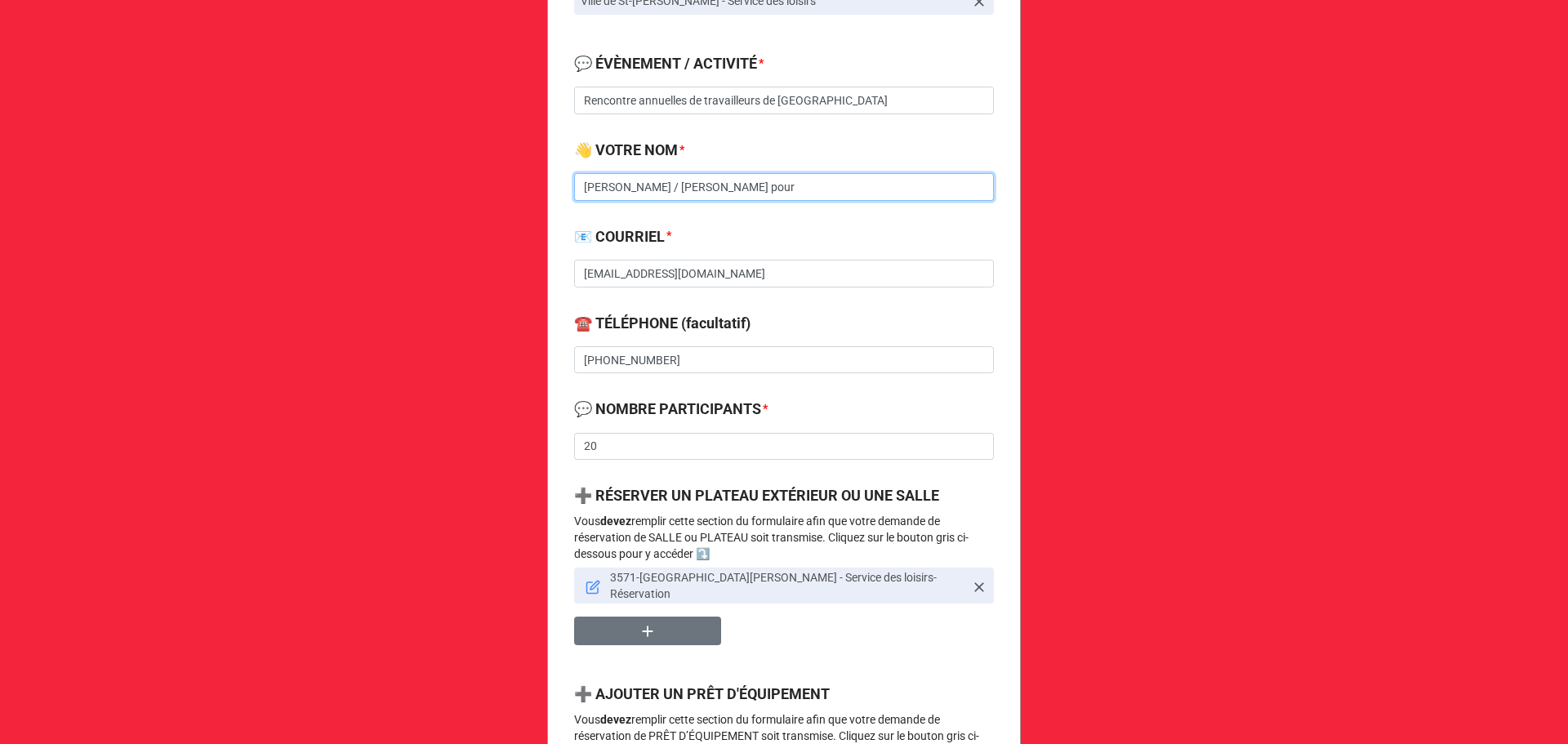
click at [806, 187] on input "Alain Trépanier / Jean Létourneau pour" at bounding box center [784, 187] width 420 height 28
paste input "L'écluse des Laurentide"
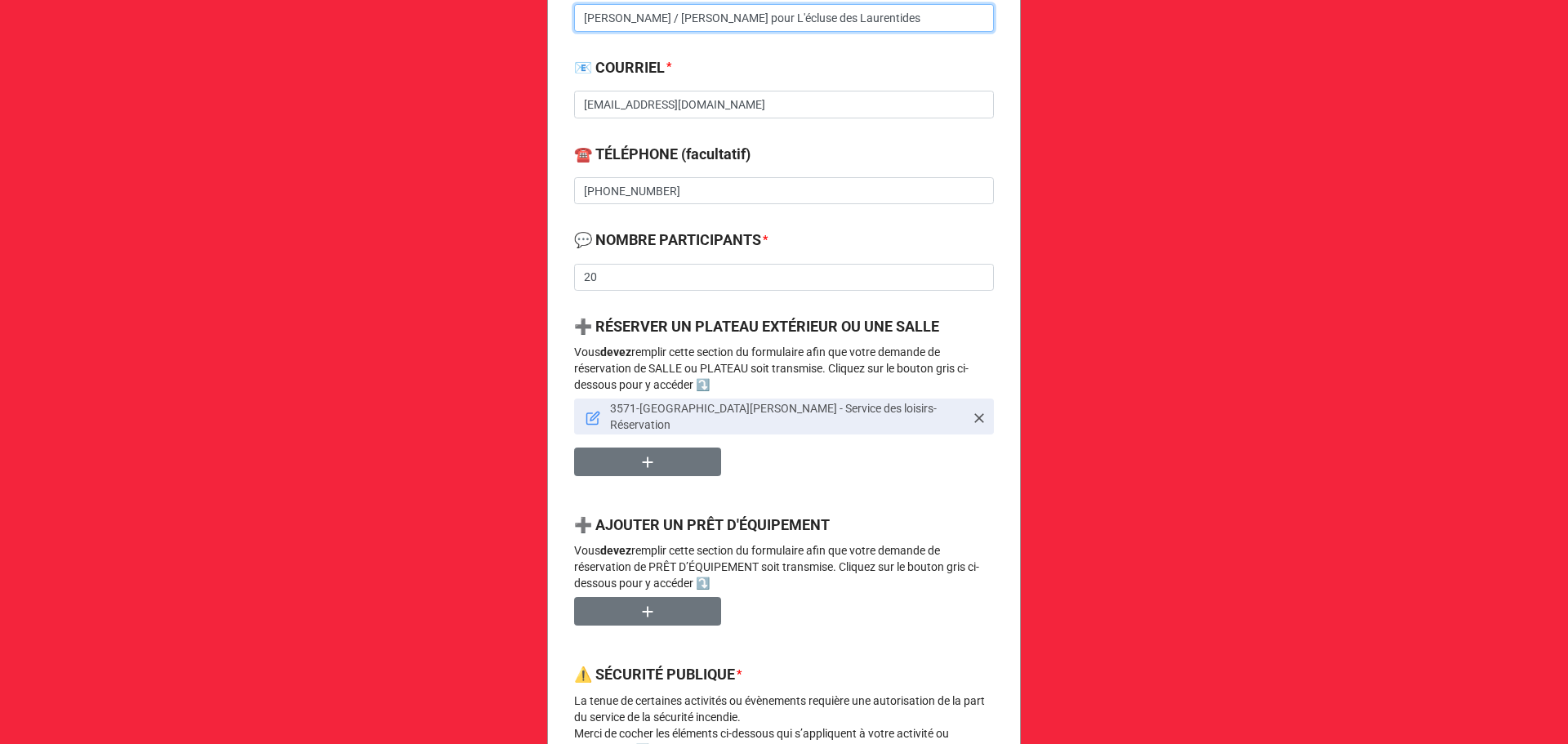
scroll to position [872, 0]
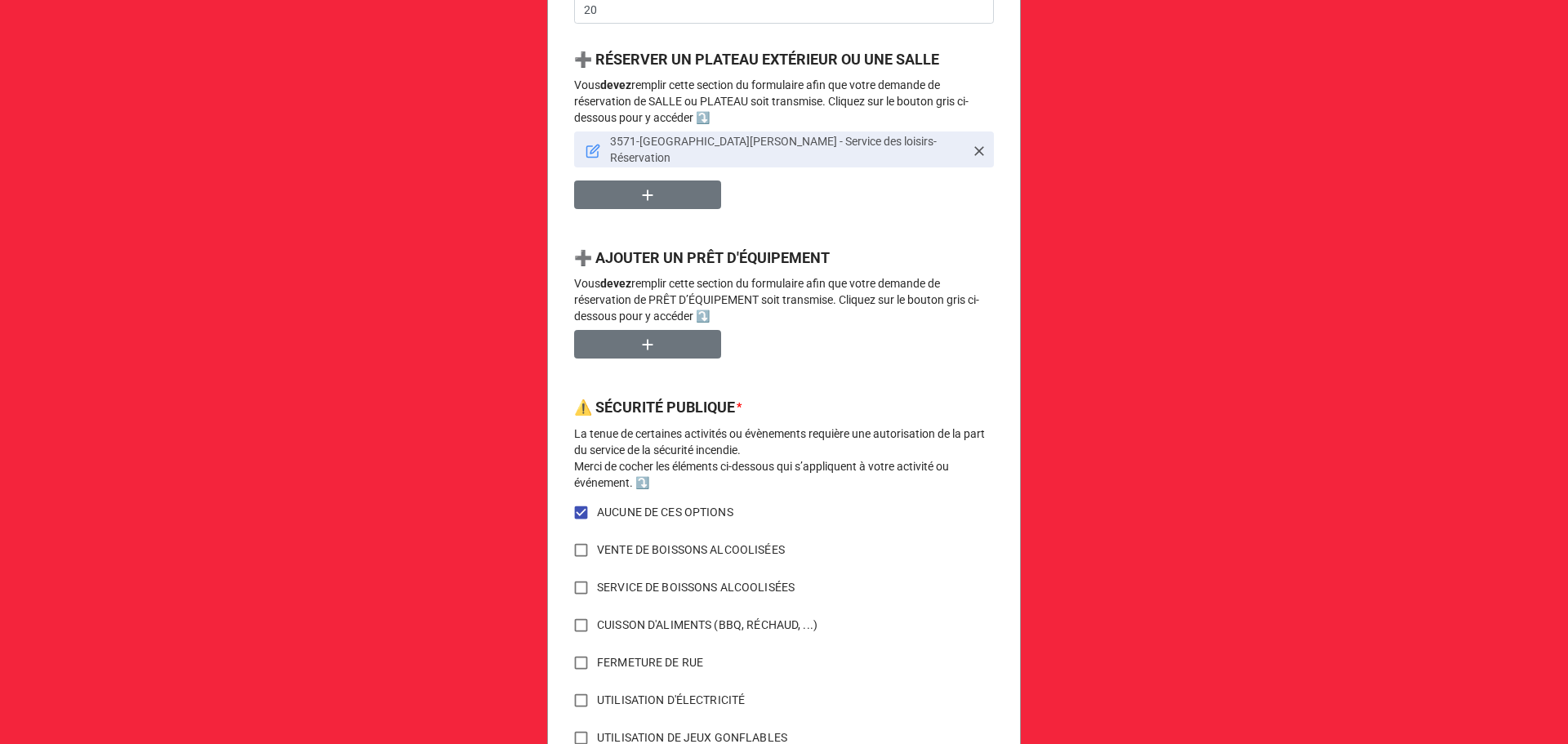
type input "Alain Trépanier / Jean Létourneau pour L'écluse des Laurentides"
click at [591, 148] on icon at bounding box center [595, 149] width 9 height 9
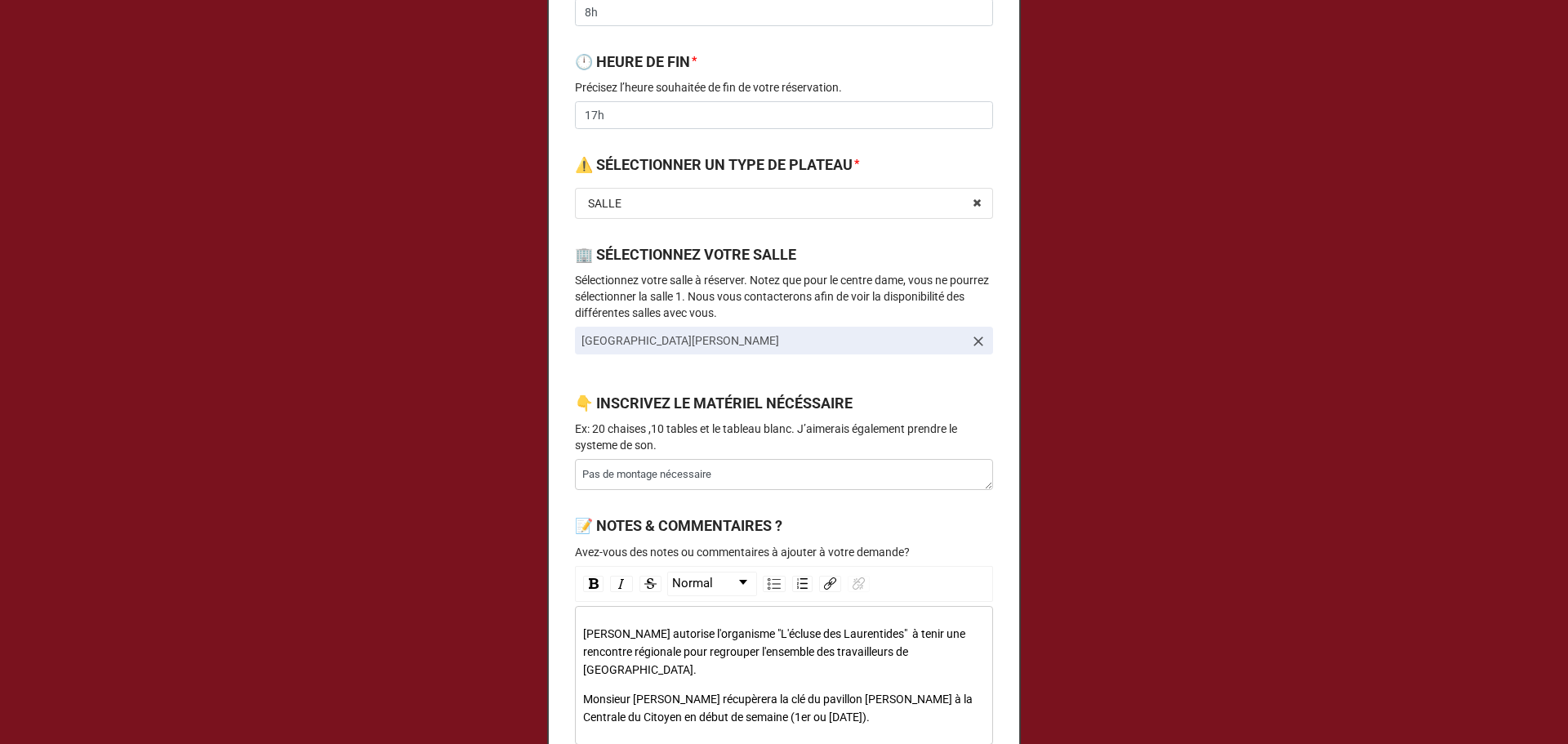
scroll to position [653, 0]
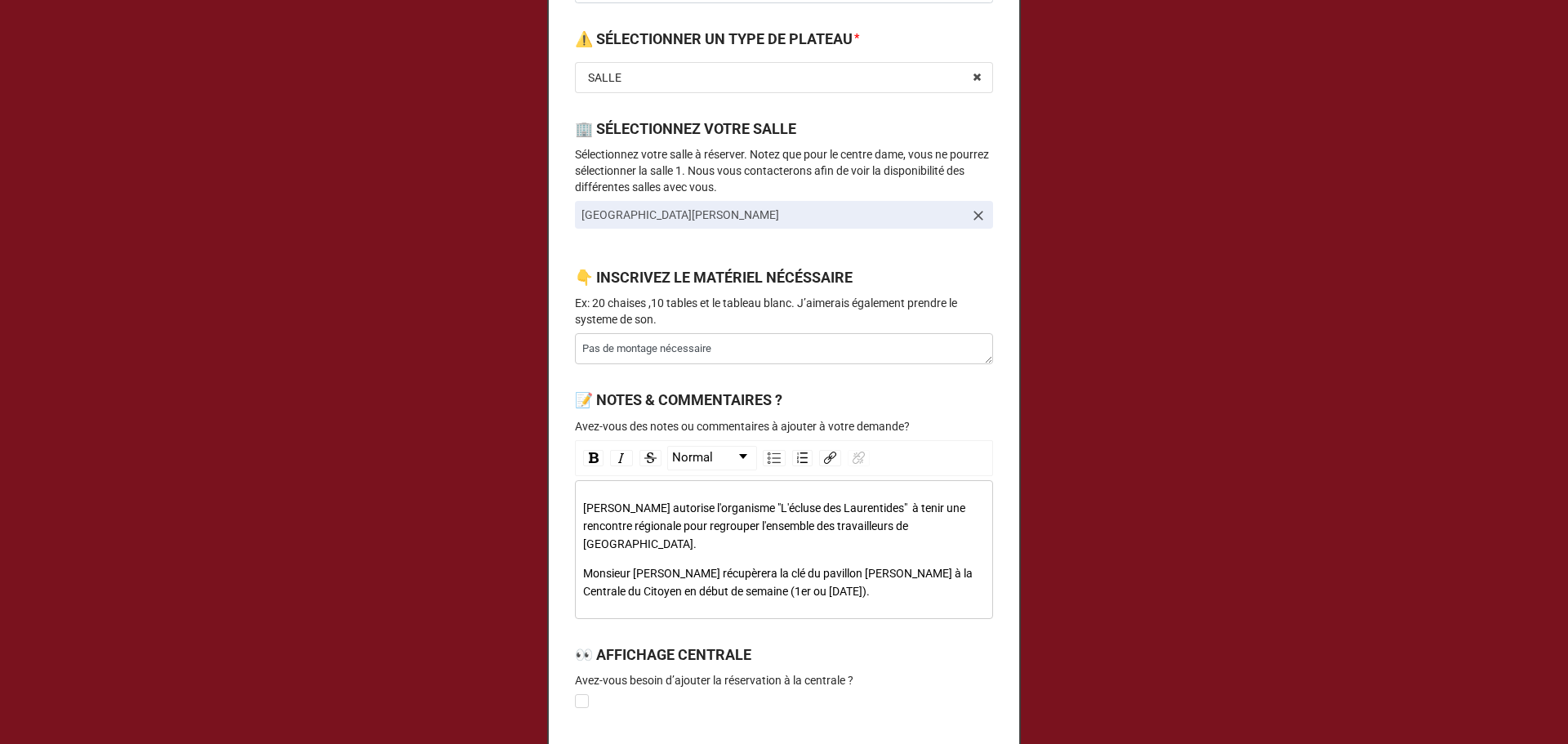
drag, startPoint x: 579, startPoint y: 525, endPoint x: 621, endPoint y: 546, distance: 47.0
click at [621, 546] on span "Alain Tréapnier autorise l'organisme "L'écluse des Laurentides" à tenir une ren…" at bounding box center [775, 526] width 385 height 49
copy span "rencontre régionale pour regrouper l'ensemble des travailleurs de rue du territ…"
click at [685, 556] on div "Alain Tréapnier autorise l'organisme "L'écluse des Laurentides" à tenir une ren…" at bounding box center [784, 550] width 403 height 102
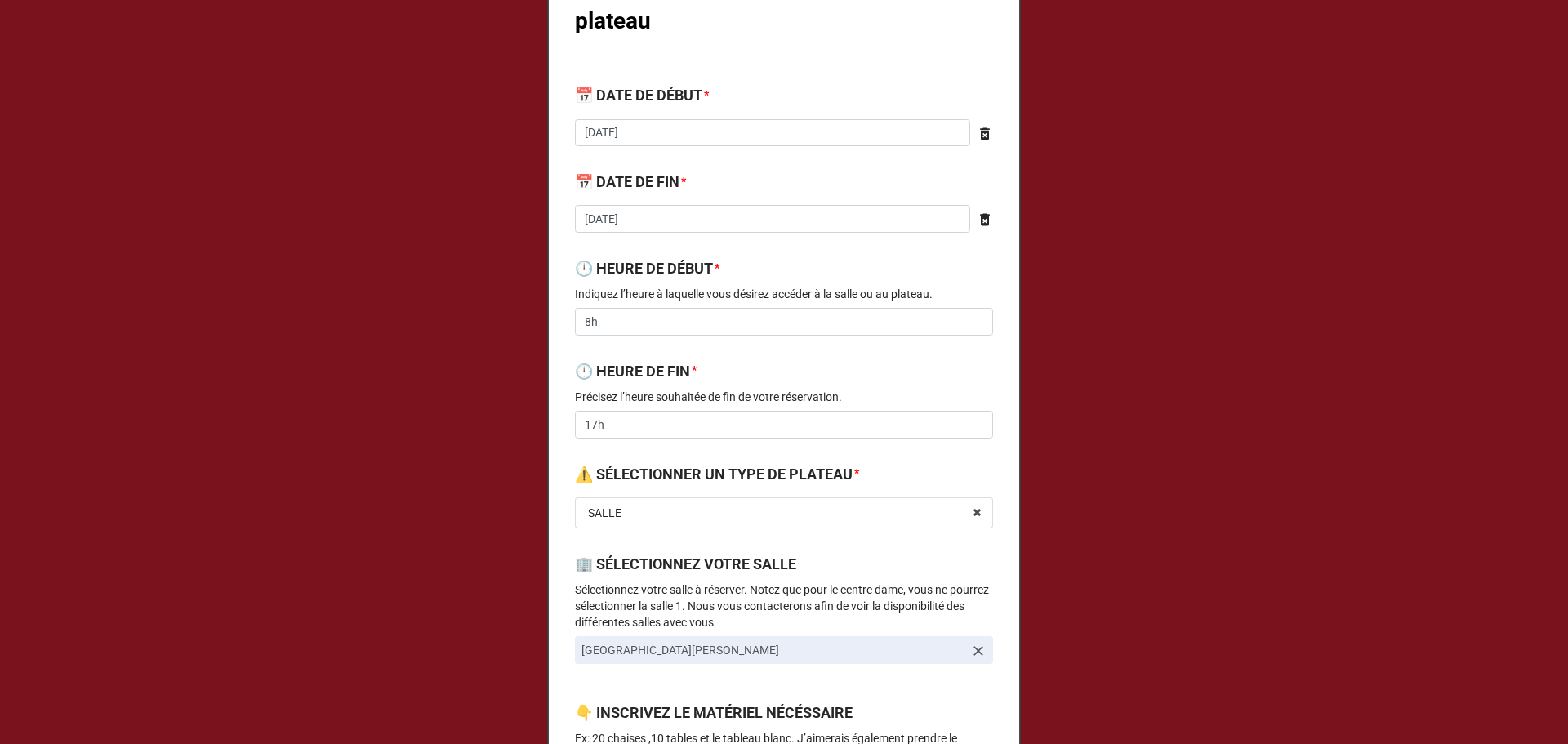
scroll to position [850, 0]
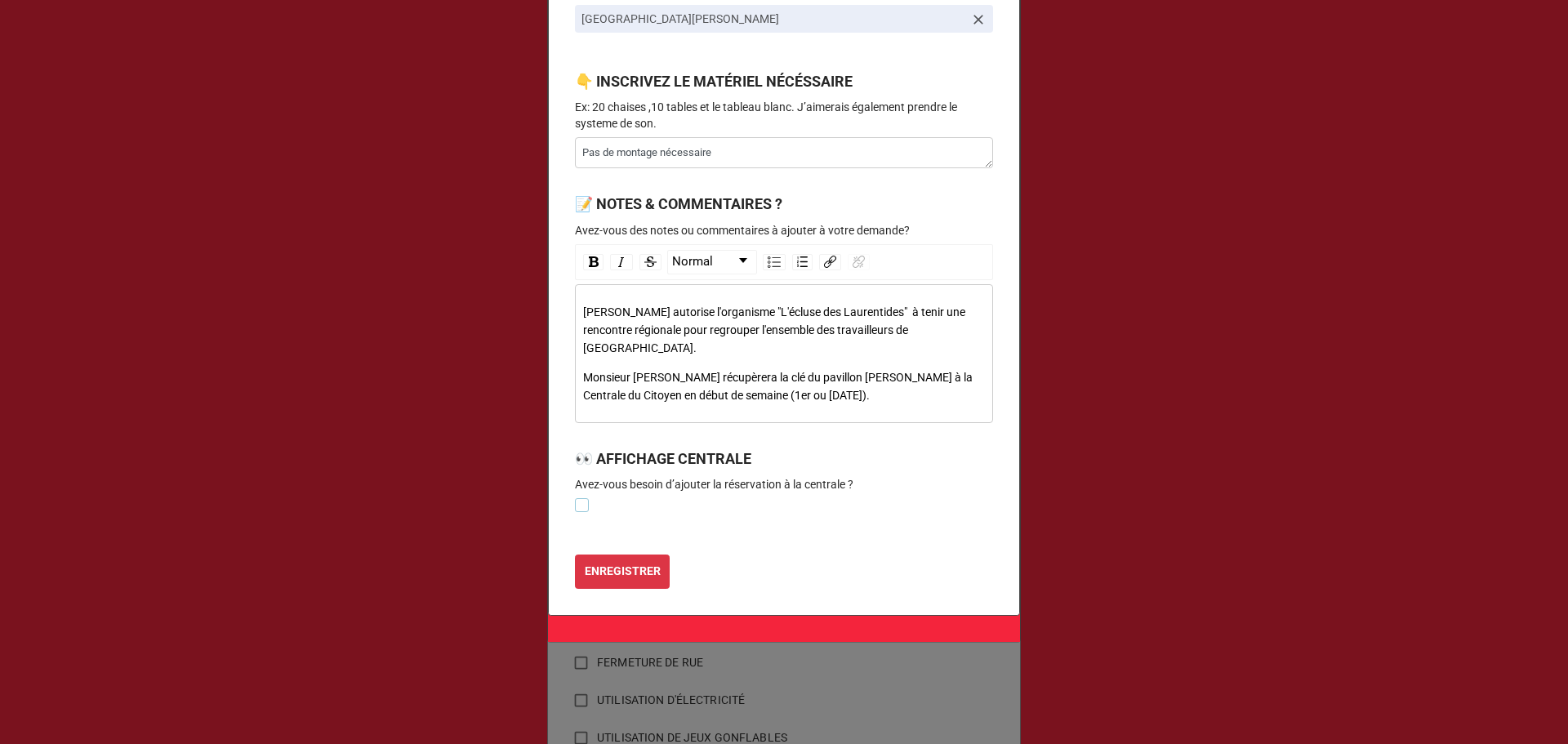
click at [584, 499] on label at bounding box center [581, 499] width 14 height 0
type textarea "x"
checkbox input "true"
type textarea "x"
click at [632, 561] on button "ENREGISTRER" at bounding box center [622, 571] width 95 height 35
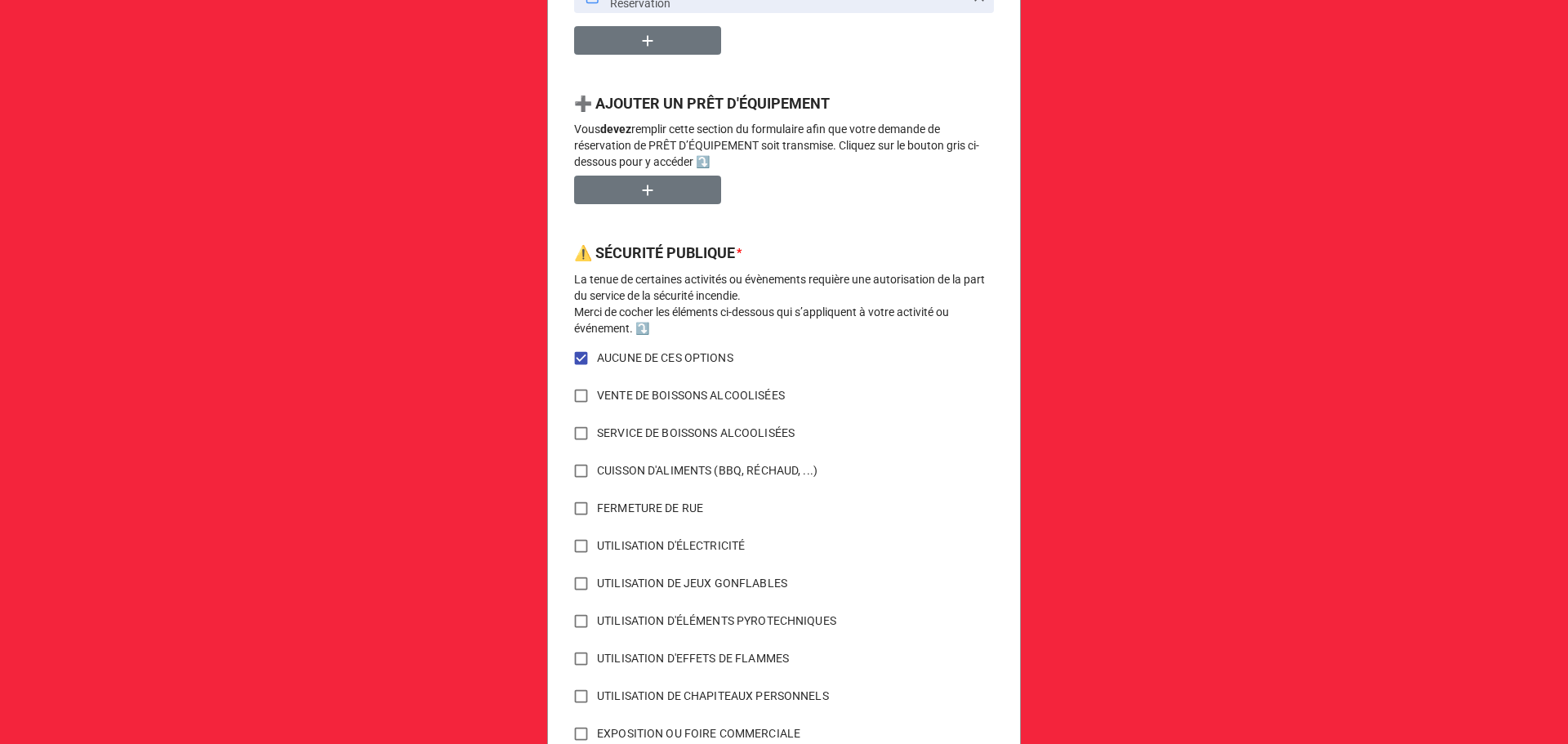
scroll to position [1156, 0]
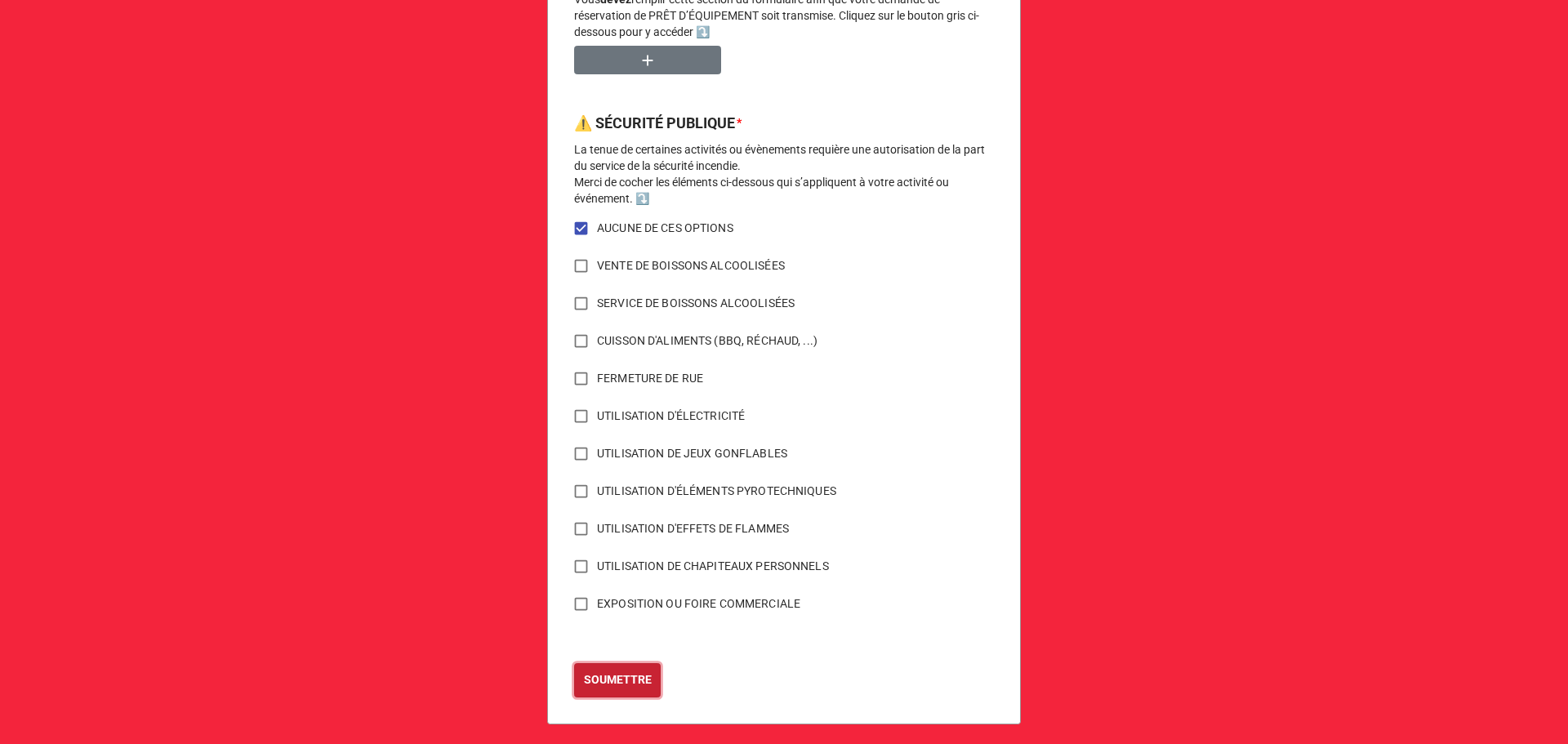
click at [616, 671] on b "SOUMETTRE" at bounding box center [618, 680] width 68 height 17
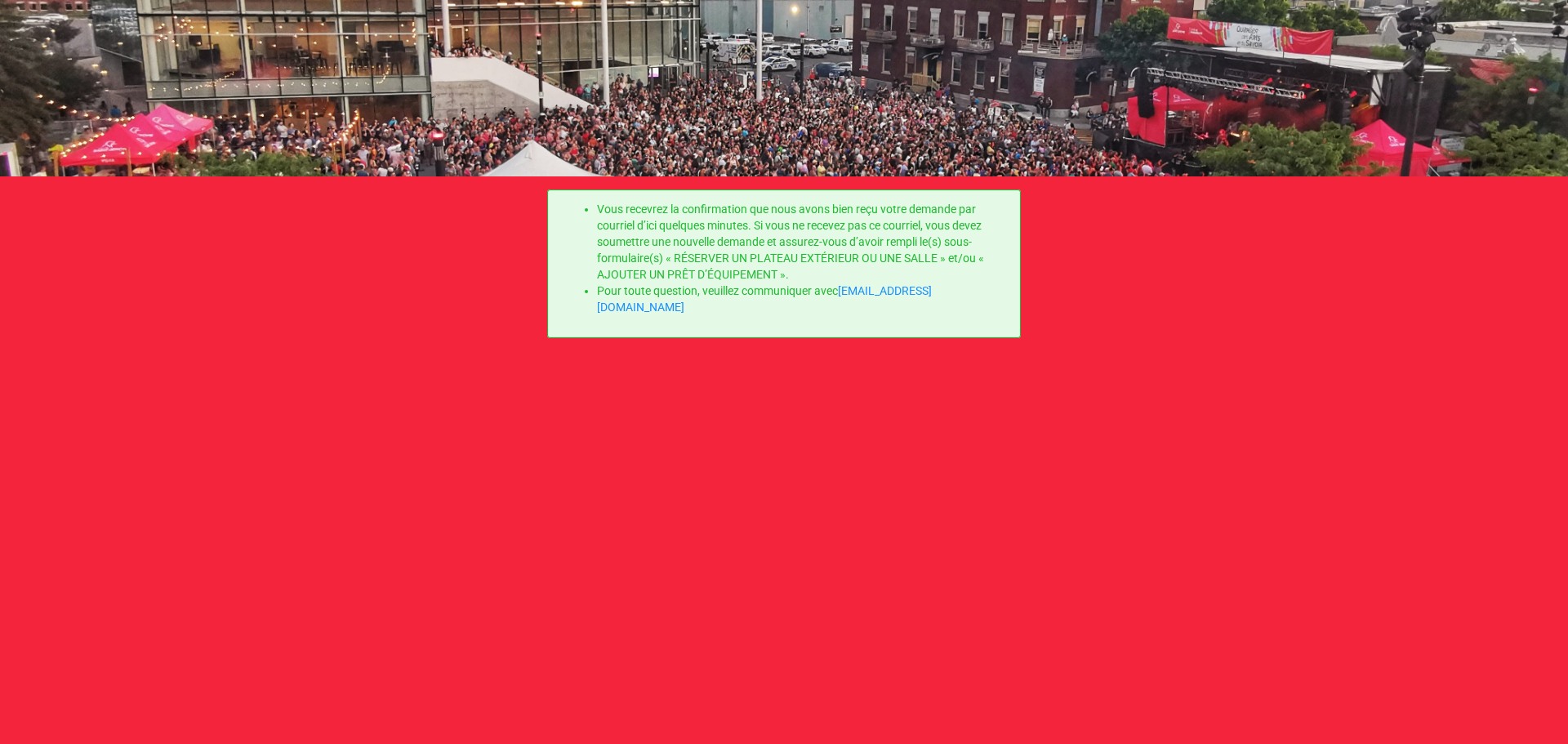
scroll to position [0, 0]
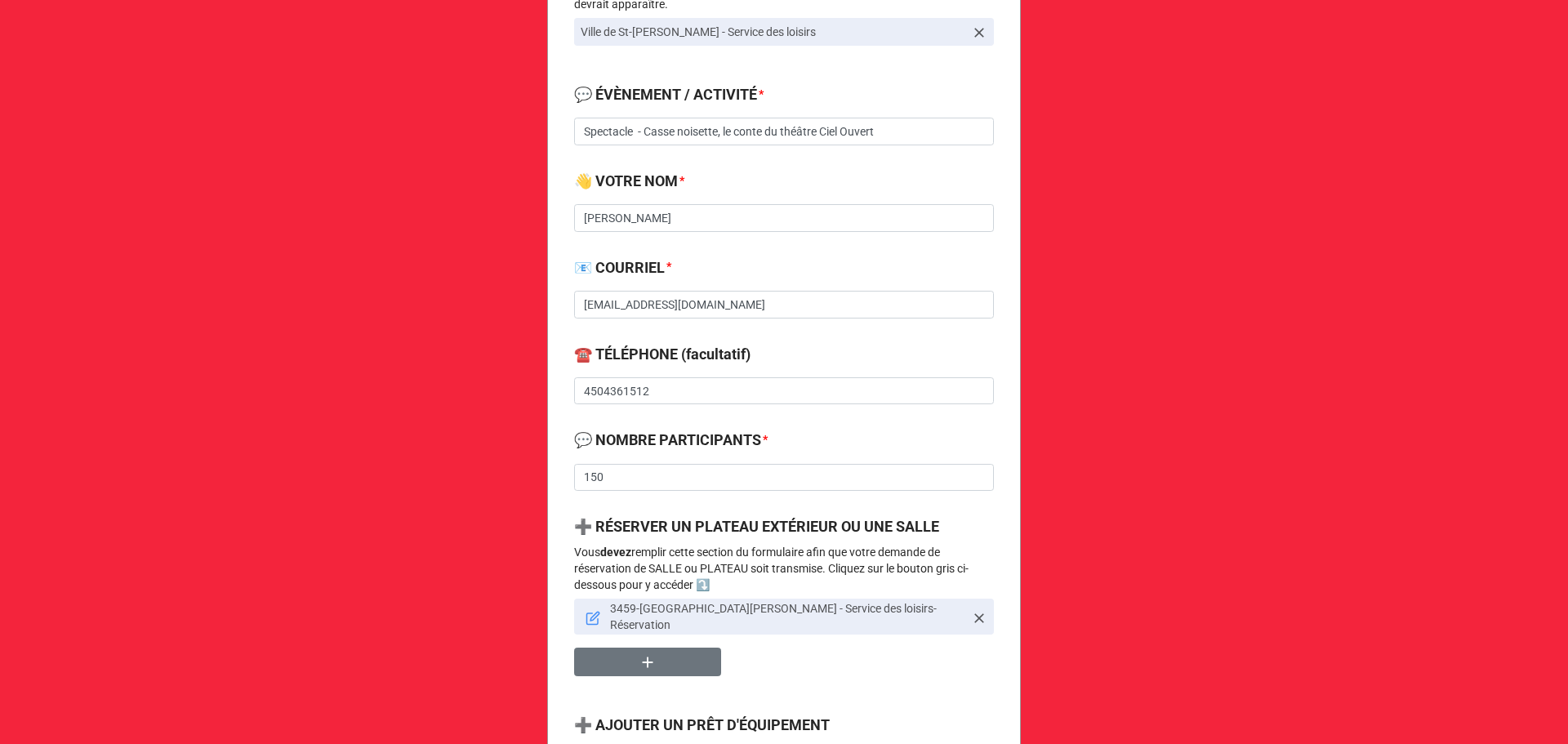
scroll to position [435, 0]
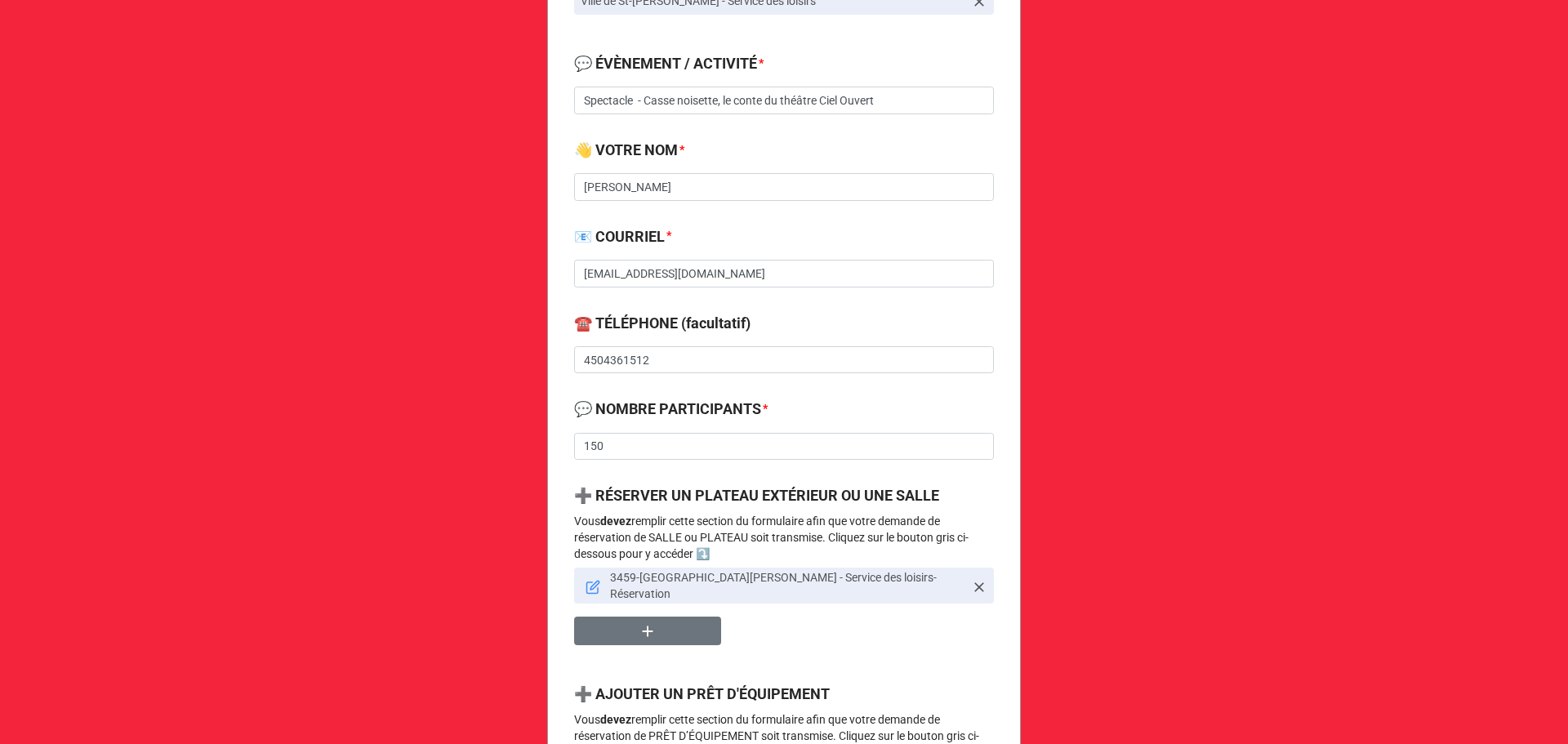
click at [587, 582] on icon at bounding box center [593, 588] width 12 height 12
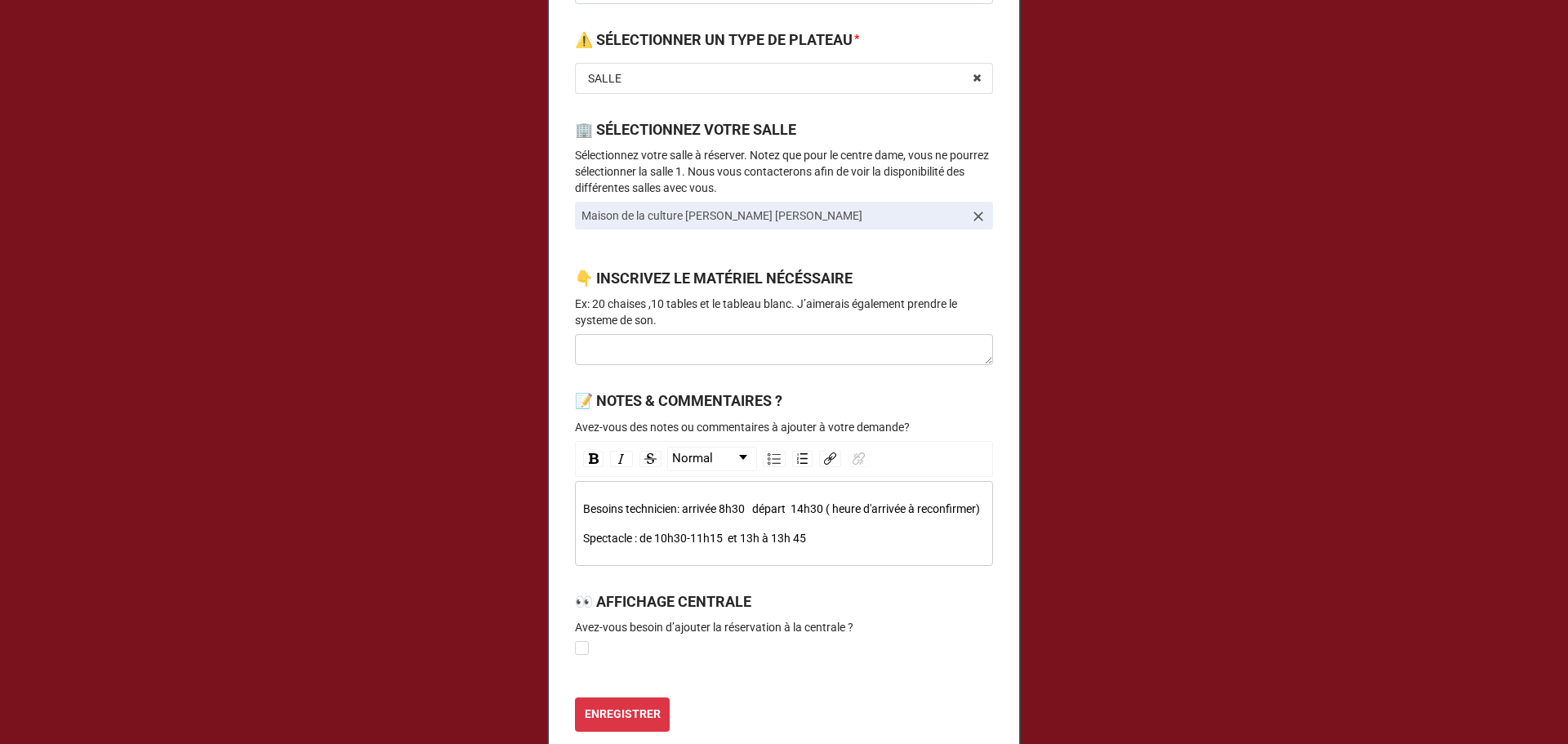
scroll to position [796, 0]
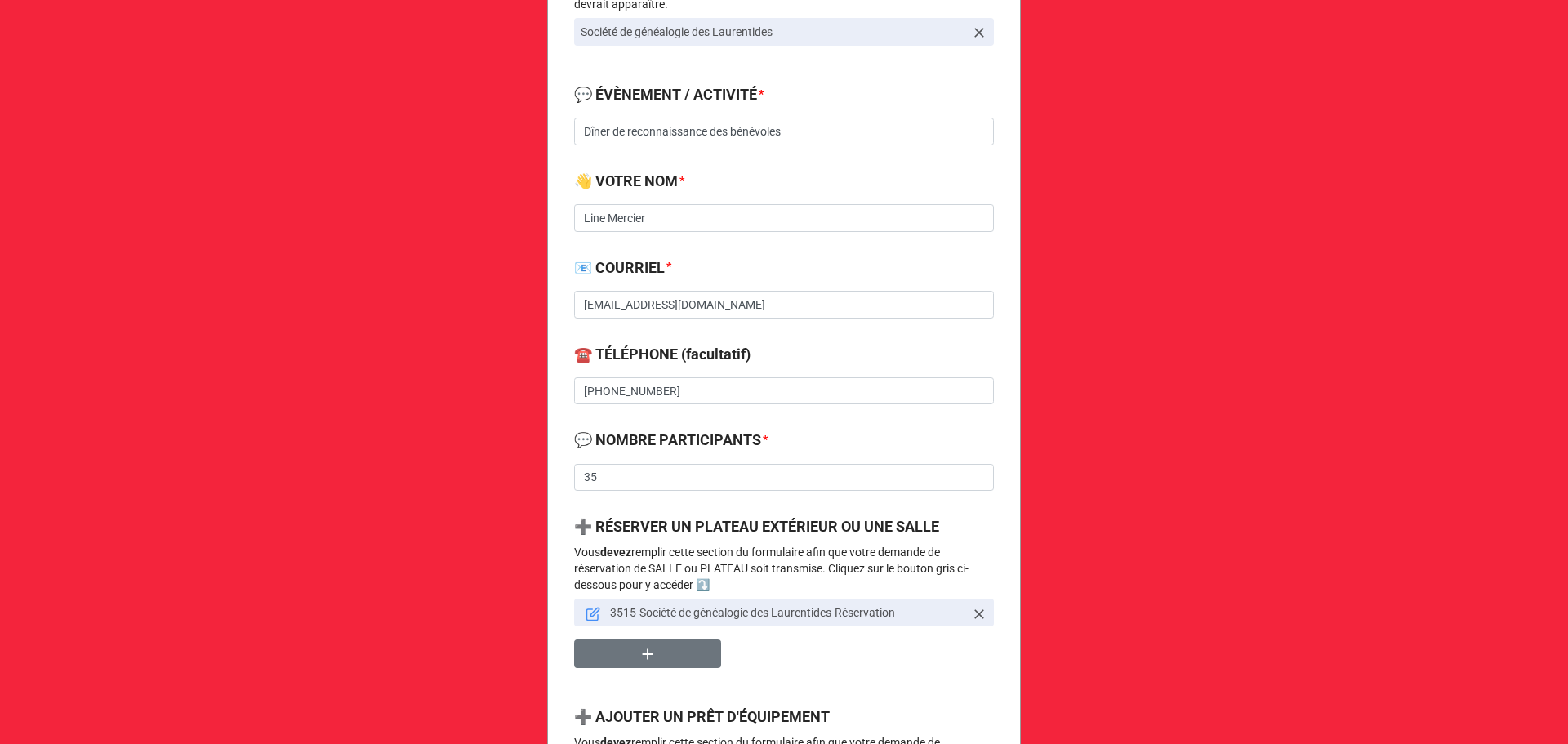
scroll to position [435, 0]
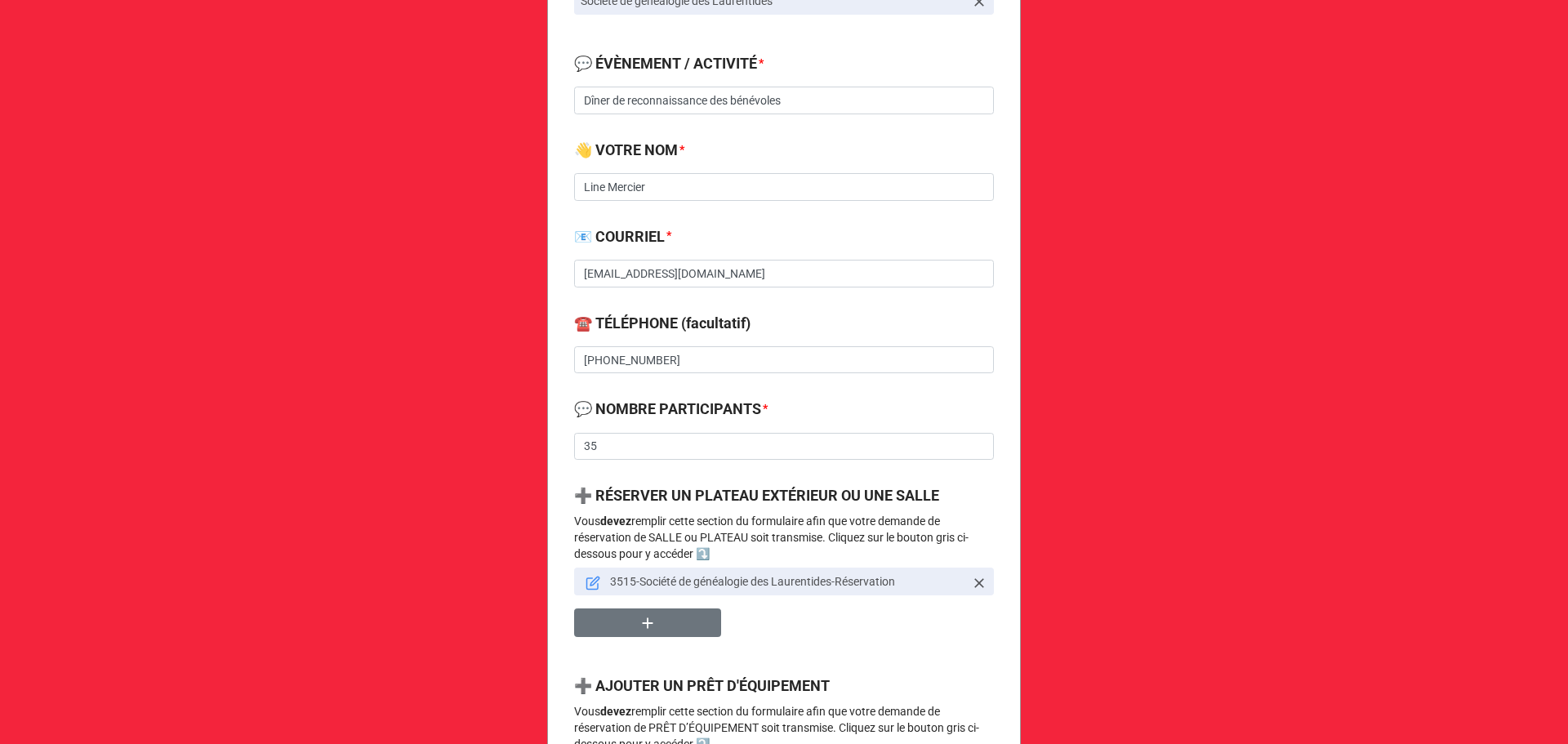
click at [586, 580] on icon at bounding box center [592, 582] width 14 height 14
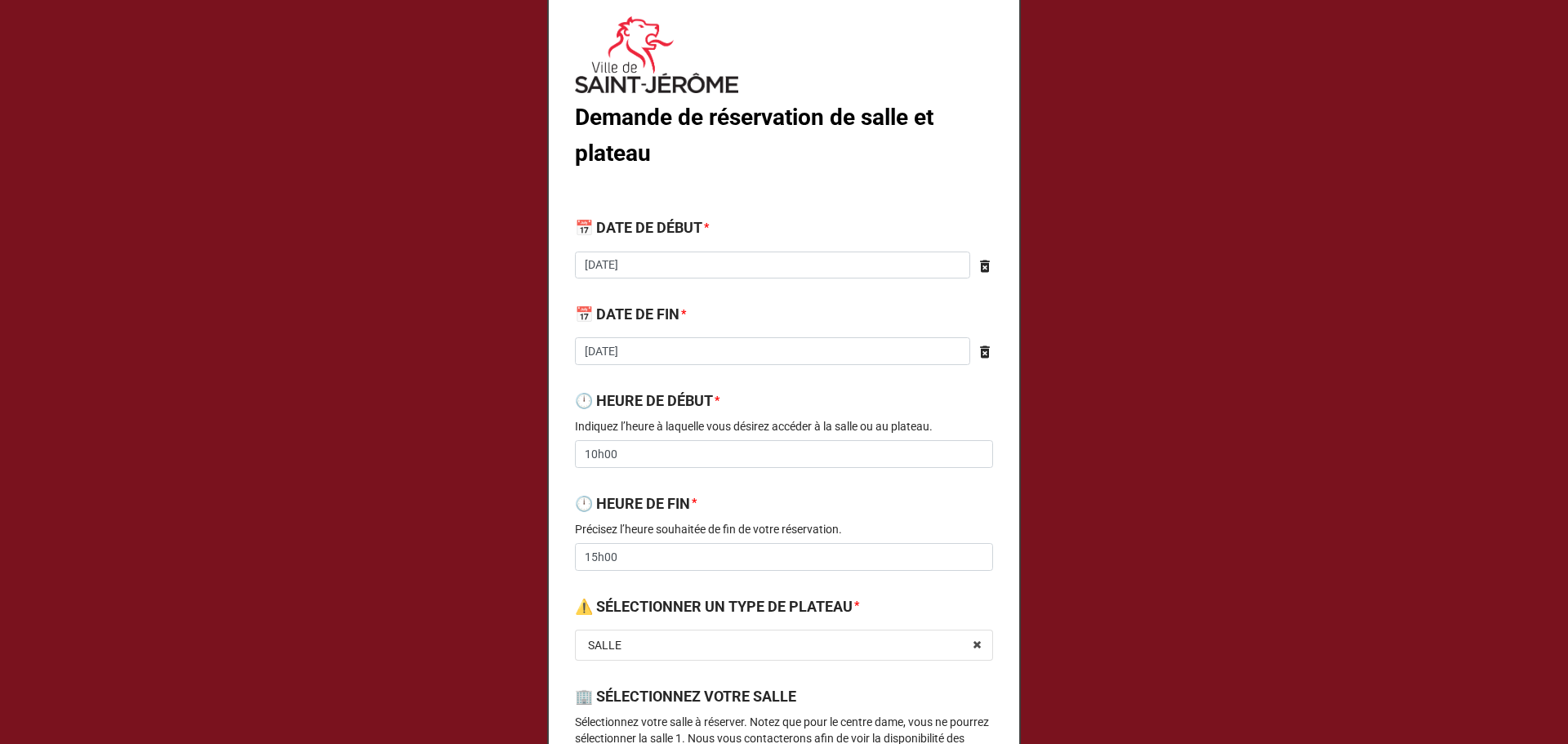
scroll to position [0, 0]
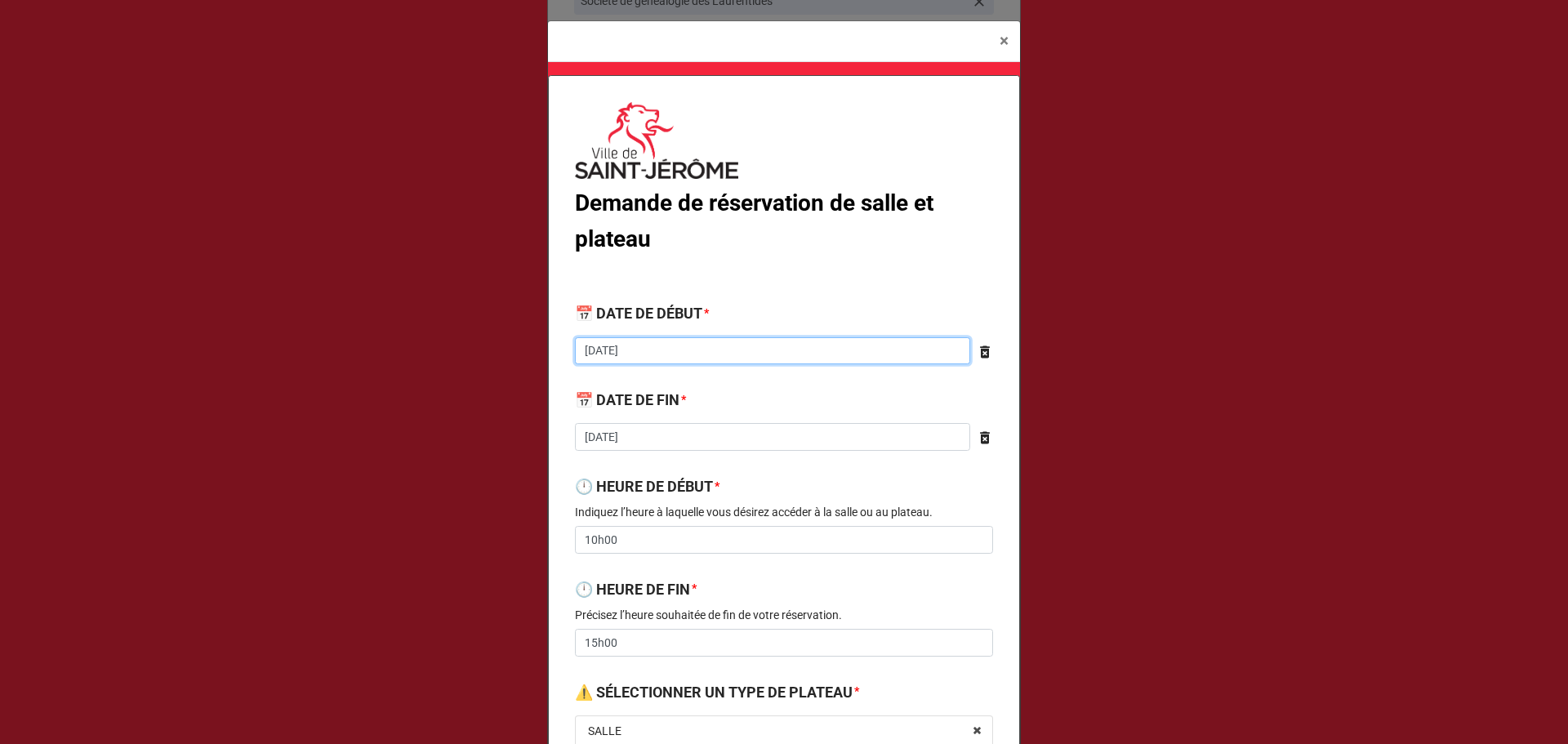
click at [729, 344] on input "[DATE]" at bounding box center [772, 351] width 395 height 28
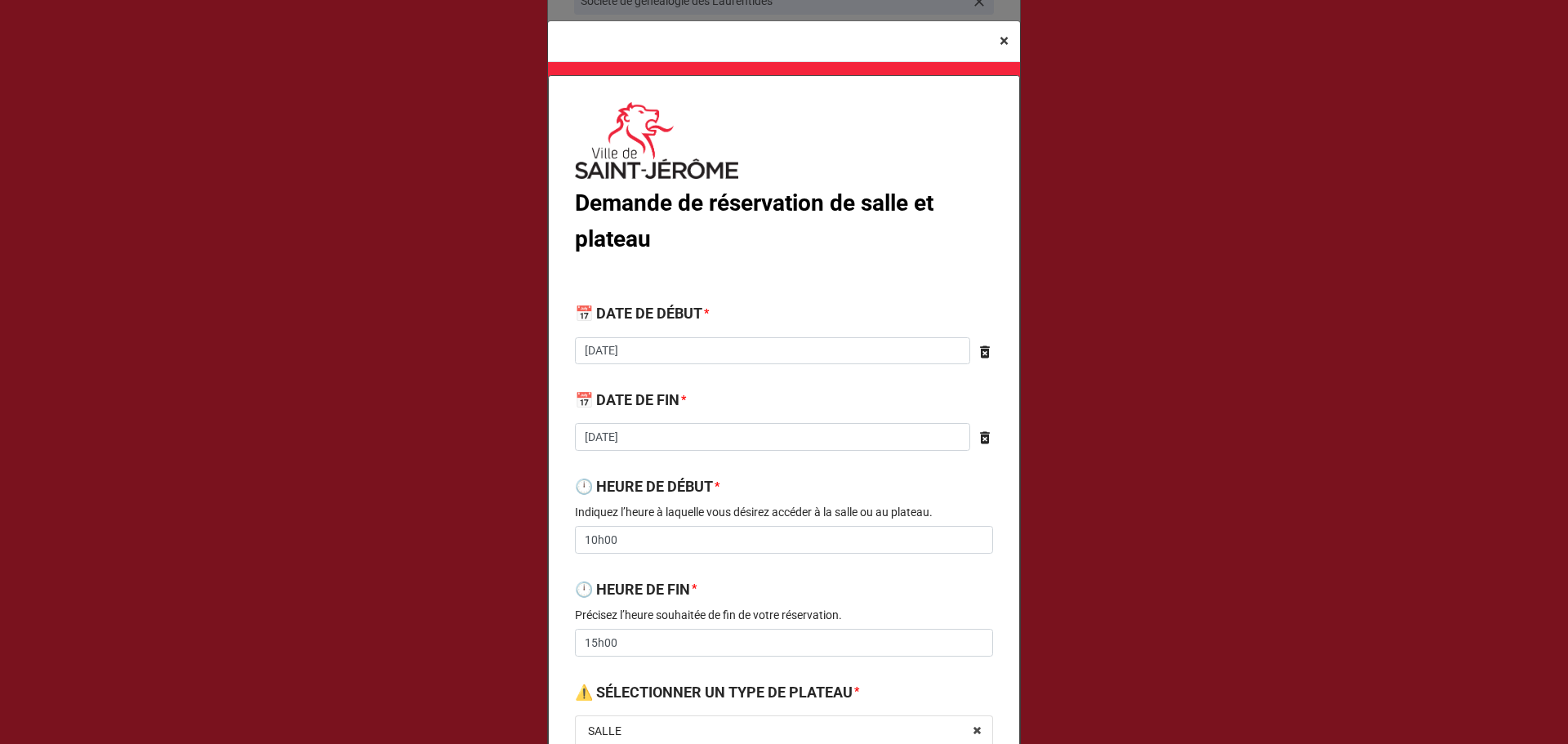
click at [999, 47] on span "×" at bounding box center [1004, 41] width 9 height 19
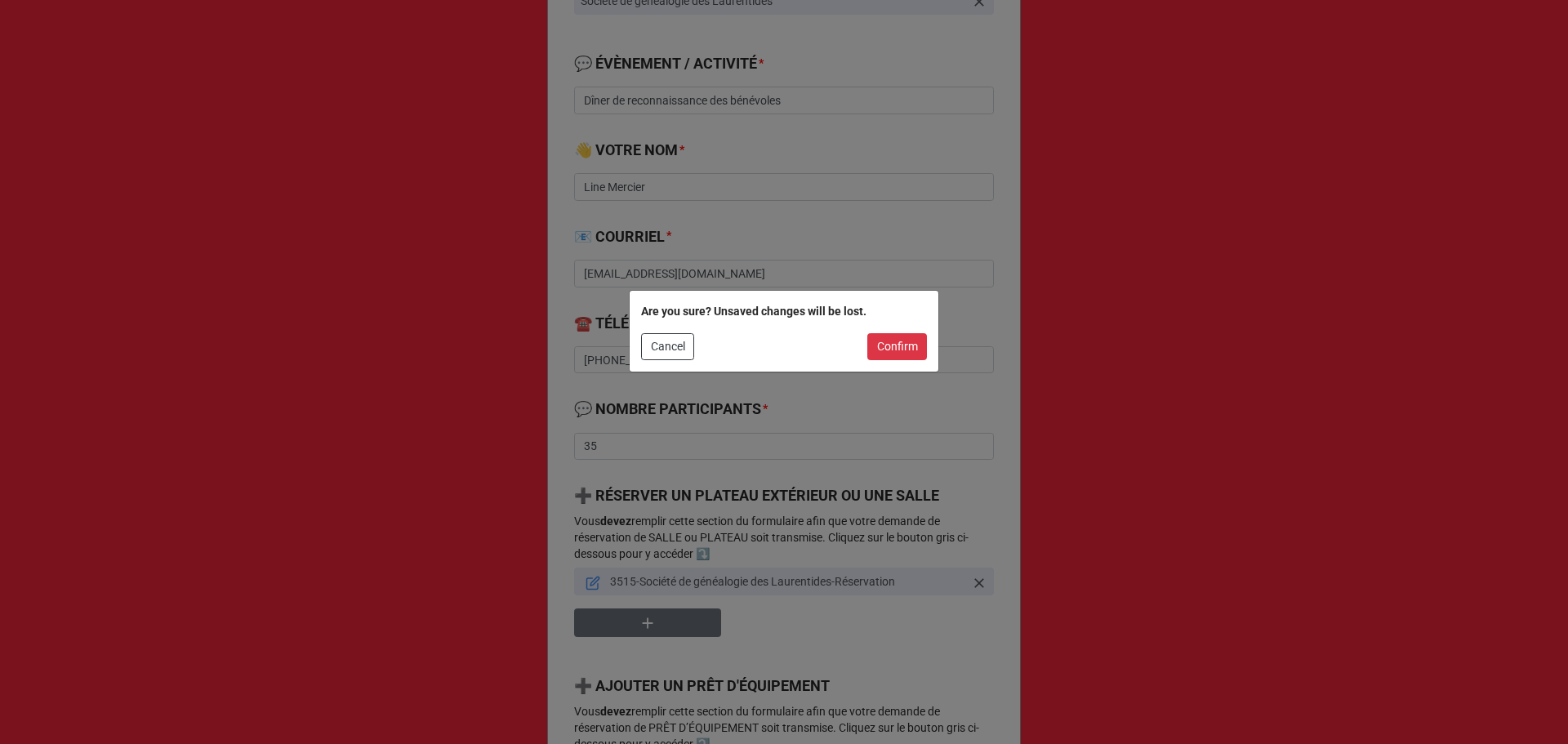
drag, startPoint x: 881, startPoint y: 363, endPoint x: 887, endPoint y: 355, distance: 10.0
click at [881, 363] on div "Are you sure? Unsaved changes will be lost. Cancel Confirm" at bounding box center [784, 332] width 309 height 82
click at [891, 350] on button "Confirm" at bounding box center [897, 347] width 59 height 28
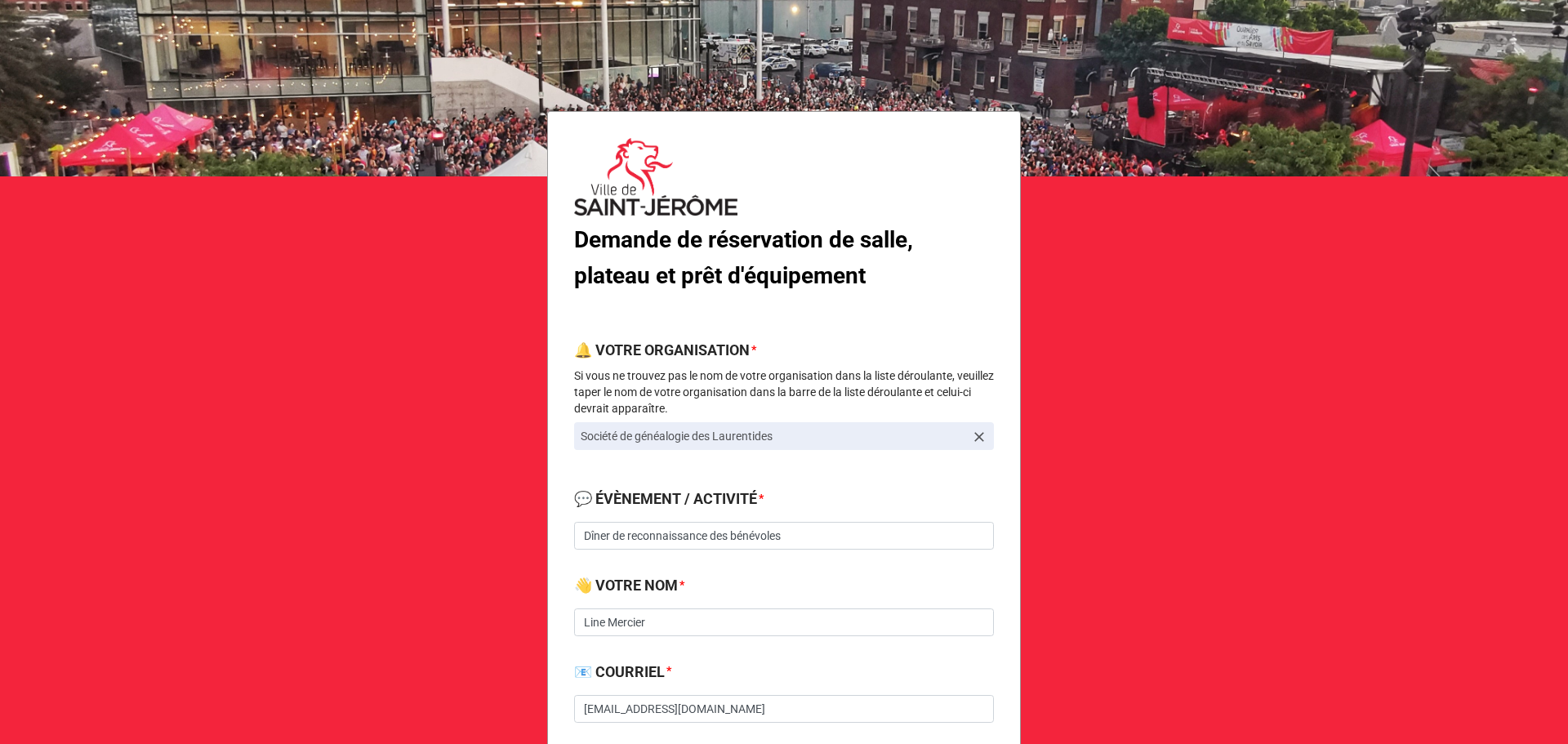
scroll to position [218, 0]
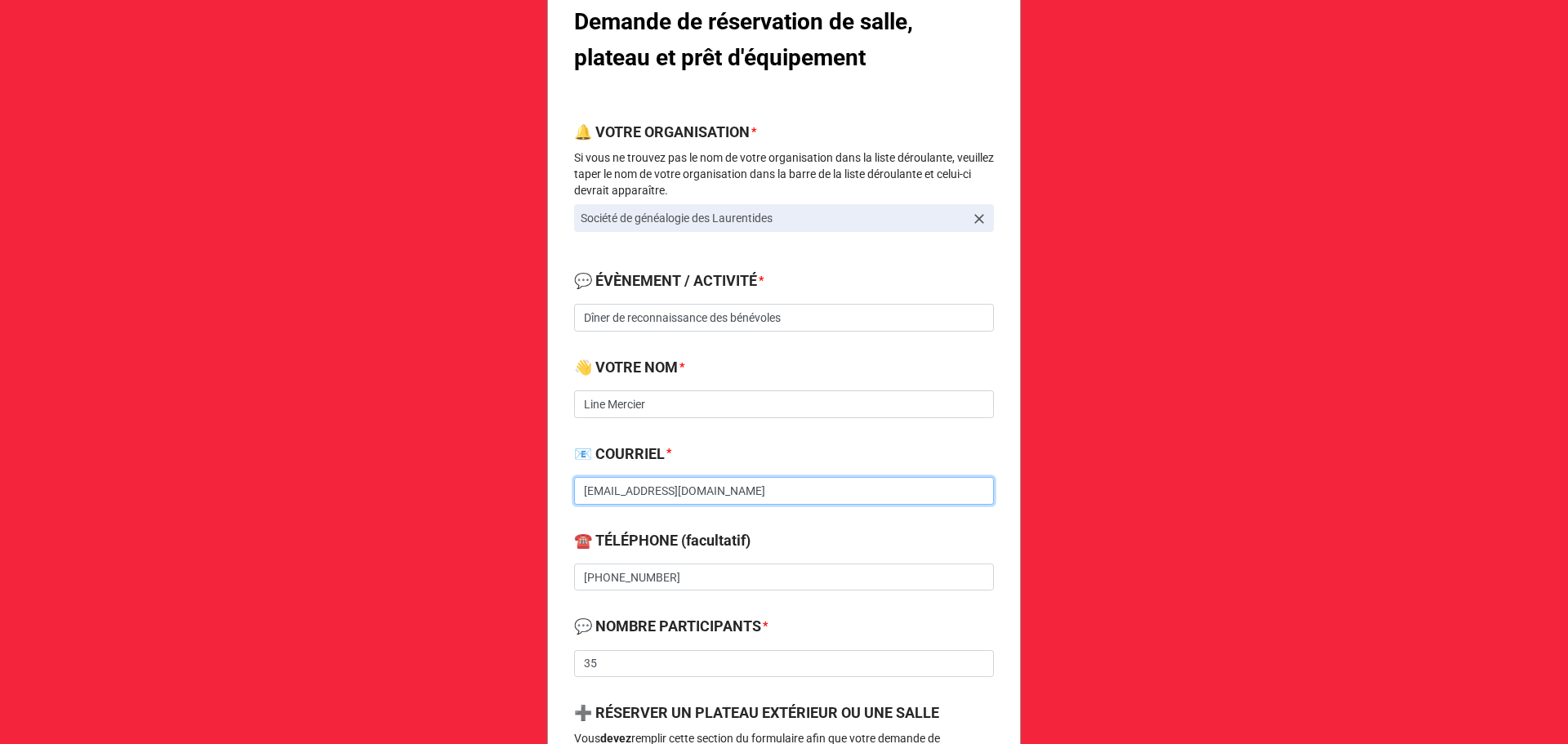
drag, startPoint x: 734, startPoint y: 486, endPoint x: 490, endPoint y: 492, distance: 244.1
click at [490, 492] on div "Demande de réservation de salle, plateau et prêt d'équipement 🔔 VOTRE ORGANISAT…" at bounding box center [784, 730] width 1568 height 1899
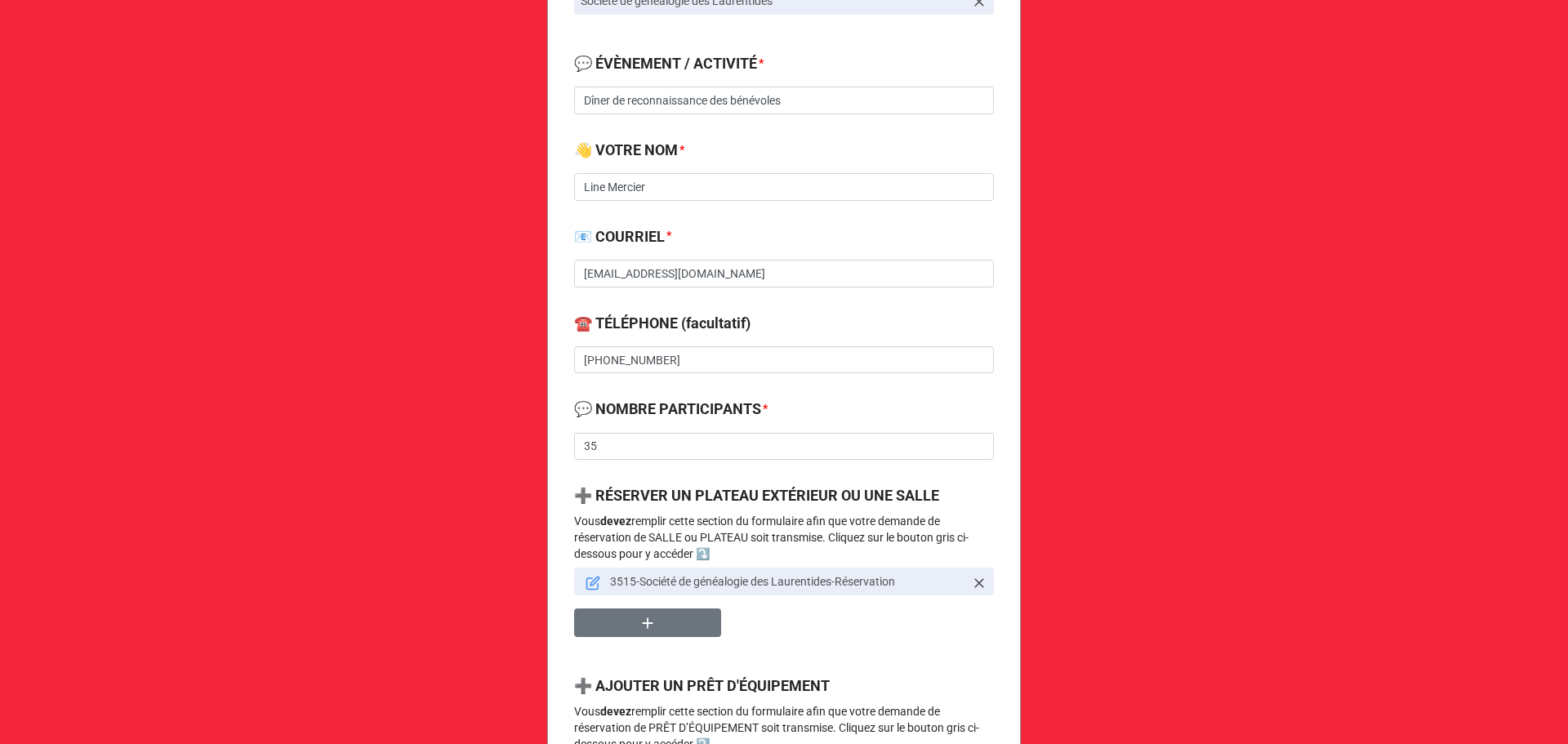
click at [667, 417] on label "💬 NOMBRE PARTICIPANTS" at bounding box center [667, 409] width 187 height 23
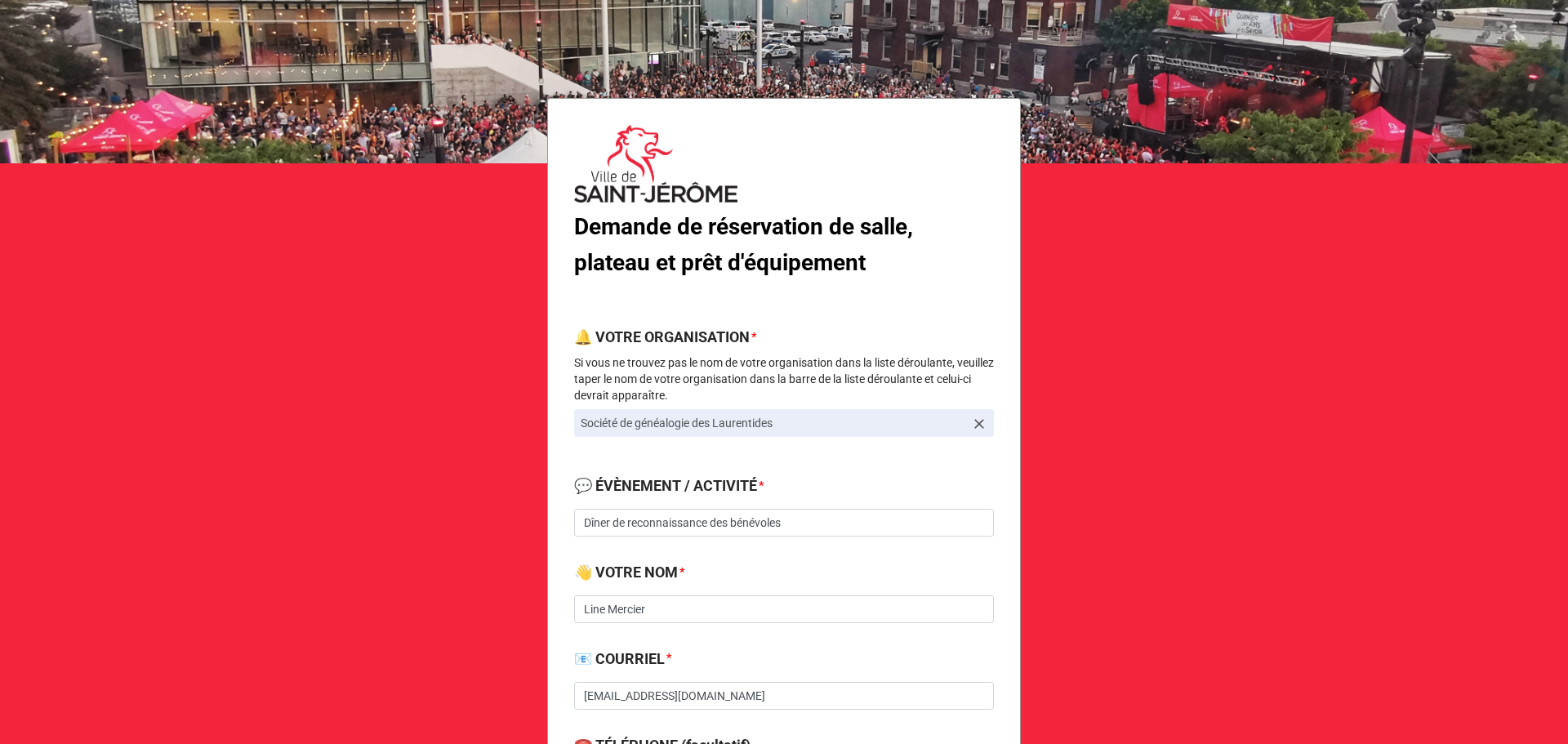
scroll to position [0, 0]
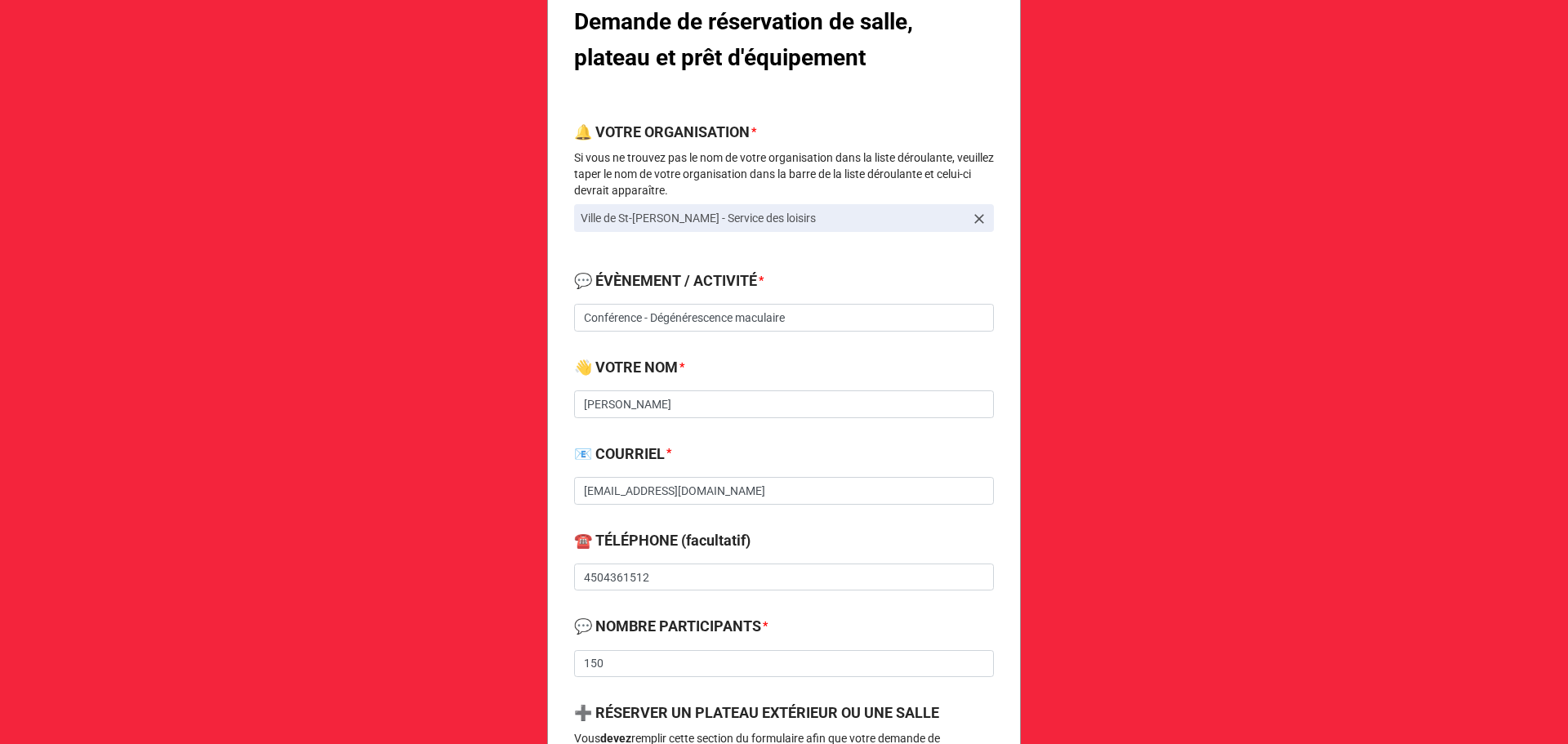
scroll to position [435, 0]
